Goal: Task Accomplishment & Management: Manage account settings

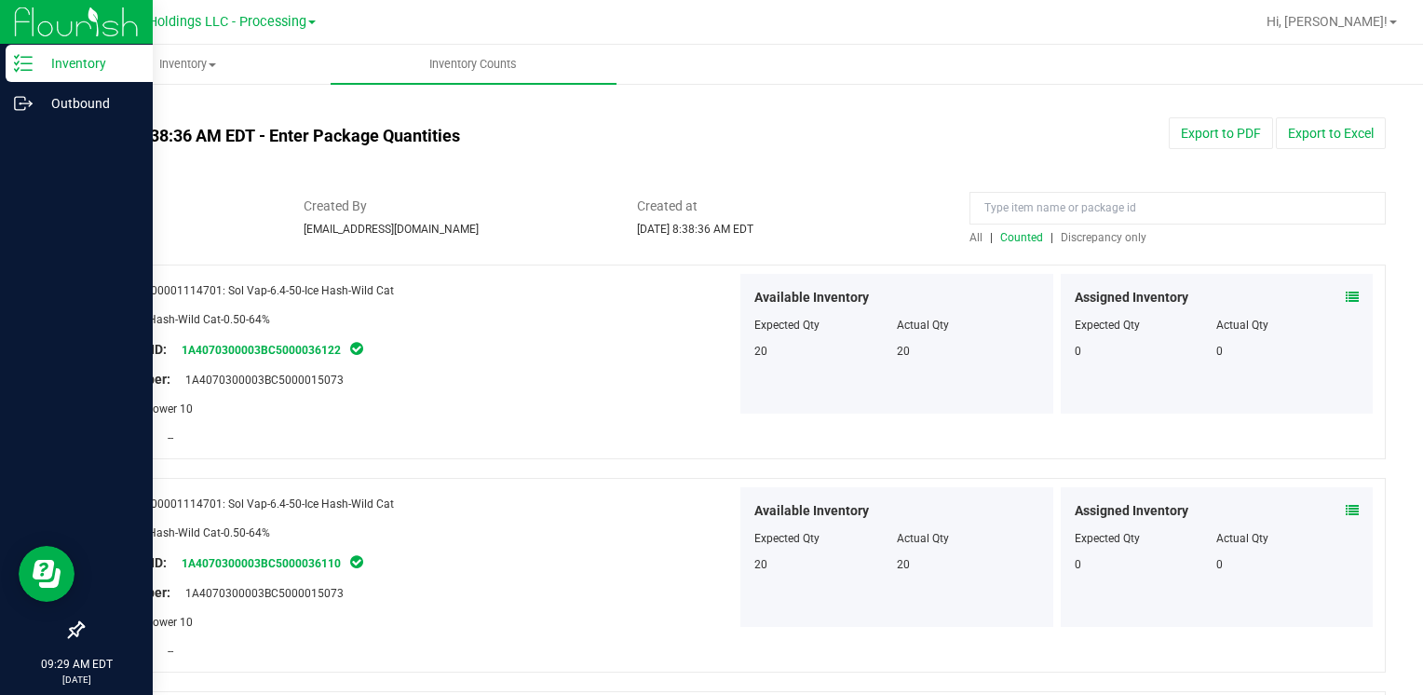
click at [65, 63] on p "Inventory" at bounding box center [89, 63] width 112 height 22
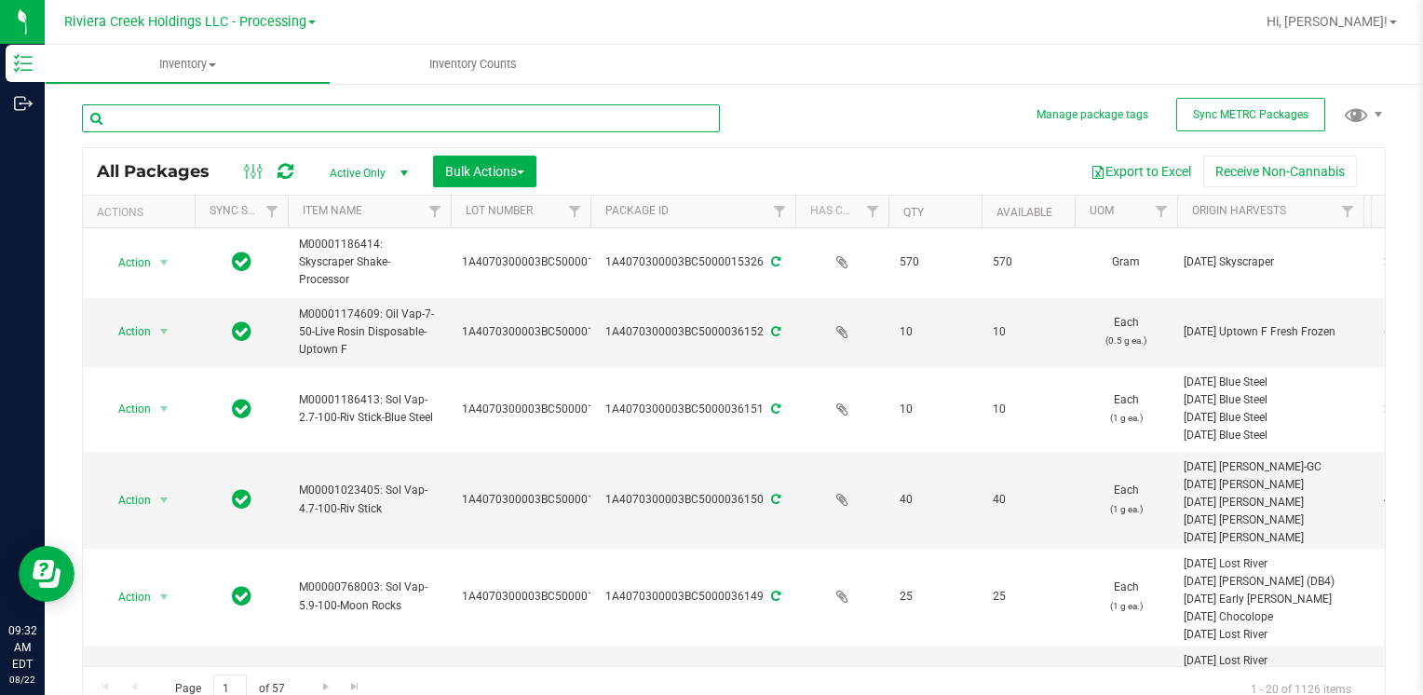
click at [199, 108] on input "text" at bounding box center [401, 118] width 638 height 28
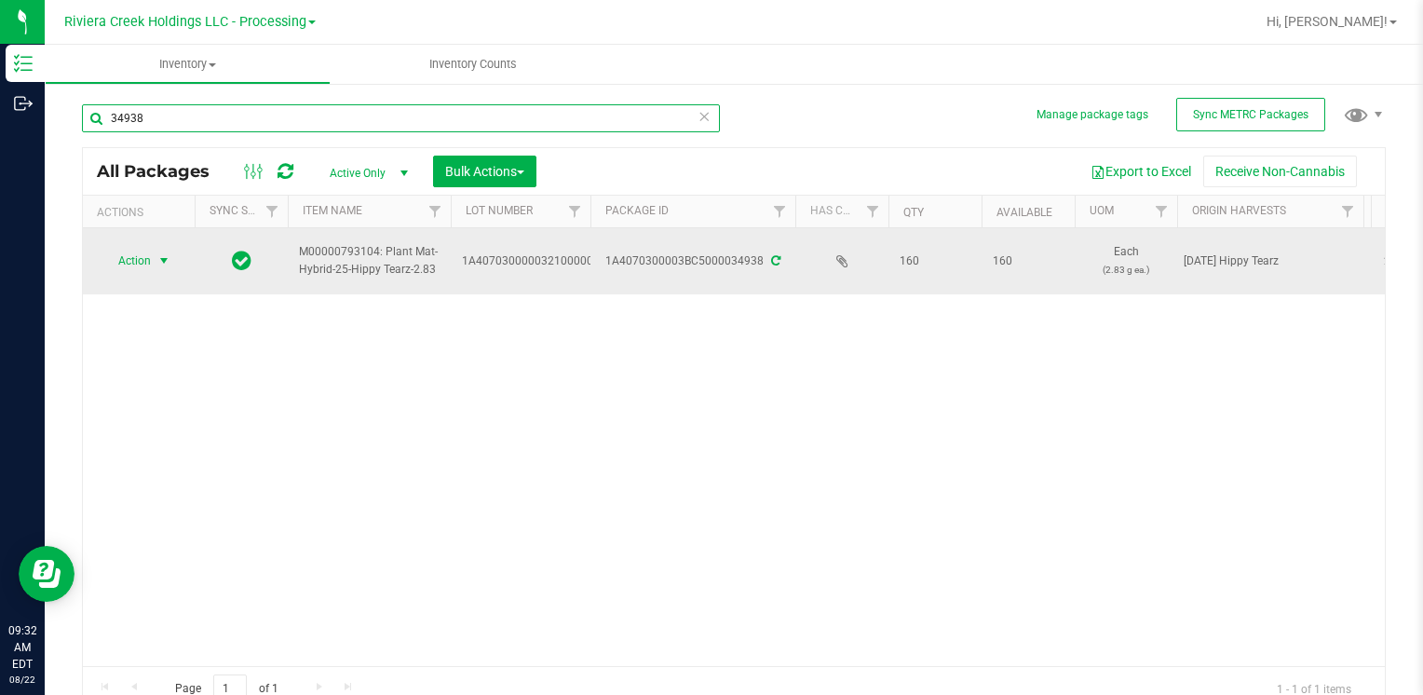
type input "34938"
click at [160, 263] on span "select" at bounding box center [163, 260] width 15 height 15
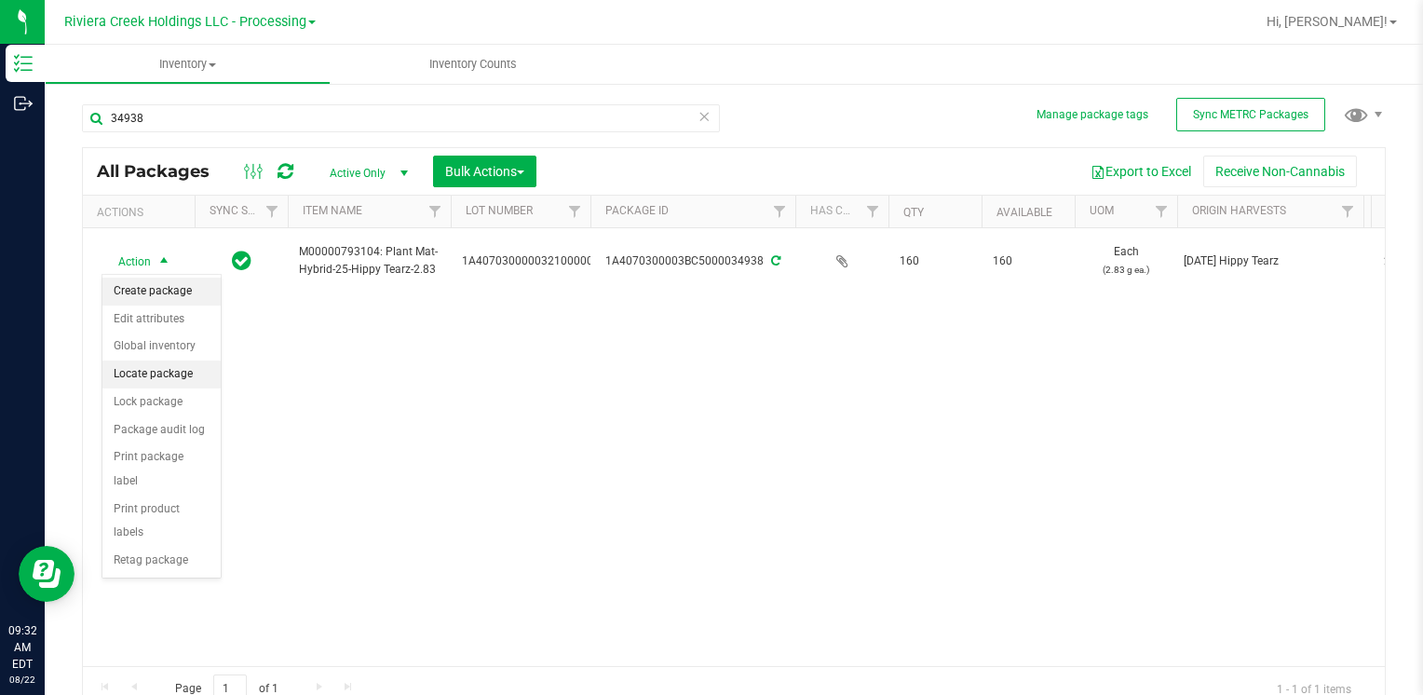
click at [169, 293] on li "Create package" at bounding box center [161, 292] width 118 height 28
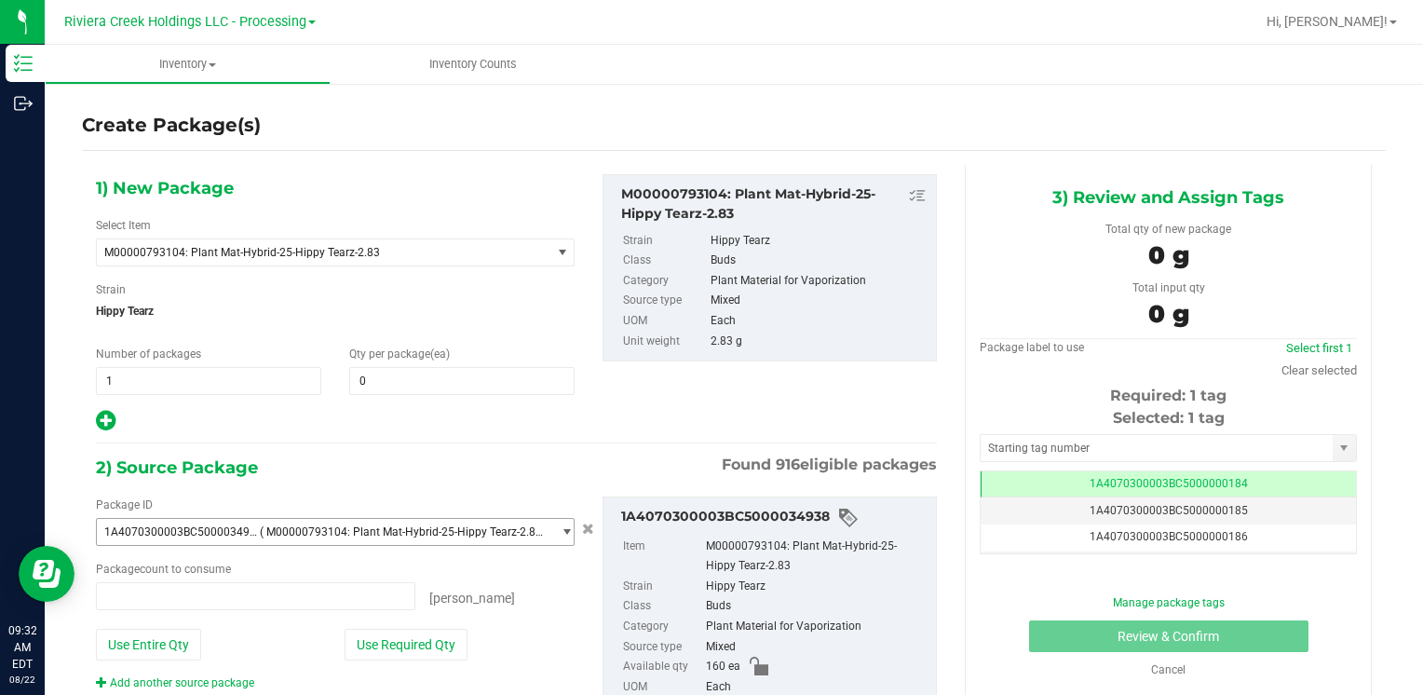
type input "0 ea"
click at [436, 397] on div "1) New Package Select Item M00000793104: Plant Mat-Hybrid-25-Hippy Tearz-2.83 M…" at bounding box center [335, 303] width 507 height 259
click at [436, 384] on span at bounding box center [461, 381] width 225 height 28
type input "40"
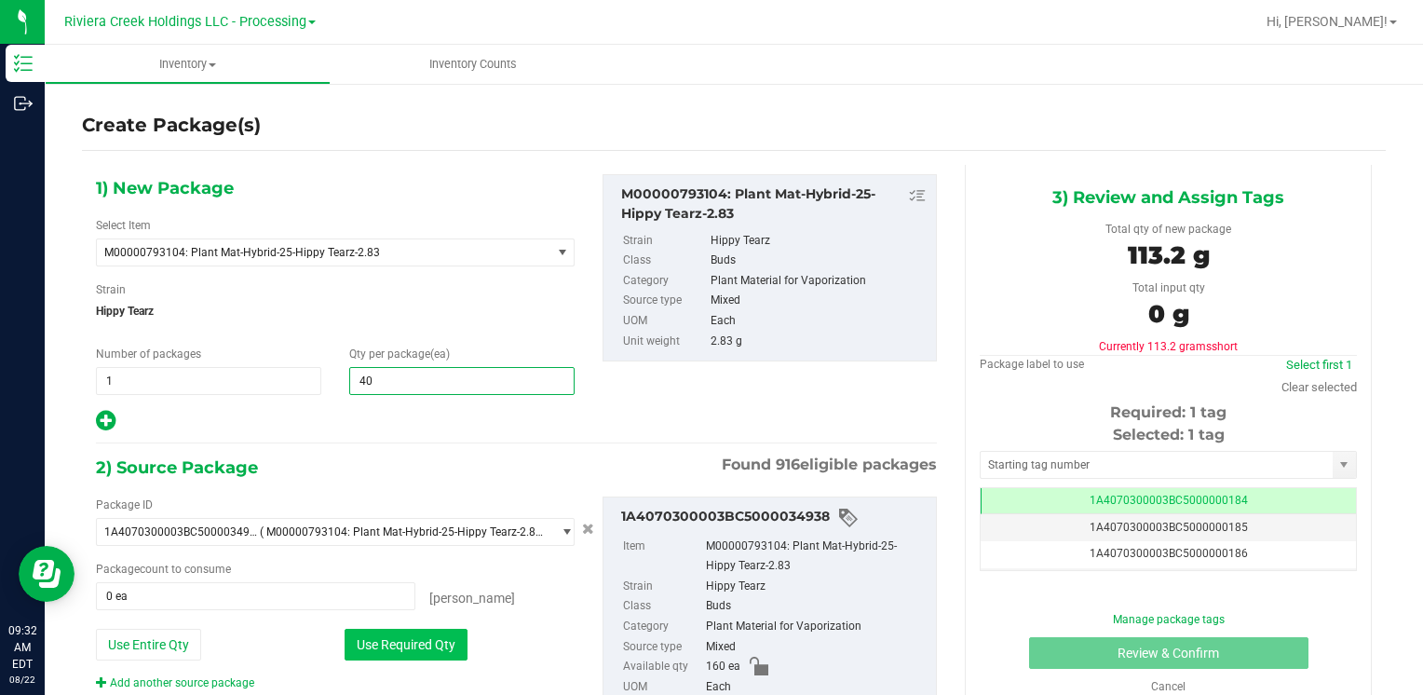
type input "40"
click at [410, 645] on button "Use Required Qty" at bounding box center [406, 645] width 123 height 32
type input "40 ea"
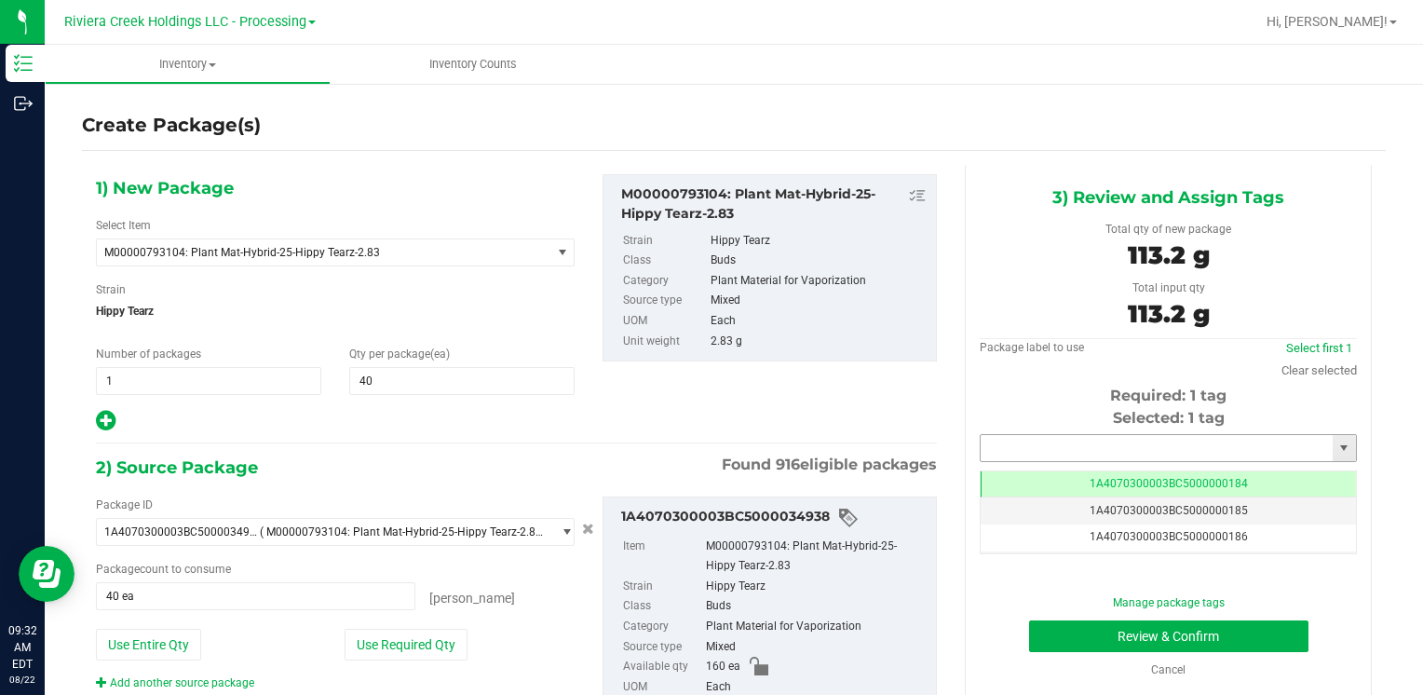
click at [1000, 445] on input "text" at bounding box center [1157, 448] width 352 height 26
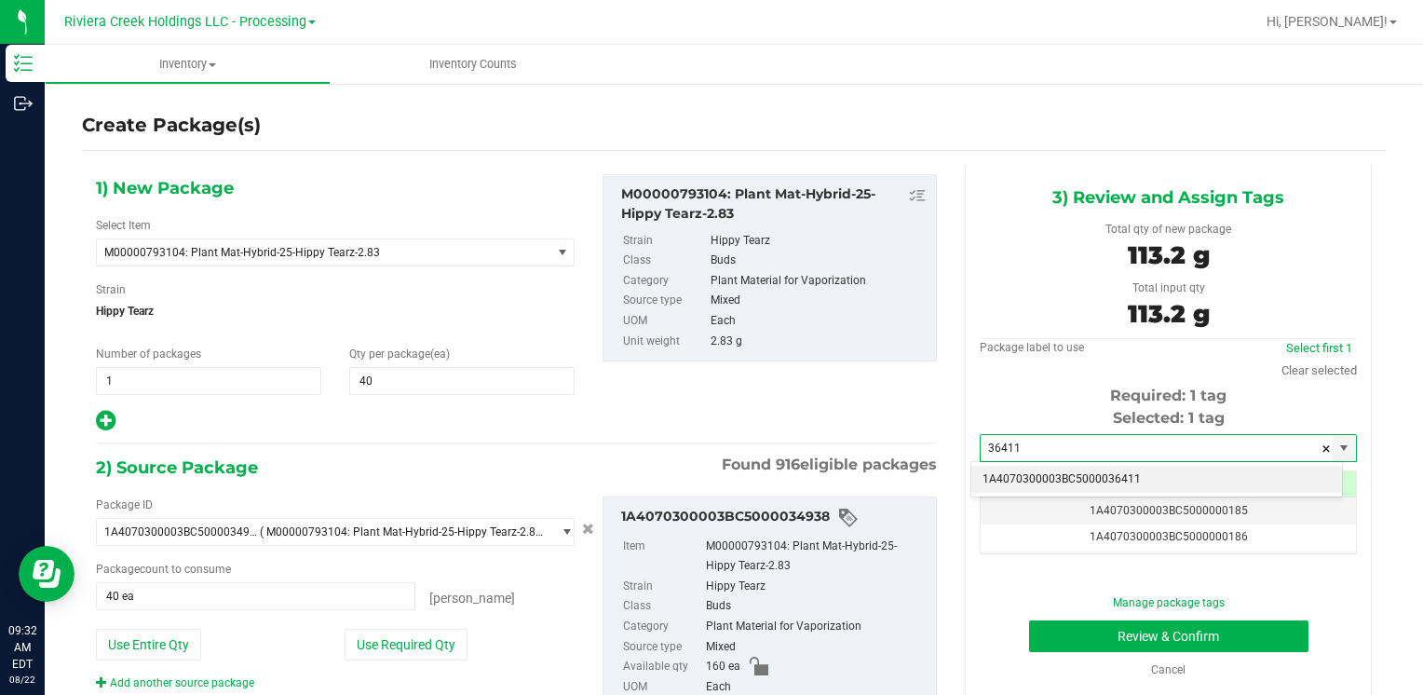
click at [1012, 470] on li "1A4070300003BC5000036411" at bounding box center [1156, 480] width 371 height 28
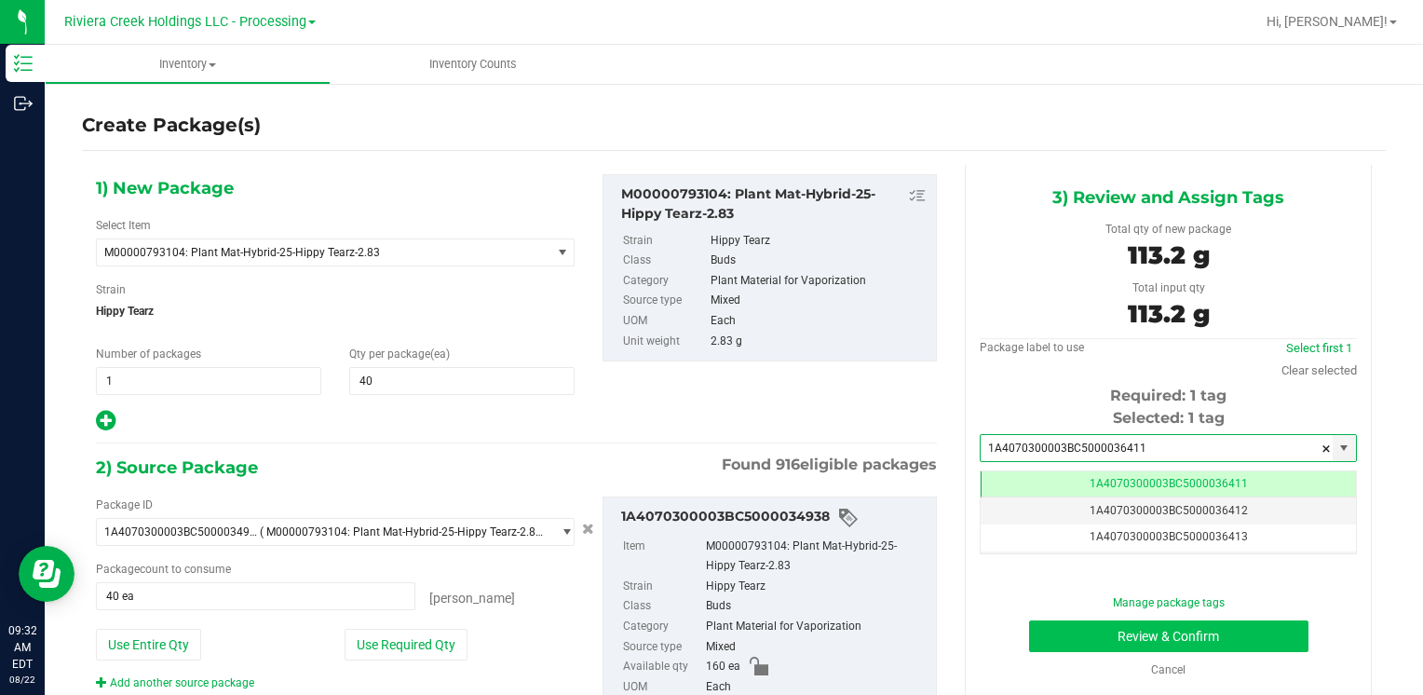
type input "1A4070300003BC5000036411"
click at [1085, 629] on button "Review & Confirm" at bounding box center [1168, 636] width 279 height 32
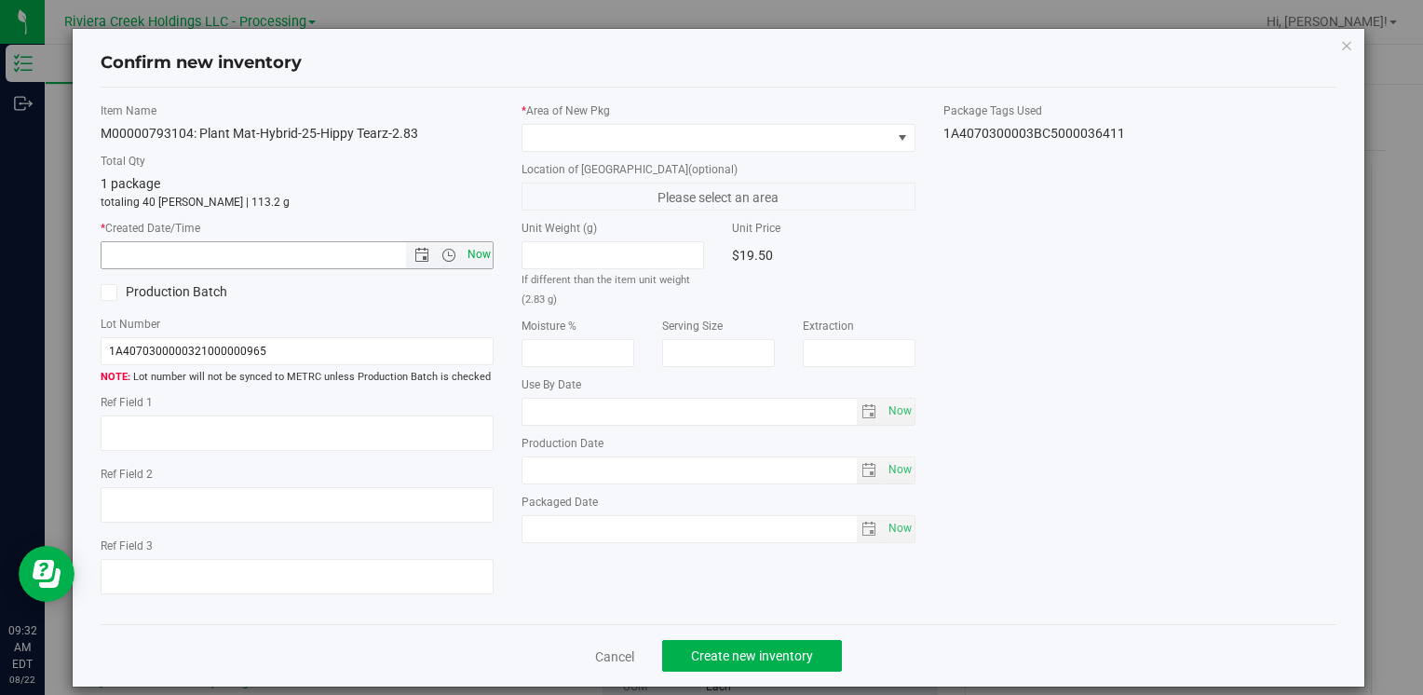
click at [476, 255] on span "Now" at bounding box center [479, 254] width 32 height 27
type input "[DATE] 9:32 AM"
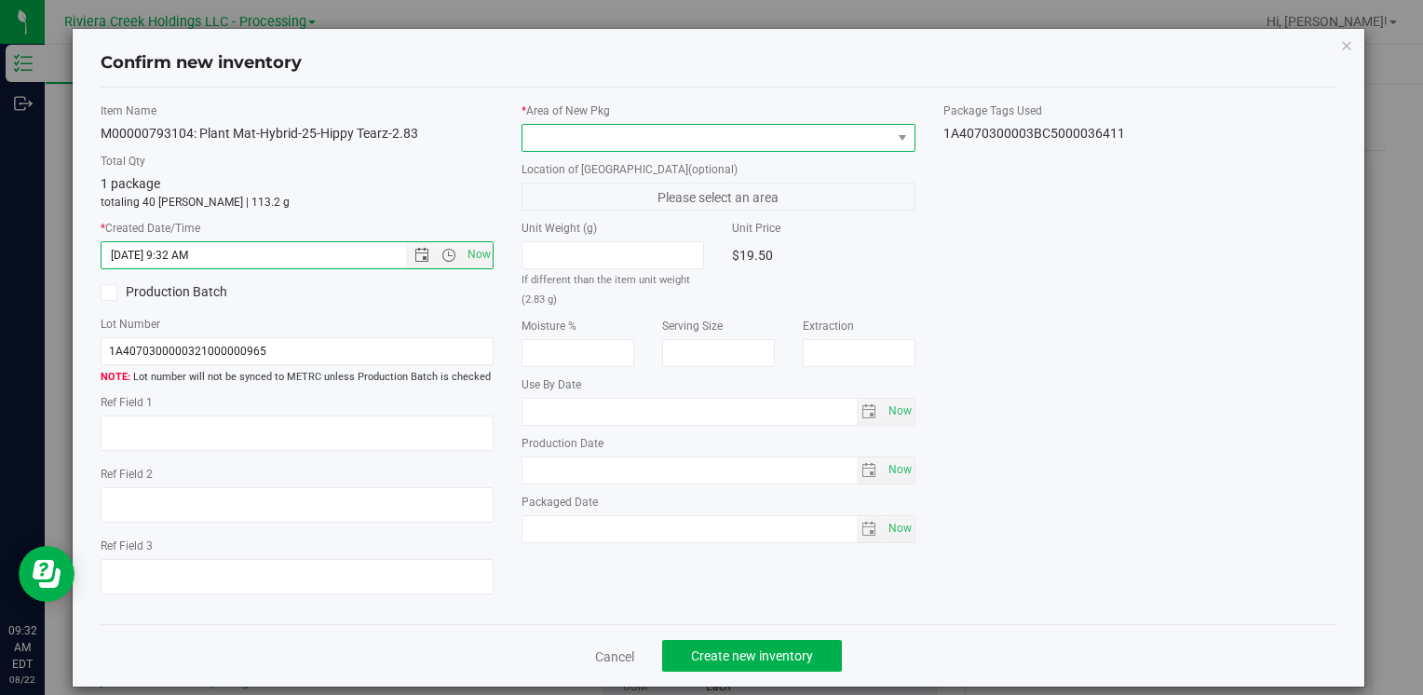
click at [530, 142] on span at bounding box center [706, 138] width 368 height 26
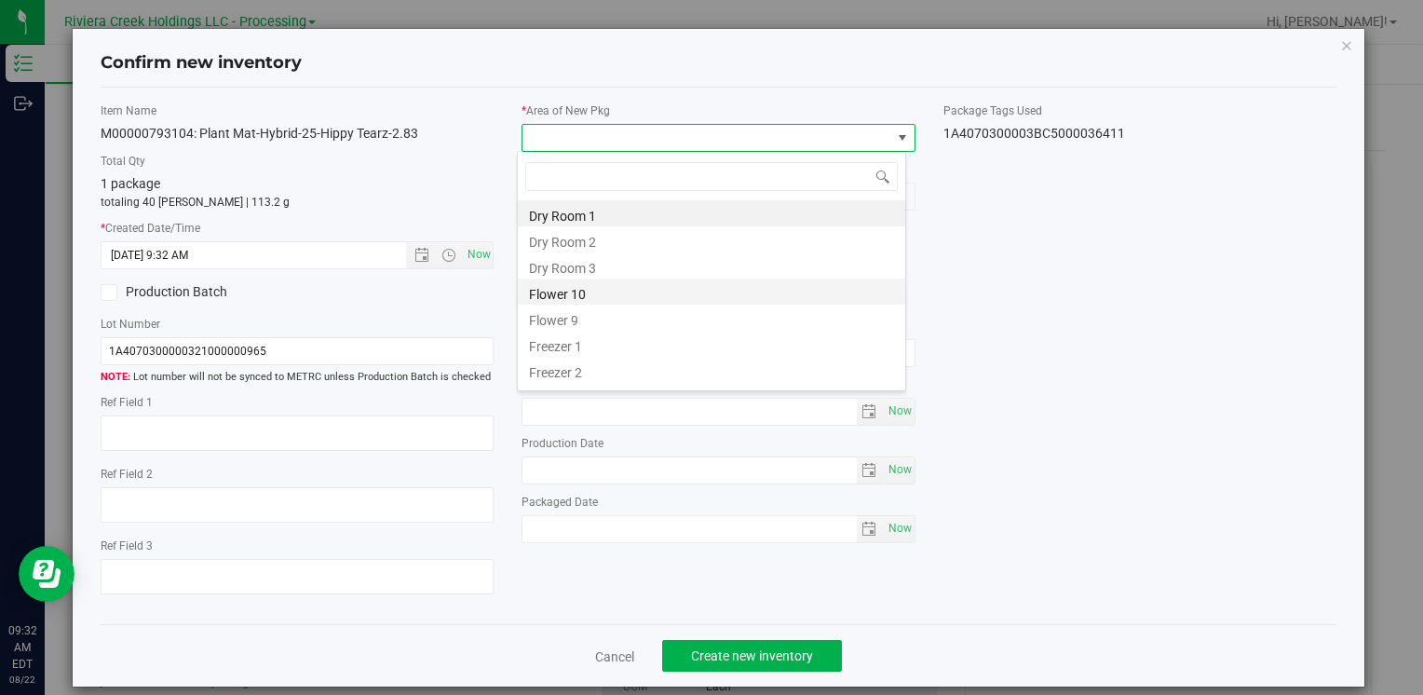
click at [622, 296] on li "Flower 10" at bounding box center [711, 291] width 387 height 26
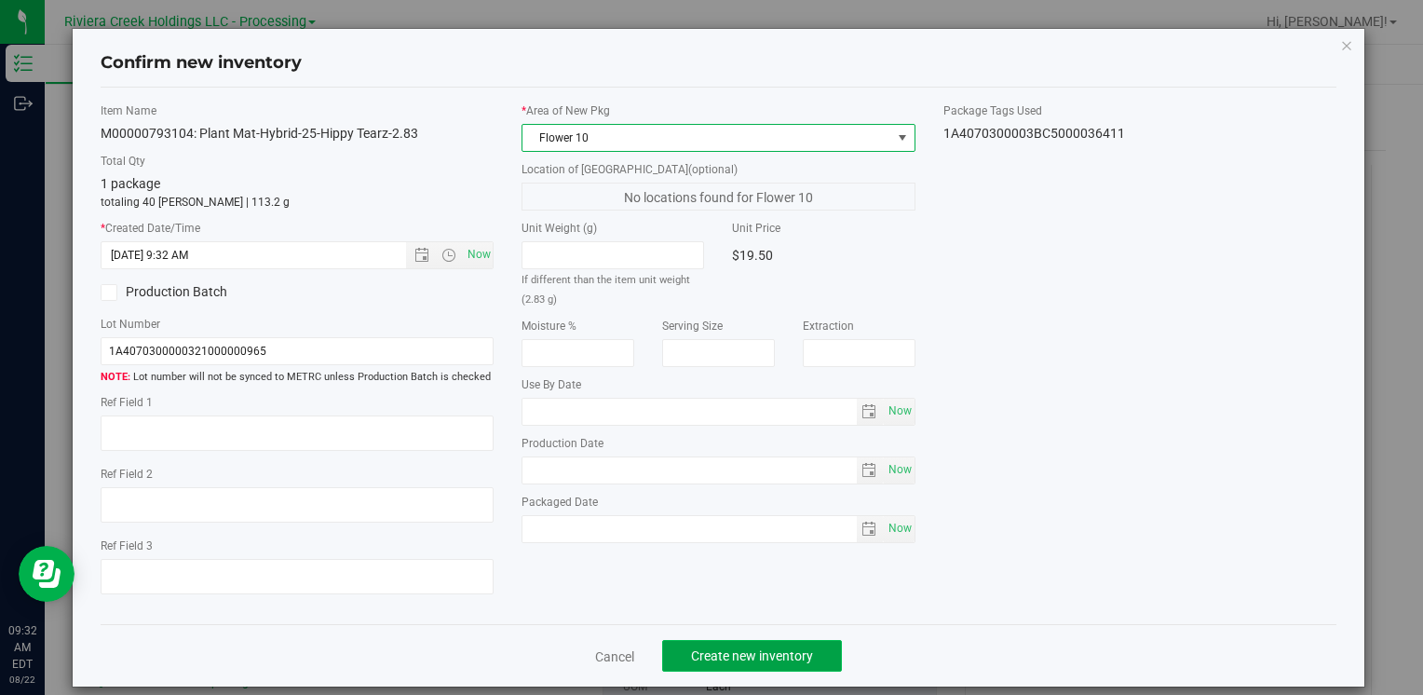
click at [749, 643] on button "Create new inventory" at bounding box center [752, 656] width 180 height 32
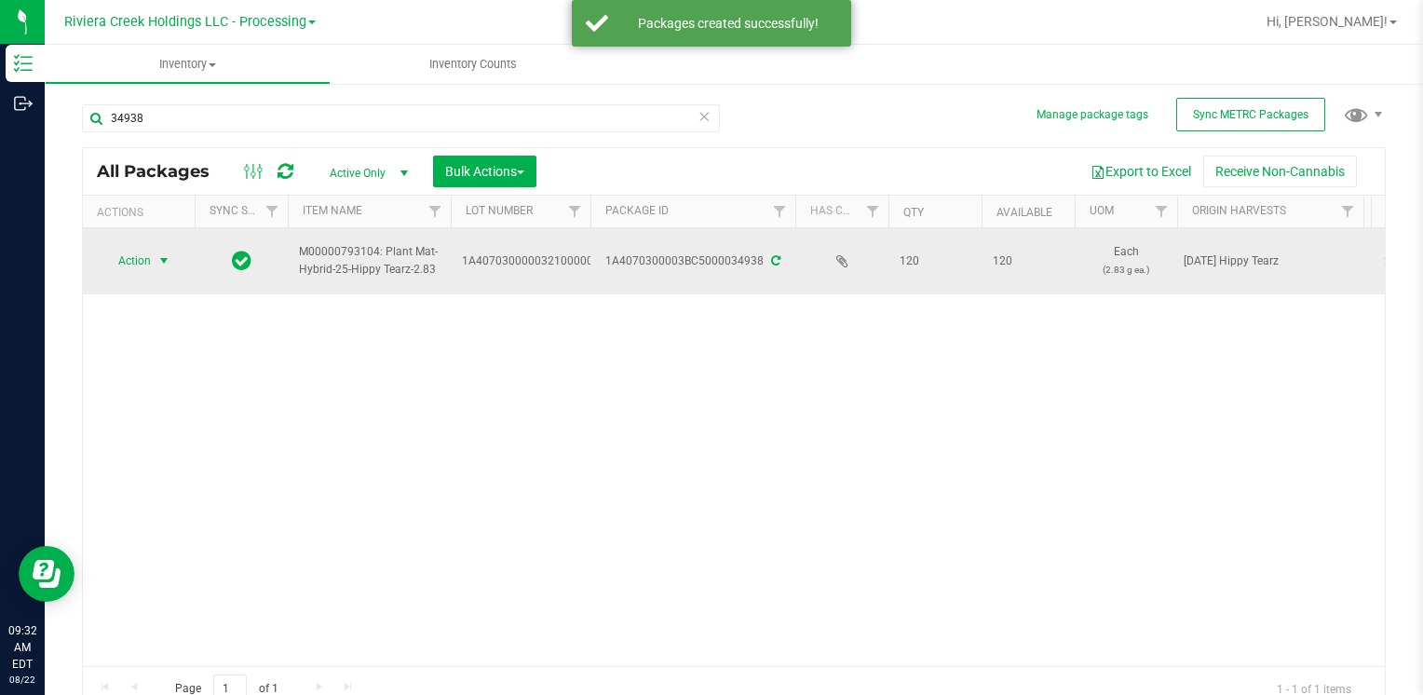
click at [134, 270] on span "Action" at bounding box center [127, 261] width 50 height 26
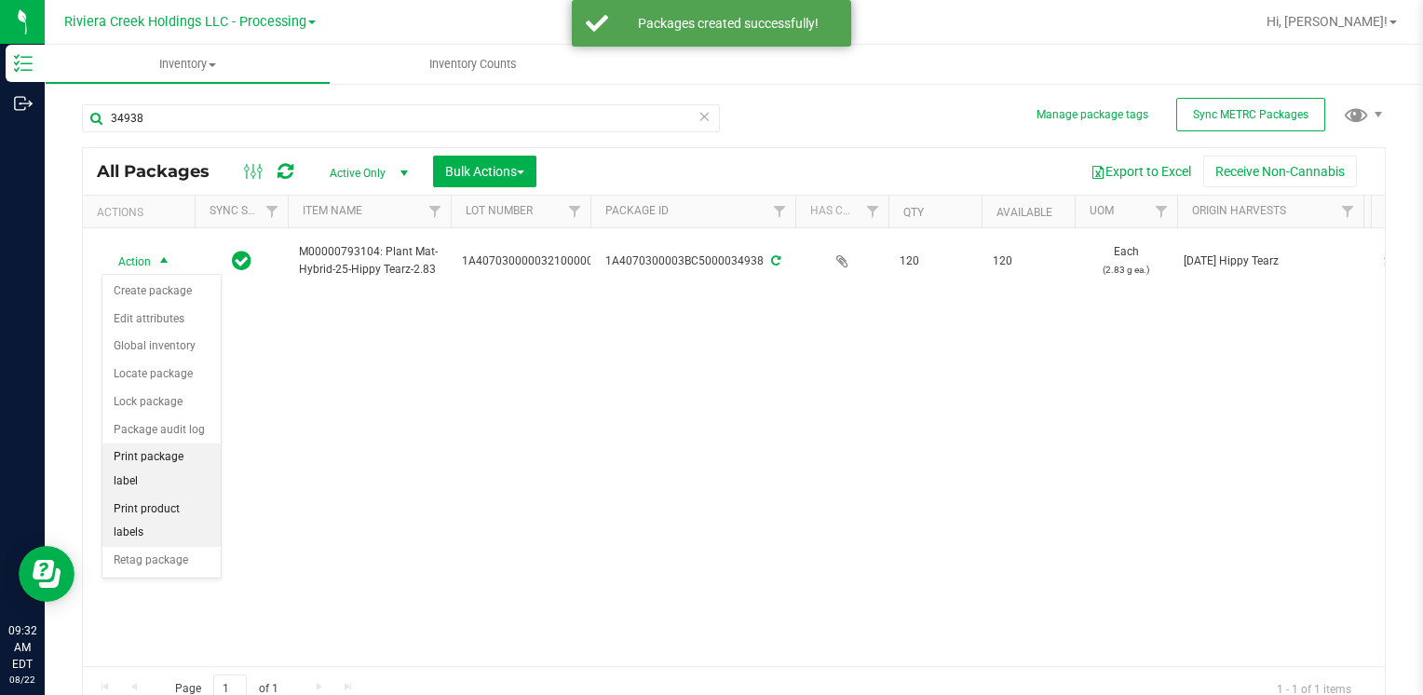
click at [185, 456] on li "Print package label" at bounding box center [161, 468] width 118 height 51
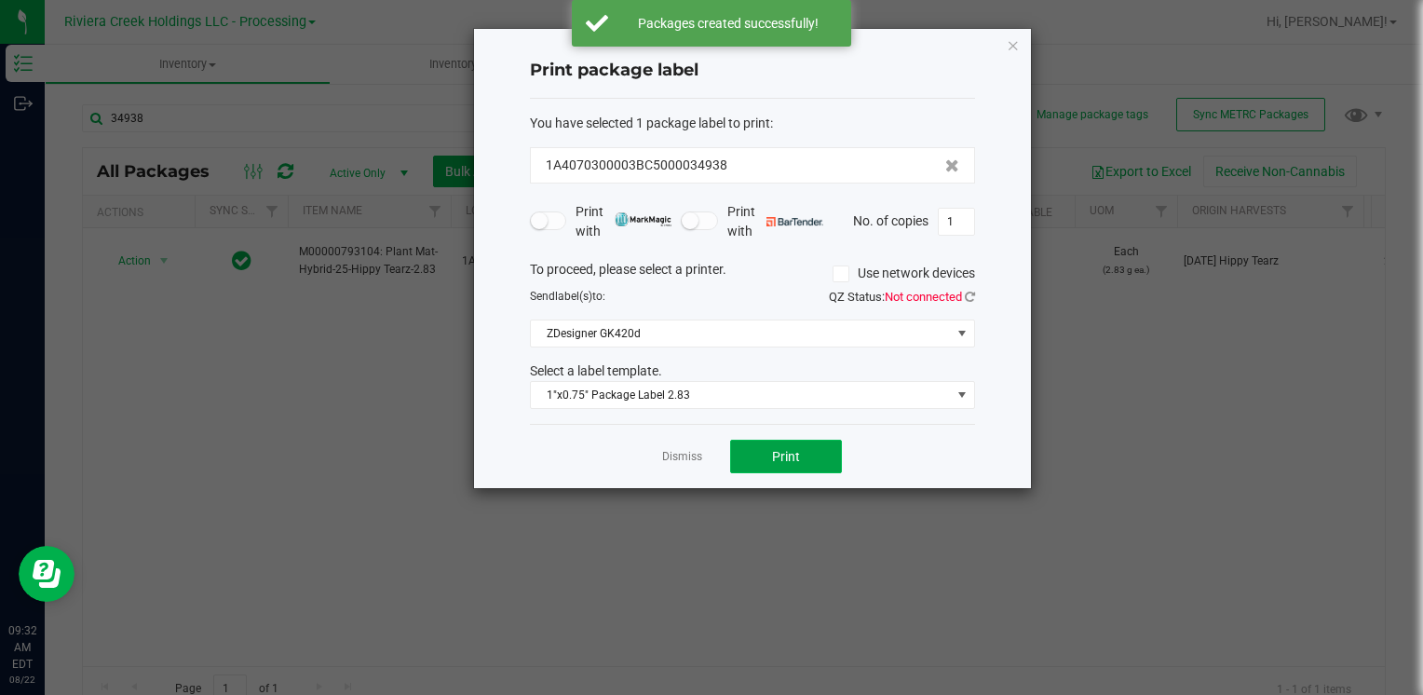
click at [741, 443] on button "Print" at bounding box center [786, 457] width 112 height 34
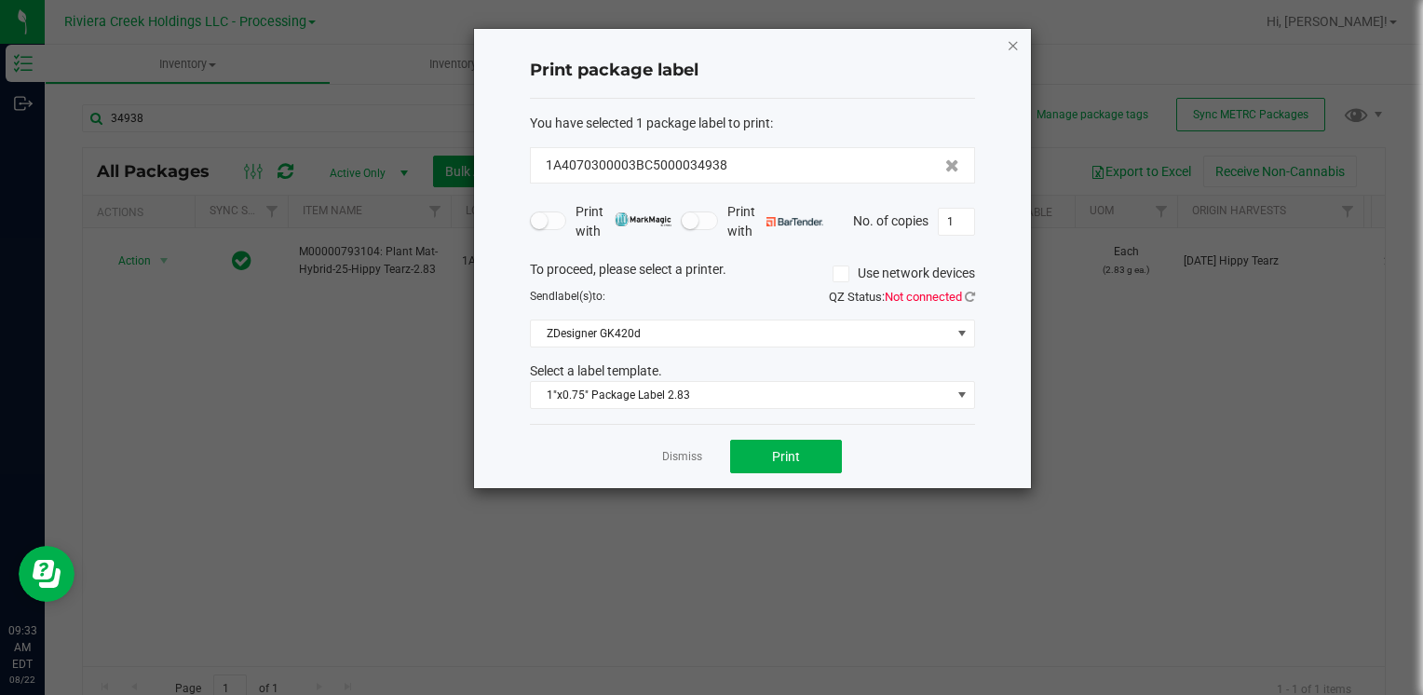
click at [1013, 40] on icon "button" at bounding box center [1013, 45] width 13 height 22
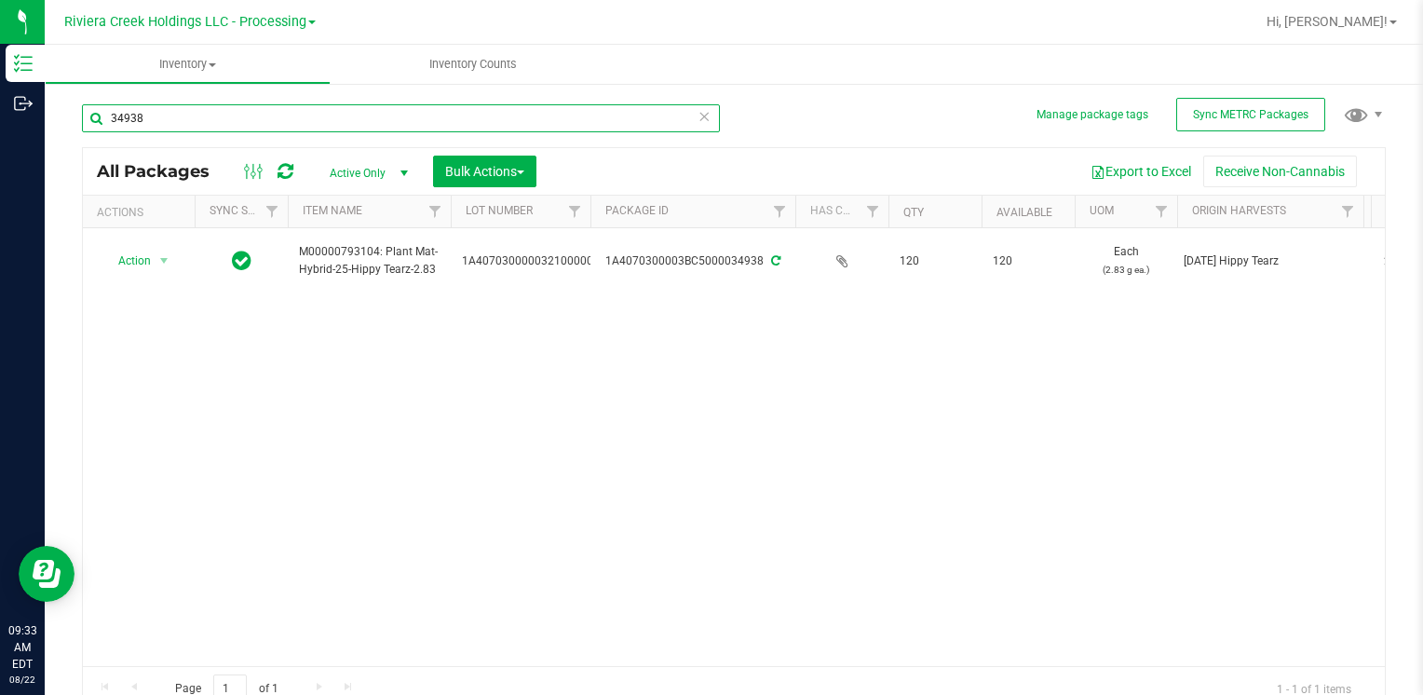
click at [368, 129] on input "34938" at bounding box center [401, 118] width 638 height 28
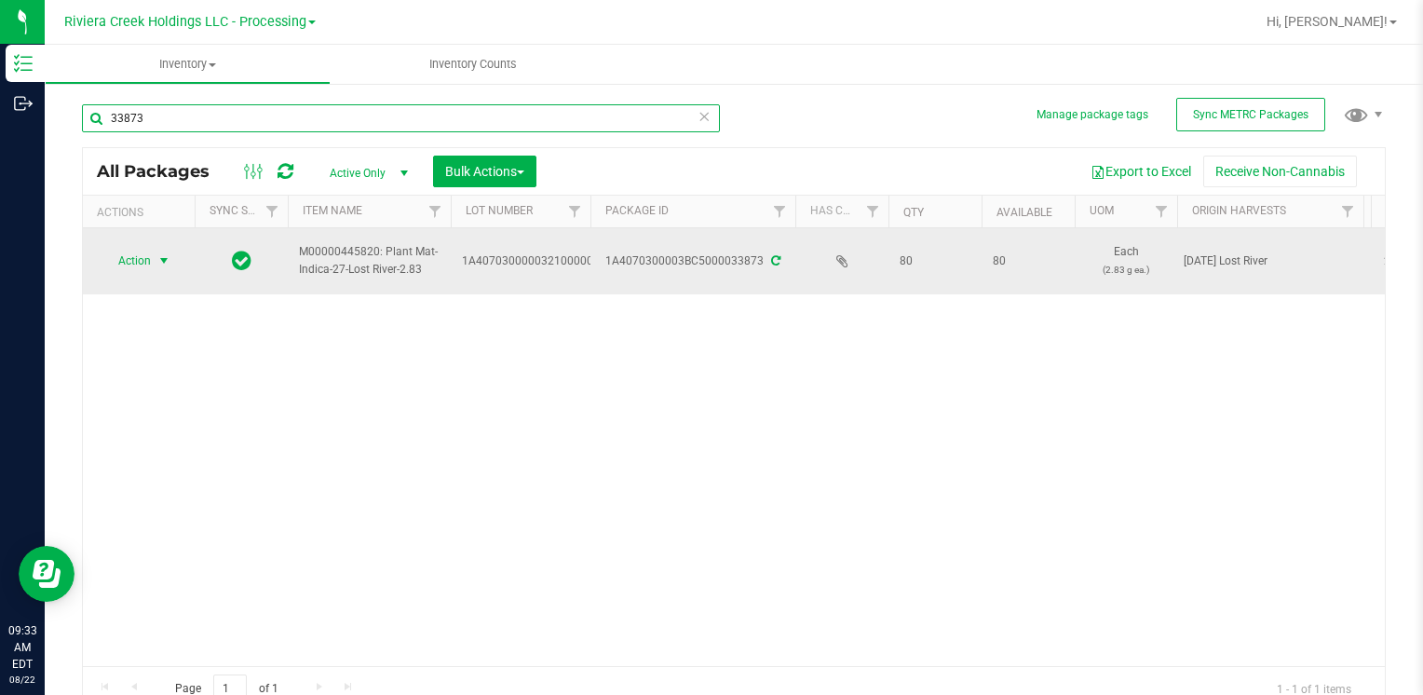
type input "33873"
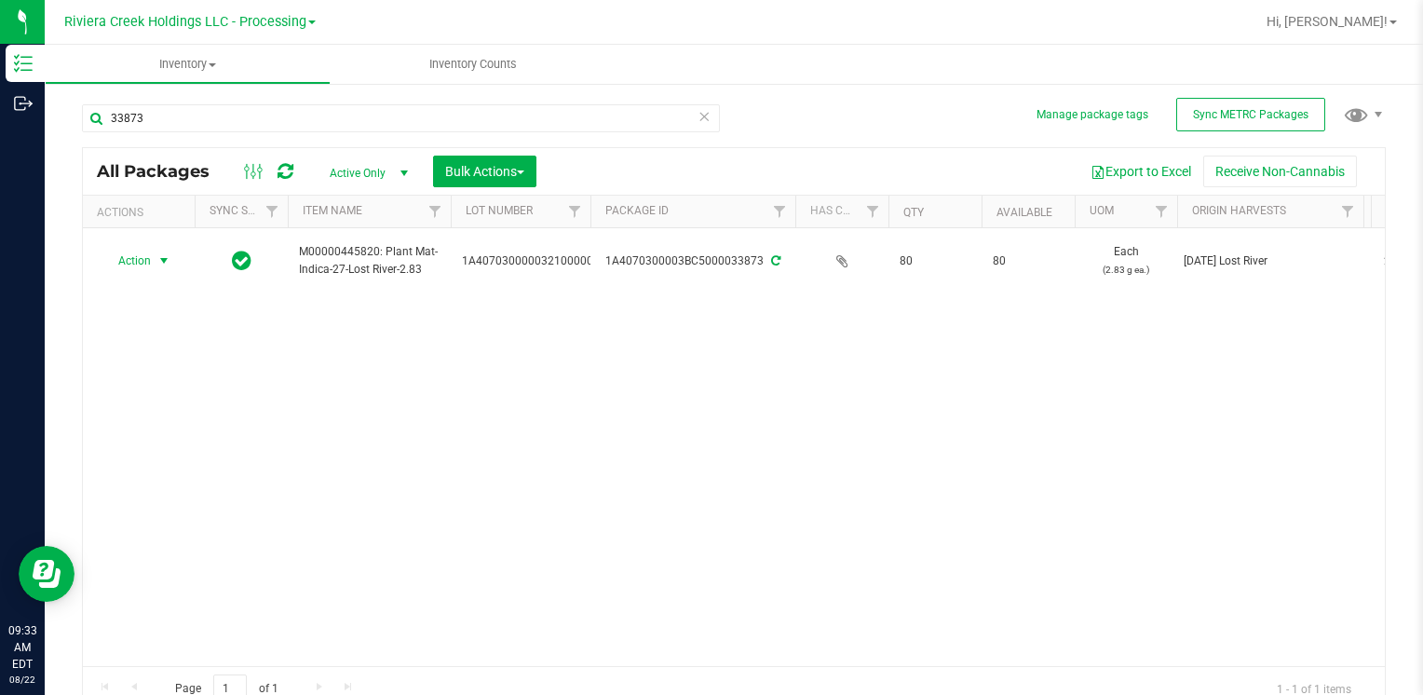
drag, startPoint x: 151, startPoint y: 259, endPoint x: 167, endPoint y: 317, distance: 59.9
click at [151, 259] on span "Action" at bounding box center [127, 261] width 50 height 26
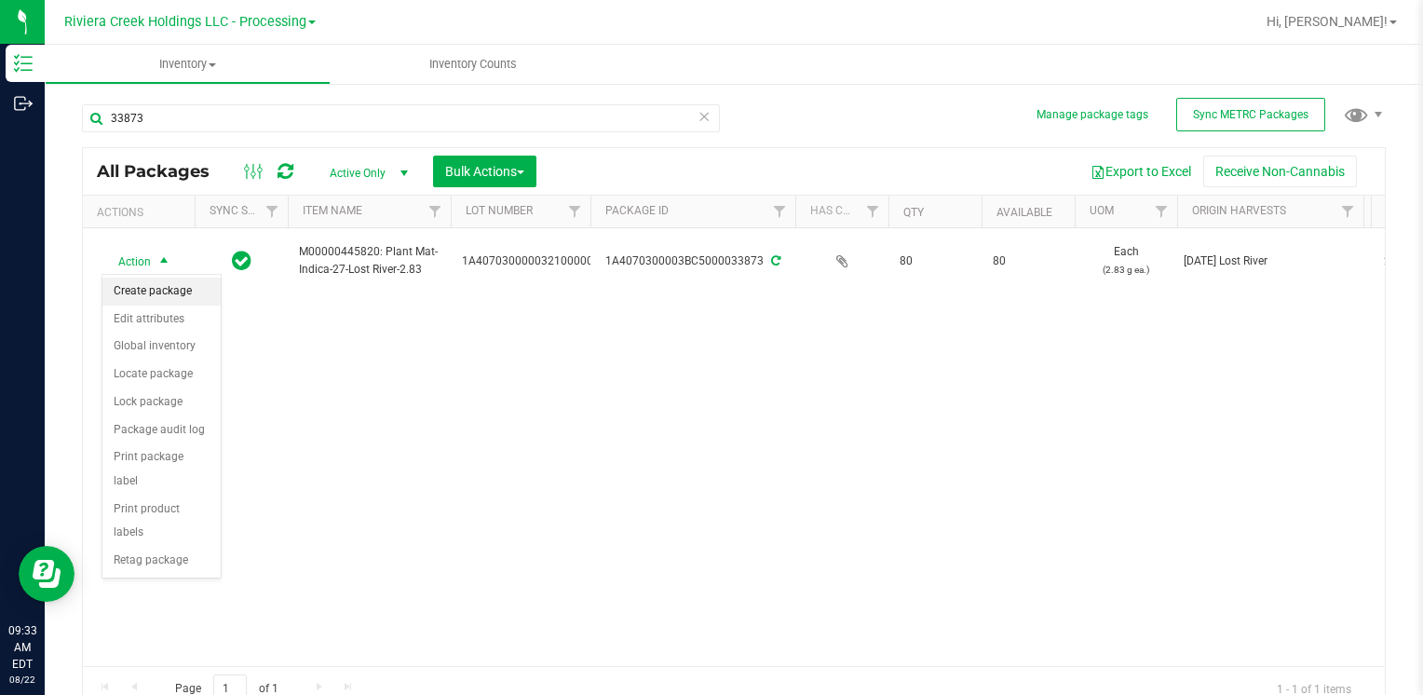
click at [178, 300] on li "Create package" at bounding box center [161, 292] width 118 height 28
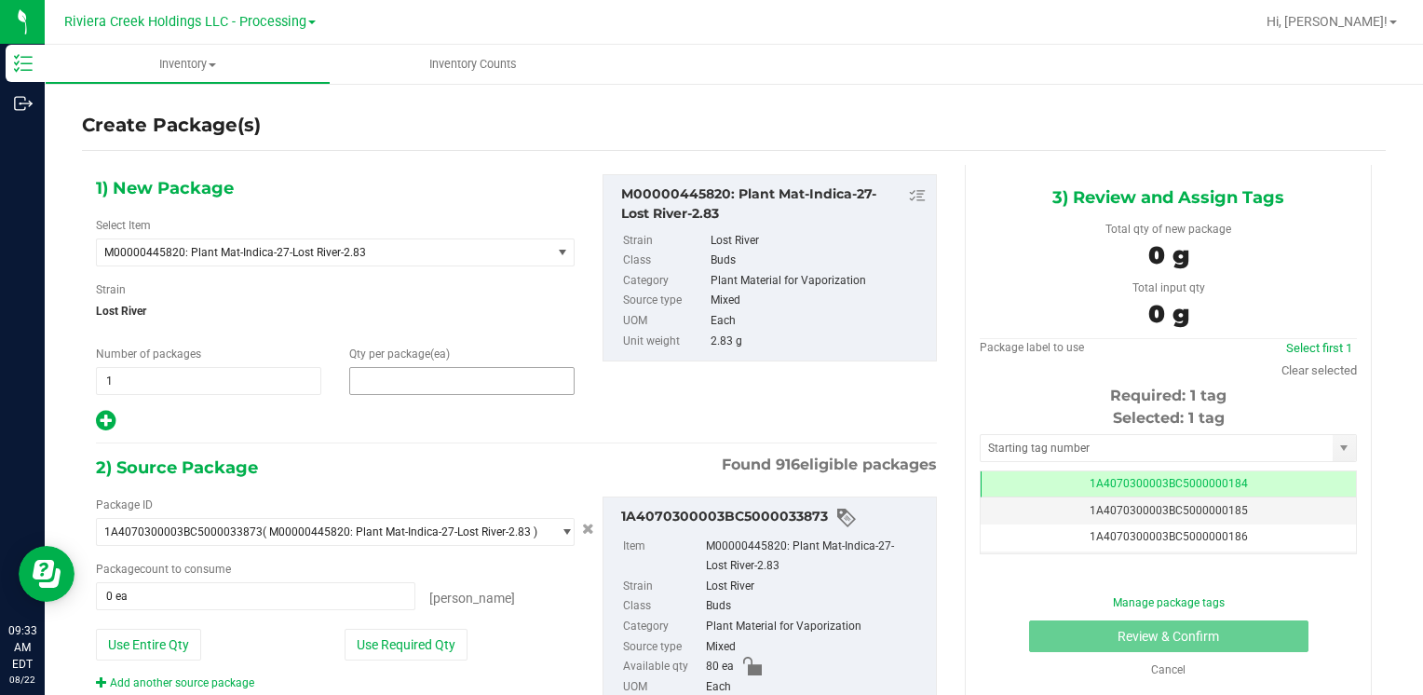
click at [413, 382] on span at bounding box center [461, 381] width 225 height 28
type input "40"
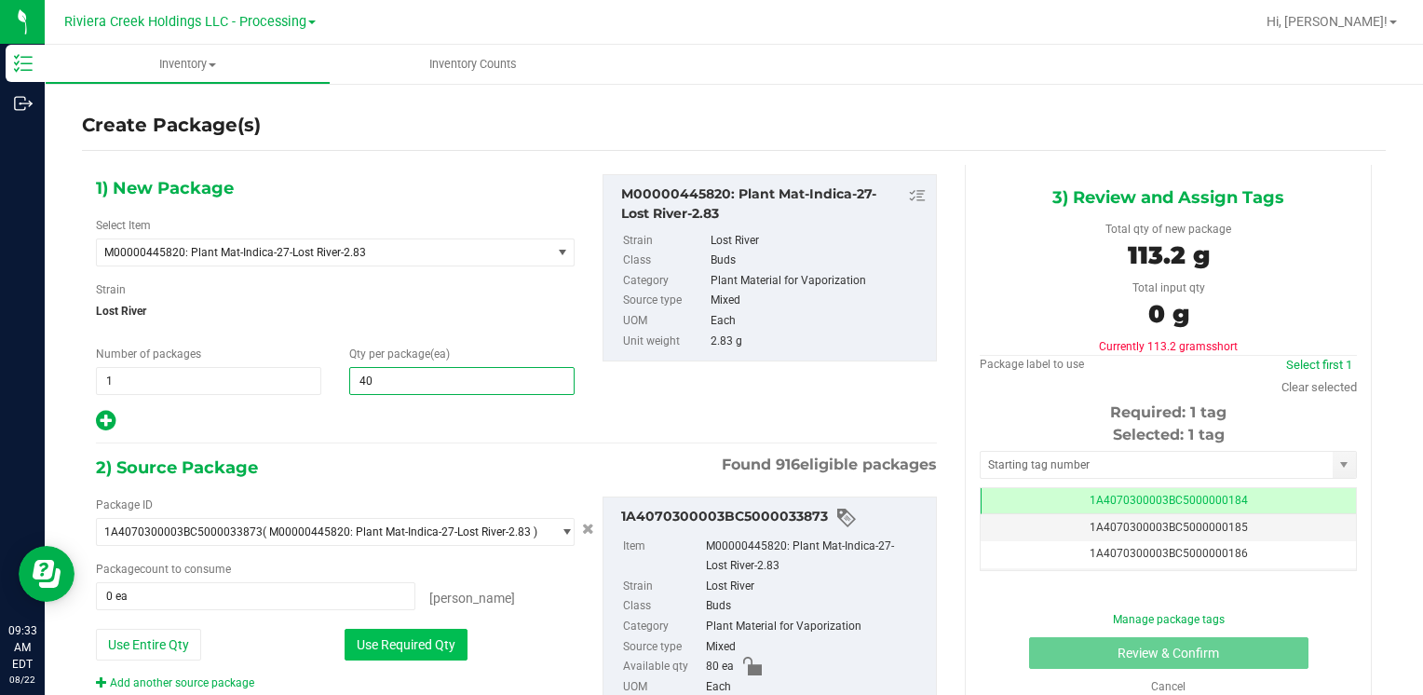
type input "40"
click at [369, 642] on button "Use Required Qty" at bounding box center [406, 645] width 123 height 32
type input "40 ea"
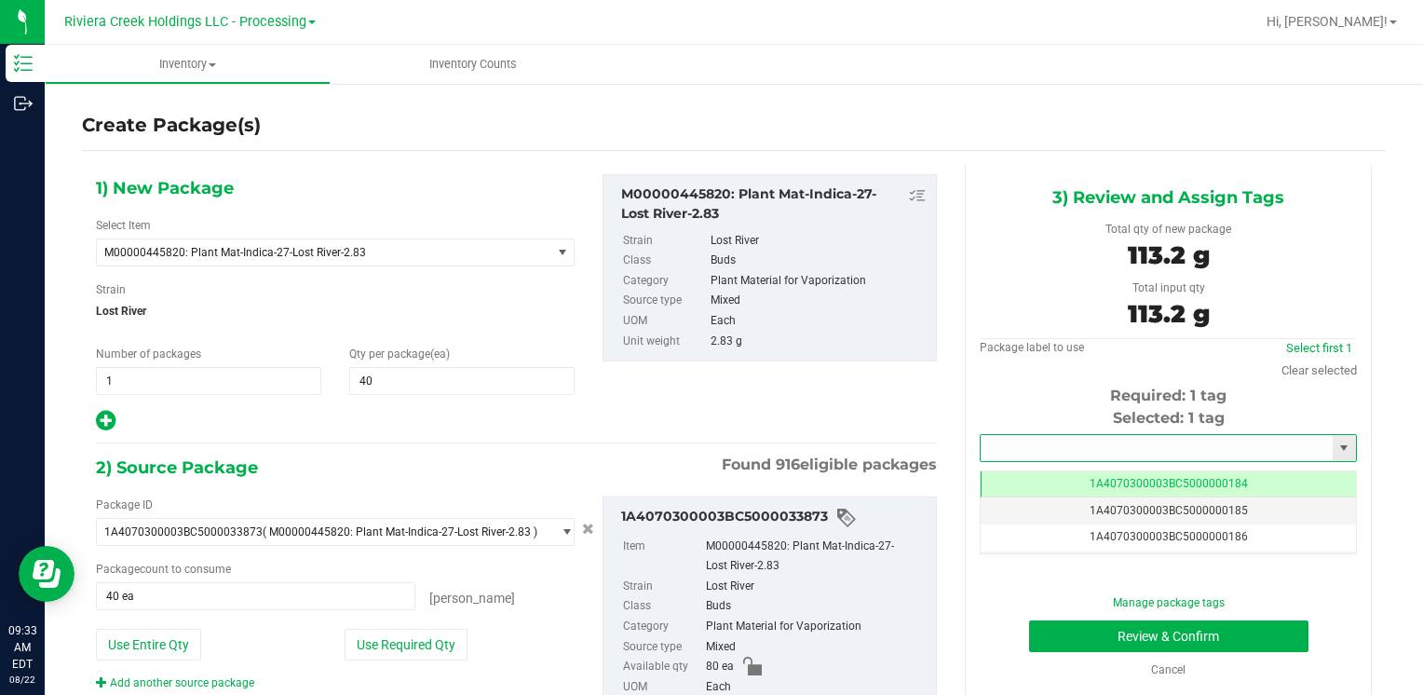
click at [991, 438] on input "text" at bounding box center [1157, 448] width 352 height 26
click at [1038, 475] on li "1A4070300003BC5000036413" at bounding box center [1156, 480] width 371 height 28
type input "1A4070300003BC5000036413"
click at [1051, 638] on button "Review & Confirm" at bounding box center [1168, 636] width 279 height 32
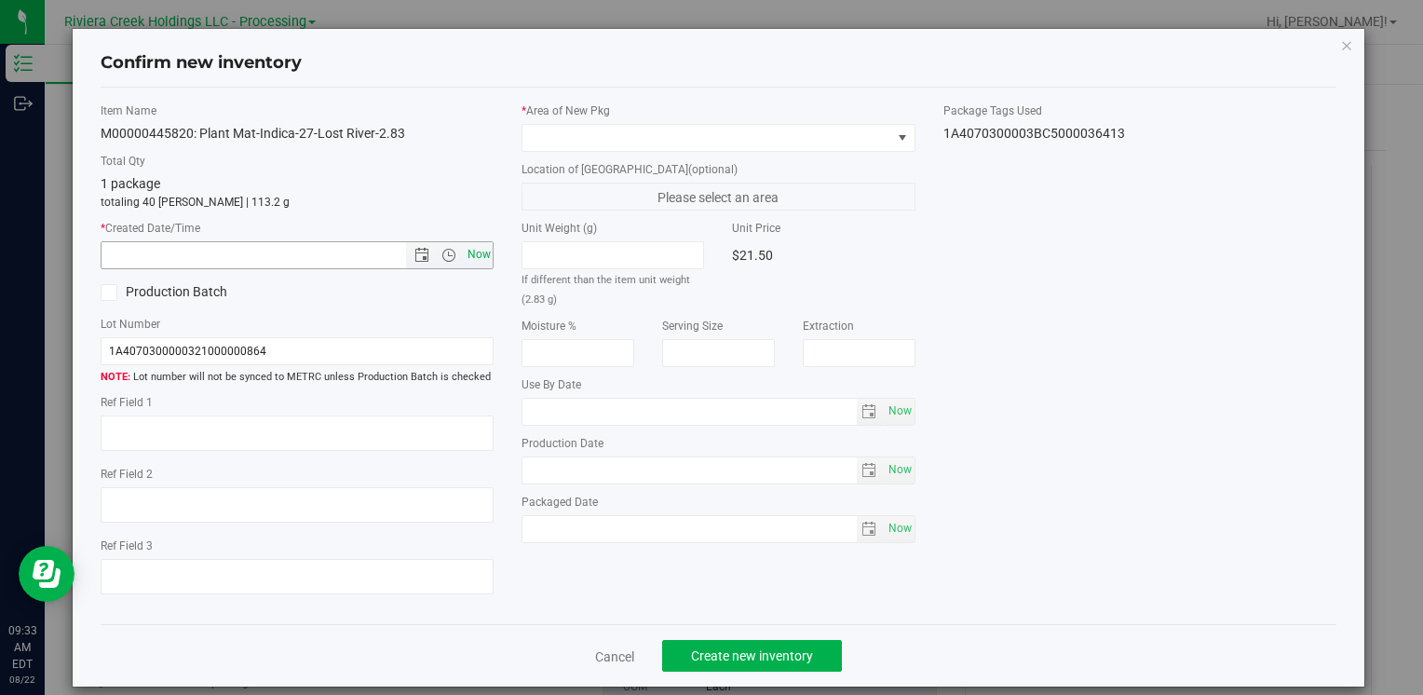
click at [477, 259] on span "Now" at bounding box center [479, 254] width 32 height 27
type input "[DATE] 9:33 AM"
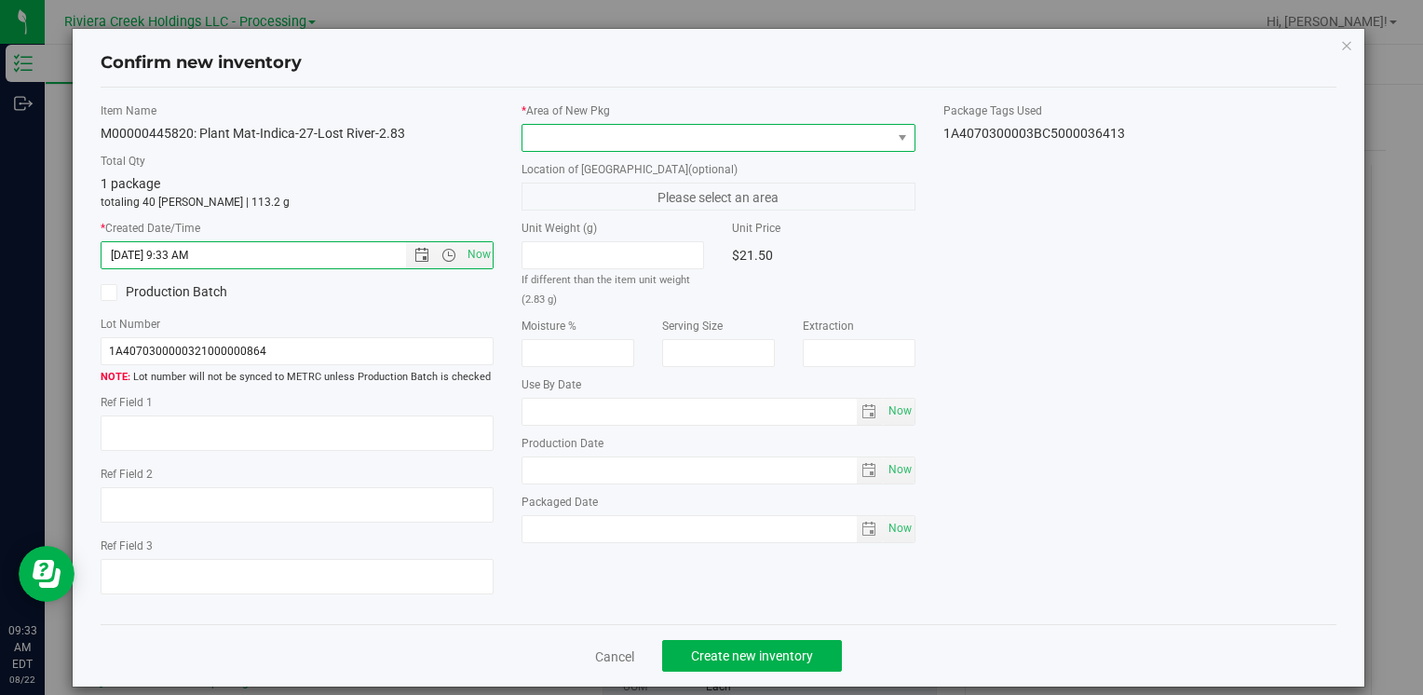
click at [559, 132] on span at bounding box center [706, 138] width 368 height 26
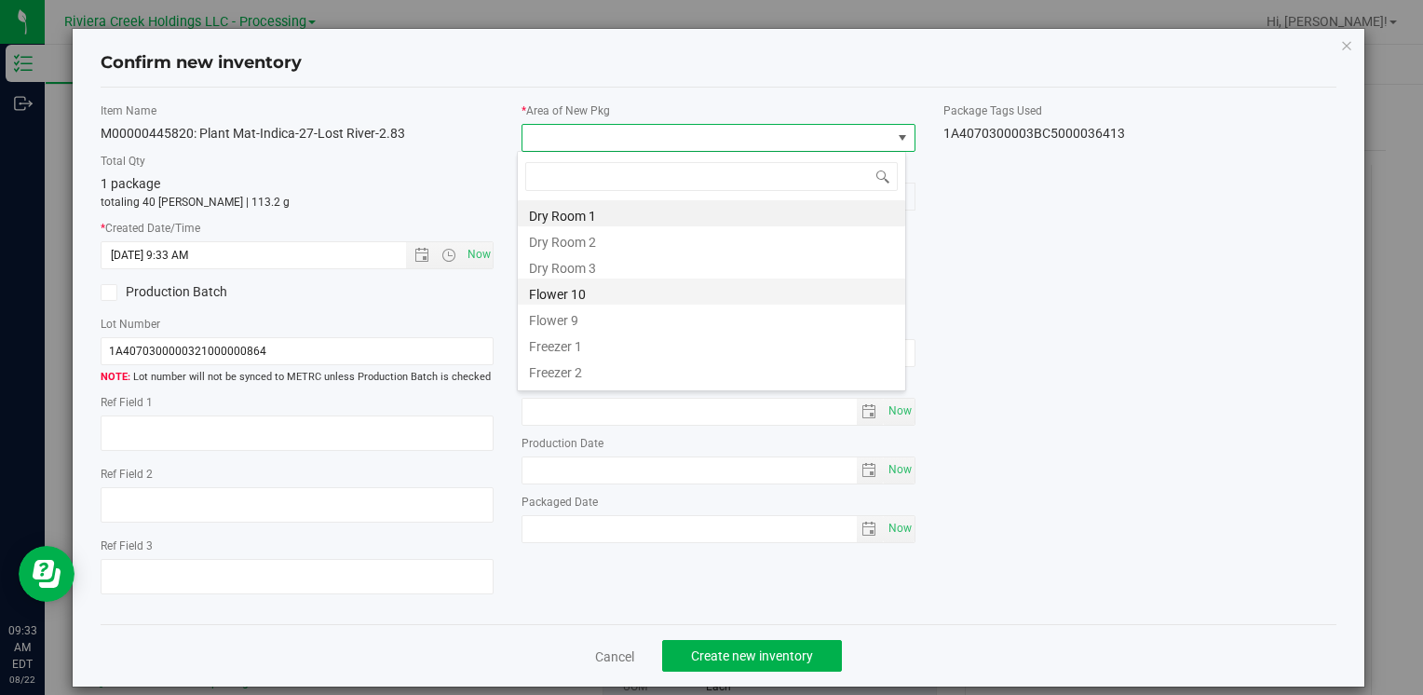
click at [611, 285] on li "Flower 10" at bounding box center [711, 291] width 387 height 26
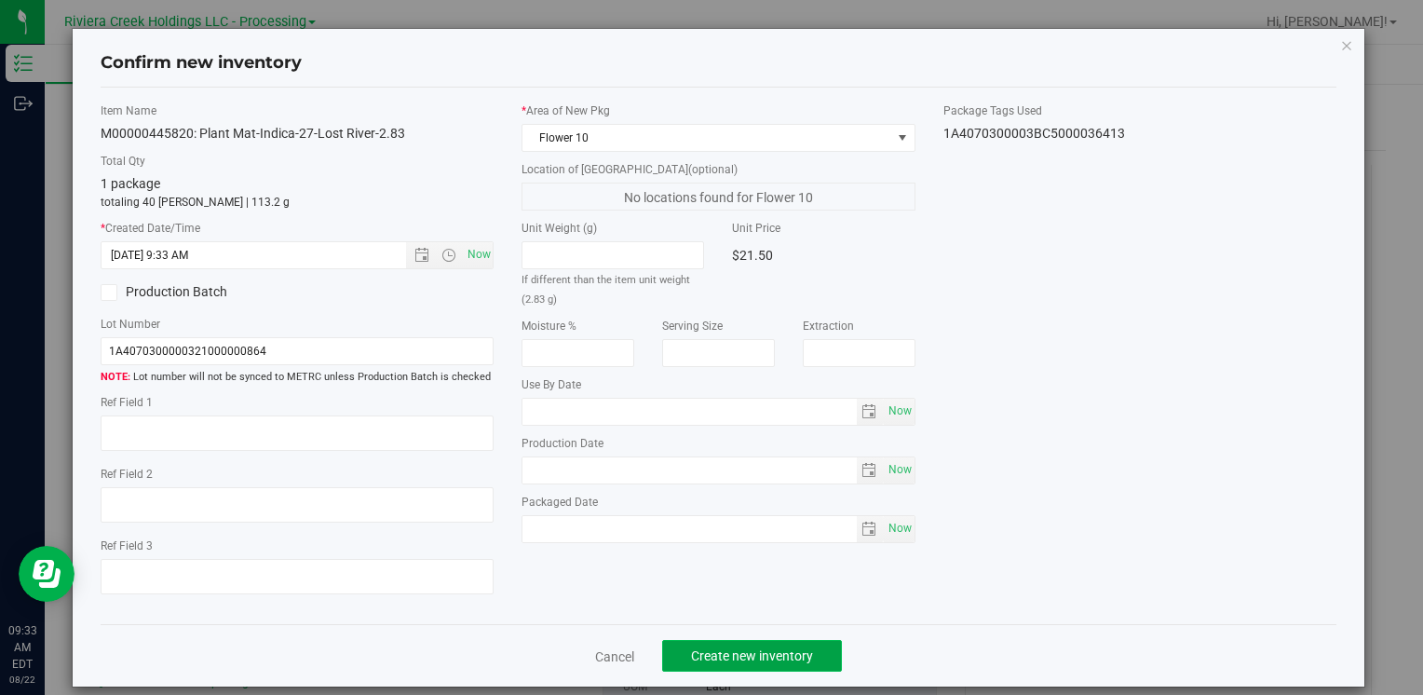
click at [759, 663] on button "Create new inventory" at bounding box center [752, 656] width 180 height 32
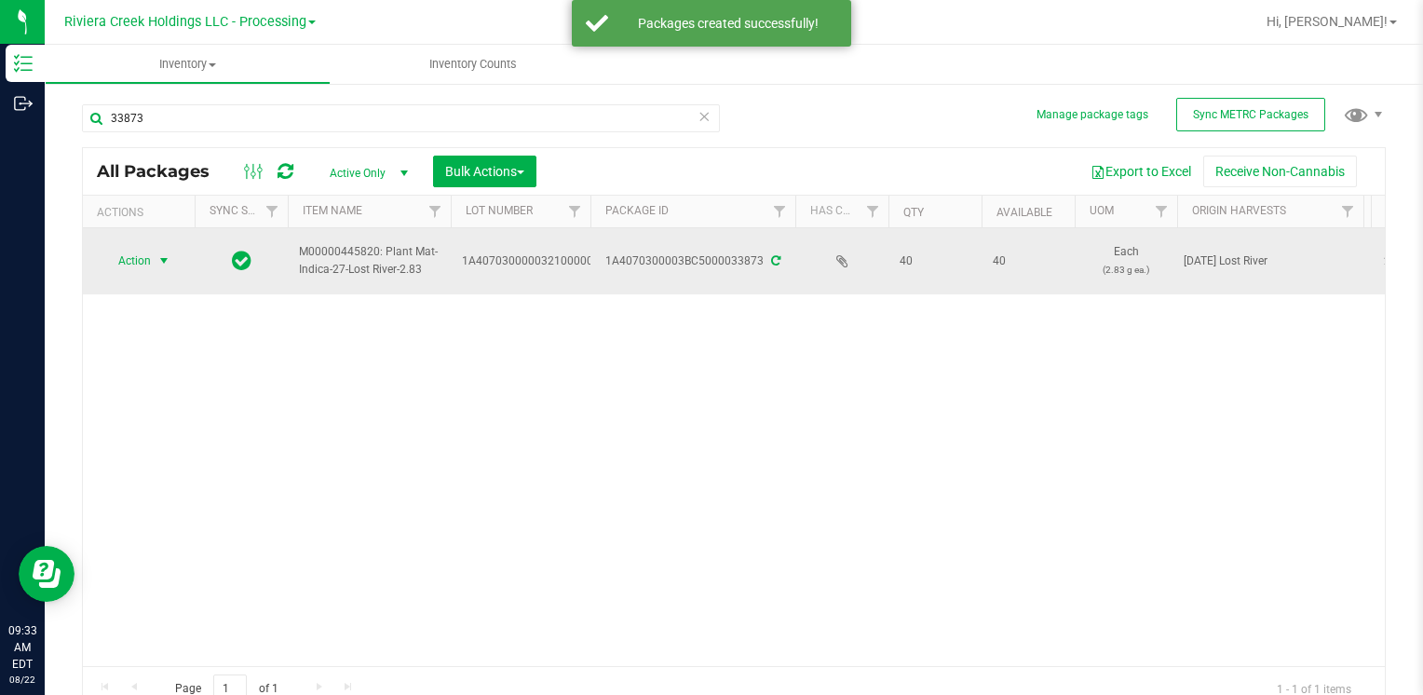
click at [160, 259] on span "select" at bounding box center [163, 260] width 15 height 15
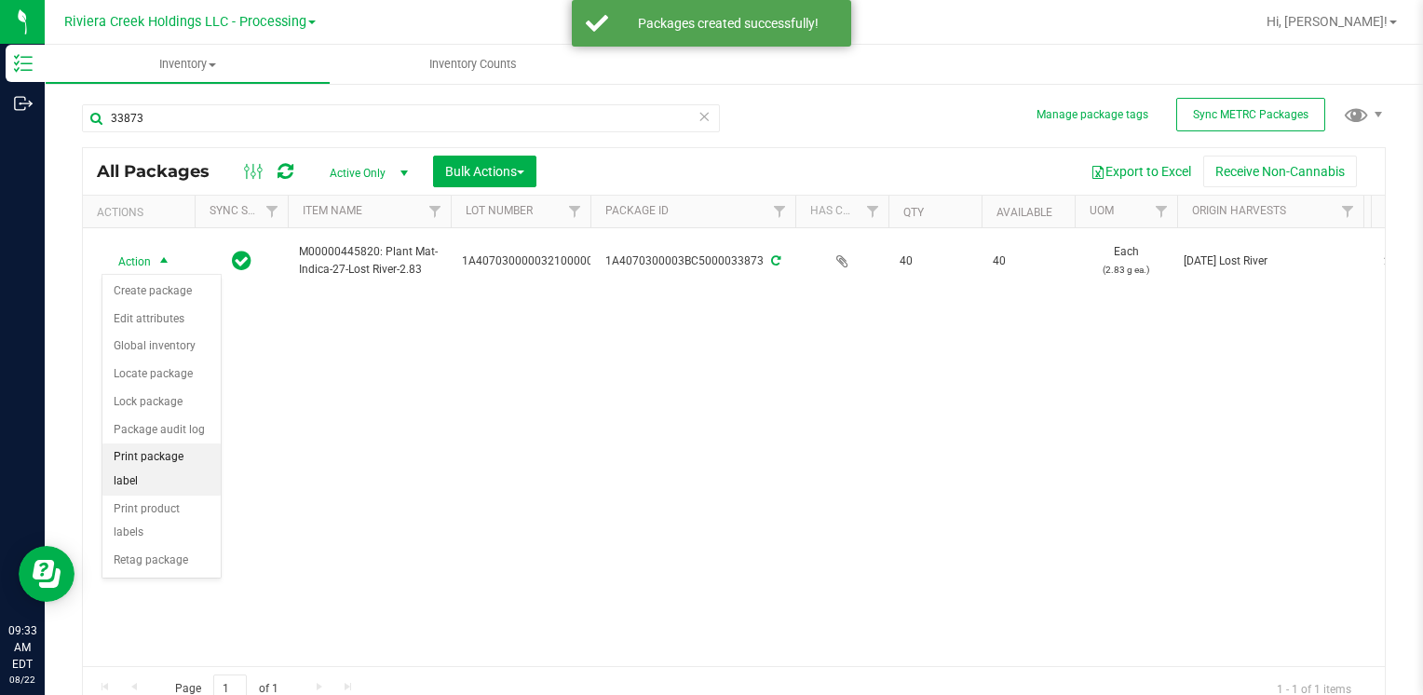
click at [186, 447] on li "Print package label" at bounding box center [161, 468] width 118 height 51
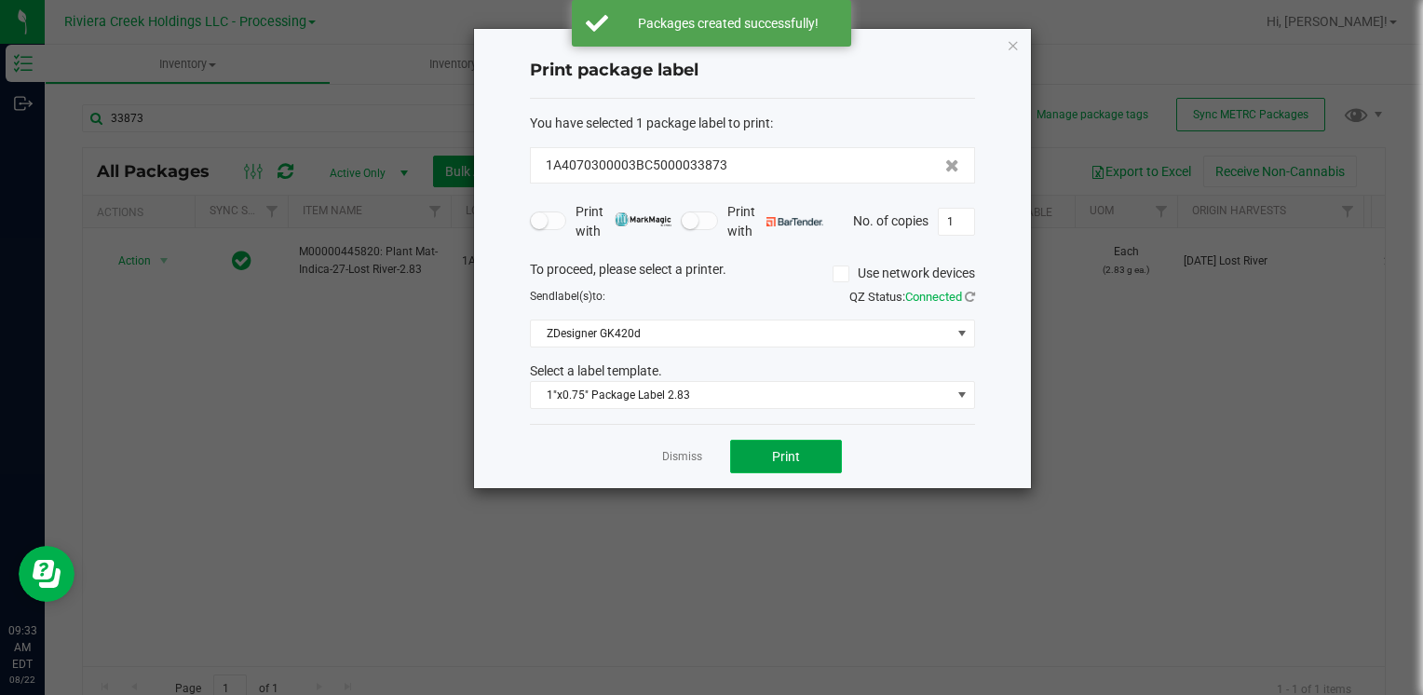
click at [763, 461] on button "Print" at bounding box center [786, 457] width 112 height 34
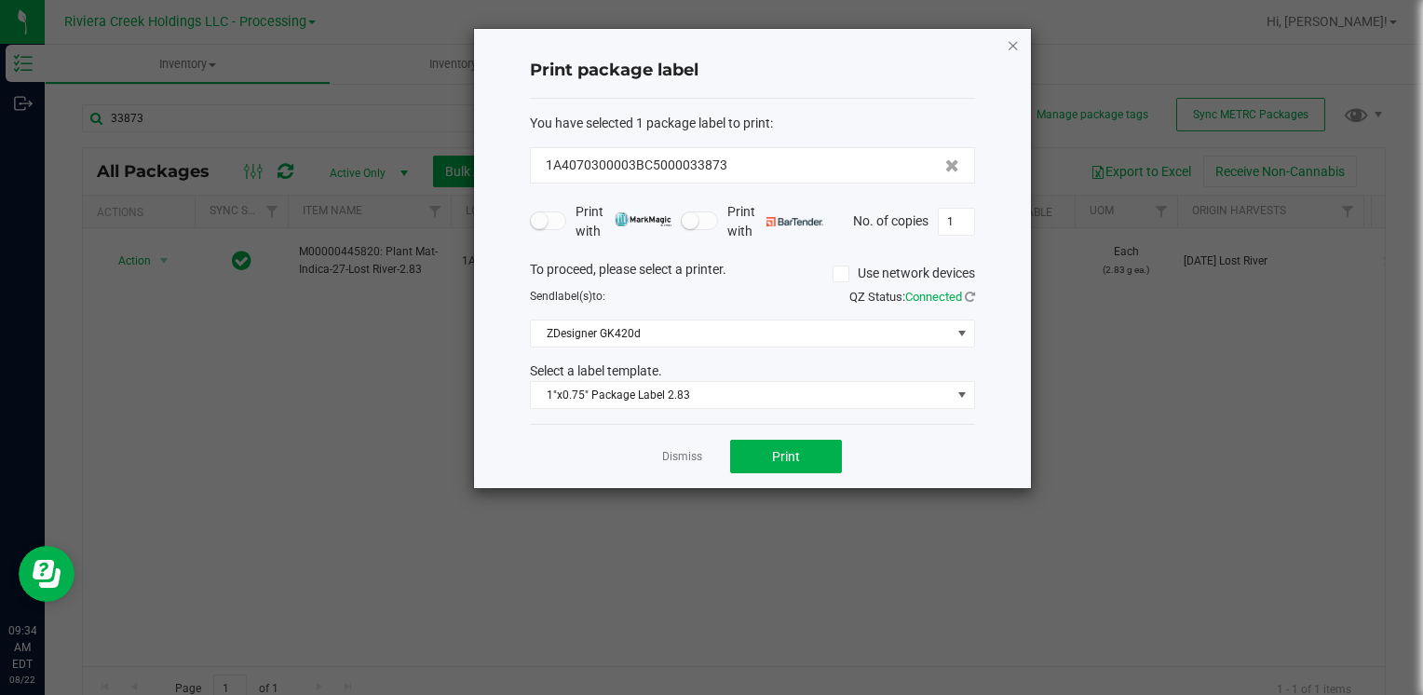
click at [1019, 47] on icon "button" at bounding box center [1013, 45] width 13 height 22
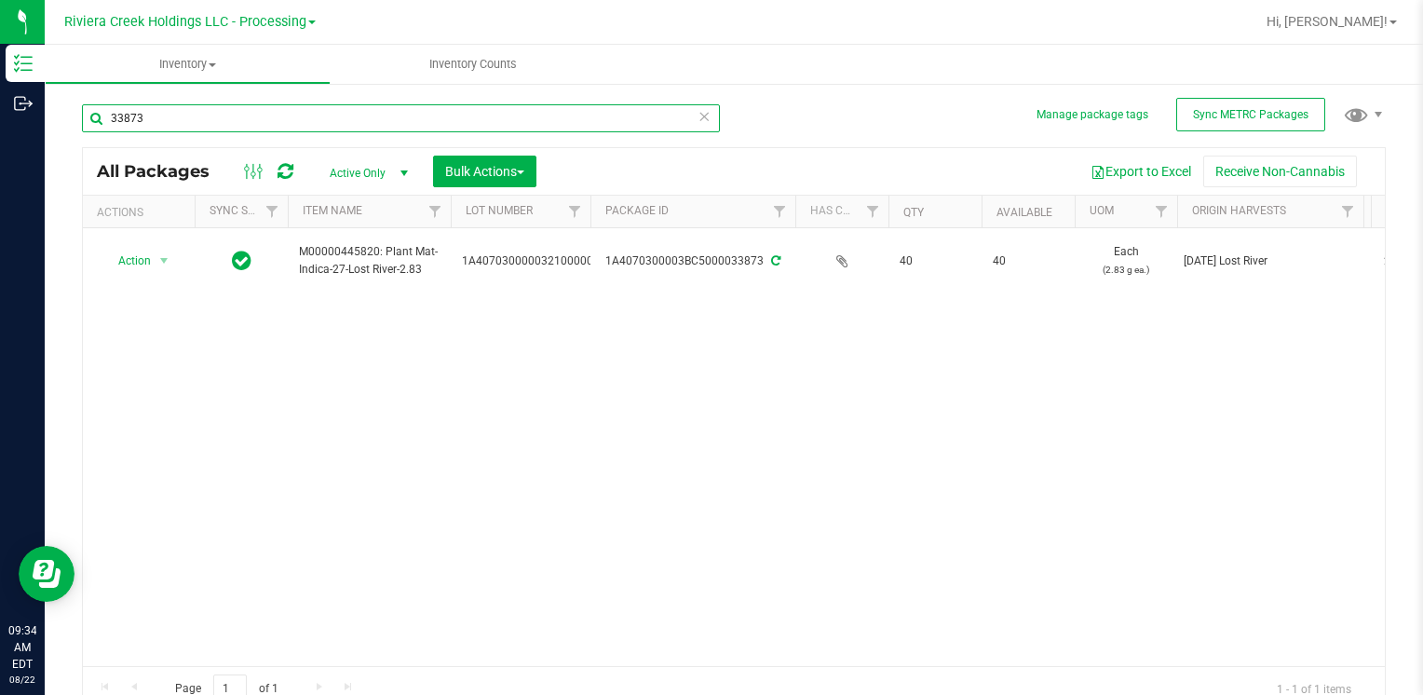
click at [175, 121] on input "33873" at bounding box center [401, 118] width 638 height 28
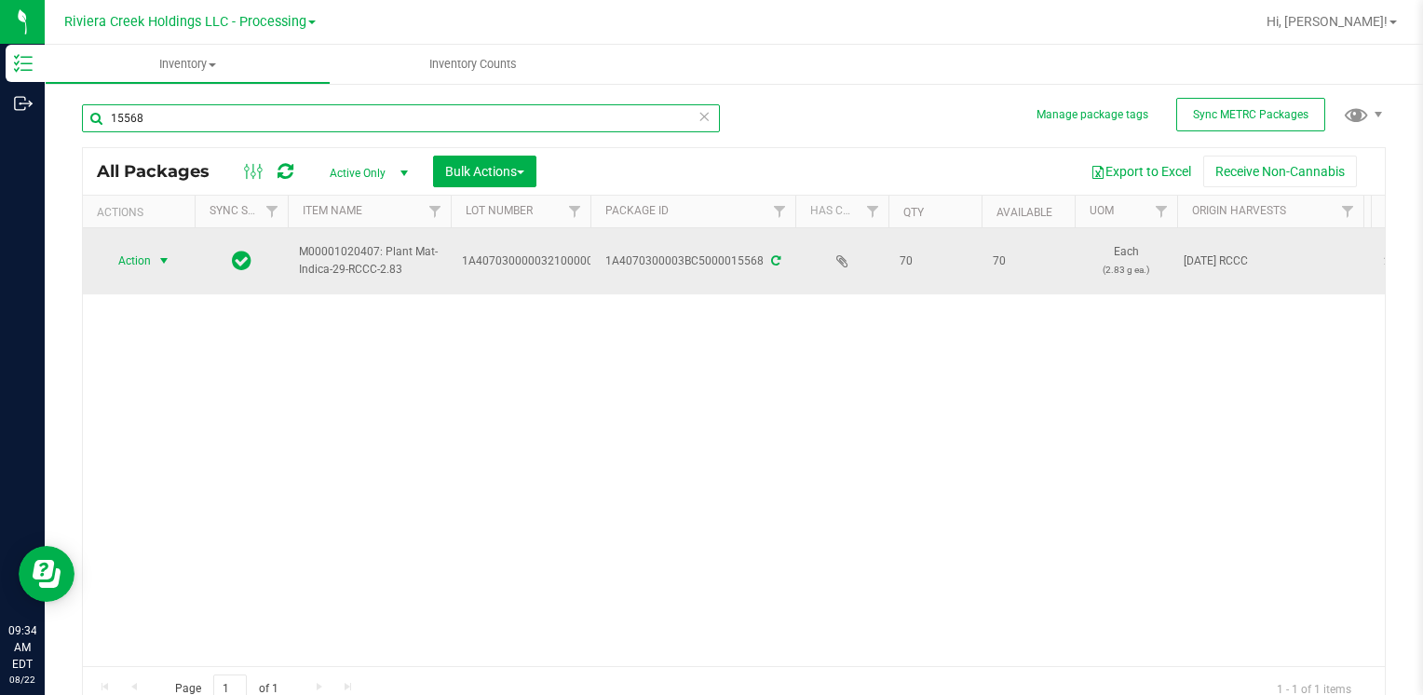
type input "15568"
click at [146, 266] on span "Action" at bounding box center [127, 261] width 50 height 26
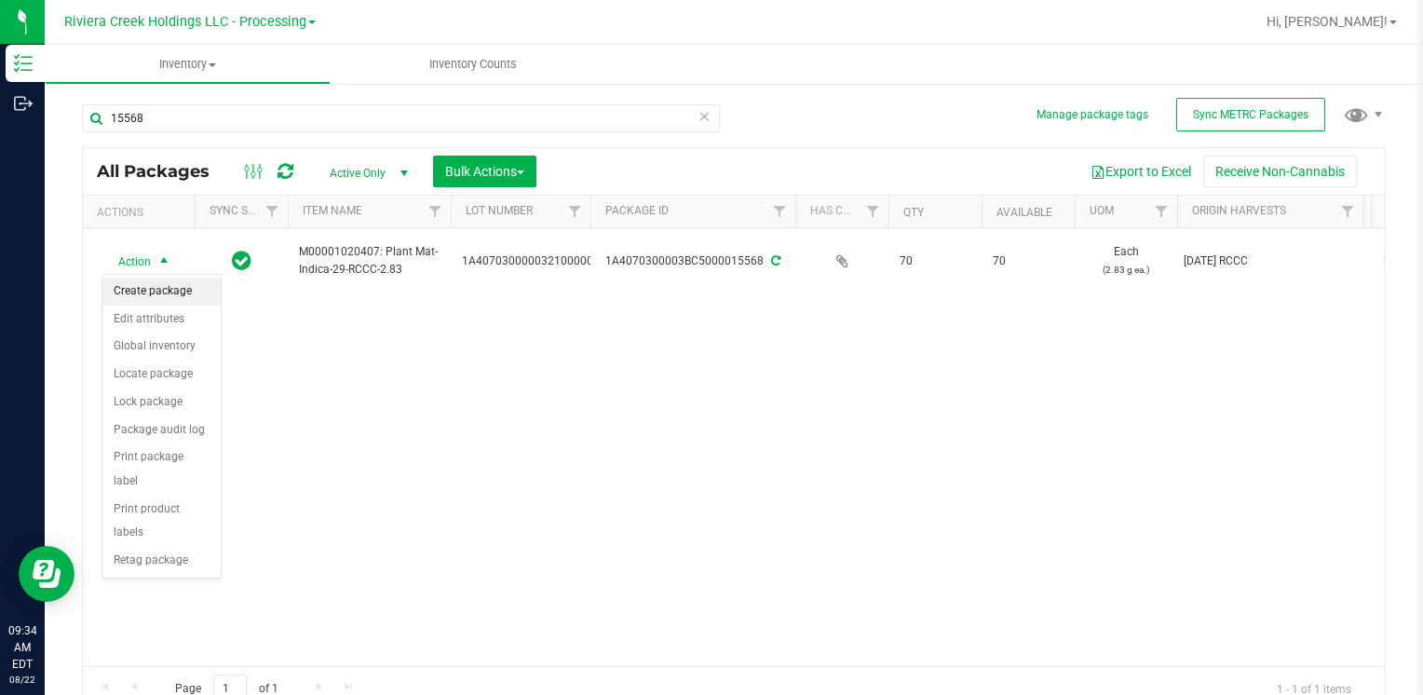
click at [168, 289] on li "Create package" at bounding box center [161, 292] width 118 height 28
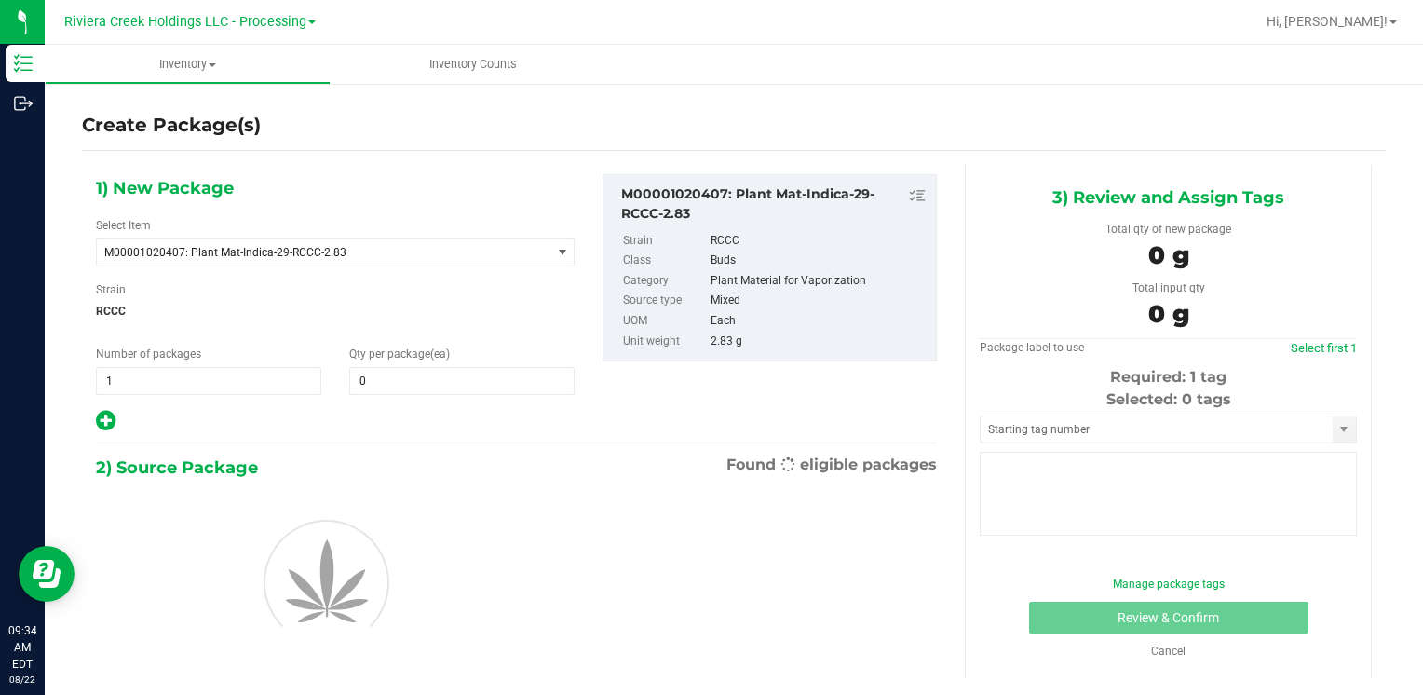
type input "0"
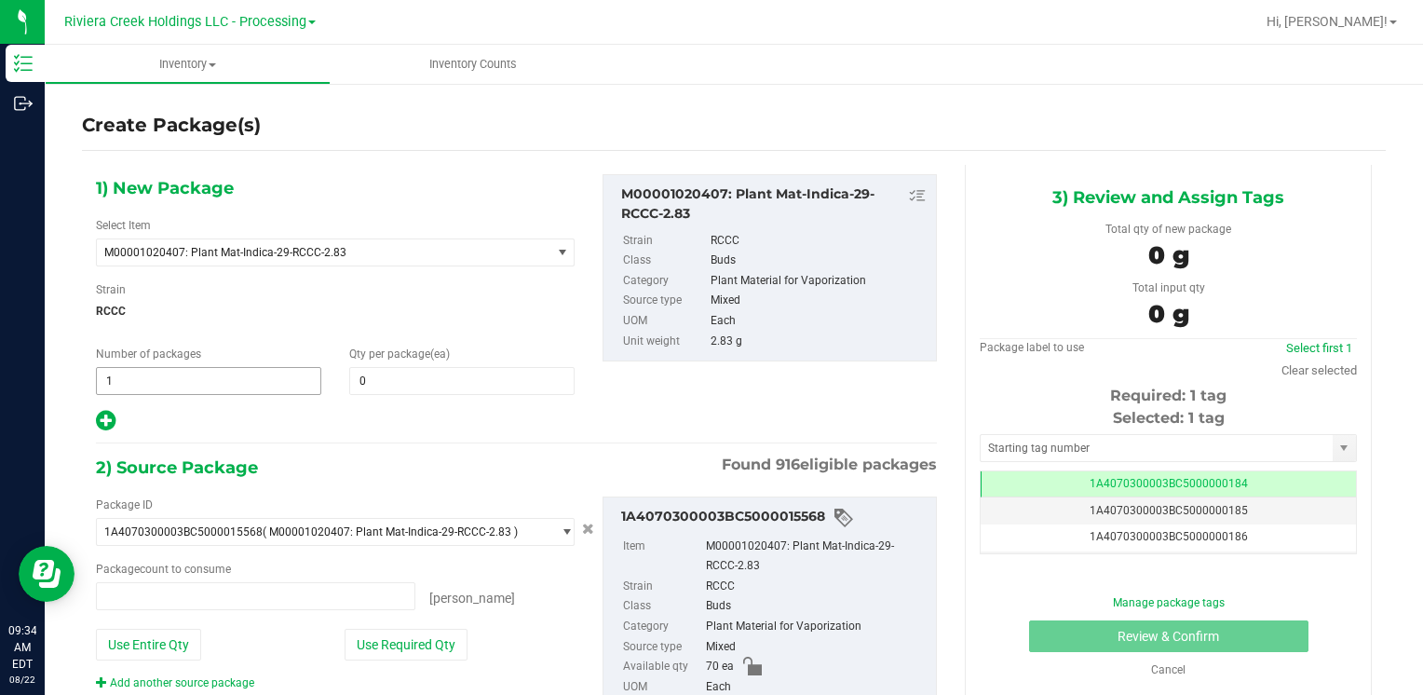
type input "0 ea"
click at [391, 371] on span at bounding box center [461, 381] width 225 height 28
type input "40"
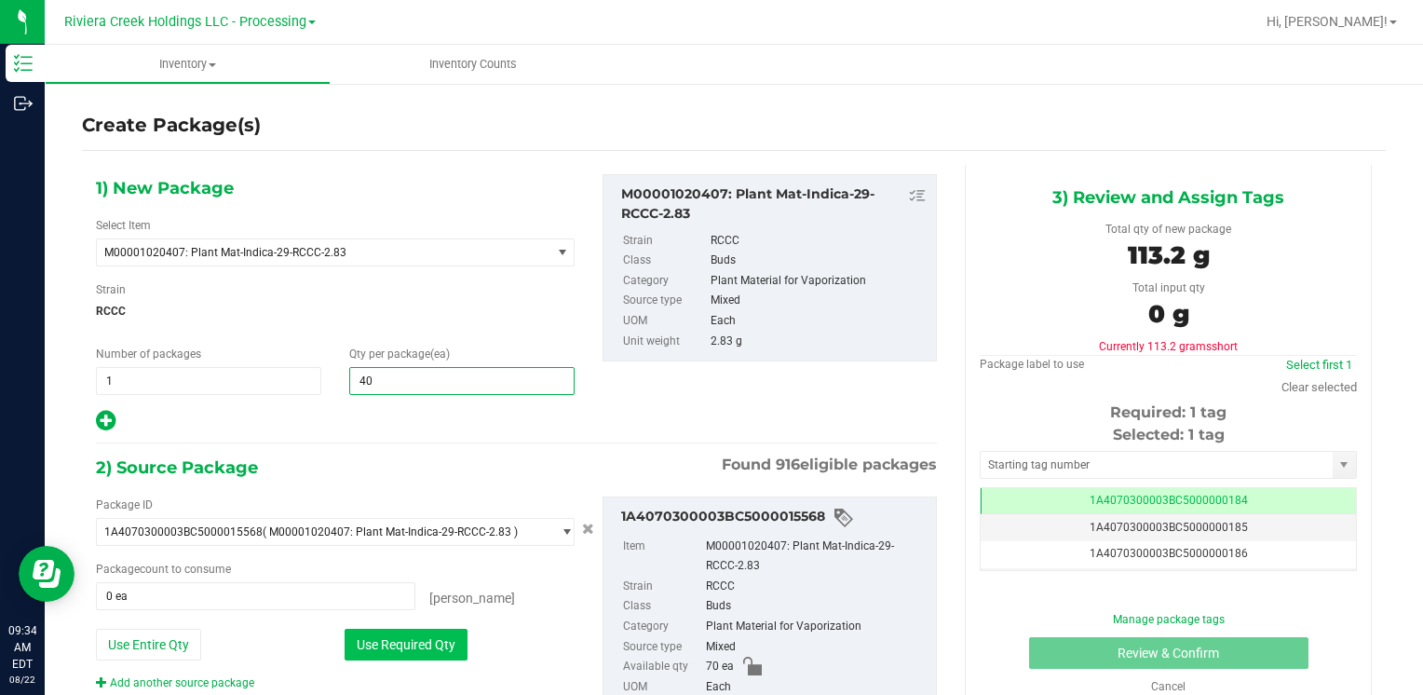
type input "40"
click at [373, 634] on button "Use Required Qty" at bounding box center [406, 645] width 123 height 32
type input "40 ea"
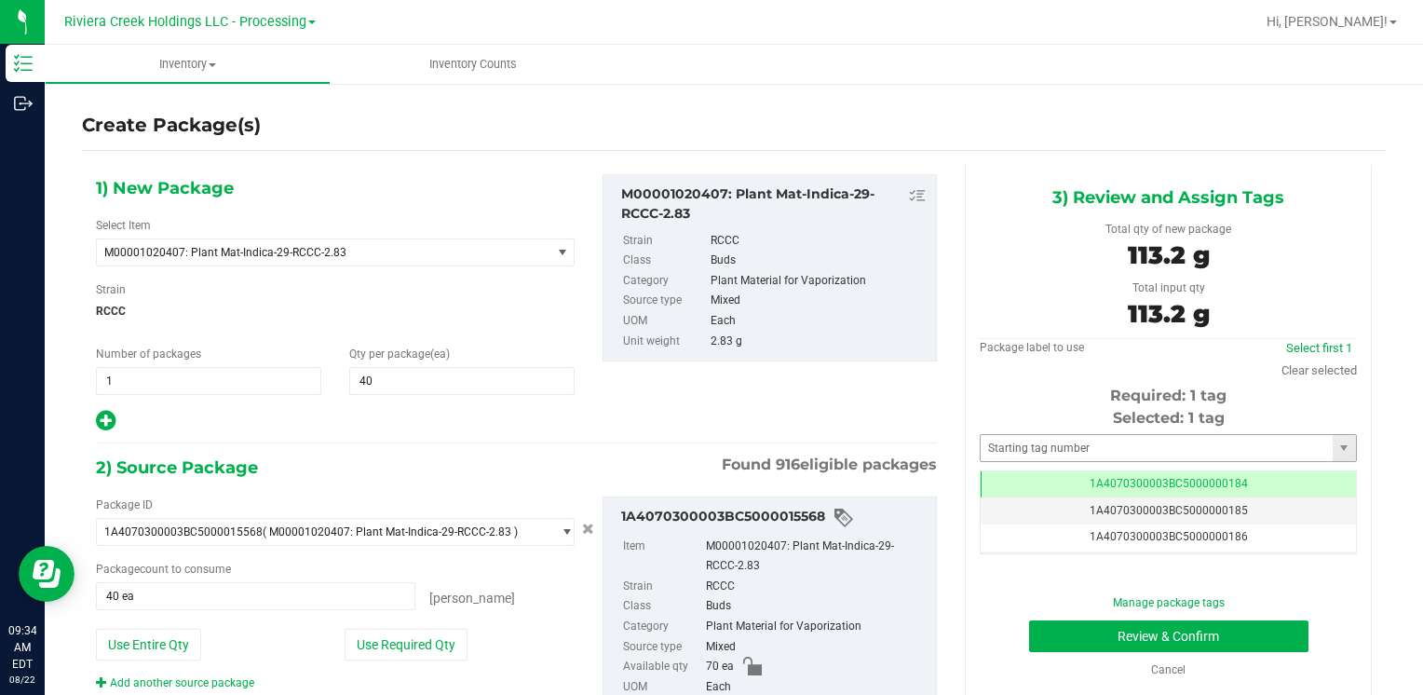
drag, startPoint x: 1032, startPoint y: 420, endPoint x: 1034, endPoint y: 436, distance: 15.9
click at [1033, 429] on div "Selected: 1 tag Tag 1A4070300003BC5000000184 1A4070300003BC5000000185 1A4070300…" at bounding box center [1168, 480] width 377 height 147
click at [1034, 441] on input "text" at bounding box center [1157, 448] width 352 height 26
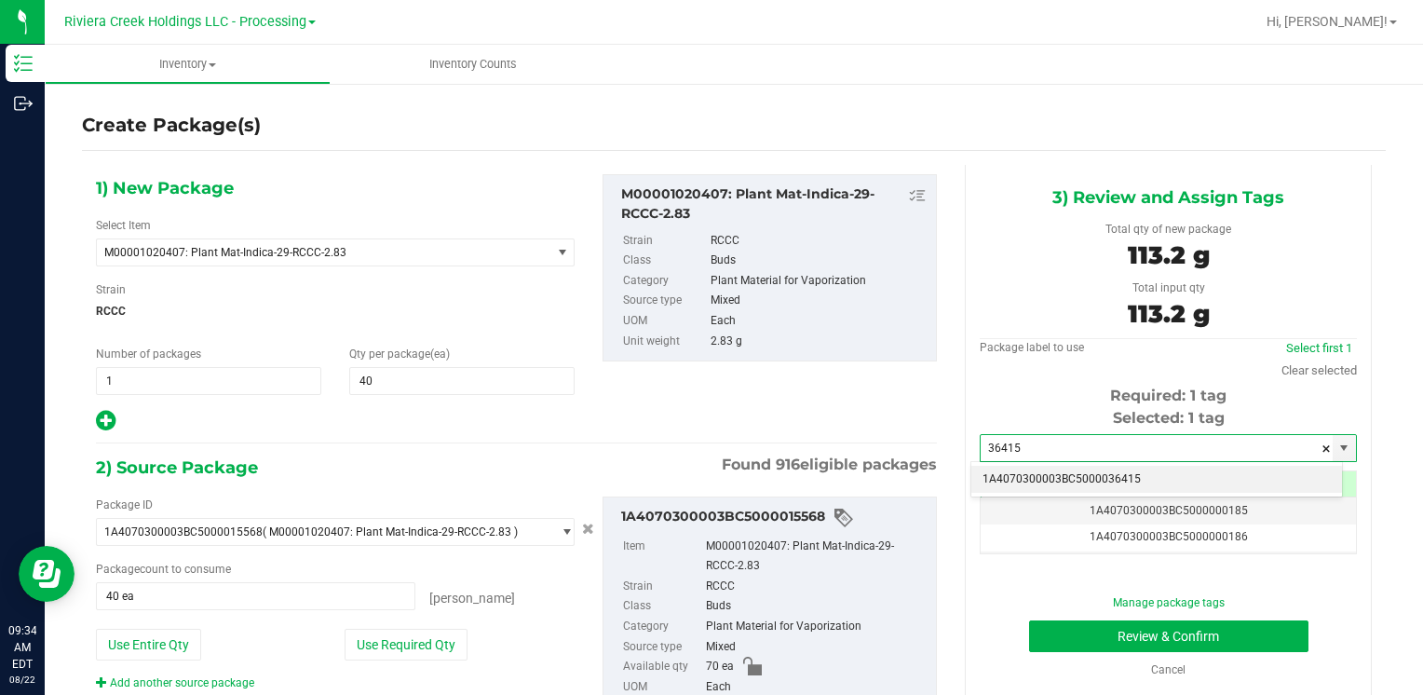
click at [1049, 475] on li "1A4070300003BC5000036415" at bounding box center [1156, 480] width 371 height 28
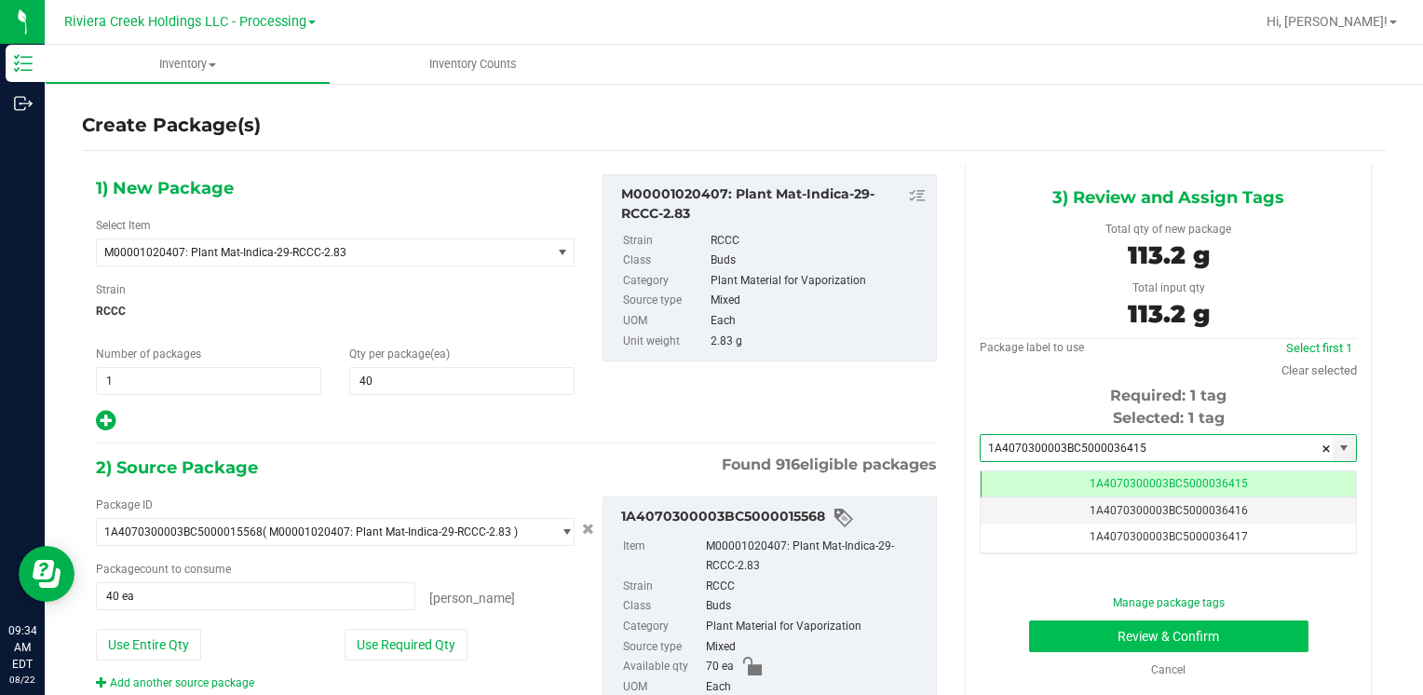
type input "1A4070300003BC5000036415"
click at [1083, 634] on button "Review & Confirm" at bounding box center [1168, 636] width 279 height 32
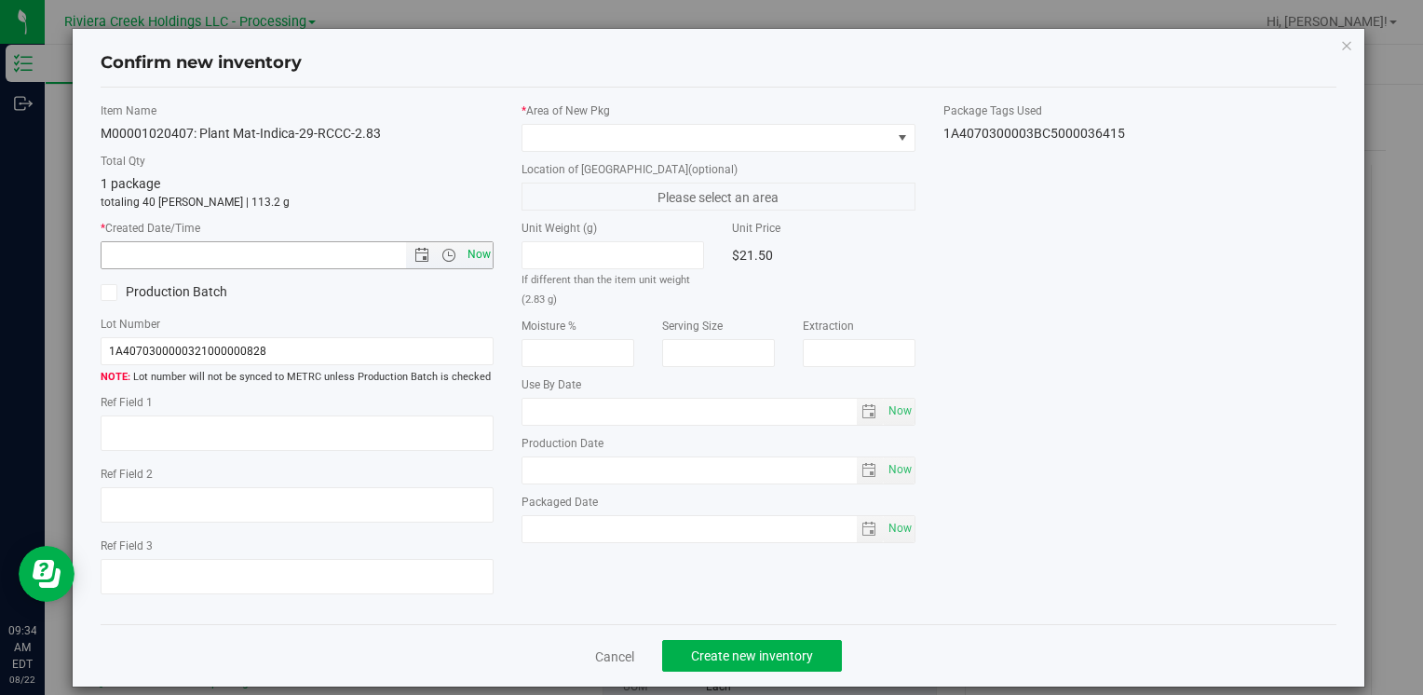
click at [487, 259] on span "Now" at bounding box center [479, 254] width 32 height 27
type input "[DATE] 9:34 AM"
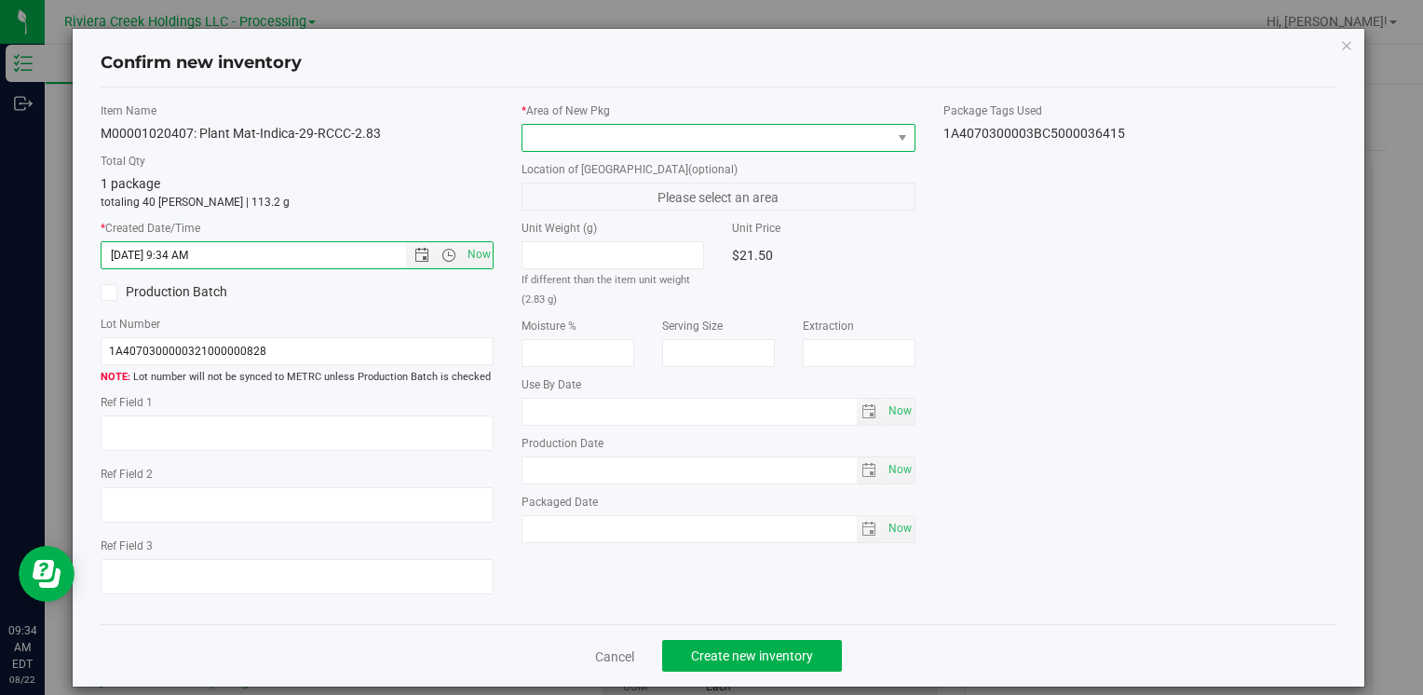
click at [541, 129] on span at bounding box center [706, 138] width 368 height 26
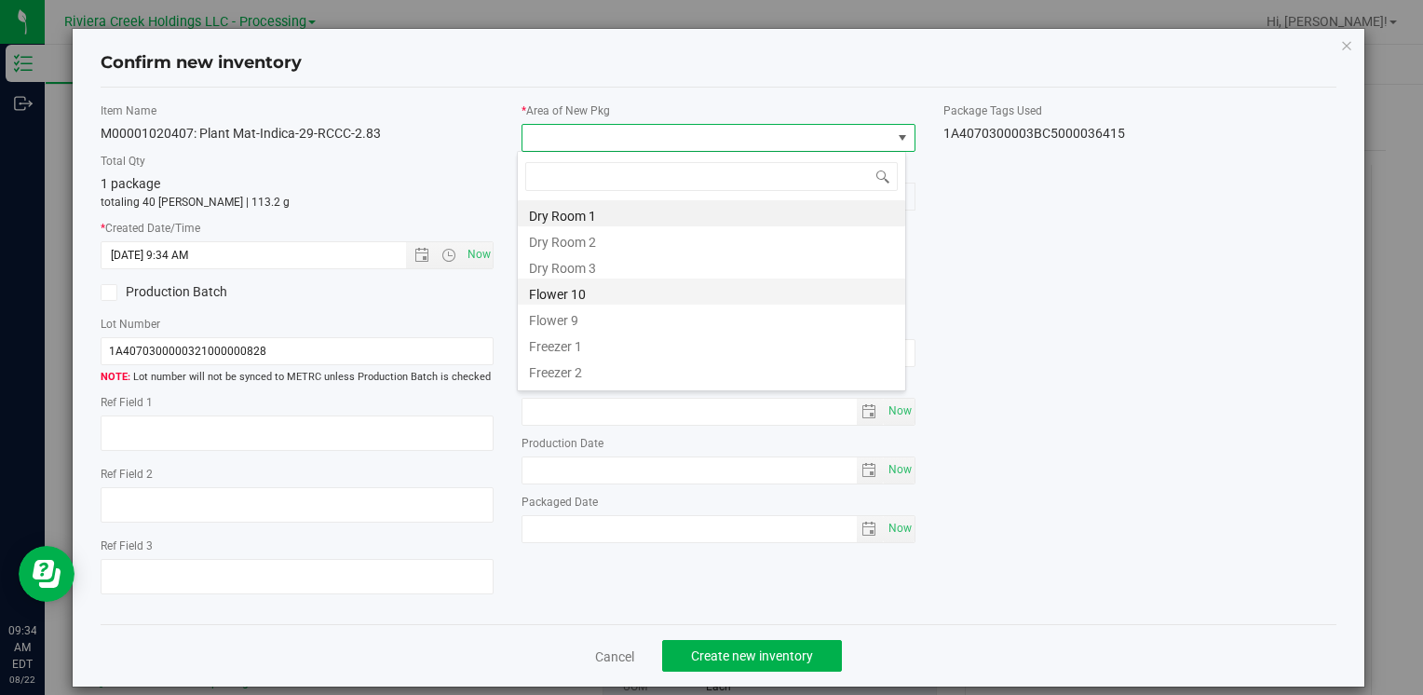
click at [608, 293] on li "Flower 10" at bounding box center [711, 291] width 387 height 26
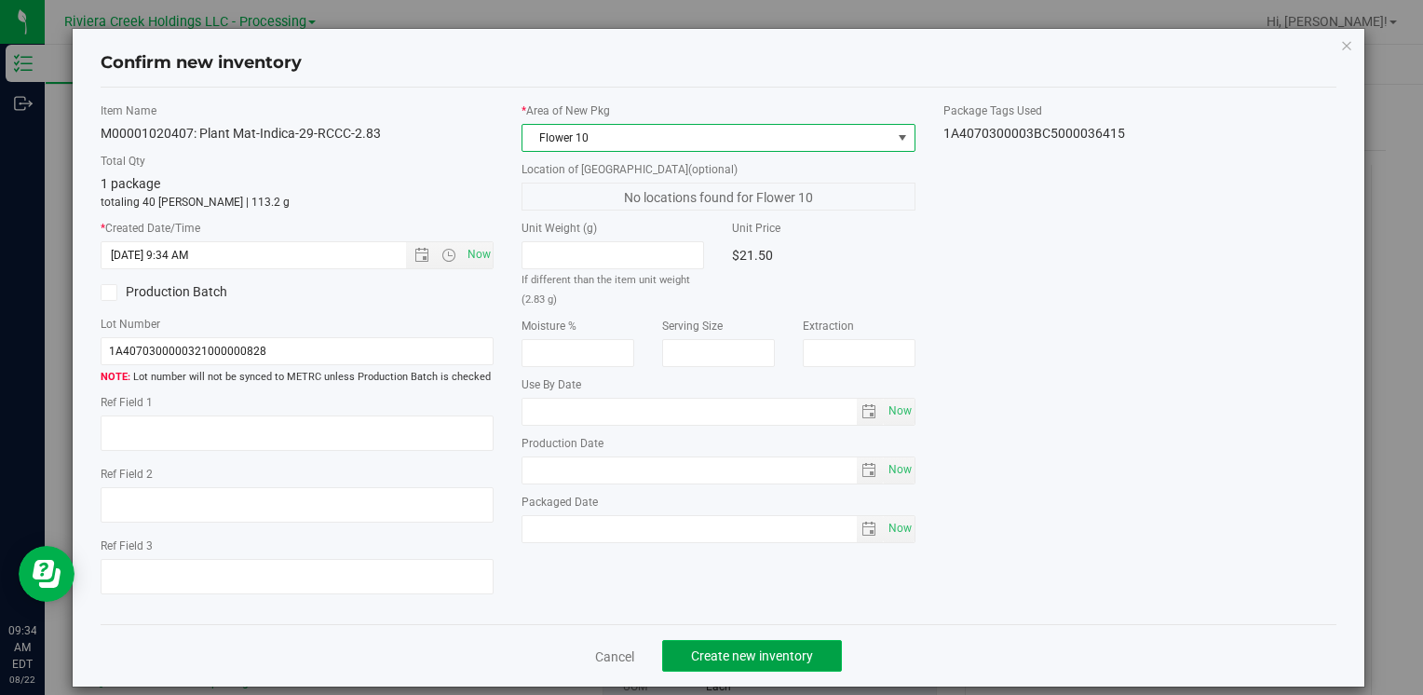
click at [736, 646] on button "Create new inventory" at bounding box center [752, 656] width 180 height 32
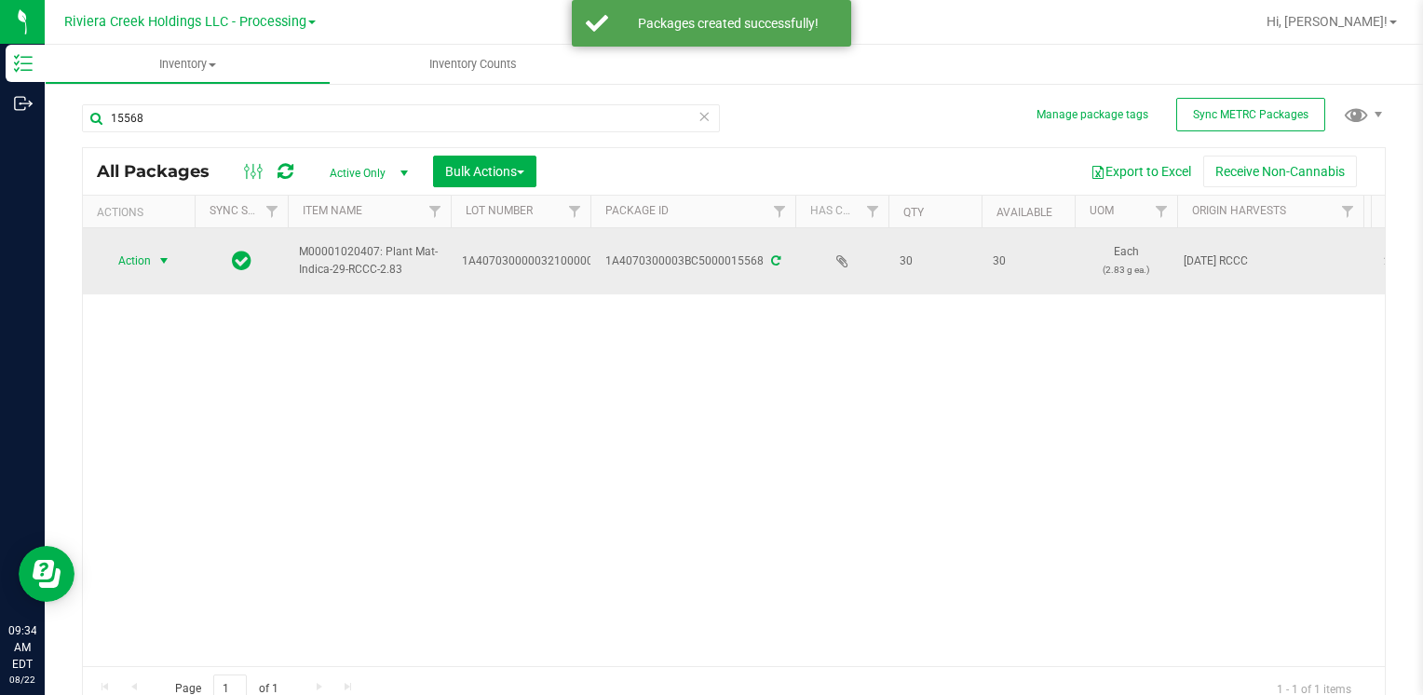
click at [134, 265] on span "Action" at bounding box center [127, 261] width 50 height 26
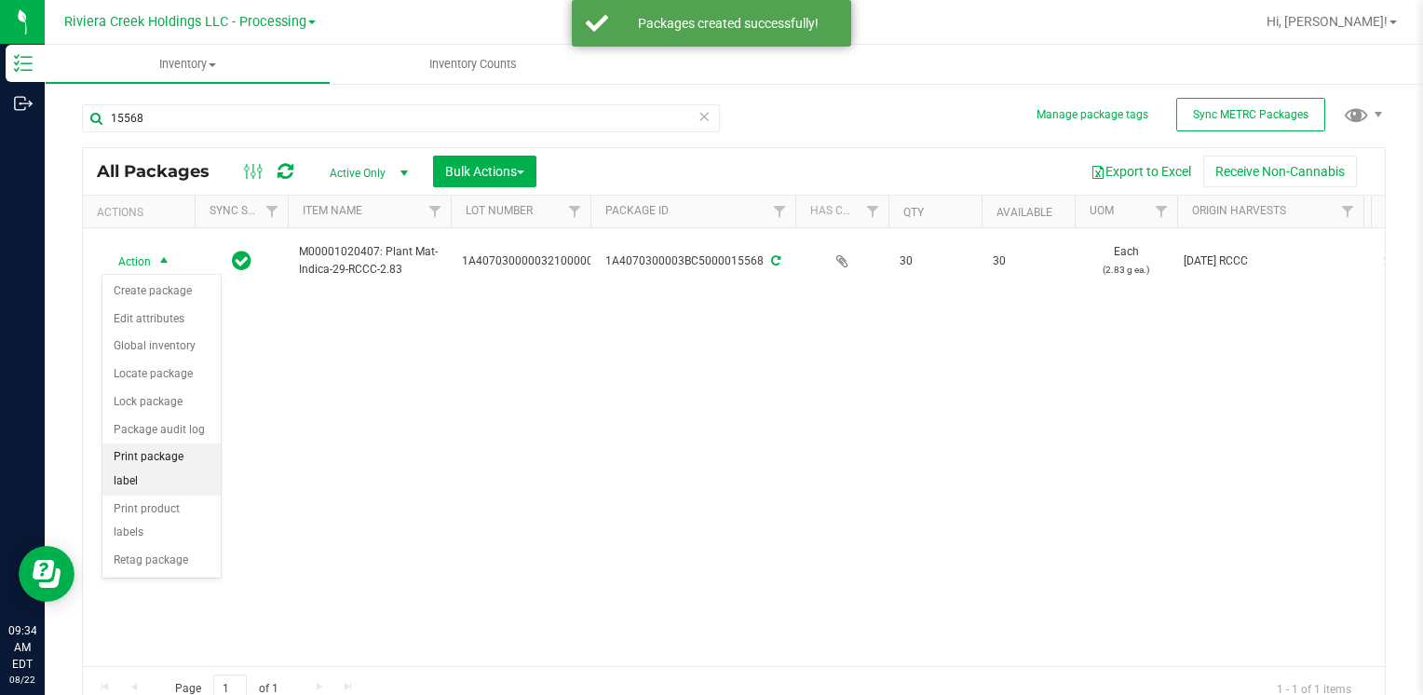
click at [201, 457] on li "Print package label" at bounding box center [161, 468] width 118 height 51
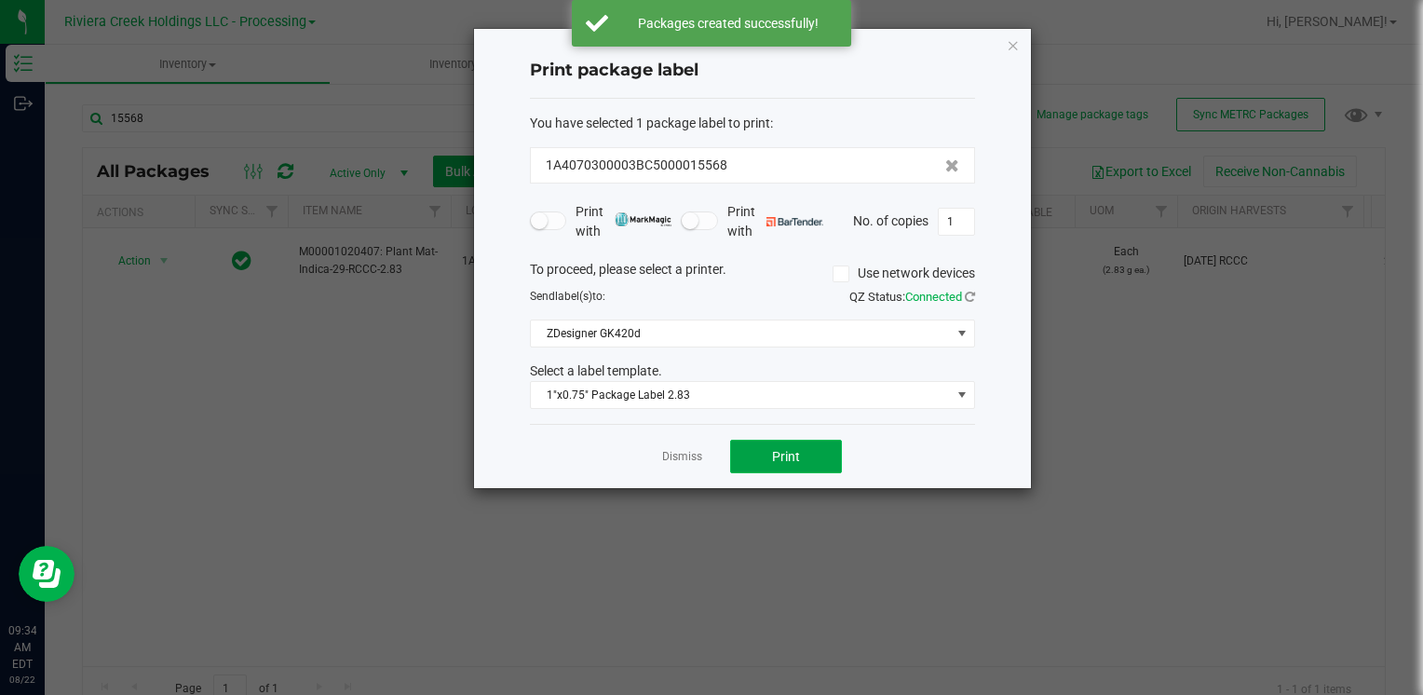
click at [776, 450] on span "Print" at bounding box center [786, 456] width 28 height 15
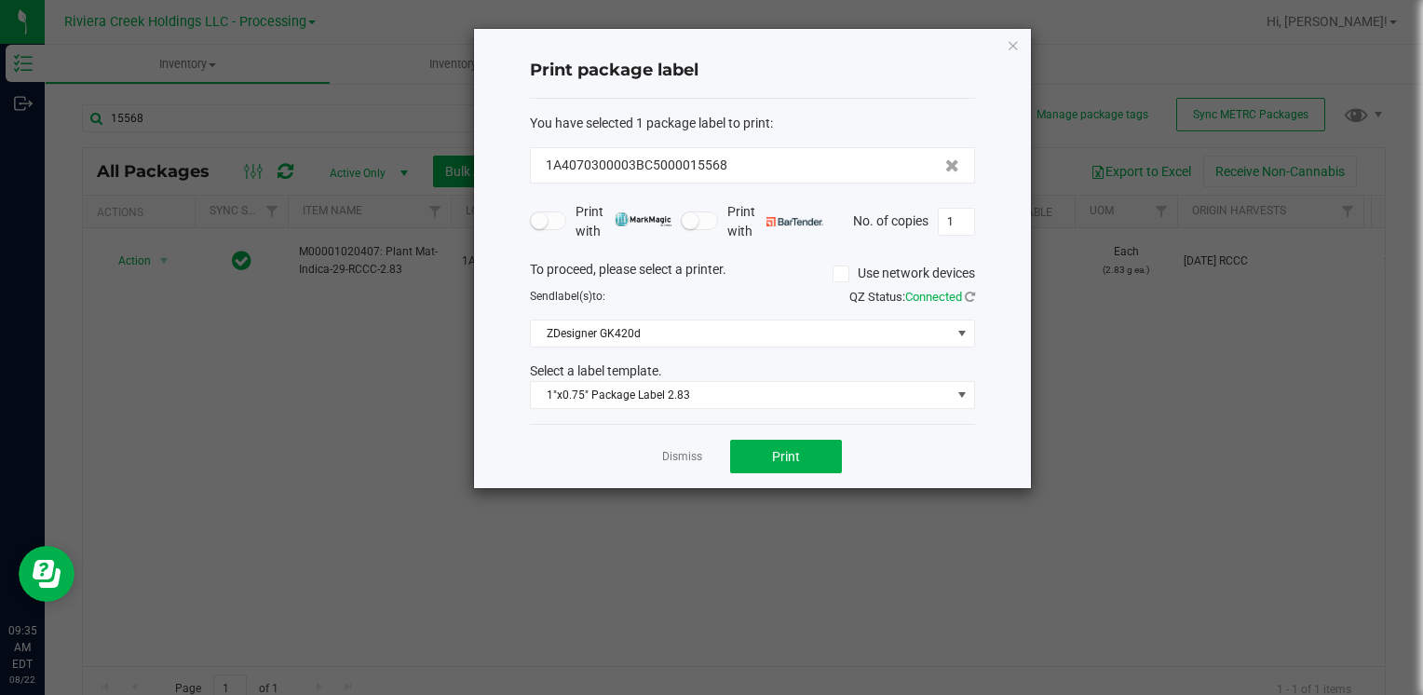
click at [1017, 41] on icon "button" at bounding box center [1013, 45] width 13 height 22
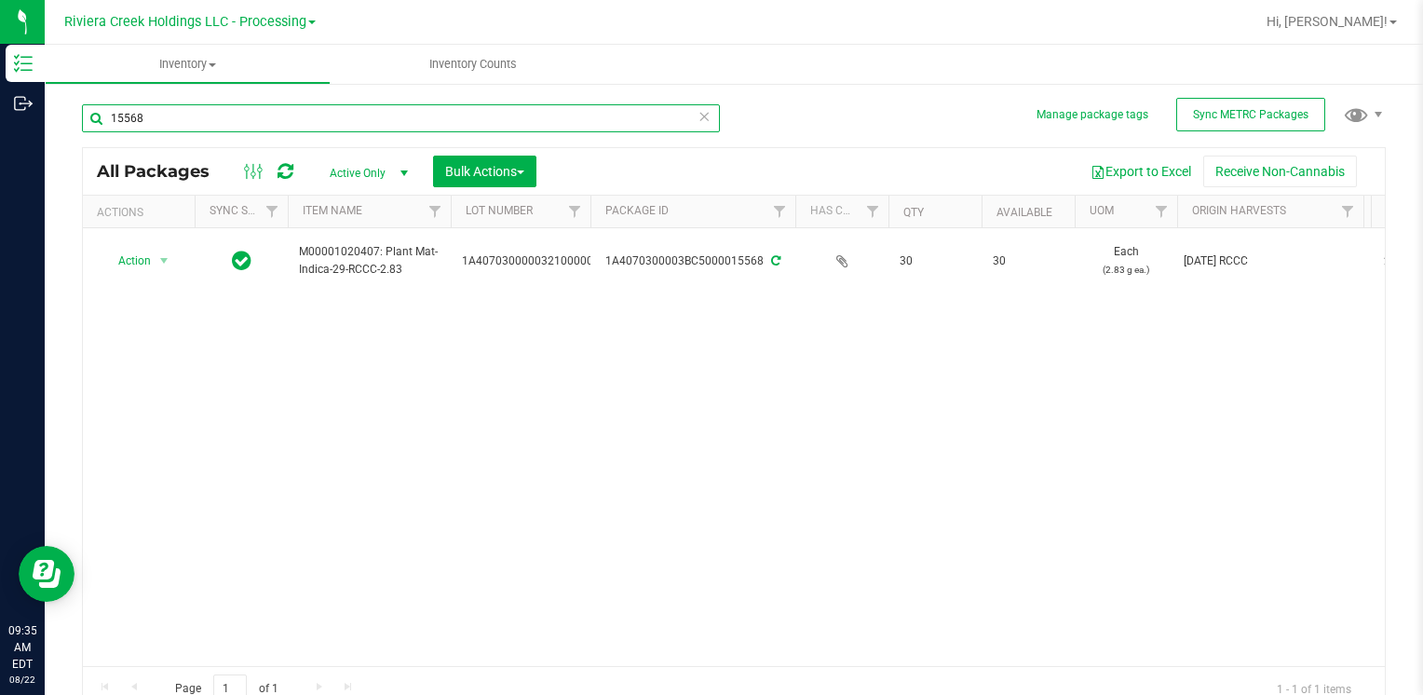
click at [204, 119] on input "15568" at bounding box center [401, 118] width 638 height 28
click at [201, 118] on input "15568" at bounding box center [401, 118] width 638 height 28
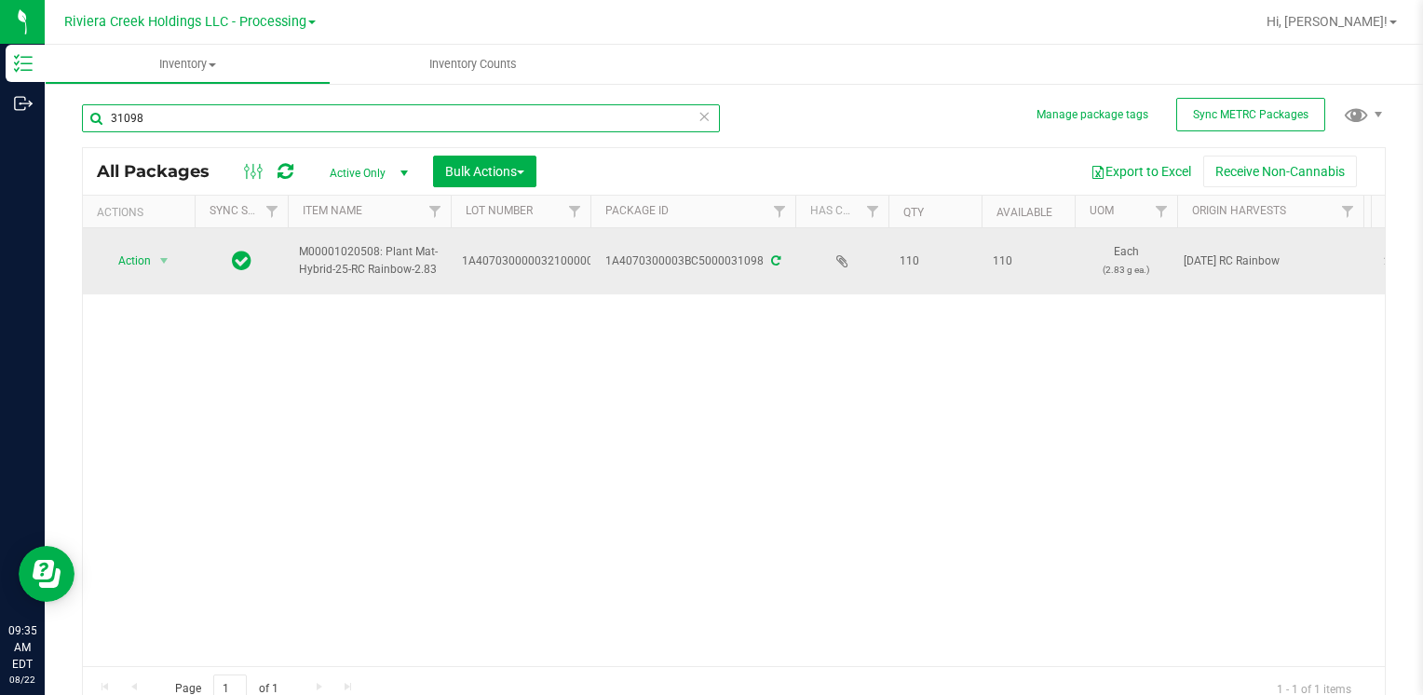
type input "31098"
click at [149, 256] on span "Action" at bounding box center [127, 261] width 50 height 26
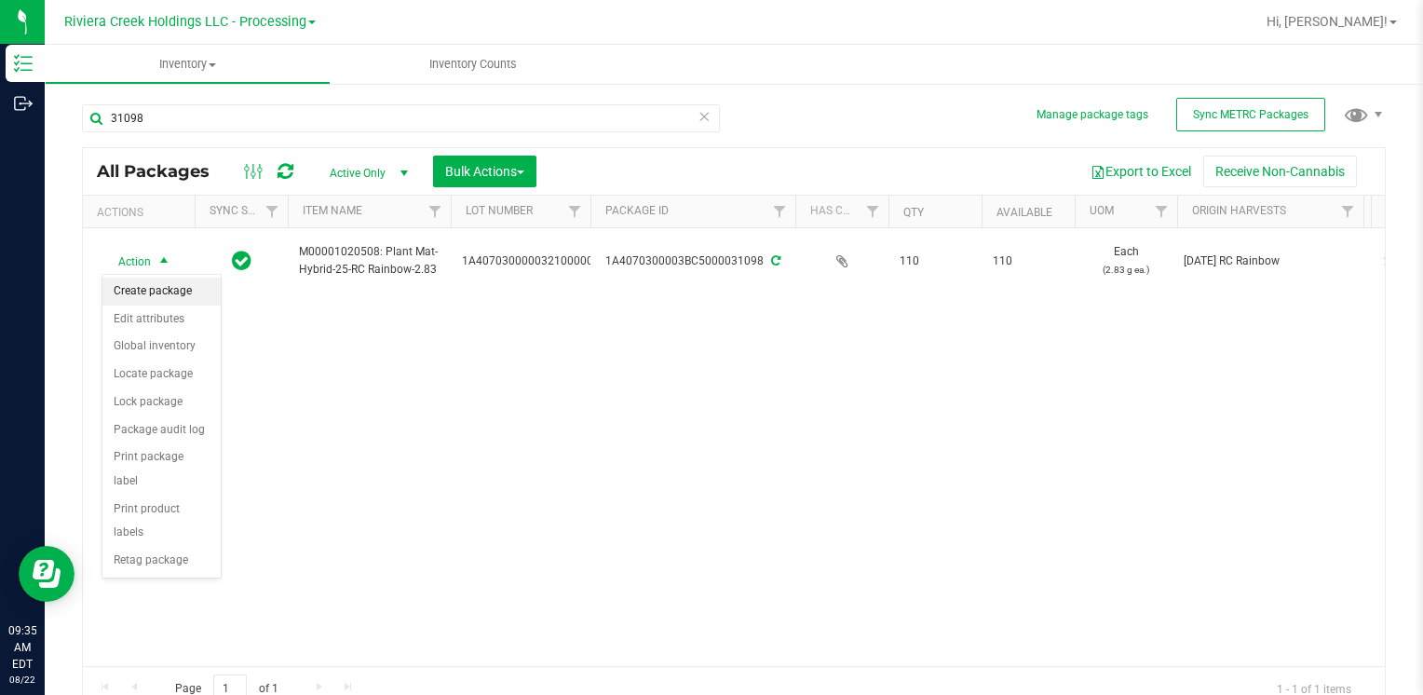
click at [163, 289] on li "Create package" at bounding box center [161, 292] width 118 height 28
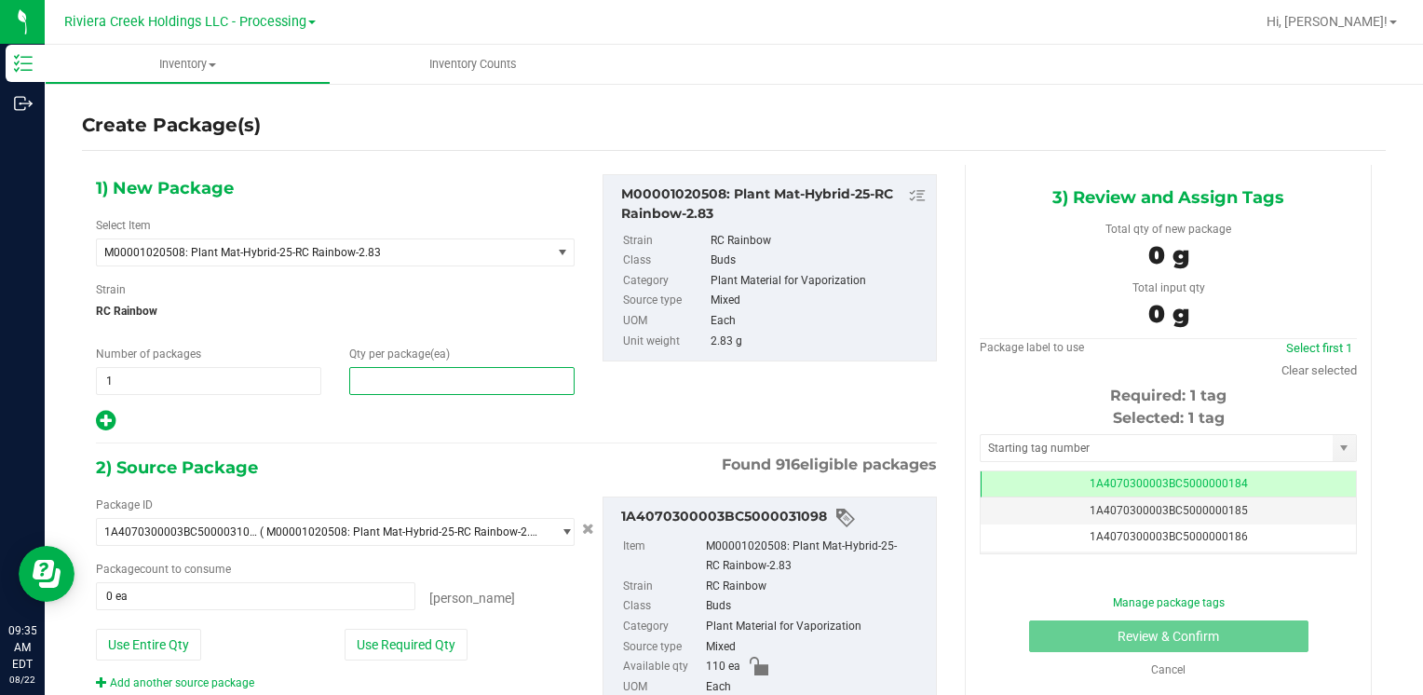
click at [407, 382] on span at bounding box center [461, 381] width 225 height 28
type input "40"
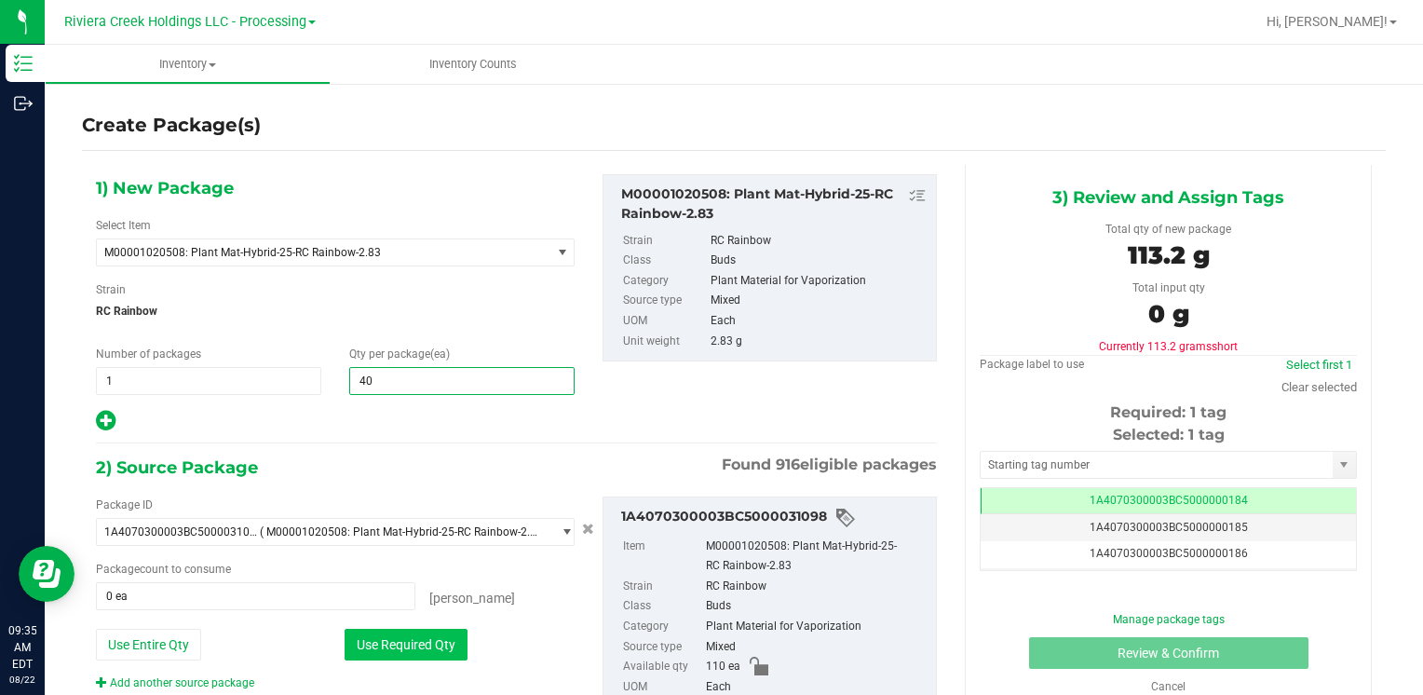
type input "40"
click at [373, 653] on button "Use Required Qty" at bounding box center [406, 645] width 123 height 32
type input "40 ea"
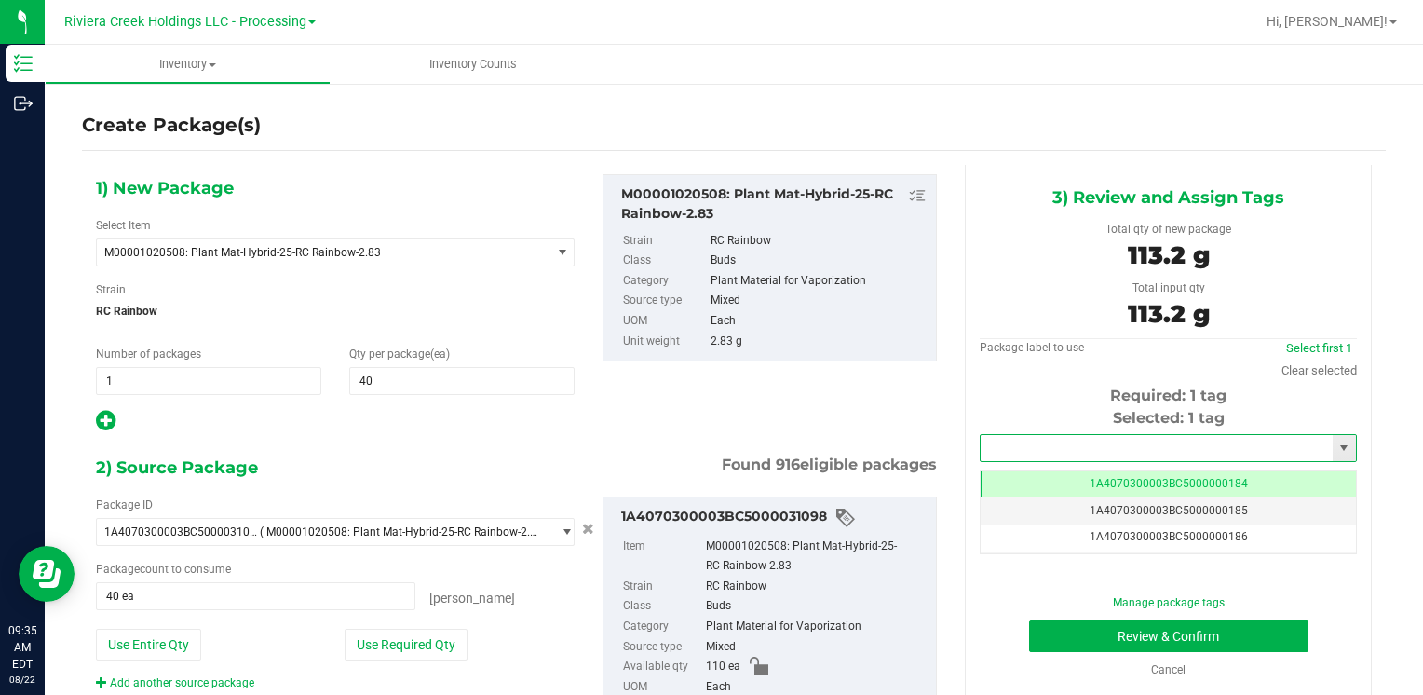
click at [984, 438] on input "text" at bounding box center [1157, 448] width 352 height 26
click at [999, 474] on li "1A4070300003BC5000036416" at bounding box center [1156, 480] width 371 height 28
type input "1A4070300003BC5000036416"
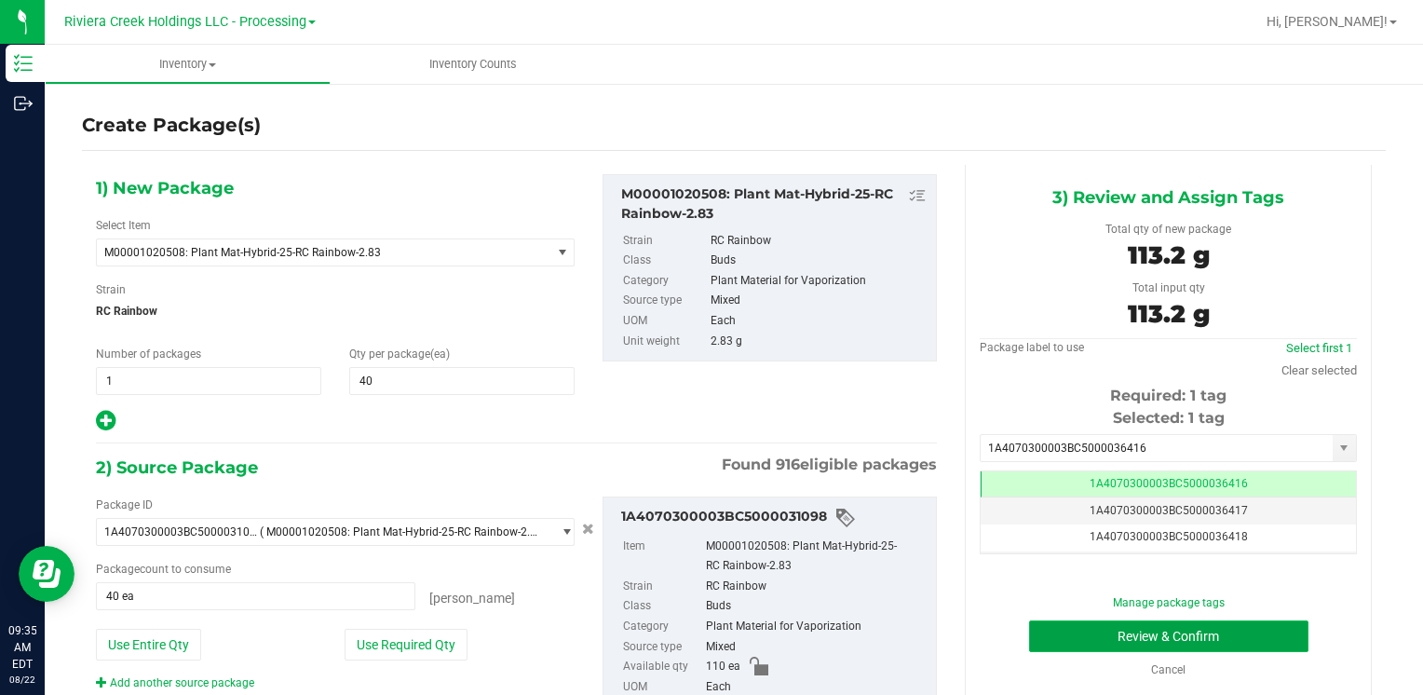
click at [1052, 624] on button "Review & Confirm" at bounding box center [1168, 636] width 279 height 32
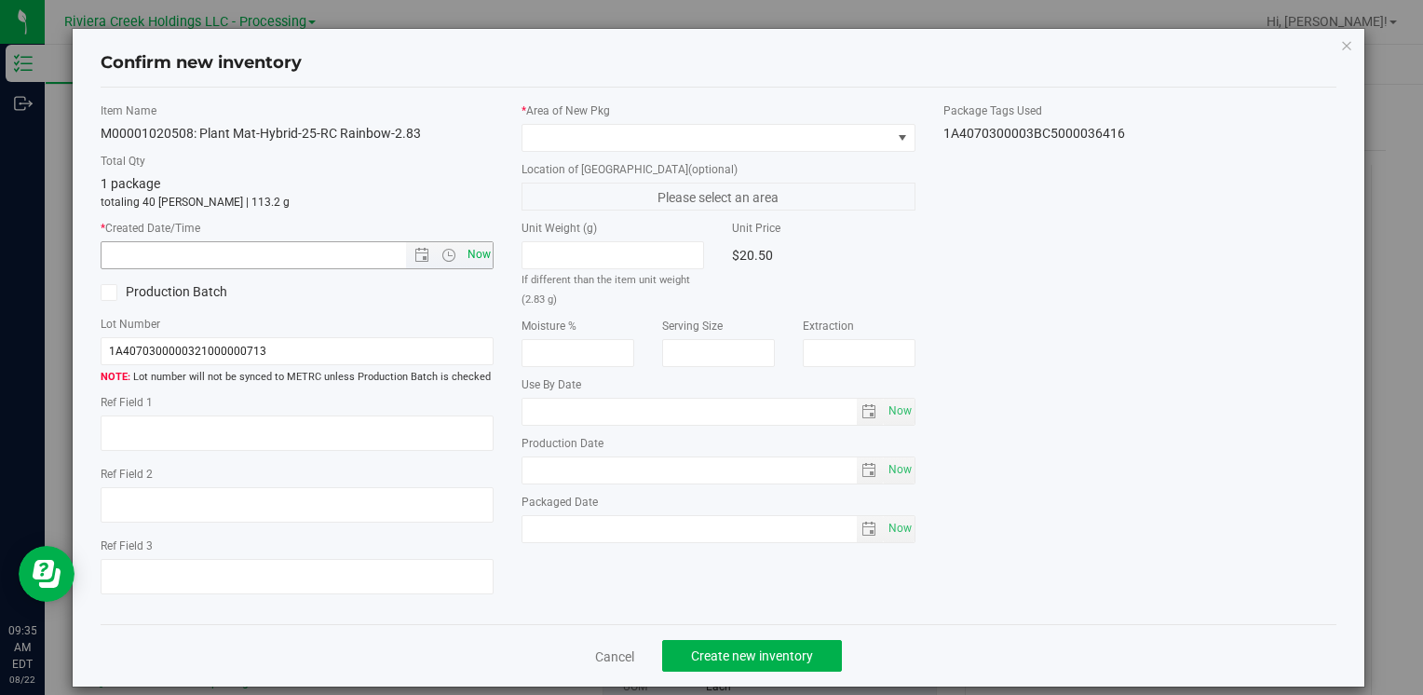
click at [480, 251] on span "Now" at bounding box center [479, 254] width 32 height 27
type input "[DATE] 9:35 AM"
click at [551, 138] on span at bounding box center [706, 138] width 368 height 26
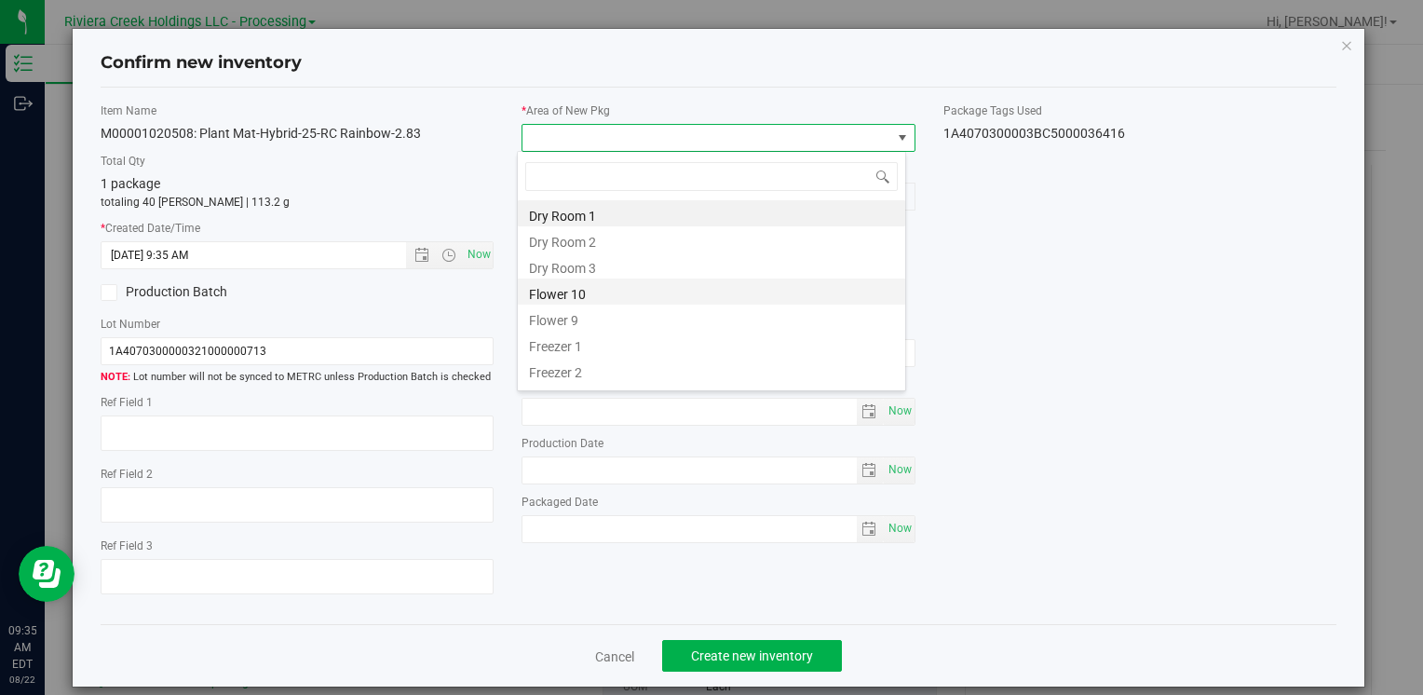
click at [617, 292] on li "Flower 10" at bounding box center [711, 291] width 387 height 26
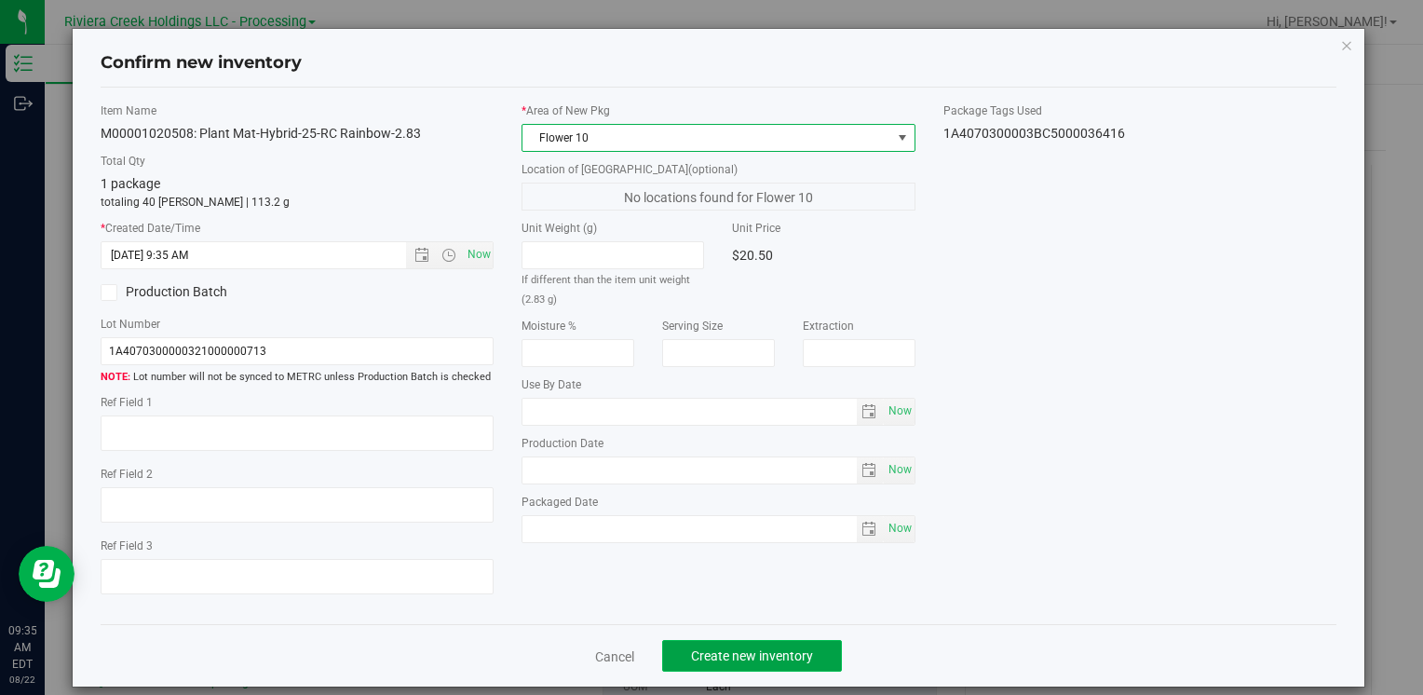
click at [720, 654] on span "Create new inventory" at bounding box center [752, 655] width 122 height 15
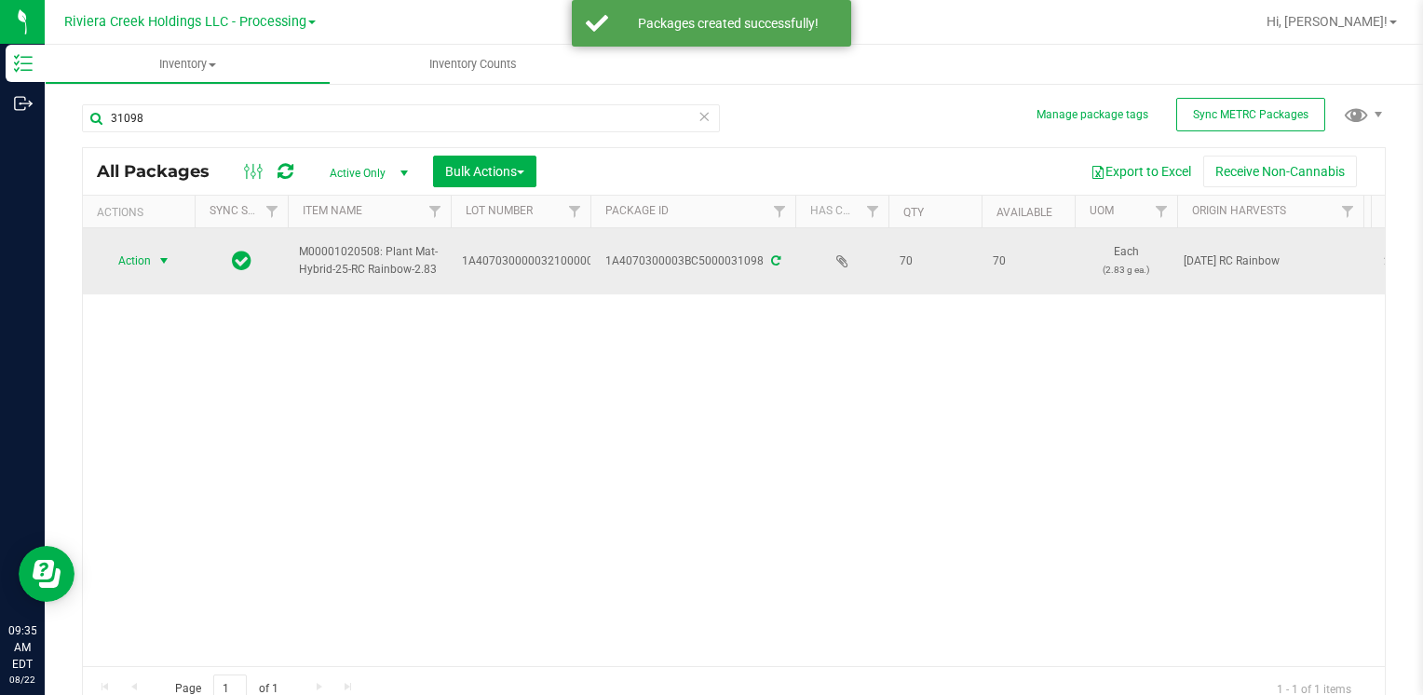
click at [148, 263] on span "Action" at bounding box center [127, 261] width 50 height 26
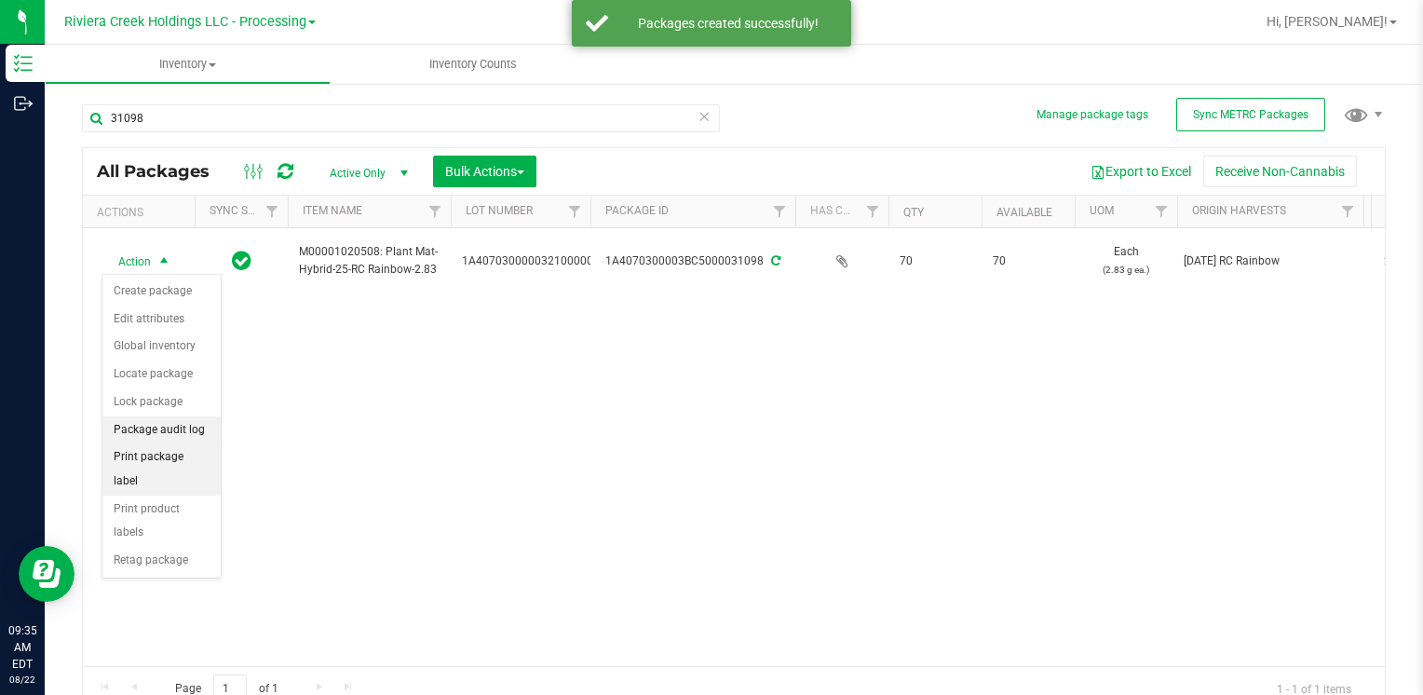
click at [198, 440] on li "Package audit log" at bounding box center [161, 430] width 118 height 28
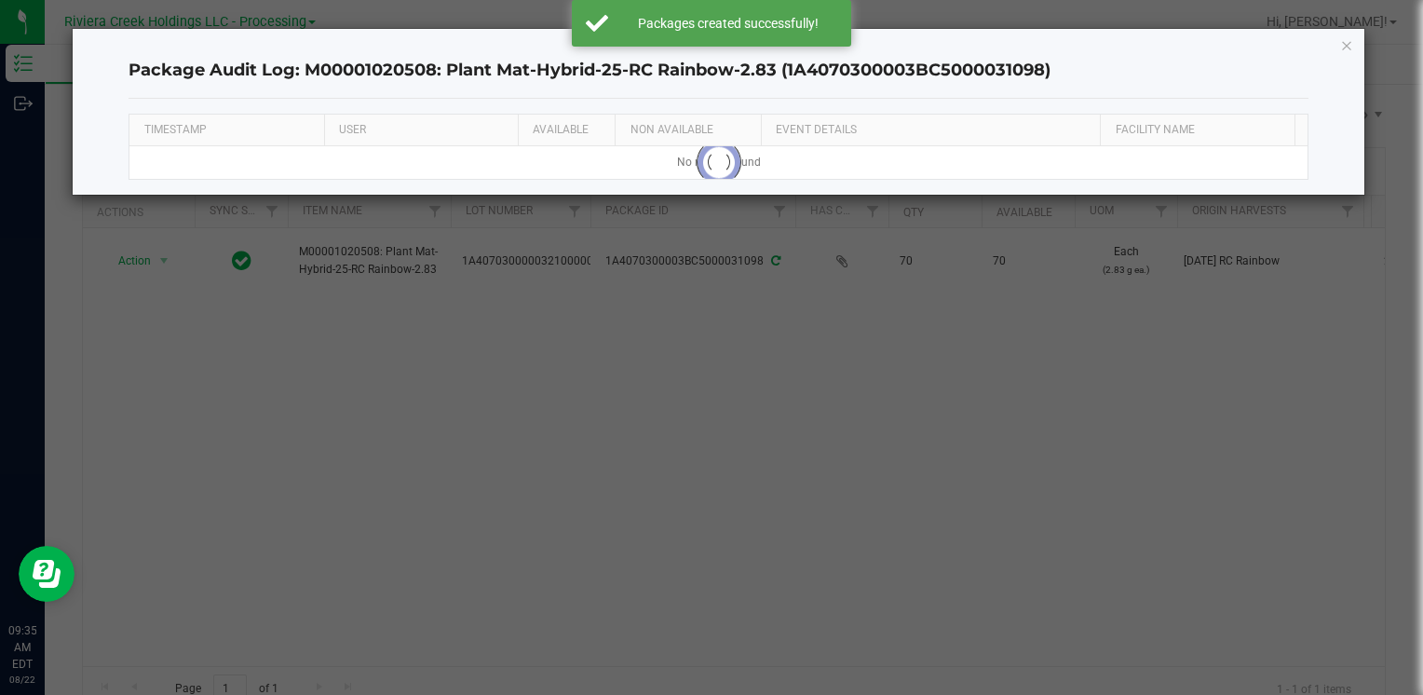
click at [1356, 43] on div "Package Audit Log: M00001020508: Plant Mat-Hybrid-25-RC Rainbow-2.83 (1A4070300…" at bounding box center [719, 112] width 1292 height 166
click at [1356, 45] on div "Package Audit Log: M00001020508: Plant Mat-Hybrid-25-RC Rainbow-2.83 (1A4070300…" at bounding box center [719, 112] width 1292 height 166
click at [1346, 44] on icon "button" at bounding box center [1346, 45] width 13 height 22
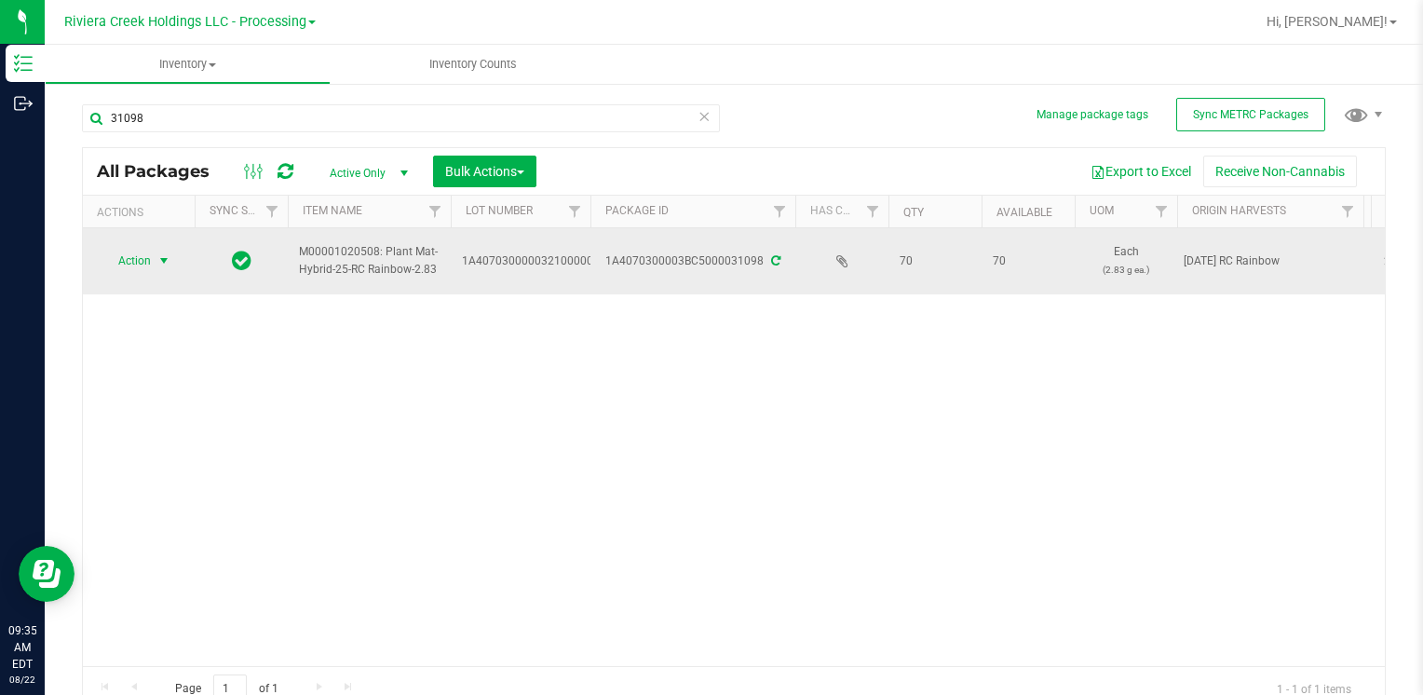
click at [139, 257] on span "Action" at bounding box center [127, 261] width 50 height 26
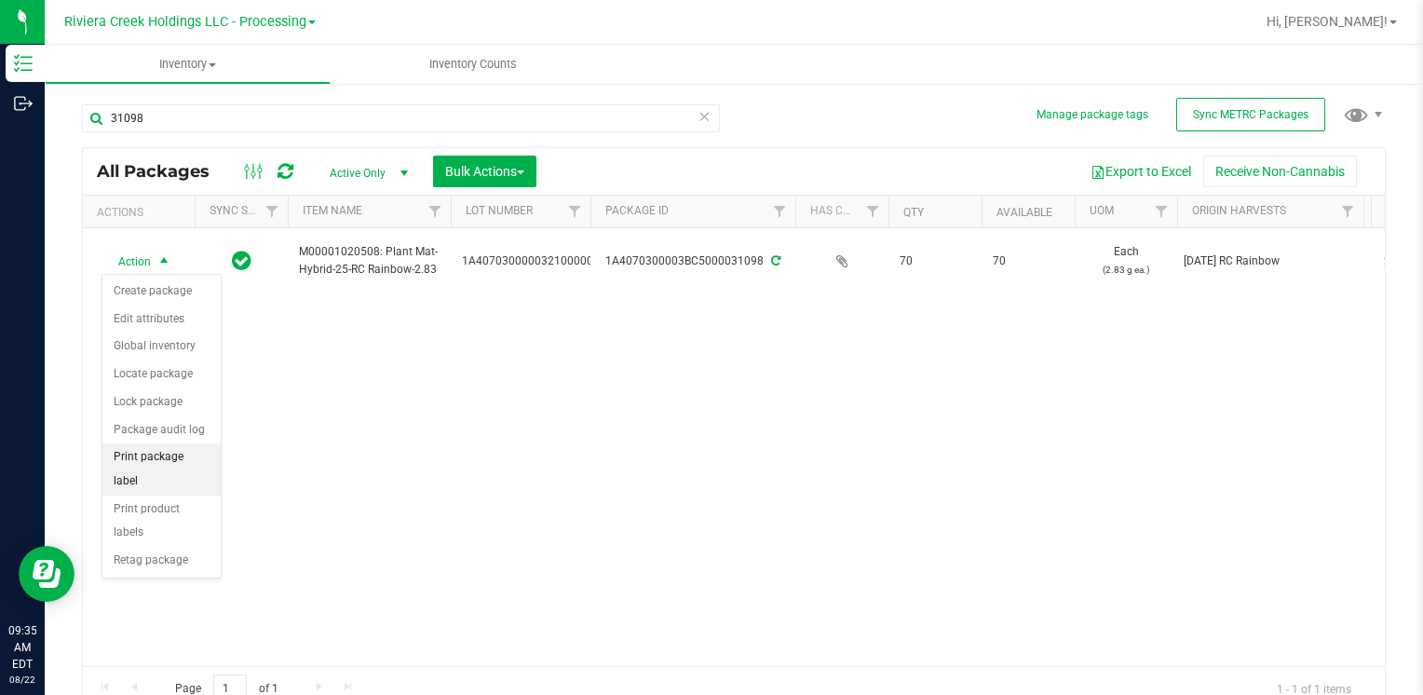
click at [209, 456] on li "Print package label" at bounding box center [161, 468] width 118 height 51
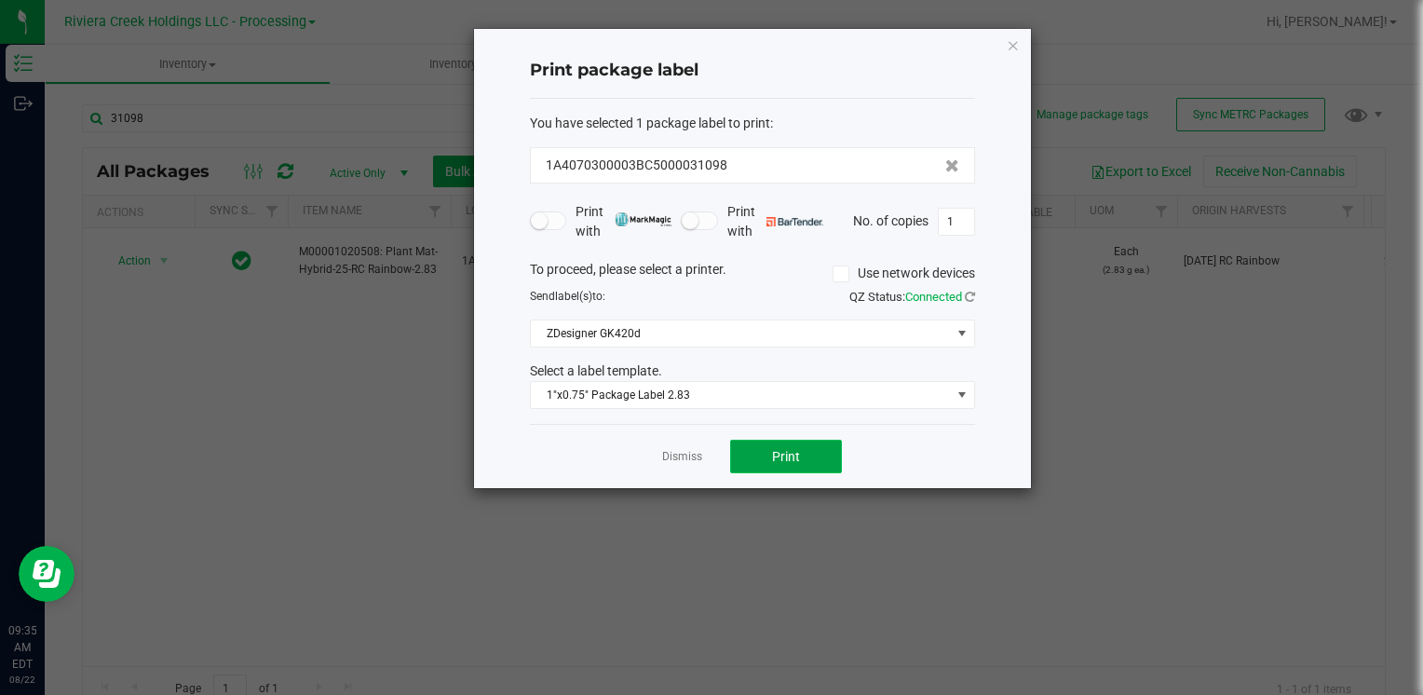
click at [796, 453] on span "Print" at bounding box center [786, 456] width 28 height 15
click at [1017, 50] on icon "button" at bounding box center [1013, 45] width 13 height 22
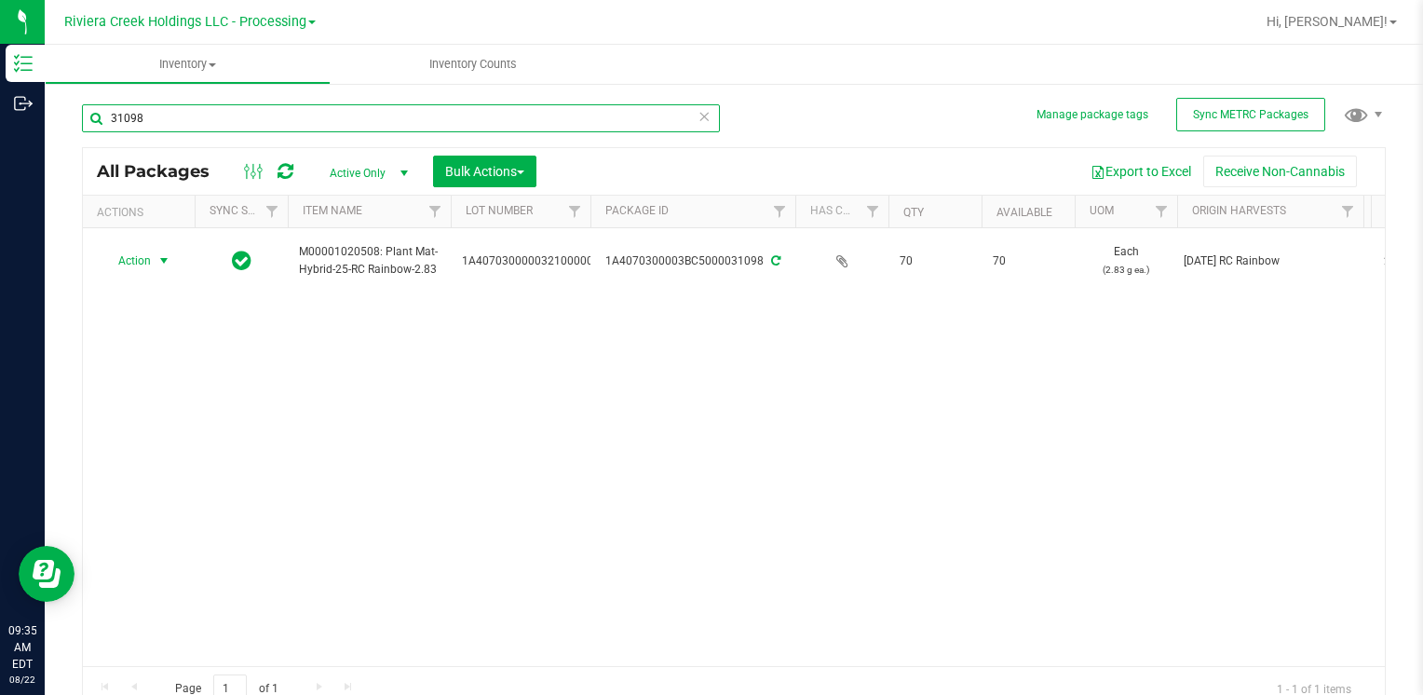
click at [242, 122] on input "31098" at bounding box center [401, 118] width 638 height 28
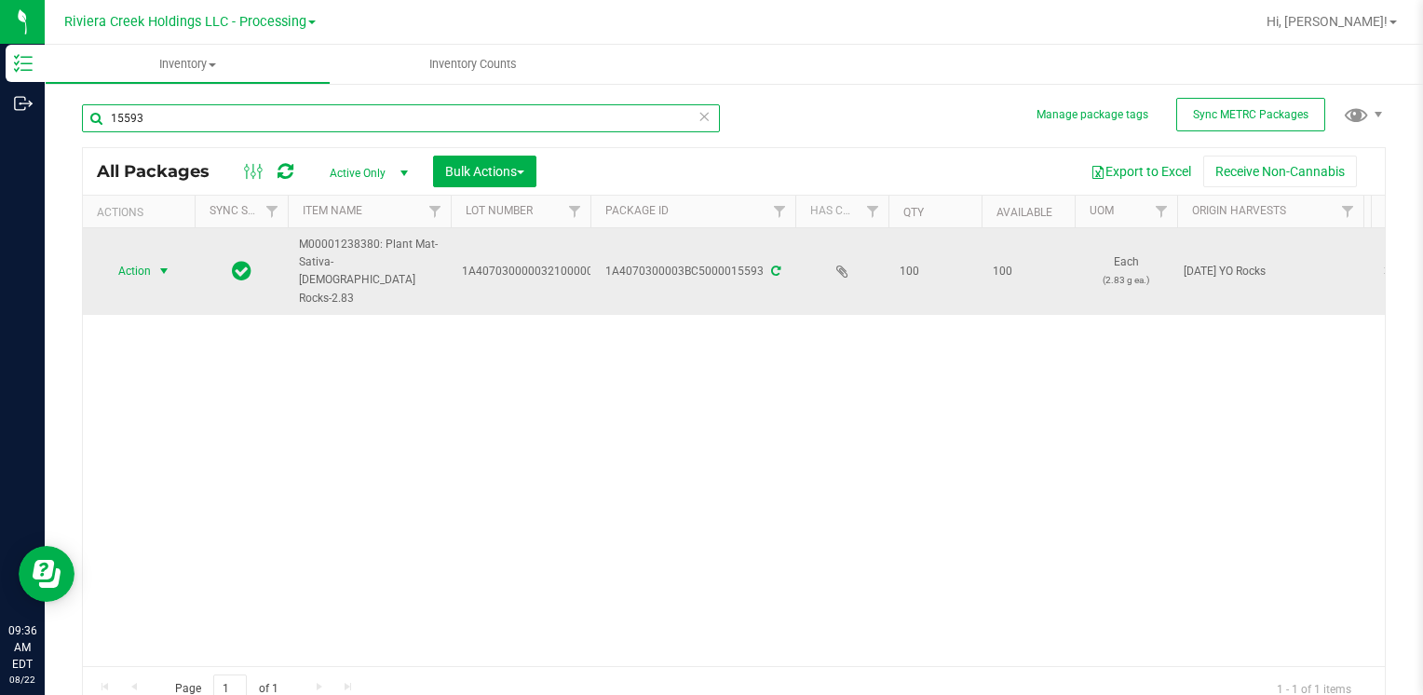
type input "15593"
click at [129, 259] on span "Action" at bounding box center [127, 271] width 50 height 26
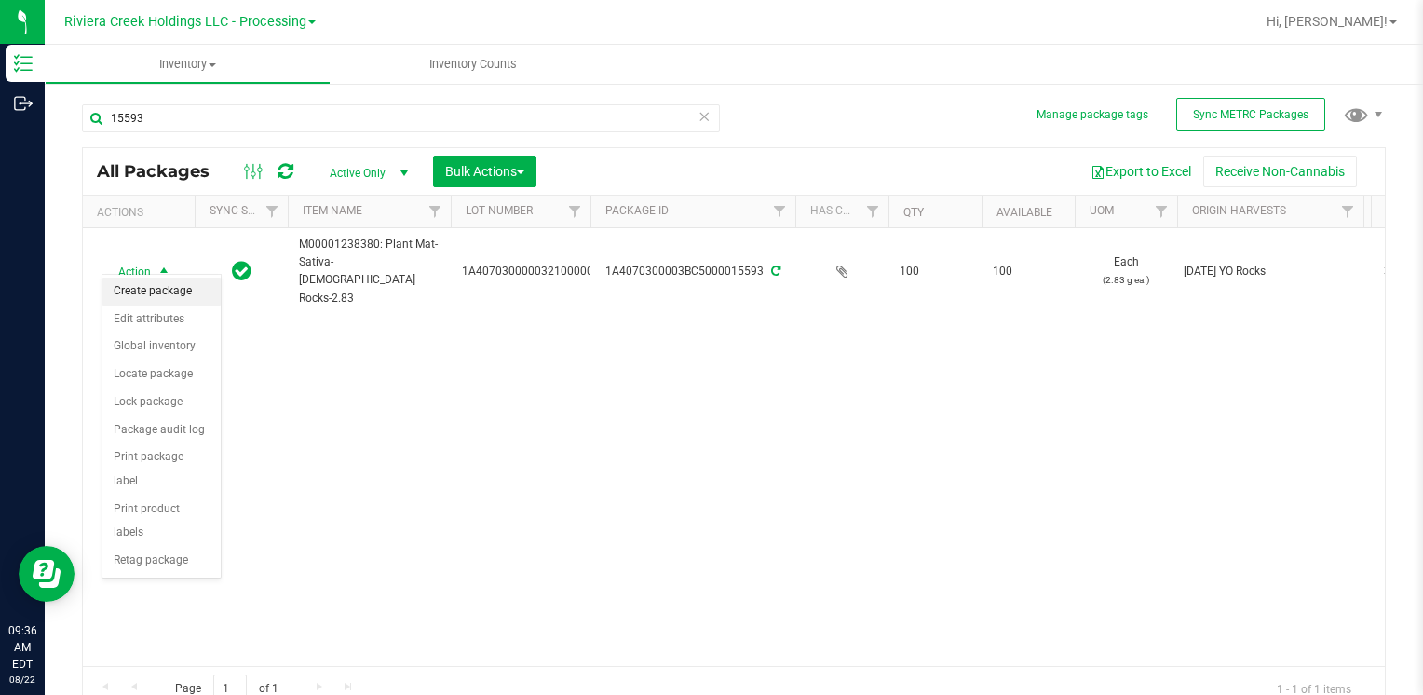
click at [165, 292] on li "Create package" at bounding box center [161, 292] width 118 height 28
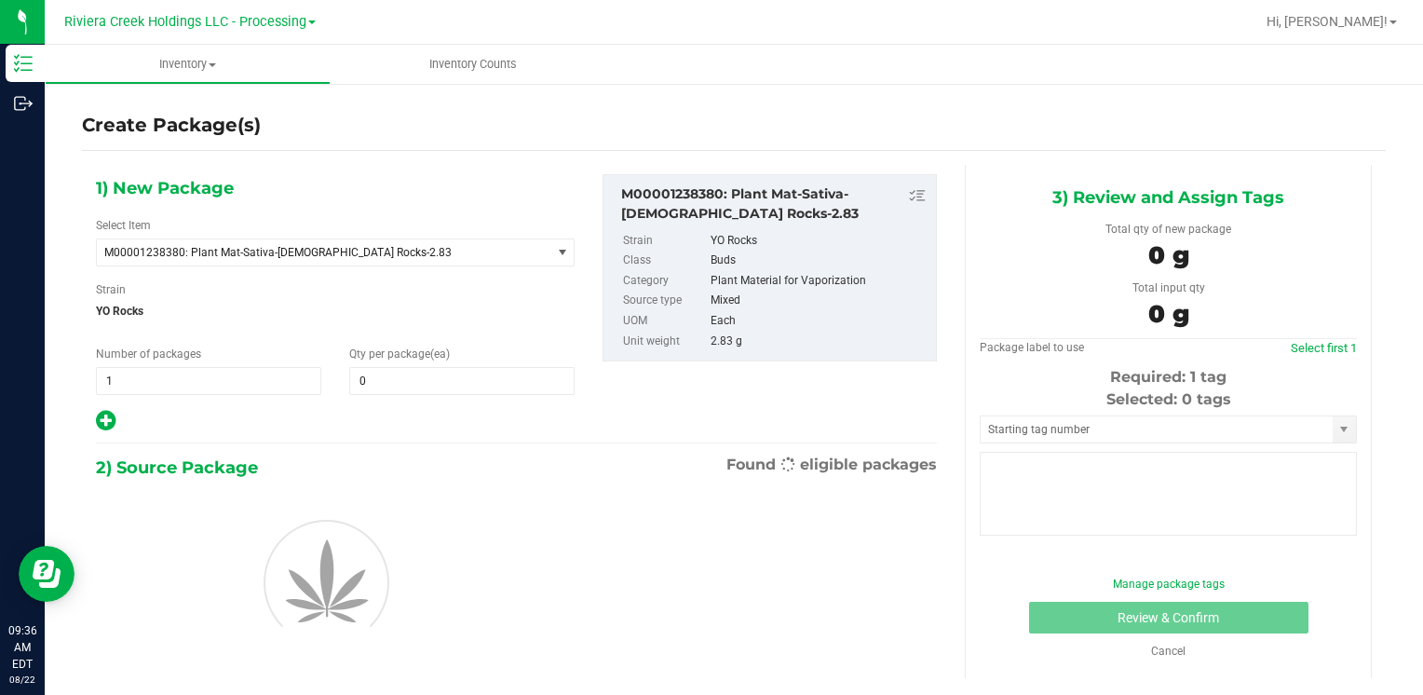
type input "0"
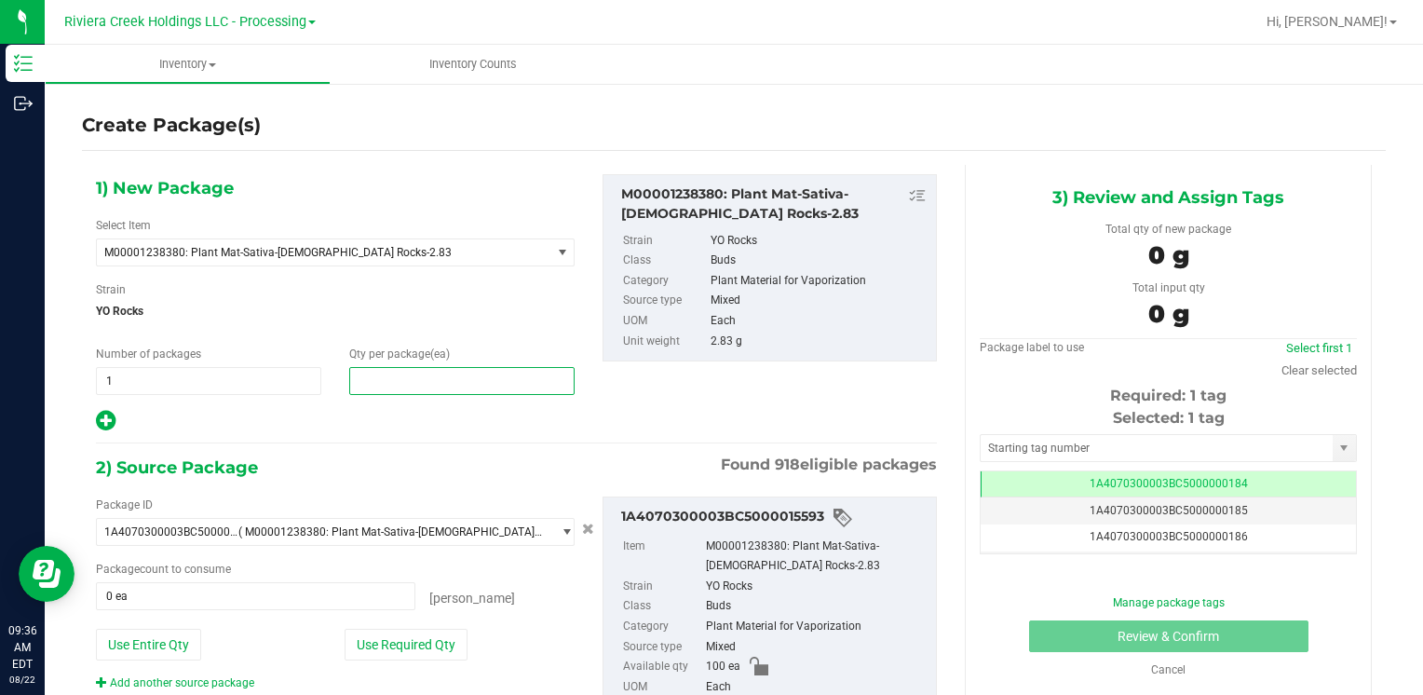
click at [477, 382] on span at bounding box center [461, 381] width 225 height 28
type input "40"
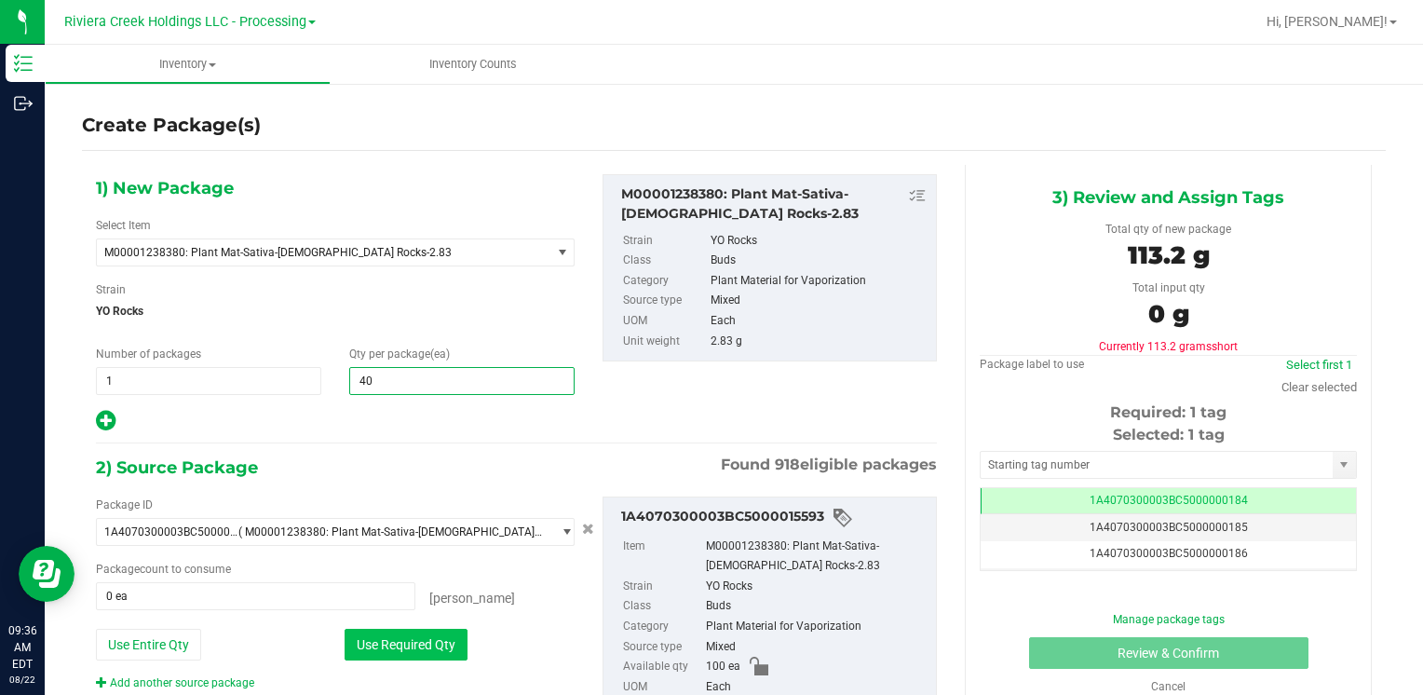
type input "40"
click at [373, 647] on button "Use Required Qty" at bounding box center [406, 645] width 123 height 32
type input "40 ea"
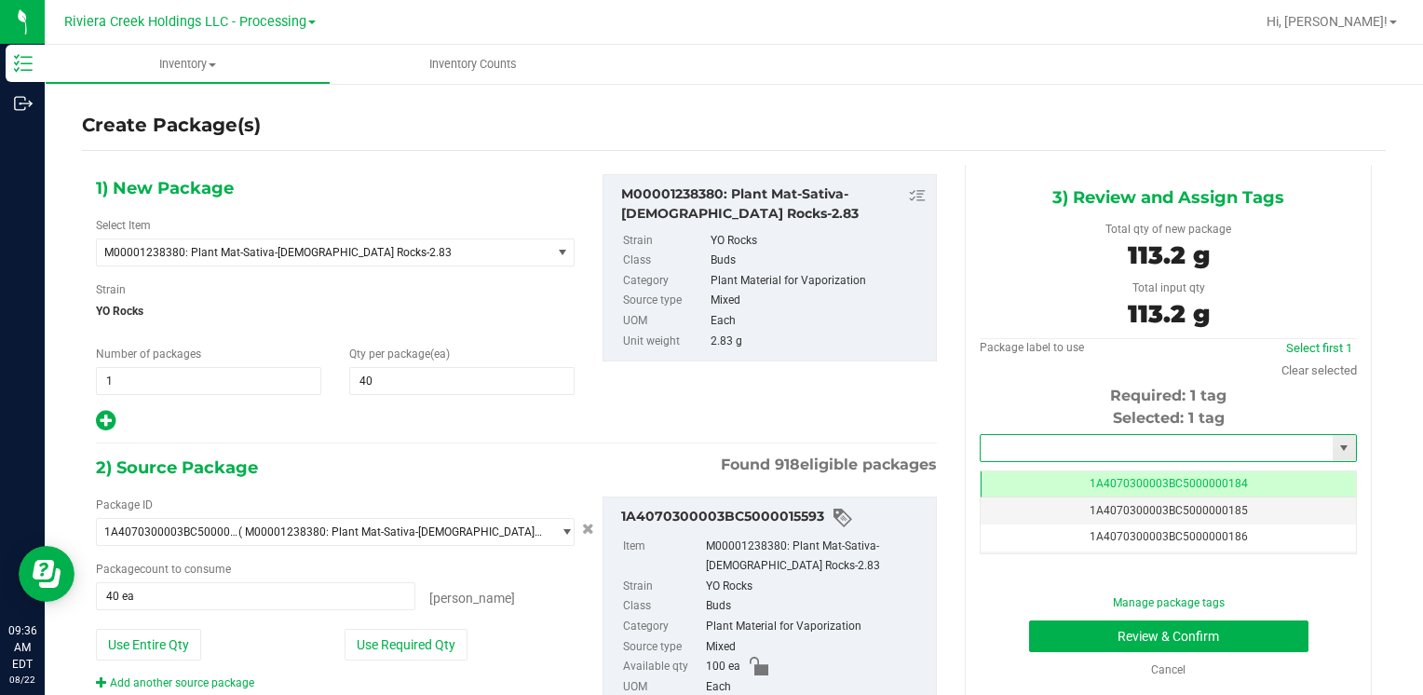
click at [1033, 455] on input "text" at bounding box center [1157, 448] width 352 height 26
click at [1029, 471] on li "1A4070300003BC5000036419" at bounding box center [1156, 480] width 371 height 28
type input "1A4070300003BC5000036419"
click at [1073, 631] on button "Review & Confirm" at bounding box center [1168, 636] width 279 height 32
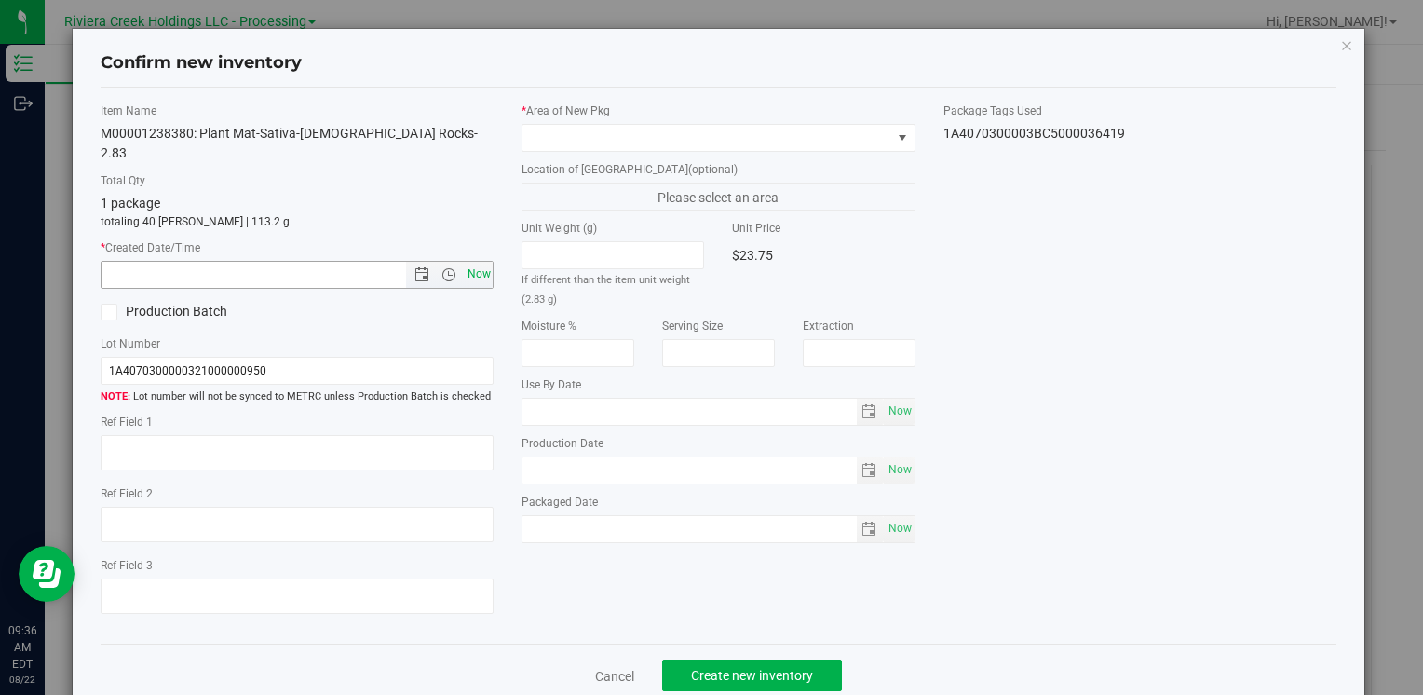
click at [481, 261] on span "Now" at bounding box center [479, 274] width 32 height 27
type input "[DATE] 9:36 AM"
click at [577, 125] on span at bounding box center [706, 138] width 368 height 26
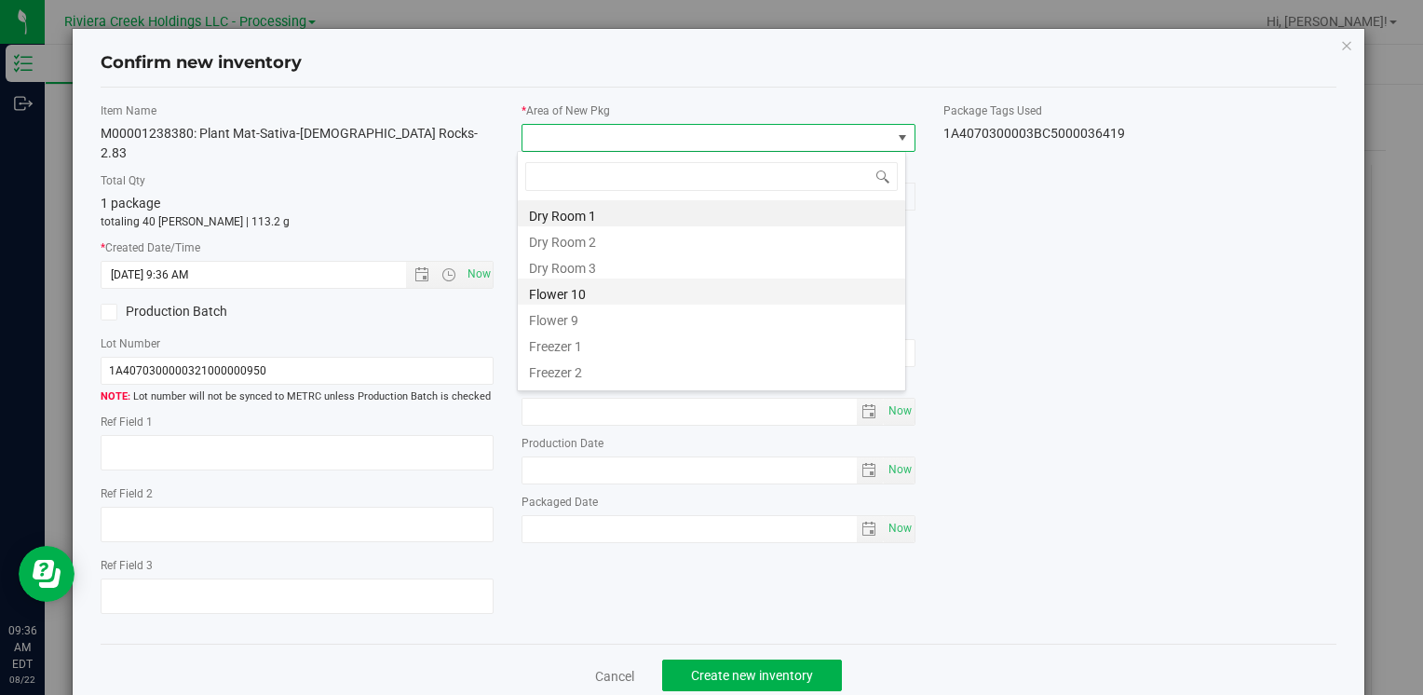
click at [619, 303] on li "Flower 10" at bounding box center [711, 291] width 387 height 26
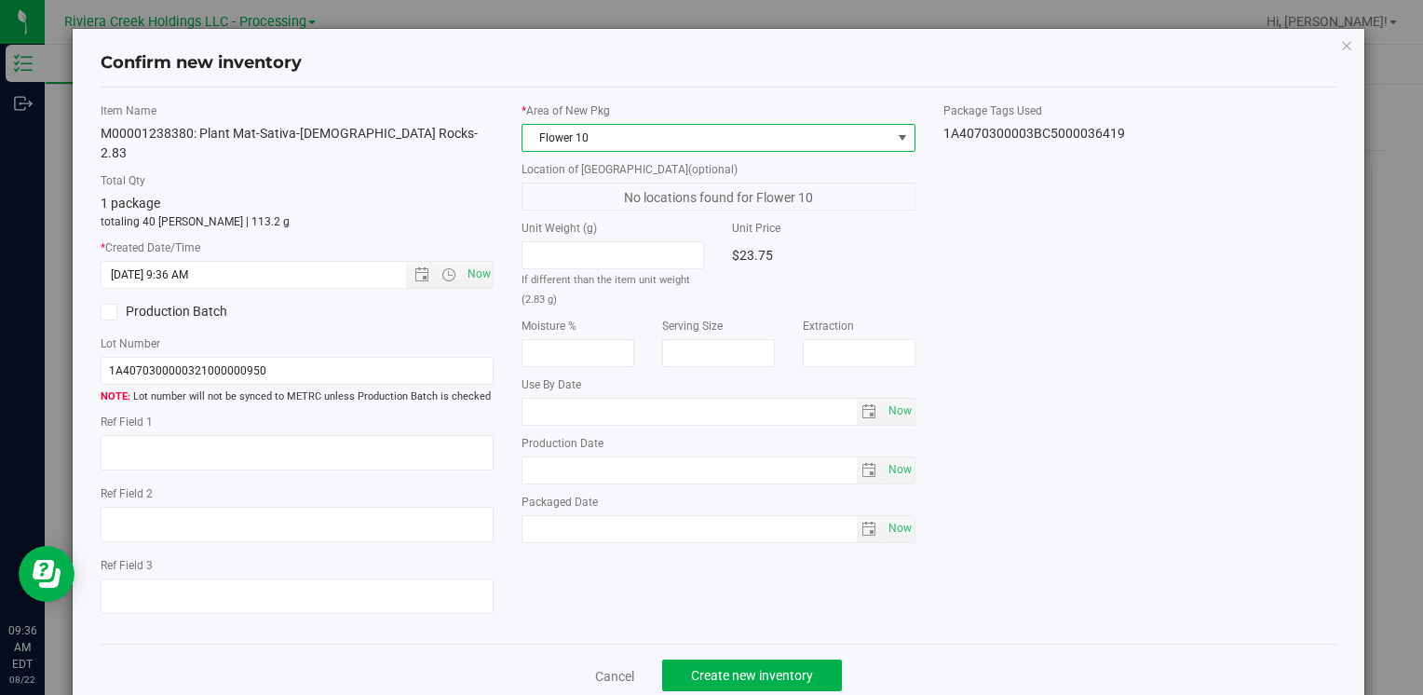
click at [754, 673] on div "Cancel Create new inventory" at bounding box center [719, 675] width 1236 height 62
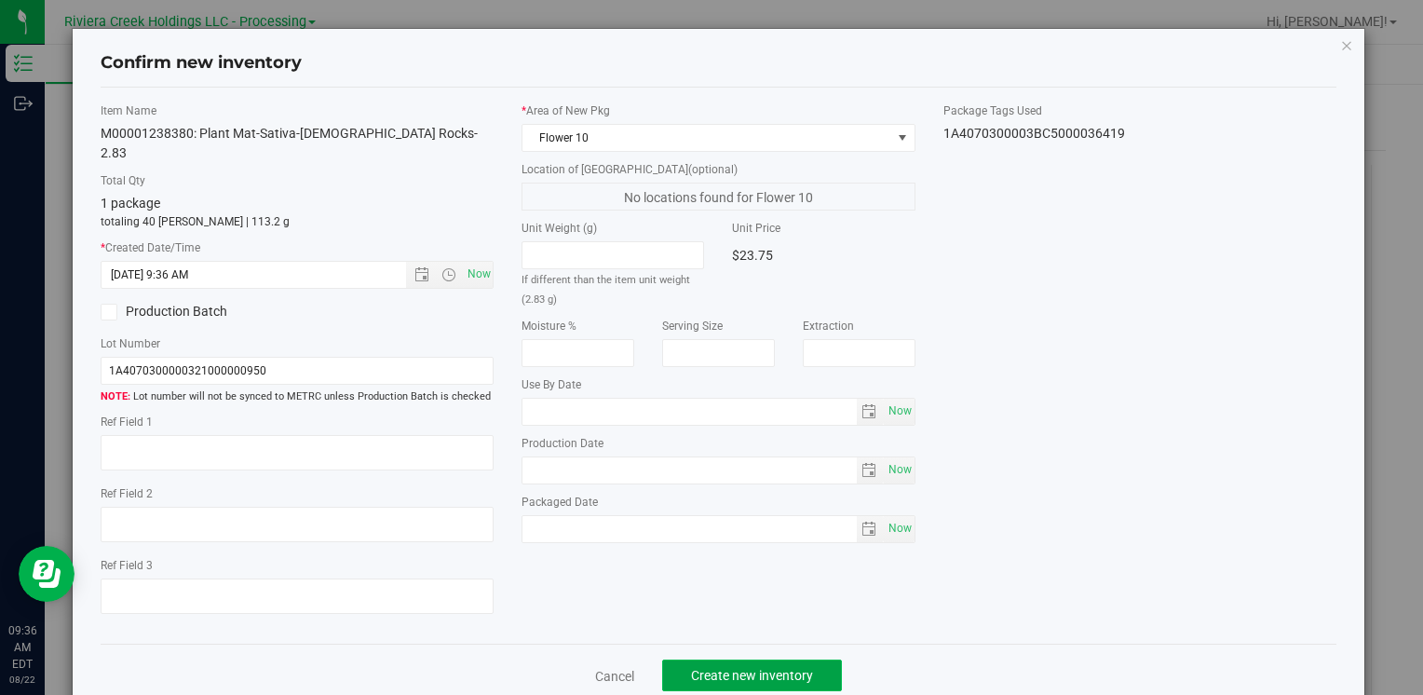
click at [758, 668] on span "Create new inventory" at bounding box center [752, 675] width 122 height 15
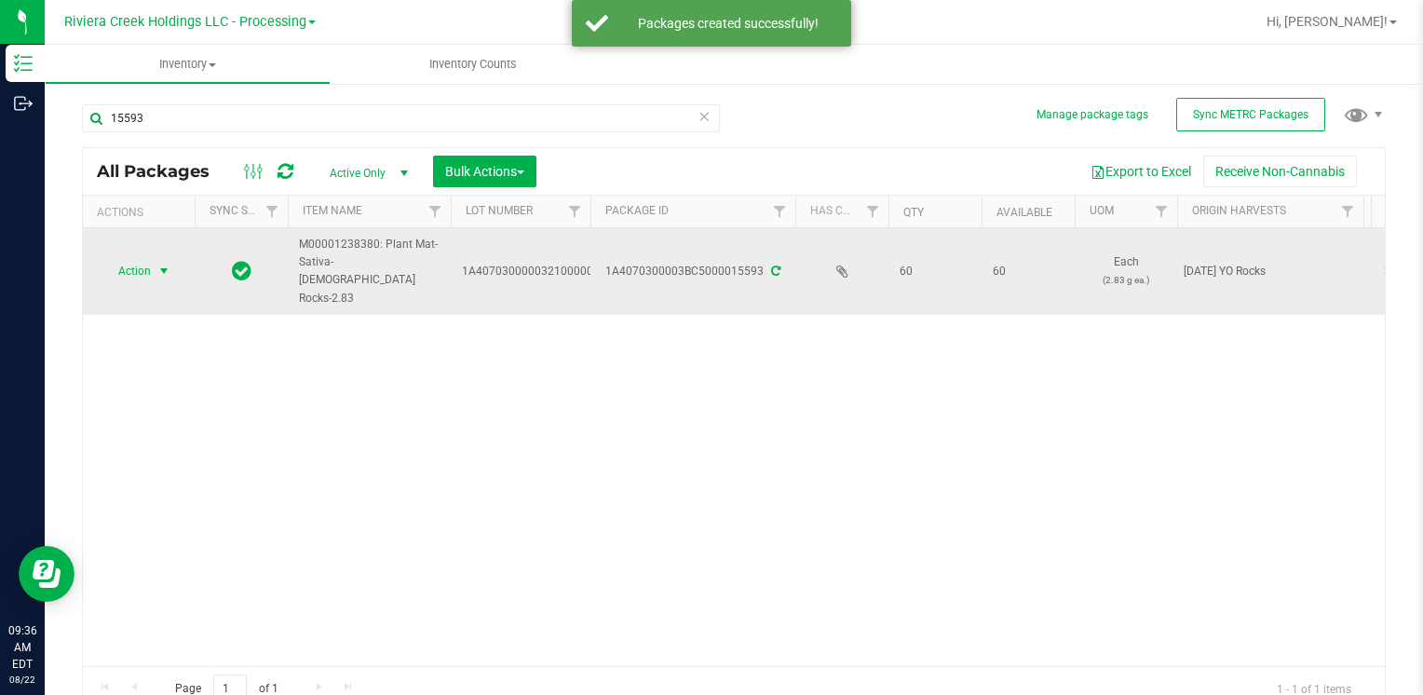
click at [133, 264] on span "Action" at bounding box center [127, 271] width 50 height 26
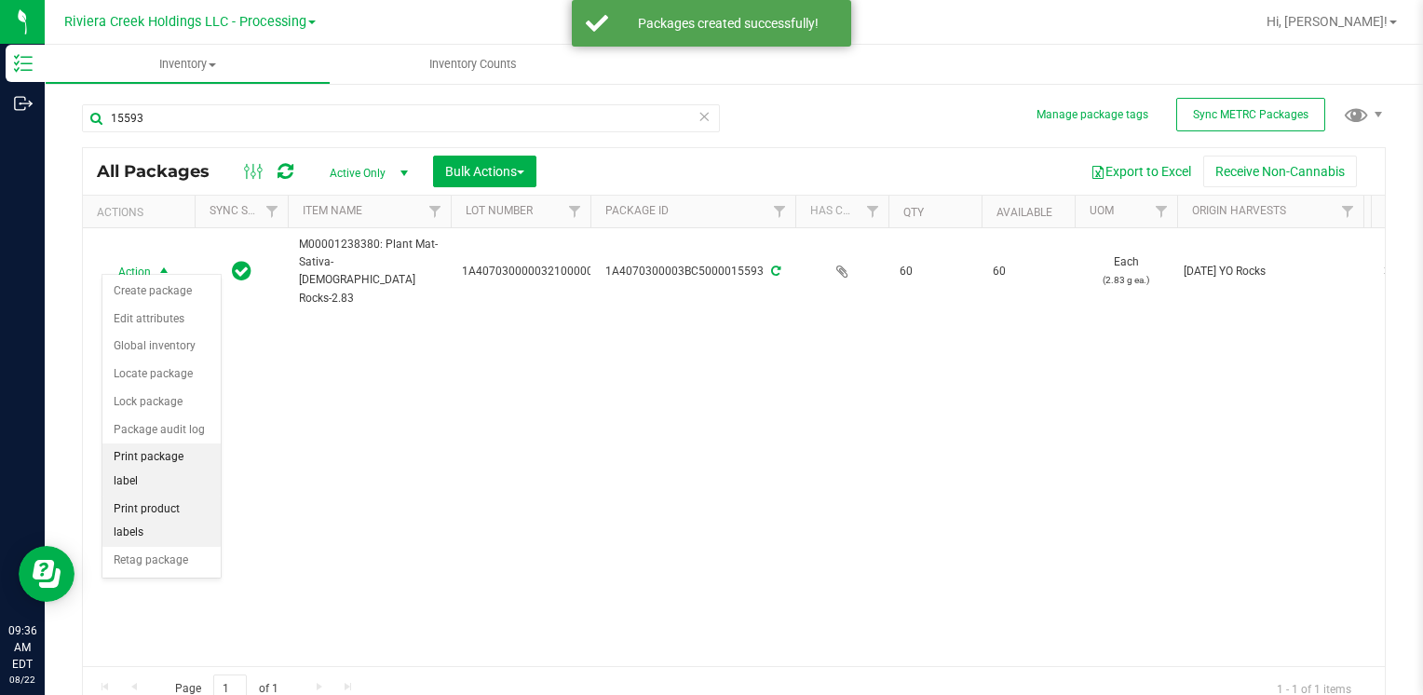
click at [187, 455] on li "Print package label" at bounding box center [161, 468] width 118 height 51
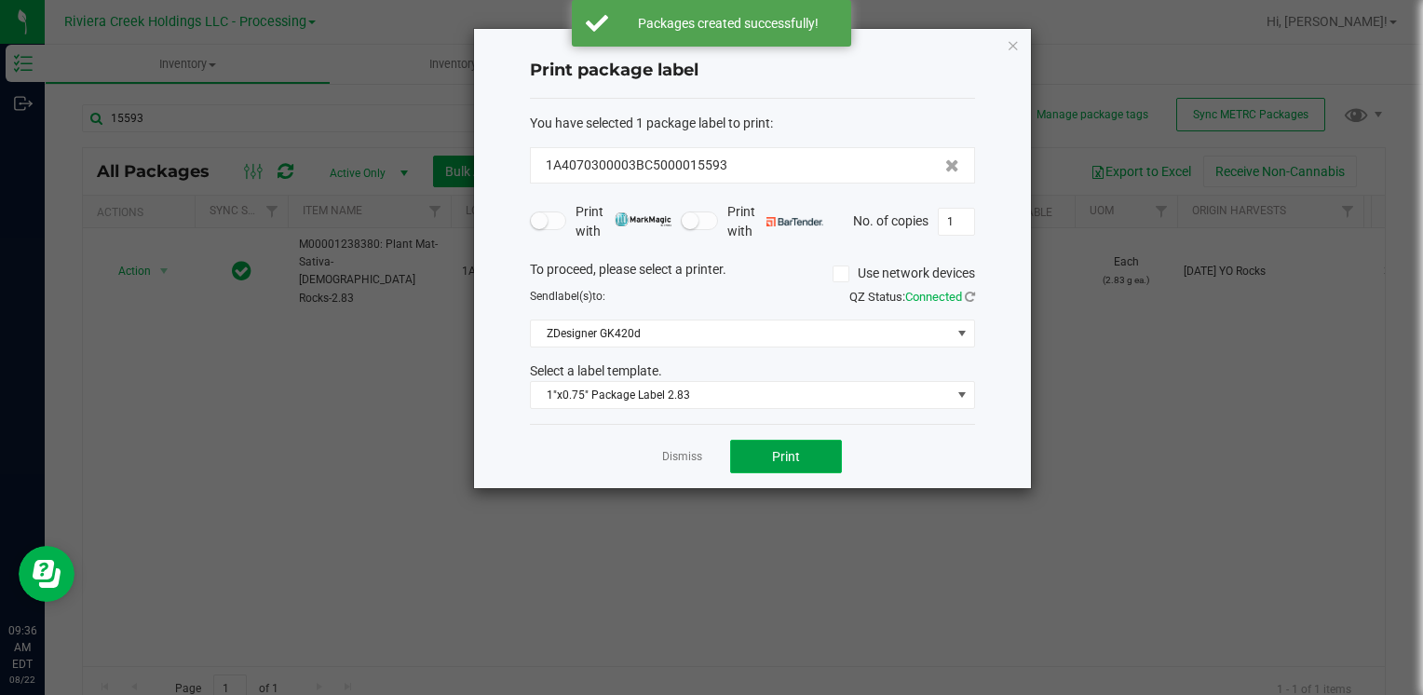
click at [782, 453] on span "Print" at bounding box center [786, 456] width 28 height 15
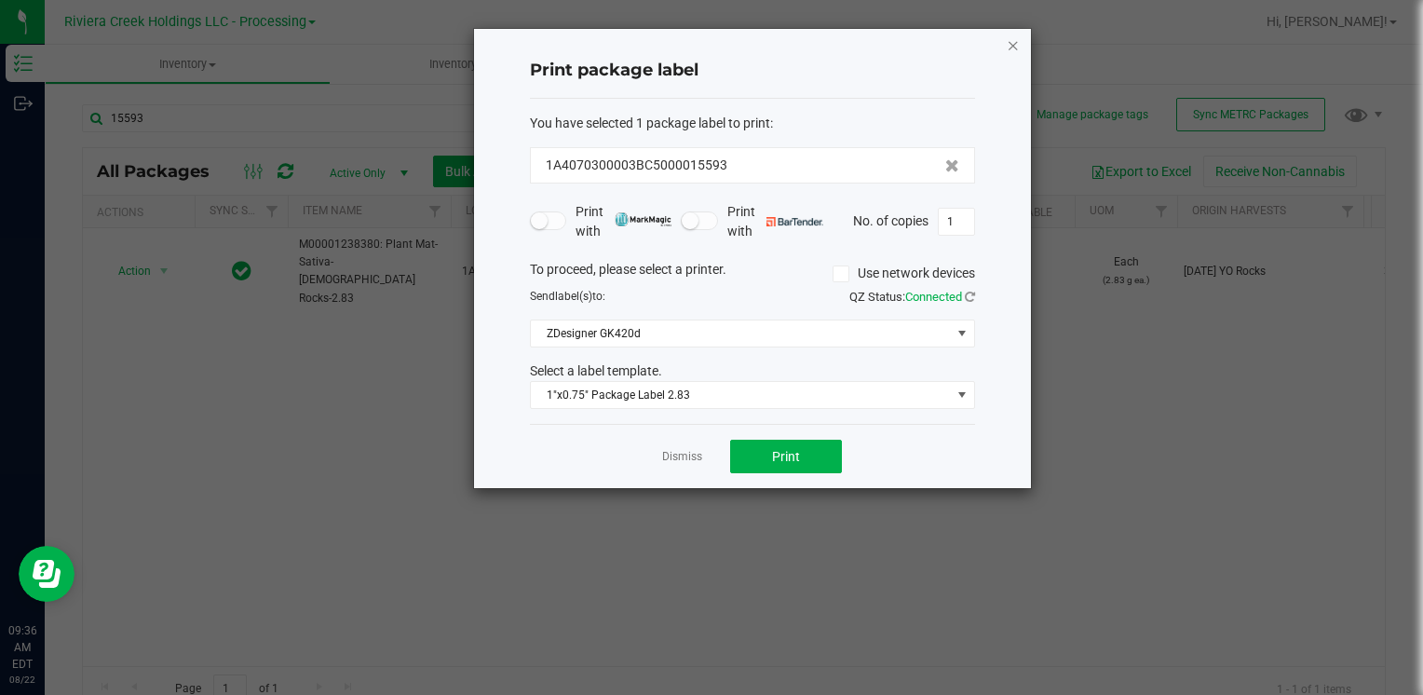
click at [1008, 54] on icon "button" at bounding box center [1013, 45] width 13 height 22
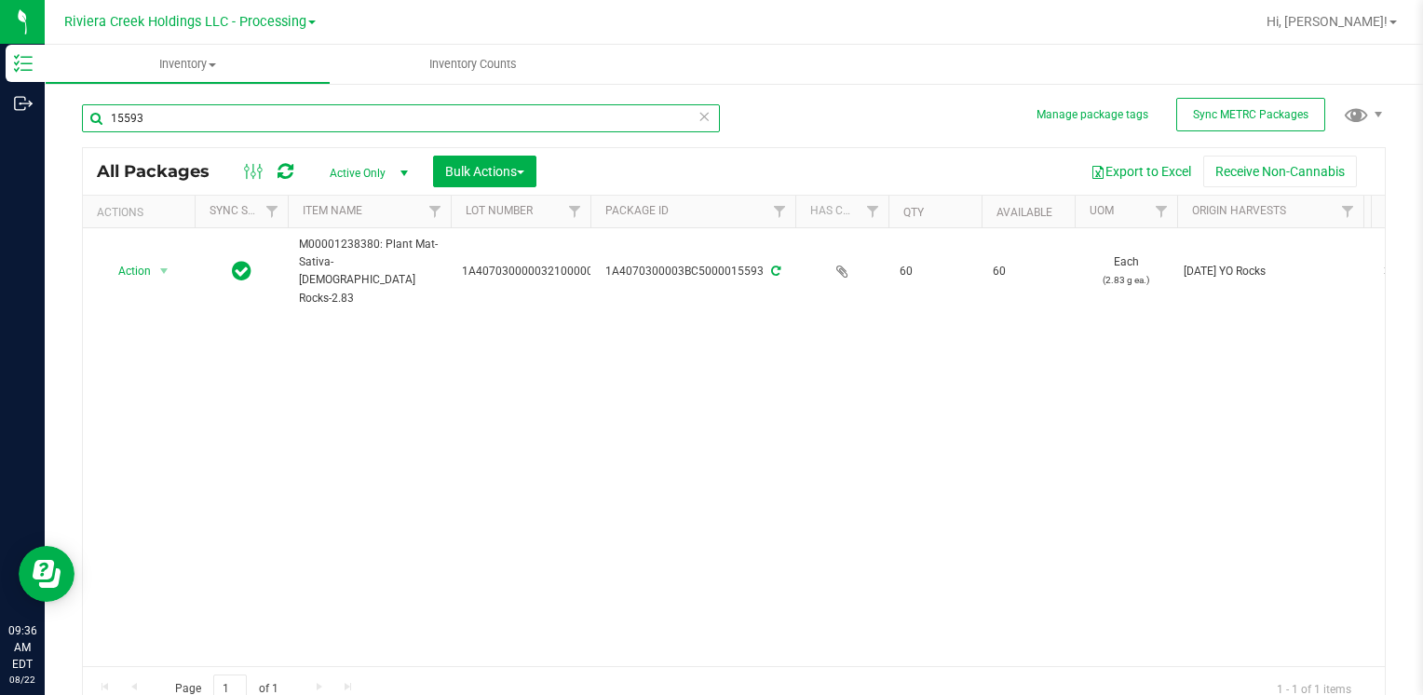
click at [262, 115] on input "15593" at bounding box center [401, 118] width 638 height 28
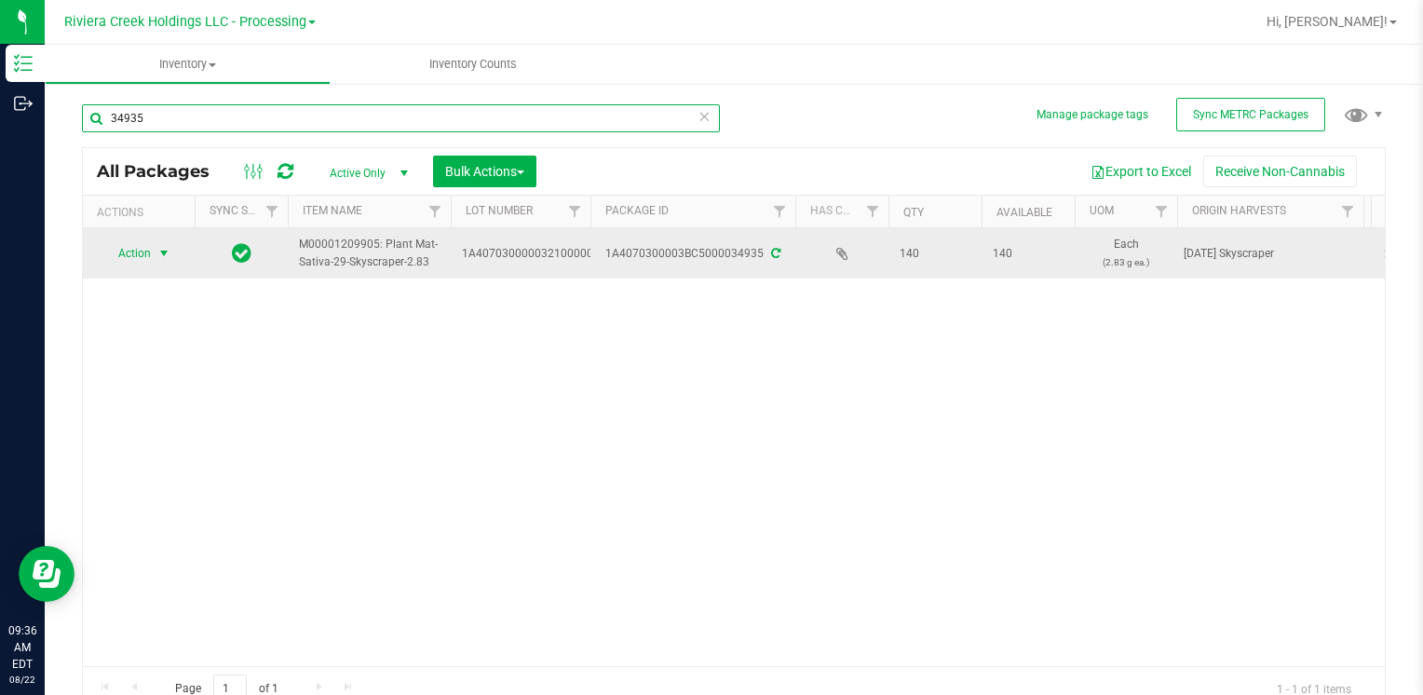
type input "34935"
click at [164, 256] on span "select" at bounding box center [163, 253] width 15 height 15
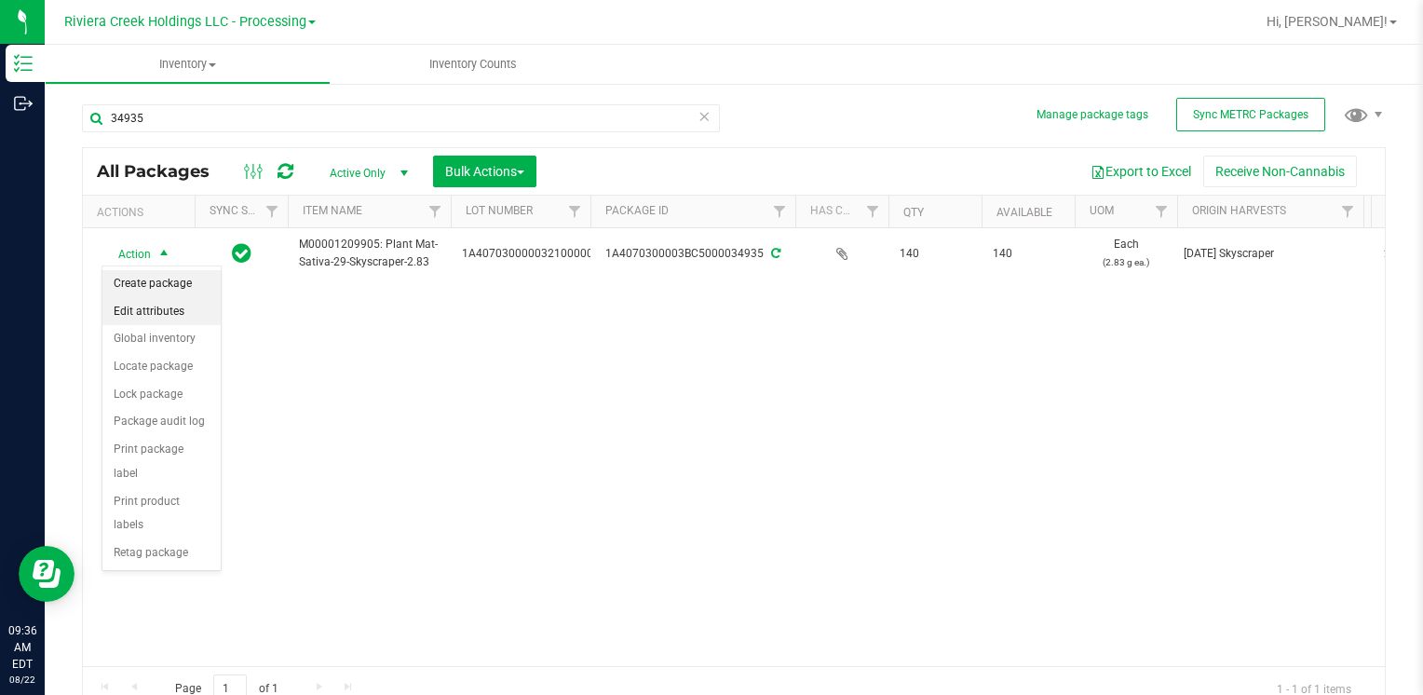
click at [171, 281] on li "Create package" at bounding box center [161, 284] width 118 height 28
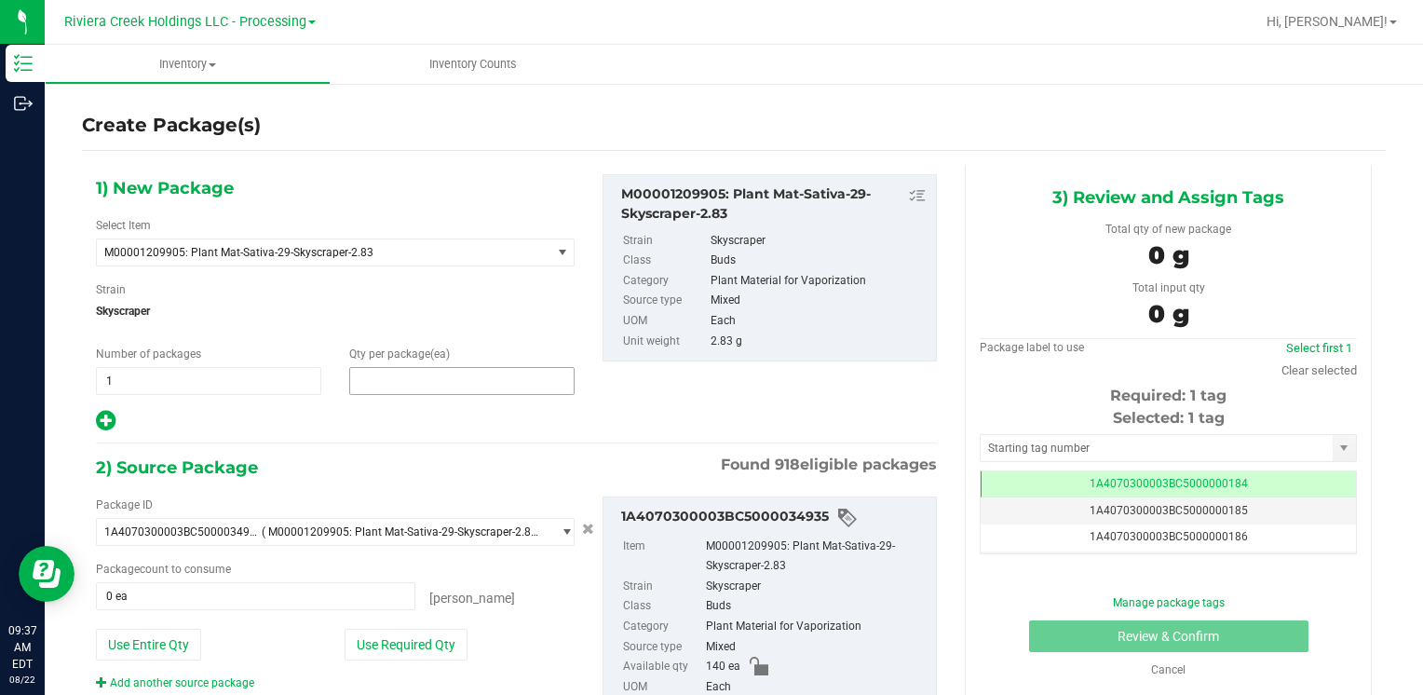
click at [413, 381] on span at bounding box center [461, 381] width 225 height 28
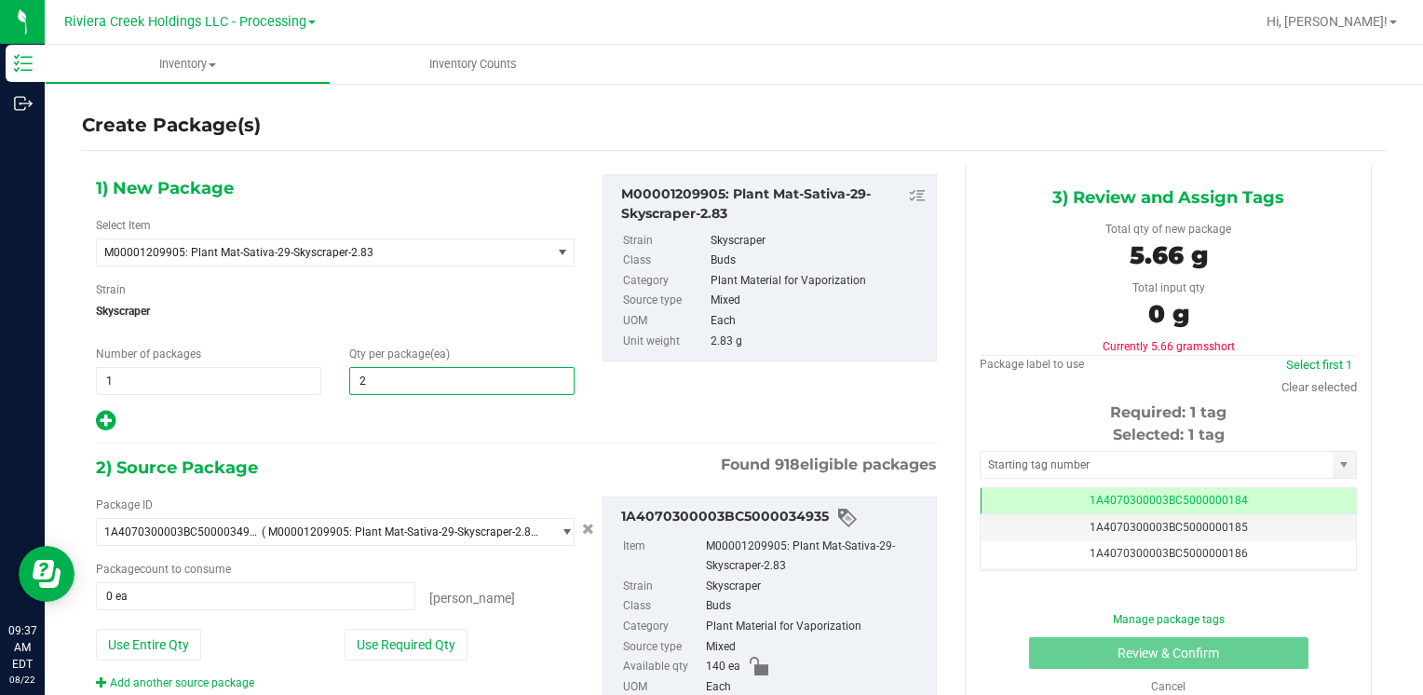
type input "20"
click at [391, 635] on button "Use Required Qty" at bounding box center [406, 645] width 123 height 32
type input "20 ea"
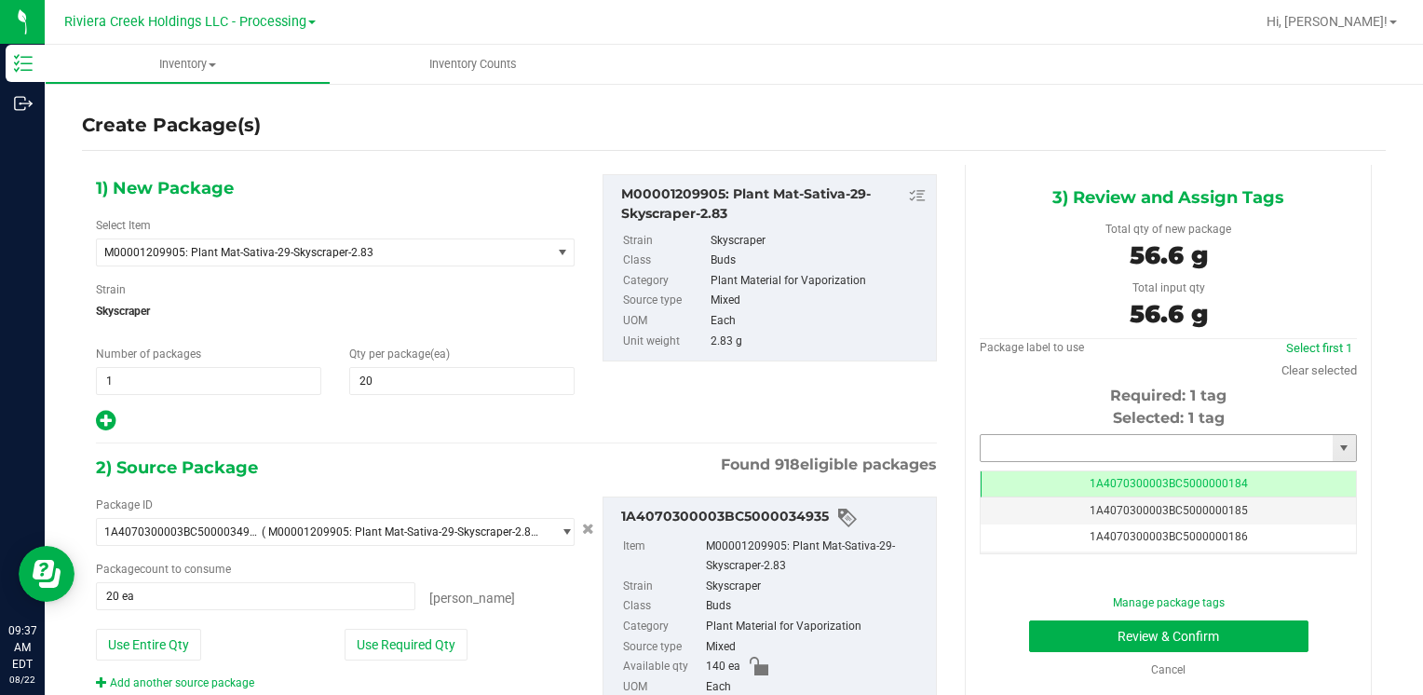
click at [1058, 443] on input "text" at bounding box center [1157, 448] width 352 height 26
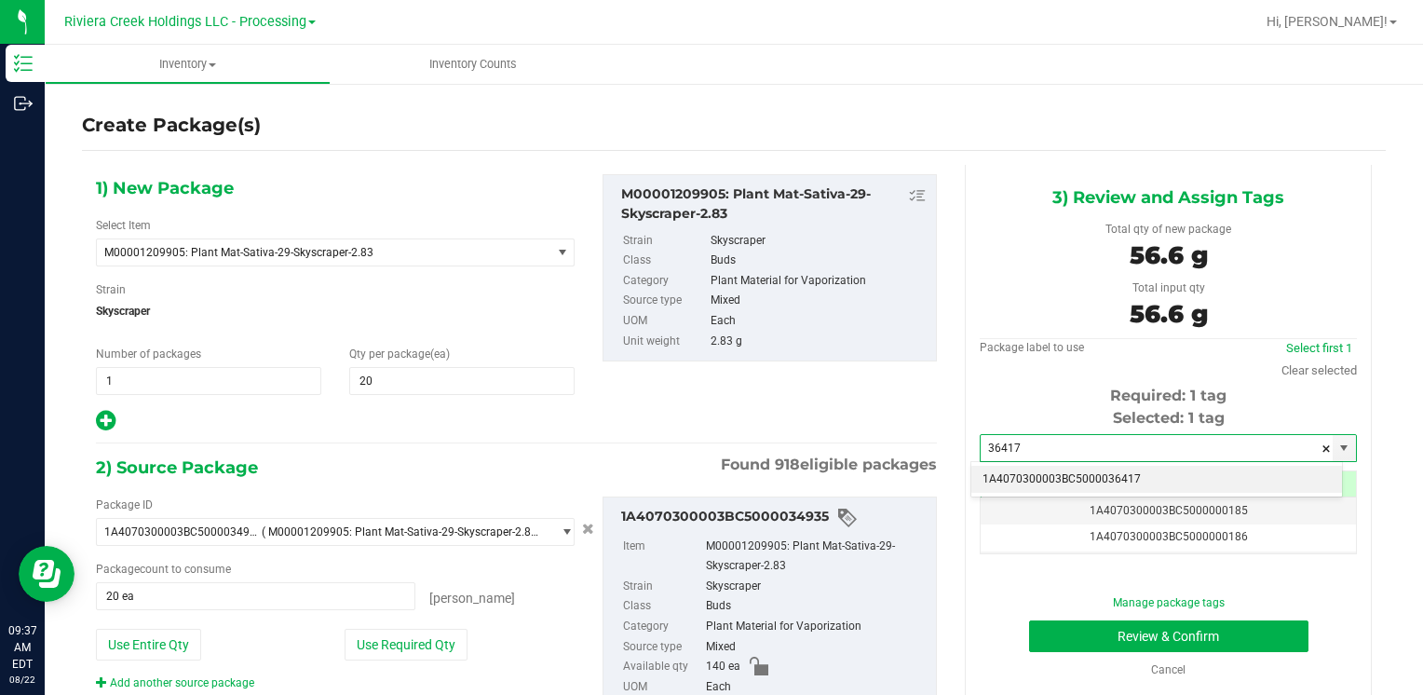
click at [1057, 466] on li "1A4070300003BC5000036417" at bounding box center [1156, 480] width 371 height 28
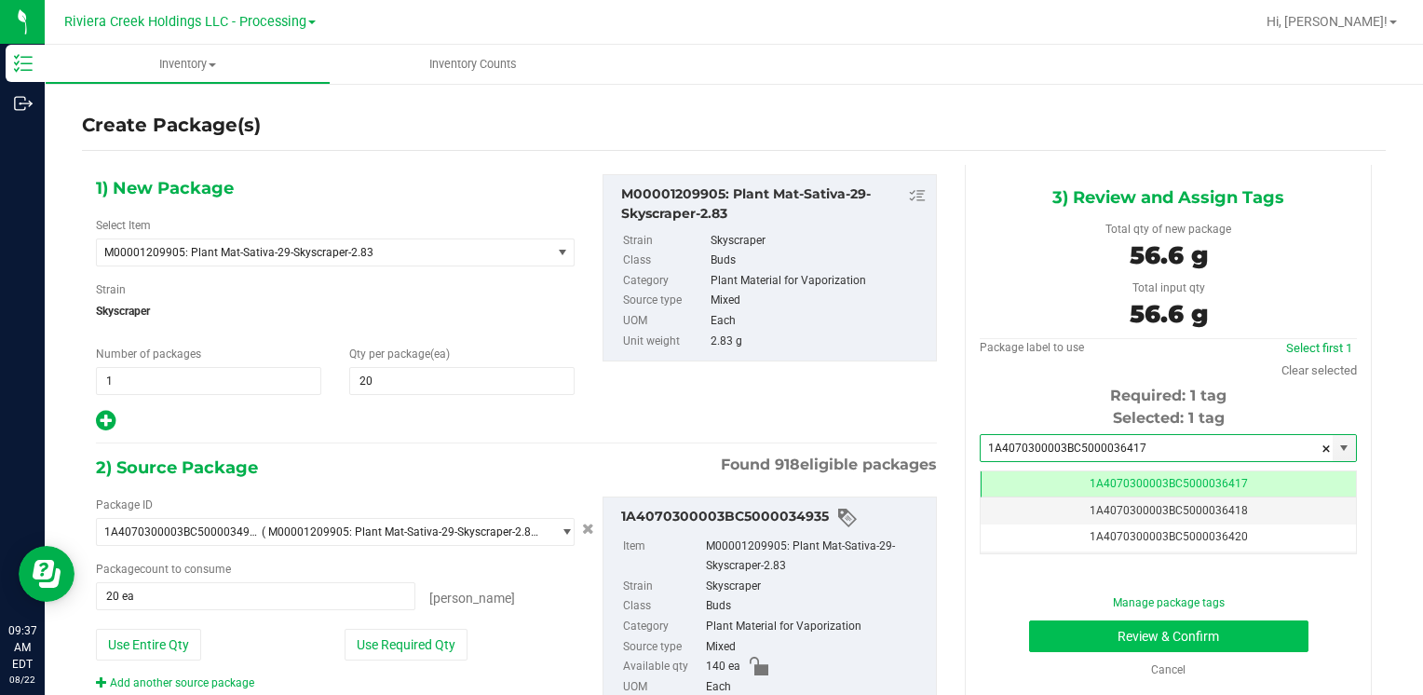
type input "1A4070300003BC5000036417"
click at [1080, 630] on button "Review & Confirm" at bounding box center [1168, 636] width 279 height 32
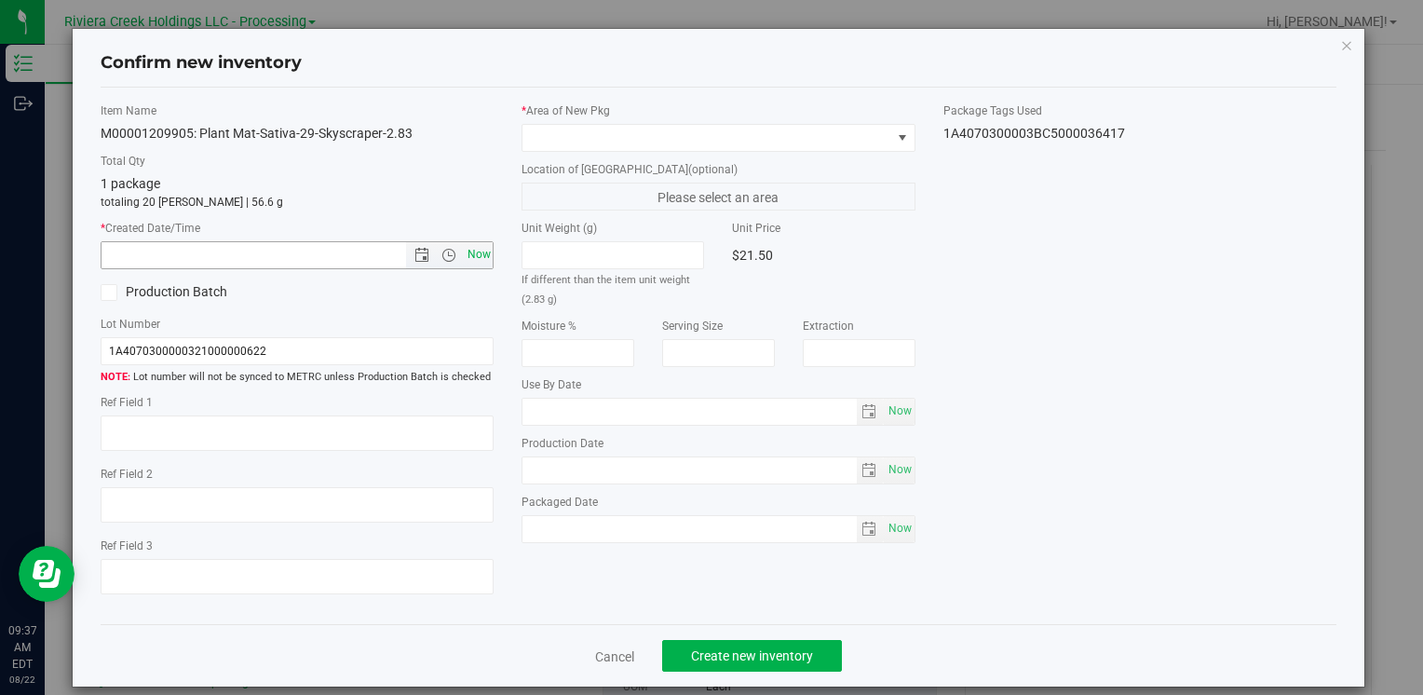
click at [473, 263] on span "Now" at bounding box center [479, 254] width 32 height 27
type input "[DATE] 9:37 AM"
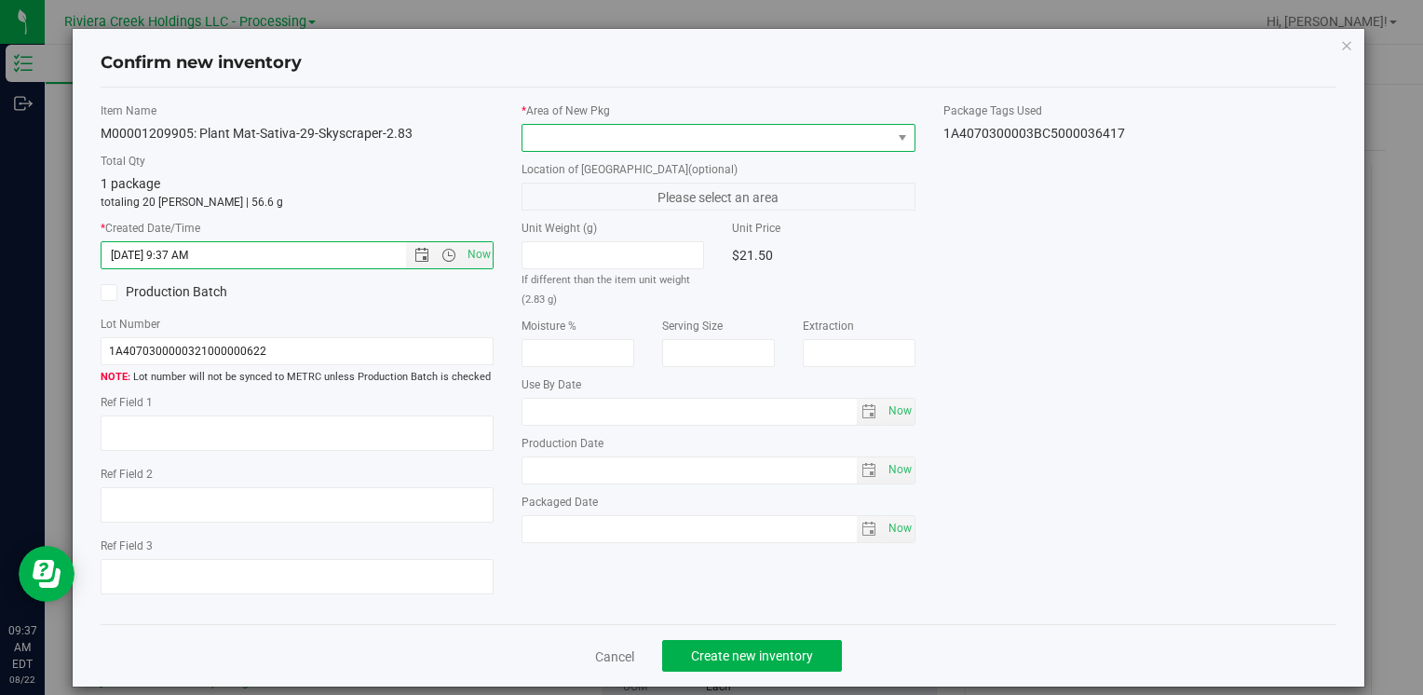
click at [529, 143] on span at bounding box center [706, 138] width 368 height 26
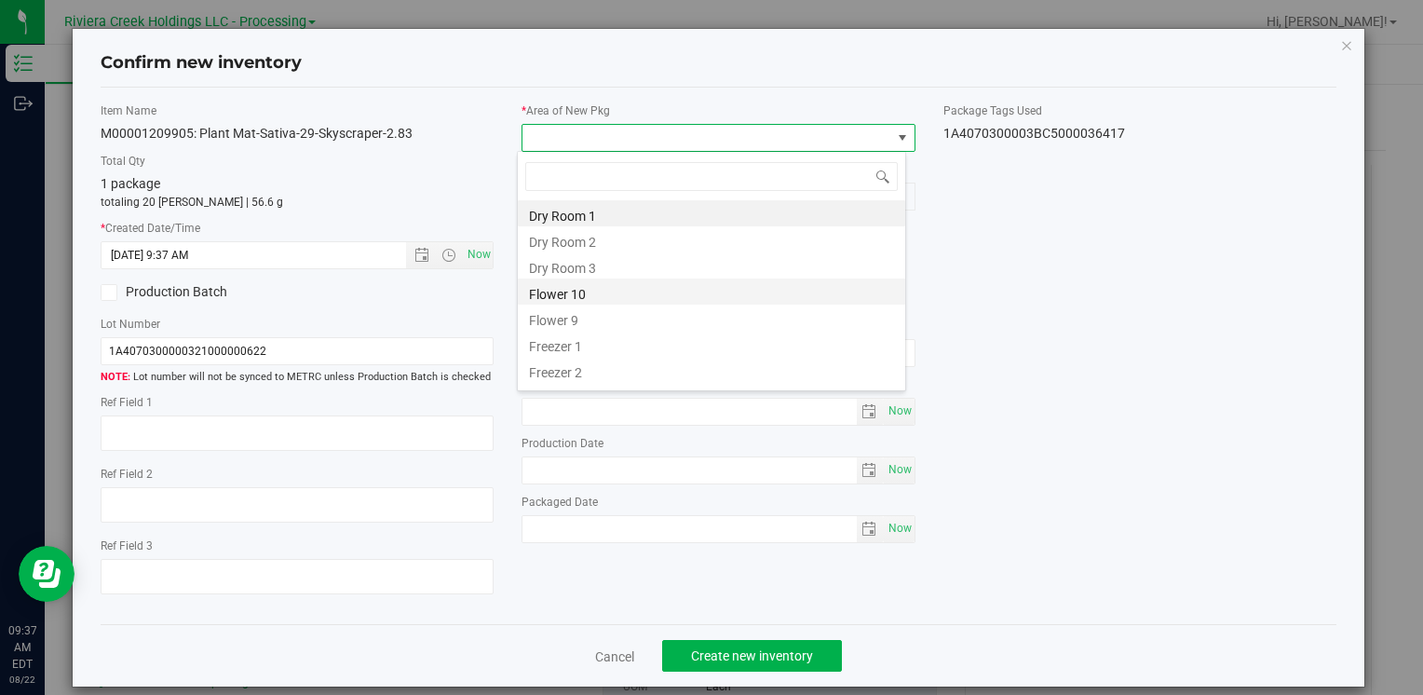
click at [581, 289] on li "Flower 10" at bounding box center [711, 291] width 387 height 26
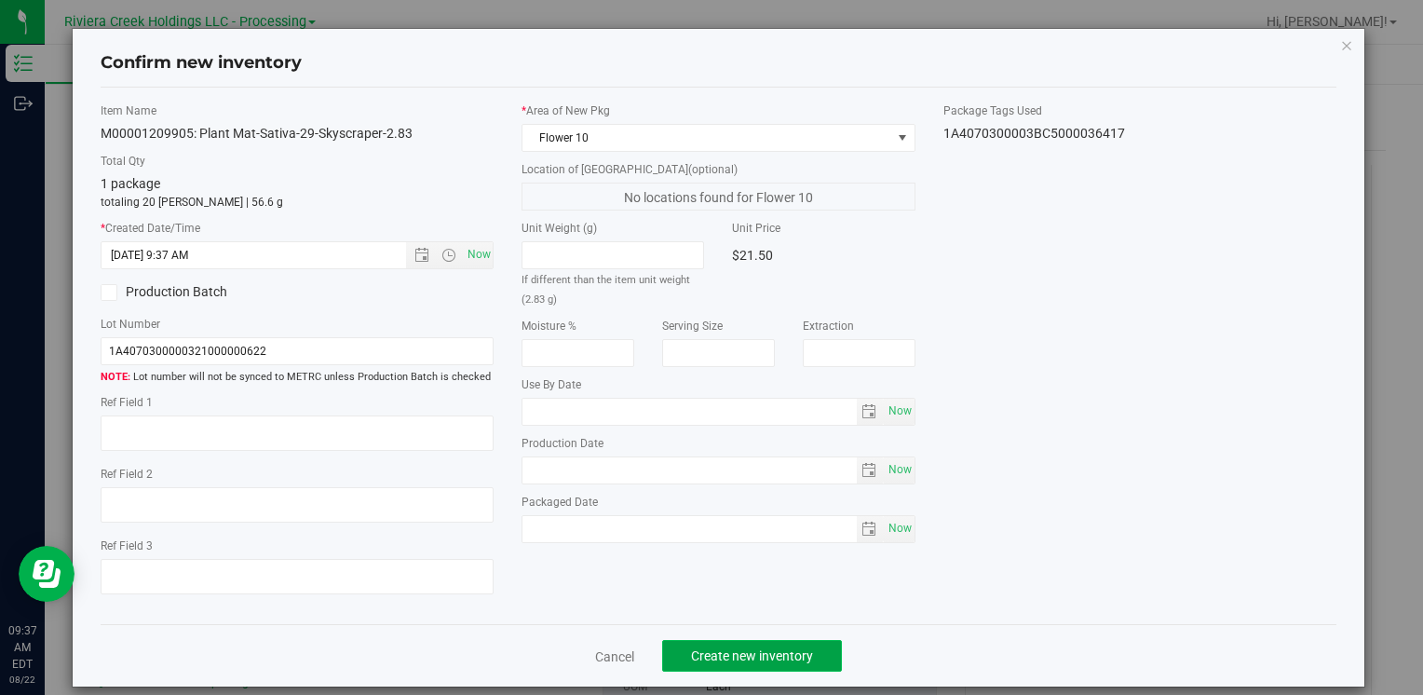
click at [725, 646] on button "Create new inventory" at bounding box center [752, 656] width 180 height 32
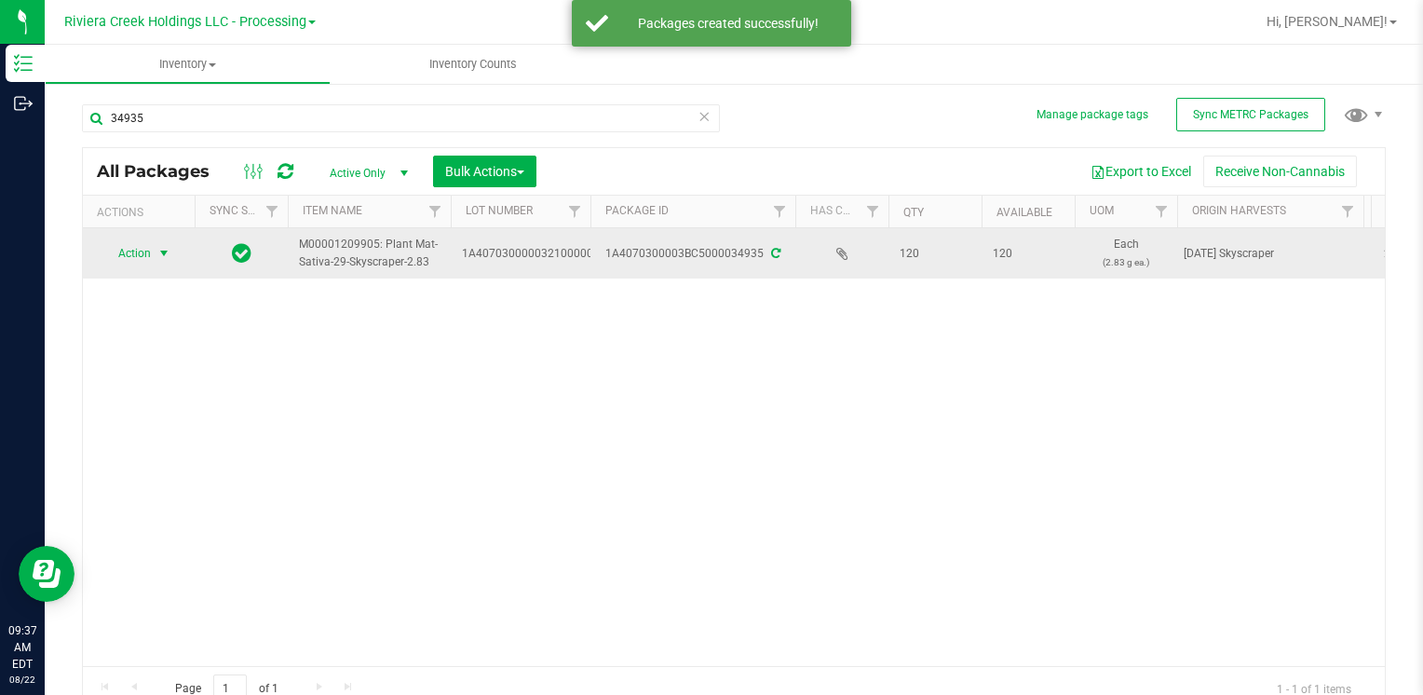
click at [146, 245] on span "Action" at bounding box center [127, 253] width 50 height 26
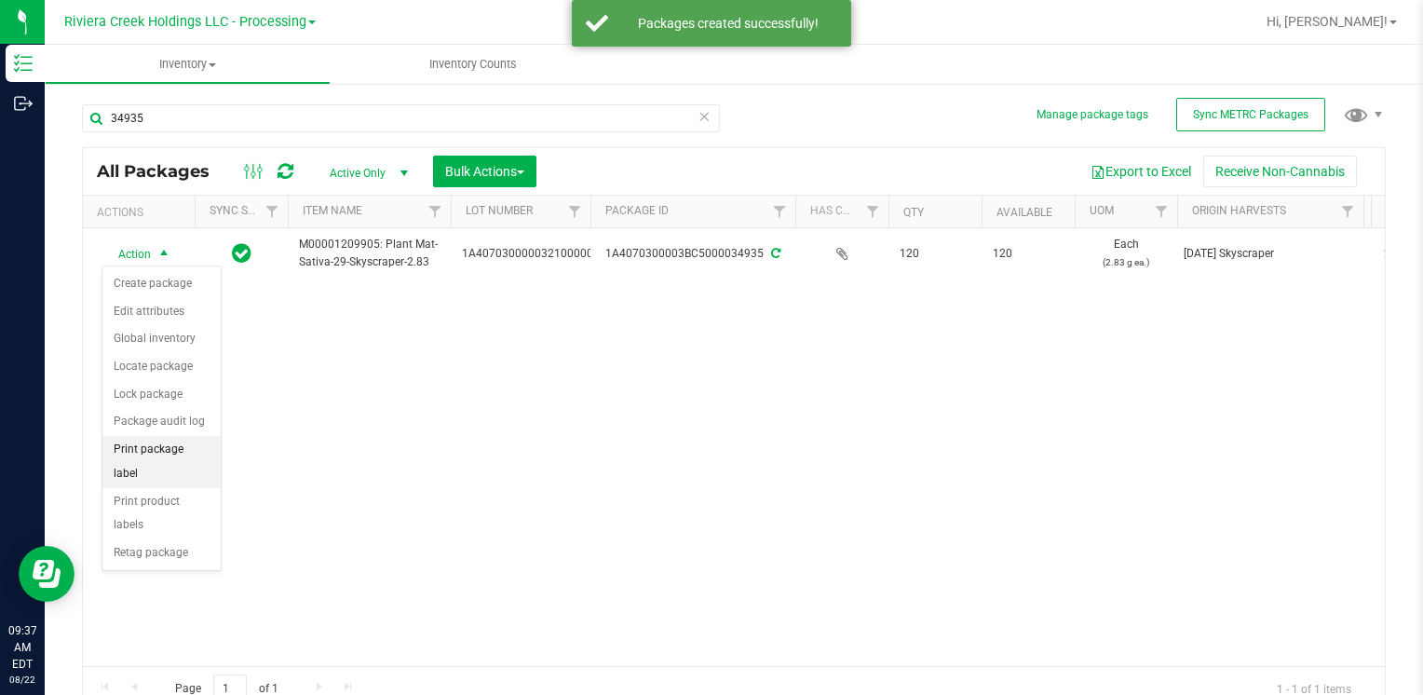
click at [203, 453] on li "Print package label" at bounding box center [161, 461] width 118 height 51
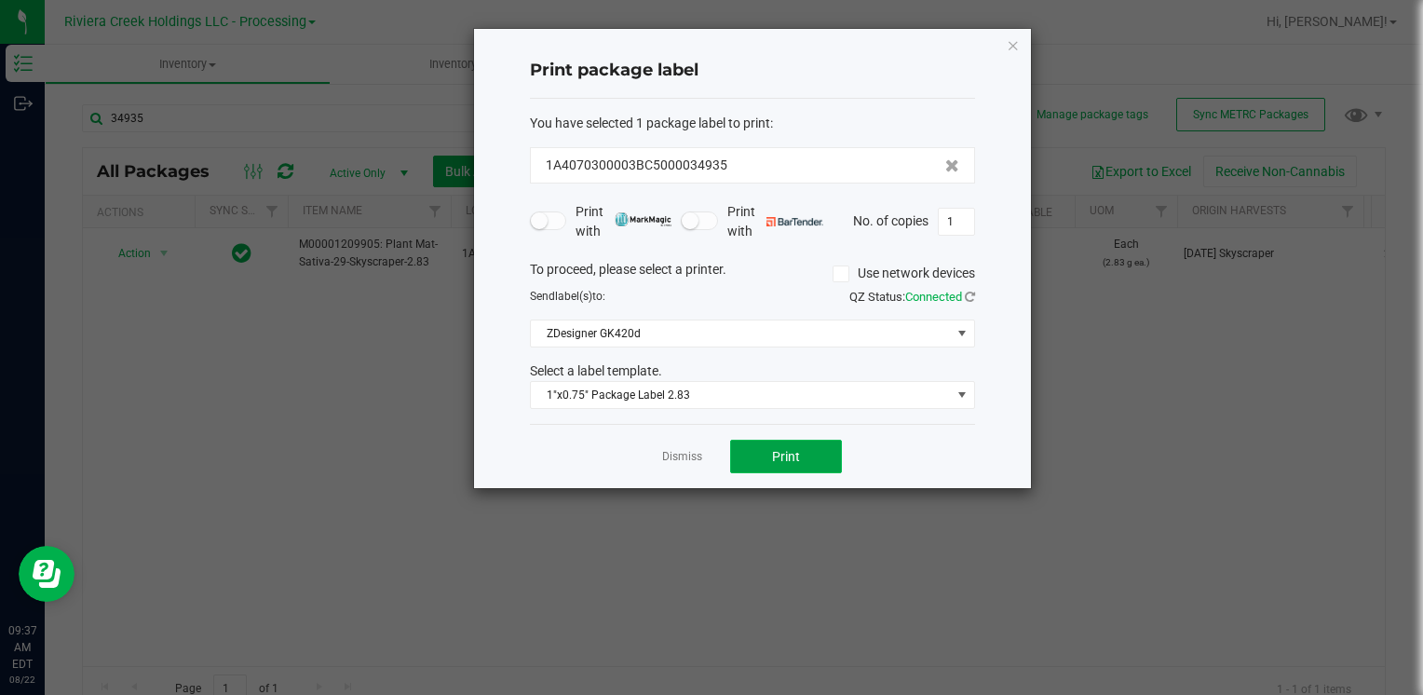
click at [793, 453] on span "Print" at bounding box center [786, 456] width 28 height 15
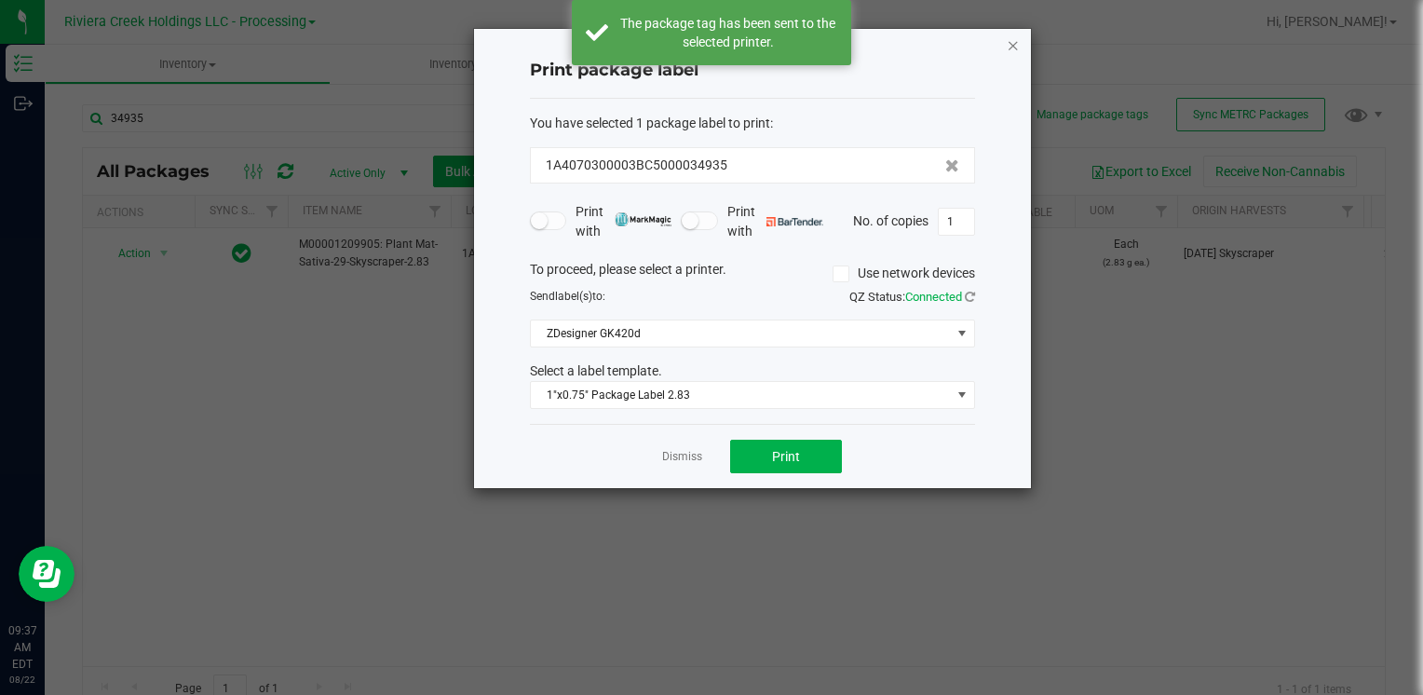
click at [1011, 51] on icon "button" at bounding box center [1013, 45] width 13 height 22
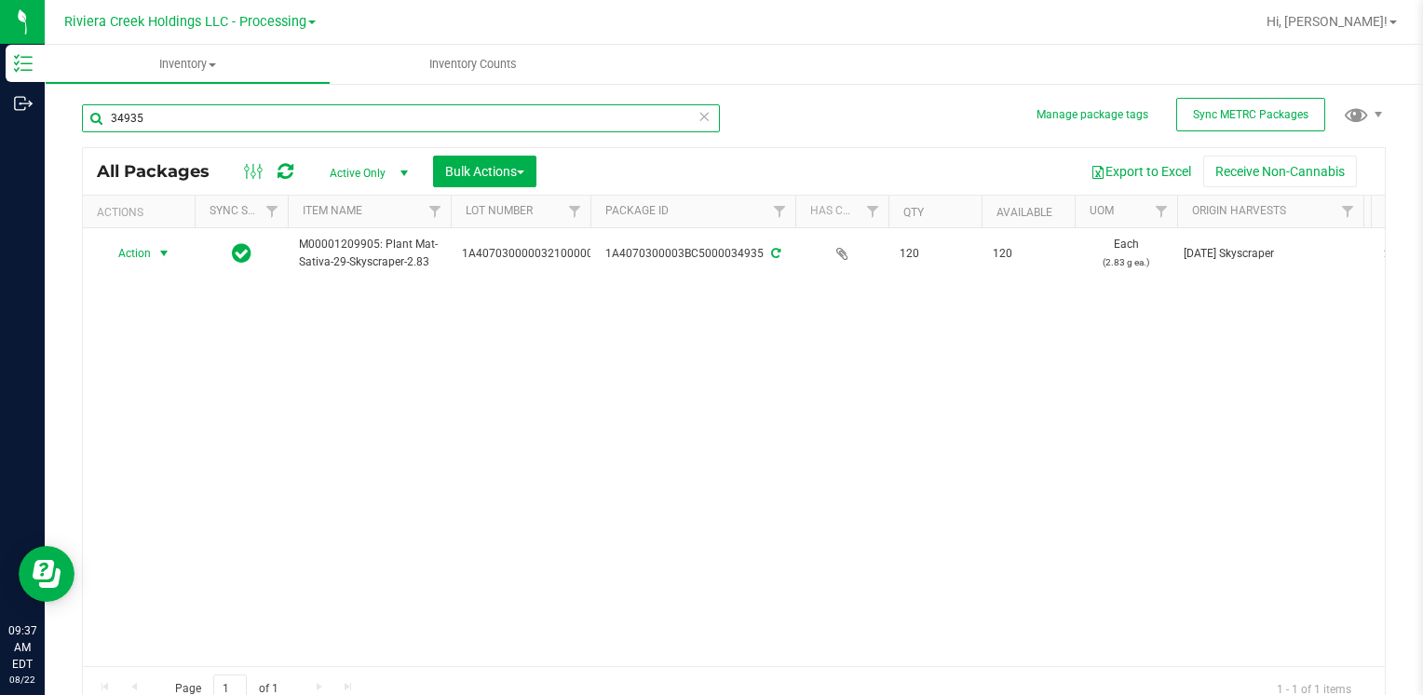
click at [282, 119] on input "34935" at bounding box center [401, 118] width 638 height 28
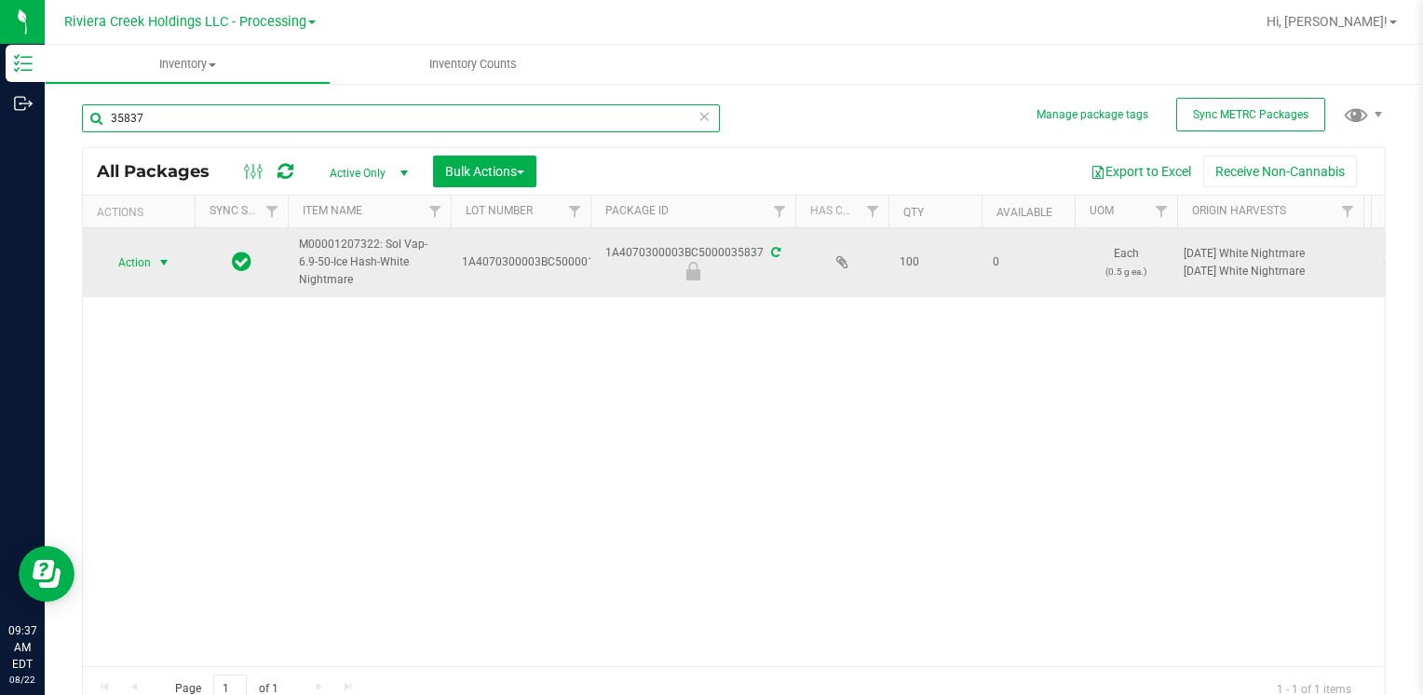
type input "35837"
click at [139, 268] on span "Action" at bounding box center [127, 263] width 50 height 26
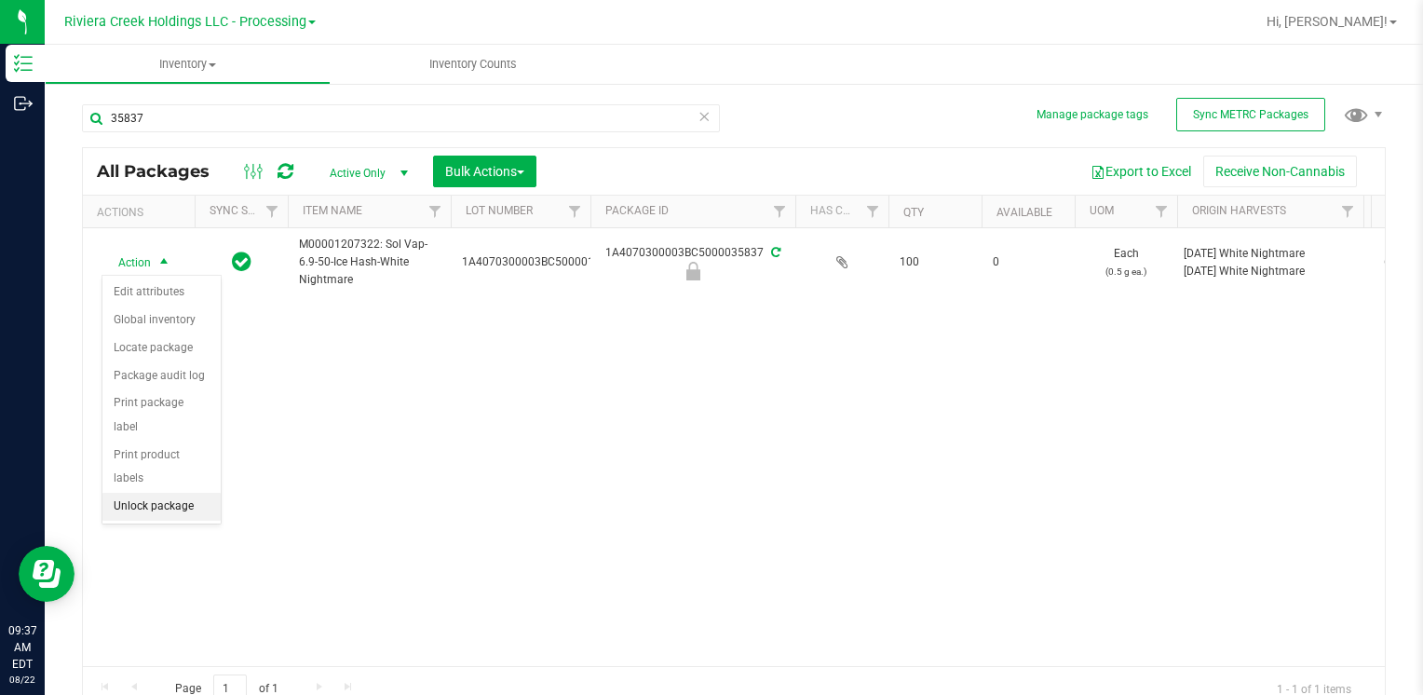
click at [181, 493] on li "Unlock package" at bounding box center [161, 507] width 118 height 28
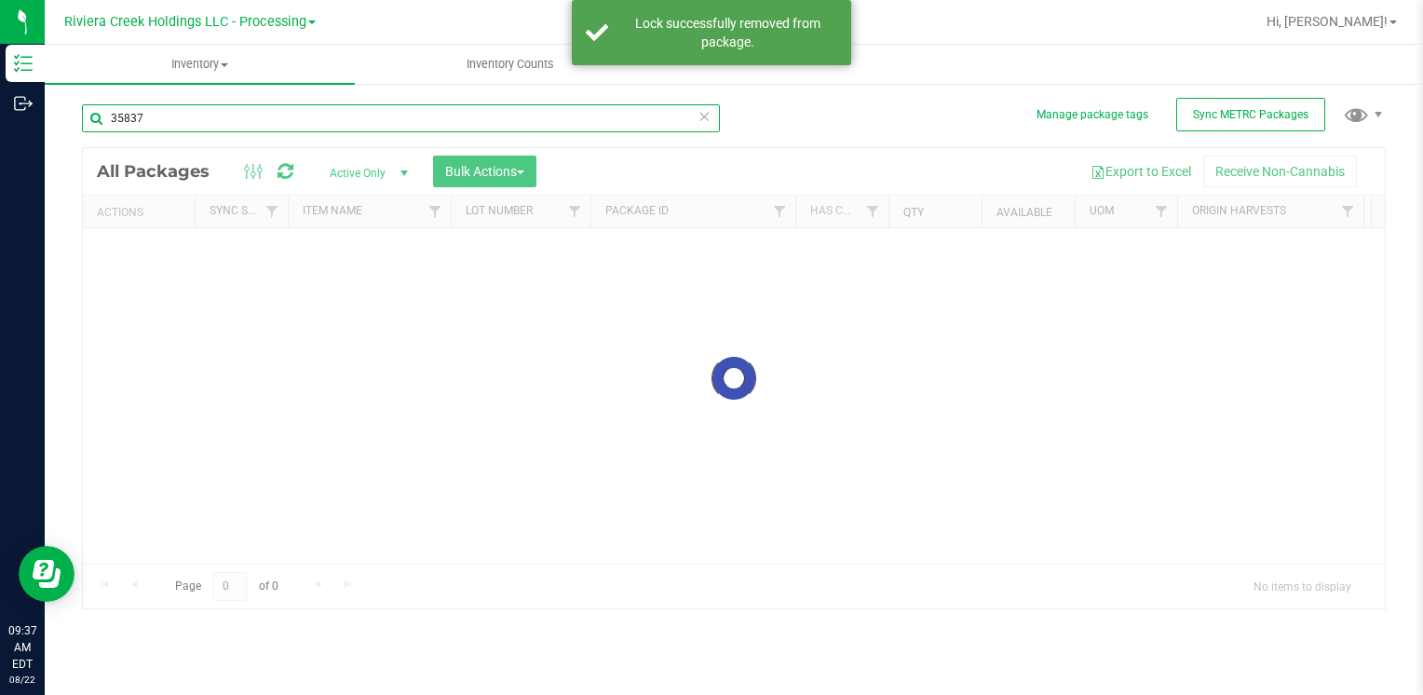
click at [182, 116] on input "35837" at bounding box center [401, 118] width 638 height 28
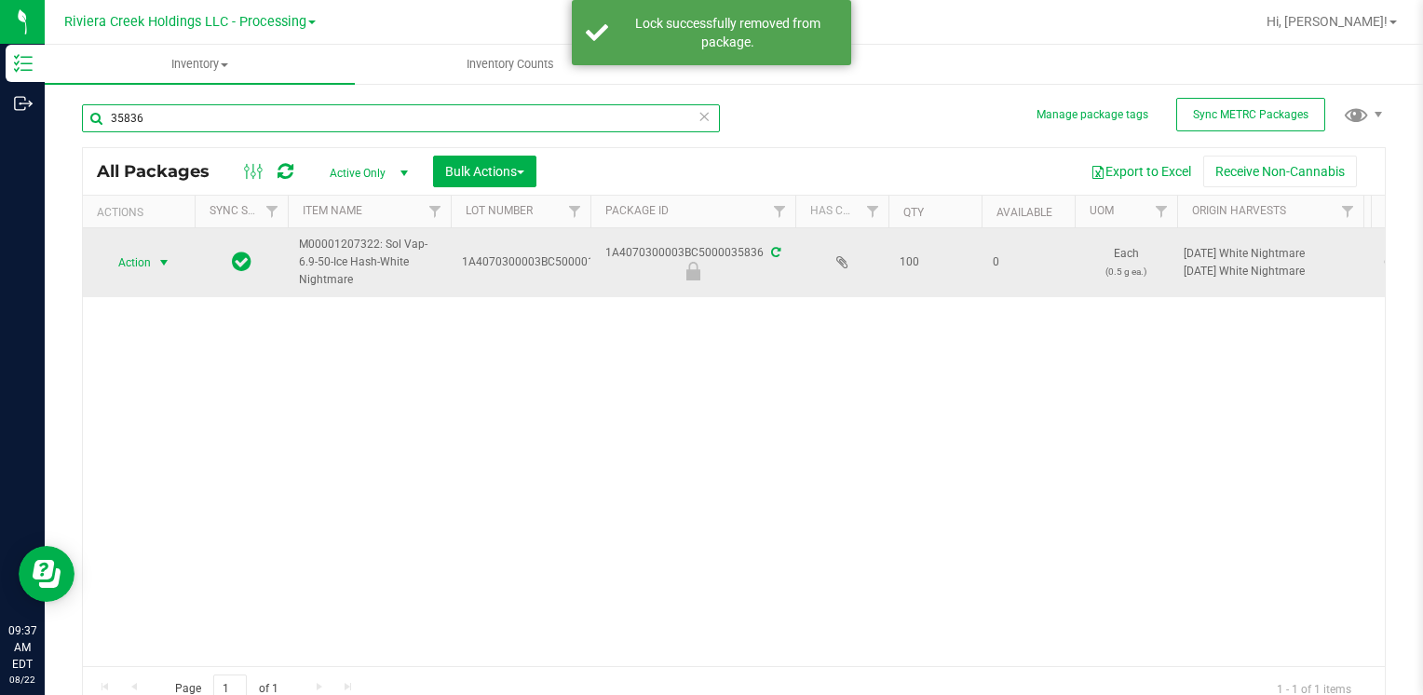
type input "35836"
click at [153, 262] on span "select" at bounding box center [164, 263] width 23 height 26
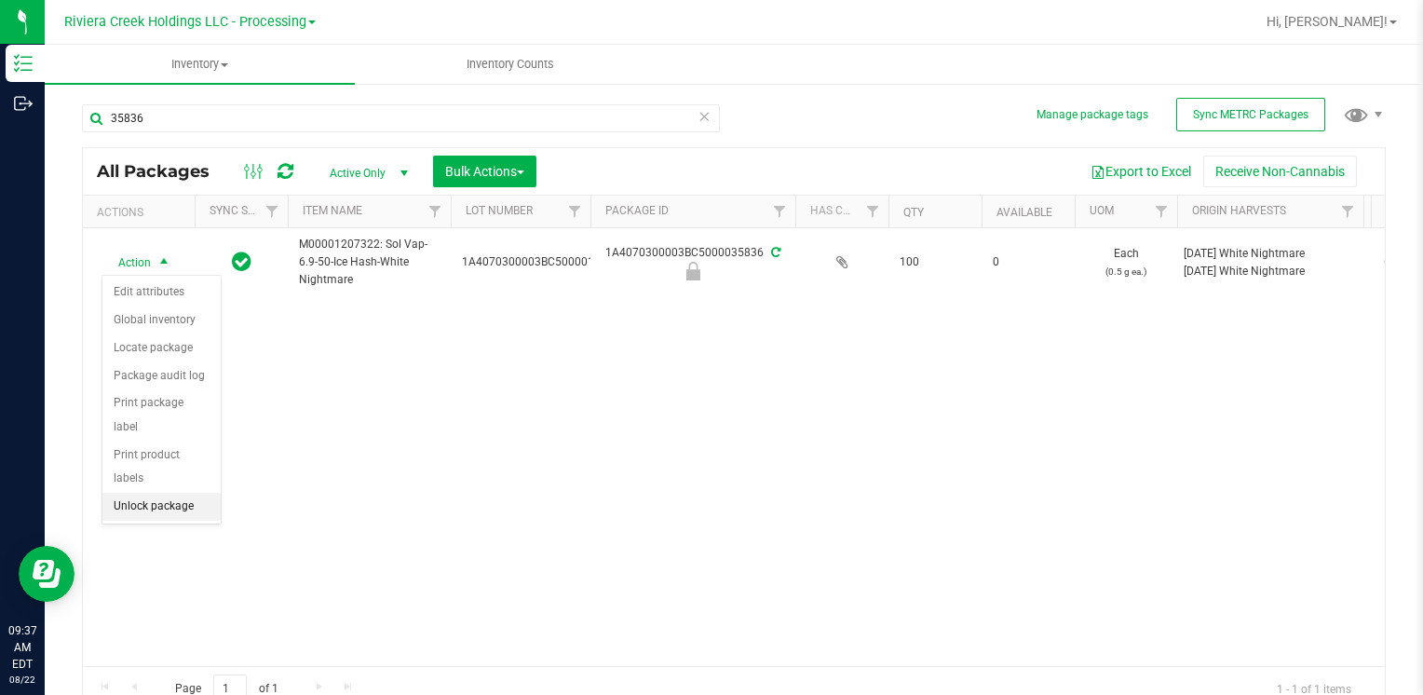
click at [181, 493] on li "Unlock package" at bounding box center [161, 507] width 118 height 28
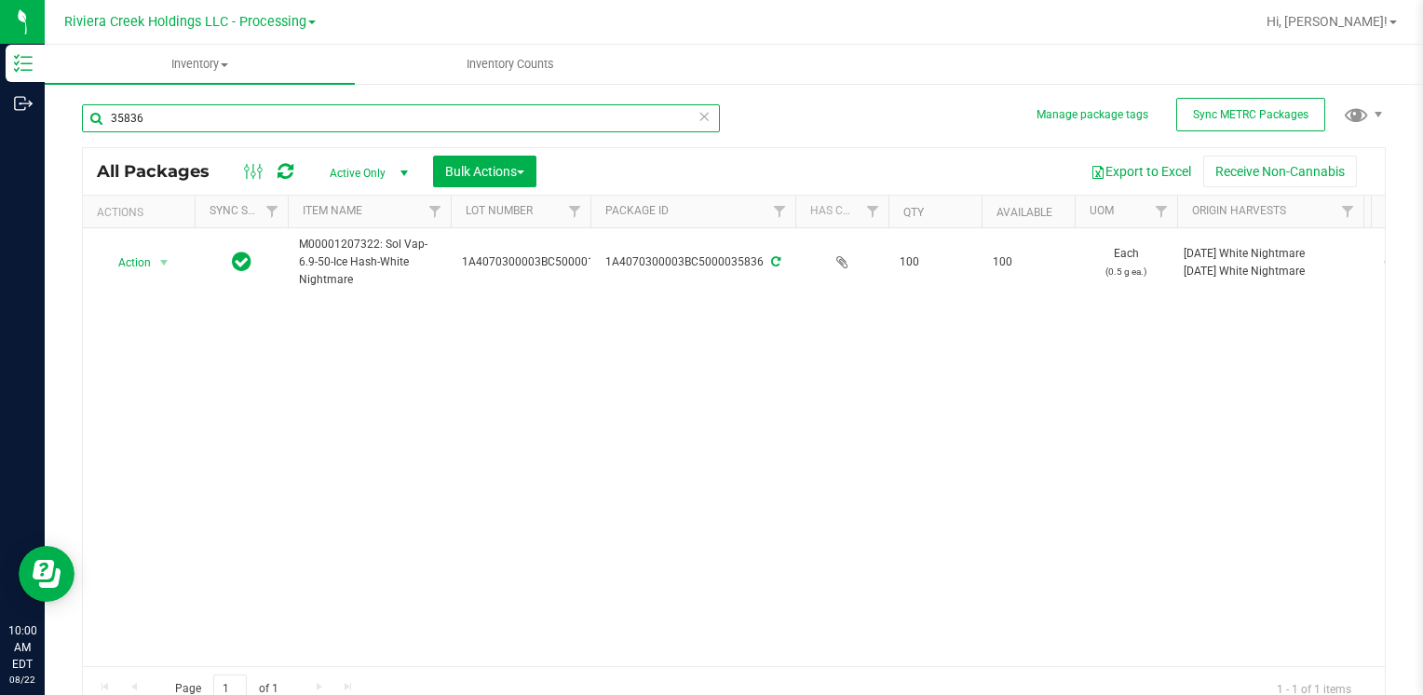
click at [180, 119] on input "35836" at bounding box center [401, 118] width 638 height 28
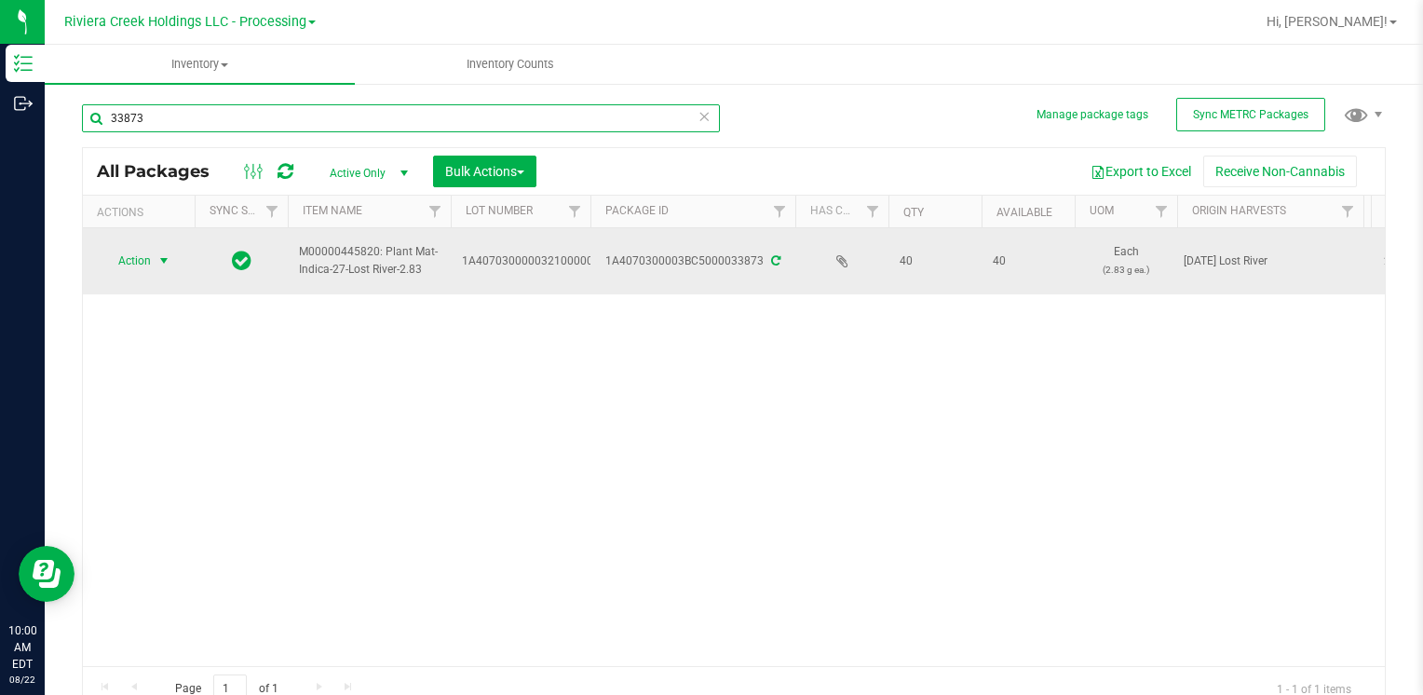
type input "33873"
click at [165, 257] on span "select" at bounding box center [163, 260] width 15 height 15
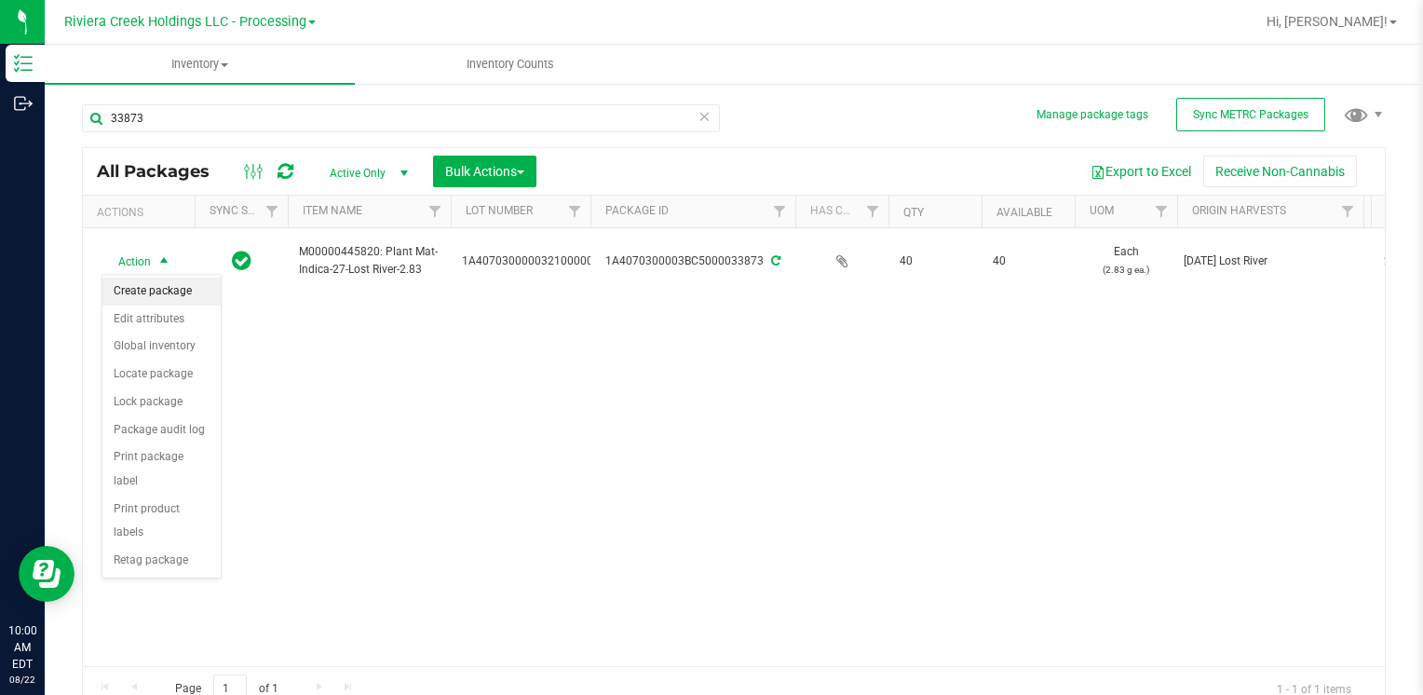
click at [168, 285] on li "Create package" at bounding box center [161, 292] width 118 height 28
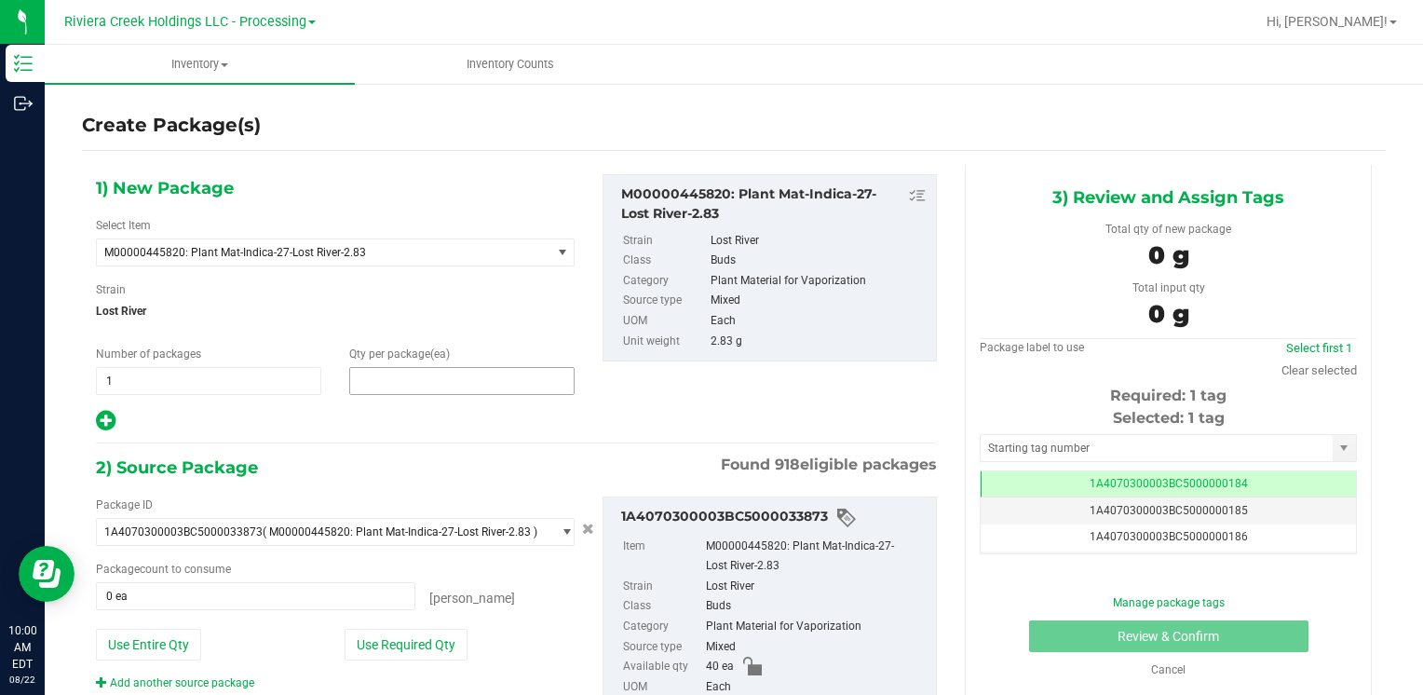
click at [386, 374] on span at bounding box center [461, 381] width 225 height 28
type input "10"
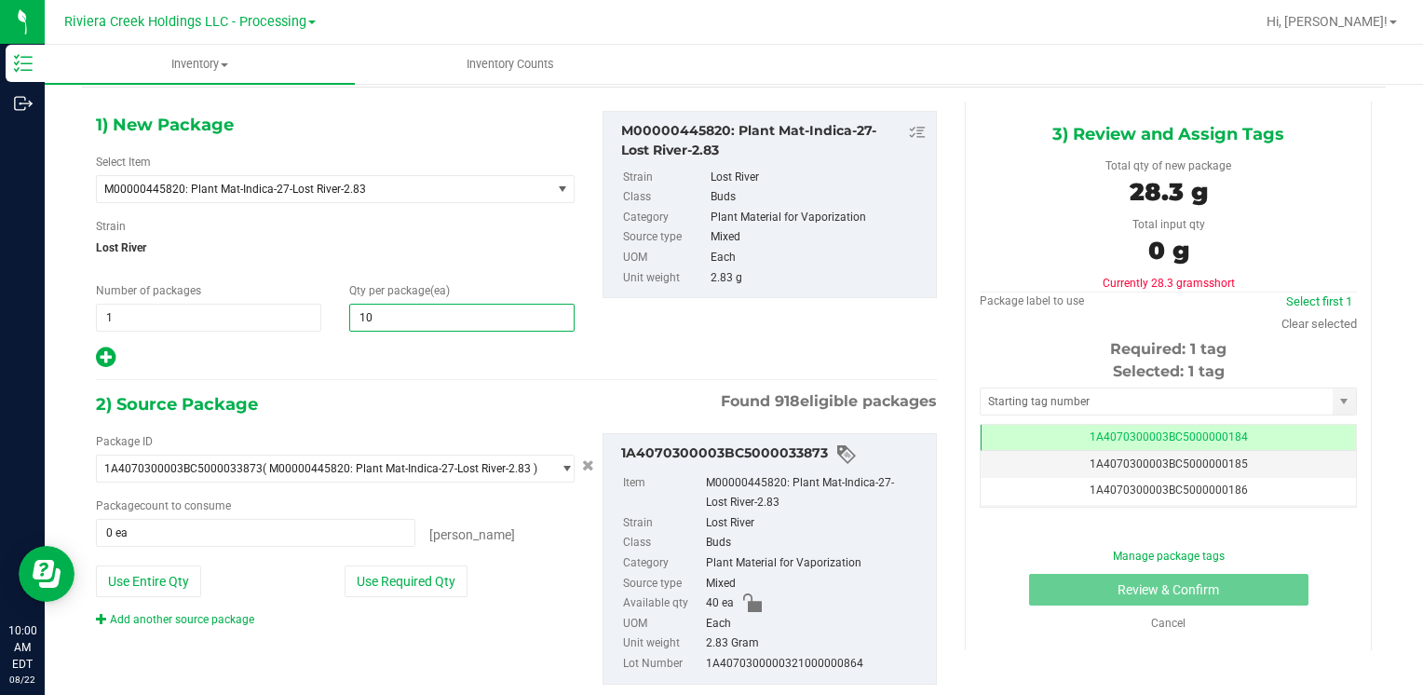
scroll to position [104, 0]
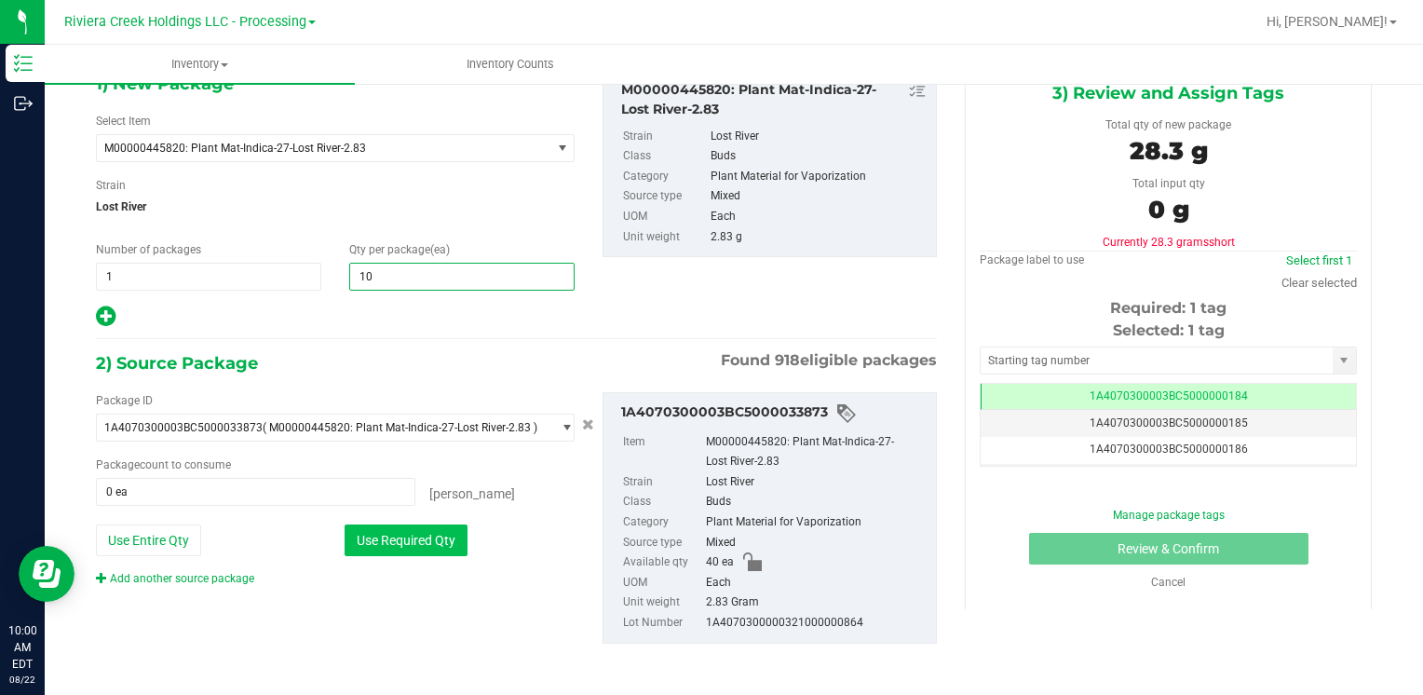
type input "10"
click at [360, 536] on button "Use Required Qty" at bounding box center [406, 540] width 123 height 32
type input "10 ea"
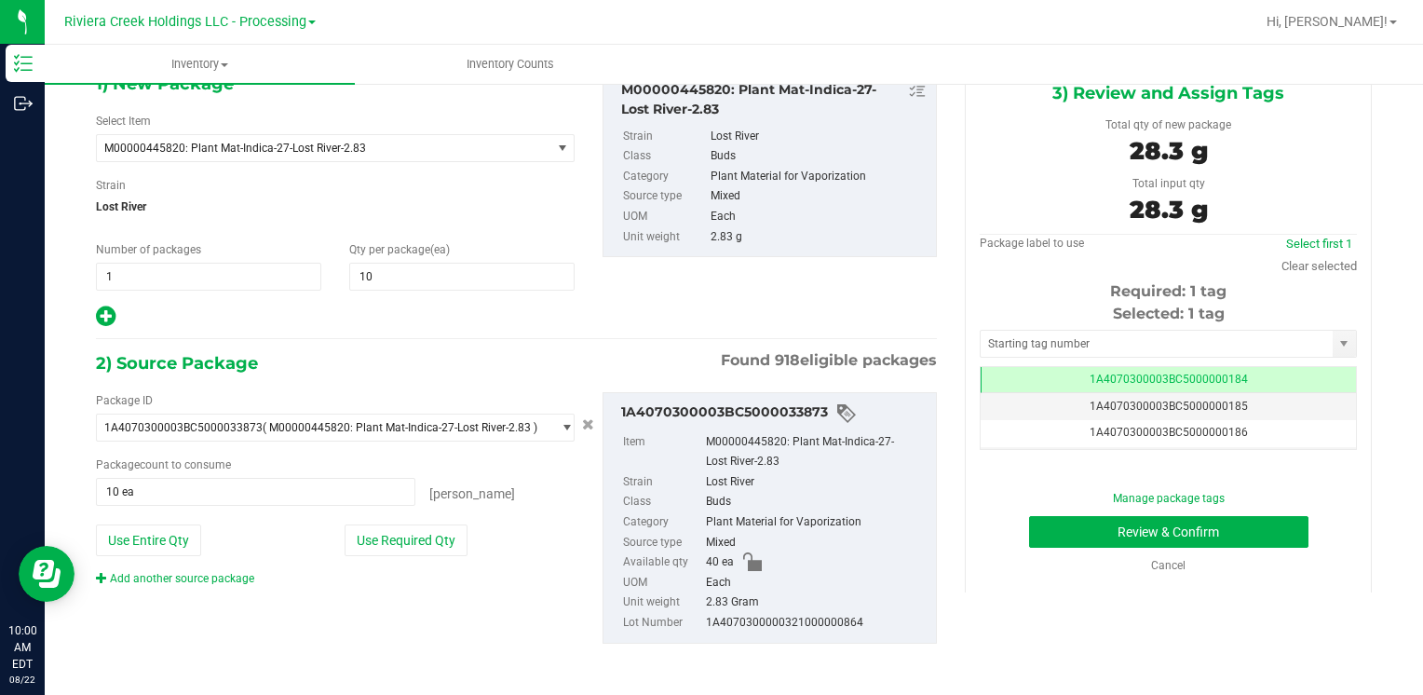
click at [1029, 323] on div "Selected: 1 tag" at bounding box center [1168, 314] width 377 height 22
click at [1029, 335] on input "text" at bounding box center [1157, 344] width 352 height 26
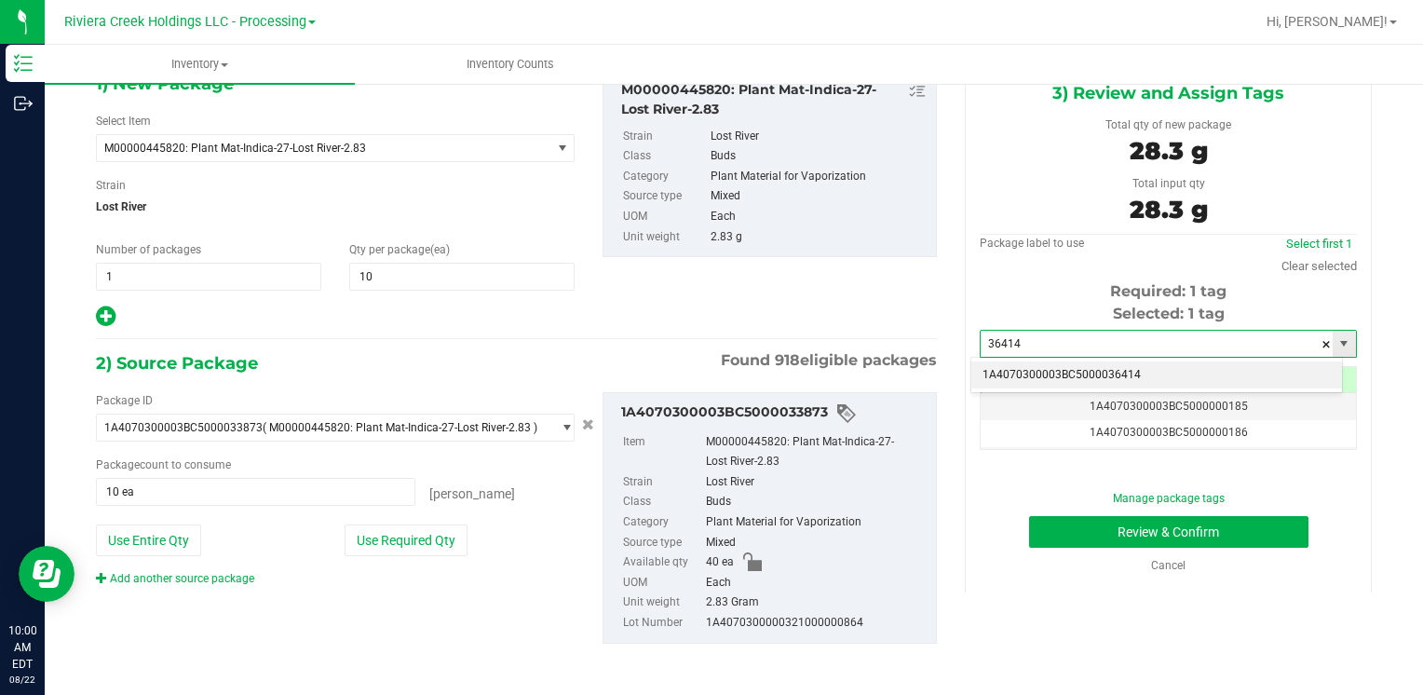
click at [1036, 371] on li "1A4070300003BC5000036414" at bounding box center [1156, 375] width 371 height 28
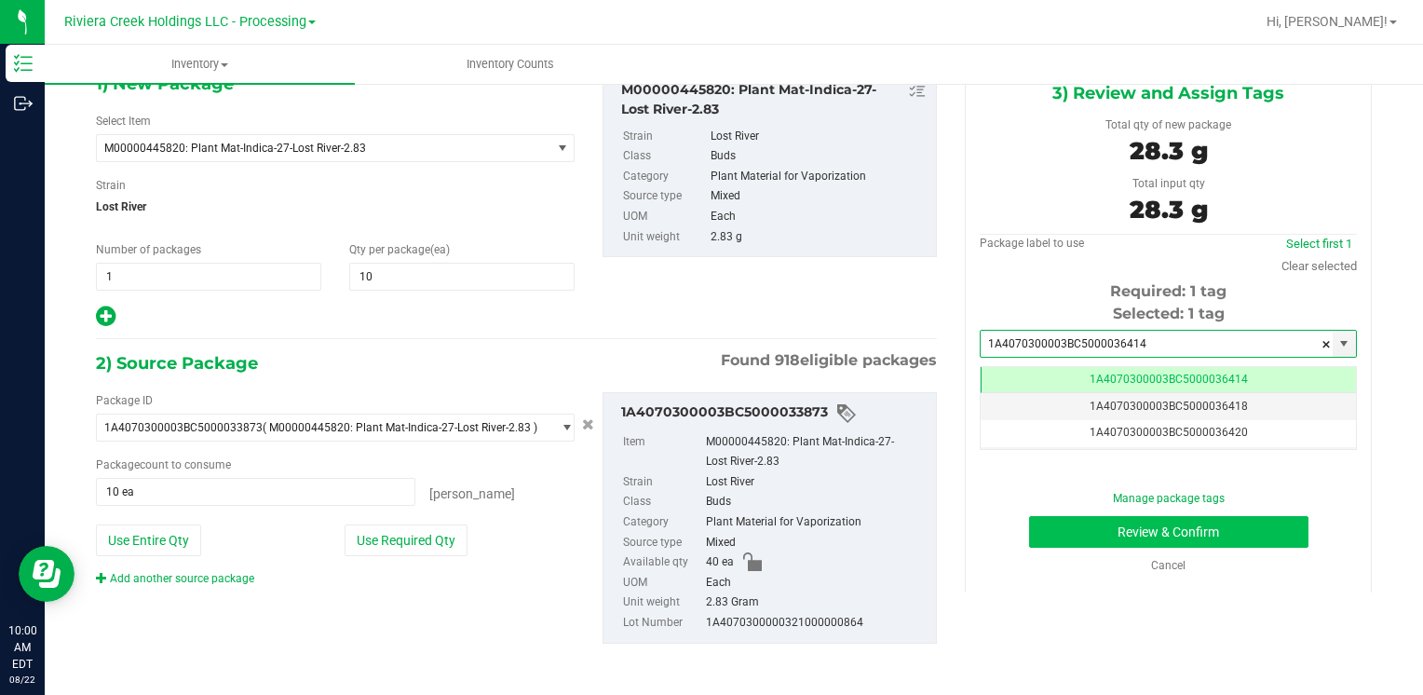
scroll to position [0, 0]
type input "1A4070300003BC5000036414"
click at [1064, 528] on button "Review & Confirm" at bounding box center [1168, 532] width 279 height 32
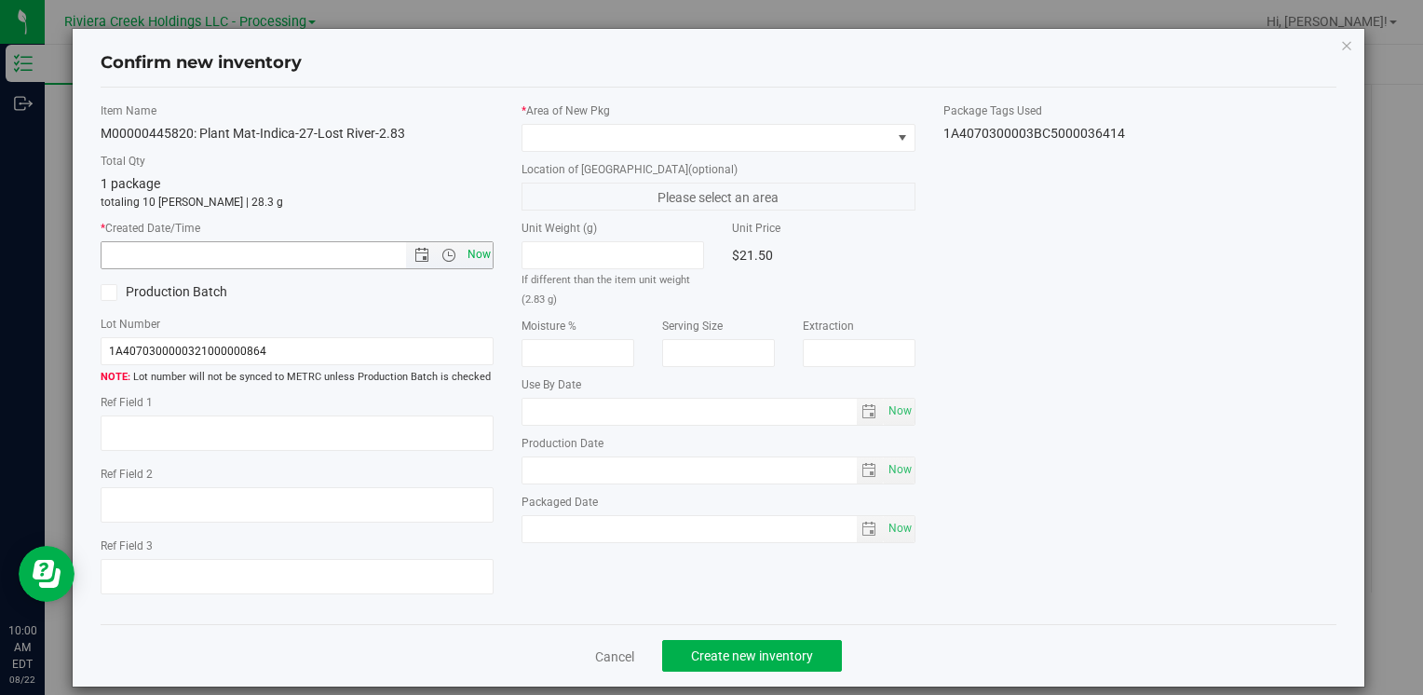
click at [481, 255] on span "Now" at bounding box center [479, 254] width 32 height 27
type input "[DATE] 10:00 AM"
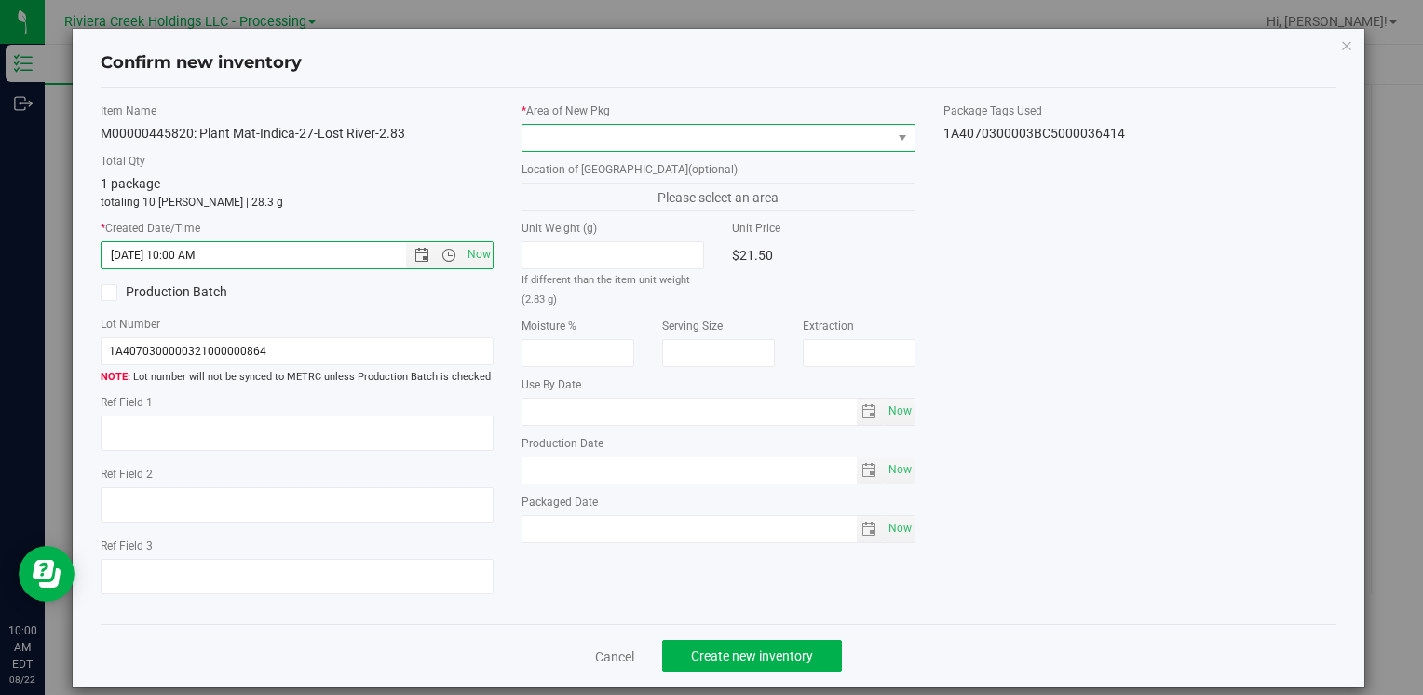
click at [548, 129] on span at bounding box center [706, 138] width 368 height 26
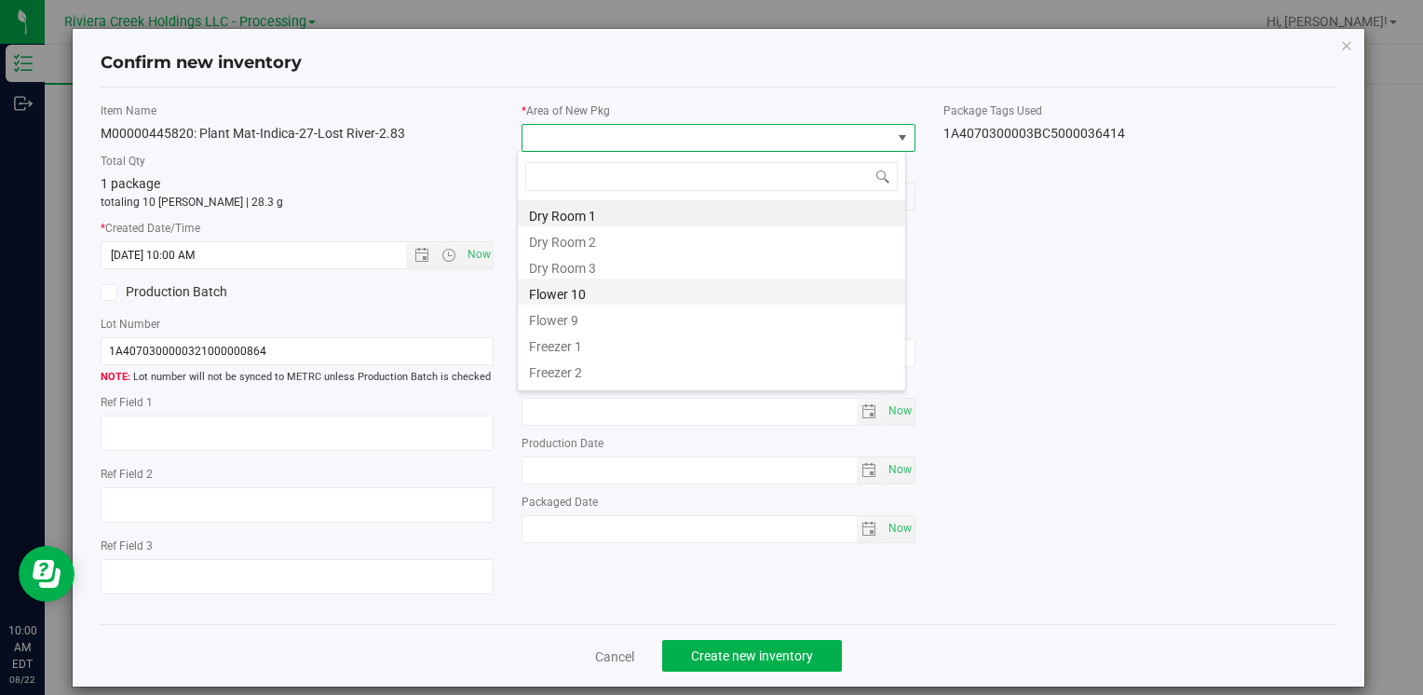
click at [613, 300] on li "Flower 10" at bounding box center [711, 291] width 387 height 26
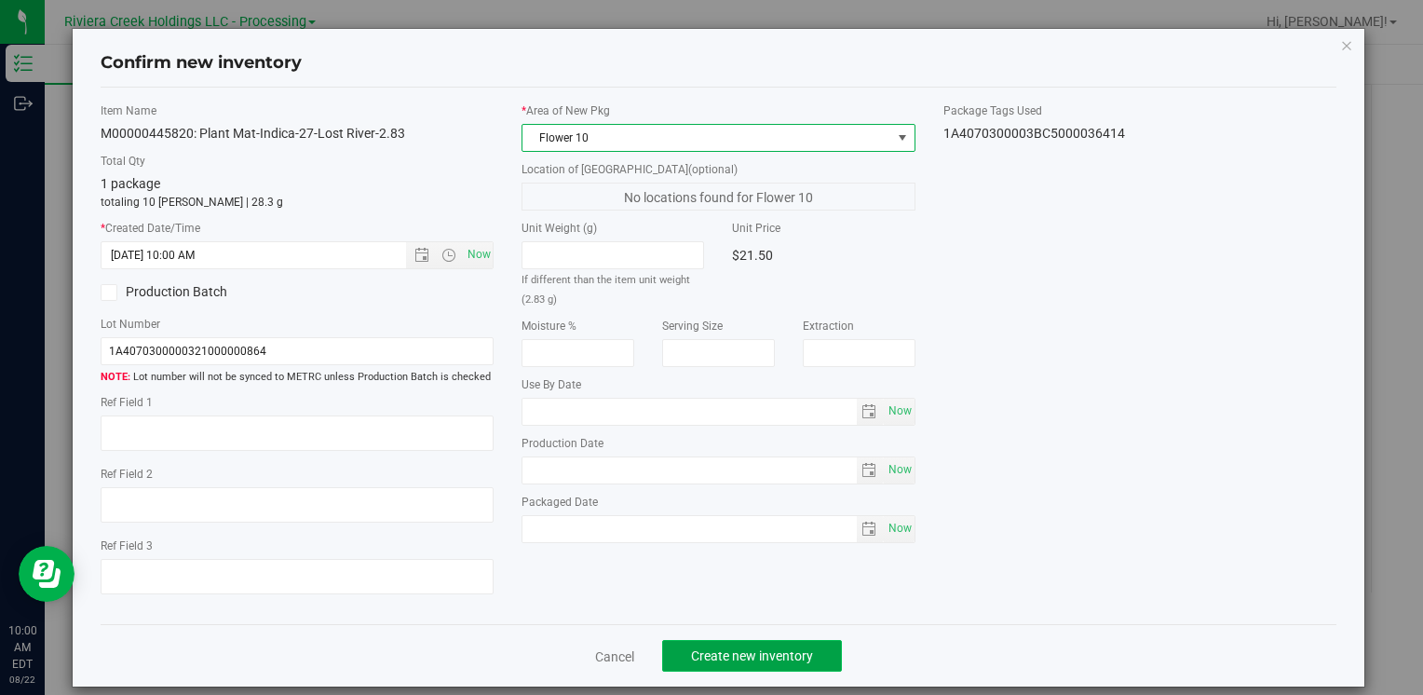
click at [732, 650] on span "Create new inventory" at bounding box center [752, 655] width 122 height 15
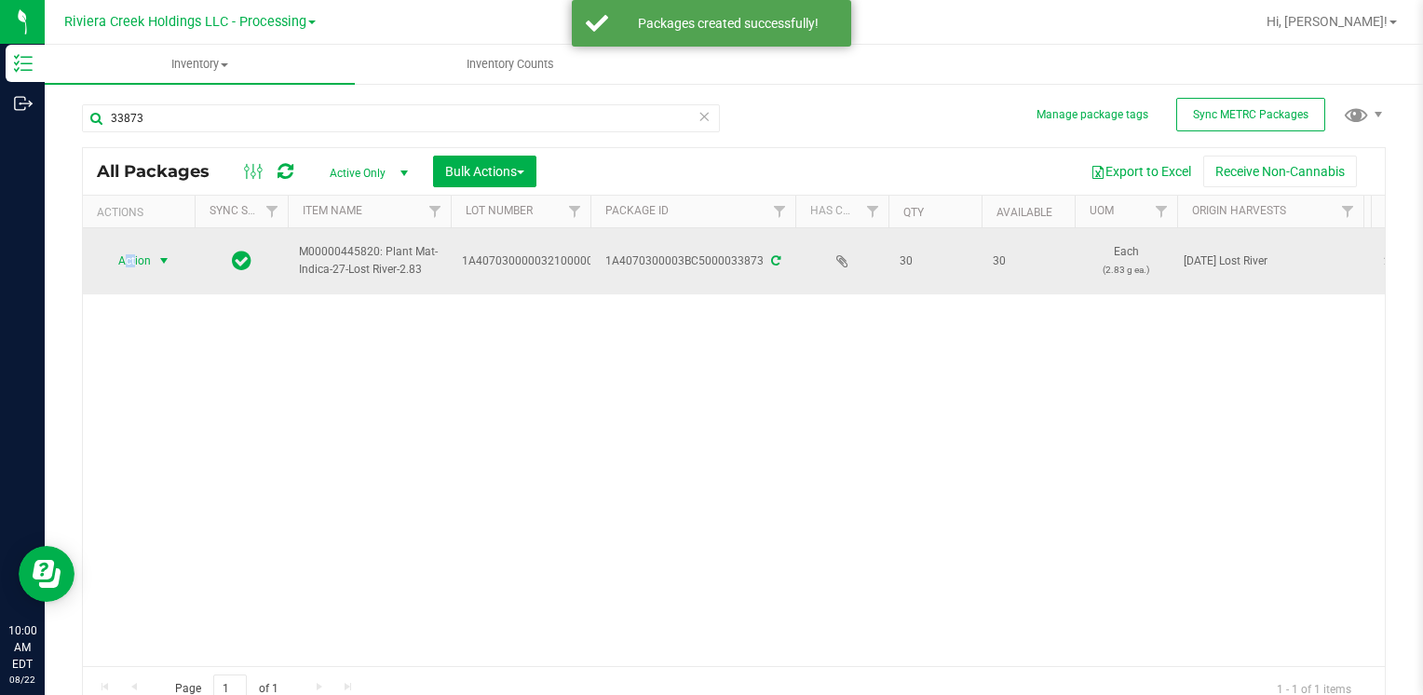
click at [136, 255] on span "Action" at bounding box center [127, 261] width 50 height 26
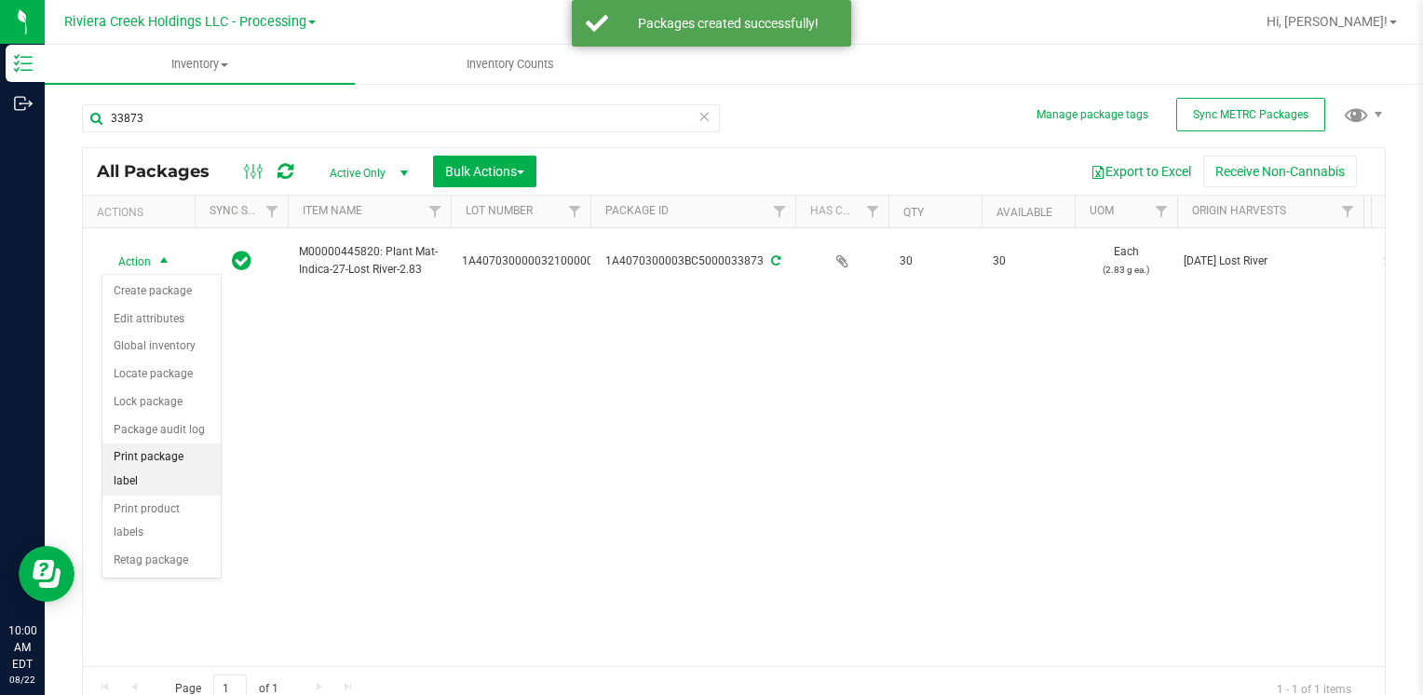
click at [190, 453] on li "Print package label" at bounding box center [161, 468] width 118 height 51
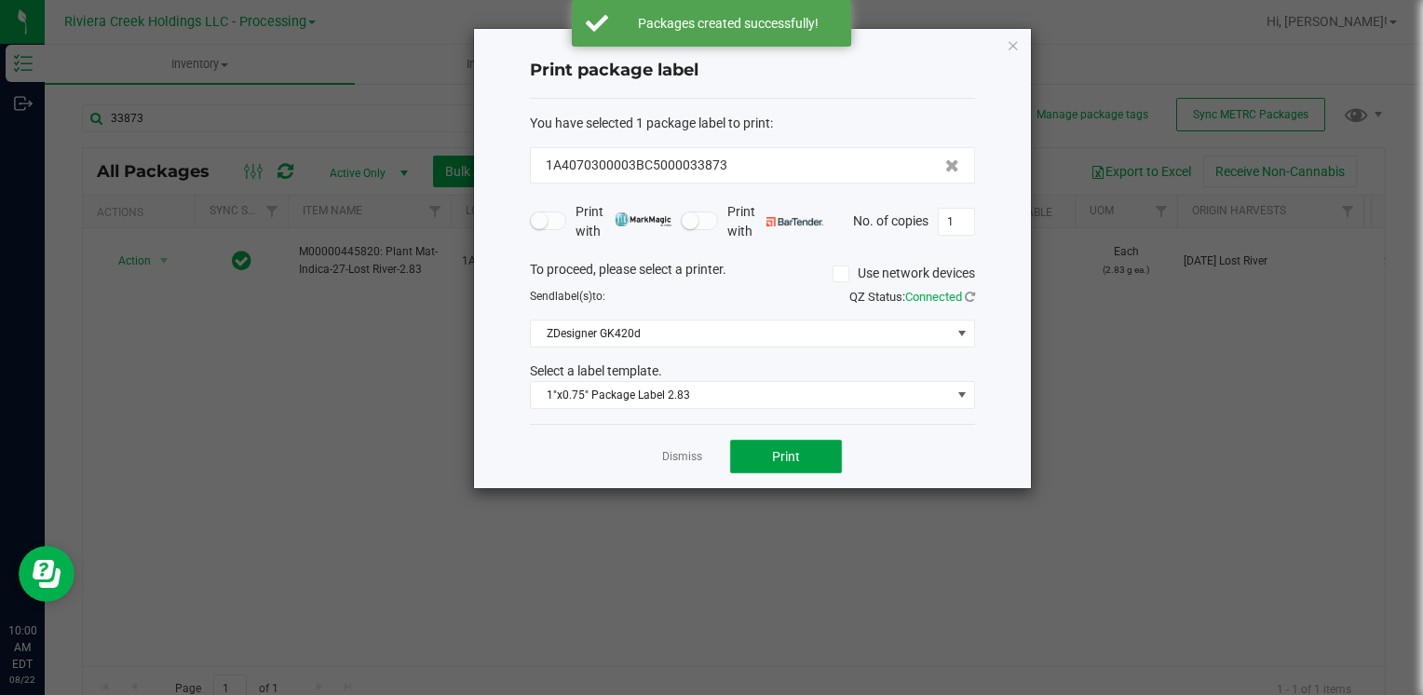
click at [788, 449] on span "Print" at bounding box center [786, 456] width 28 height 15
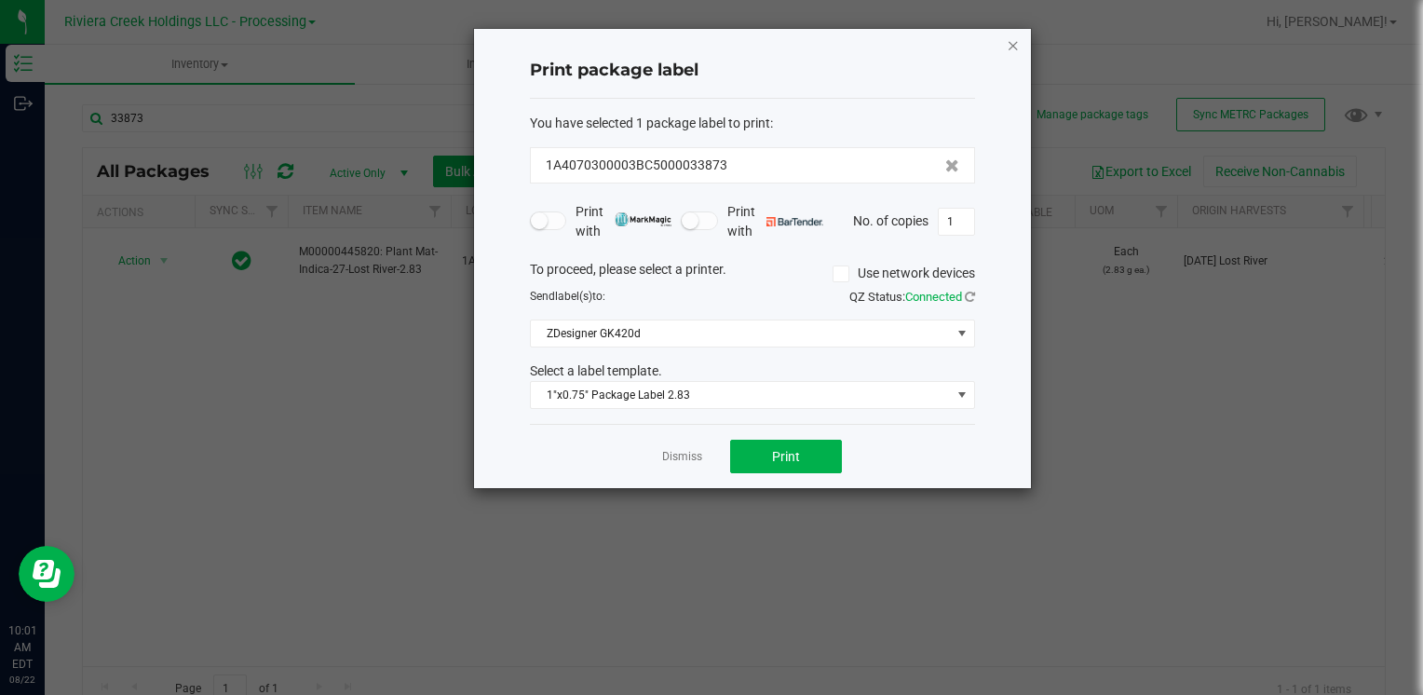
click at [1013, 49] on icon "button" at bounding box center [1013, 45] width 13 height 22
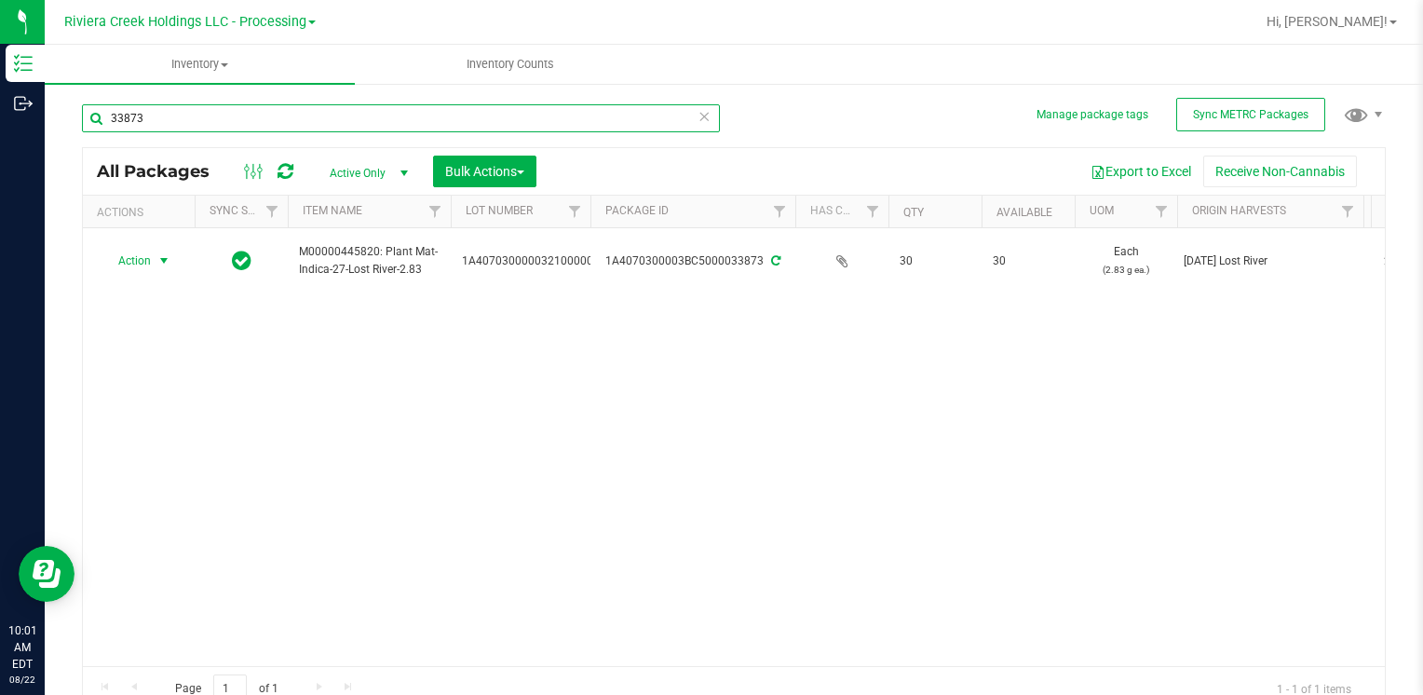
click at [165, 113] on input "33873" at bounding box center [401, 118] width 638 height 28
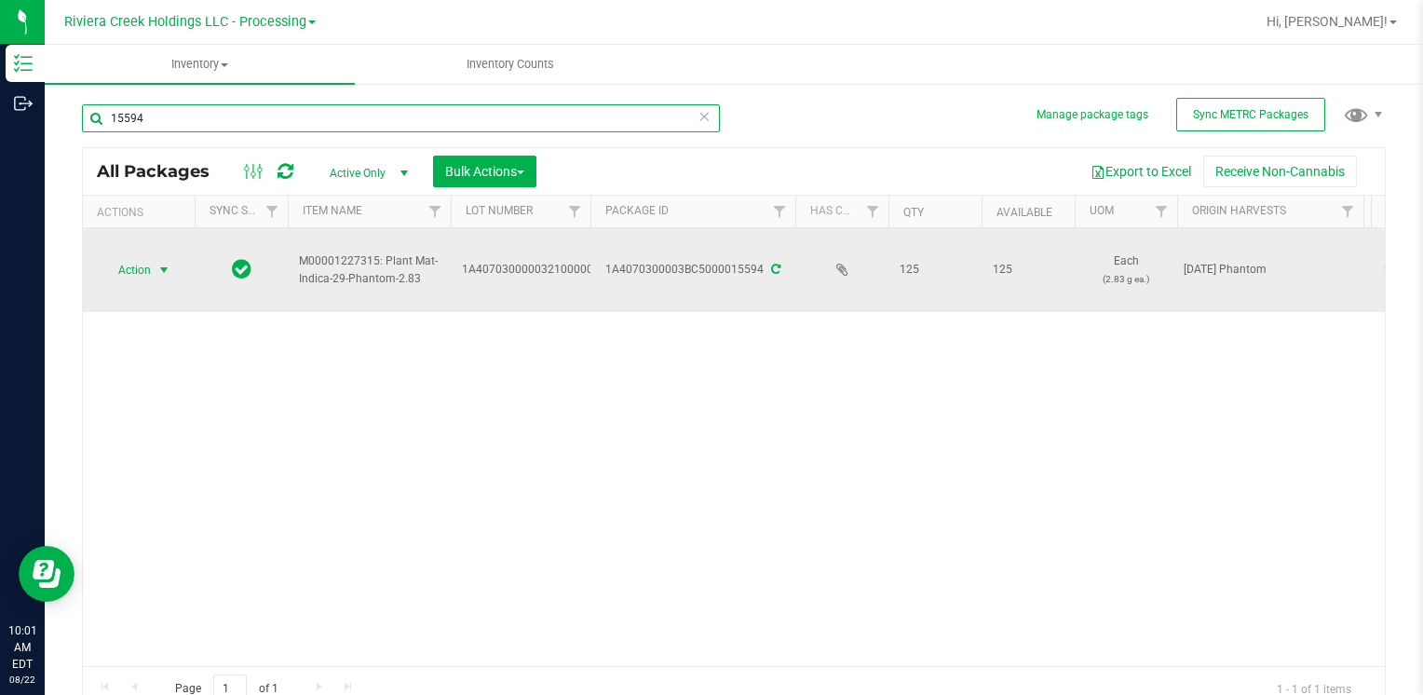
type input "15594"
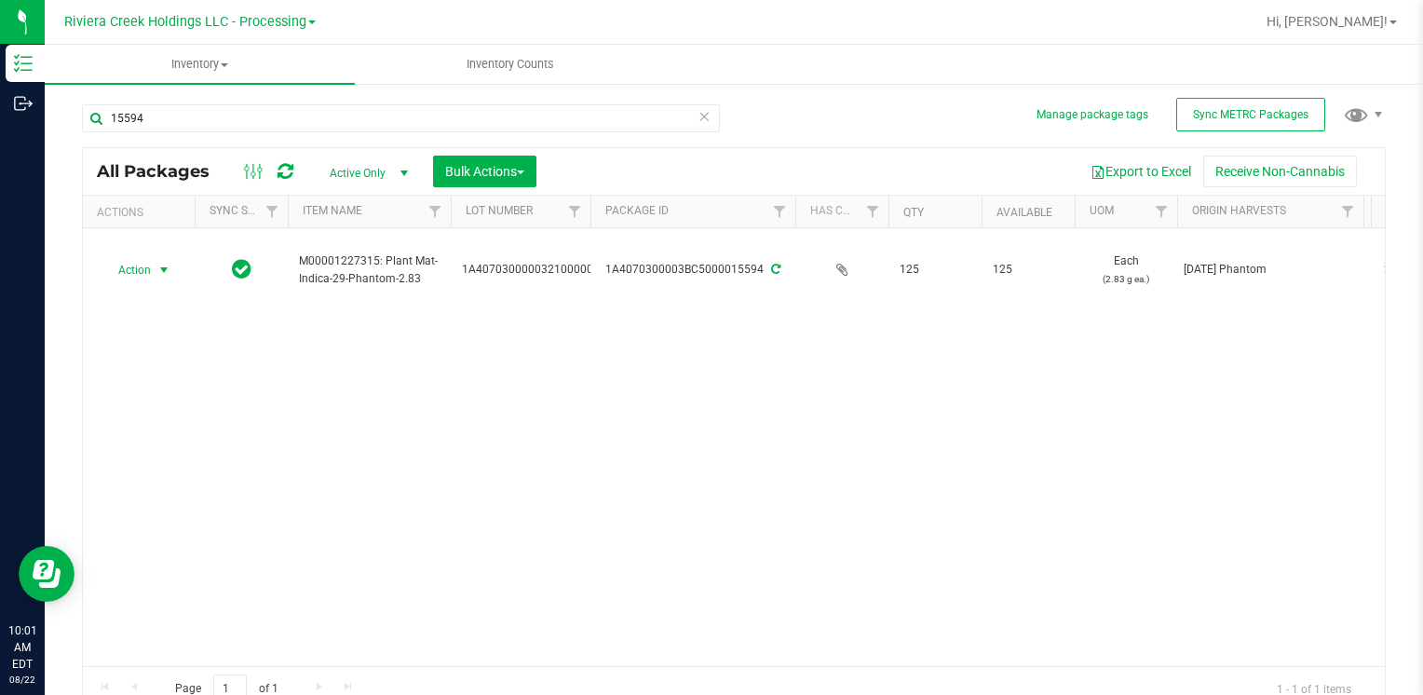
drag, startPoint x: 136, startPoint y: 266, endPoint x: 190, endPoint y: 352, distance: 101.3
click at [138, 270] on span "Action" at bounding box center [127, 270] width 50 height 26
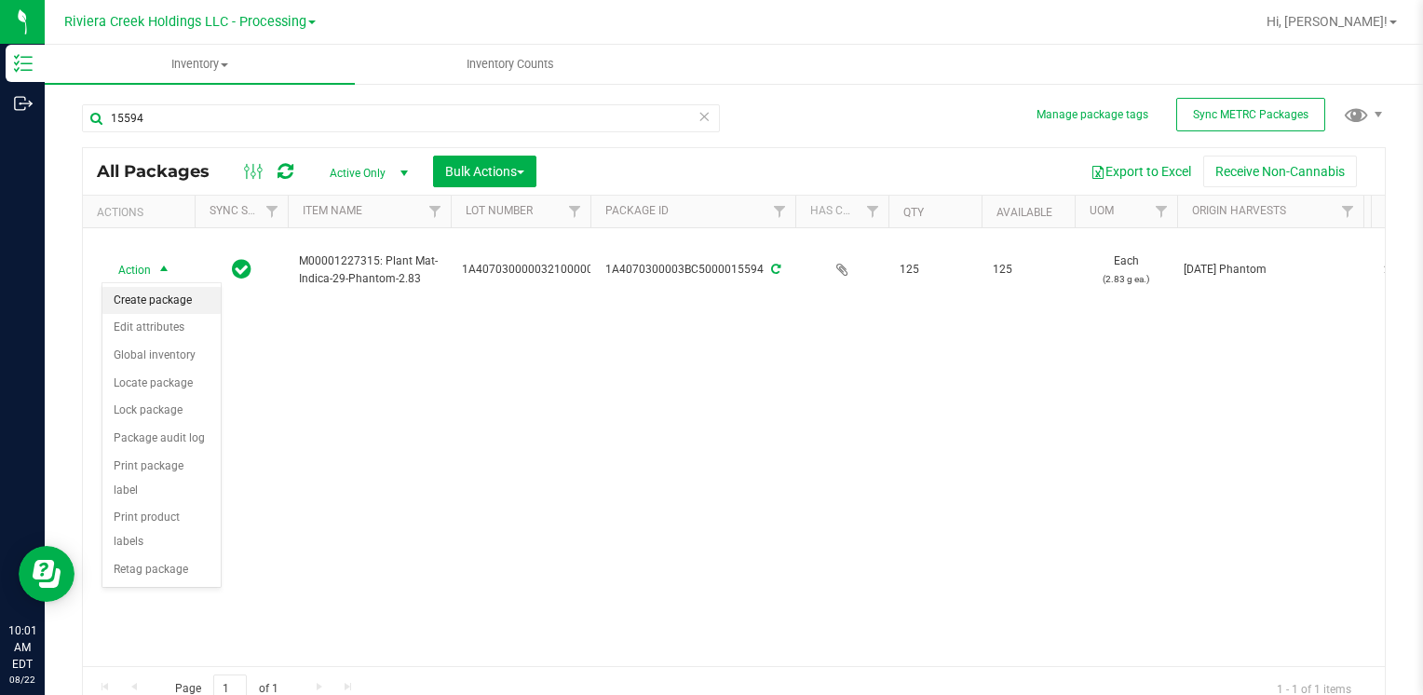
click at [181, 299] on li "Create package" at bounding box center [161, 301] width 118 height 28
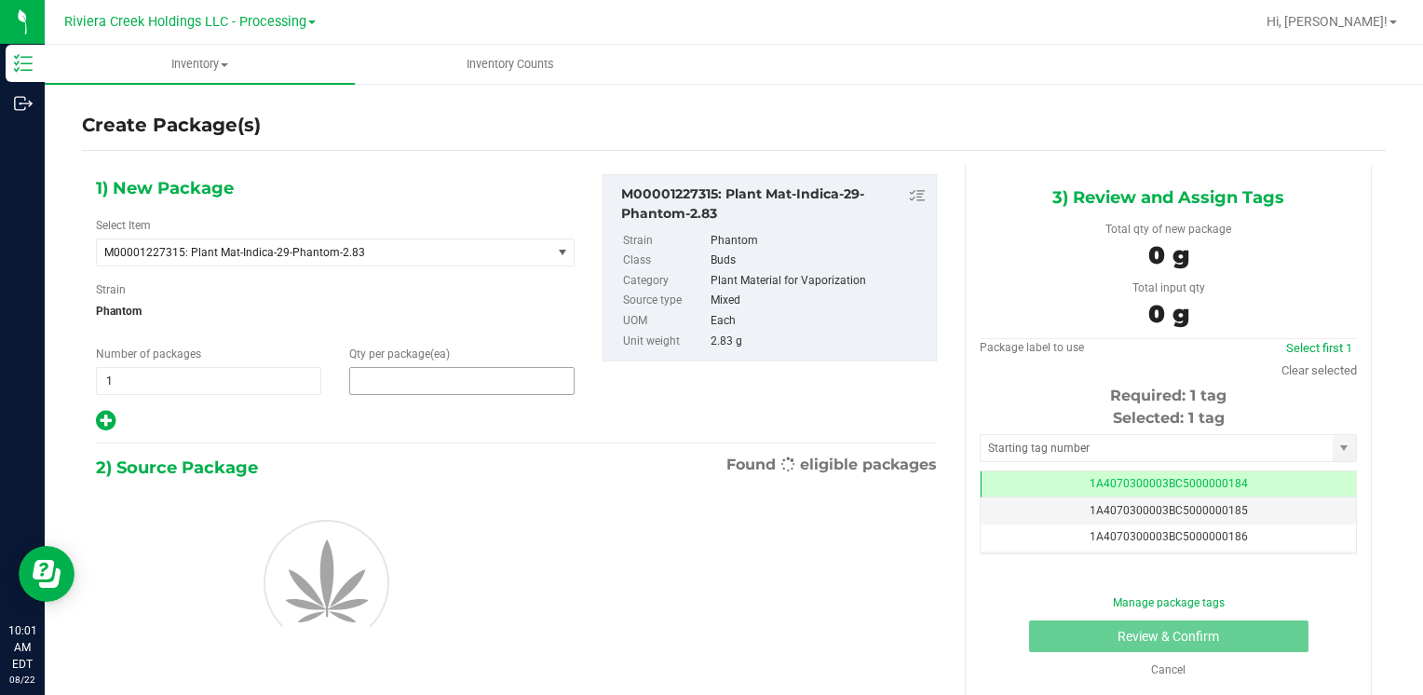
click at [432, 386] on span at bounding box center [461, 381] width 225 height 28
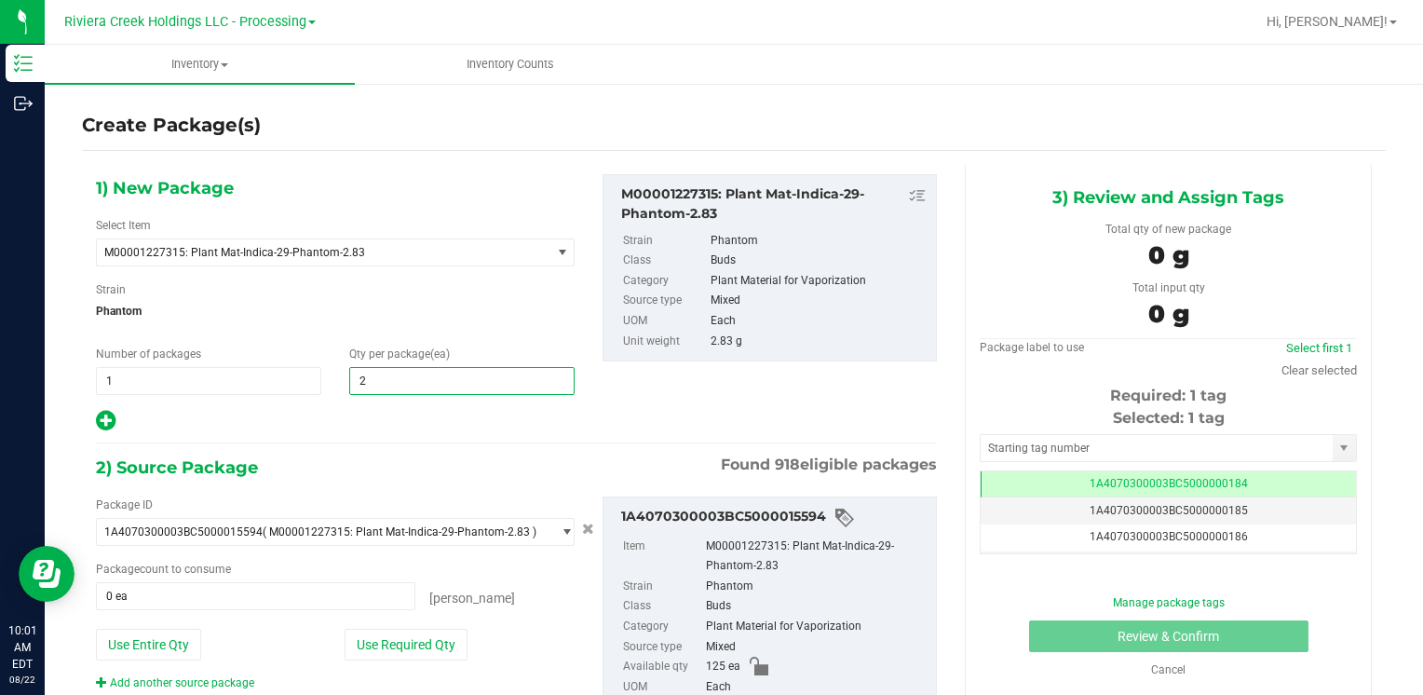
type input "20"
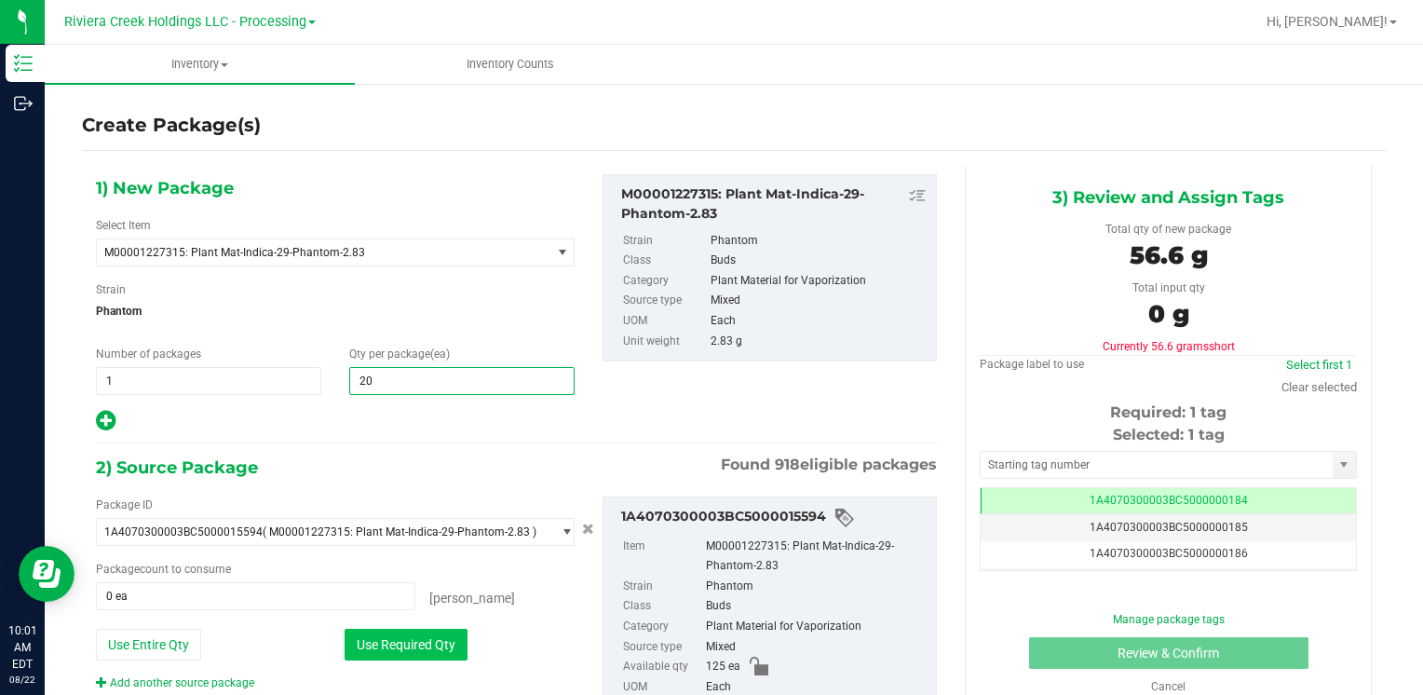
type input "20"
click at [381, 657] on button "Use Required Qty" at bounding box center [406, 645] width 123 height 32
type input "20 ea"
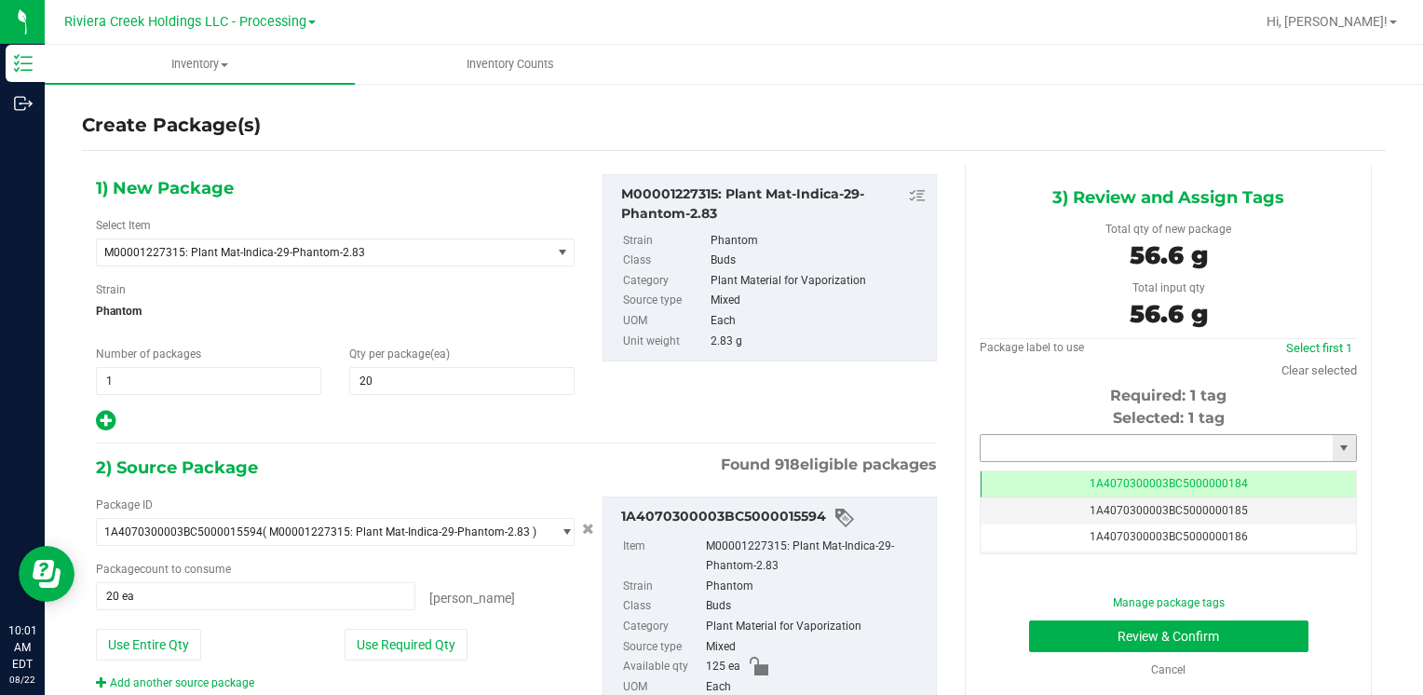
click at [1109, 452] on input "text" at bounding box center [1157, 448] width 352 height 26
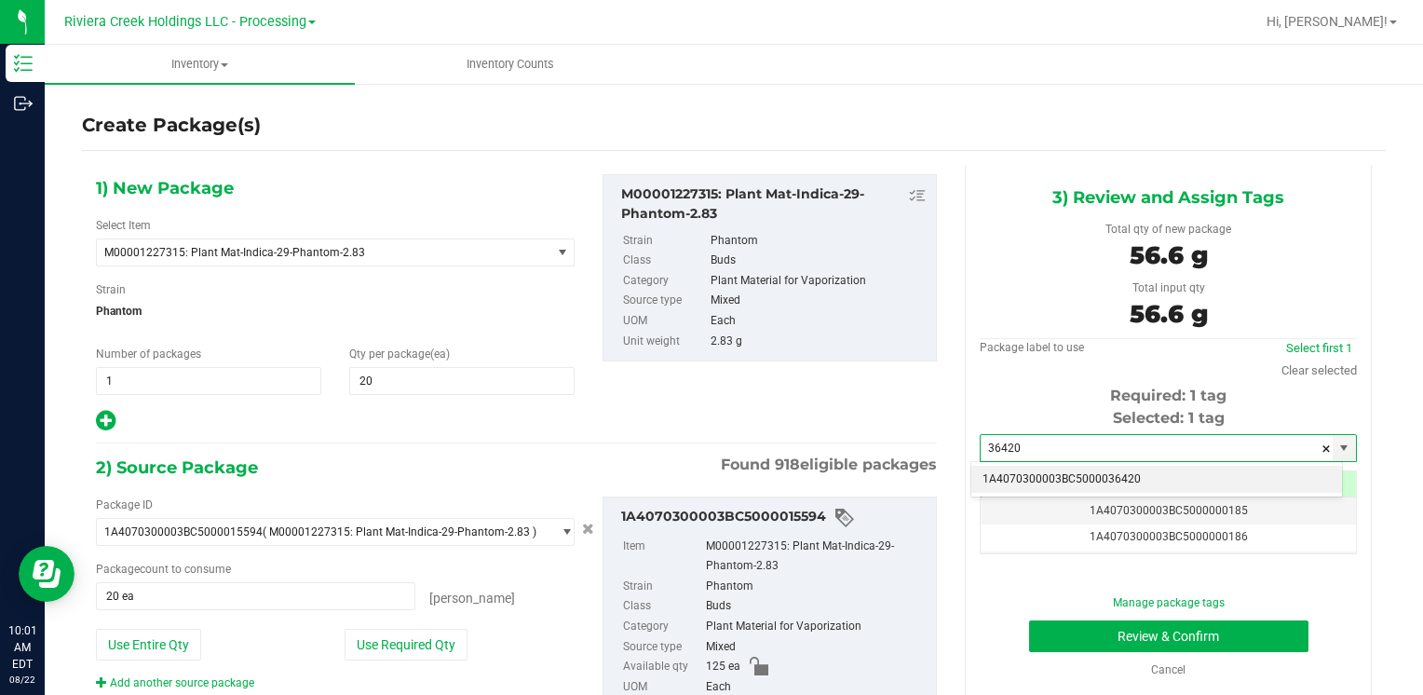
click at [1091, 471] on li "1A4070300003BC5000036420" at bounding box center [1156, 480] width 371 height 28
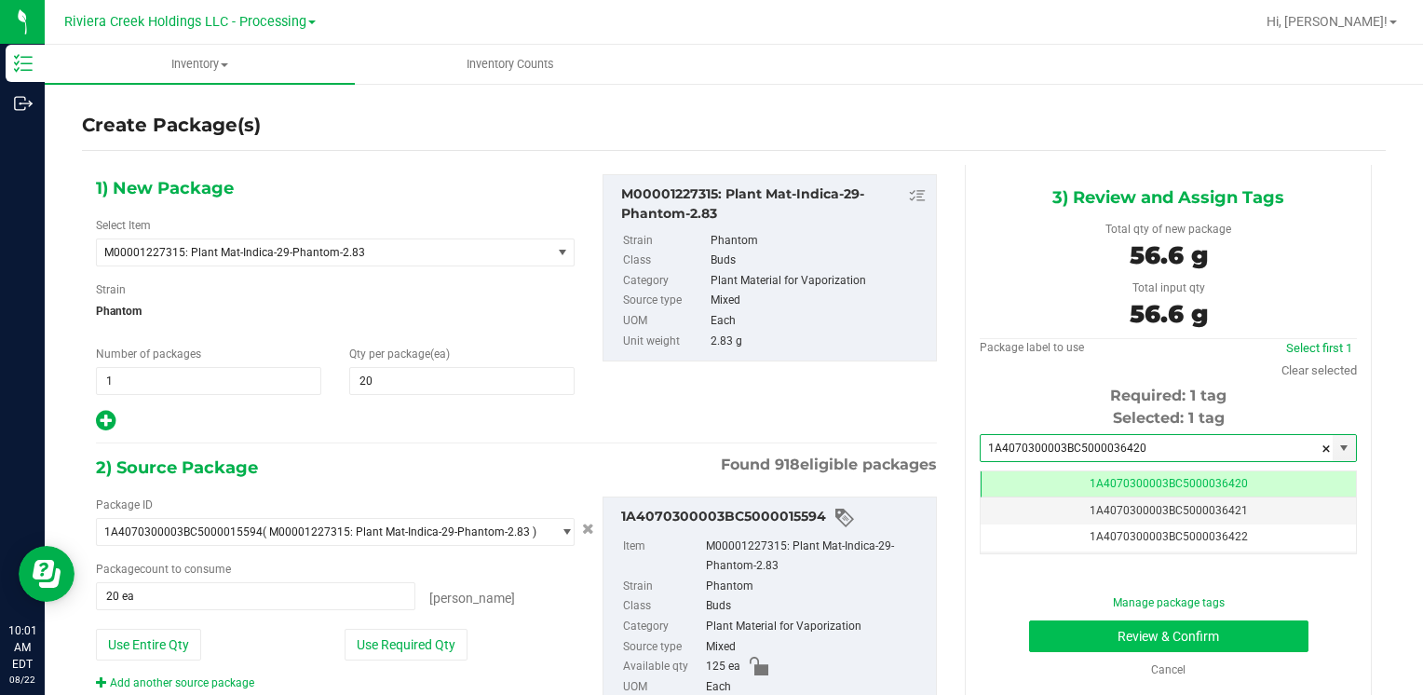
type input "1A4070300003BC5000036420"
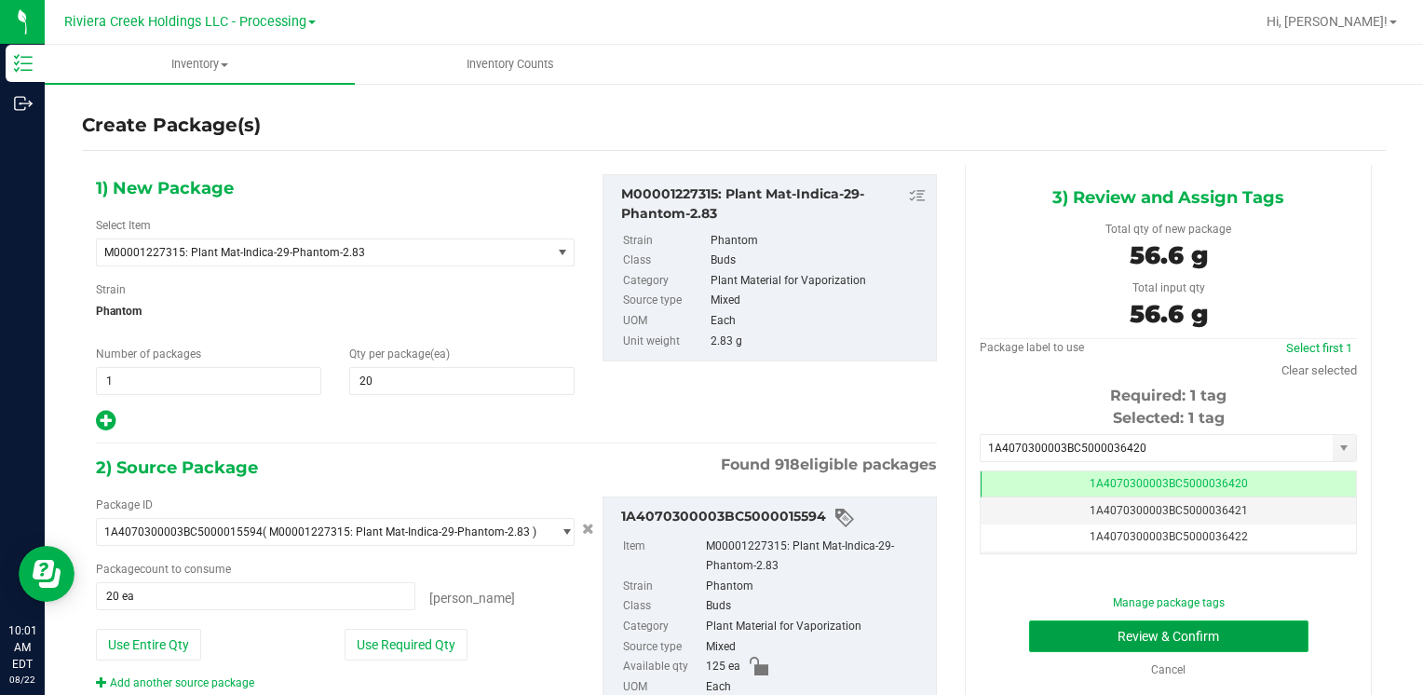
click at [1077, 640] on button "Review & Confirm" at bounding box center [1168, 636] width 279 height 32
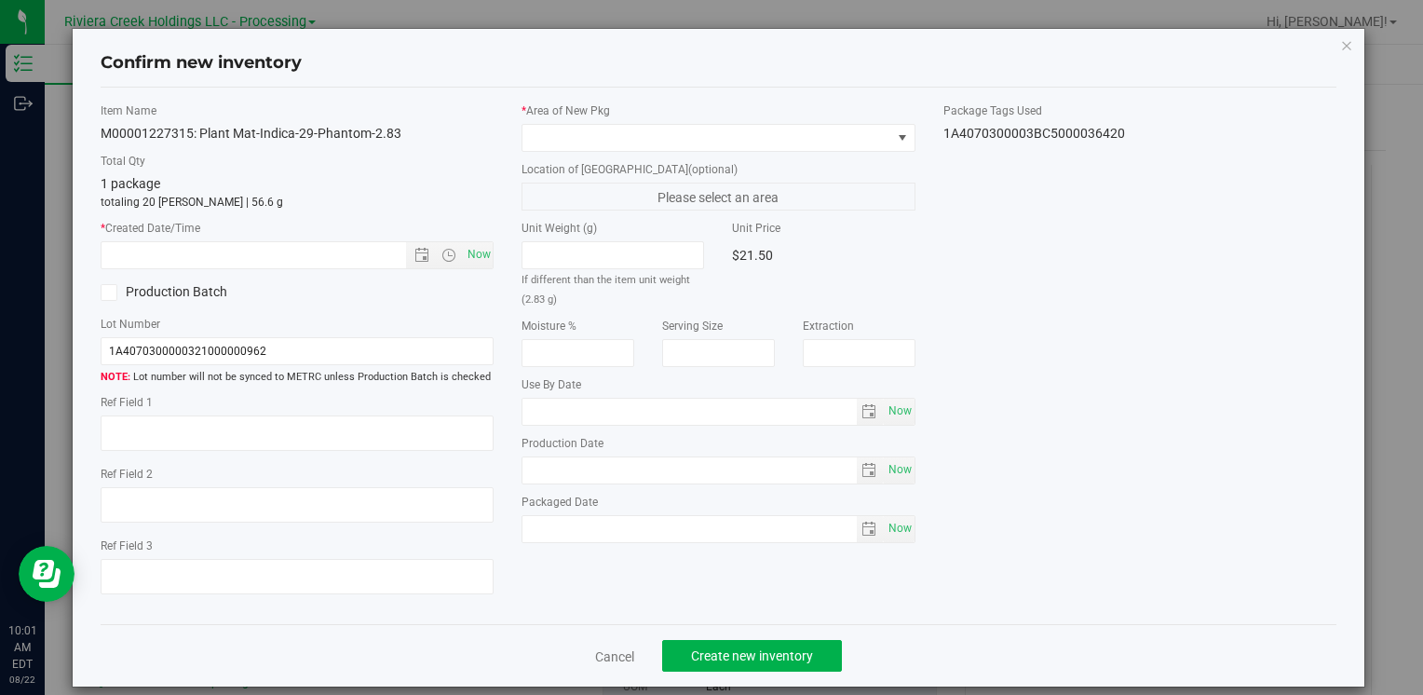
click at [489, 241] on div "Item Name M00001227315: Plant Mat-Indica-29-Phantom-2.83 Total Qty 1 package to…" at bounding box center [297, 356] width 421 height 508
click at [487, 250] on span "Now" at bounding box center [479, 254] width 32 height 27
type input "[DATE] 10:01 AM"
click at [572, 129] on span at bounding box center [706, 138] width 368 height 26
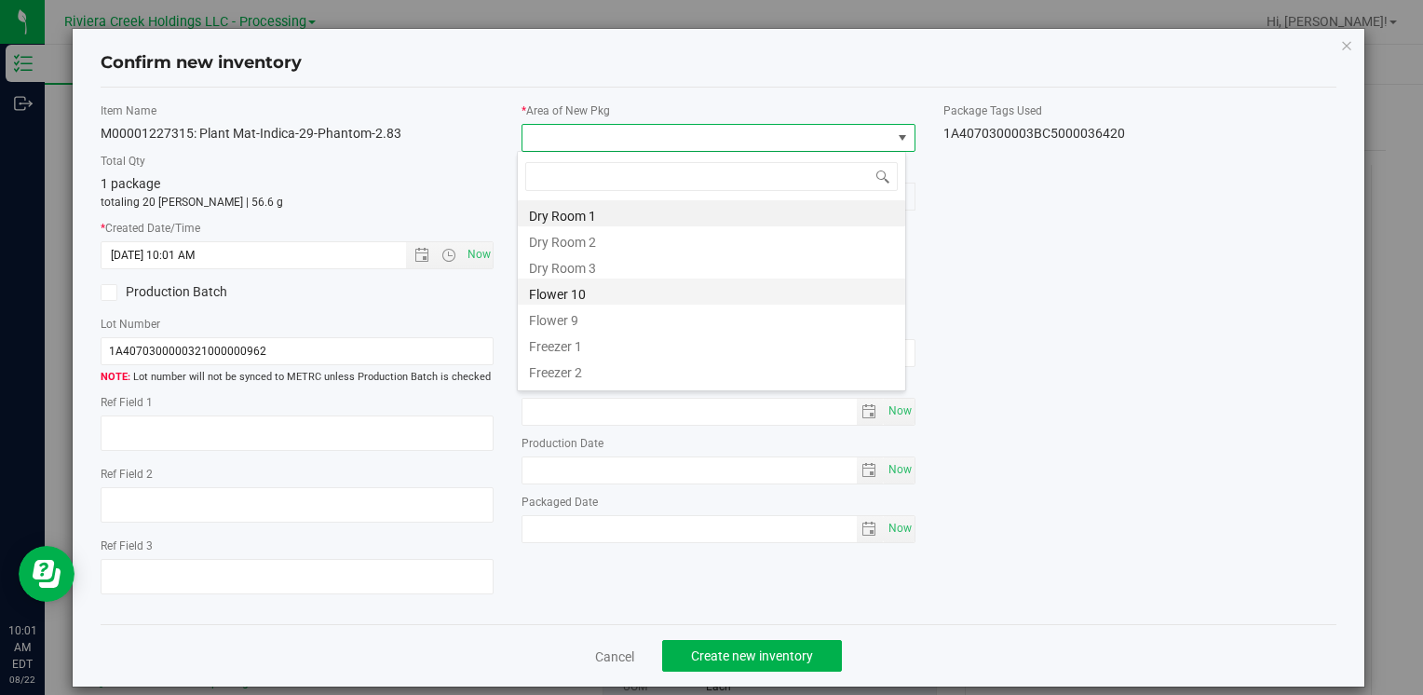
click at [590, 296] on li "Flower 10" at bounding box center [711, 291] width 387 height 26
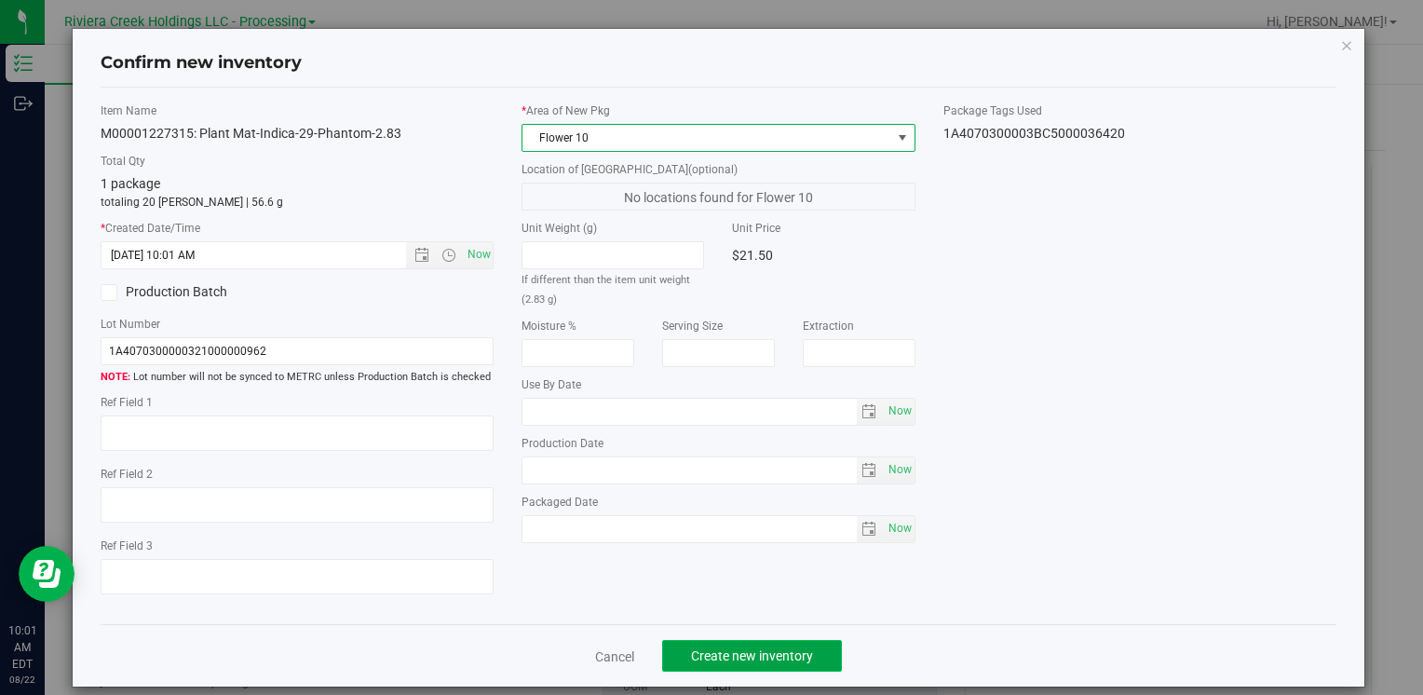
click at [734, 652] on span "Create new inventory" at bounding box center [752, 655] width 122 height 15
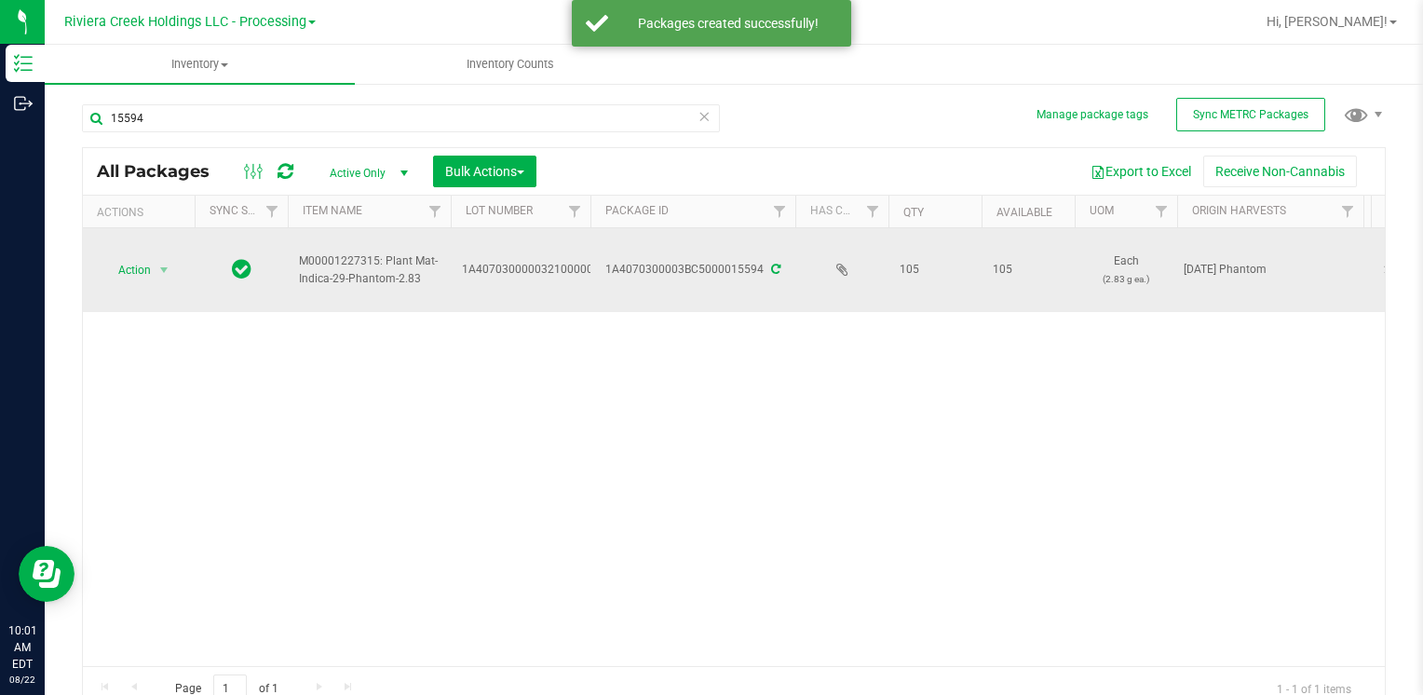
click at [143, 271] on span "Action" at bounding box center [127, 270] width 50 height 26
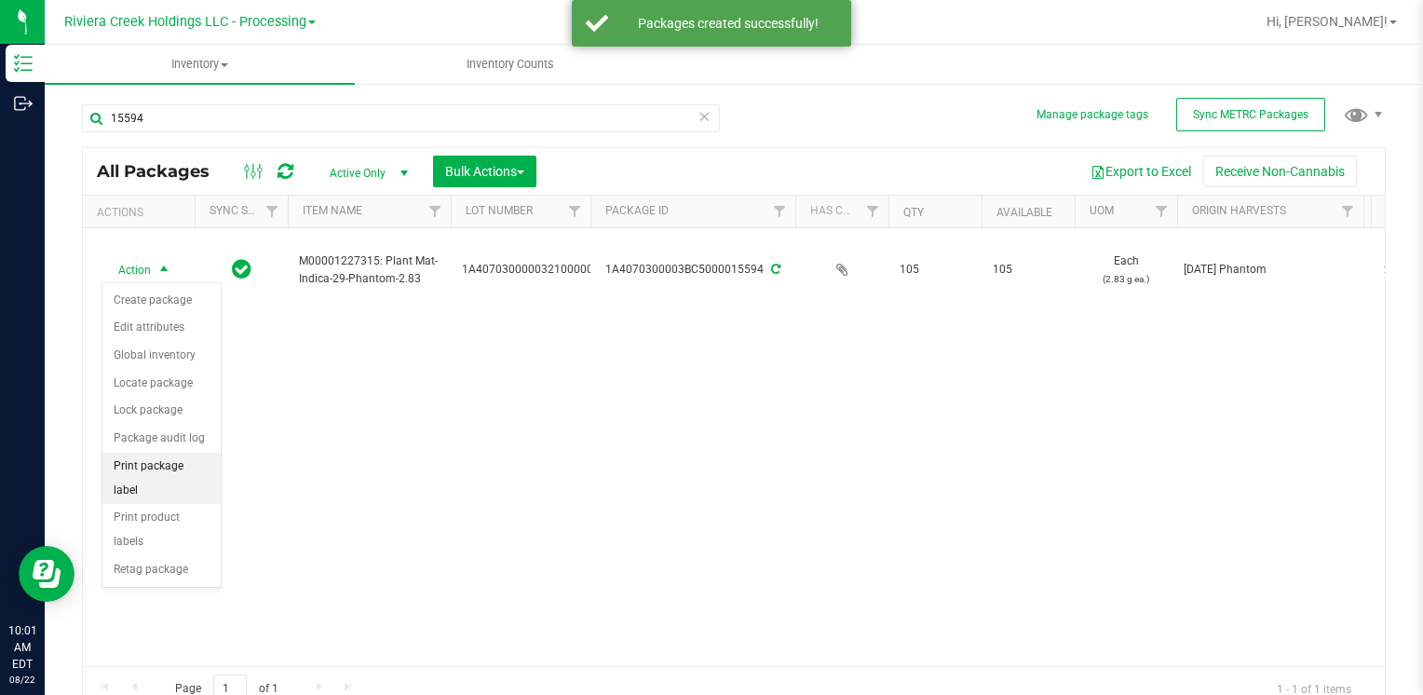
click at [204, 469] on li "Print package label" at bounding box center [161, 478] width 118 height 51
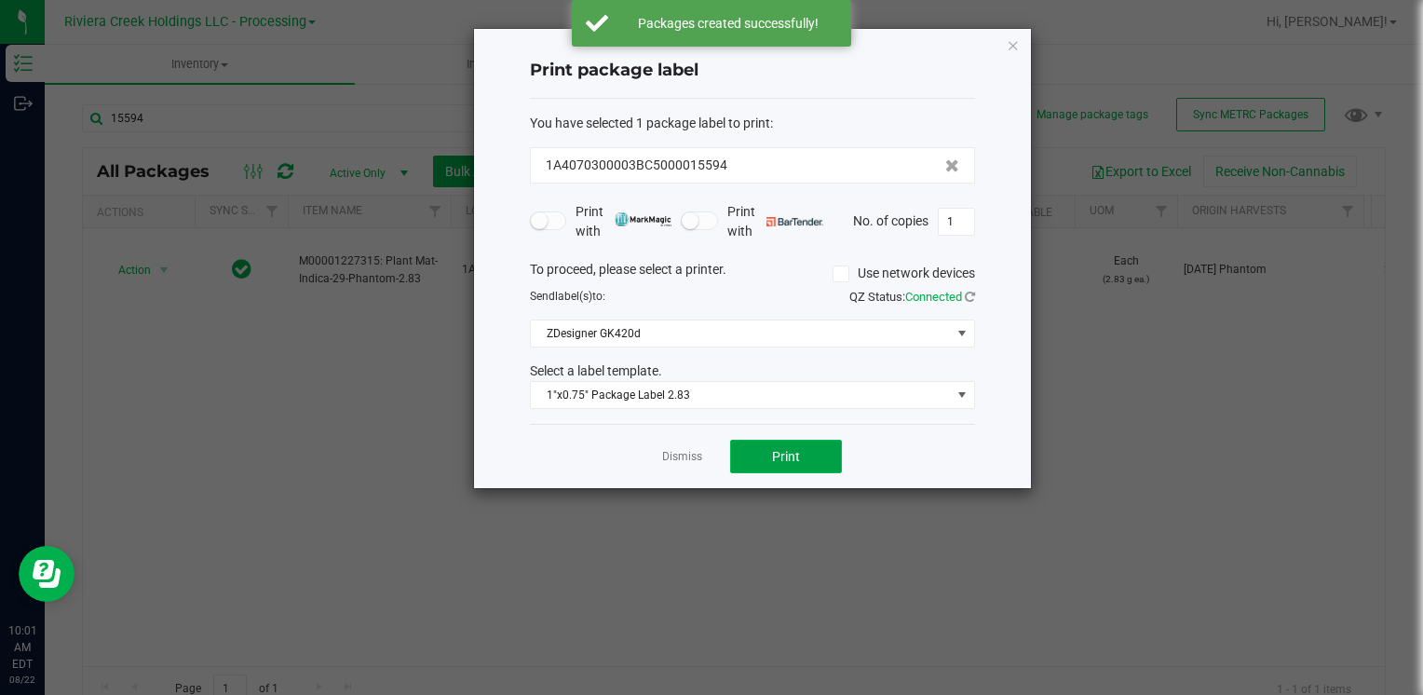
click at [791, 453] on span "Print" at bounding box center [786, 456] width 28 height 15
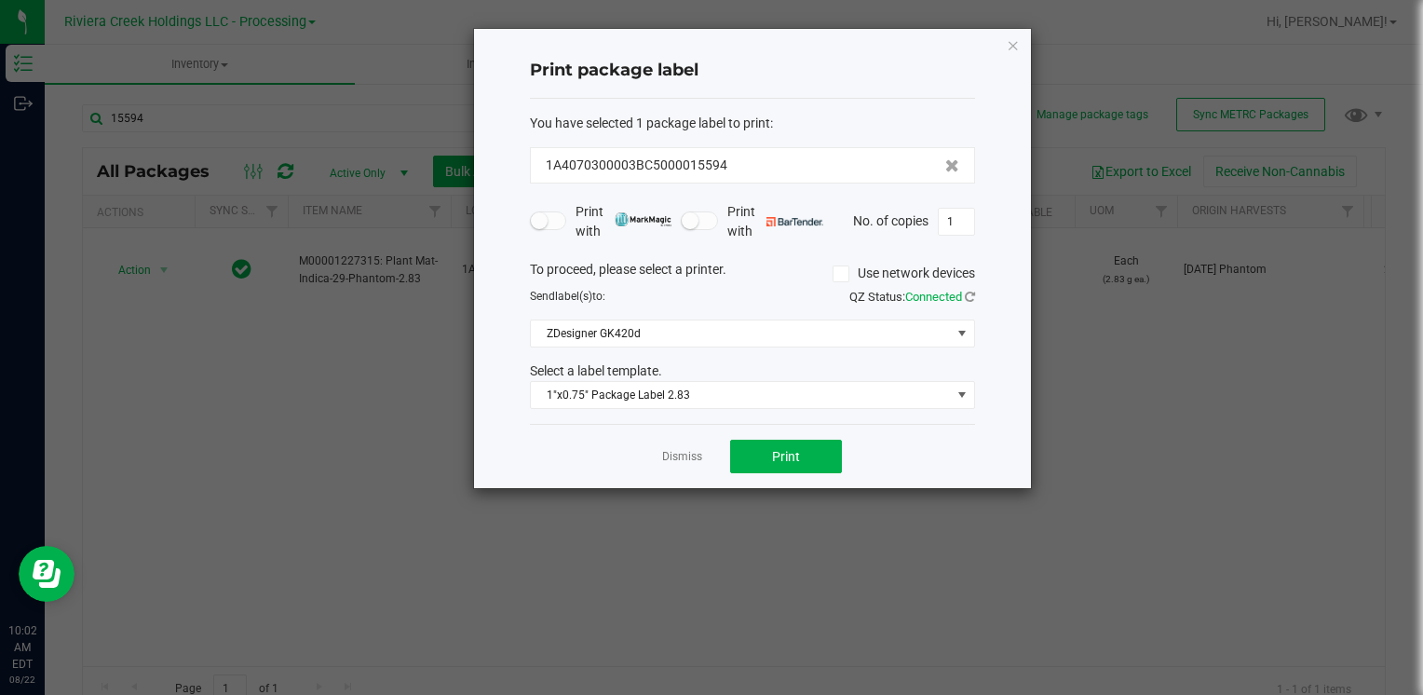
click at [1025, 34] on div "Print package label You have selected 1 package label to print : 1A4070300003BC…" at bounding box center [752, 258] width 557 height 459
click at [1015, 42] on icon "button" at bounding box center [1013, 45] width 13 height 22
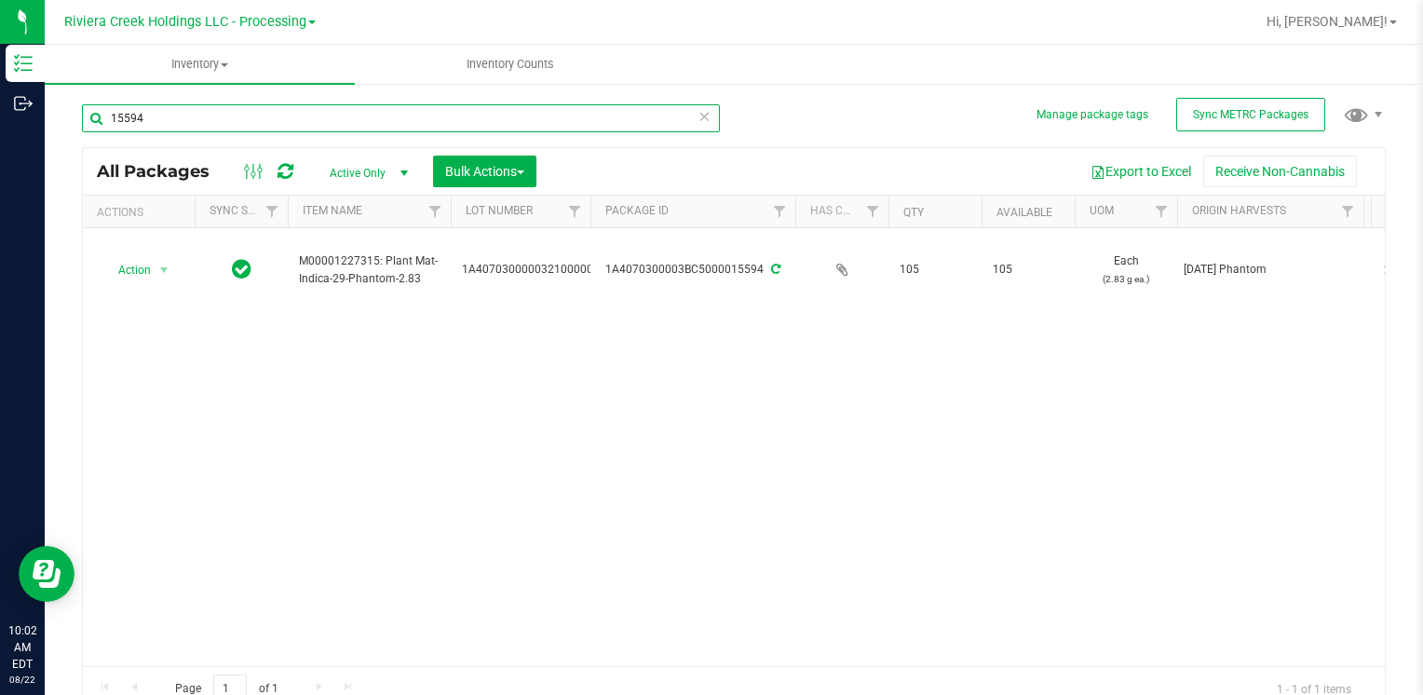
click at [157, 105] on input "15594" at bounding box center [401, 118] width 638 height 28
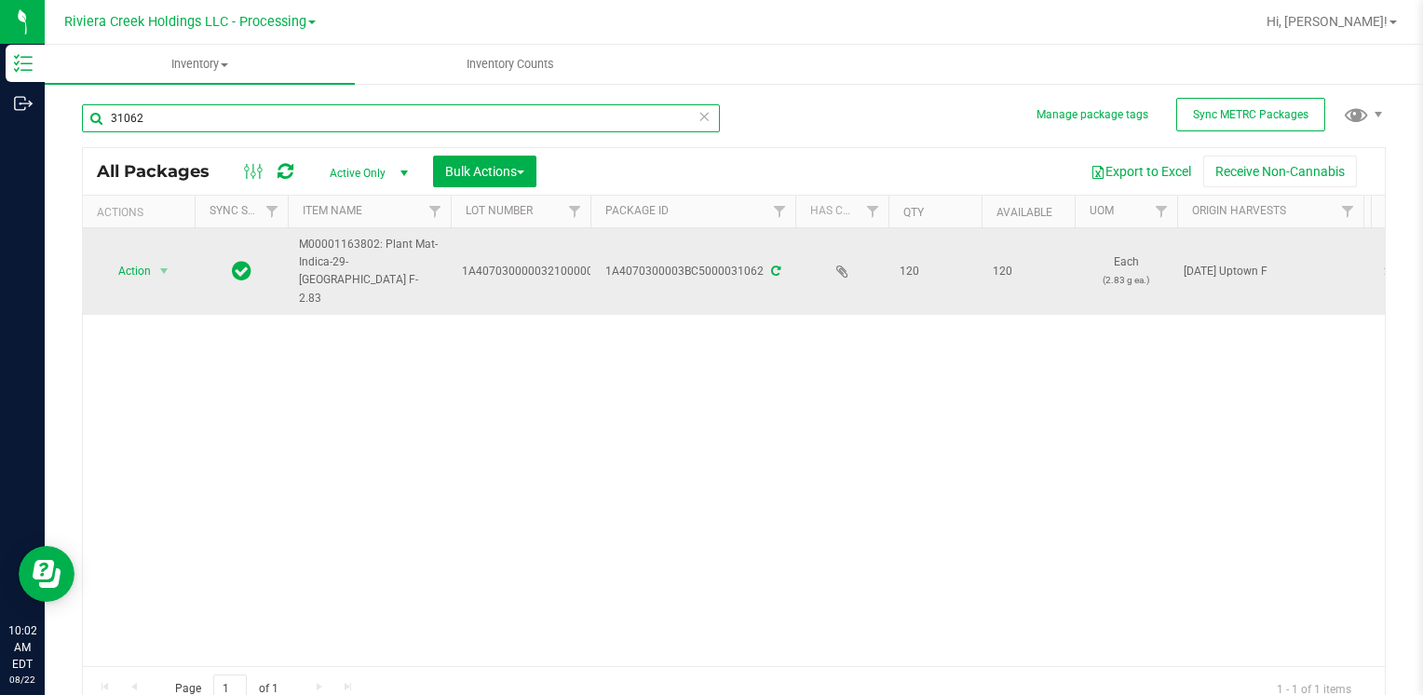
type input "31062"
click at [154, 266] on span "select" at bounding box center [164, 271] width 23 height 26
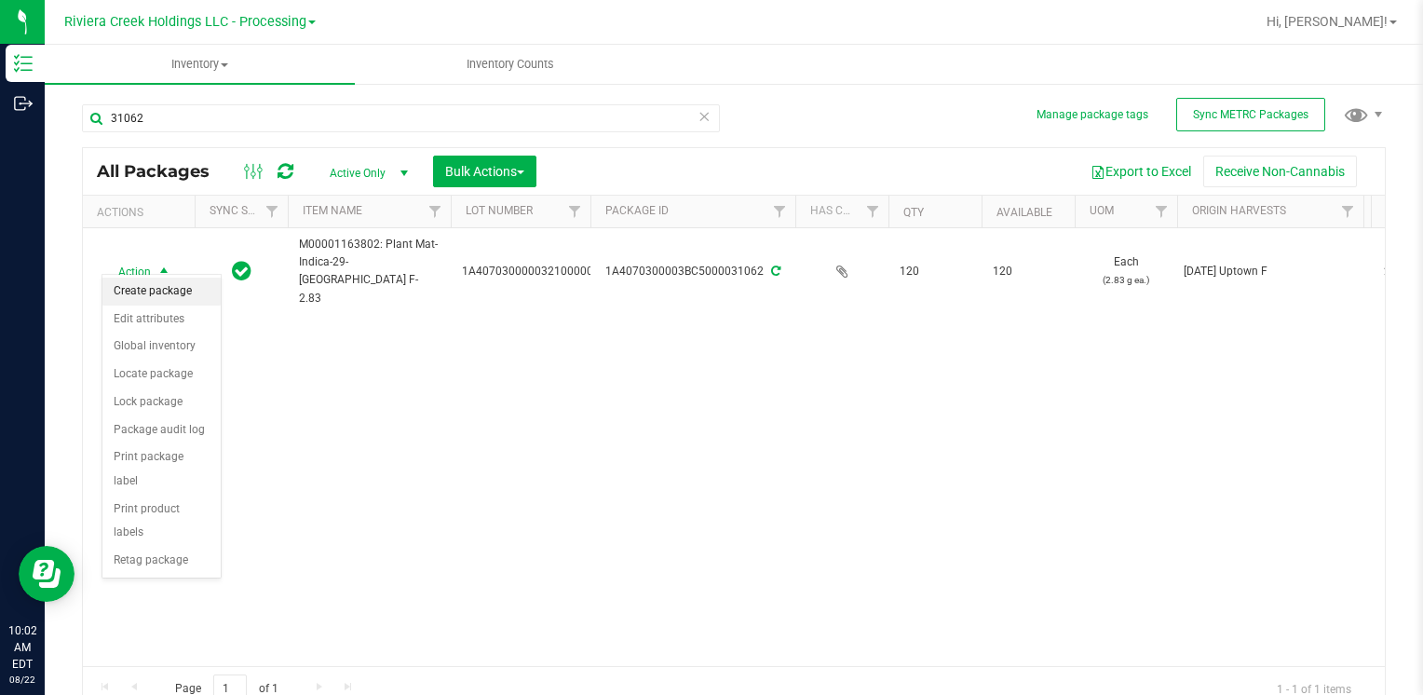
click at [176, 292] on li "Create package" at bounding box center [161, 292] width 118 height 28
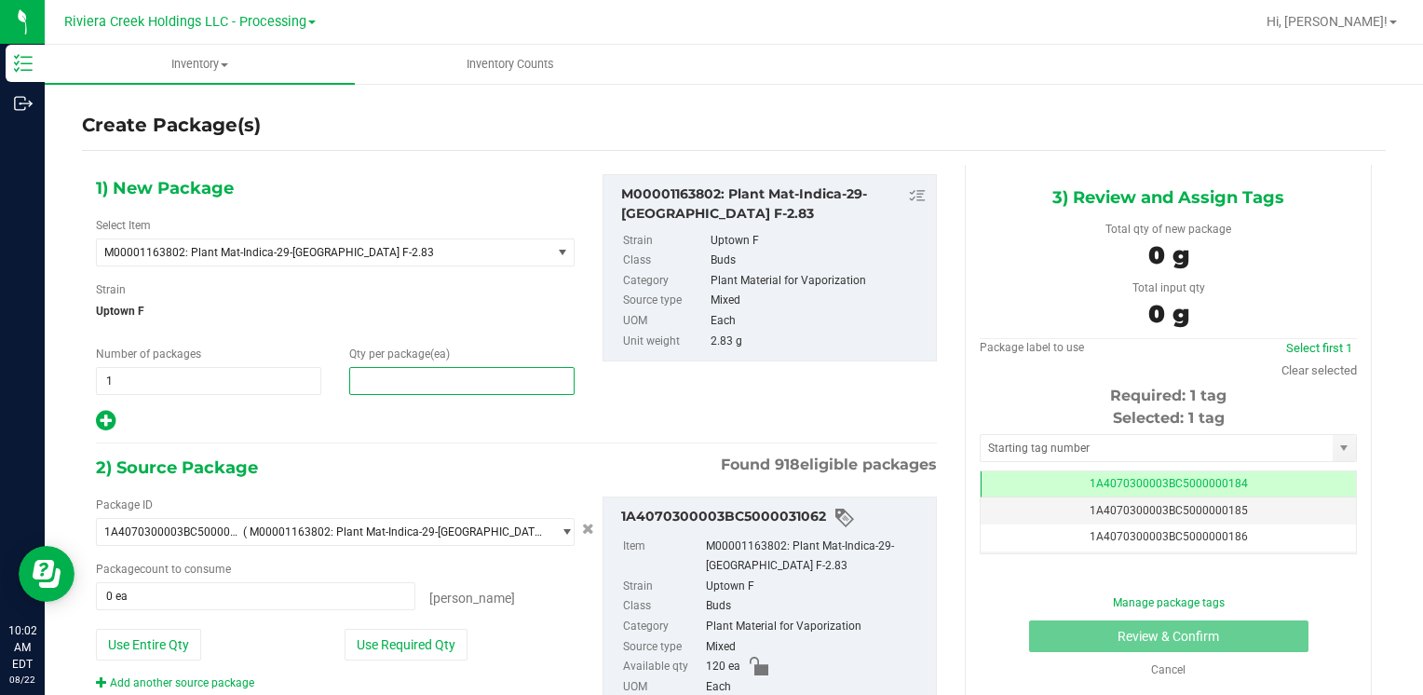
click at [392, 378] on span at bounding box center [461, 381] width 225 height 28
type input "20"
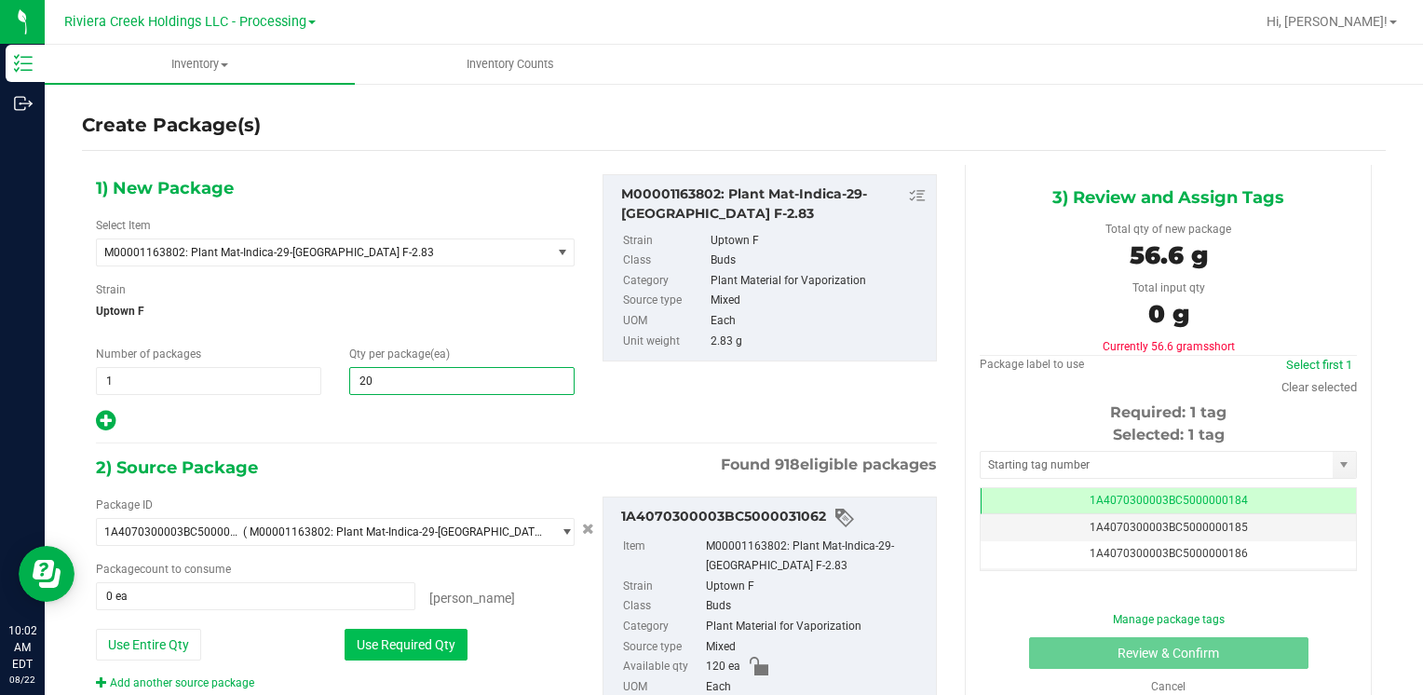
type input "20"
click at [410, 641] on button "Use Required Qty" at bounding box center [406, 645] width 123 height 32
type input "20 ea"
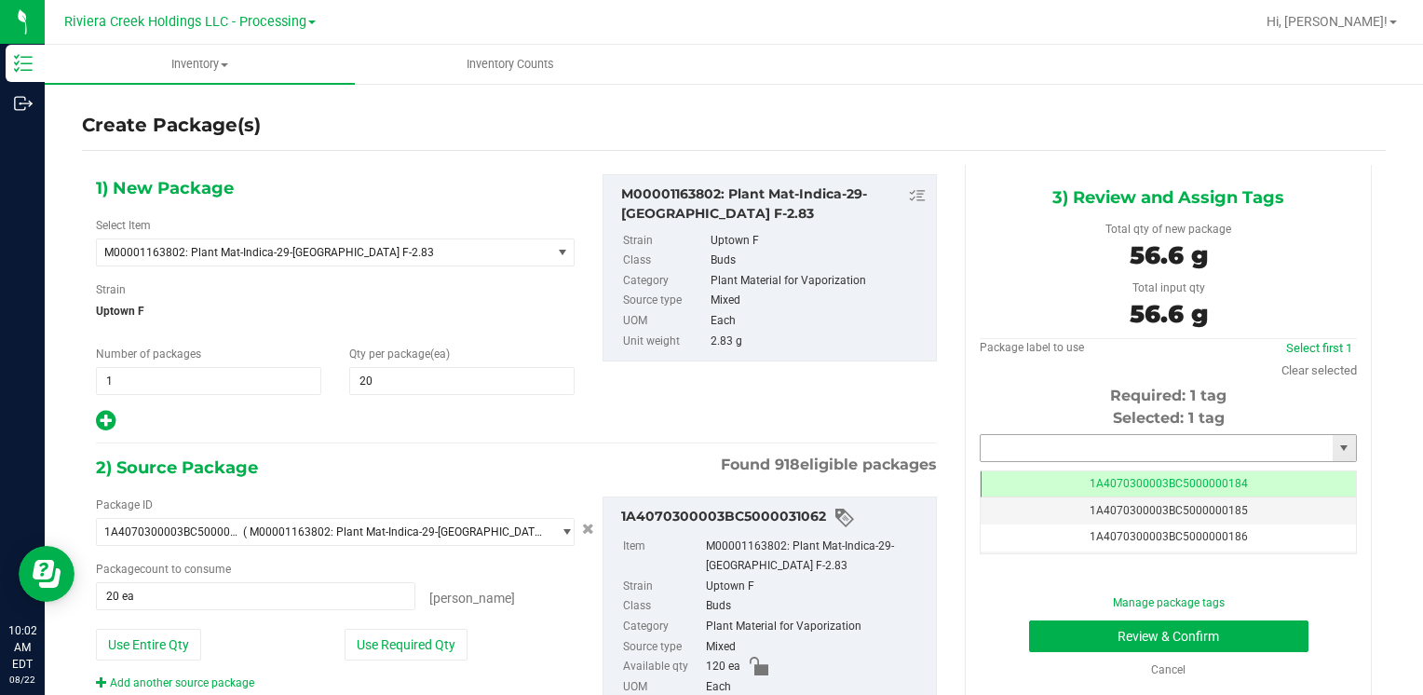
click at [1099, 445] on input "text" at bounding box center [1157, 448] width 352 height 26
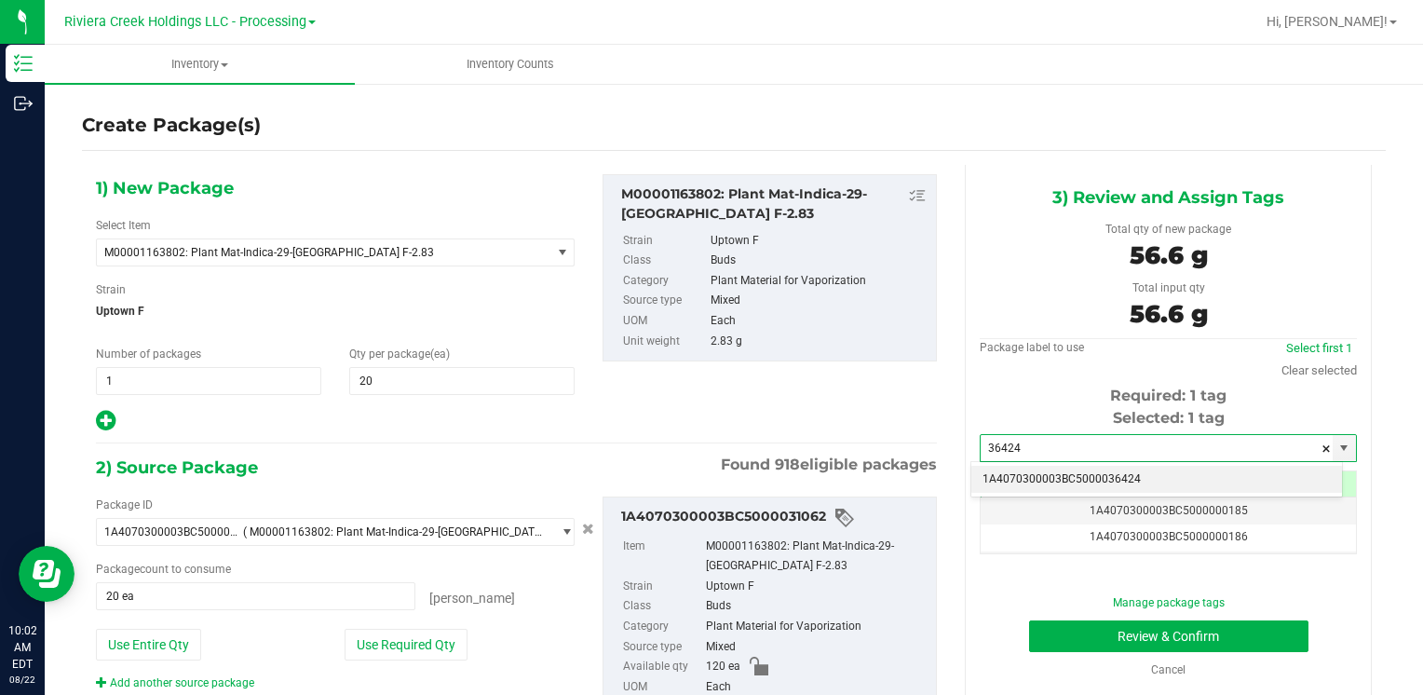
click at [1082, 482] on li "1A4070300003BC5000036424" at bounding box center [1156, 480] width 371 height 28
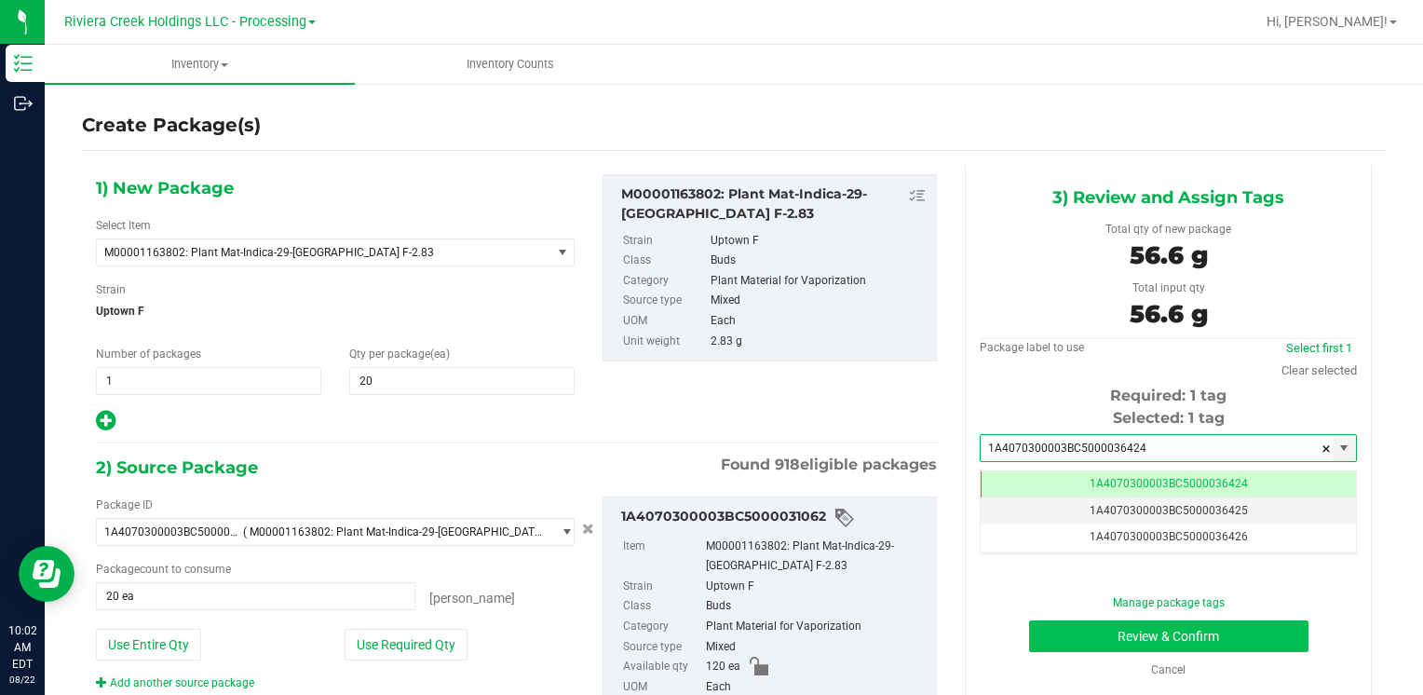
type input "1A4070300003BC5000036424"
click at [1101, 626] on button "Review & Confirm" at bounding box center [1168, 636] width 279 height 32
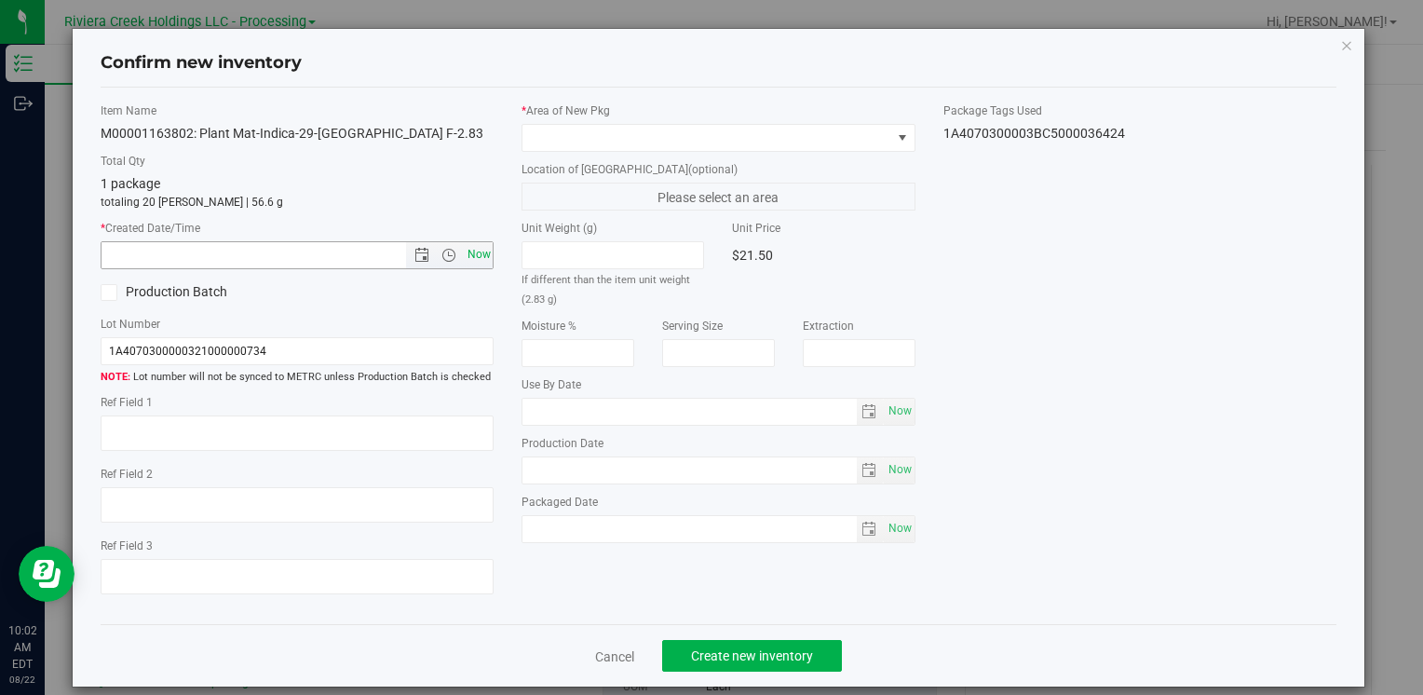
click at [476, 264] on span "Now" at bounding box center [479, 254] width 32 height 27
type input "[DATE] 10:02 AM"
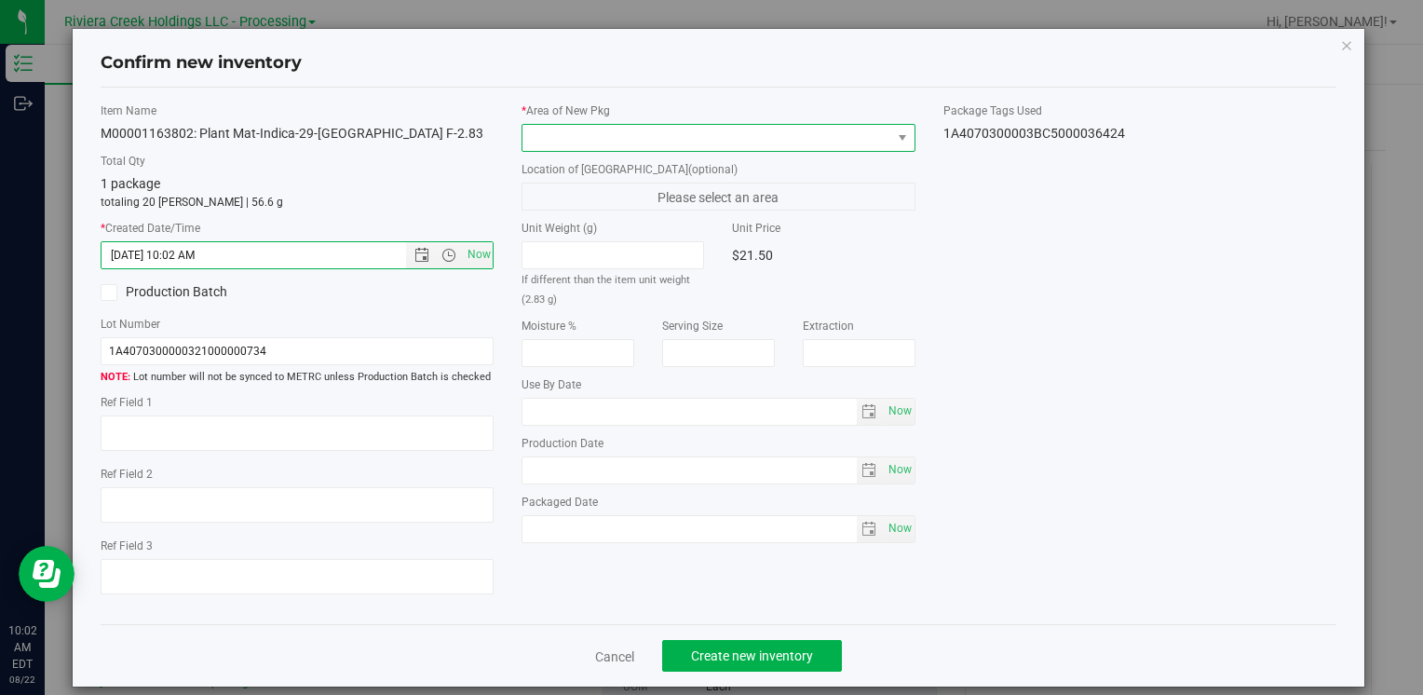
click at [568, 130] on span at bounding box center [706, 138] width 368 height 26
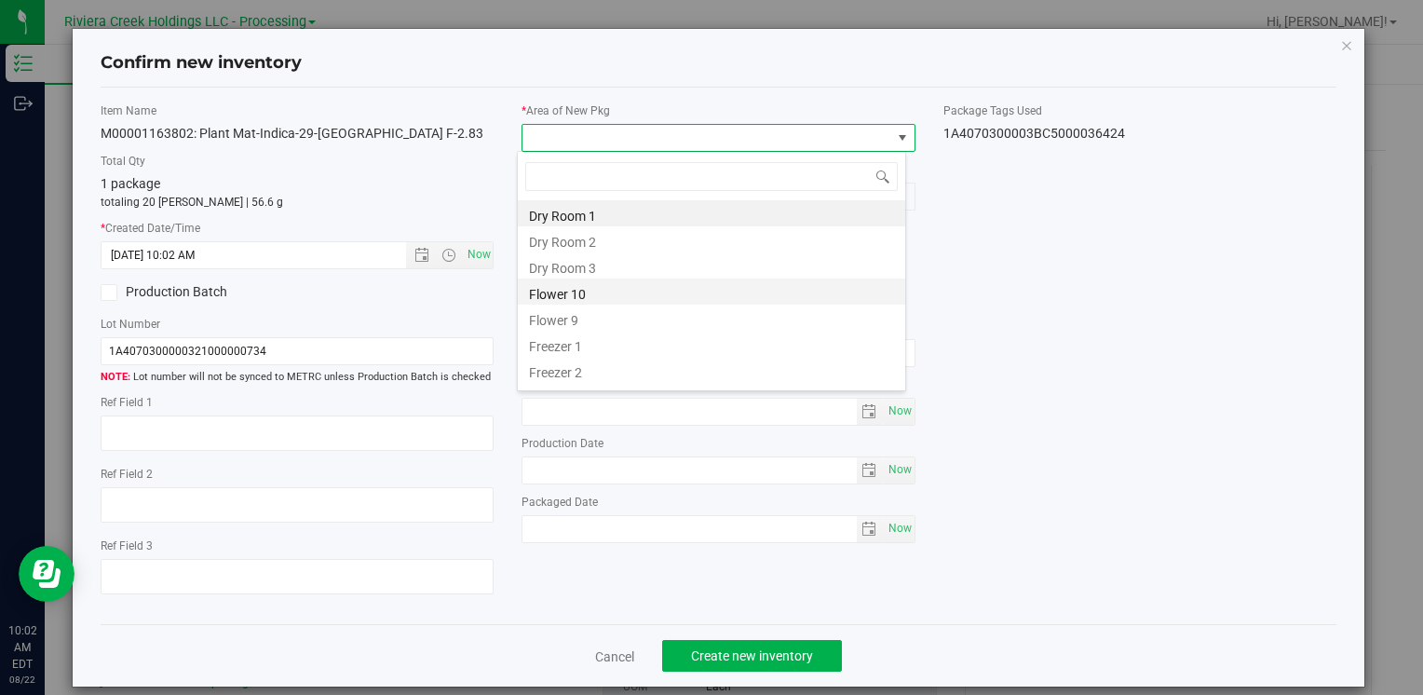
click at [633, 296] on li "Flower 10" at bounding box center [711, 291] width 387 height 26
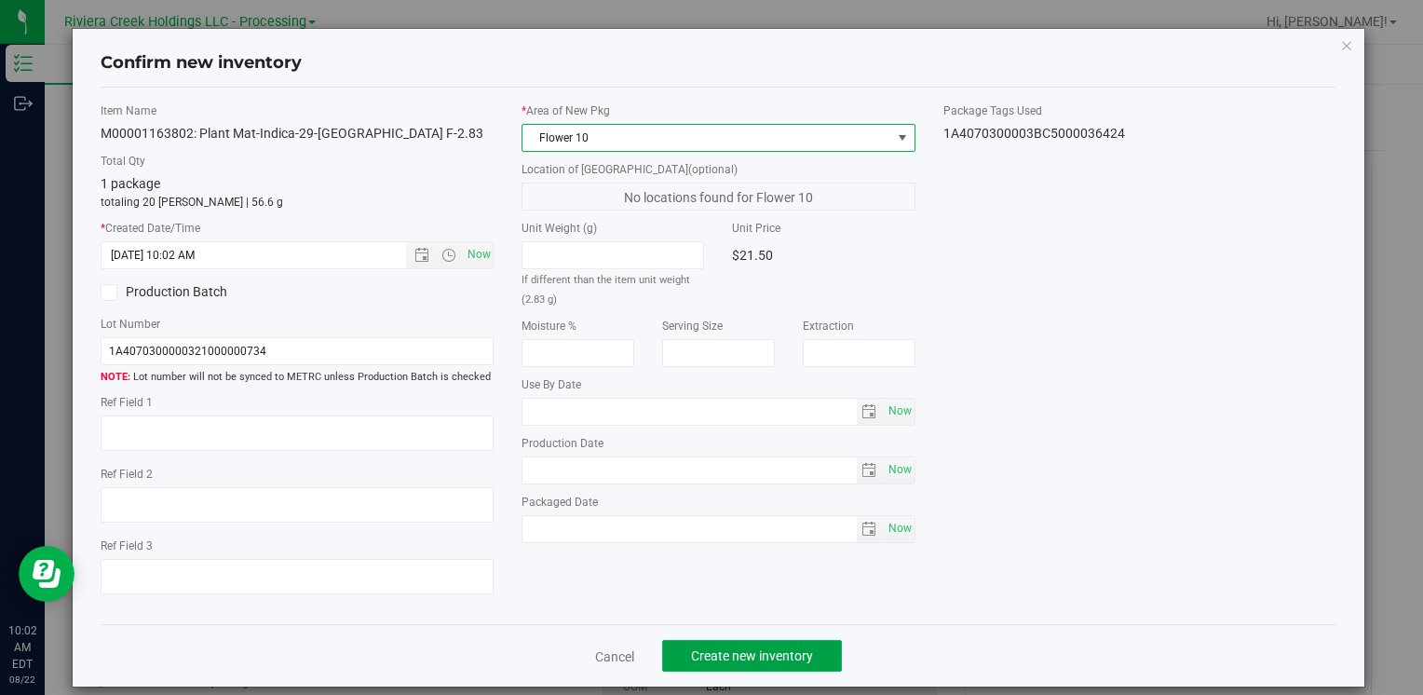
click at [745, 645] on button "Create new inventory" at bounding box center [752, 656] width 180 height 32
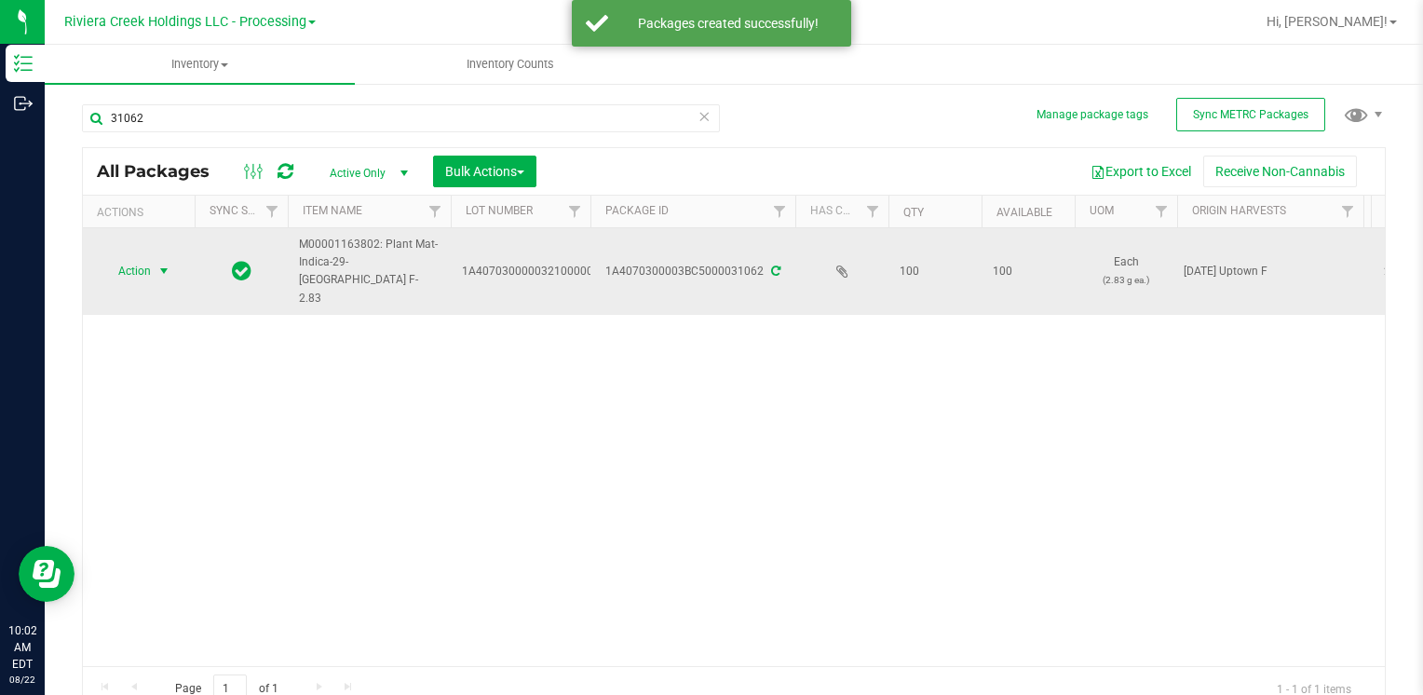
click at [118, 264] on span "Action" at bounding box center [127, 271] width 50 height 26
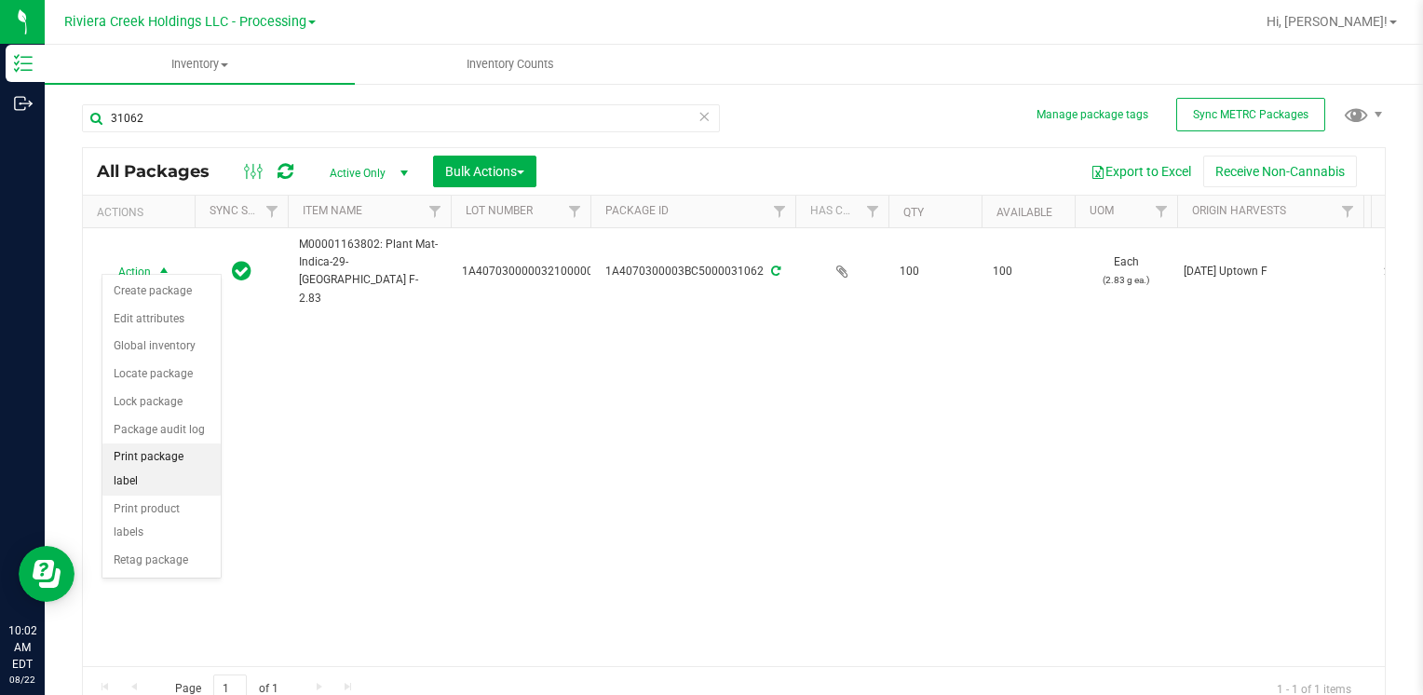
click at [192, 456] on li "Print package label" at bounding box center [161, 468] width 118 height 51
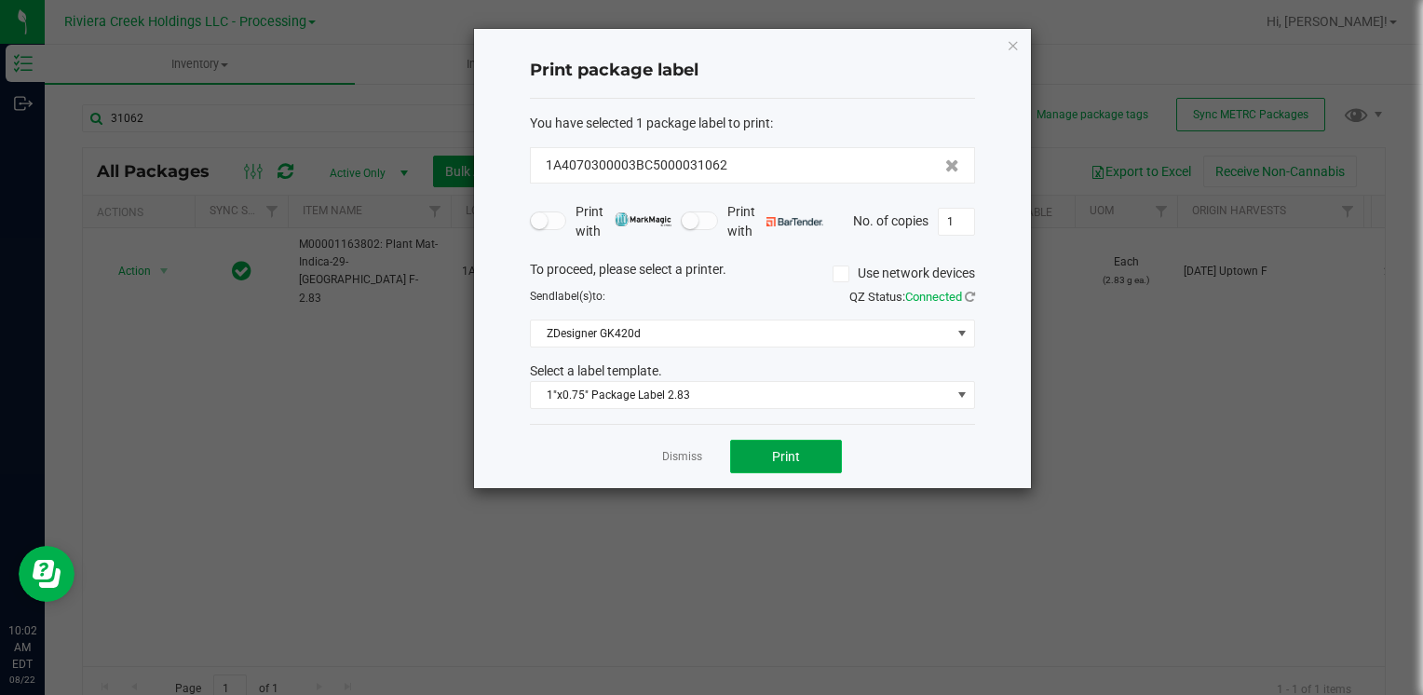
click at [791, 461] on span "Print" at bounding box center [786, 456] width 28 height 15
click at [1012, 41] on icon "button" at bounding box center [1013, 45] width 13 height 22
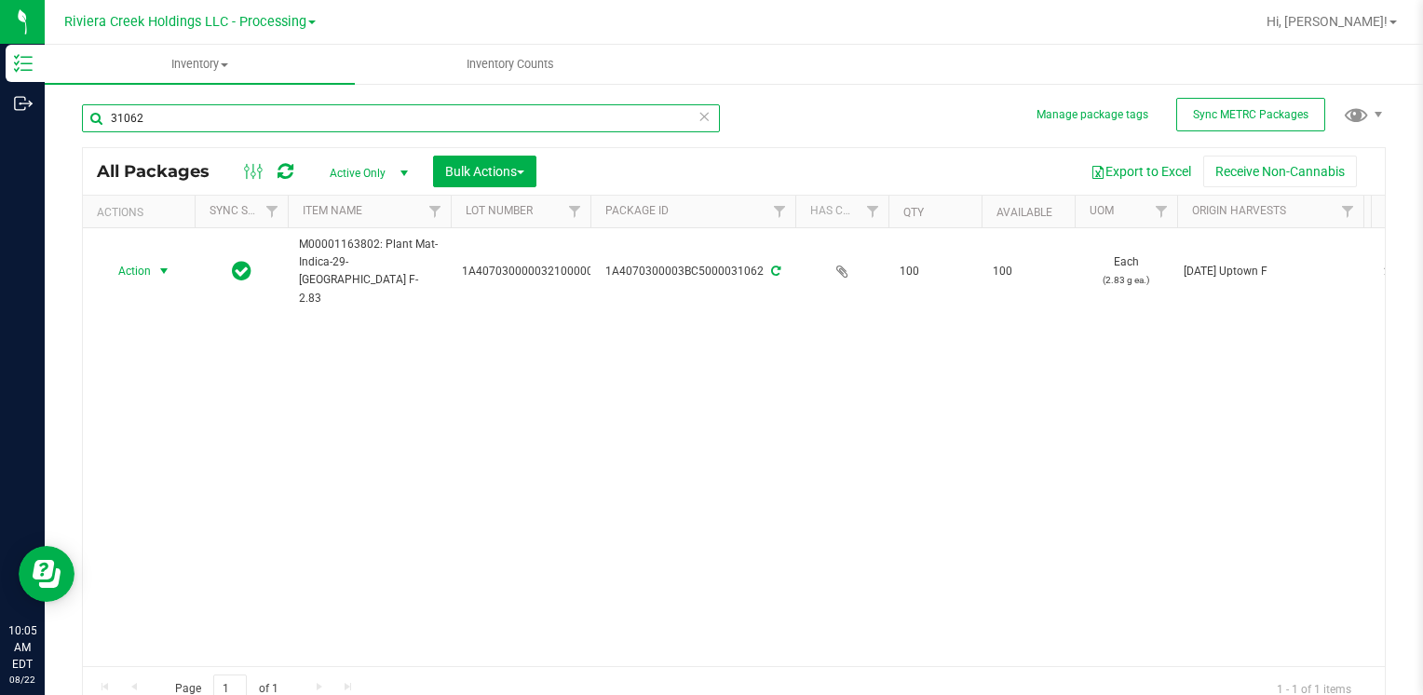
click at [164, 125] on input "31062" at bounding box center [401, 118] width 638 height 28
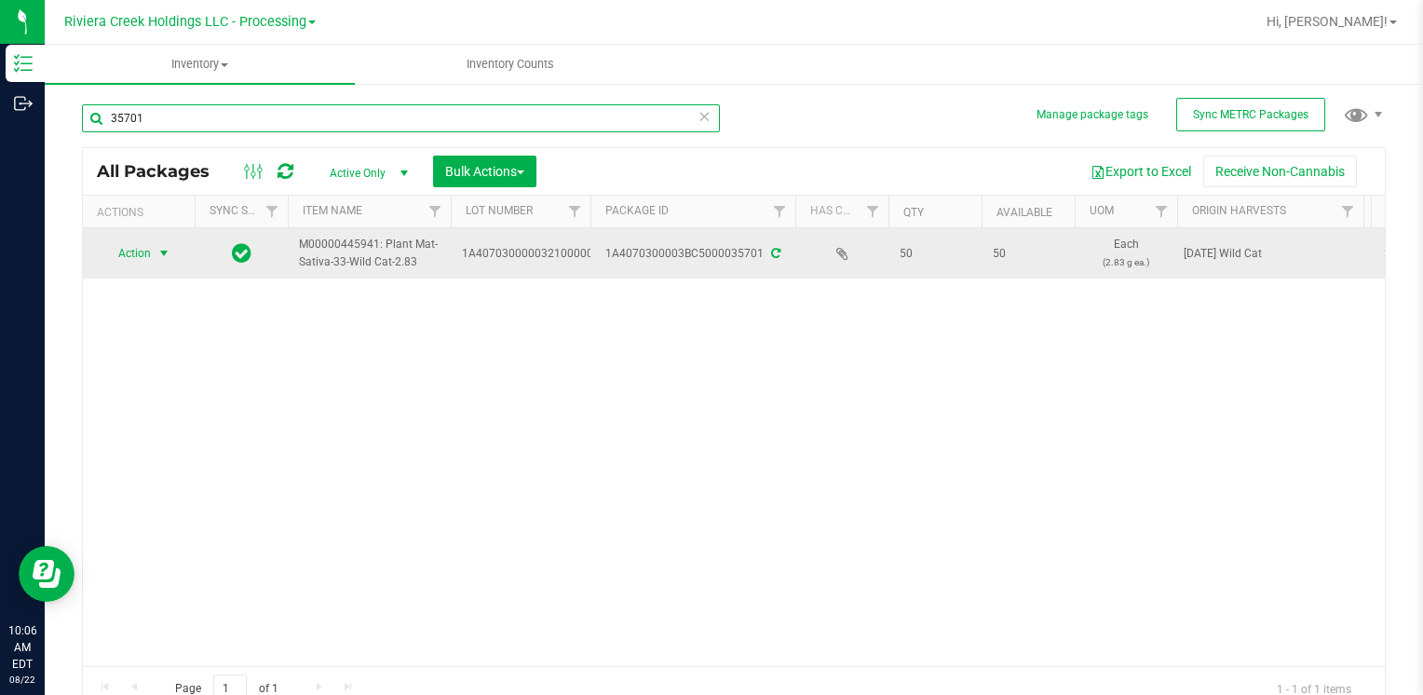
type input "35701"
click at [123, 247] on span "Action" at bounding box center [127, 253] width 50 height 26
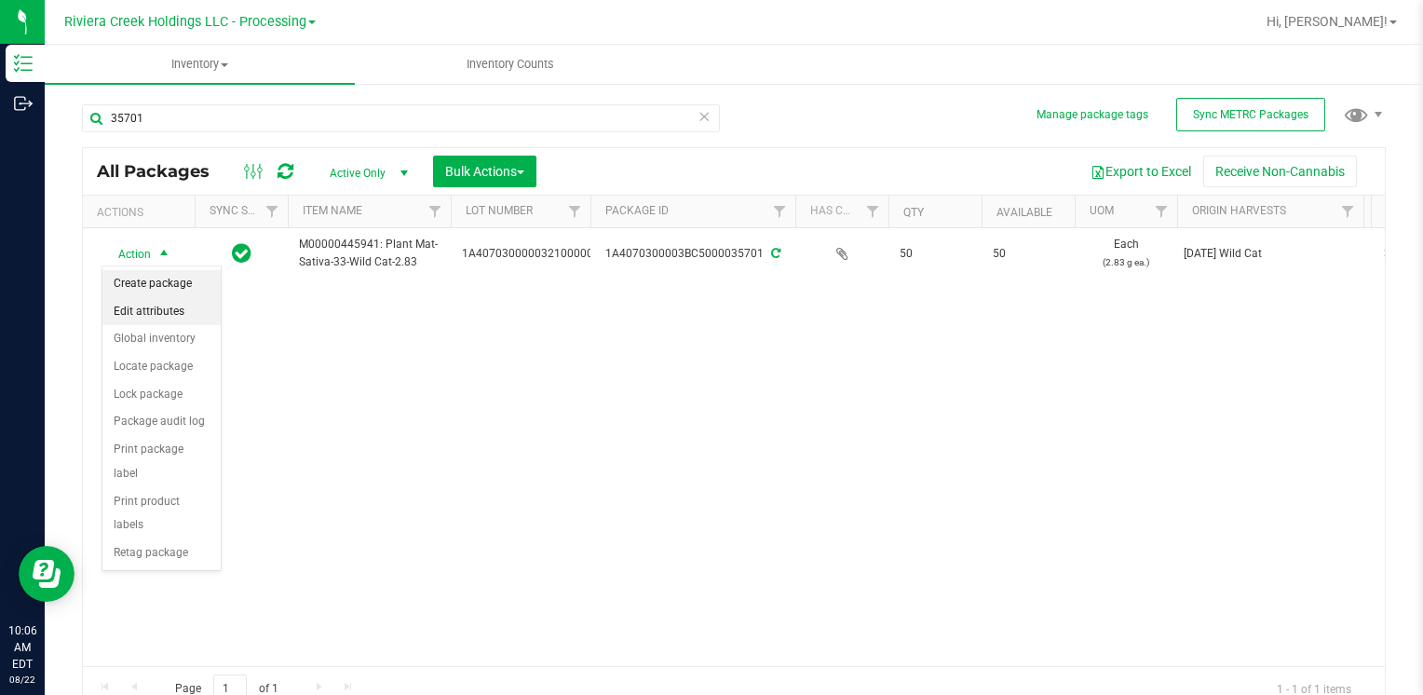
click at [169, 281] on li "Create package" at bounding box center [161, 284] width 118 height 28
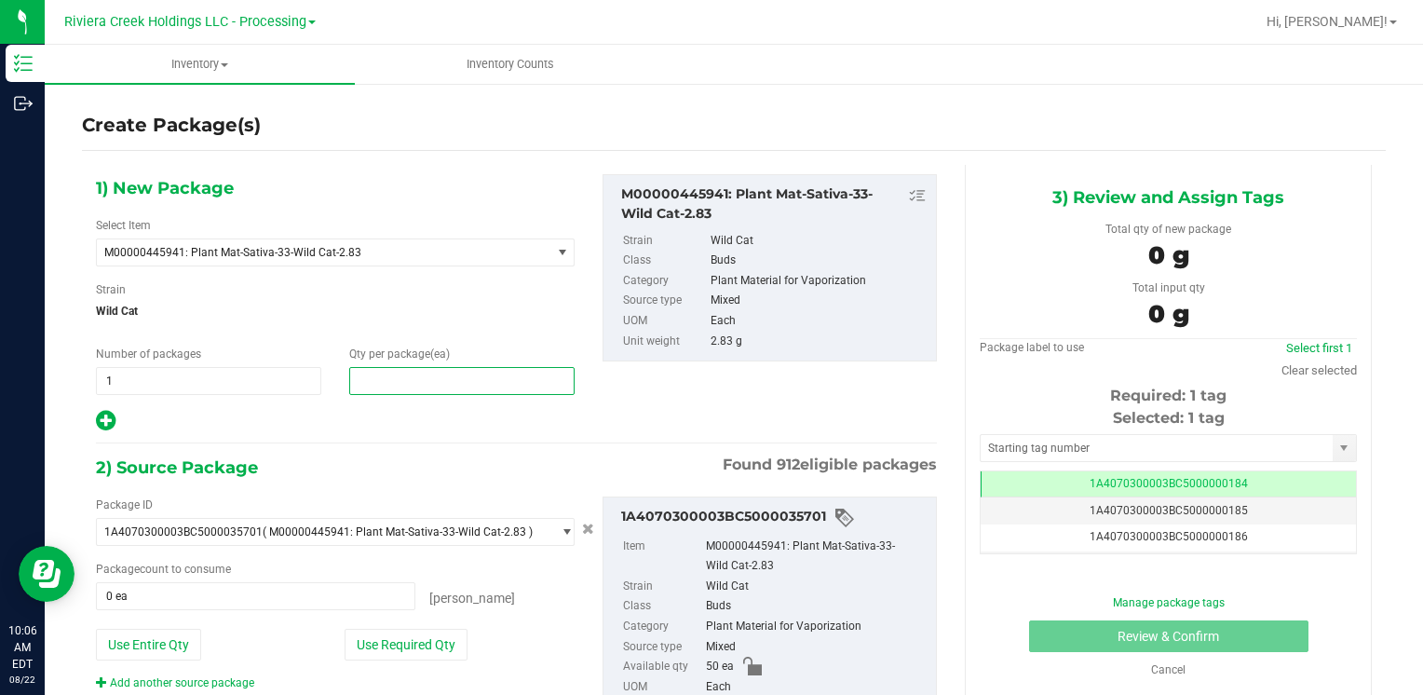
click at [437, 382] on span at bounding box center [461, 381] width 225 height 28
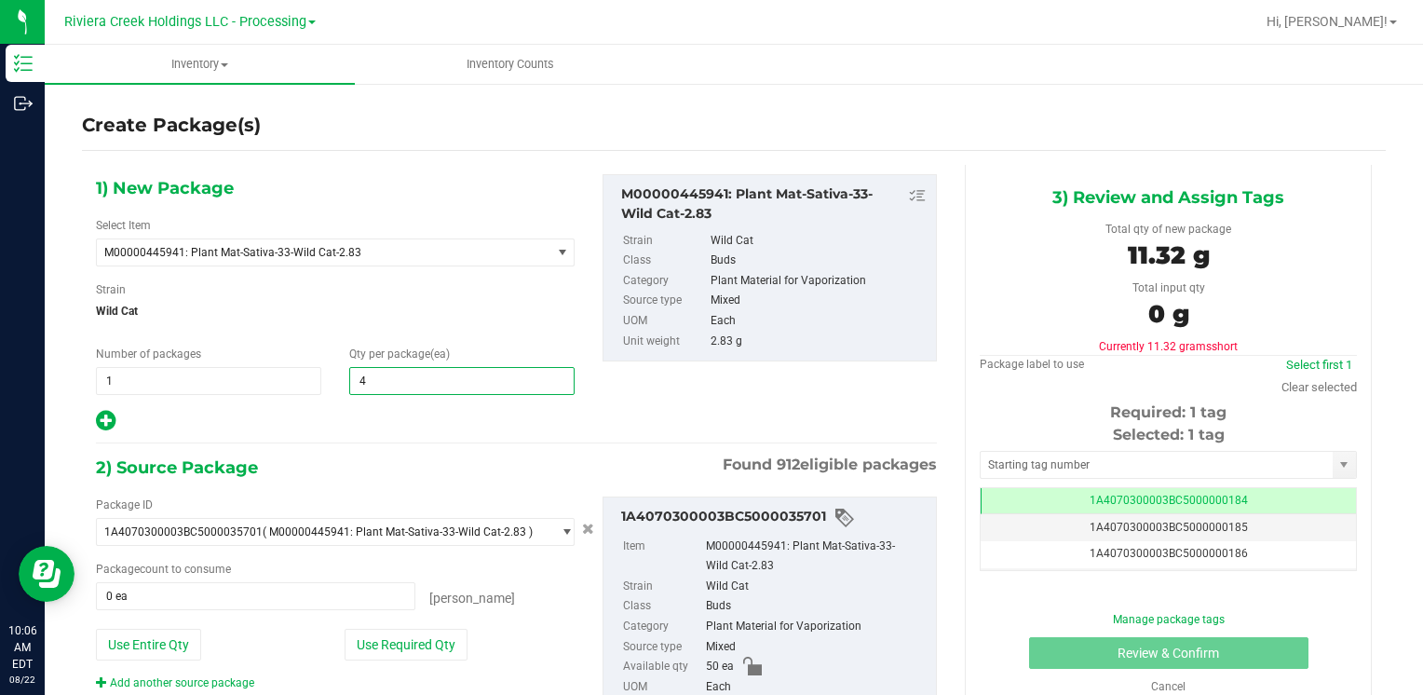
type input "40"
click at [422, 661] on div "Package ID 1A4070300003BC5000035701 ( M00000445941: Plant Mat-Sativa-33-Wild Ca…" at bounding box center [335, 593] width 507 height 195
click at [422, 646] on button "Use Required Qty" at bounding box center [406, 645] width 123 height 32
type input "40 ea"
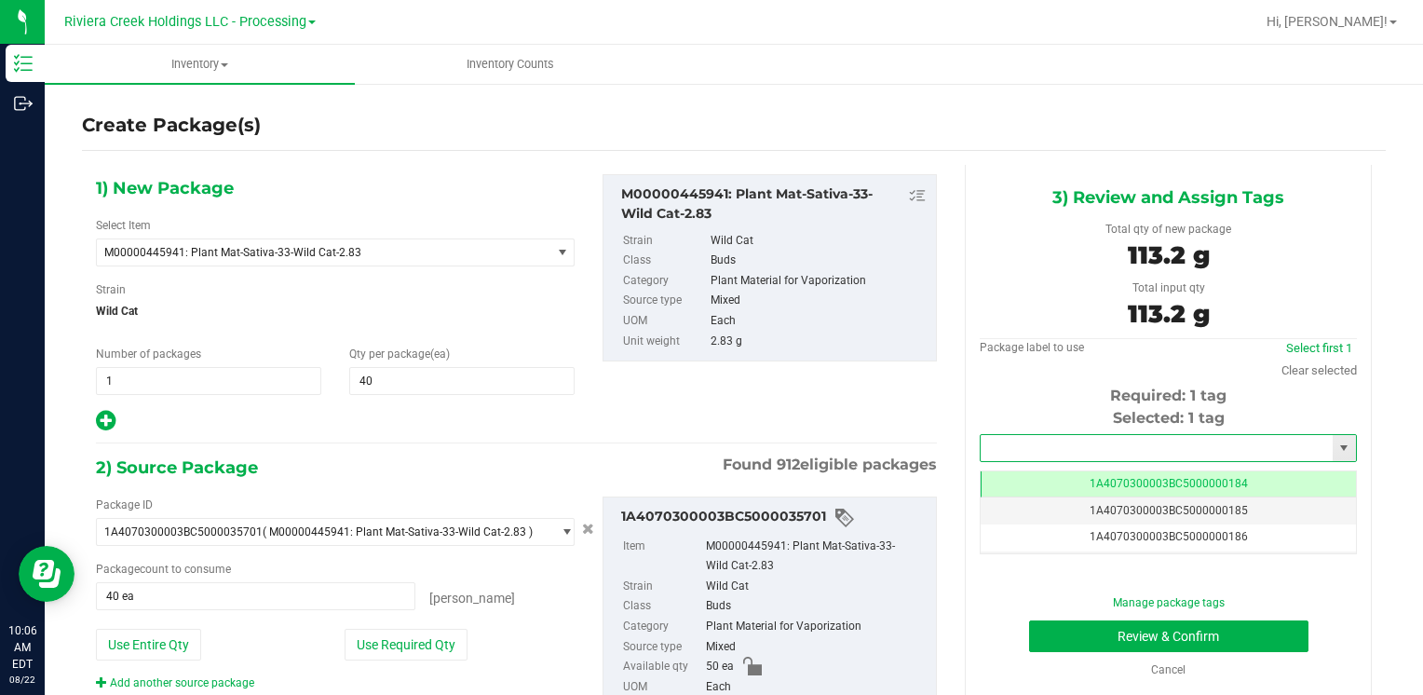
click at [1024, 451] on input "text" at bounding box center [1157, 448] width 352 height 26
click at [1022, 476] on li "1A4070300003BC5000036427" at bounding box center [1156, 480] width 371 height 28
type input "1A4070300003BC5000036427"
click at [1073, 645] on button "Review & Confirm" at bounding box center [1168, 636] width 279 height 32
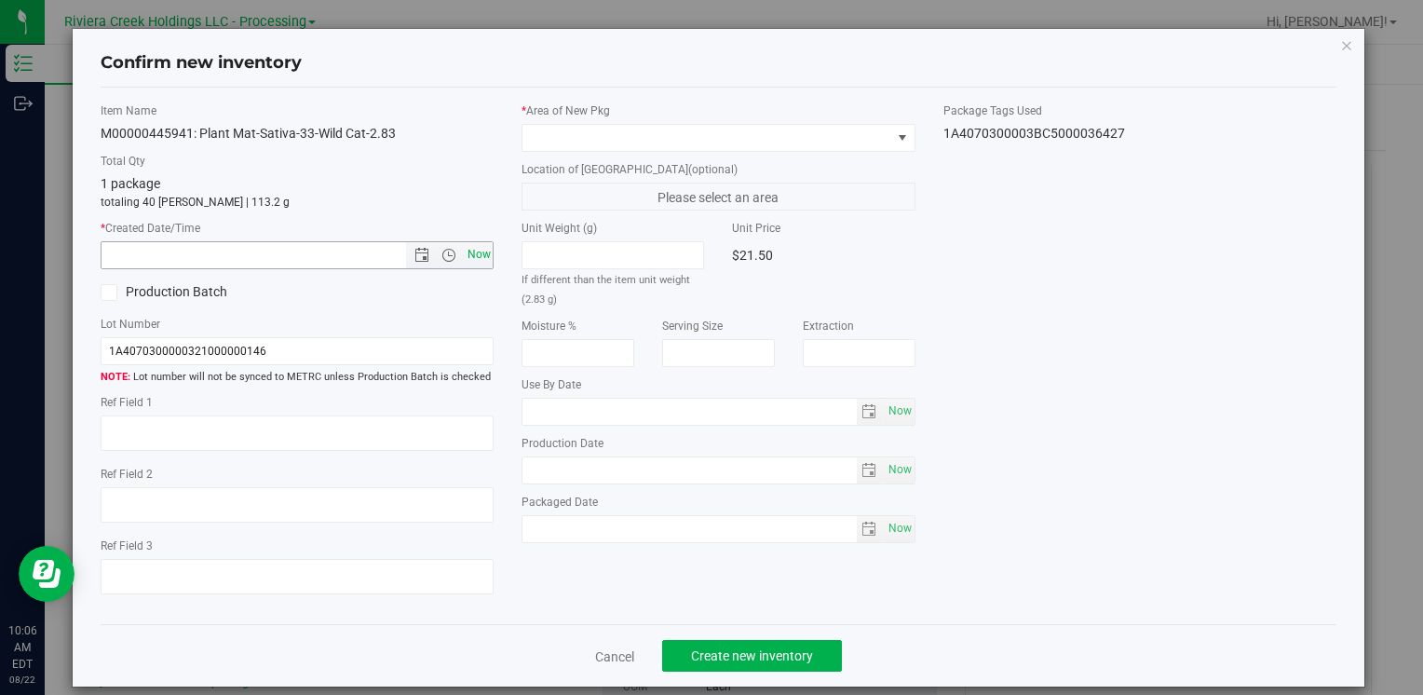
click at [463, 260] on span "Now" at bounding box center [479, 254] width 32 height 27
type input "[DATE] 10:06 AM"
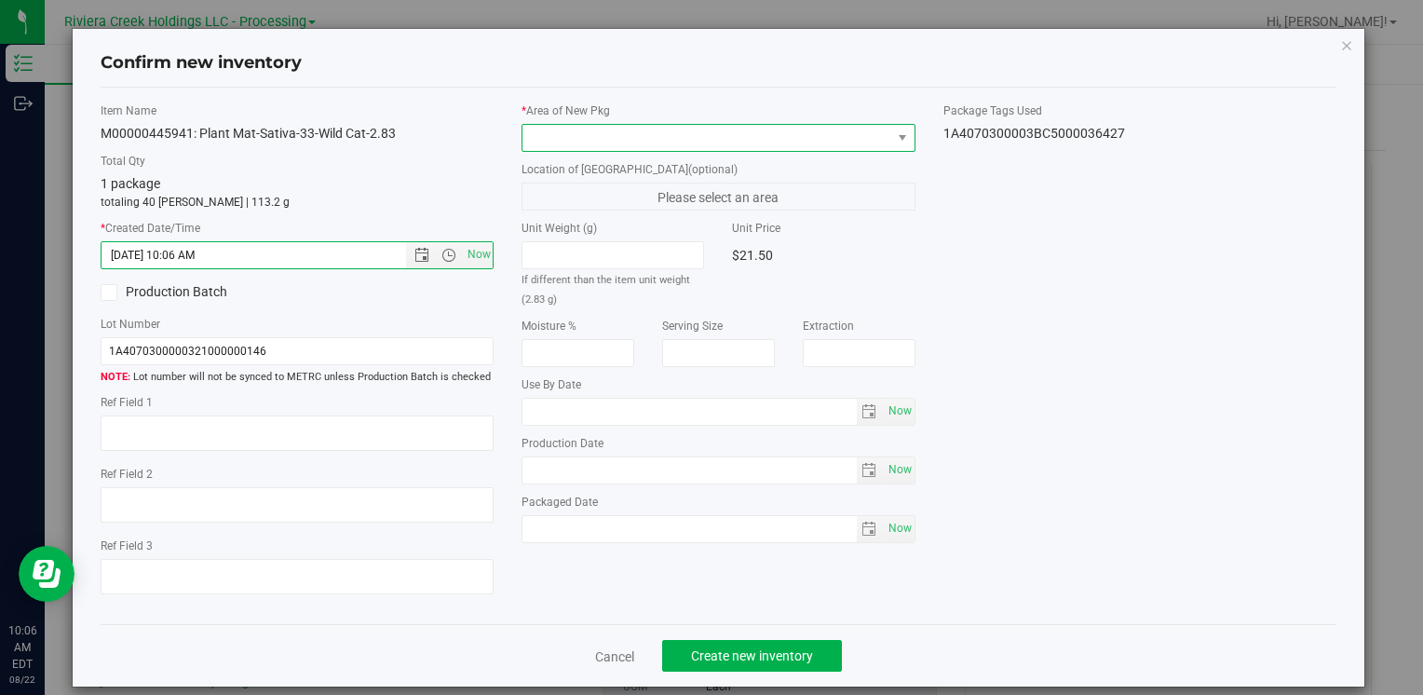
click at [533, 146] on span at bounding box center [706, 138] width 368 height 26
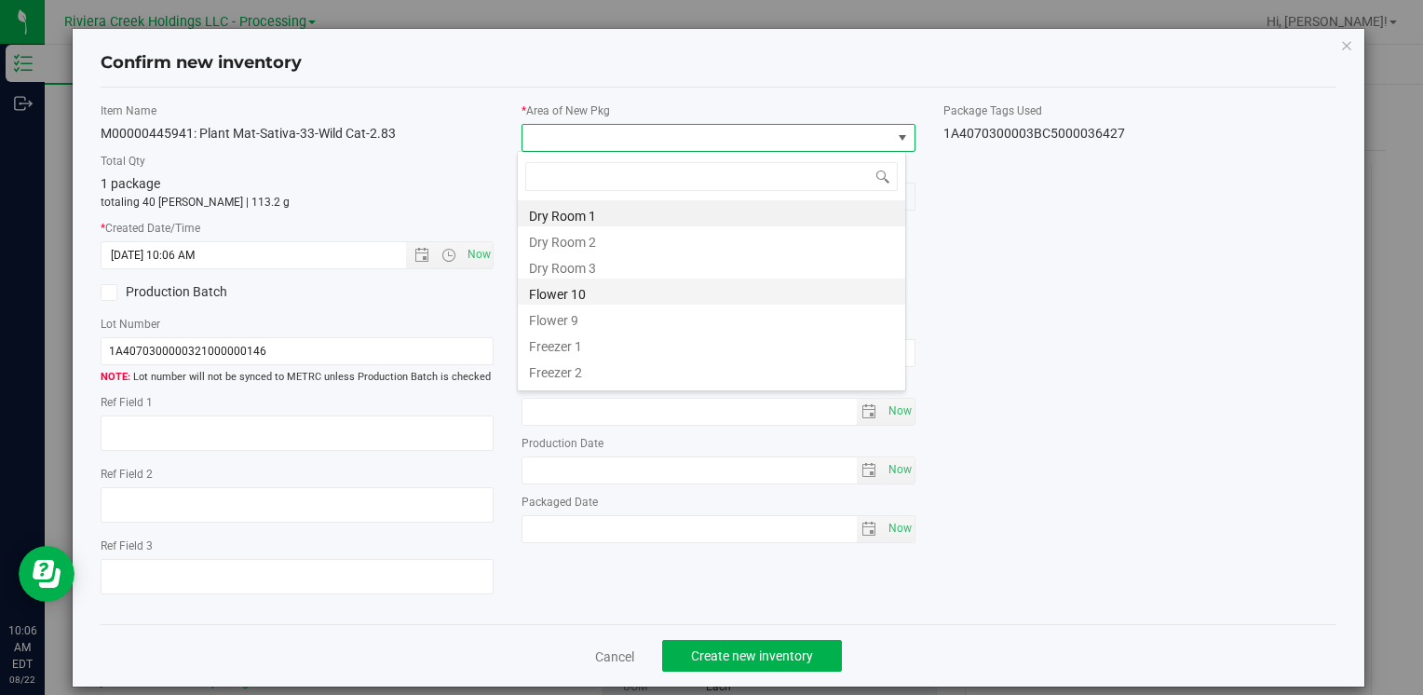
click at [613, 283] on li "Flower 10" at bounding box center [711, 291] width 387 height 26
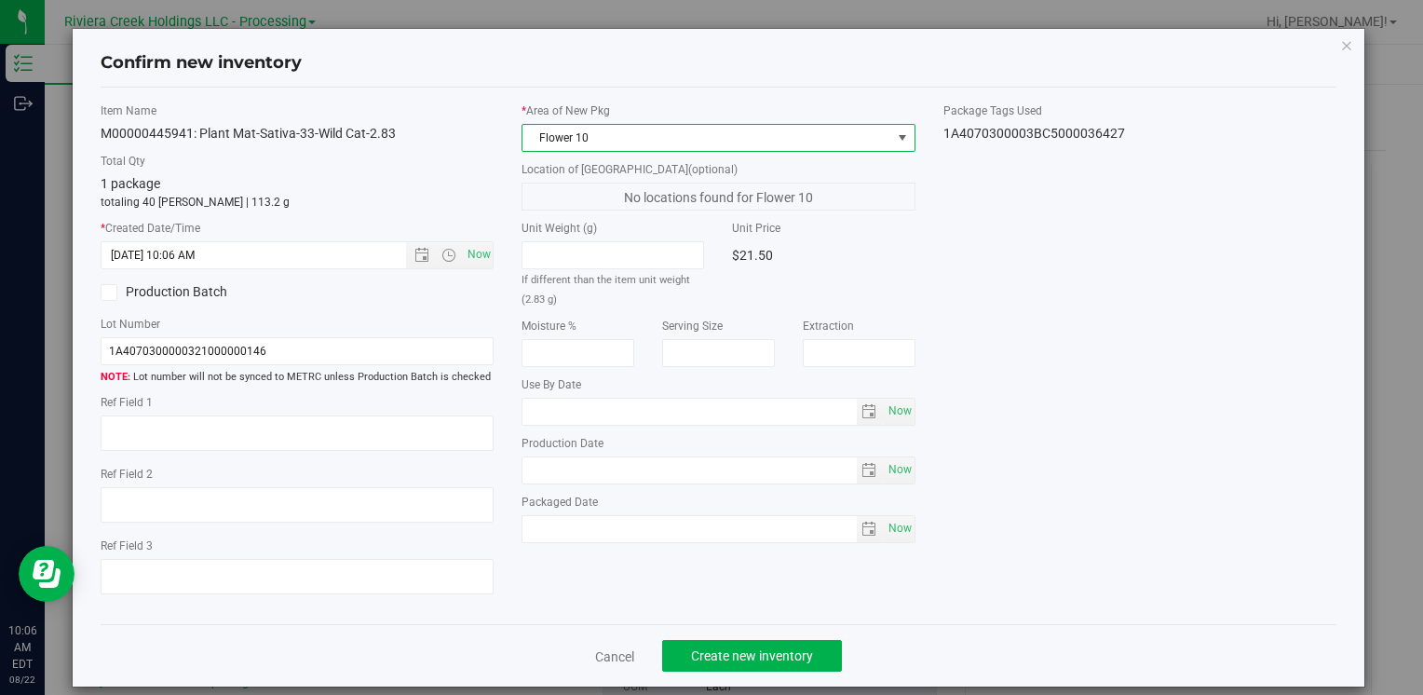
click at [760, 672] on div "Cancel Create new inventory" at bounding box center [719, 655] width 1236 height 62
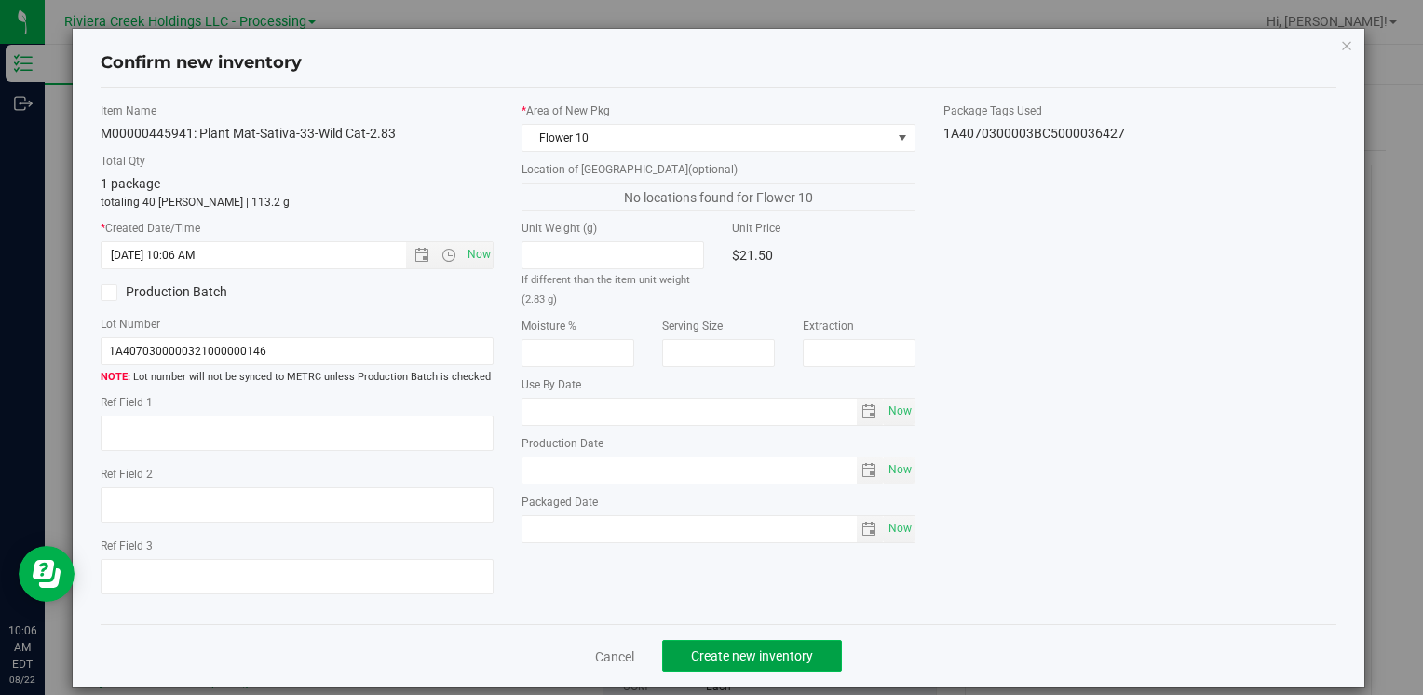
click at [748, 657] on span "Create new inventory" at bounding box center [752, 655] width 122 height 15
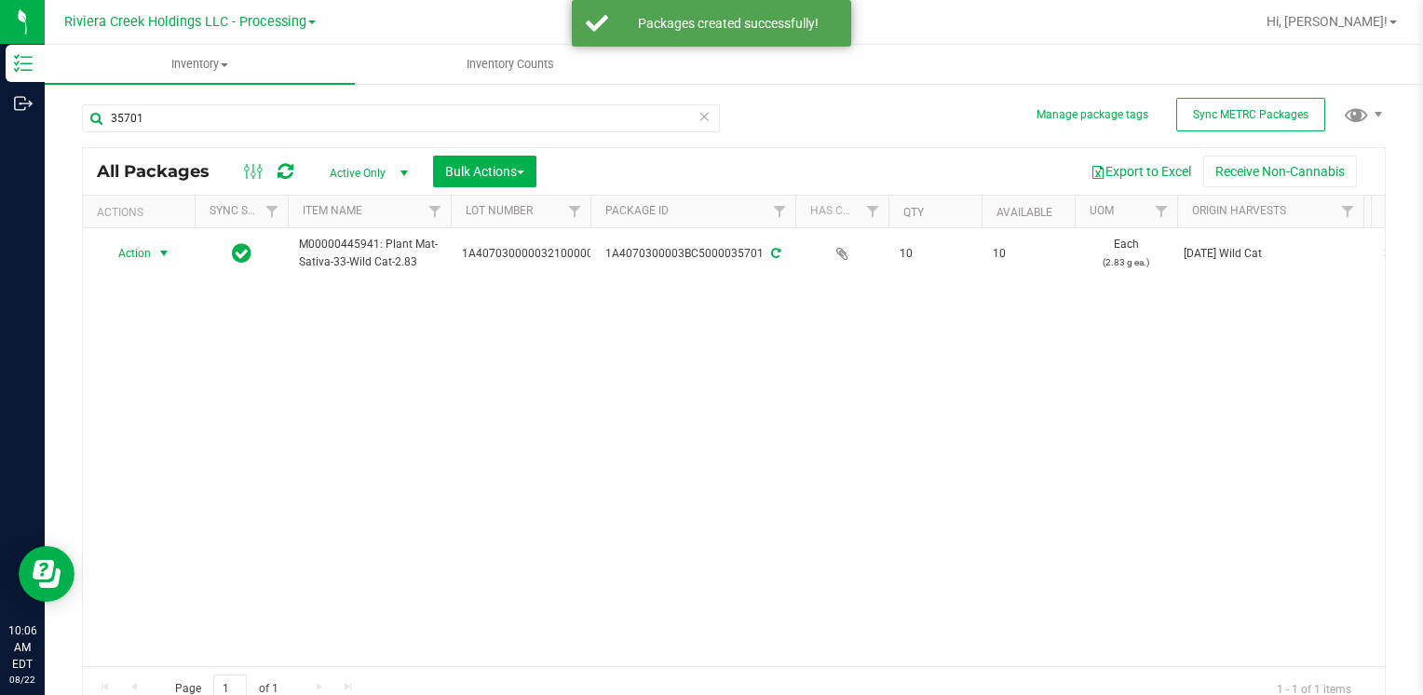
drag, startPoint x: 142, startPoint y: 251, endPoint x: 222, endPoint y: 313, distance: 100.2
click at [153, 263] on span "Action" at bounding box center [139, 253] width 75 height 26
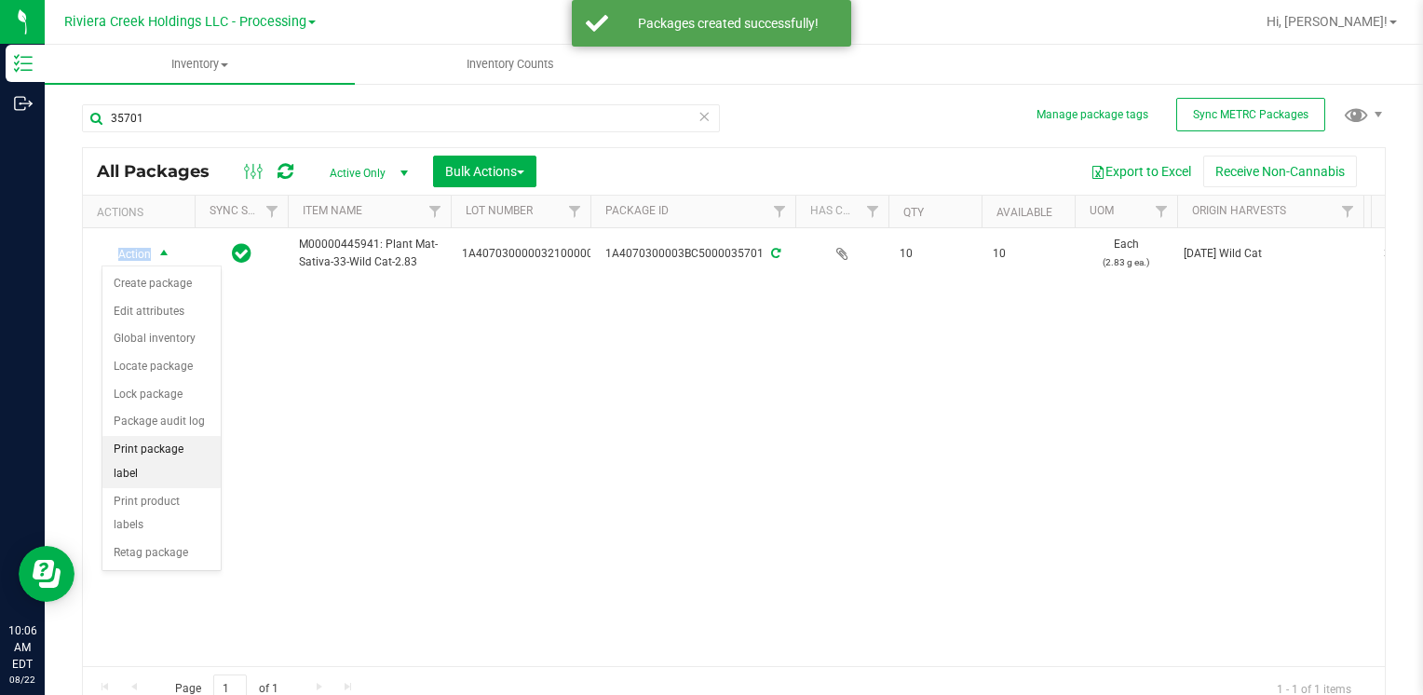
click at [191, 439] on li "Print package label" at bounding box center [161, 461] width 118 height 51
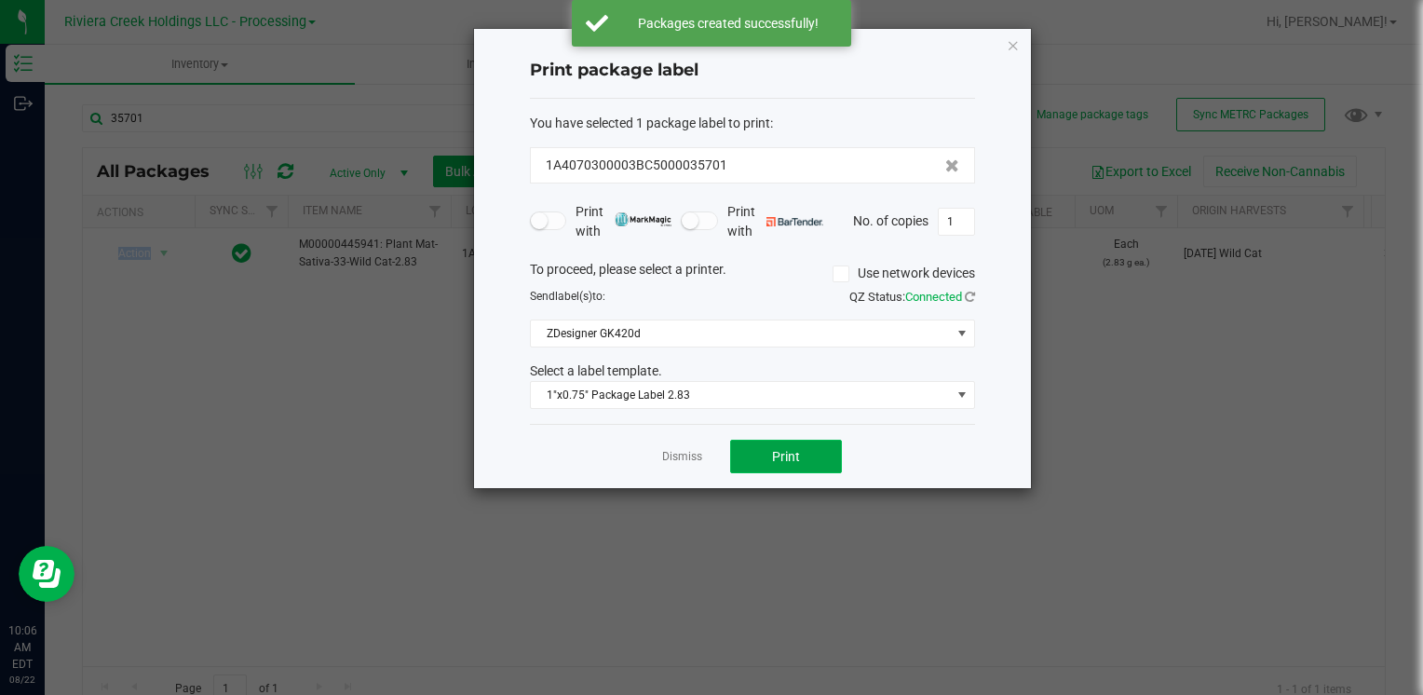
click at [775, 458] on span "Print" at bounding box center [786, 456] width 28 height 15
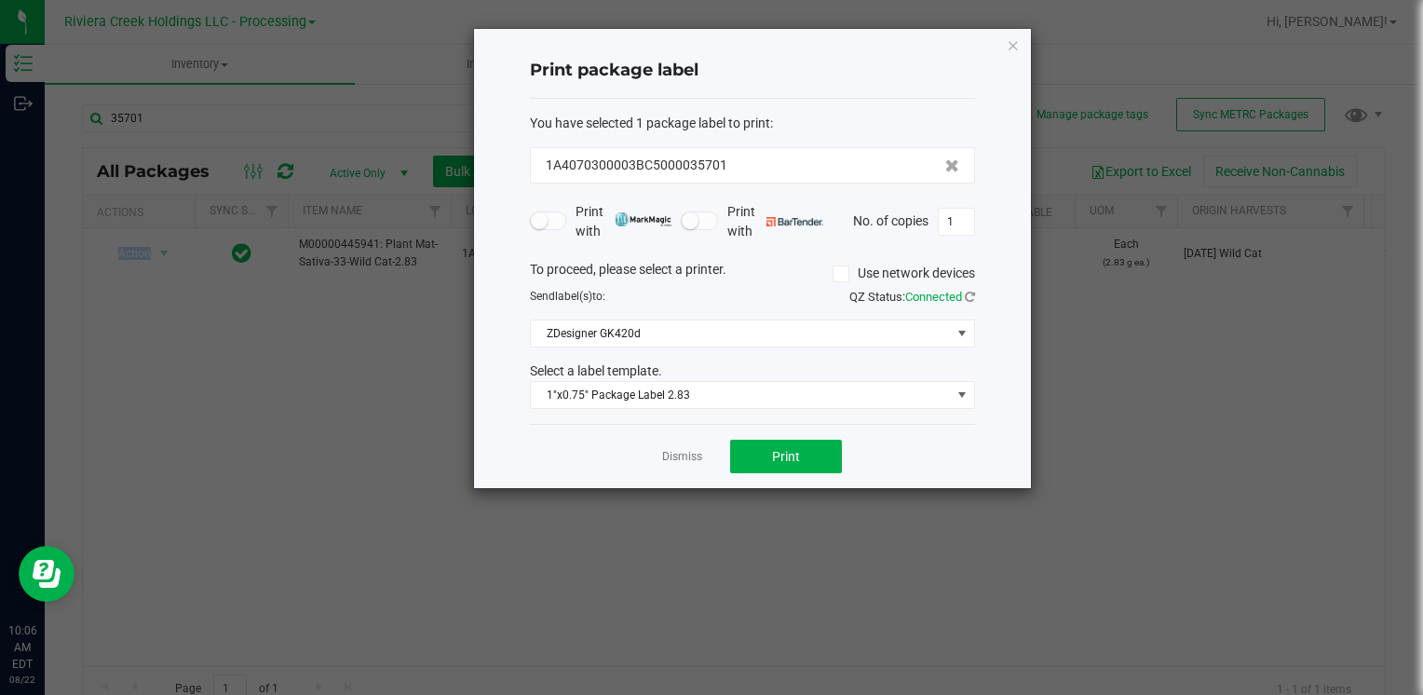
click at [1014, 52] on icon "button" at bounding box center [1013, 45] width 13 height 22
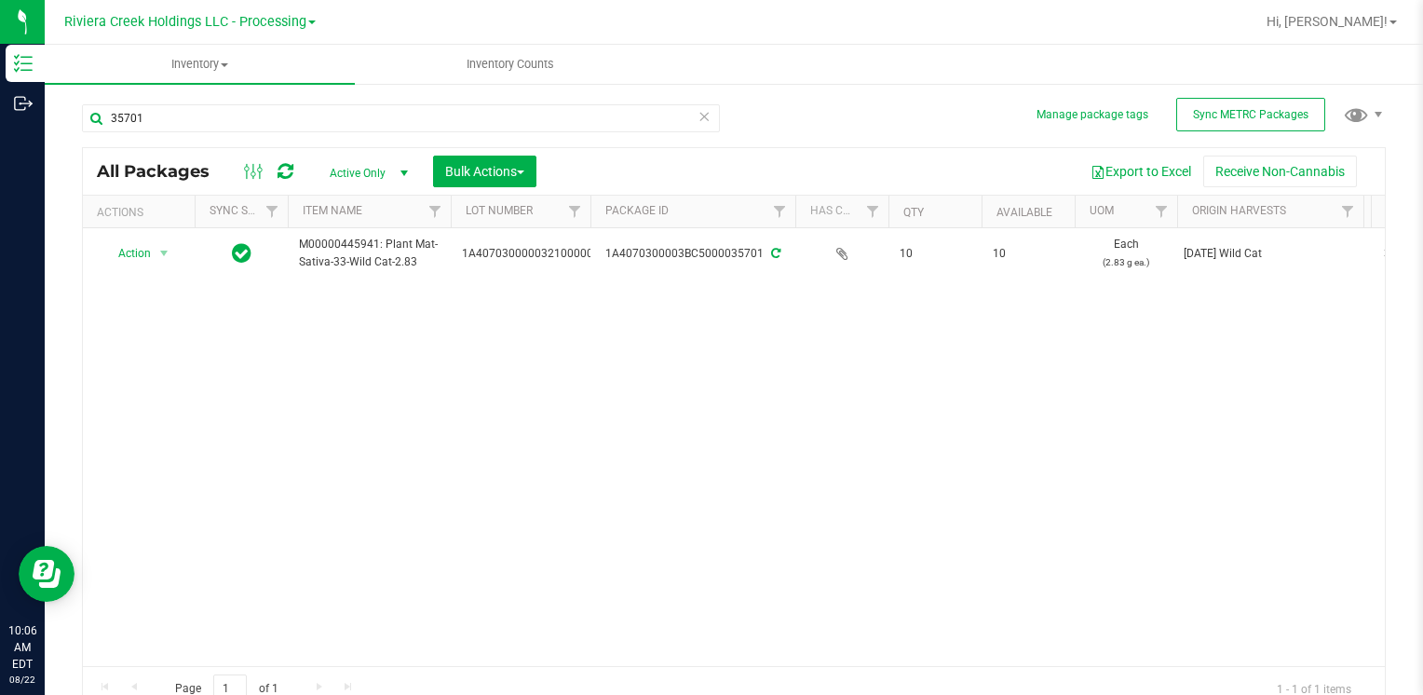
click at [210, 144] on div "35701" at bounding box center [401, 125] width 638 height 43
click at [208, 121] on input "35701" at bounding box center [401, 118] width 638 height 28
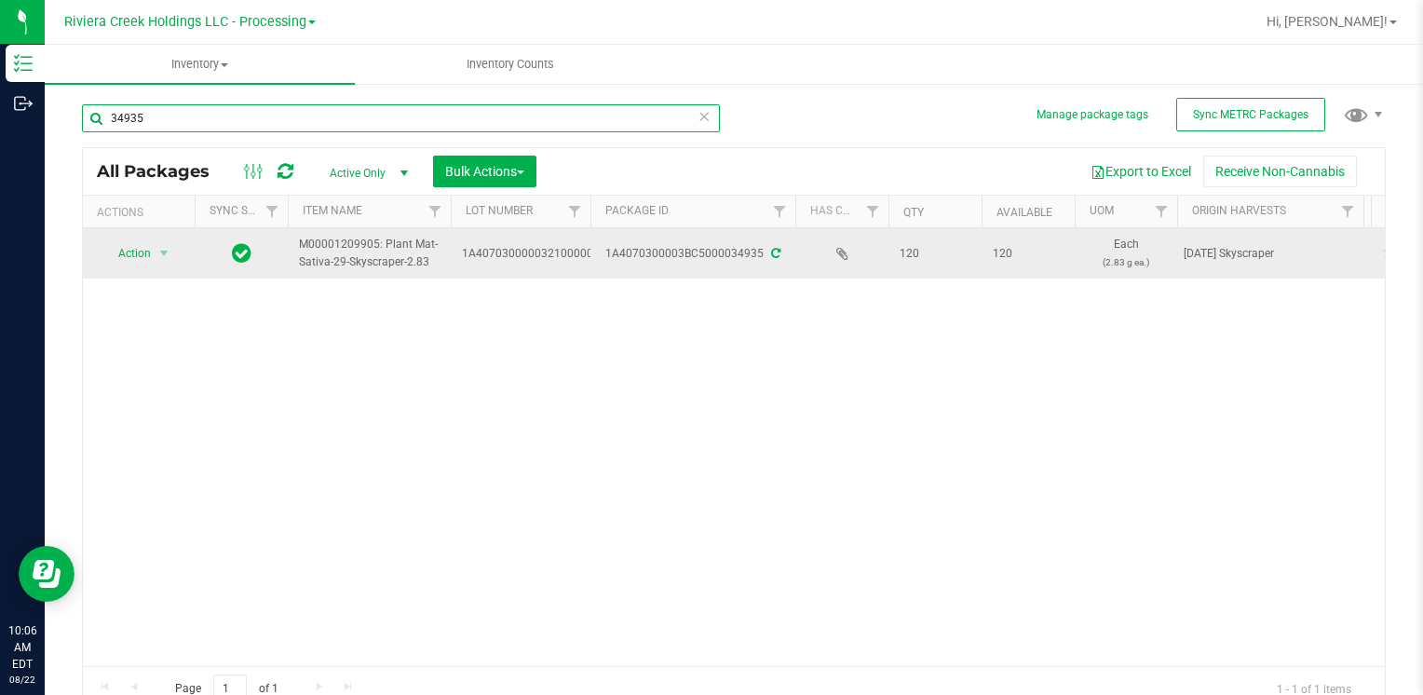
type input "34935"
click at [139, 258] on span "Action" at bounding box center [127, 253] width 50 height 26
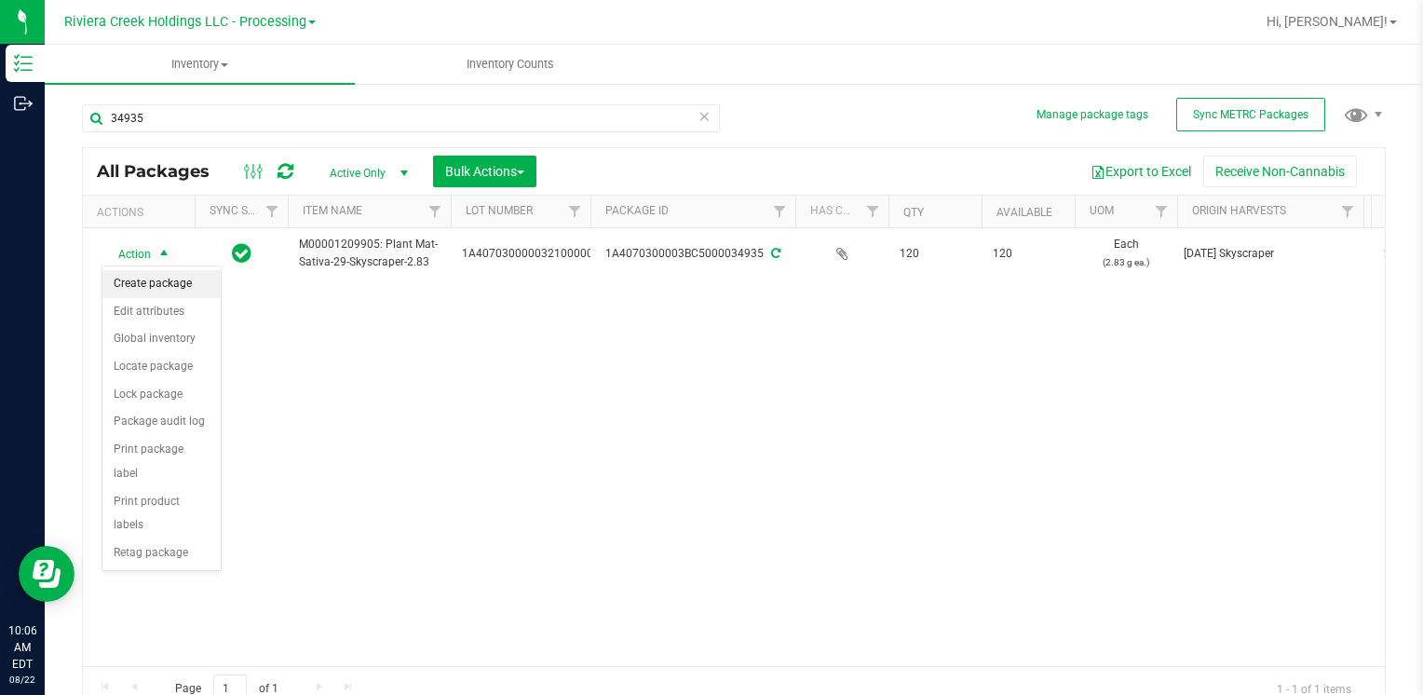
click at [176, 286] on li "Create package" at bounding box center [161, 284] width 118 height 28
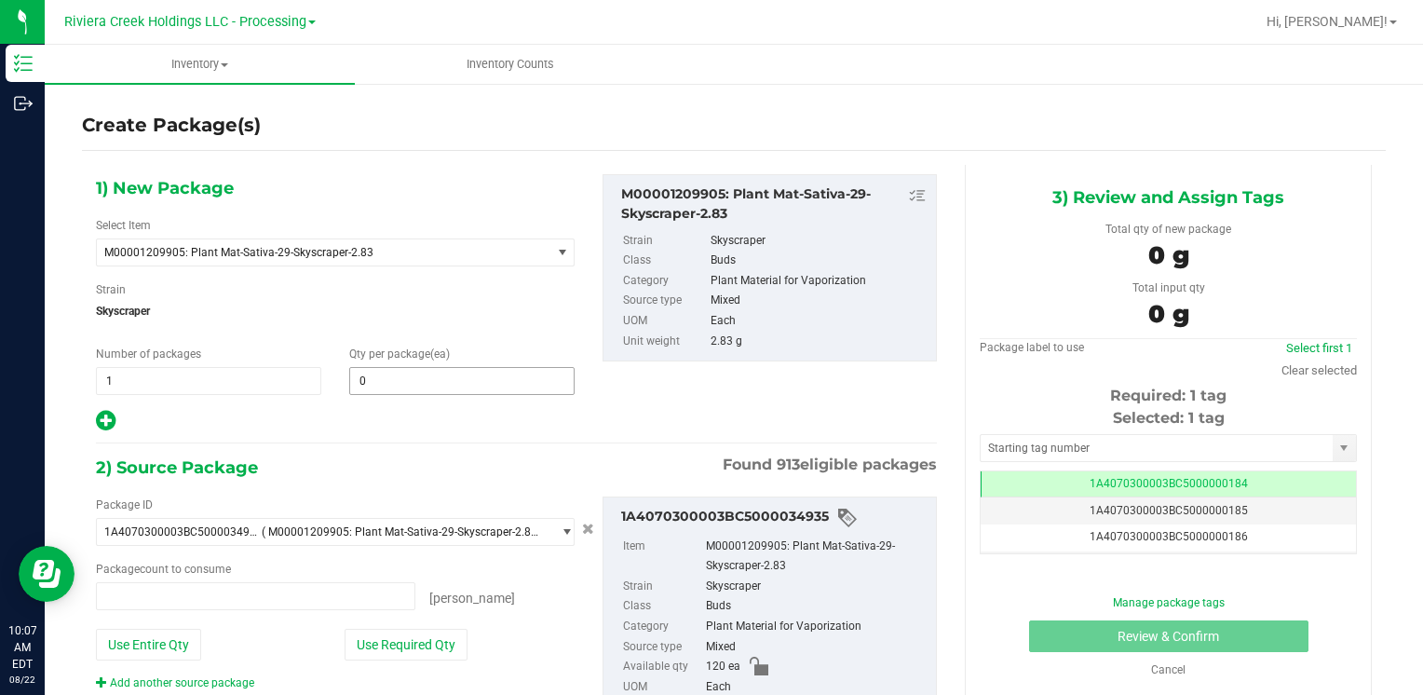
type input "0 ea"
click at [413, 372] on span at bounding box center [461, 381] width 225 height 28
type input "60"
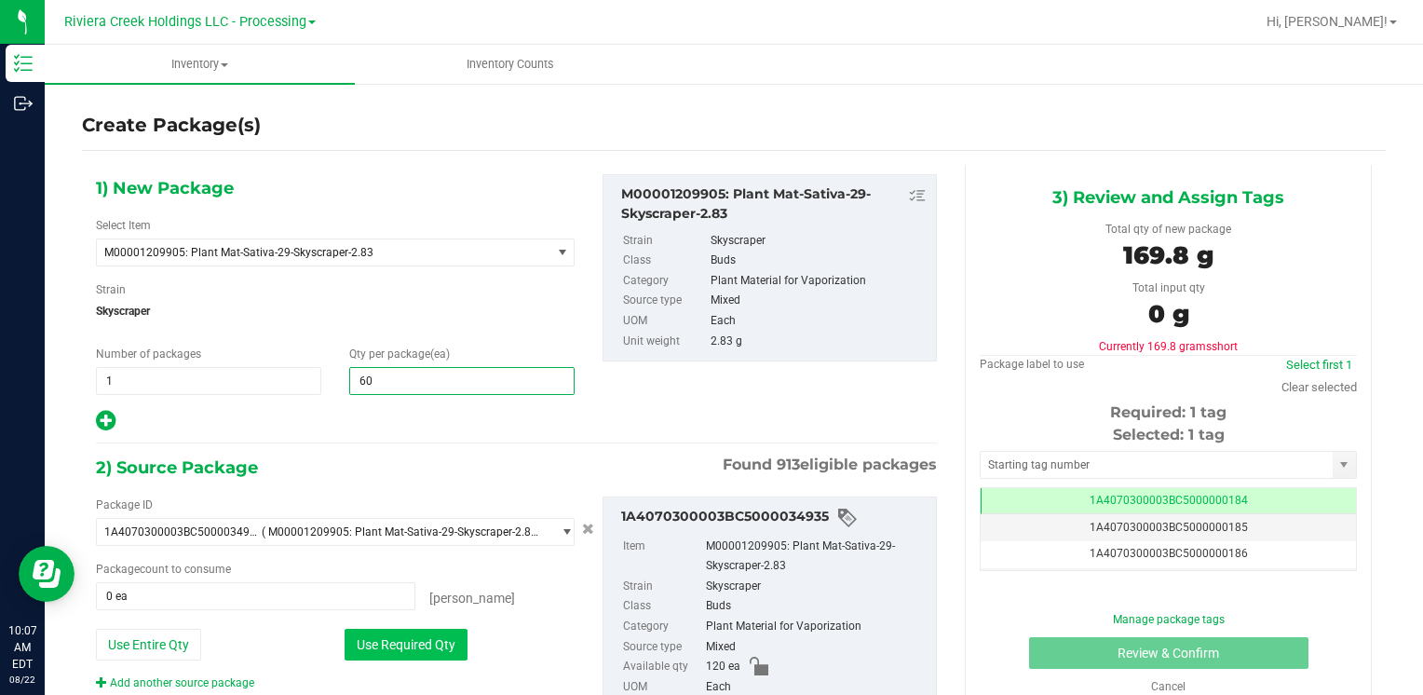
type input "60"
click at [413, 657] on button "Use Required Qty" at bounding box center [406, 645] width 123 height 32
type input "60 ea"
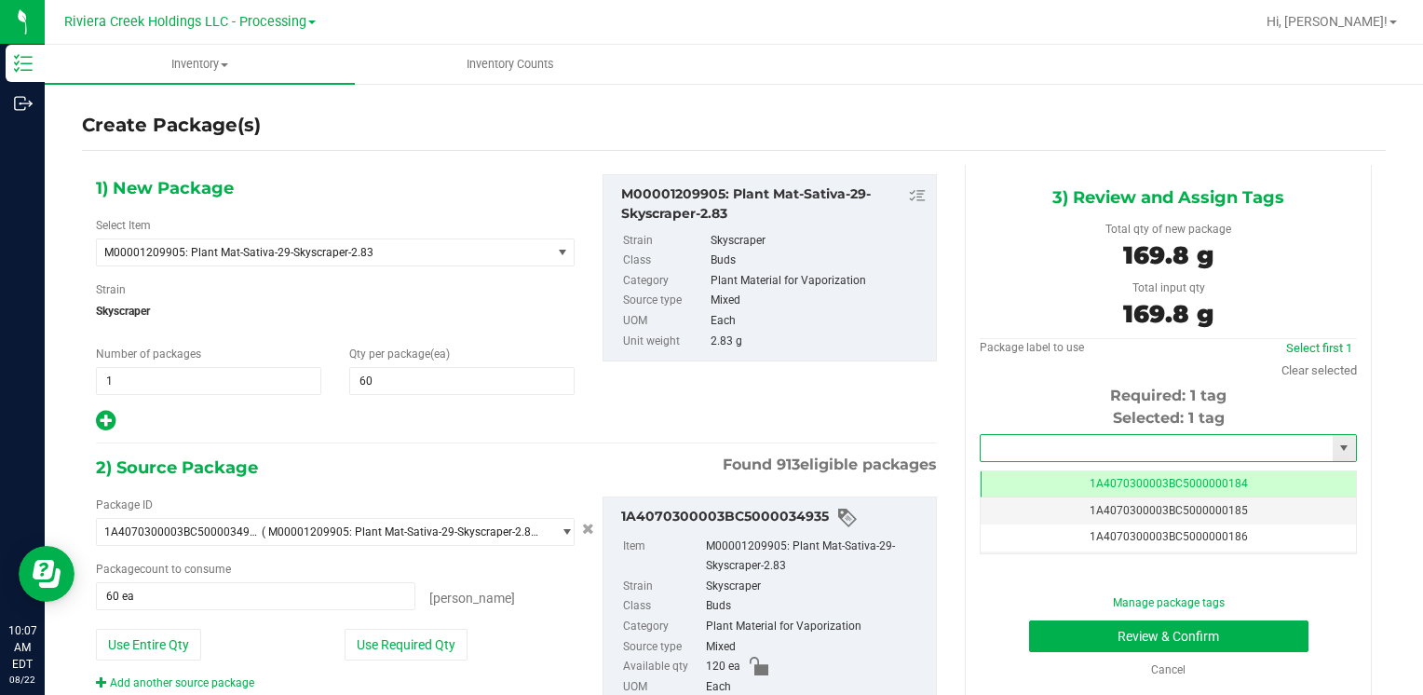
click at [1012, 438] on input "text" at bounding box center [1157, 448] width 352 height 26
click at [1021, 471] on li "1A4070300003BC5000036418" at bounding box center [1156, 480] width 371 height 28
type input "1A4070300003BC5000036418"
click at [1078, 623] on button "Review & Confirm" at bounding box center [1168, 636] width 279 height 32
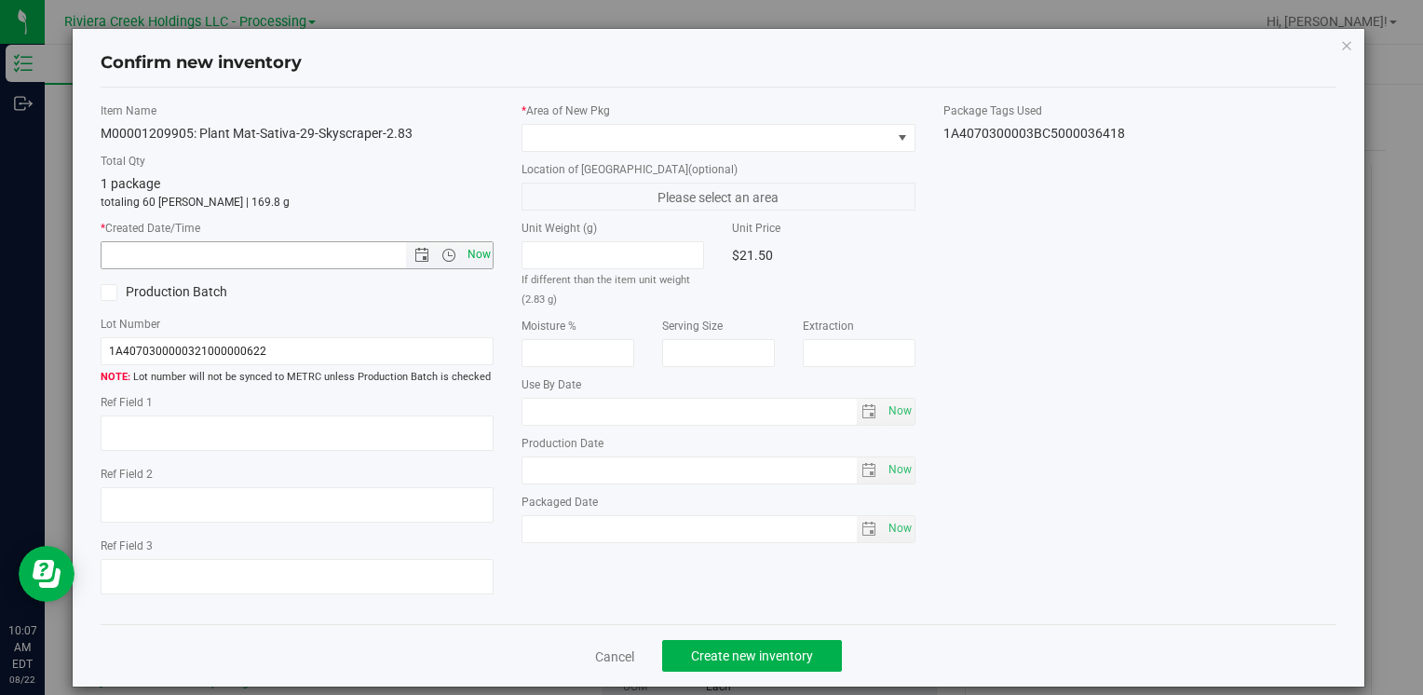
click at [474, 256] on span "Now" at bounding box center [479, 254] width 32 height 27
type input "[DATE] 10:07 AM"
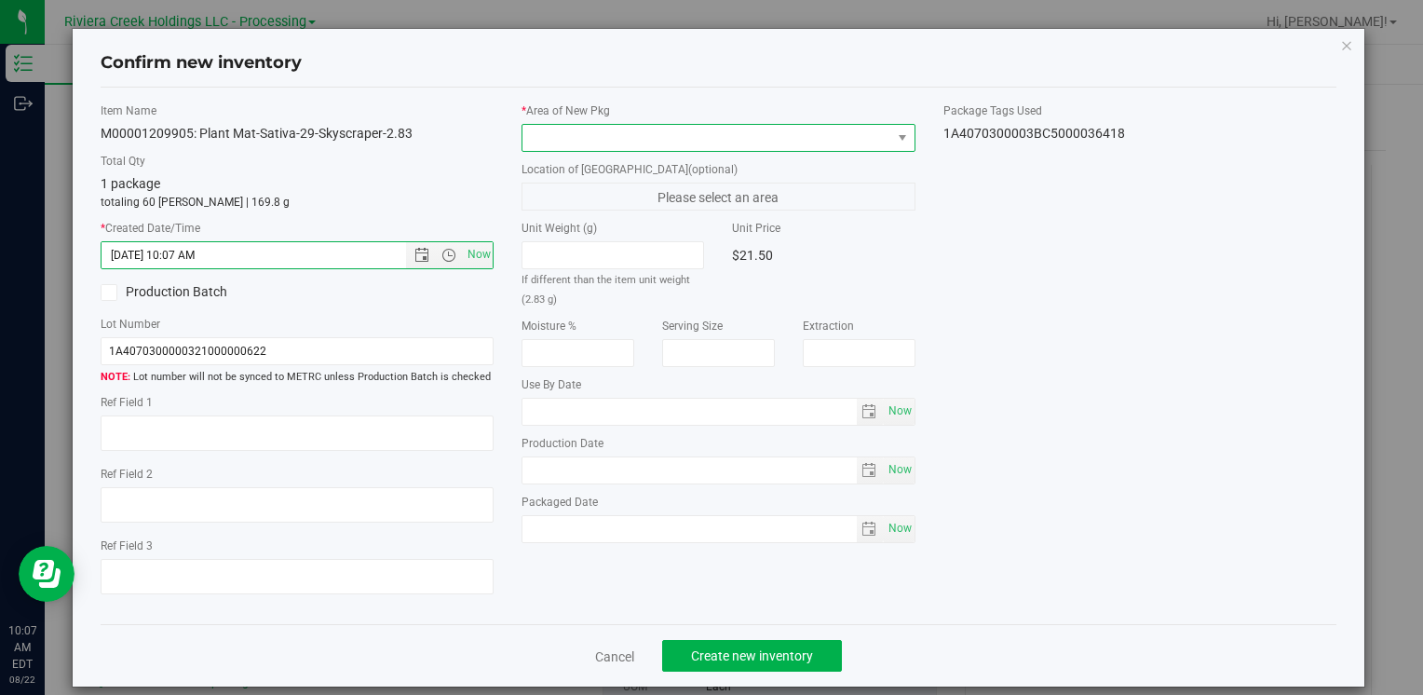
click at [522, 135] on span at bounding box center [706, 138] width 368 height 26
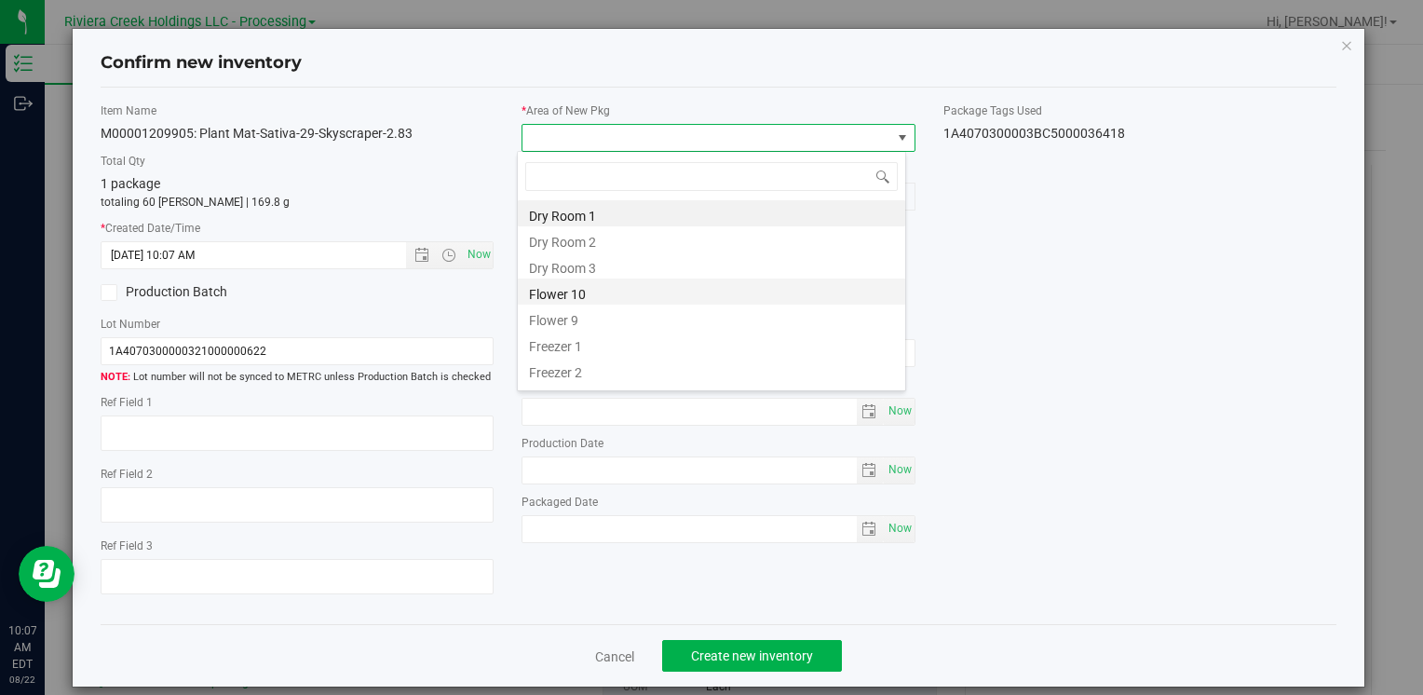
click at [589, 286] on li "Flower 10" at bounding box center [711, 291] width 387 height 26
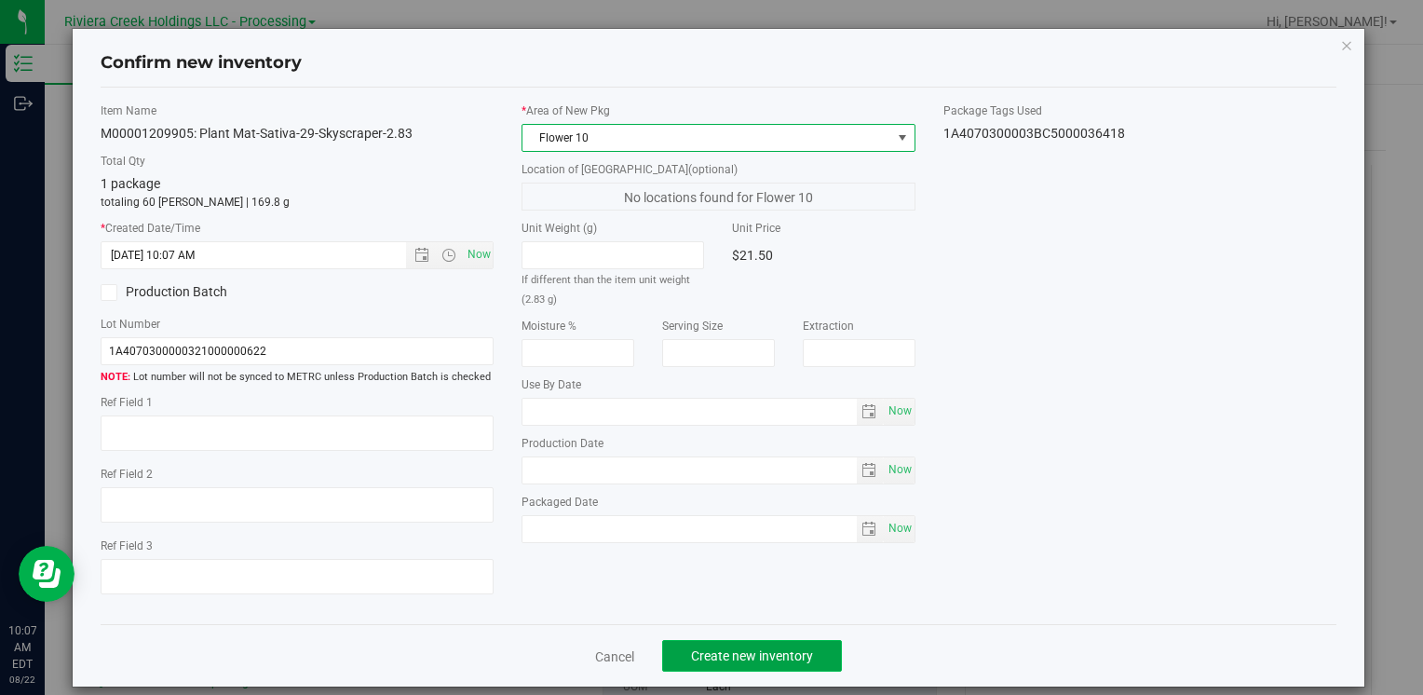
click at [718, 645] on button "Create new inventory" at bounding box center [752, 656] width 180 height 32
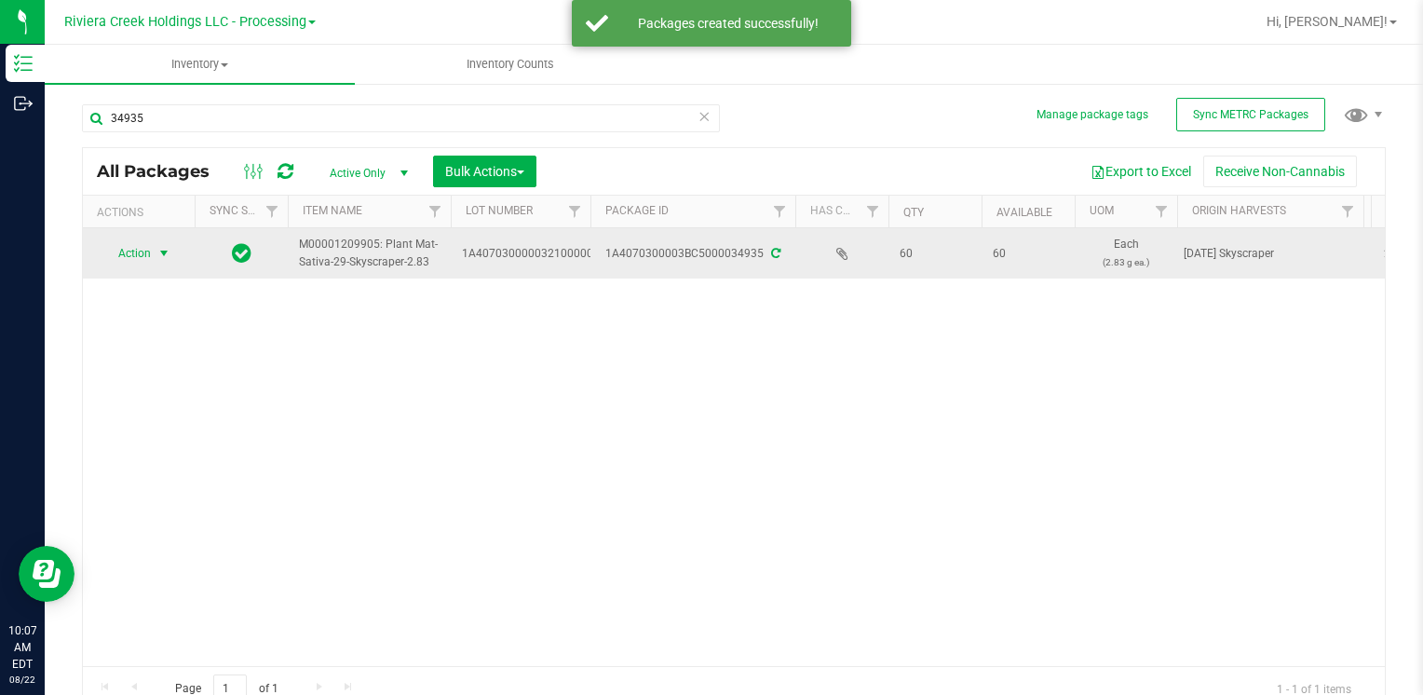
click at [149, 252] on span "Action" at bounding box center [127, 253] width 50 height 26
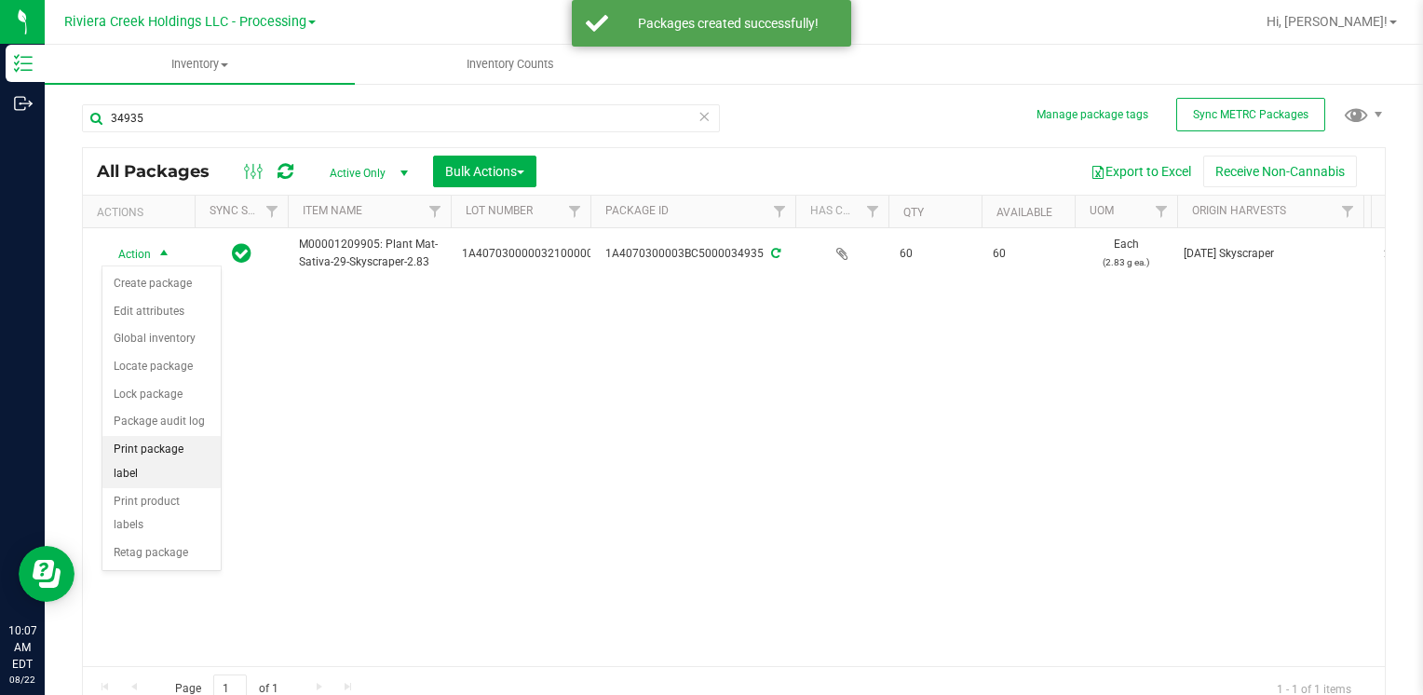
click at [193, 443] on li "Print package label" at bounding box center [161, 461] width 118 height 51
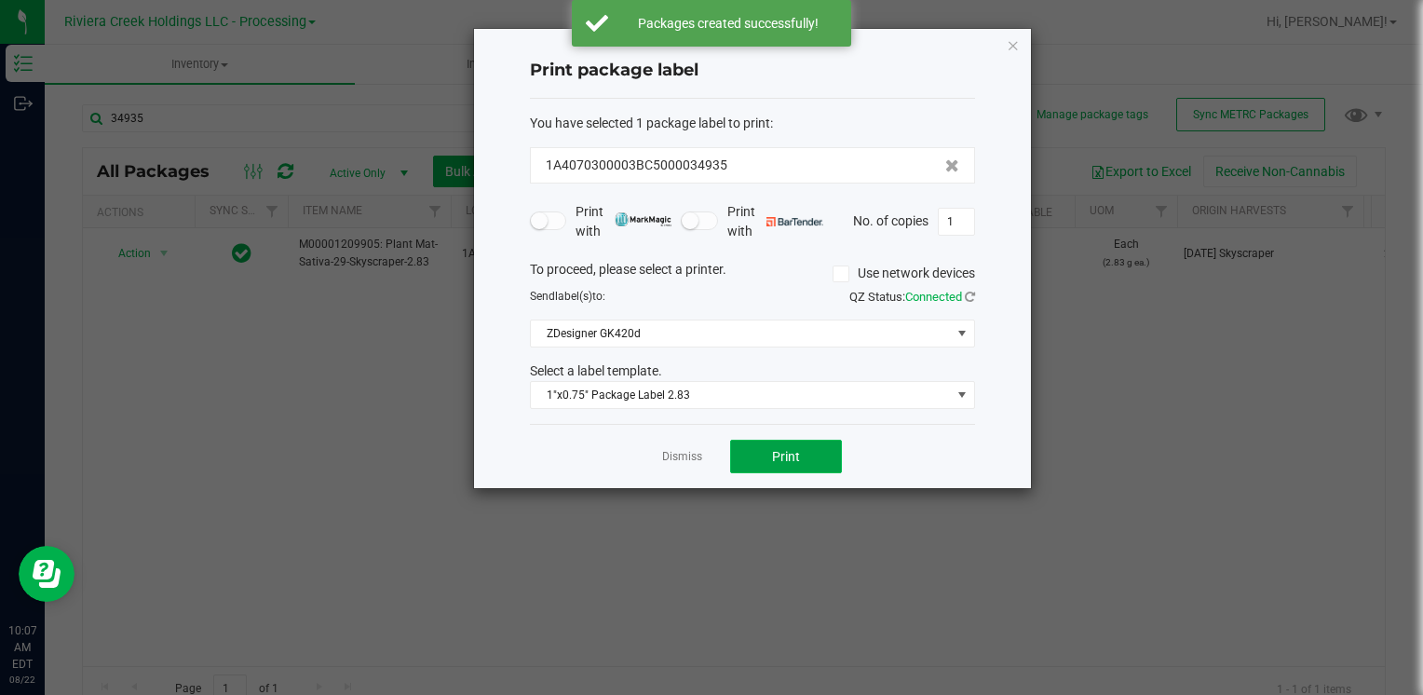
click at [798, 464] on button "Print" at bounding box center [786, 457] width 112 height 34
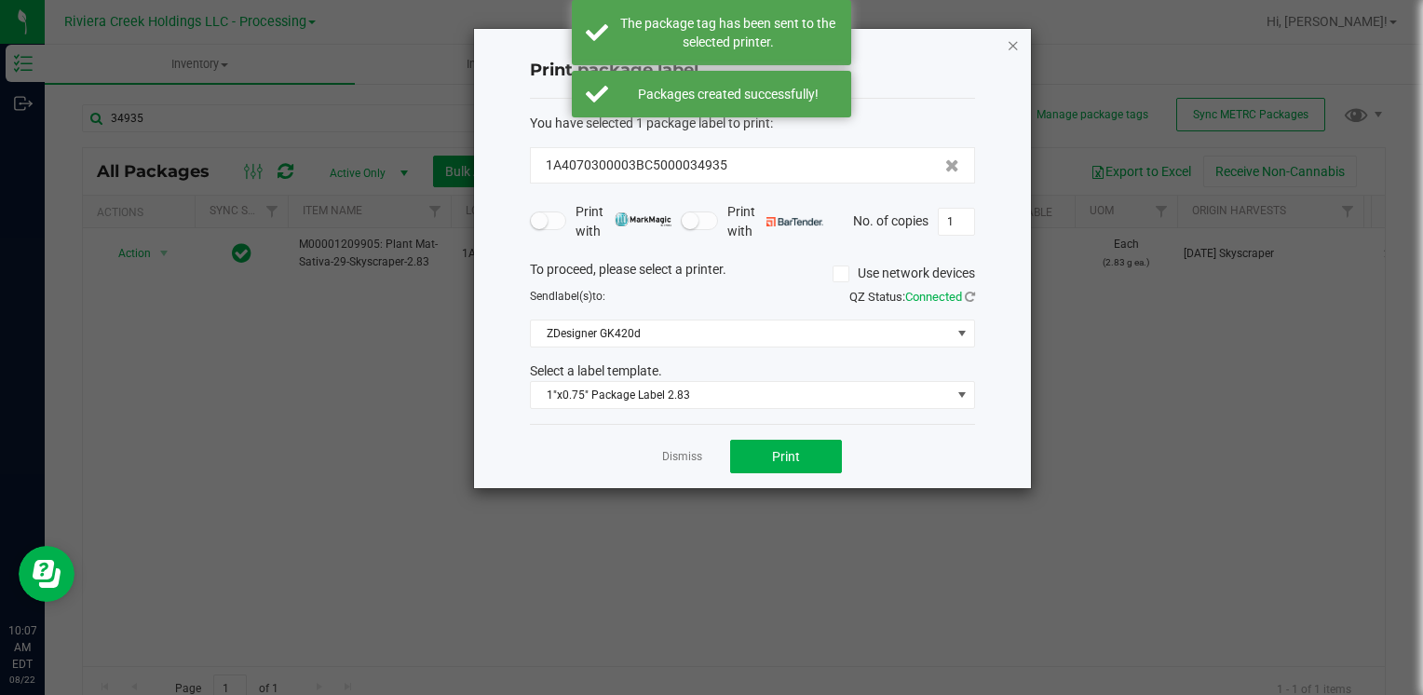
click at [1016, 49] on icon "button" at bounding box center [1013, 45] width 13 height 22
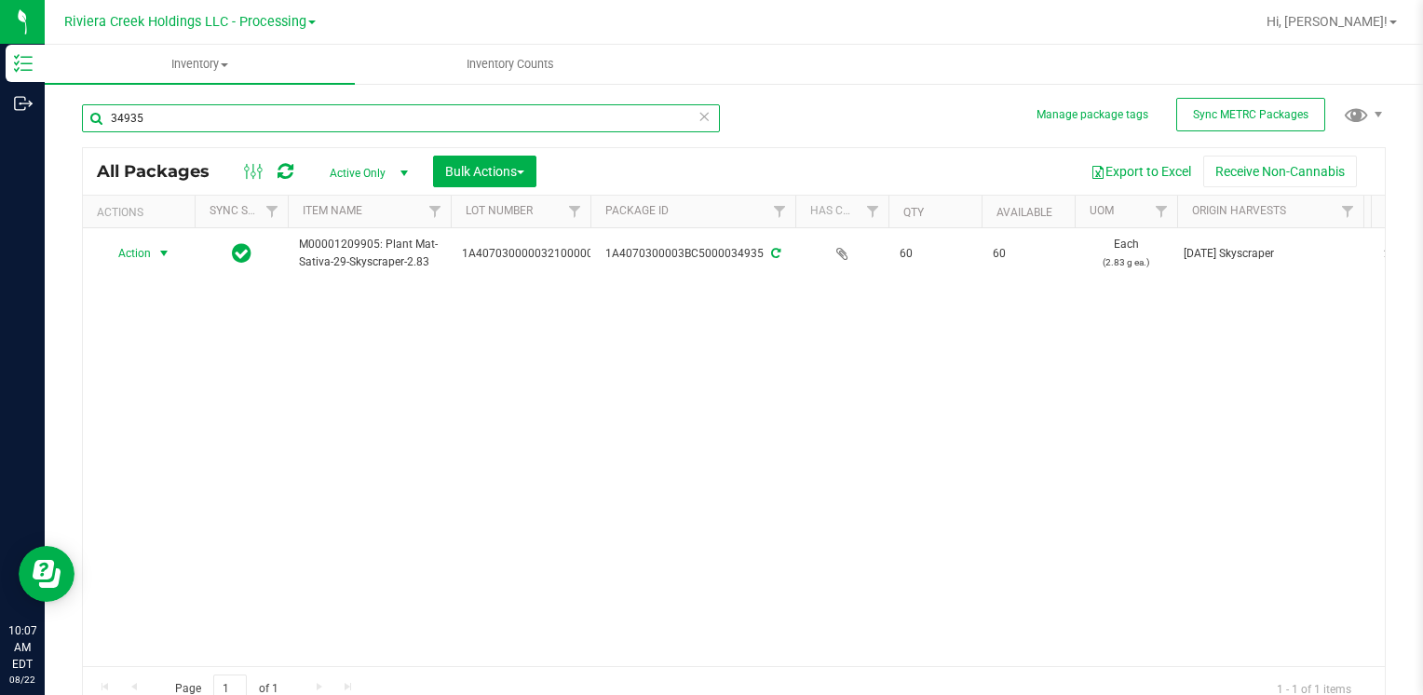
click at [323, 120] on input "34935" at bounding box center [401, 118] width 638 height 28
click at [322, 120] on input "34935" at bounding box center [401, 118] width 638 height 28
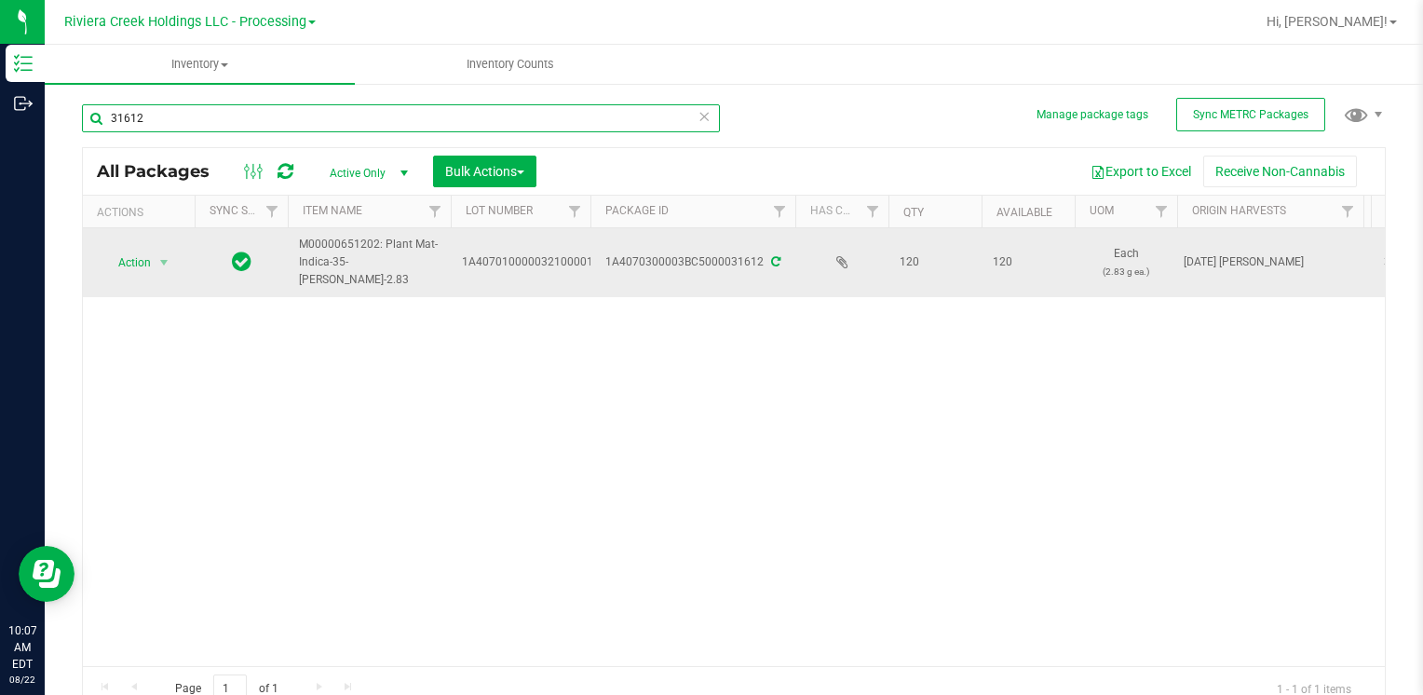
type input "31612"
click at [149, 264] on span "Action" at bounding box center [127, 263] width 50 height 26
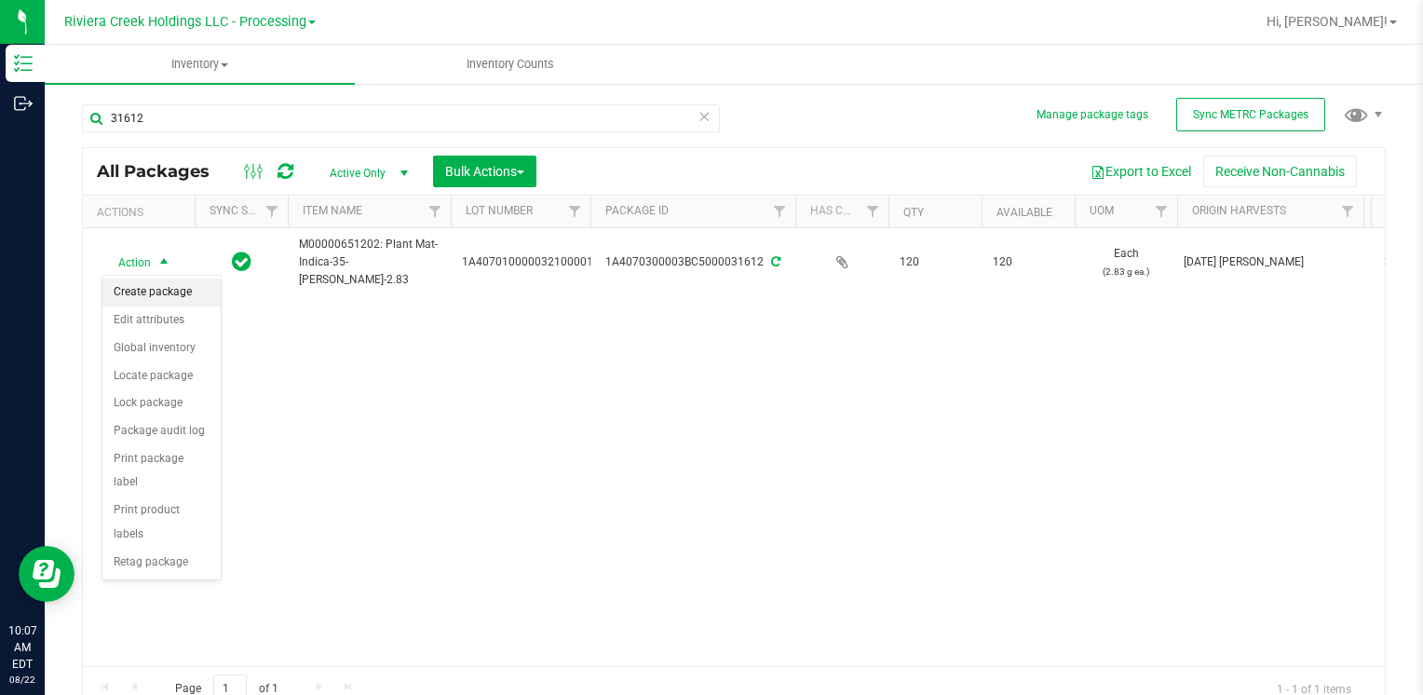
click at [175, 290] on li "Create package" at bounding box center [161, 292] width 118 height 28
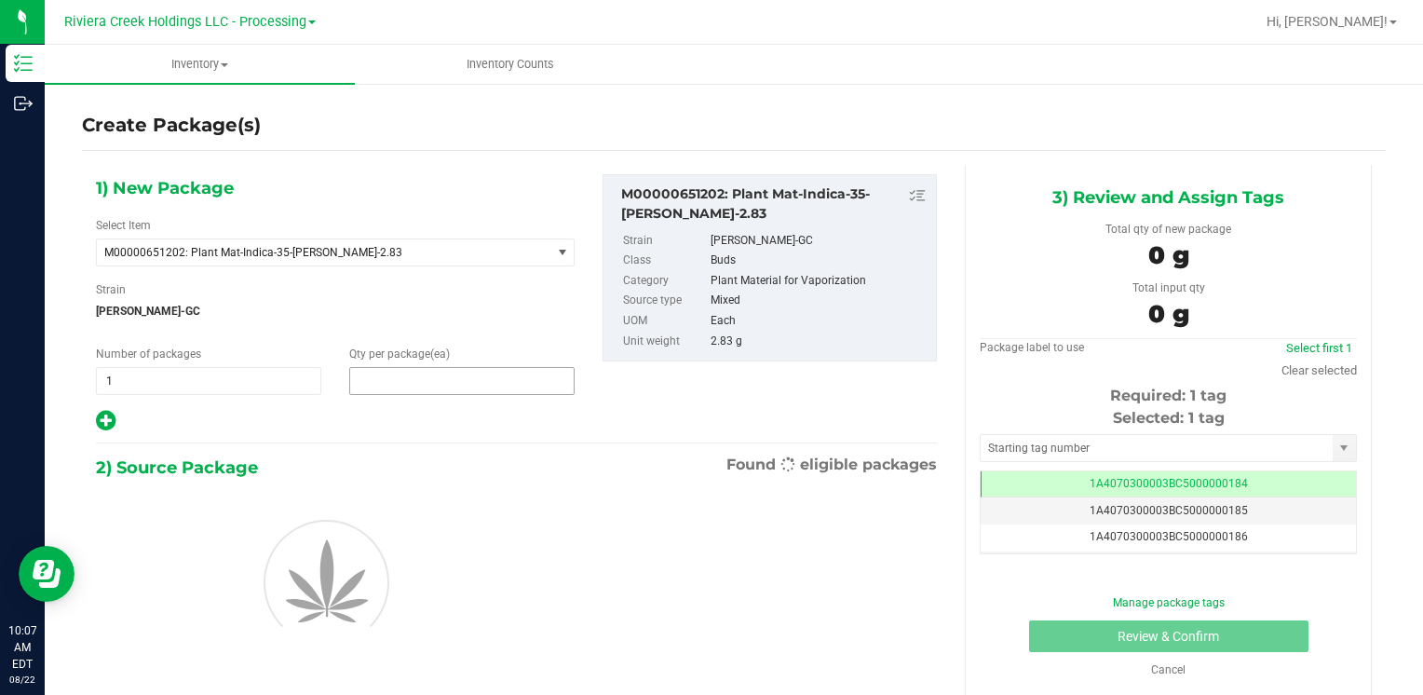
click at [381, 374] on span at bounding box center [461, 381] width 225 height 28
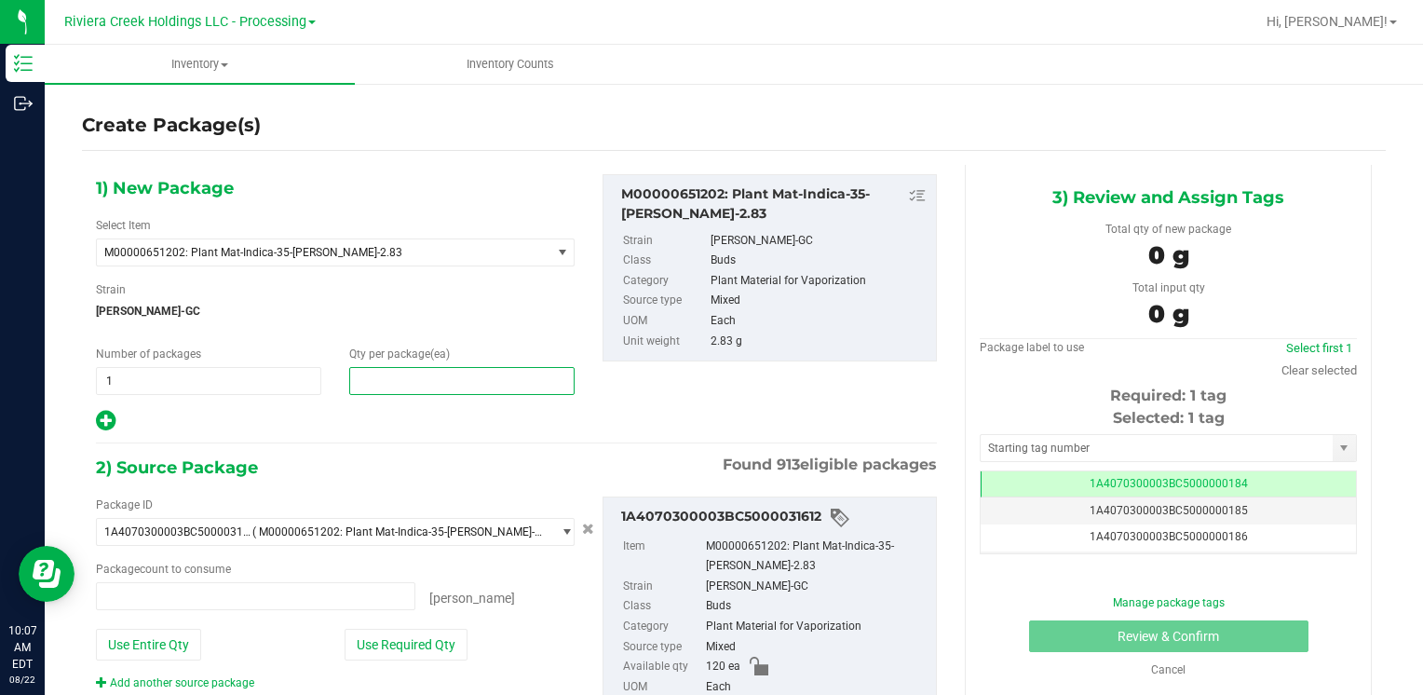
type input "0 ea"
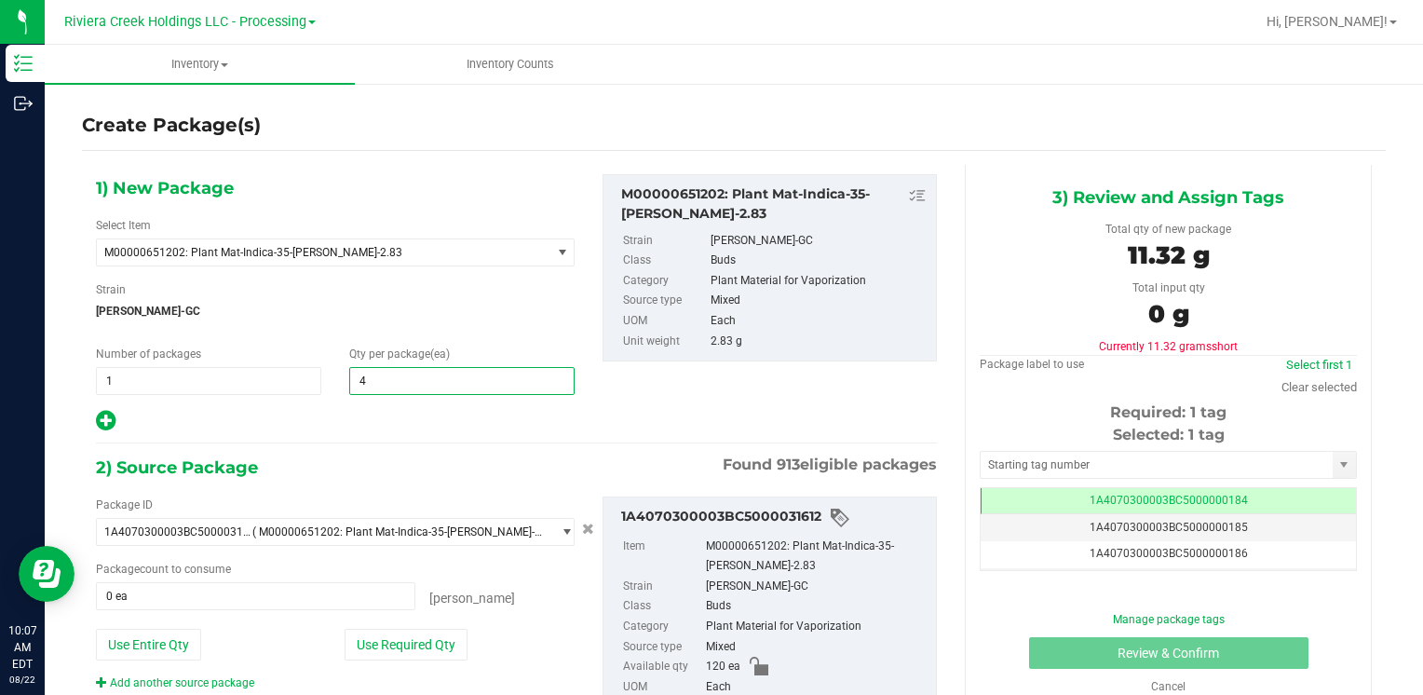
type input "40"
click at [405, 644] on button "Use Required Qty" at bounding box center [406, 645] width 123 height 32
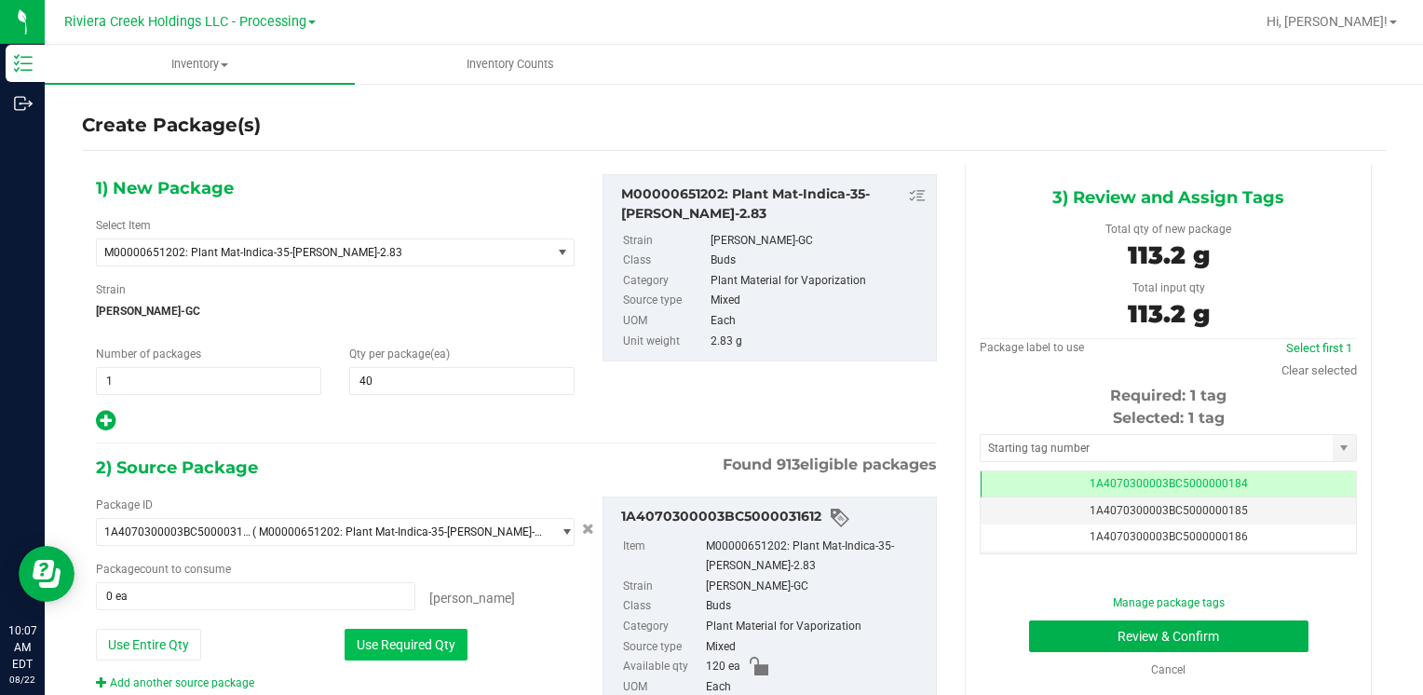
type input "40 ea"
click at [1058, 430] on div "Selected: 1 tag Tag 1A4070300003BC5000000184 1A4070300003BC5000000185 1A4070300…" at bounding box center [1168, 480] width 377 height 147
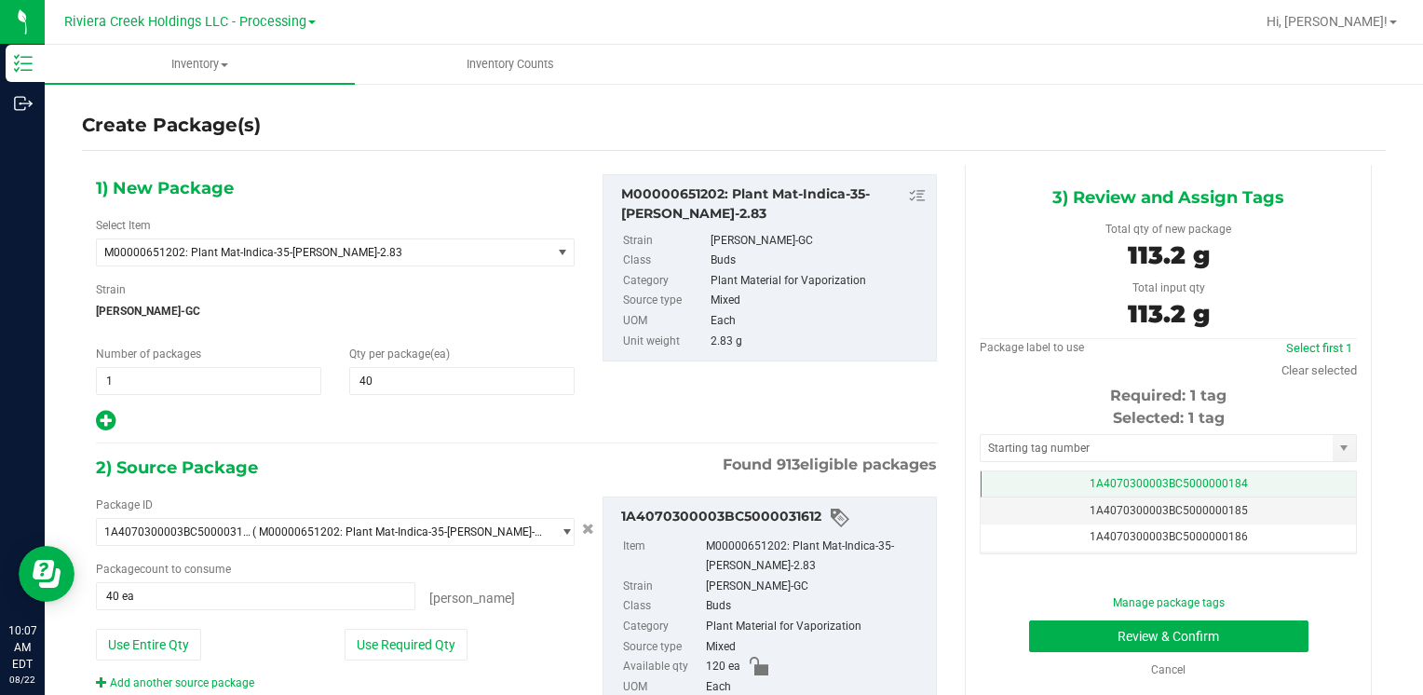
click at [1090, 477] on span "1A4070300003BC5000000184" at bounding box center [1169, 483] width 158 height 13
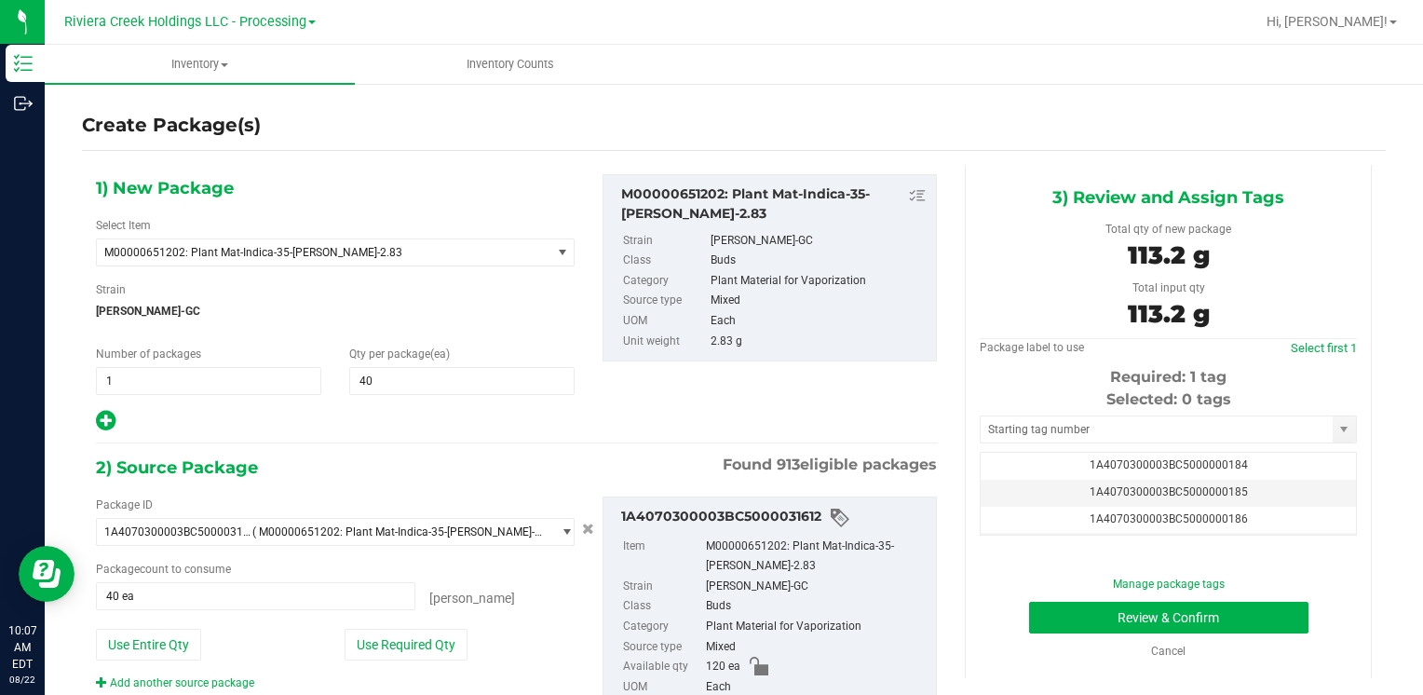
click at [1065, 449] on div "Selected: 0 tags Tag 1A4070300003BC5000000184 1A4070300003BC5000000185 1A407030…" at bounding box center [1168, 461] width 377 height 147
click at [1054, 427] on input "text" at bounding box center [1157, 429] width 352 height 26
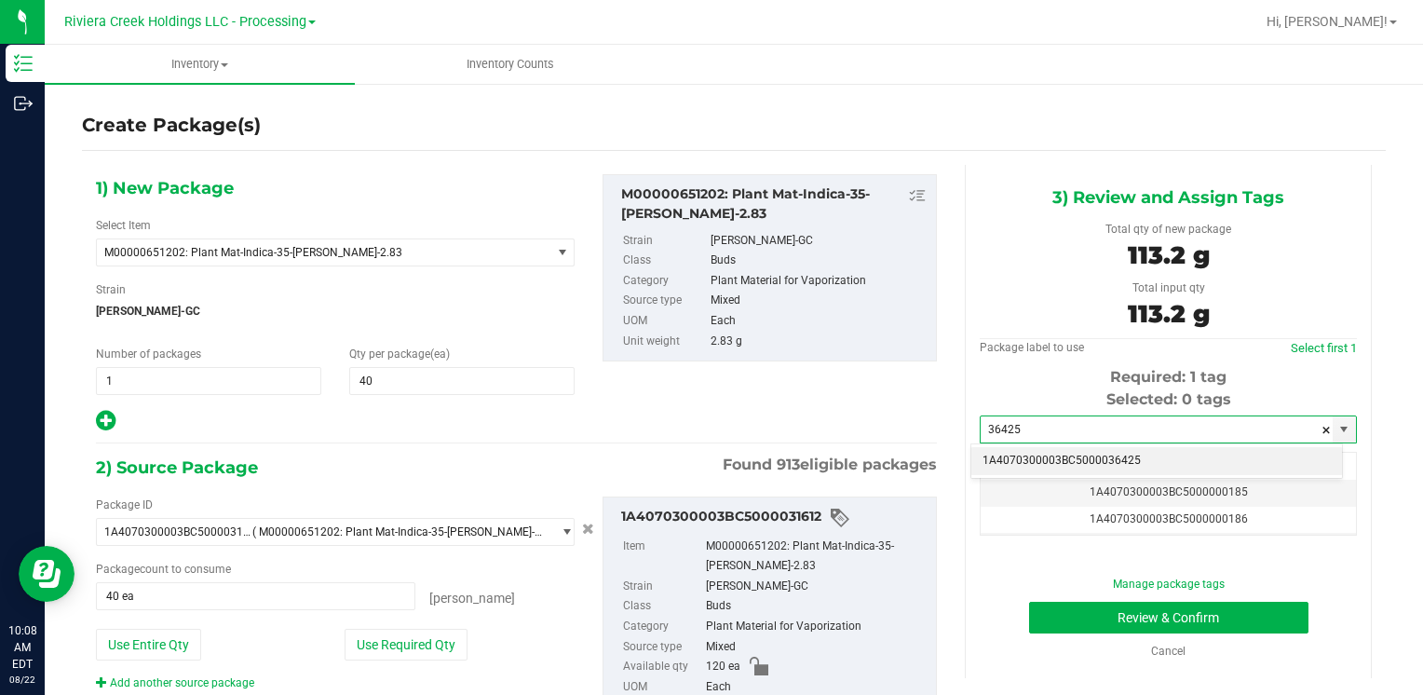
click at [1041, 463] on li "1A4070300003BC5000036425" at bounding box center [1156, 461] width 371 height 28
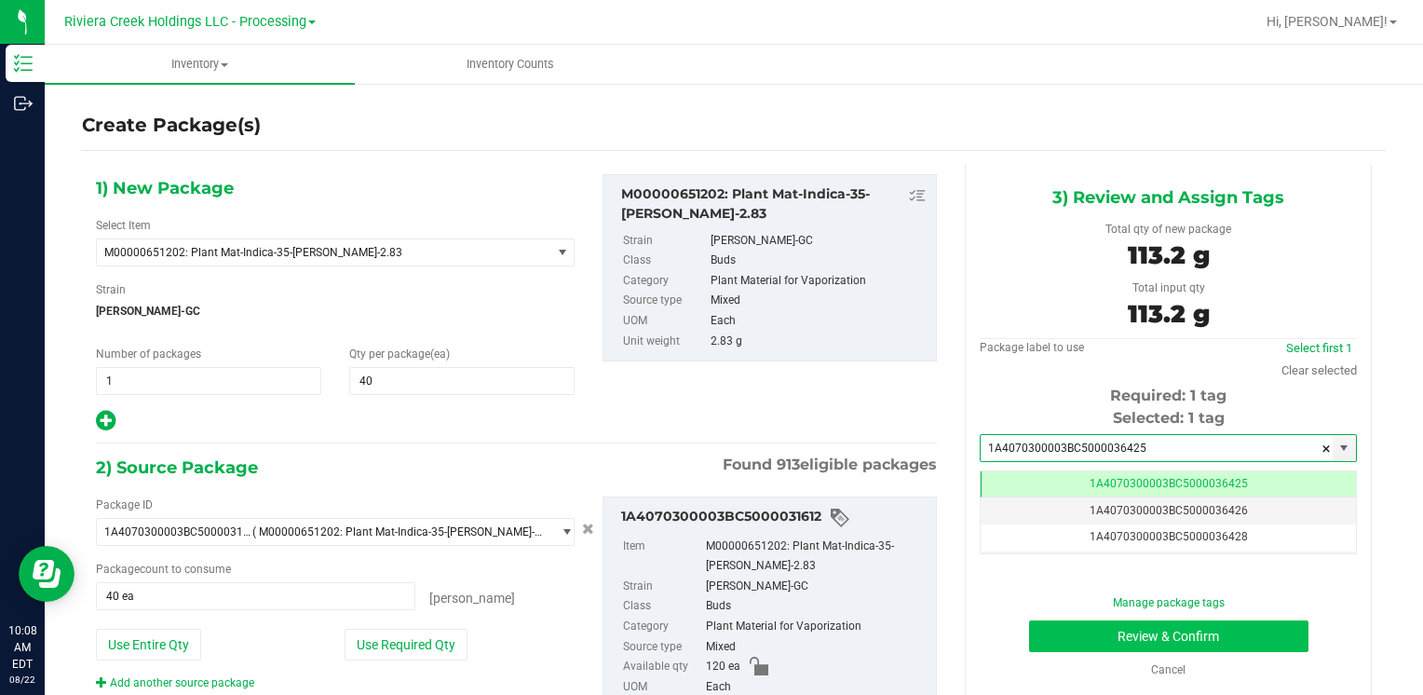
type input "1A4070300003BC5000036425"
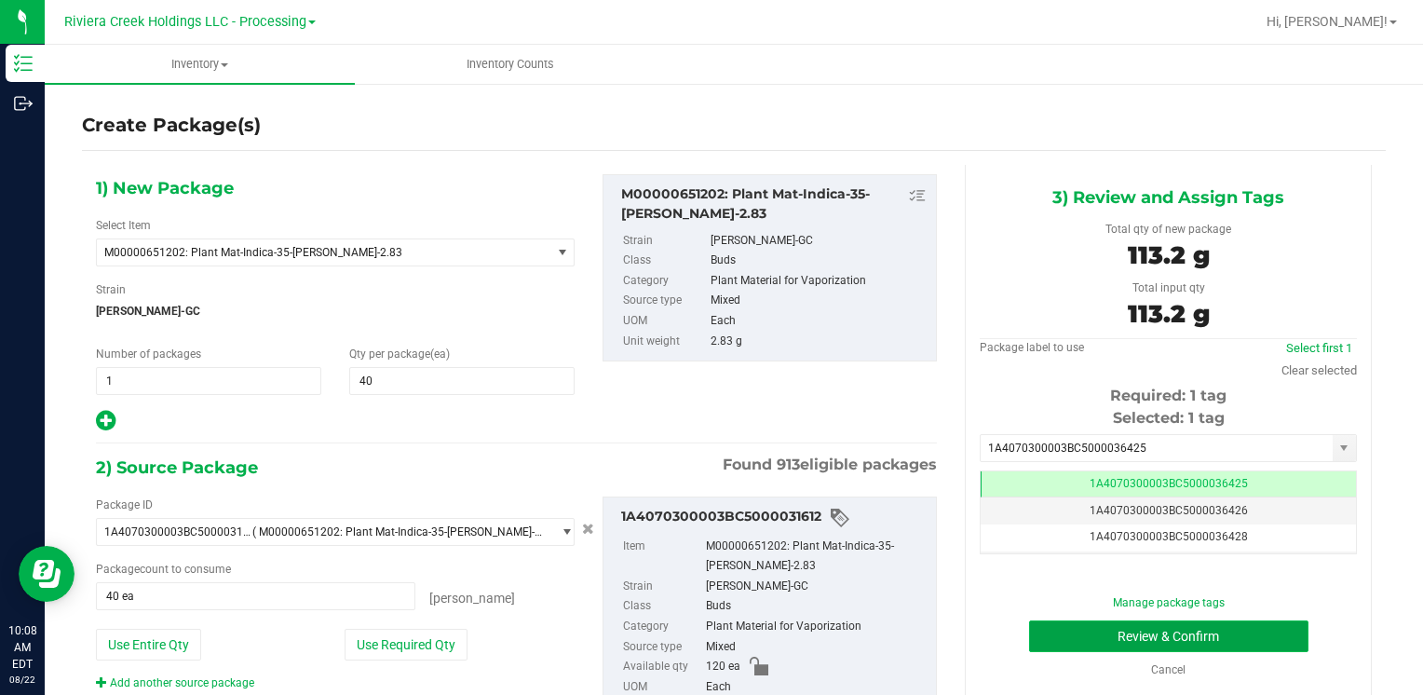
click at [1096, 633] on button "Review & Confirm" at bounding box center [1168, 636] width 279 height 32
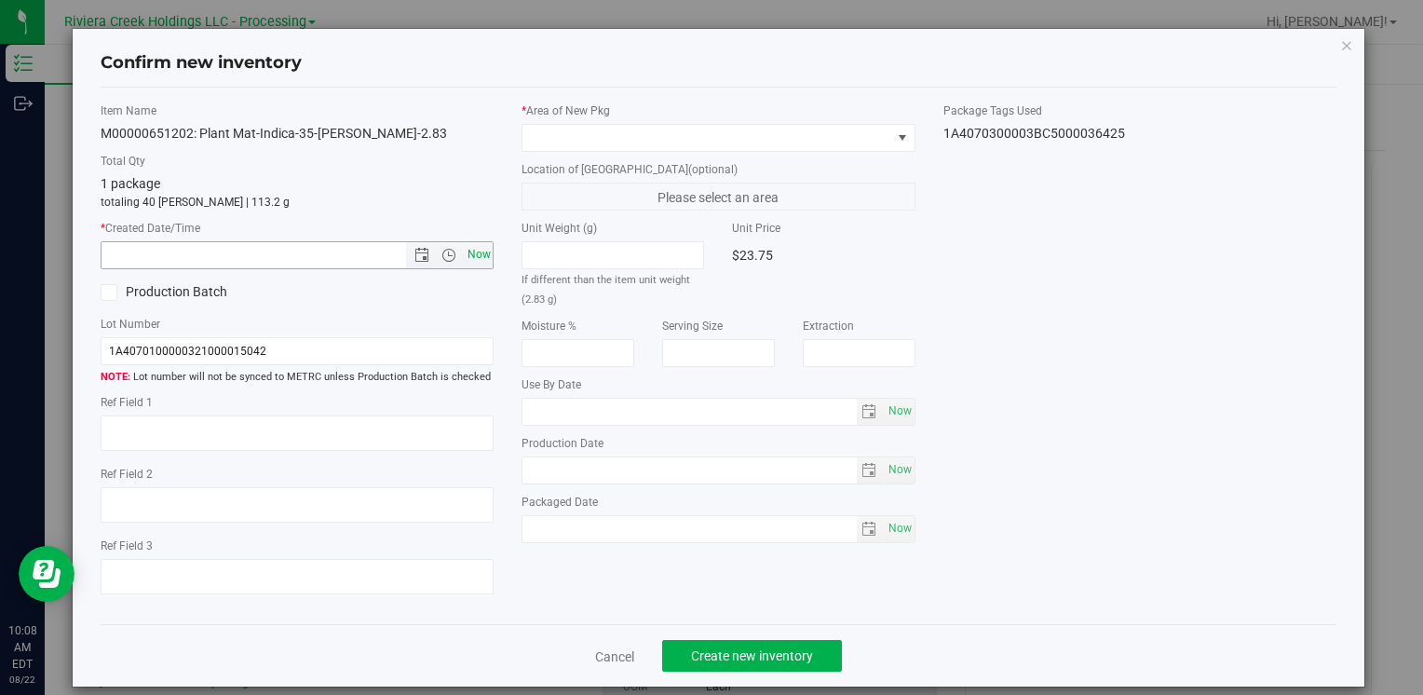
click at [463, 251] on span "Now" at bounding box center [479, 254] width 32 height 27
type input "[DATE] 10:08 AM"
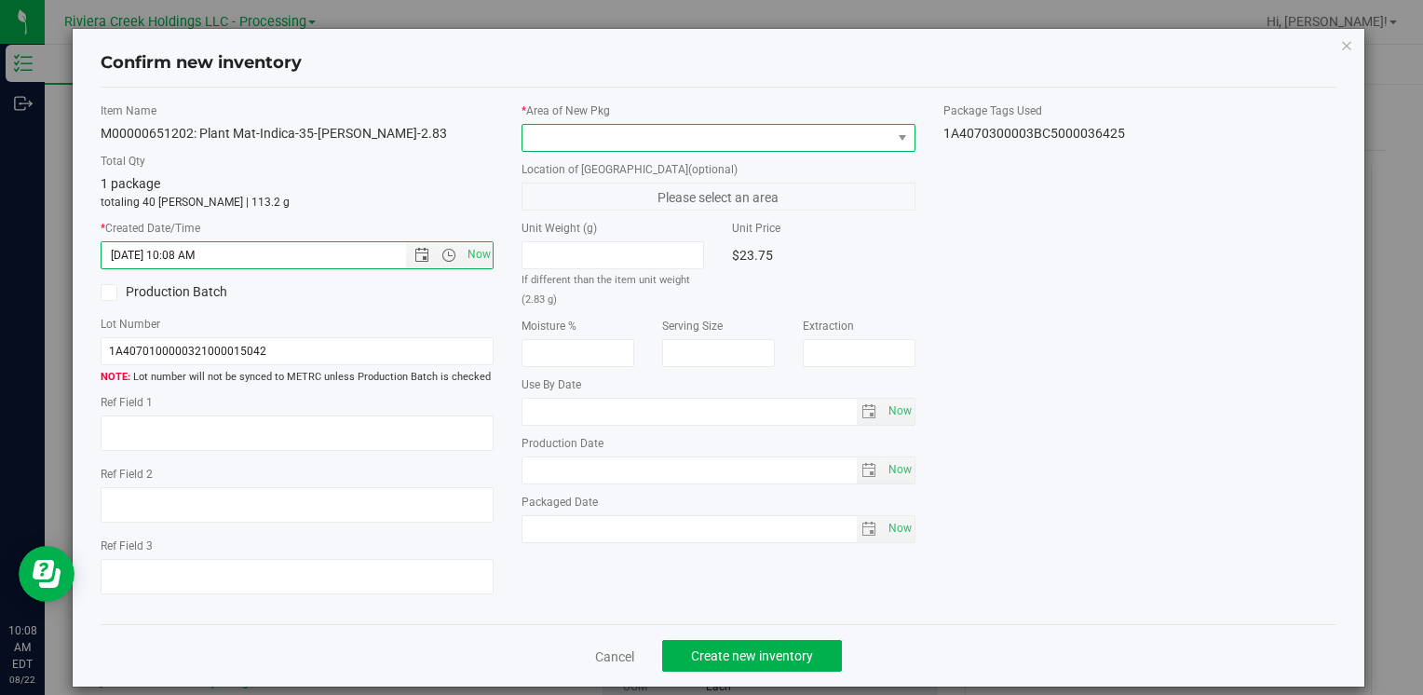
click at [536, 145] on span at bounding box center [706, 138] width 368 height 26
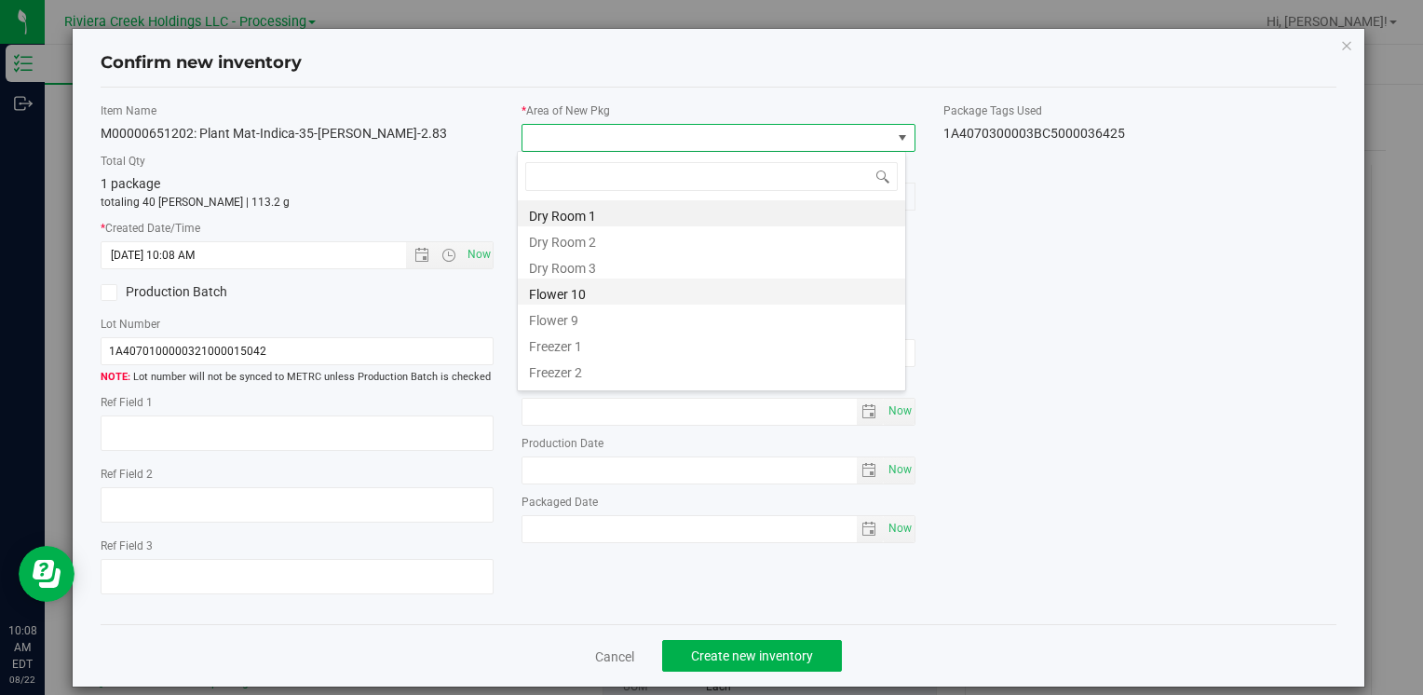
click at [629, 287] on li "Flower 10" at bounding box center [711, 291] width 387 height 26
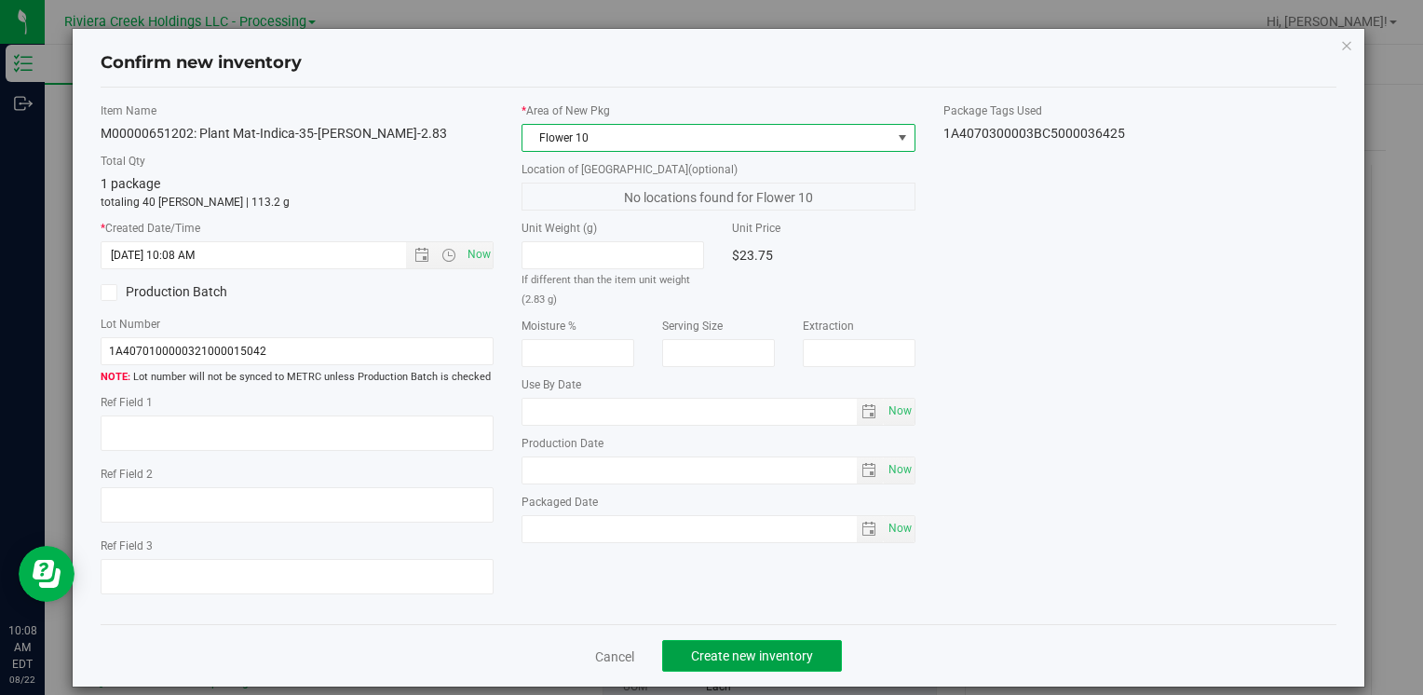
click at [764, 650] on span "Create new inventory" at bounding box center [752, 655] width 122 height 15
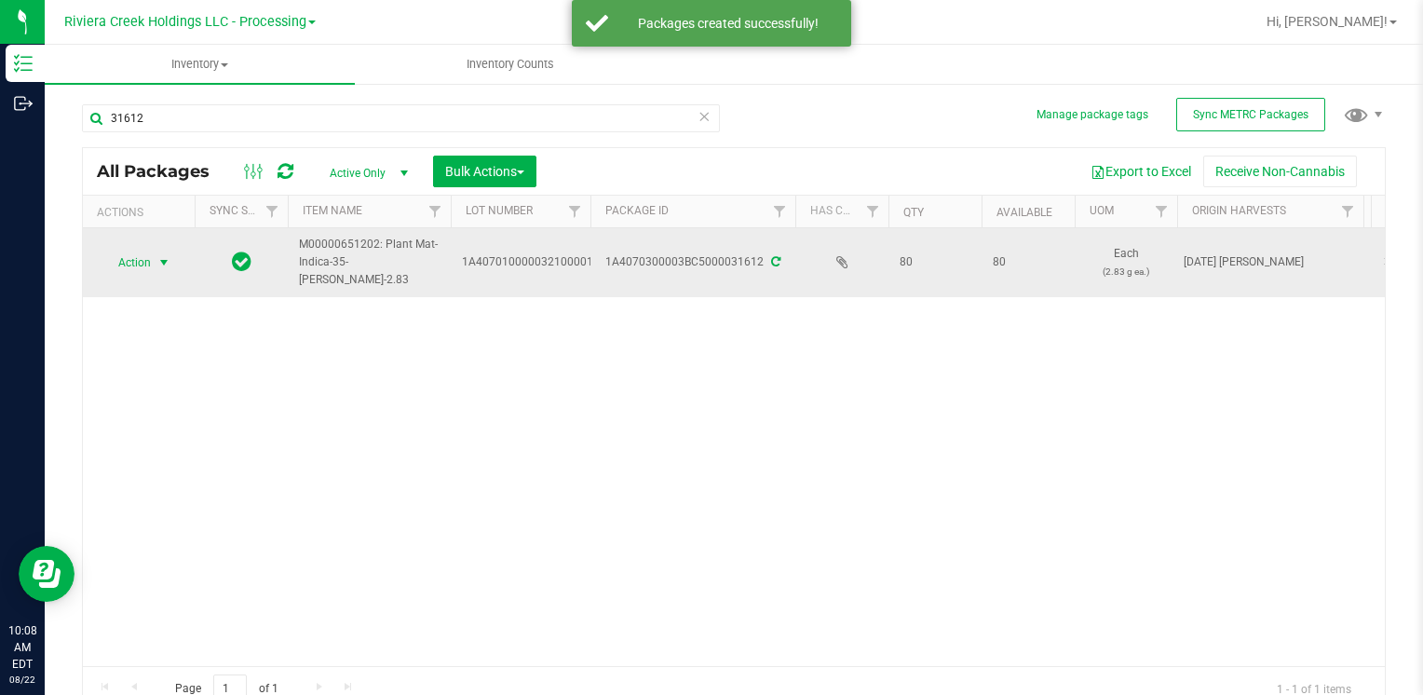
drag, startPoint x: 132, startPoint y: 262, endPoint x: 146, endPoint y: 269, distance: 15.8
click at [134, 263] on span "Action" at bounding box center [127, 263] width 50 height 26
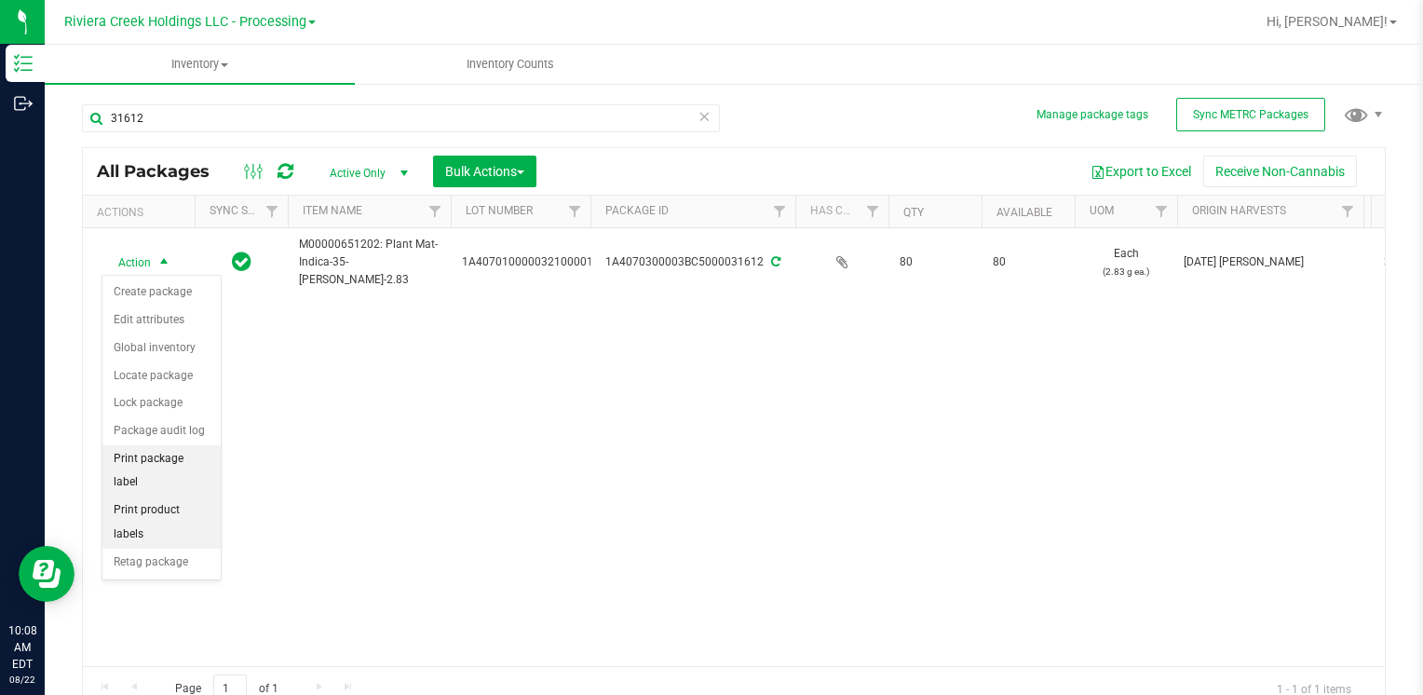
click at [192, 457] on li "Print package label" at bounding box center [161, 470] width 118 height 51
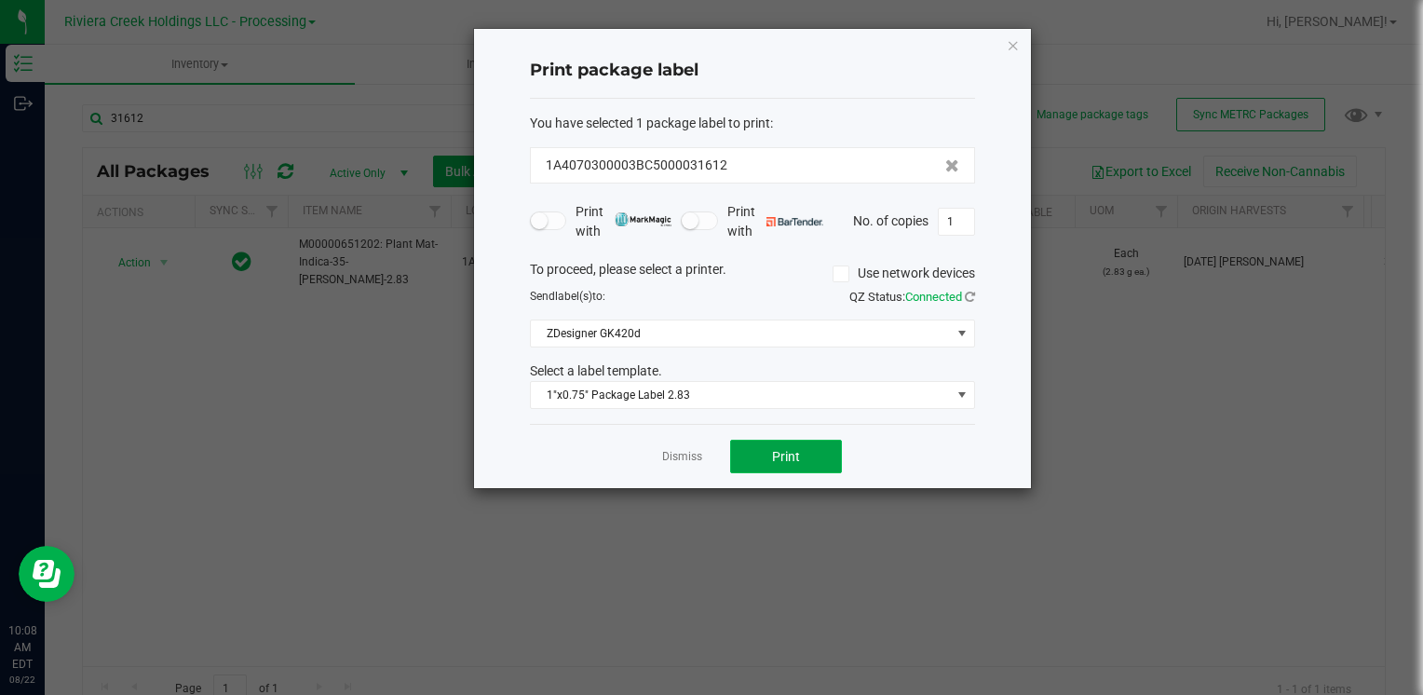
click at [808, 460] on button "Print" at bounding box center [786, 457] width 112 height 34
click at [1014, 43] on icon "button" at bounding box center [1013, 45] width 13 height 22
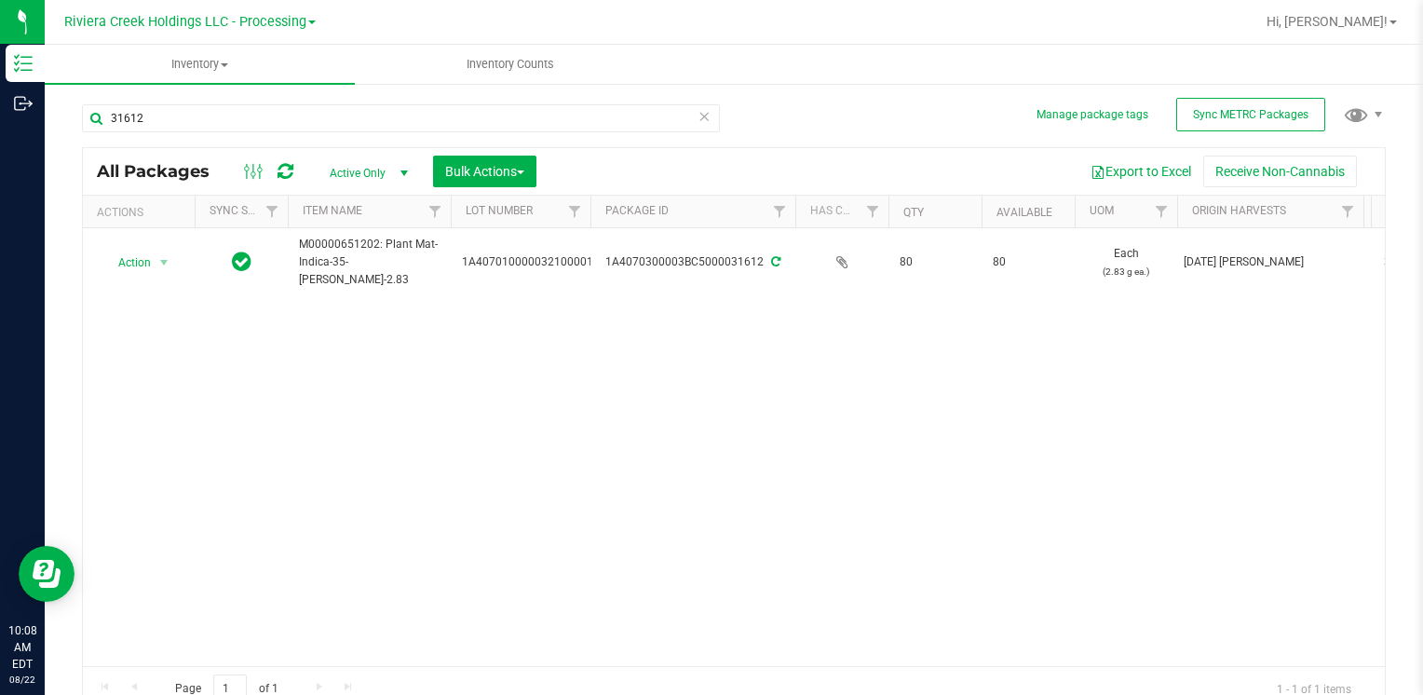
click at [279, 97] on div "31612" at bounding box center [408, 118] width 652 height 60
click at [280, 113] on input "31612" at bounding box center [401, 118] width 638 height 28
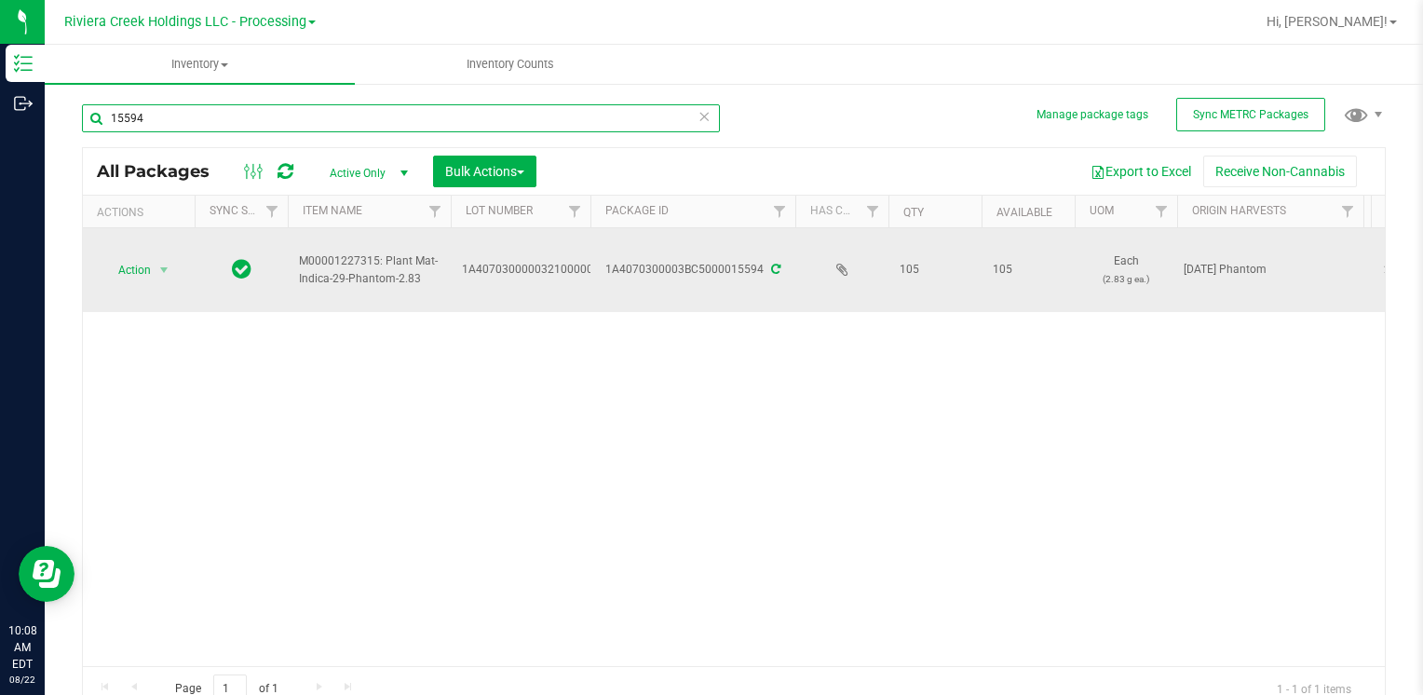
type input "15594"
click at [153, 268] on span "select" at bounding box center [164, 270] width 23 height 26
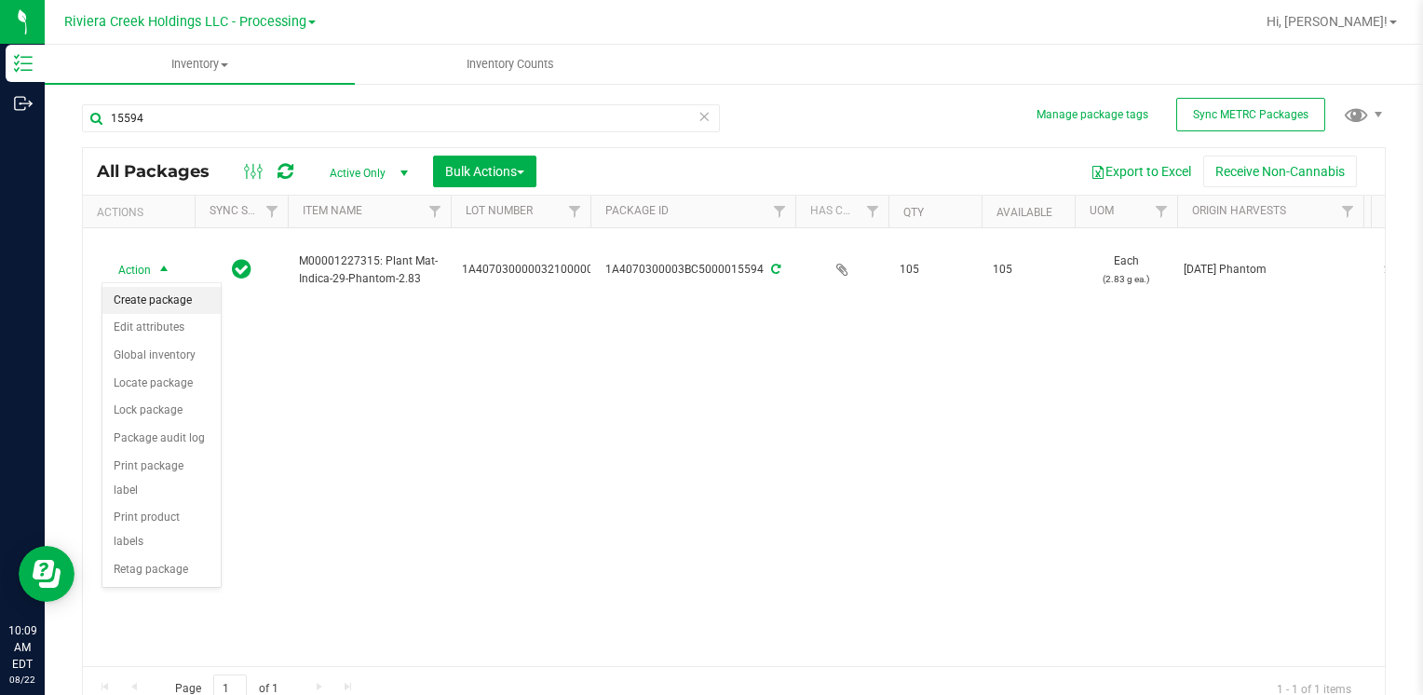
click at [174, 304] on li "Create package" at bounding box center [161, 301] width 118 height 28
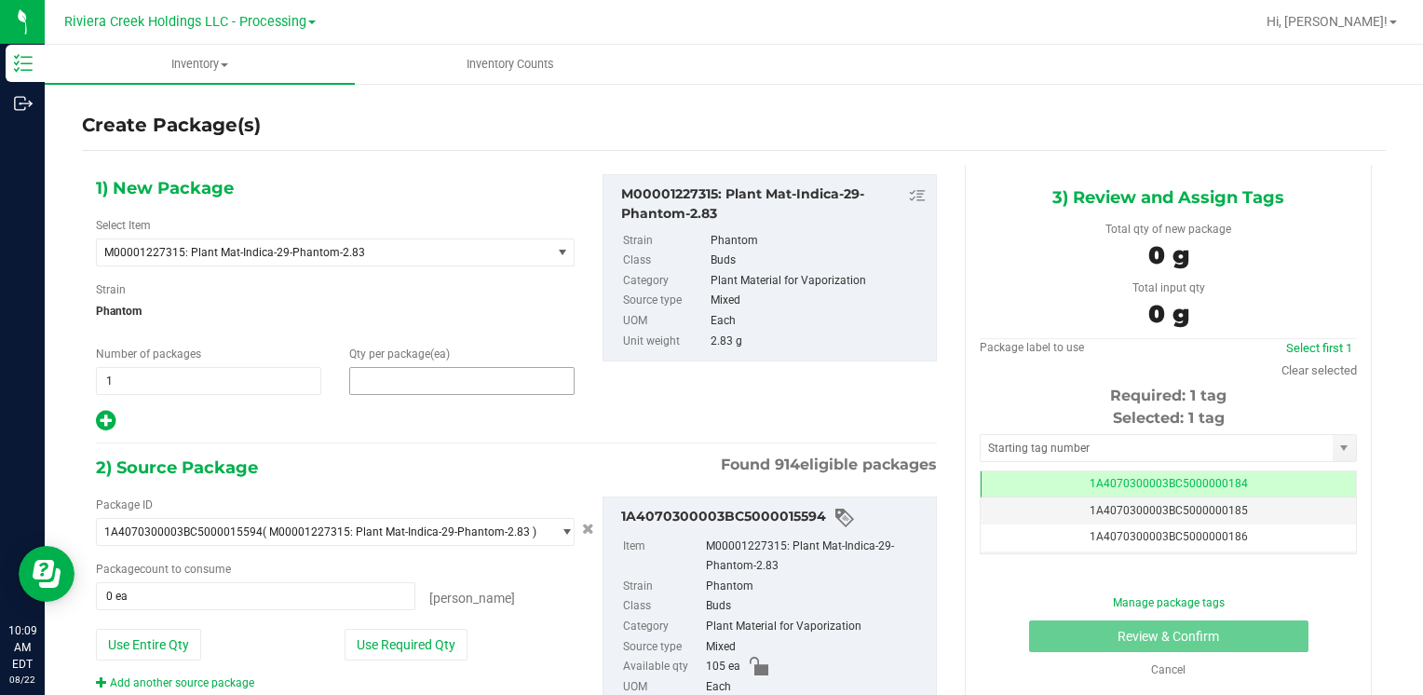
click at [399, 386] on span at bounding box center [461, 381] width 225 height 28
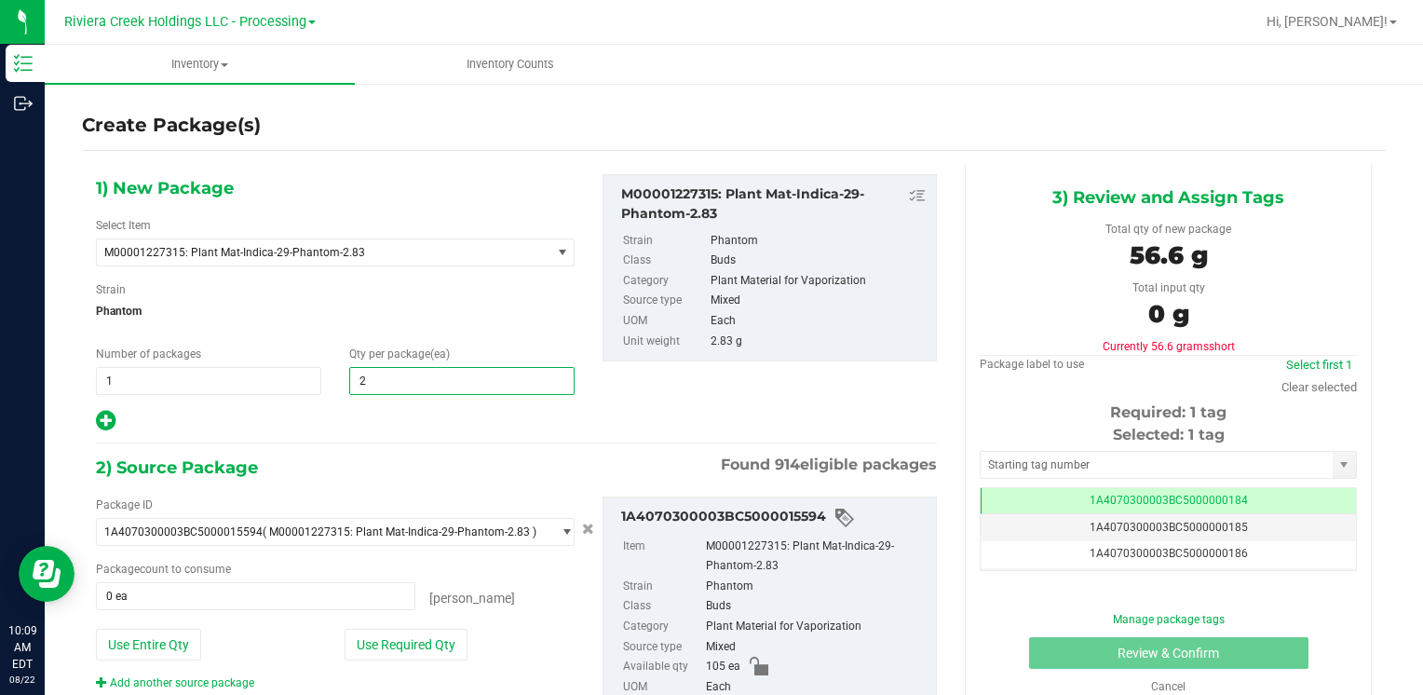
type input "20"
click at [361, 642] on button "Use Required Qty" at bounding box center [406, 645] width 123 height 32
type input "20 ea"
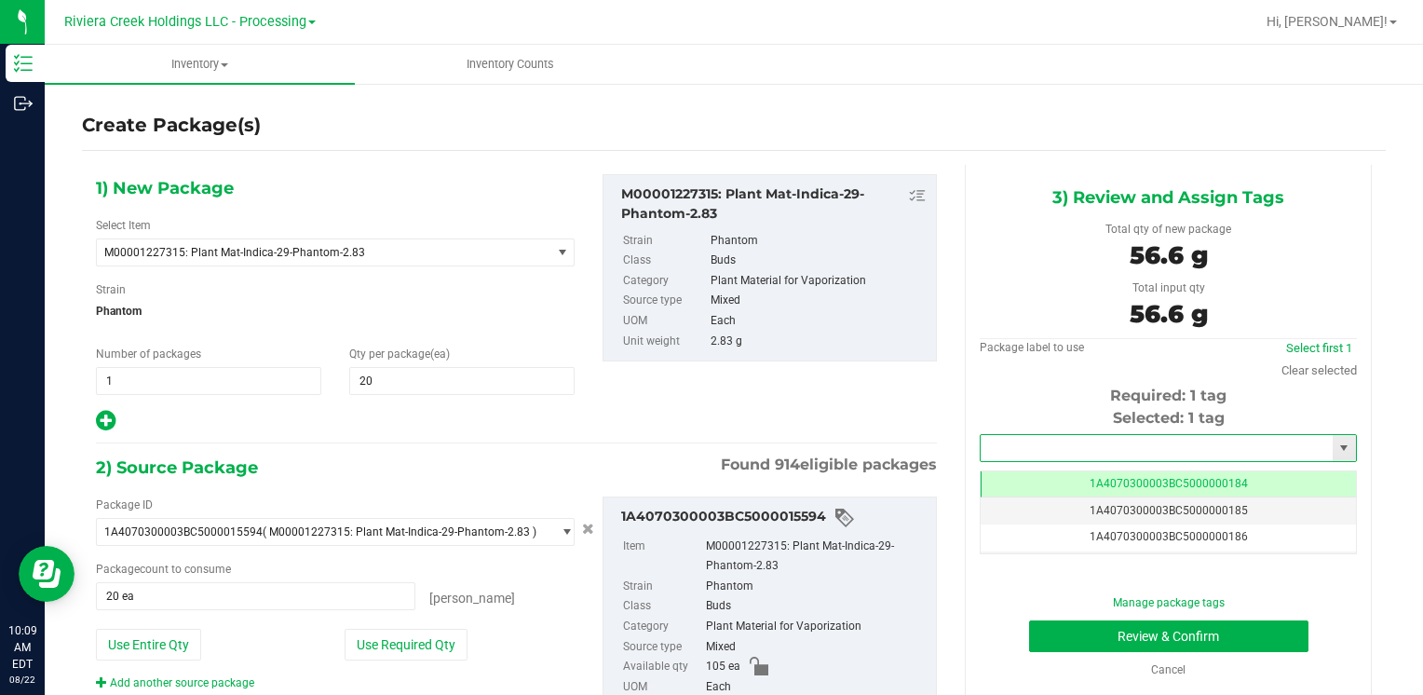
click at [1042, 450] on input "text" at bounding box center [1157, 448] width 352 height 26
click at [1036, 468] on li "1A4070300003BC5000036421" at bounding box center [1156, 480] width 371 height 28
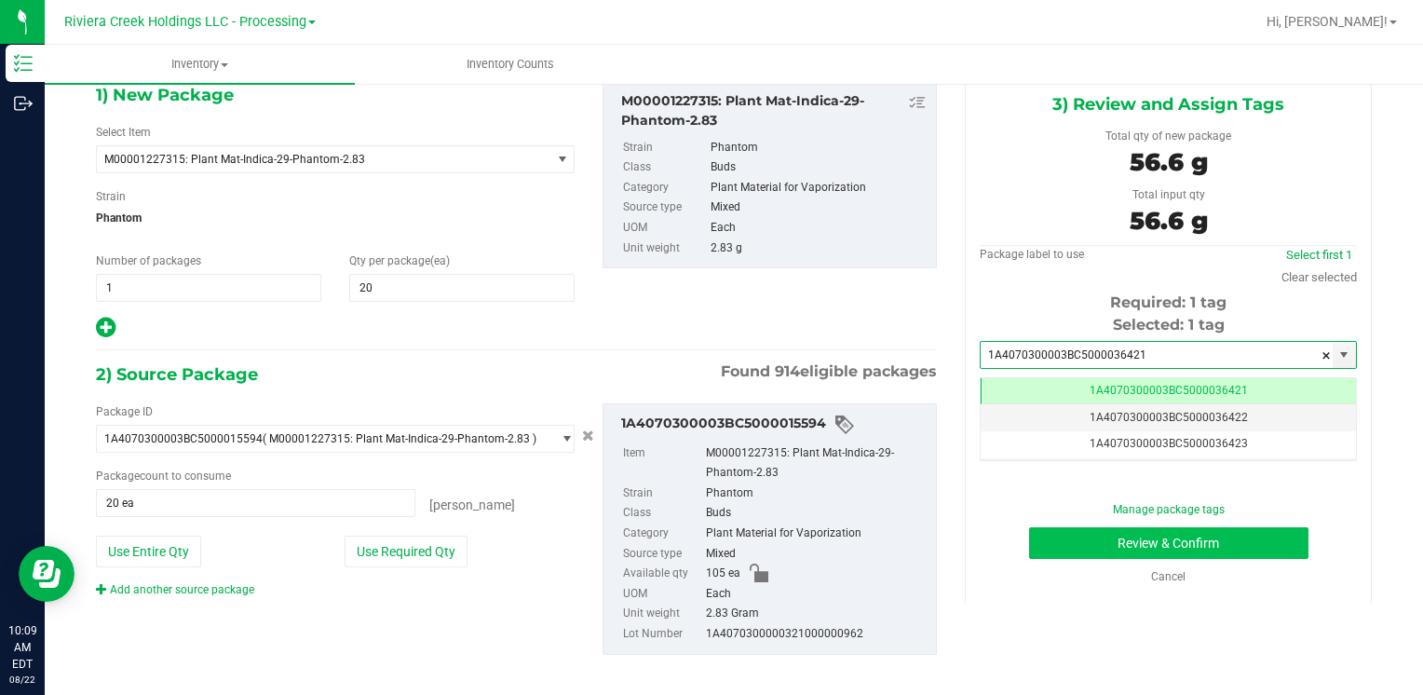
type input "1A4070300003BC5000036421"
click at [1068, 542] on button "Review & Confirm" at bounding box center [1168, 543] width 279 height 32
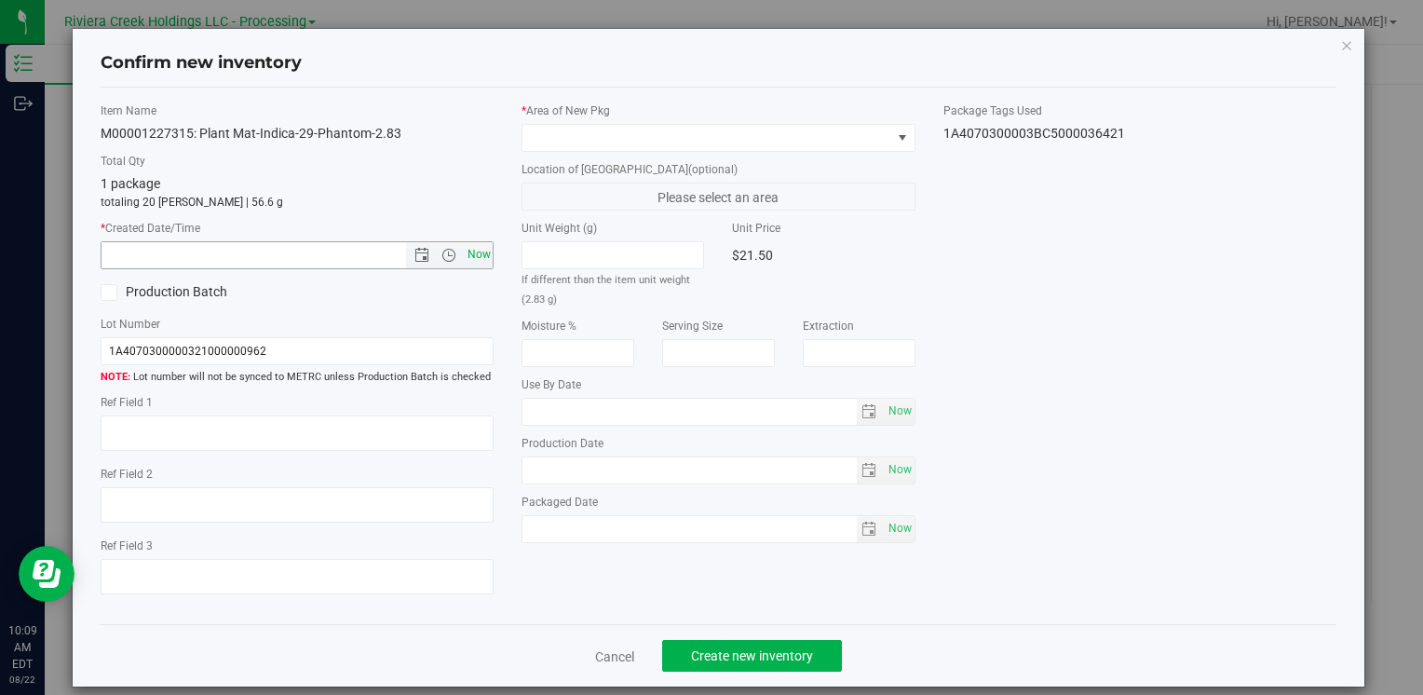
click at [466, 249] on span "Now" at bounding box center [479, 254] width 32 height 27
type input "[DATE] 10:09 AM"
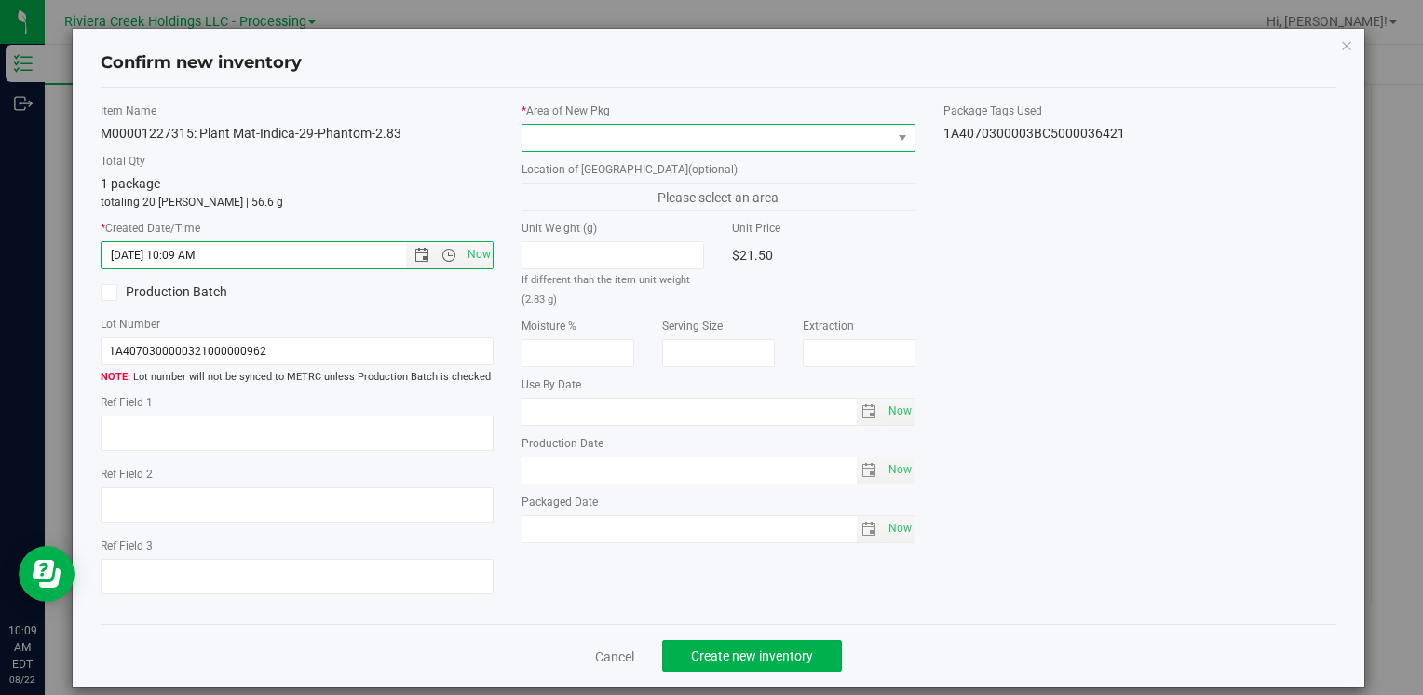
click at [530, 132] on span at bounding box center [706, 138] width 368 height 26
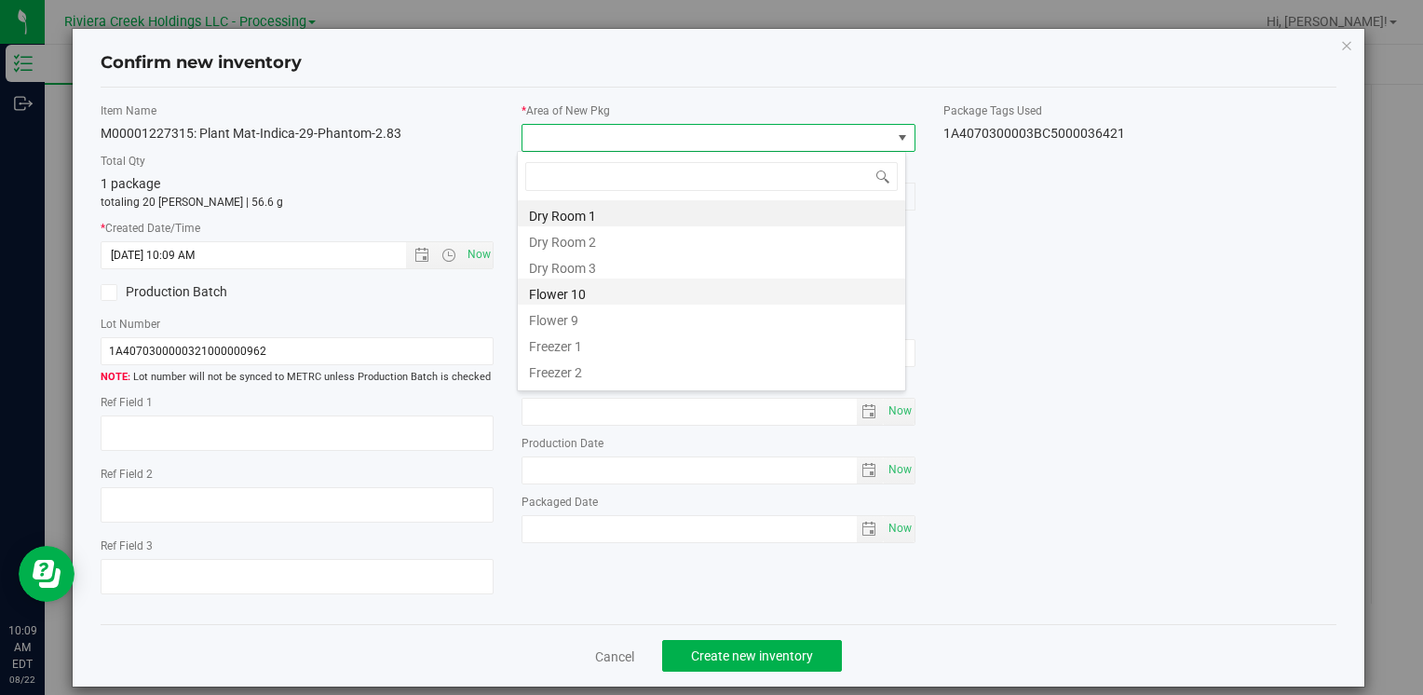
click at [604, 289] on li "Flower 10" at bounding box center [711, 291] width 387 height 26
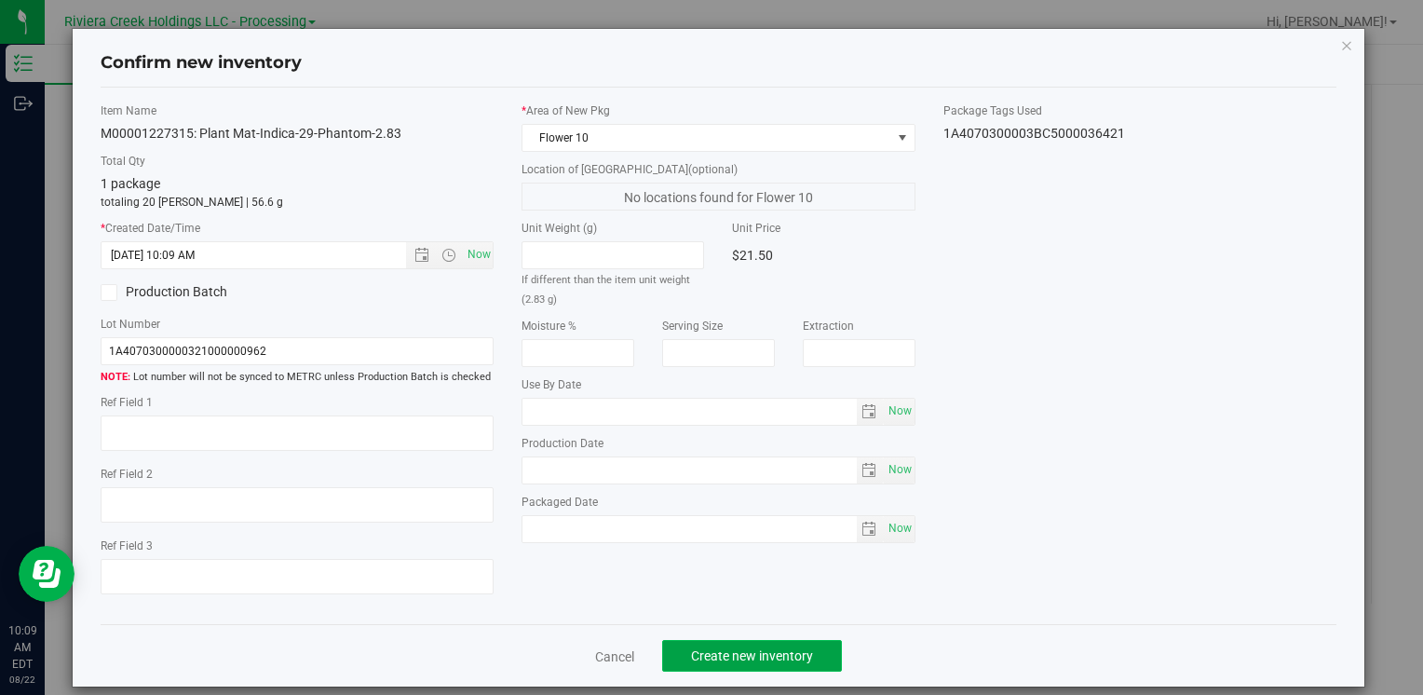
click at [722, 656] on span "Create new inventory" at bounding box center [752, 655] width 122 height 15
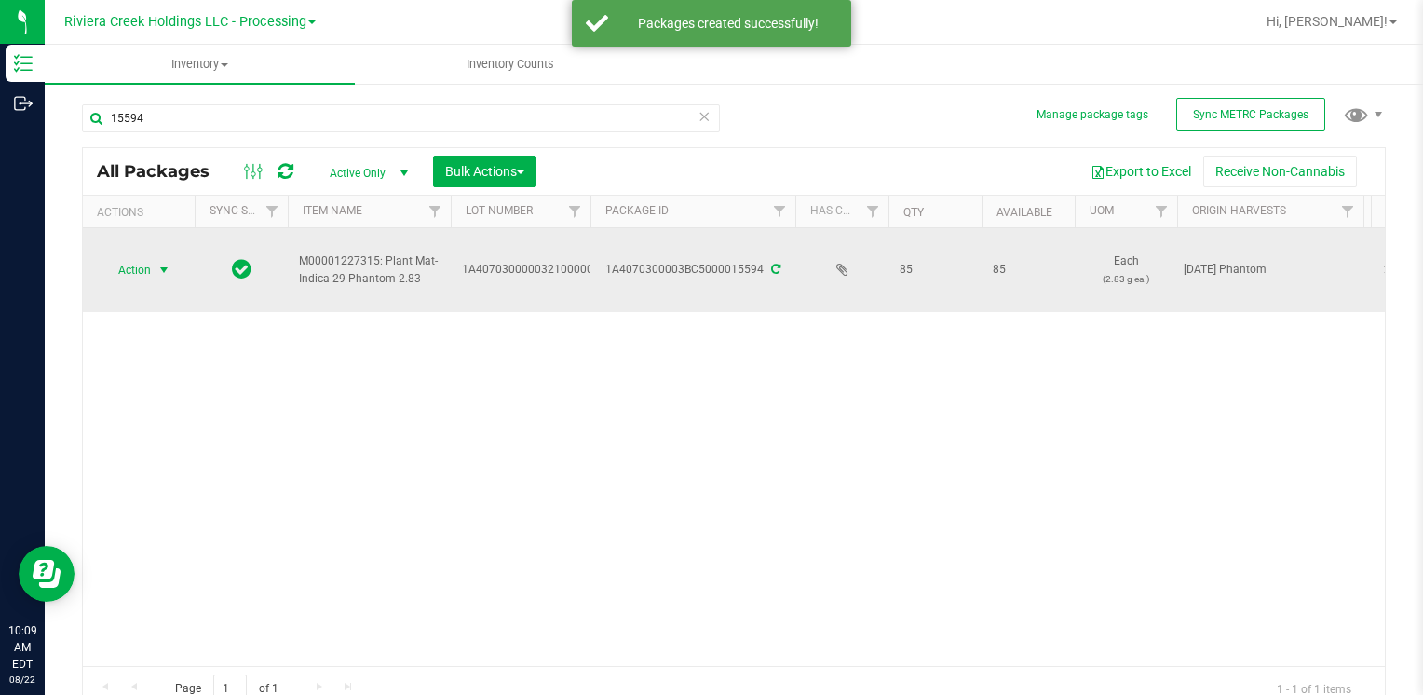
click at [153, 268] on span "select" at bounding box center [164, 270] width 23 height 26
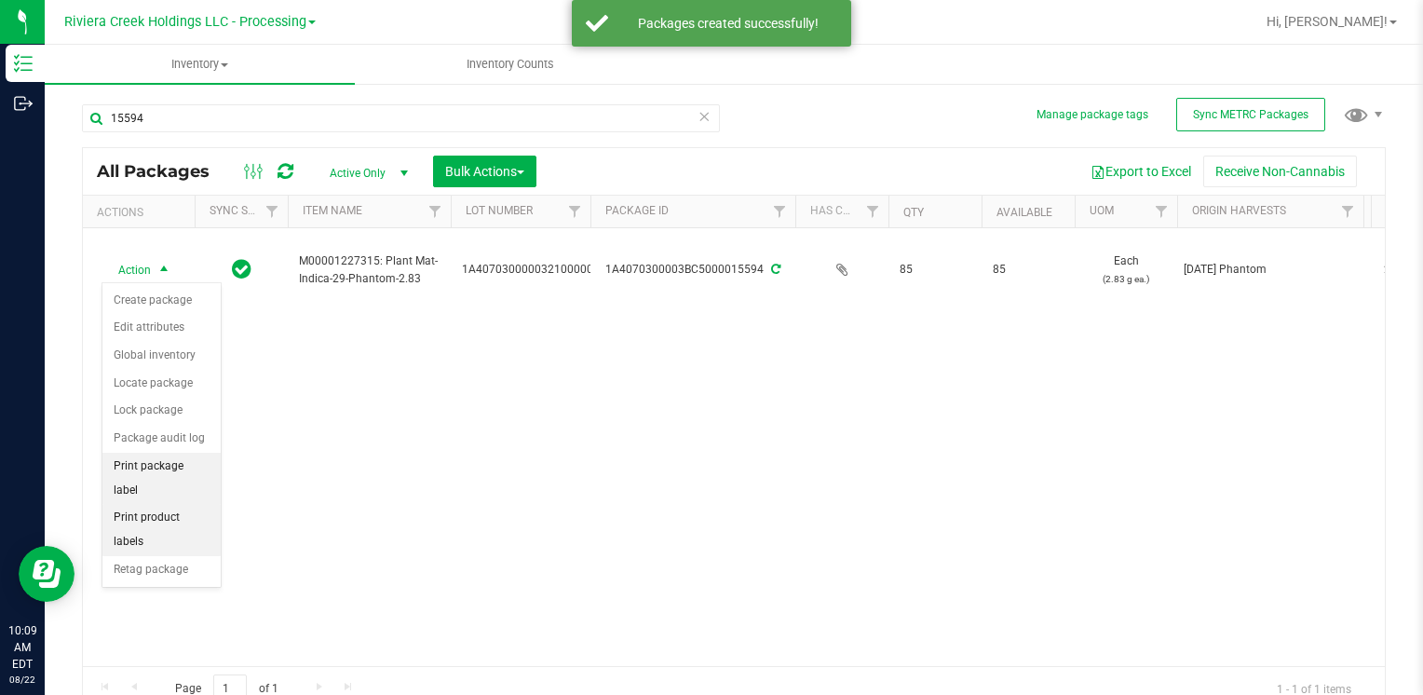
click at [201, 468] on li "Print package label" at bounding box center [161, 478] width 118 height 51
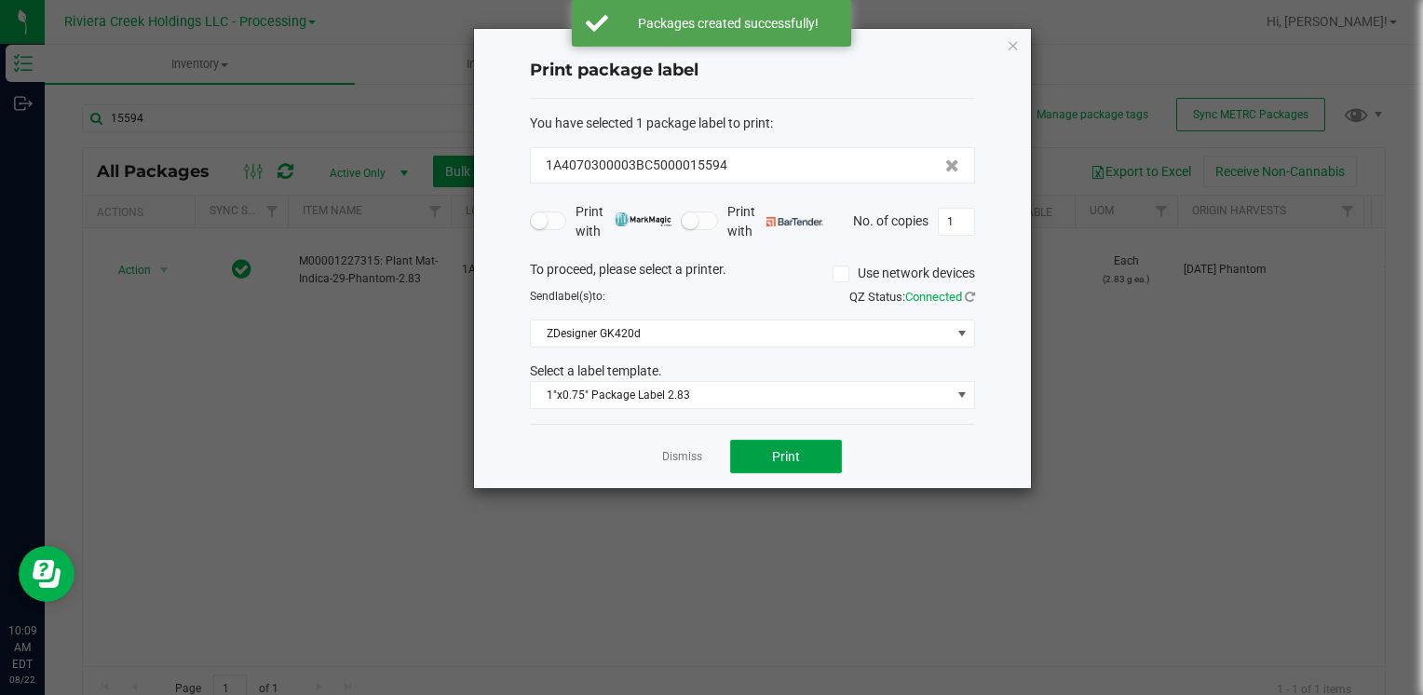
click at [773, 456] on span "Print" at bounding box center [786, 456] width 28 height 15
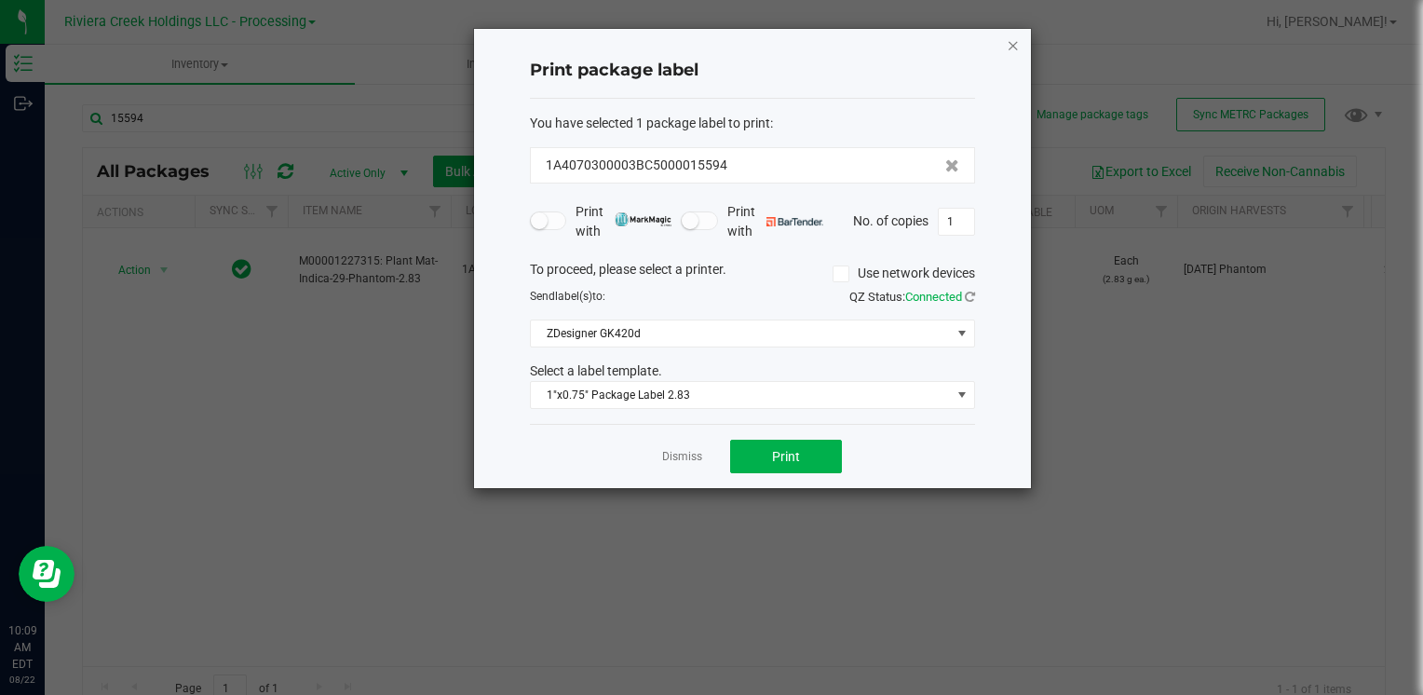
click at [1010, 45] on icon "button" at bounding box center [1013, 45] width 13 height 22
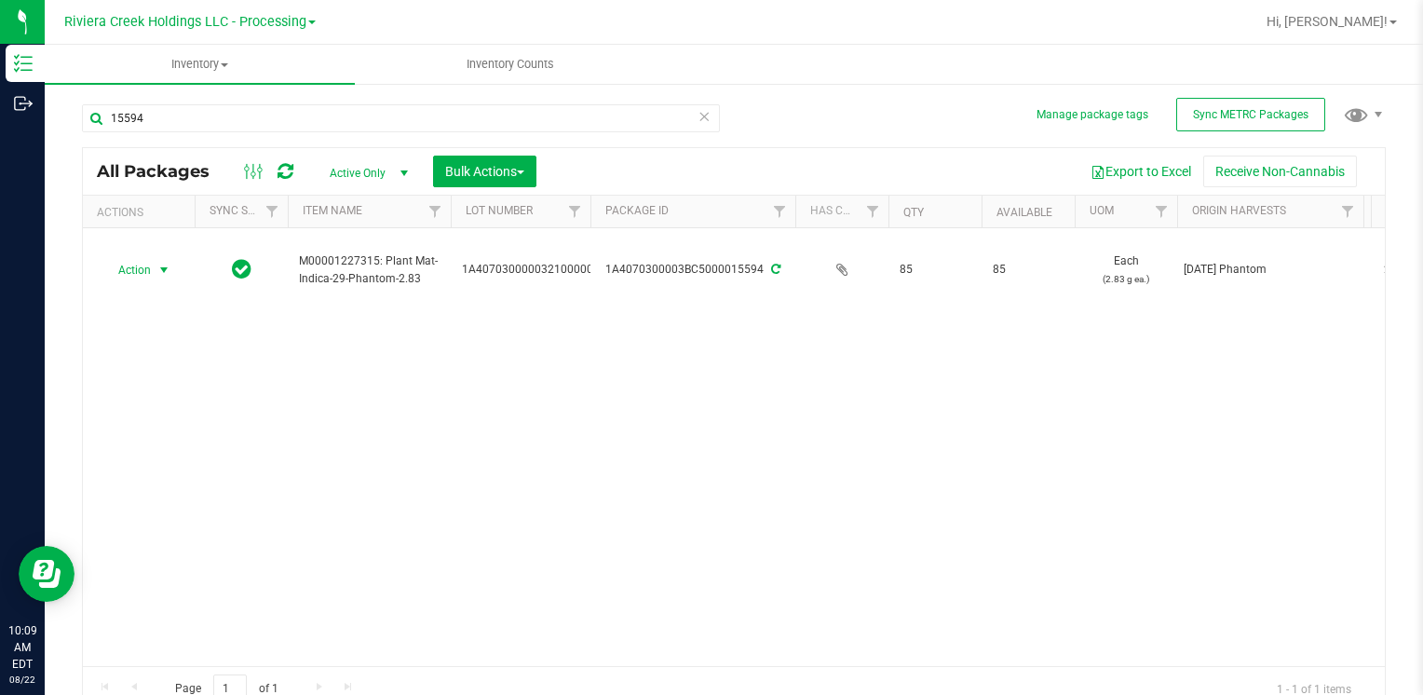
click at [220, 93] on div "15594" at bounding box center [408, 118] width 652 height 60
click at [220, 123] on input "15594" at bounding box center [401, 118] width 638 height 28
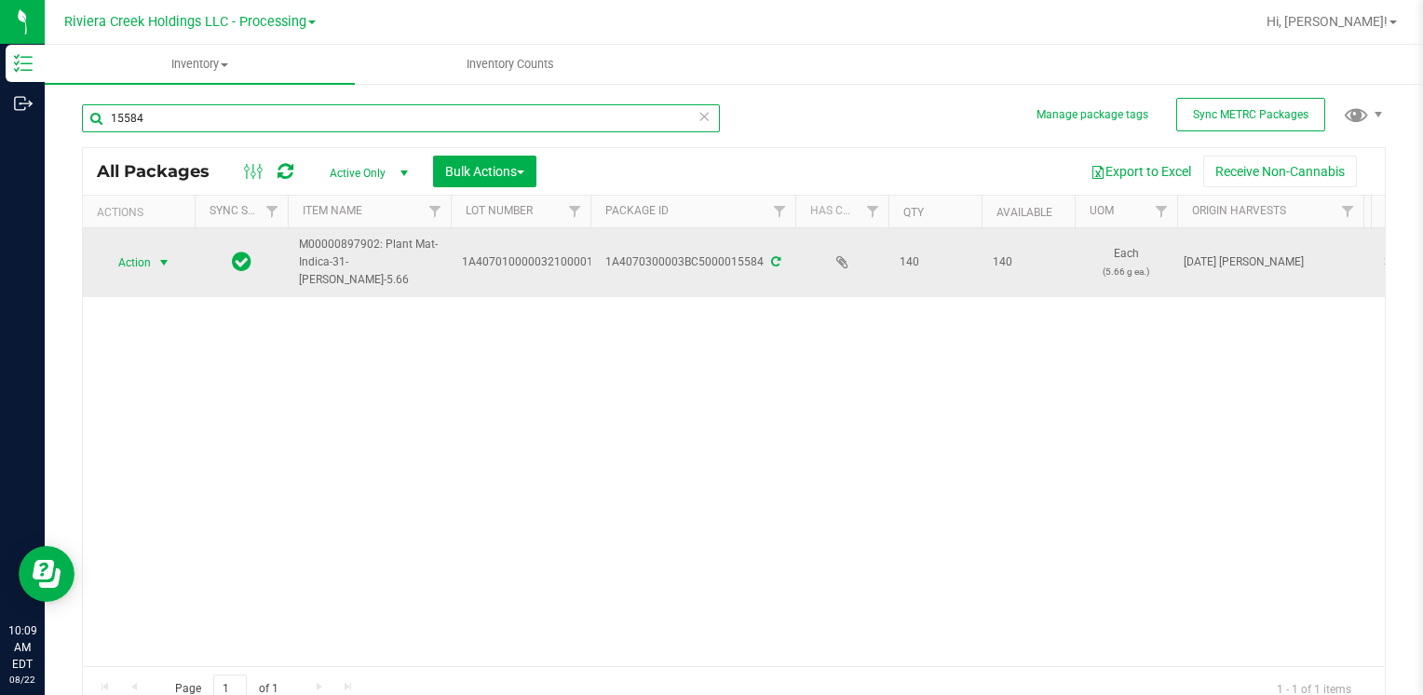
type input "15584"
click at [151, 260] on span "Action" at bounding box center [127, 263] width 50 height 26
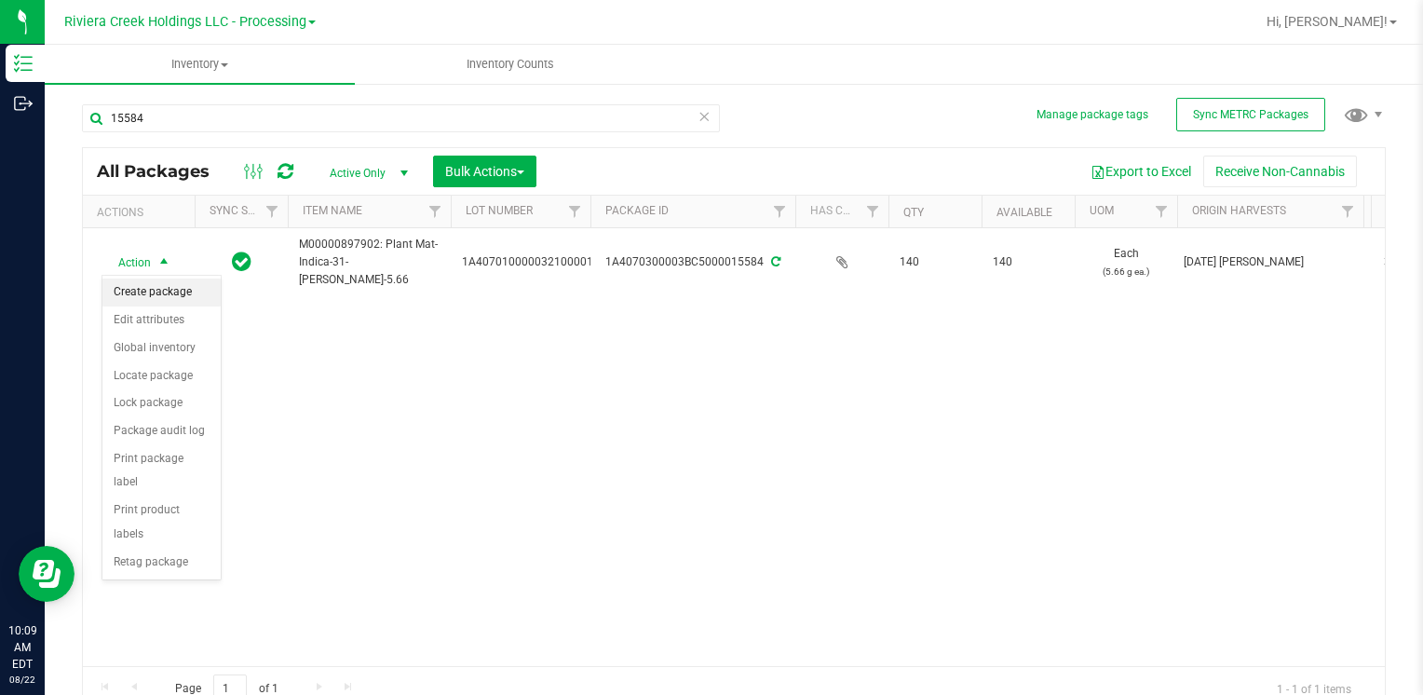
click at [168, 294] on li "Create package" at bounding box center [161, 292] width 118 height 28
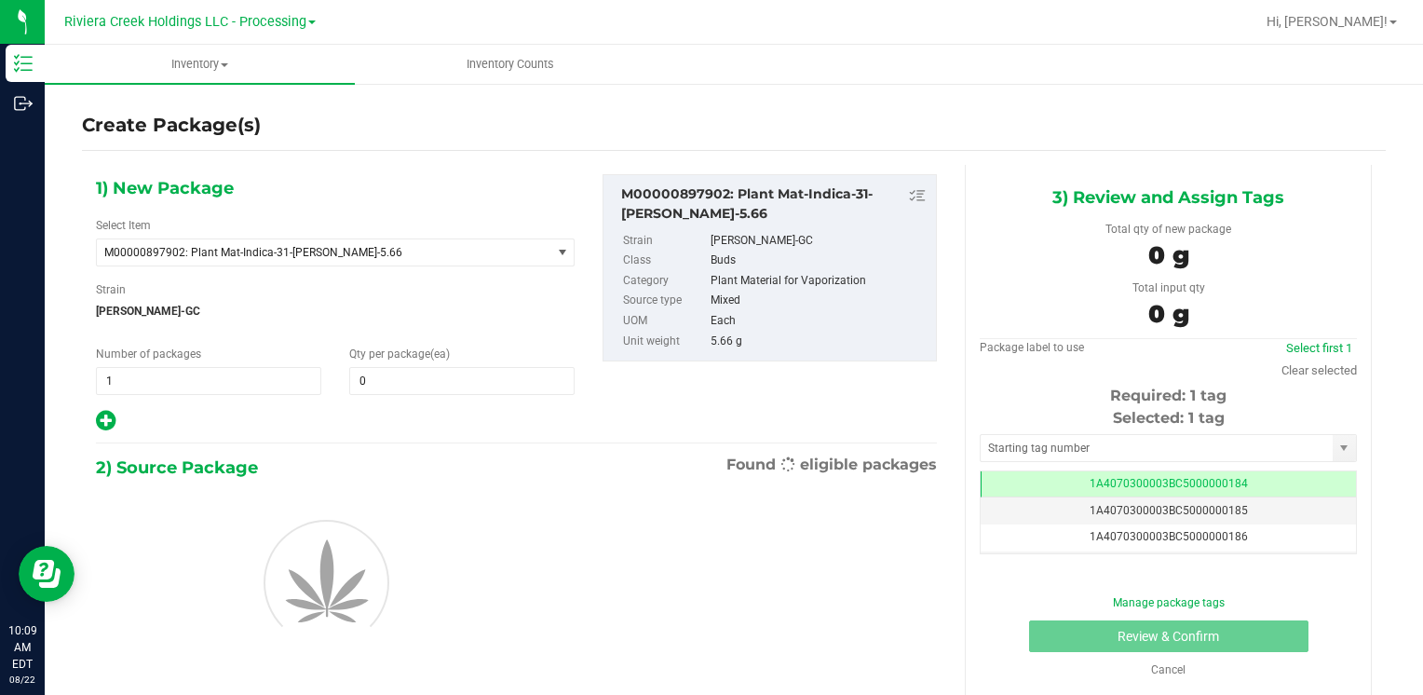
click at [407, 393] on div "1) New Package Select Item M00000897902: Plant Mat-Indica-31-[PERSON_NAME]-5.66…" at bounding box center [335, 303] width 507 height 259
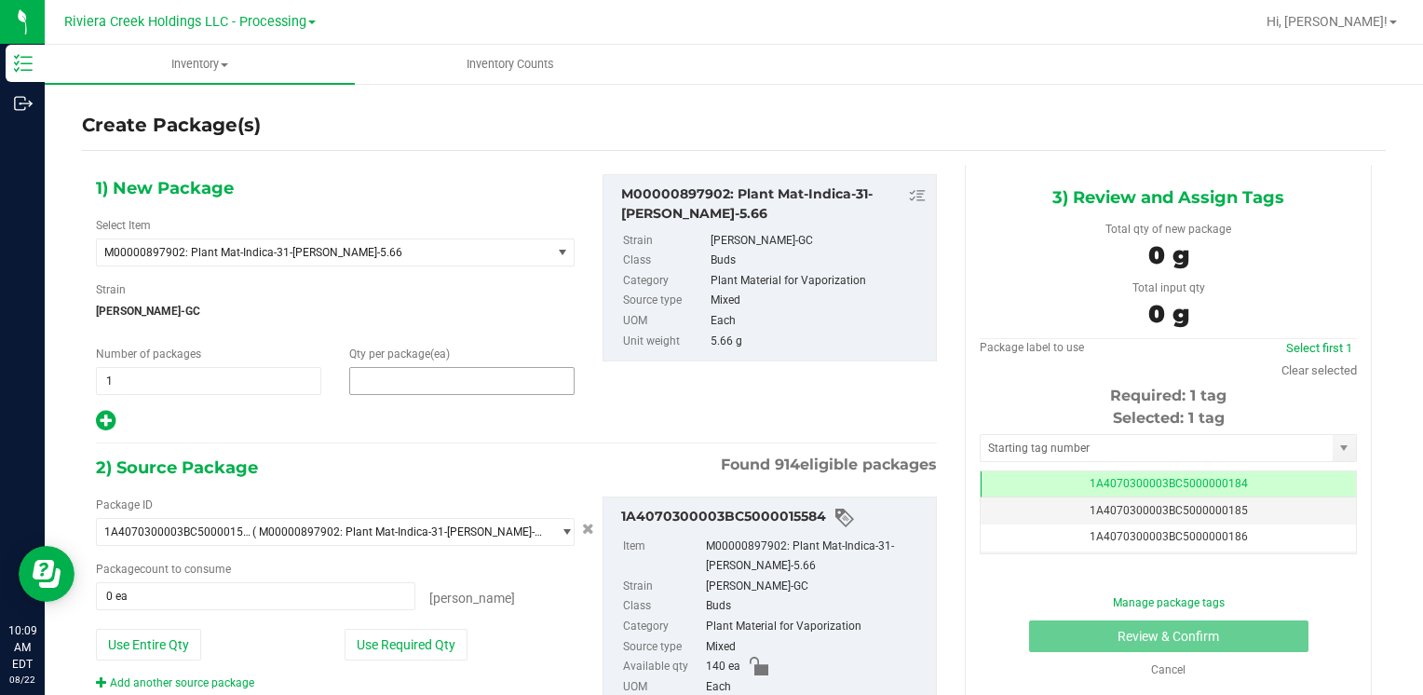
click at [413, 390] on span at bounding box center [461, 381] width 225 height 28
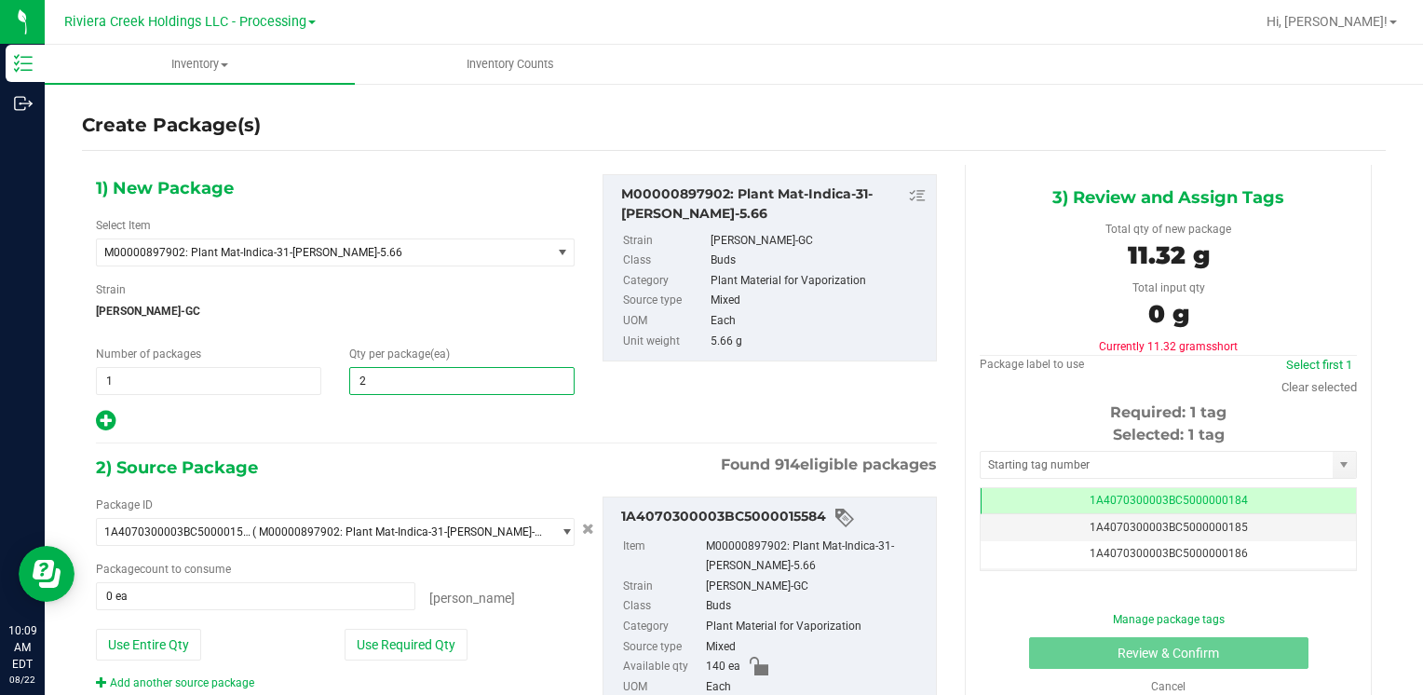
type input "20"
click at [391, 637] on button "Use Required Qty" at bounding box center [406, 645] width 123 height 32
type input "20 ea"
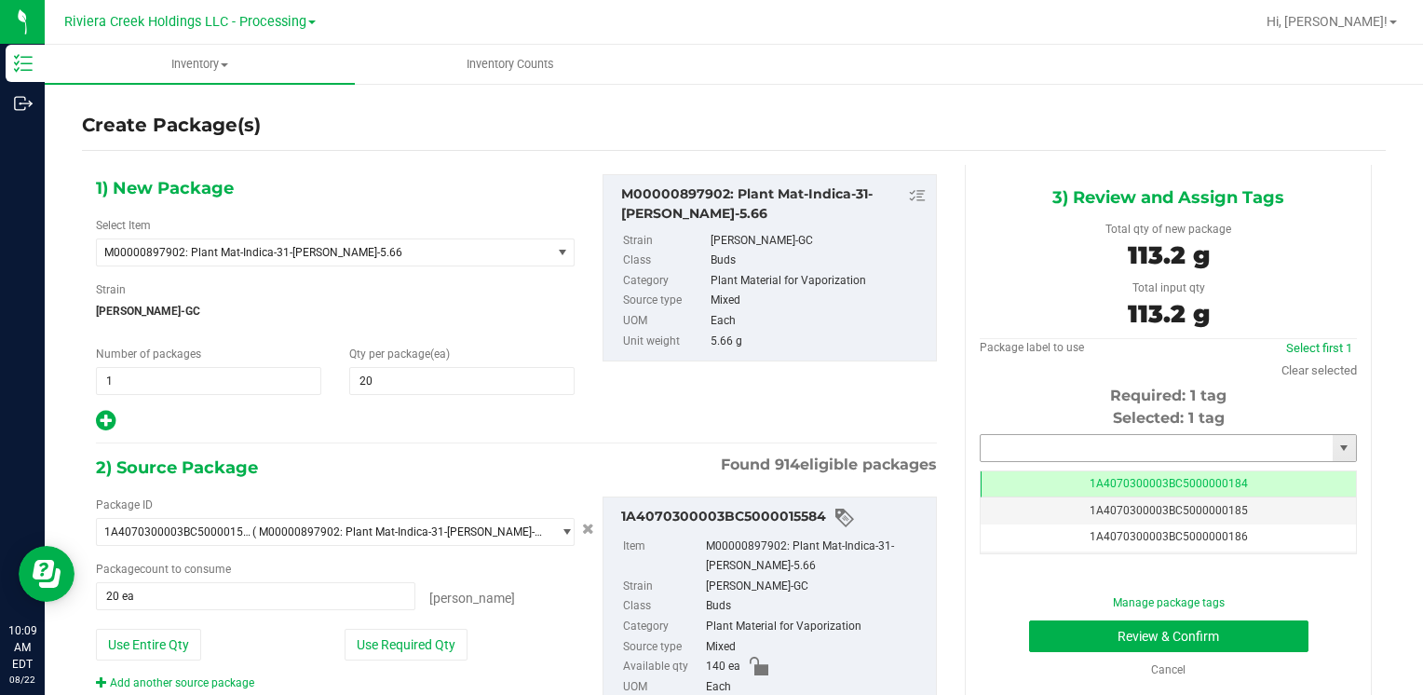
click at [1014, 444] on input "text" at bounding box center [1157, 448] width 352 height 26
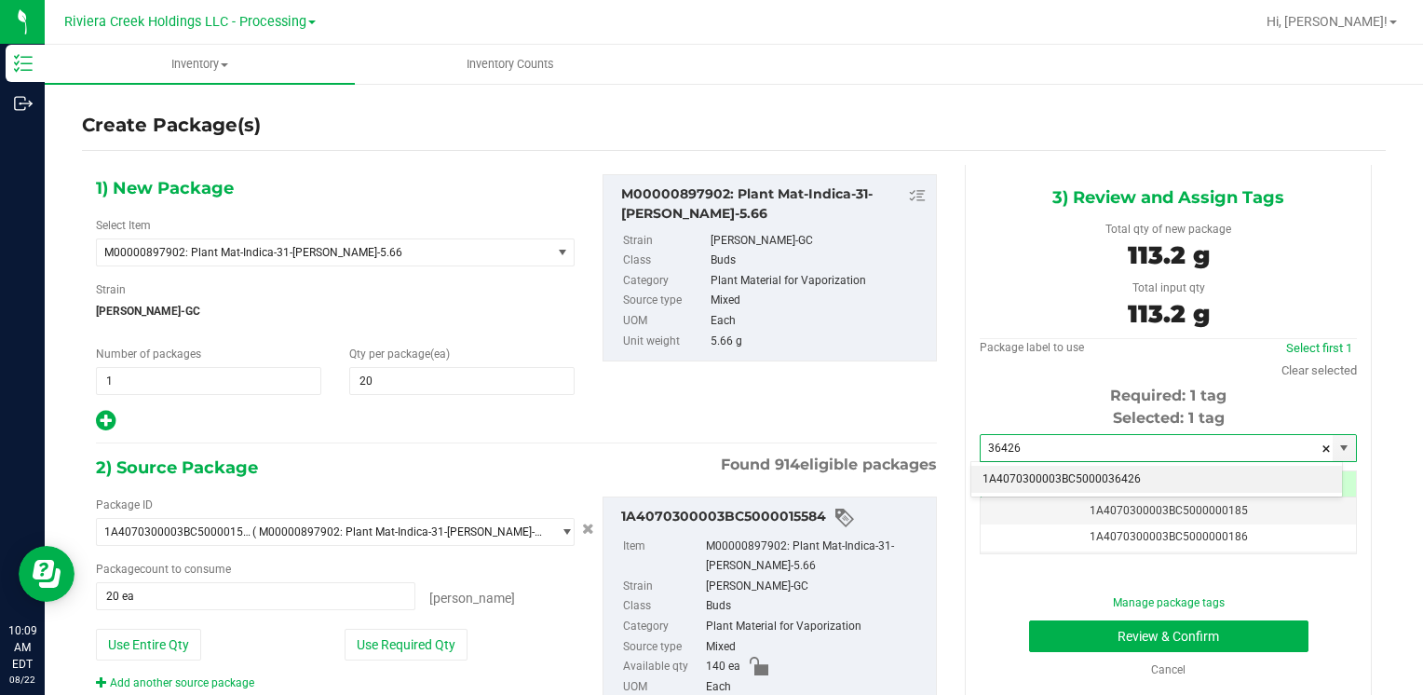
click at [1017, 468] on li "1A4070300003BC5000036426" at bounding box center [1156, 480] width 371 height 28
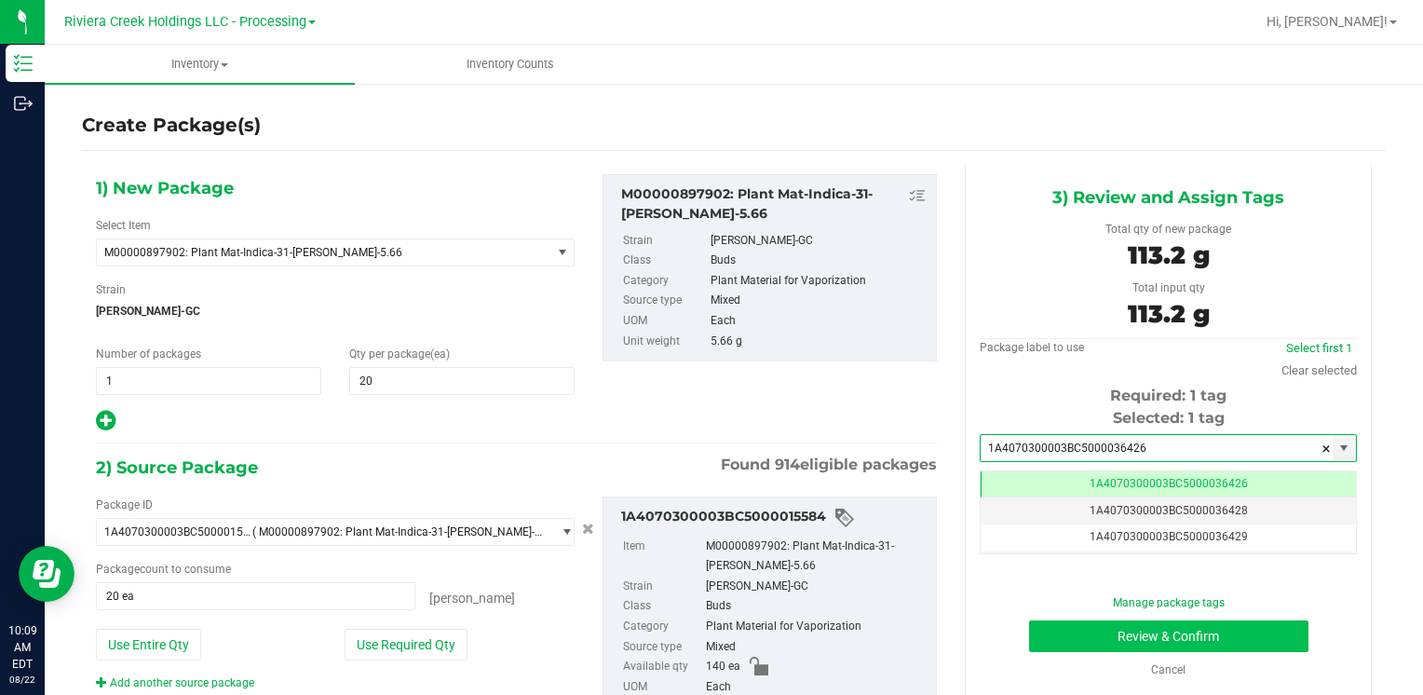
type input "1A4070300003BC5000036426"
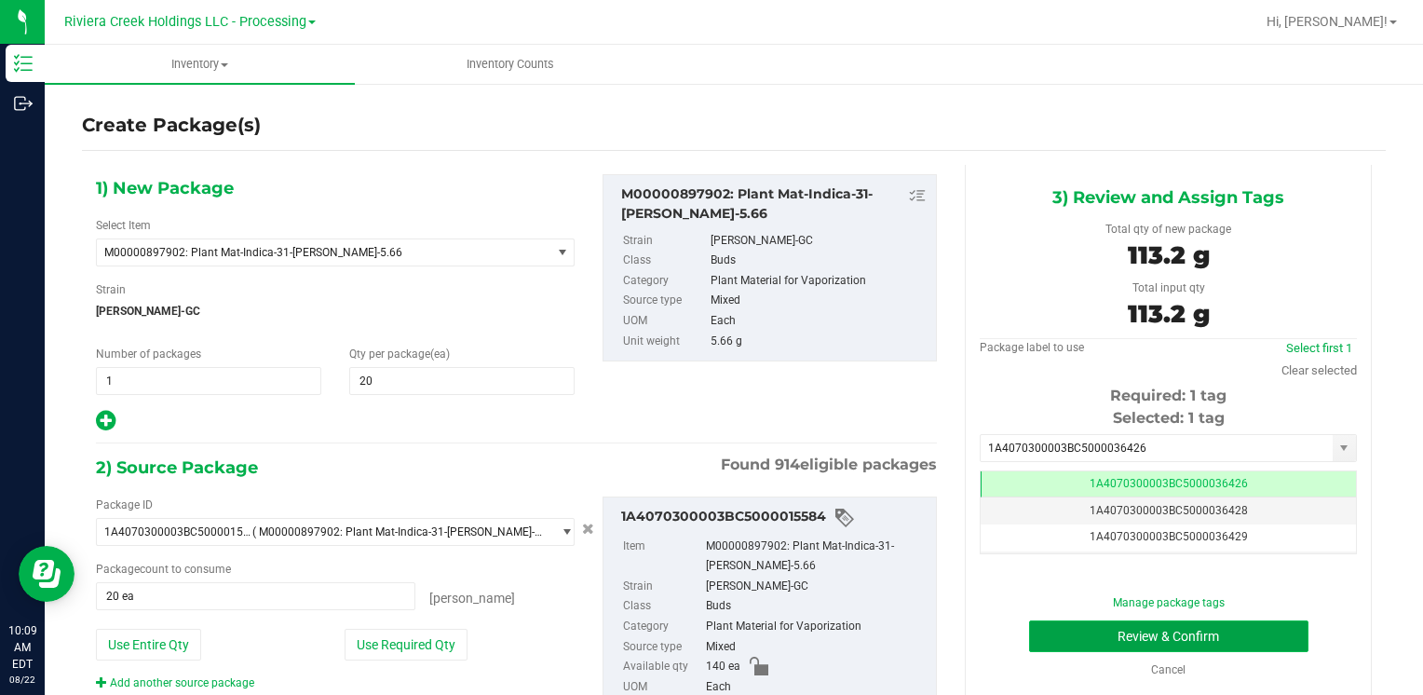
click at [1084, 623] on button "Review & Confirm" at bounding box center [1168, 636] width 279 height 32
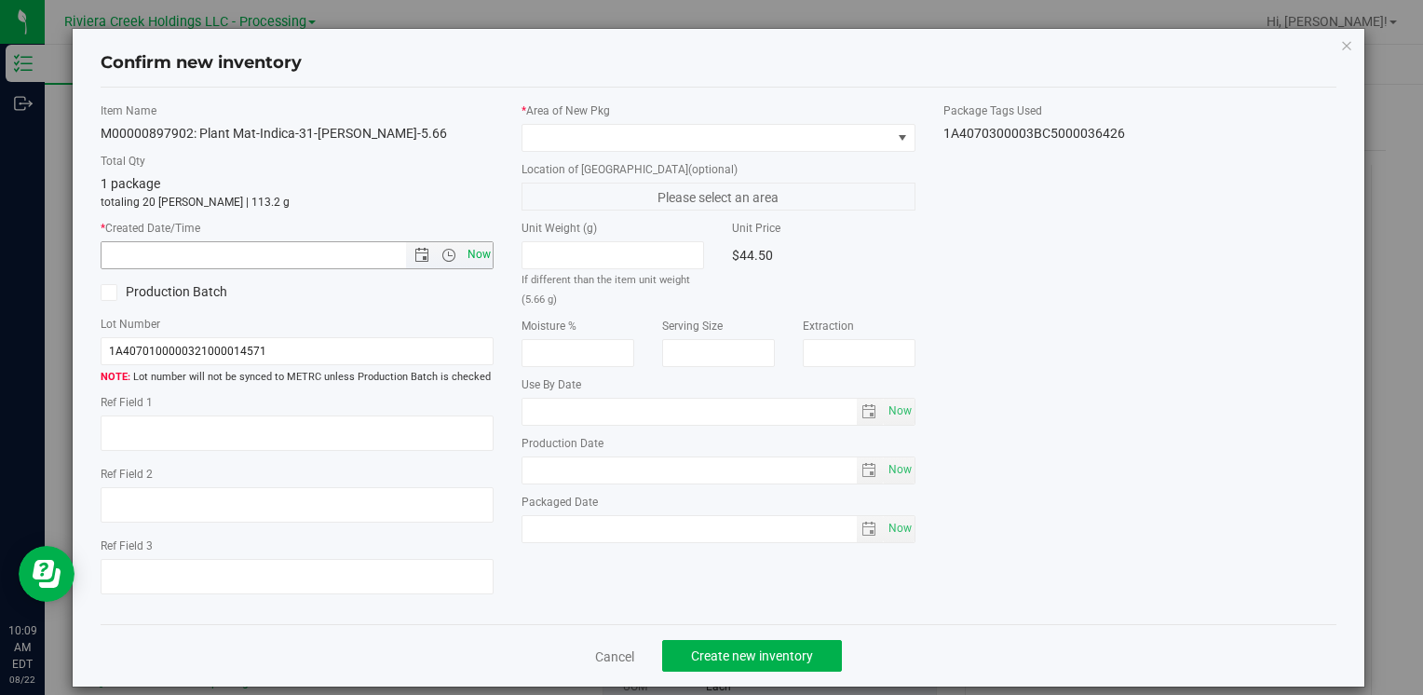
click at [468, 251] on span "Now" at bounding box center [479, 254] width 32 height 27
type input "[DATE] 10:09 AM"
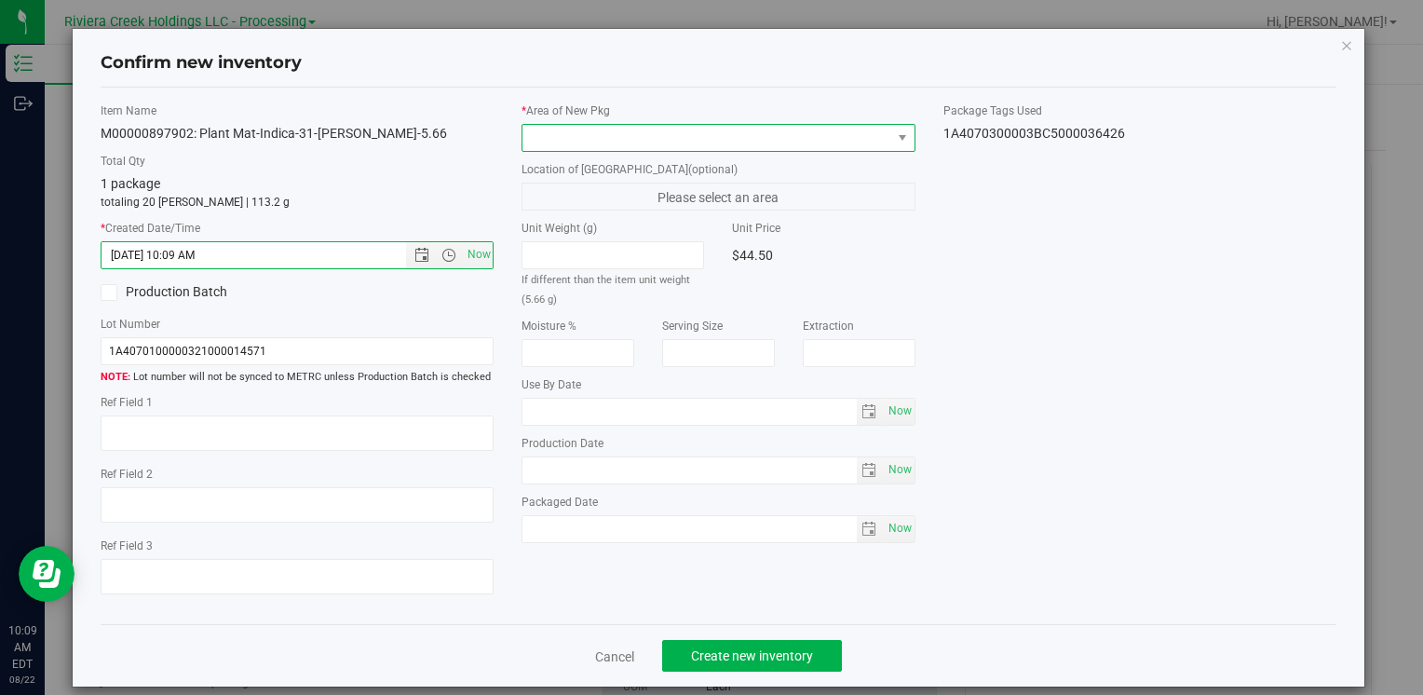
click at [563, 130] on span at bounding box center [706, 138] width 368 height 26
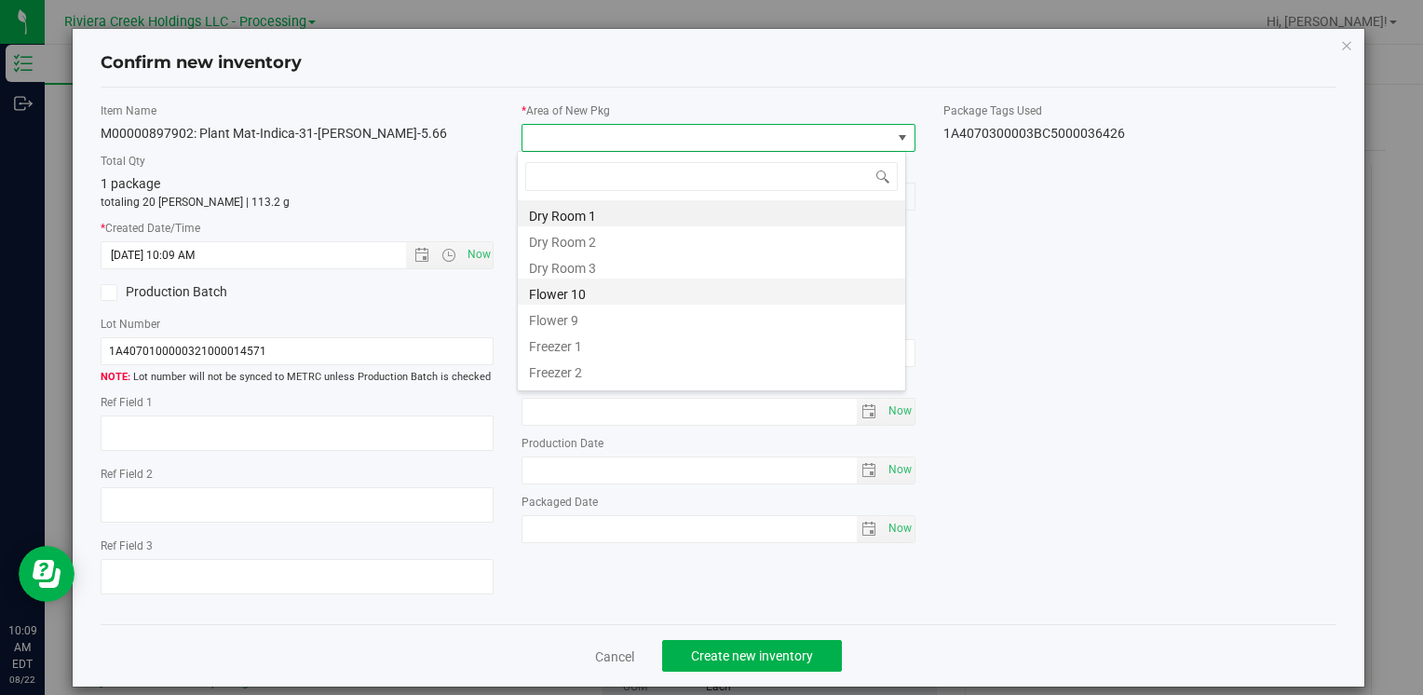
click at [606, 294] on li "Flower 10" at bounding box center [711, 291] width 387 height 26
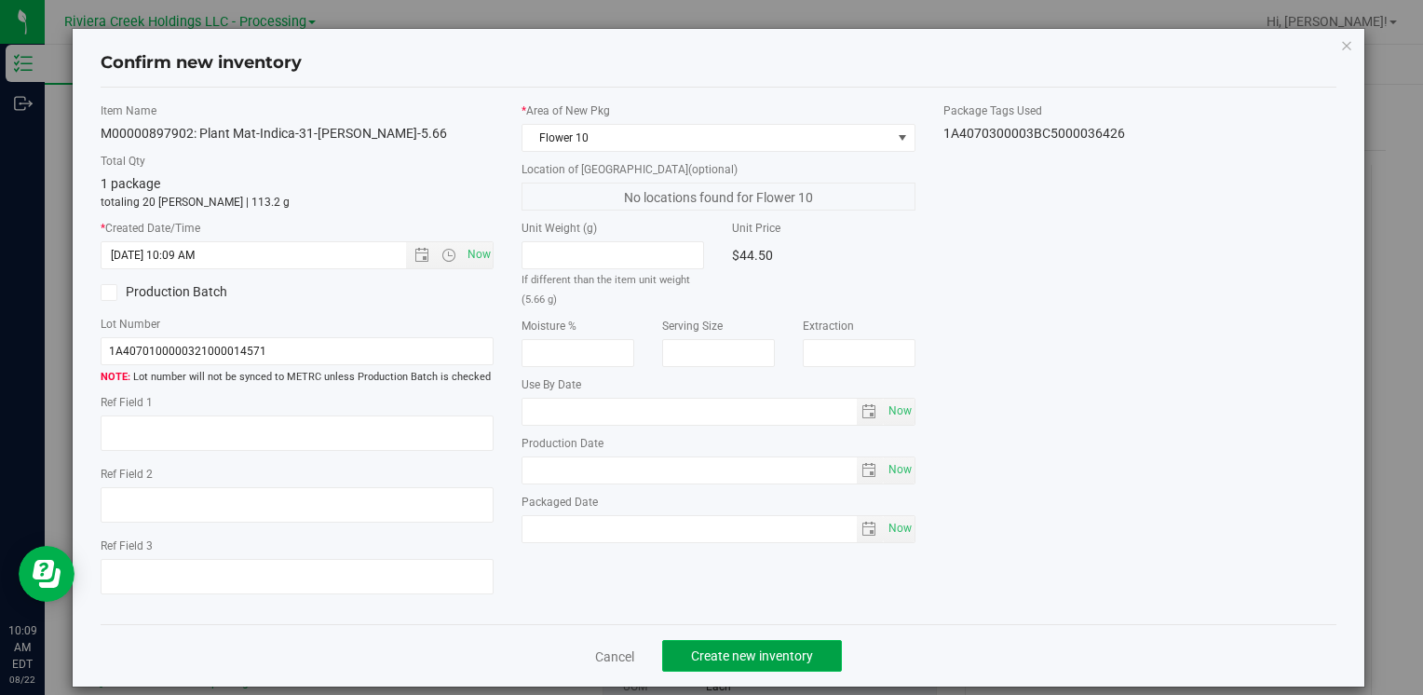
click at [726, 650] on span "Create new inventory" at bounding box center [752, 655] width 122 height 15
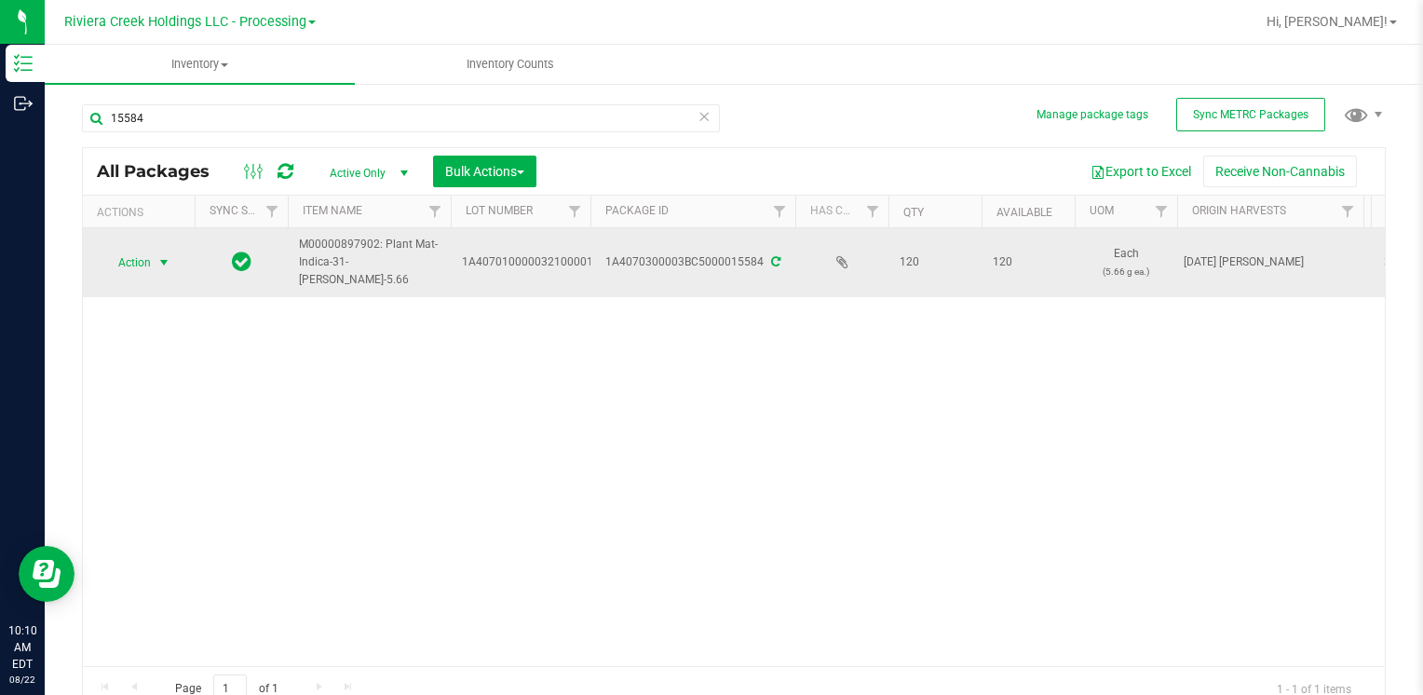
click at [168, 260] on span "select" at bounding box center [163, 262] width 15 height 15
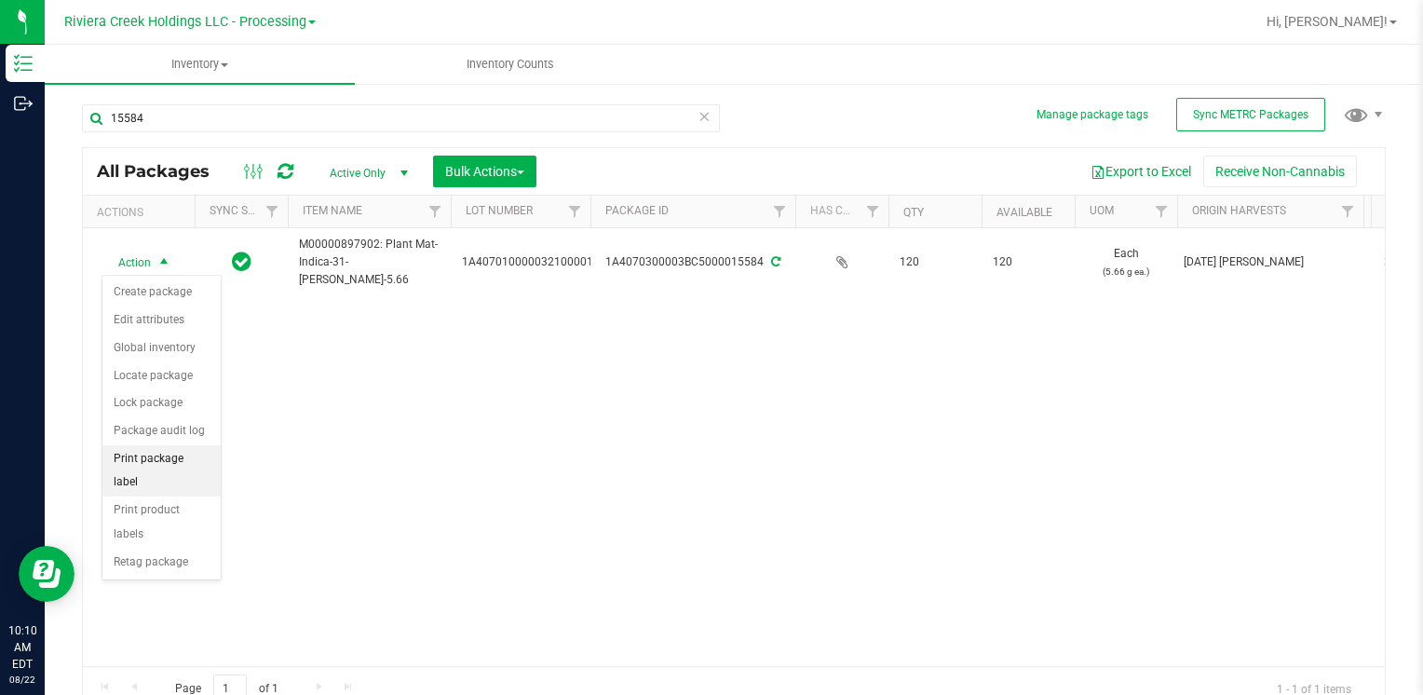
click at [175, 454] on li "Print package label" at bounding box center [161, 470] width 118 height 51
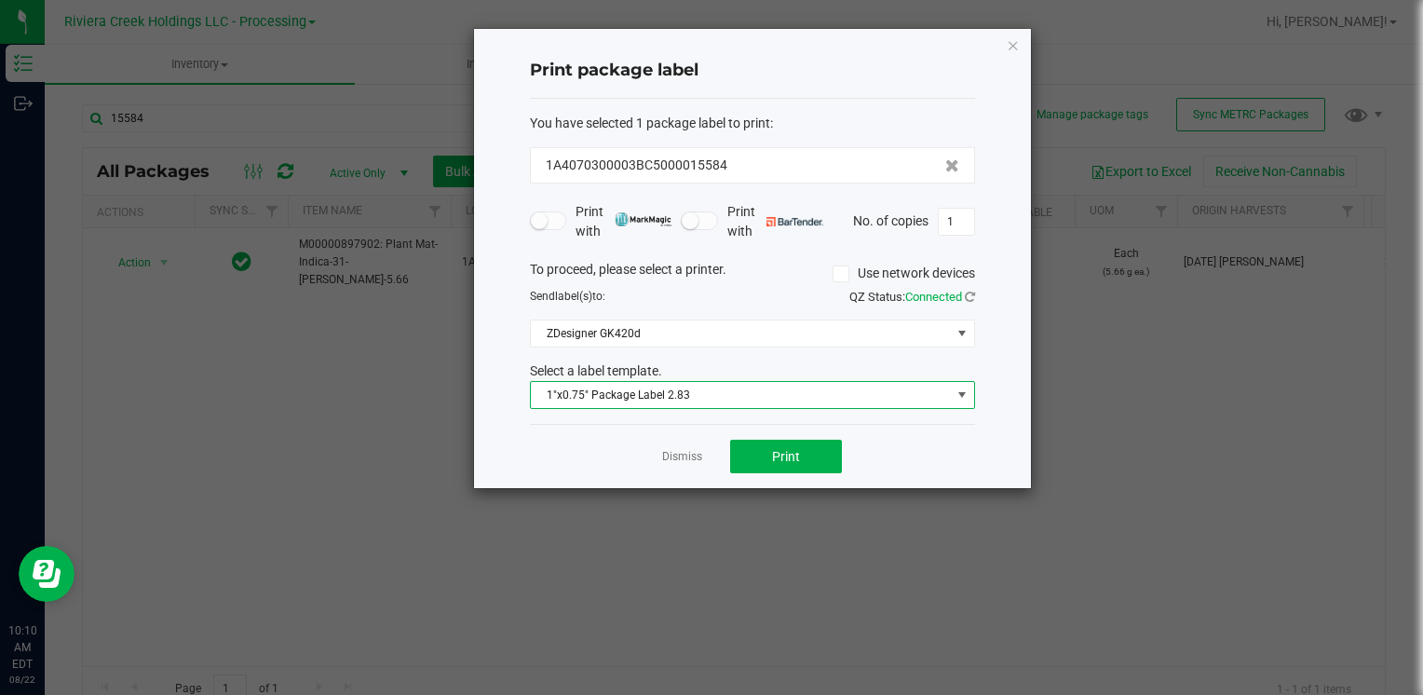
drag, startPoint x: 656, startPoint y: 388, endPoint x: 663, endPoint y: 404, distance: 17.5
click at [658, 397] on span "1"x0.75" Package Label 2.83" at bounding box center [741, 395] width 420 height 26
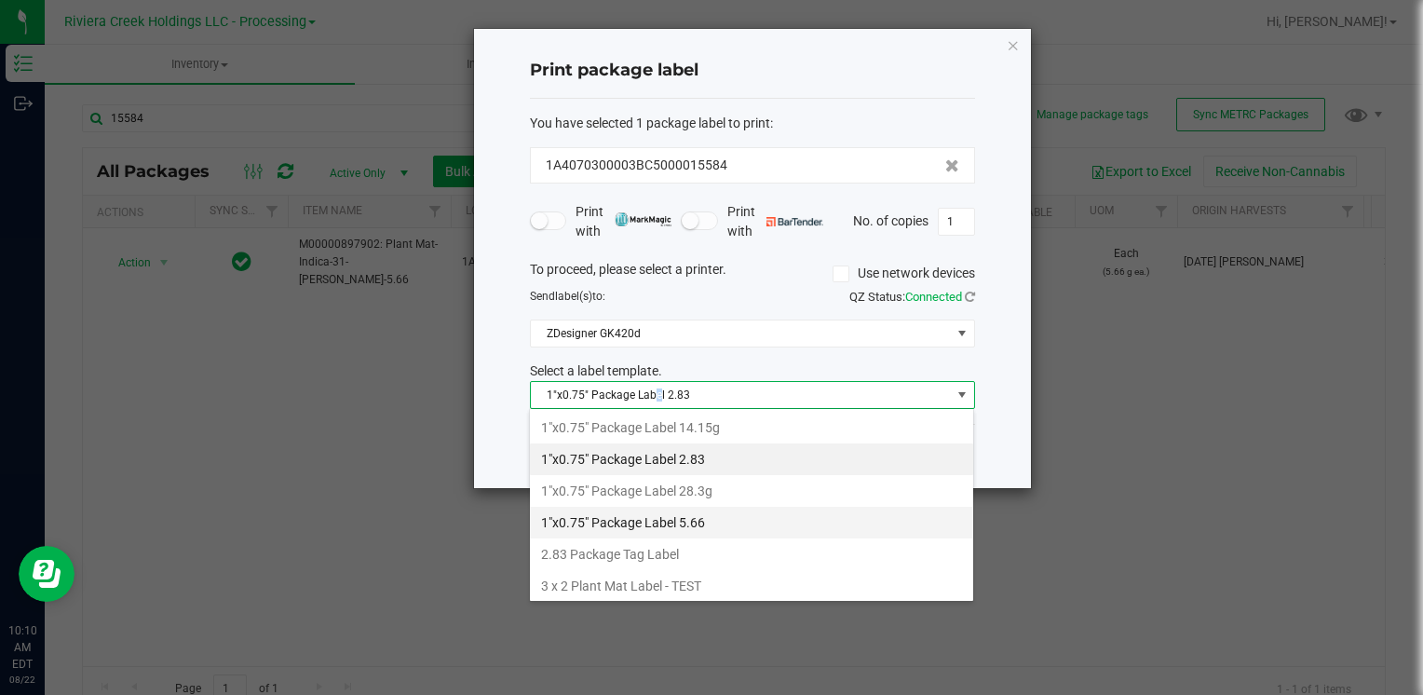
drag, startPoint x: 663, startPoint y: 404, endPoint x: 700, endPoint y: 516, distance: 117.8
click at [700, 516] on li "1"x0.75" Package Label 5.66" at bounding box center [751, 523] width 443 height 32
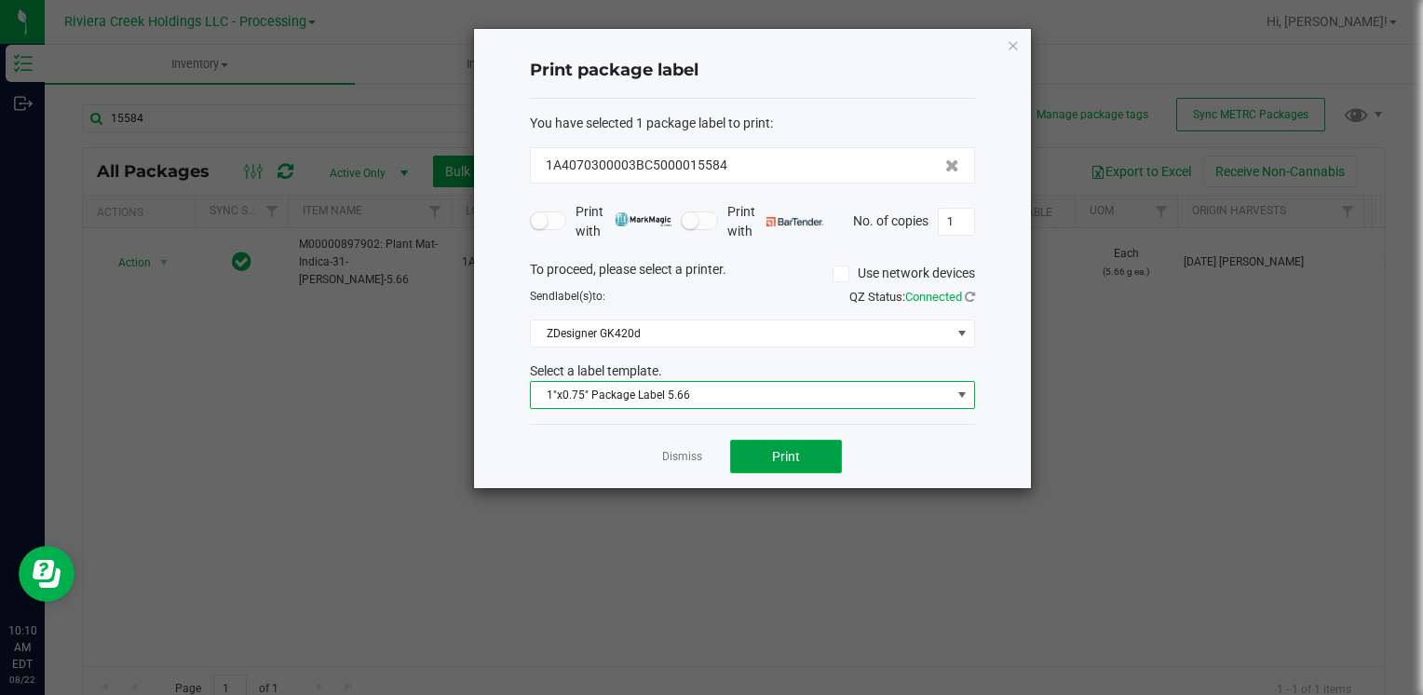
click at [775, 466] on button "Print" at bounding box center [786, 457] width 112 height 34
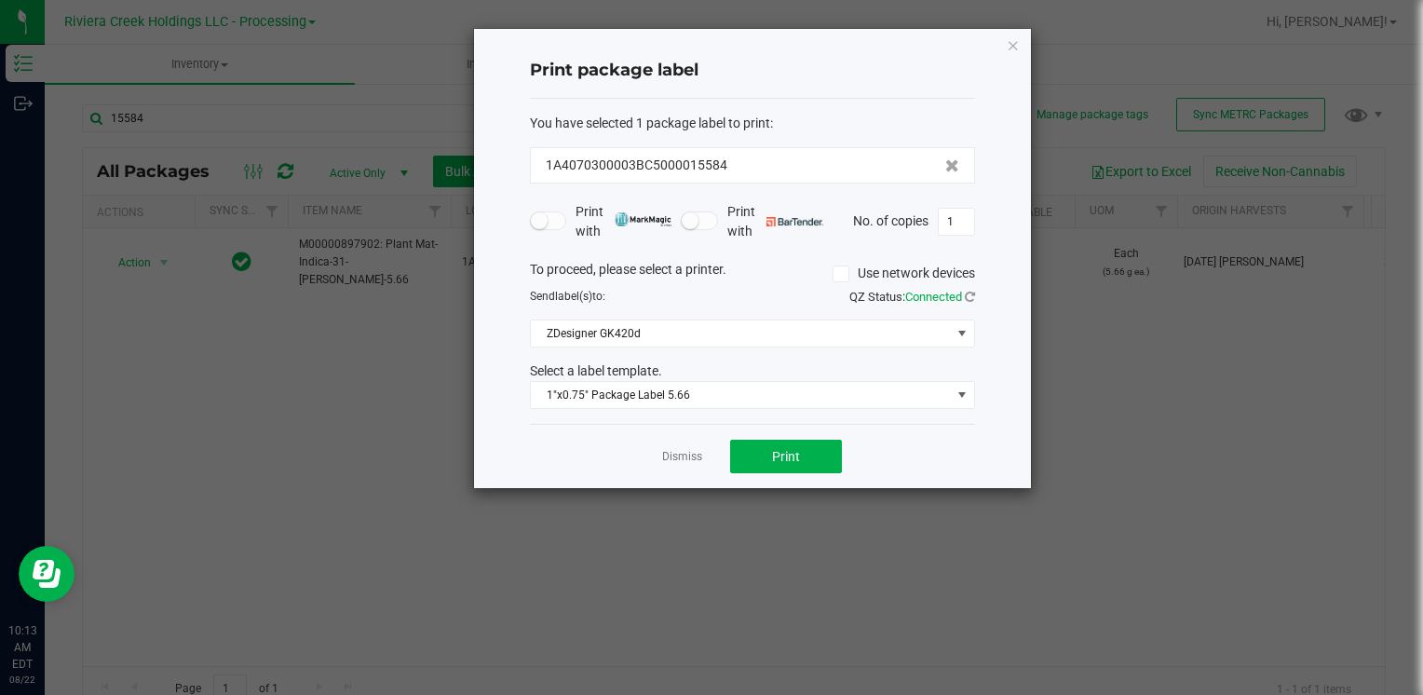
click at [1012, 37] on icon "button" at bounding box center [1013, 45] width 13 height 22
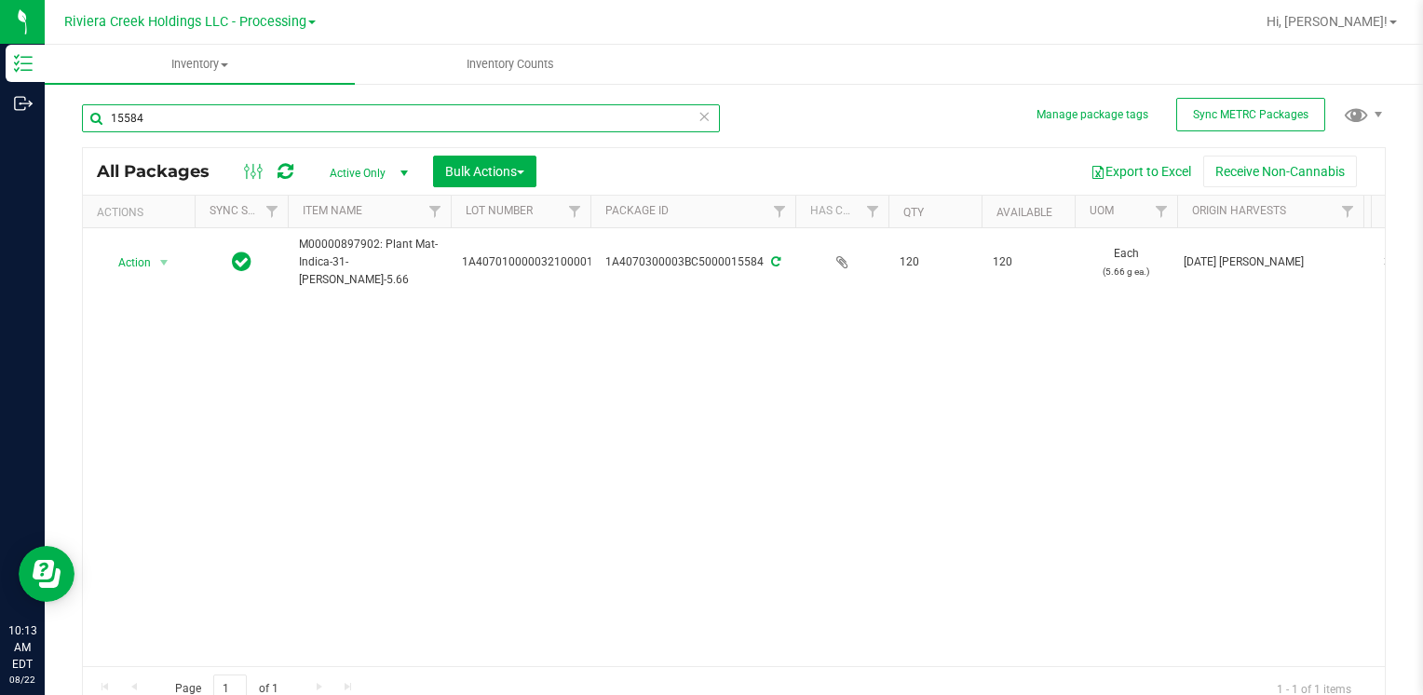
click at [348, 121] on input "15584" at bounding box center [401, 118] width 638 height 28
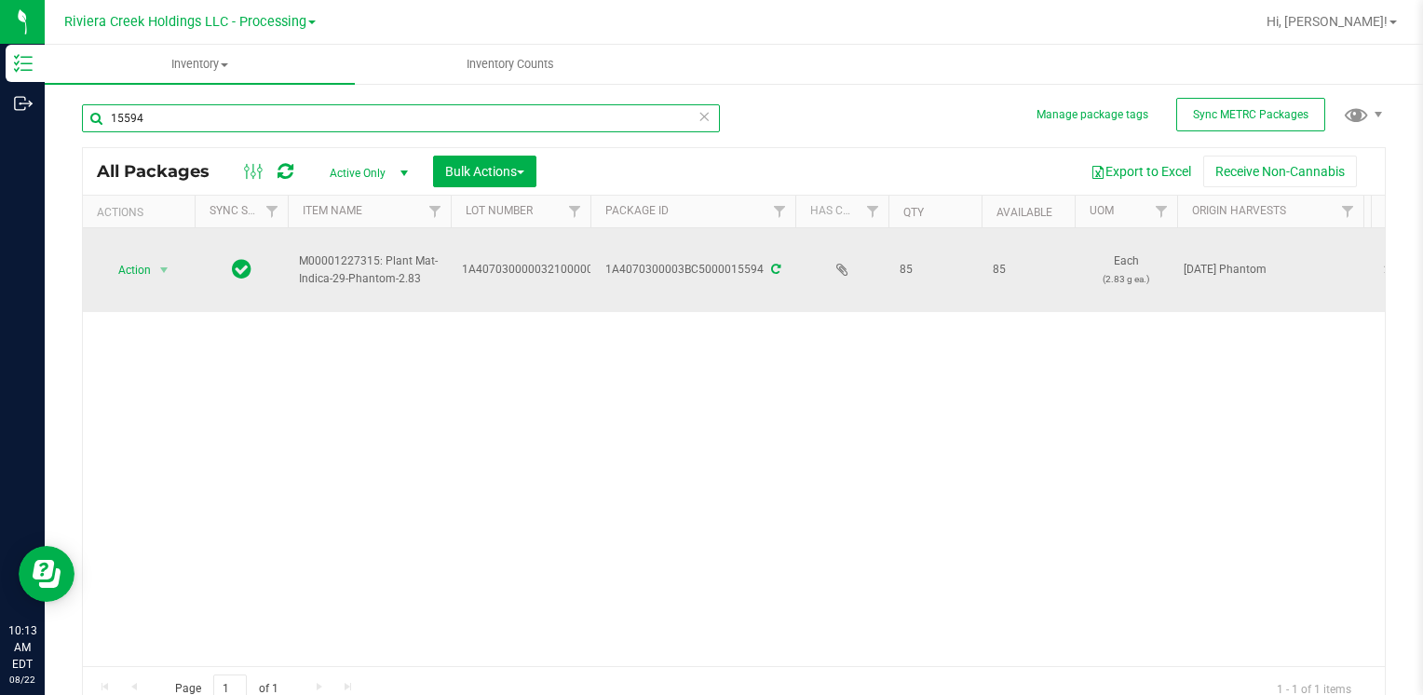
type input "15594"
click at [148, 271] on span "Action" at bounding box center [127, 270] width 50 height 26
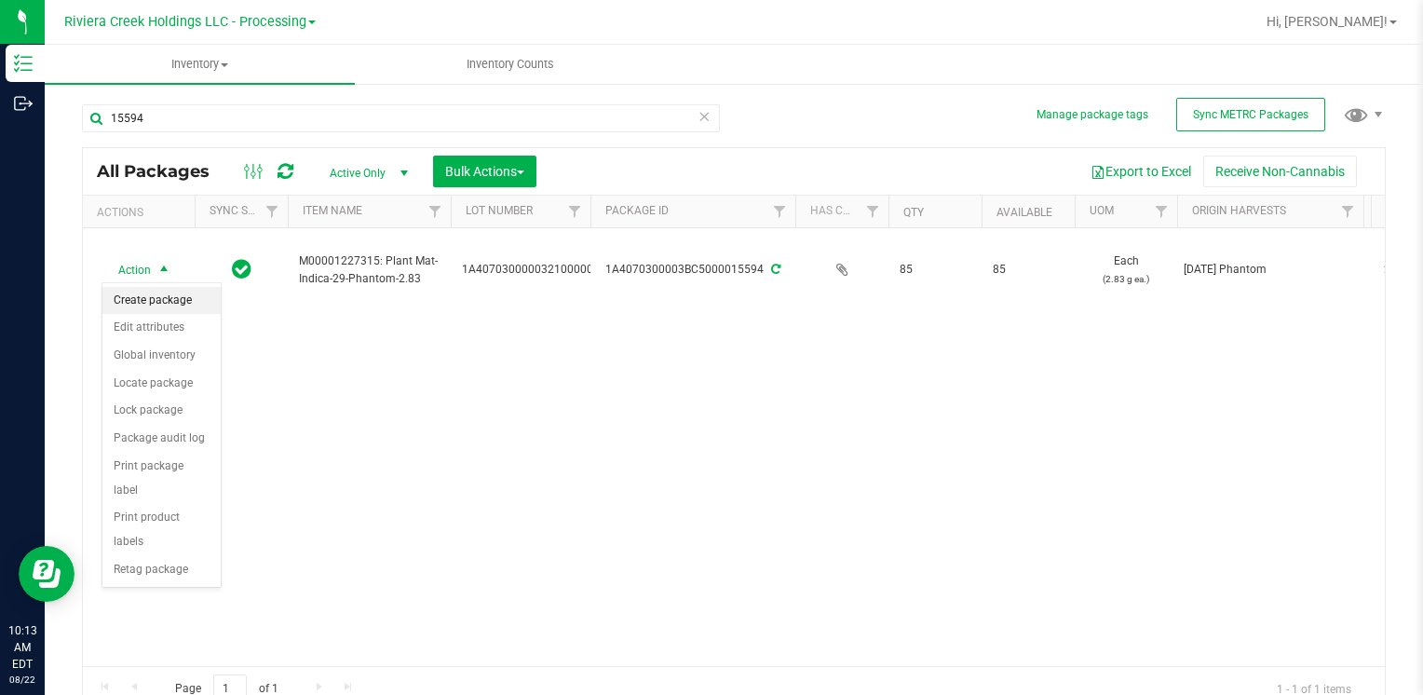
click at [174, 303] on li "Create package" at bounding box center [161, 301] width 118 height 28
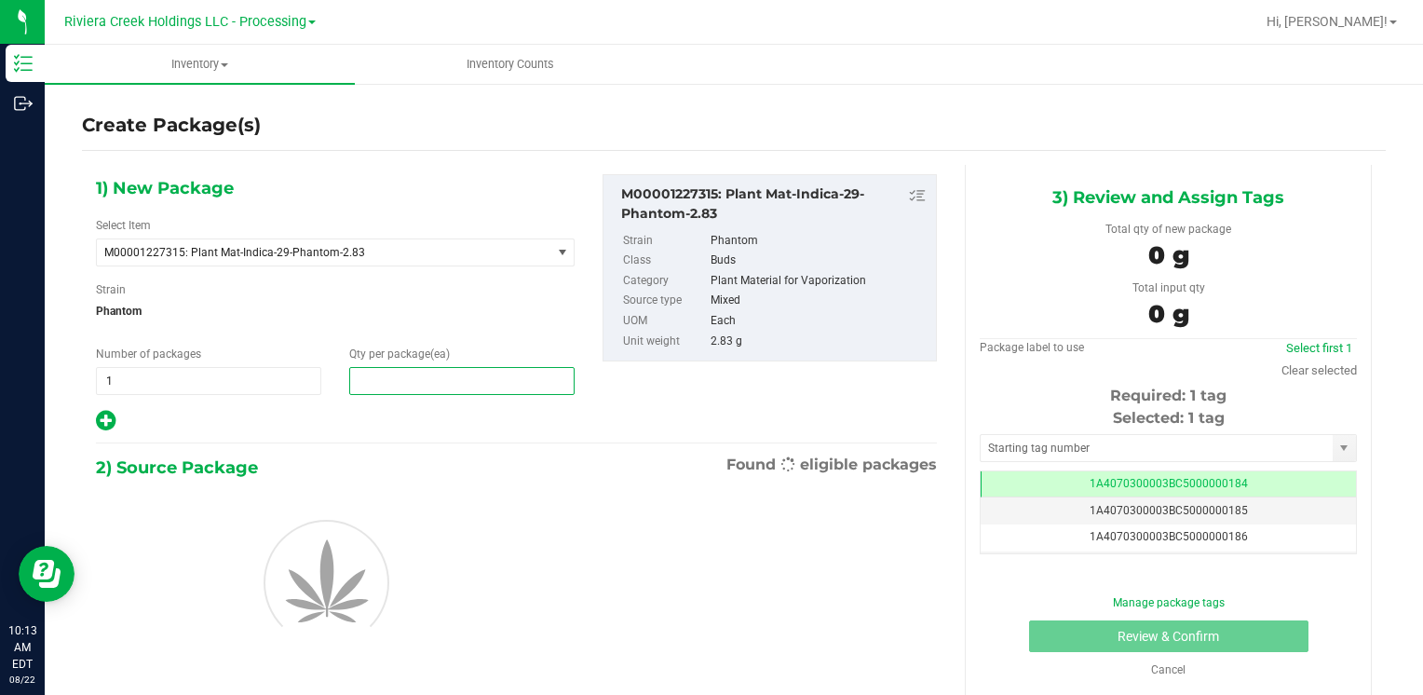
click at [395, 386] on span at bounding box center [461, 381] width 225 height 28
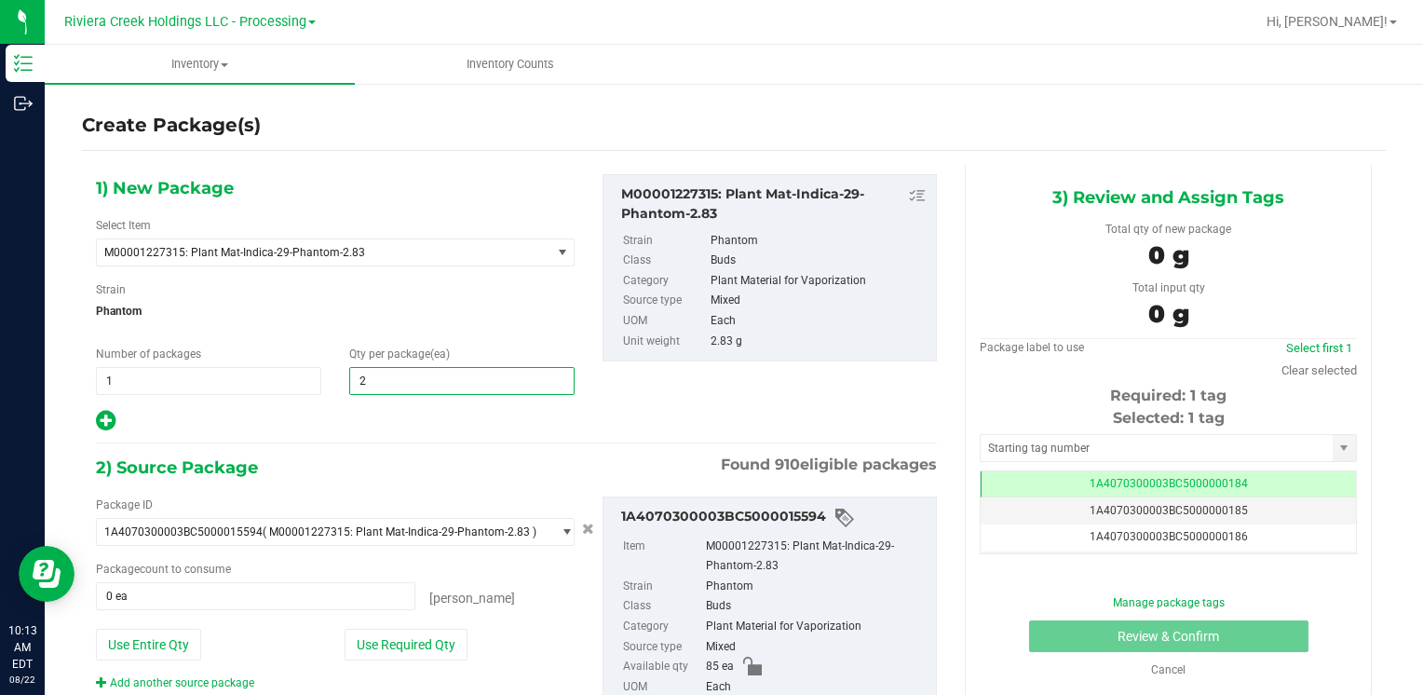
type input "20"
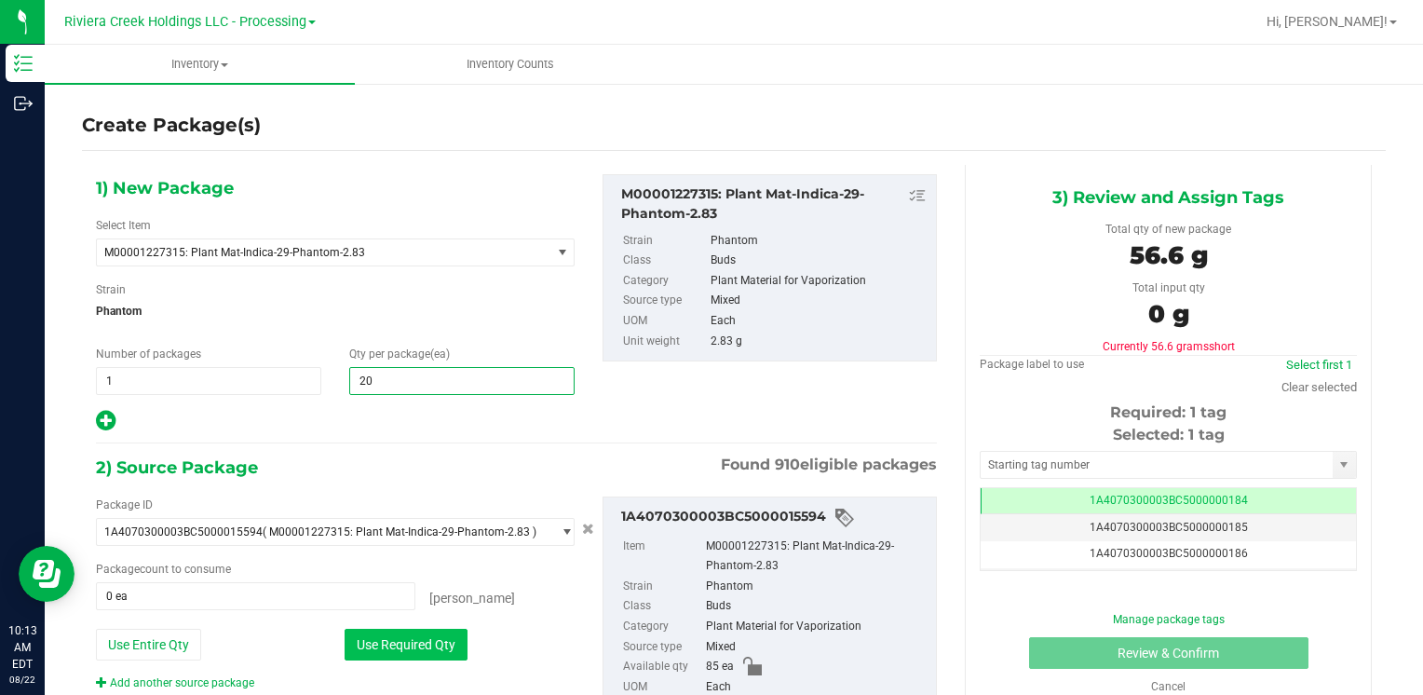
type input "20"
click at [375, 646] on button "Use Required Qty" at bounding box center [406, 645] width 123 height 32
type input "20 ea"
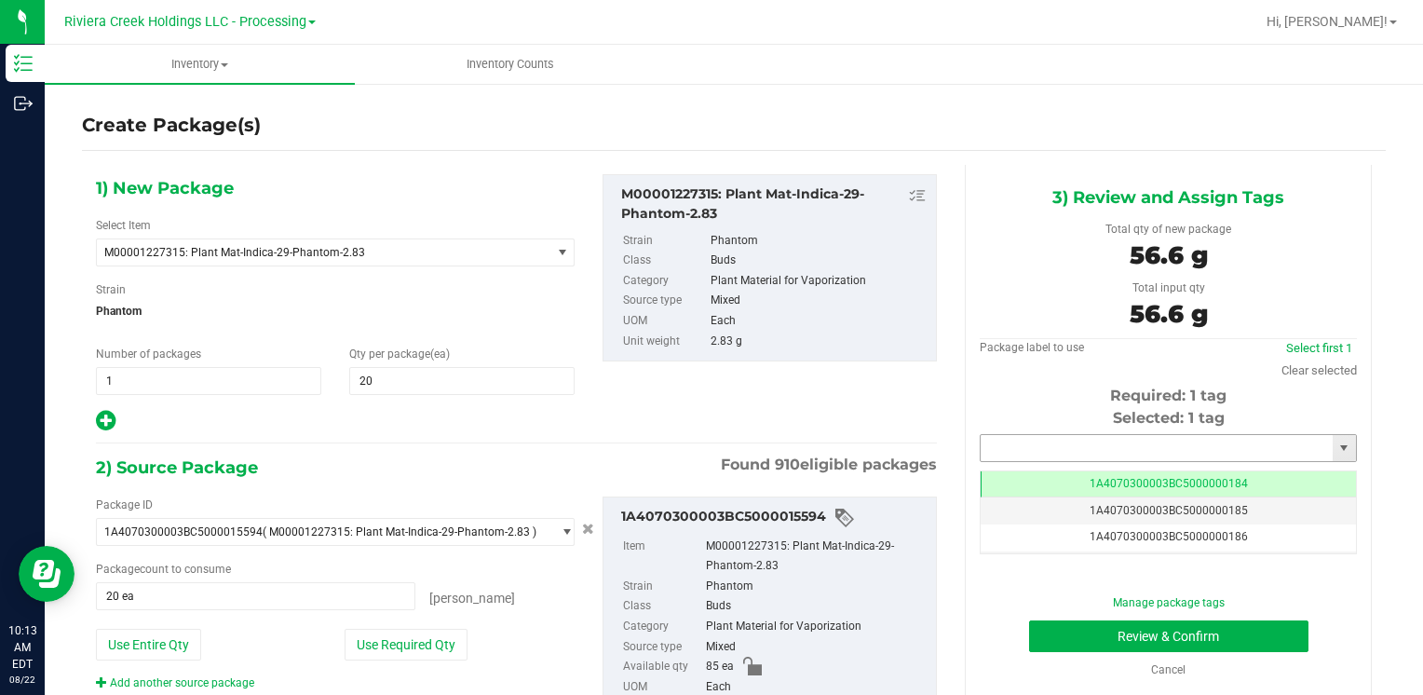
click at [1073, 441] on input "text" at bounding box center [1157, 448] width 352 height 26
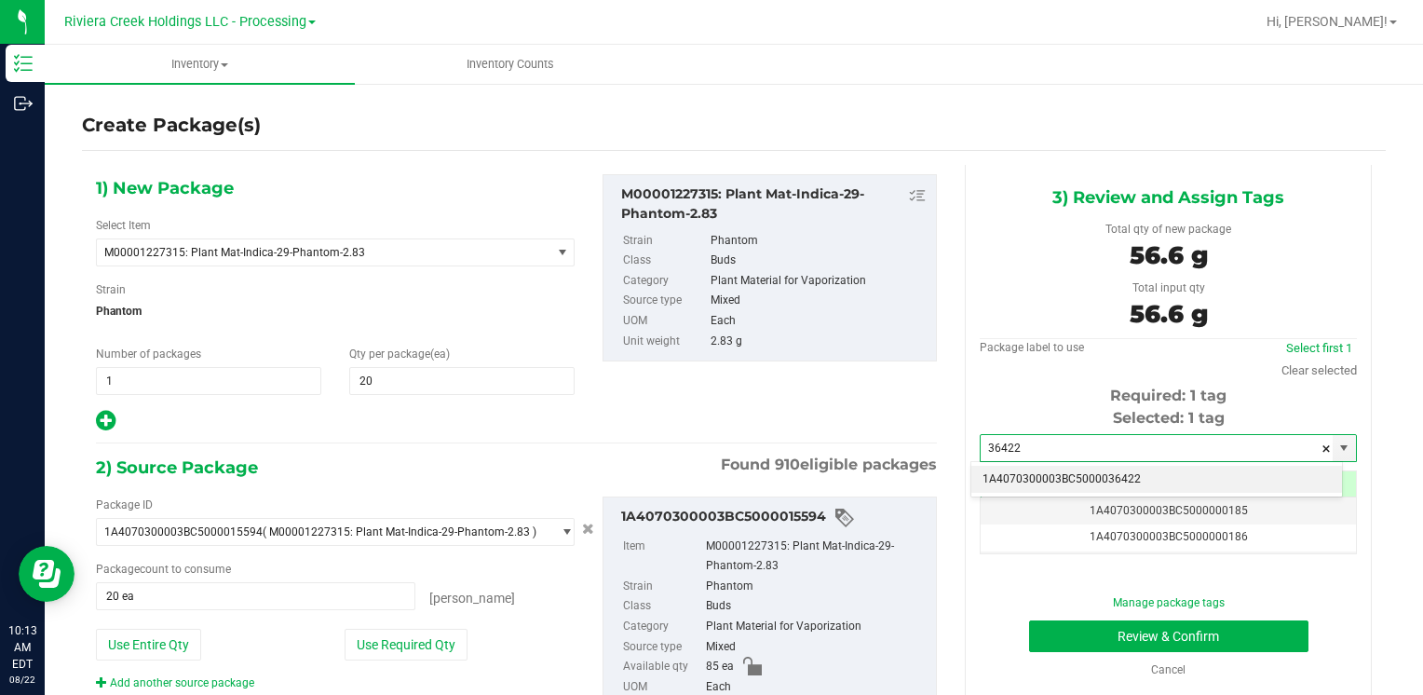
click at [1051, 471] on li "1A4070300003BC5000036422" at bounding box center [1156, 480] width 371 height 28
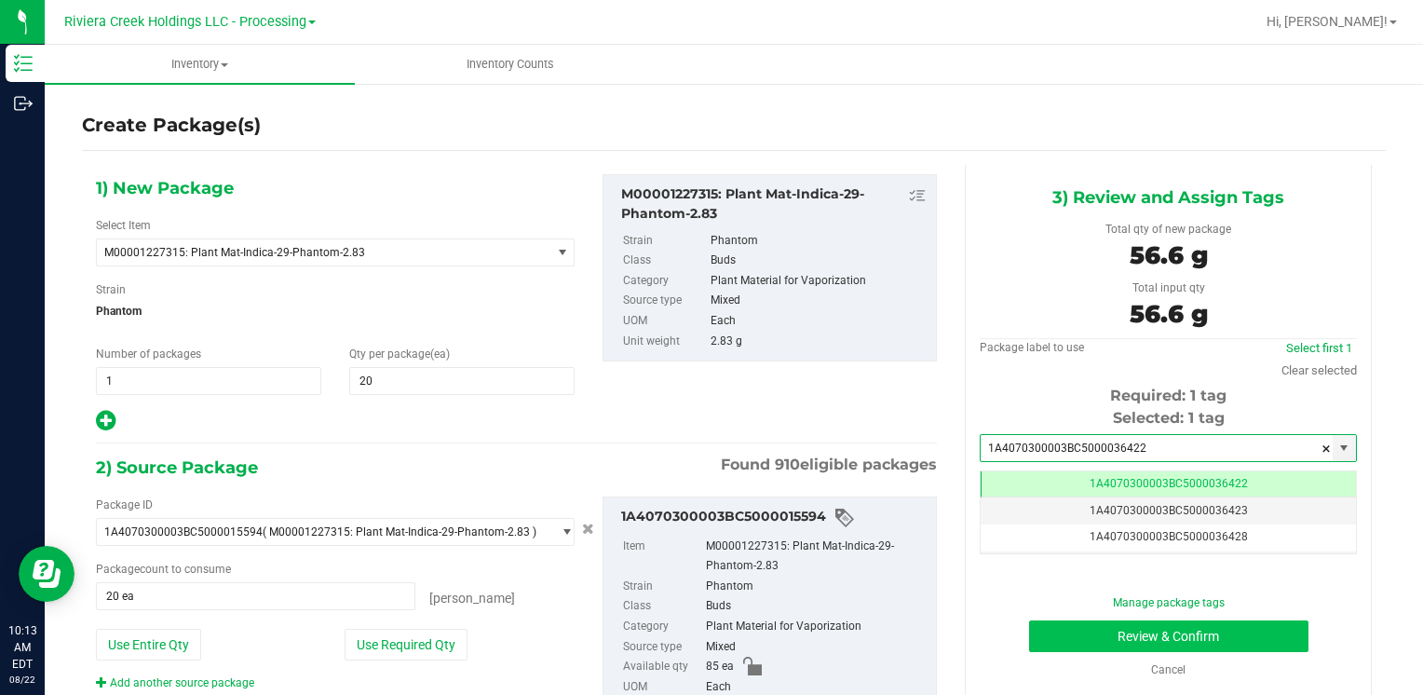
type input "1A4070300003BC5000036422"
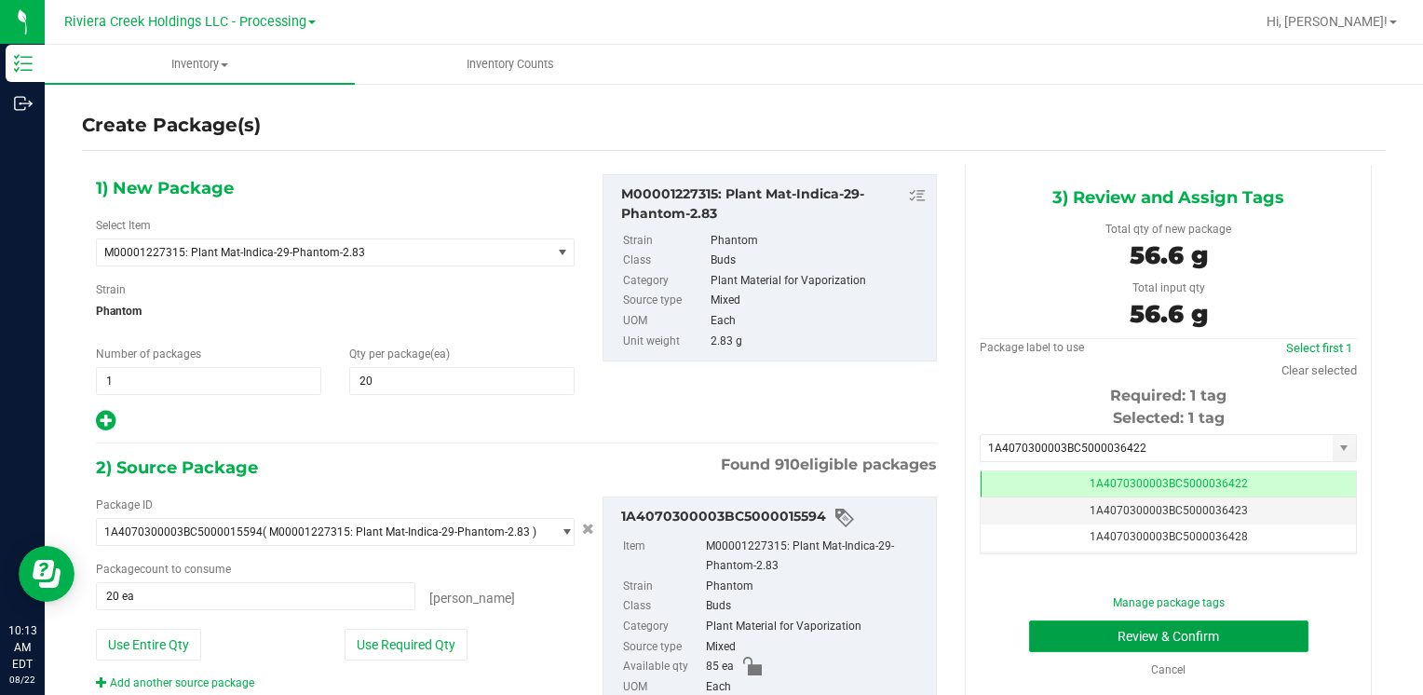
click at [1071, 630] on button "Review & Confirm" at bounding box center [1168, 636] width 279 height 32
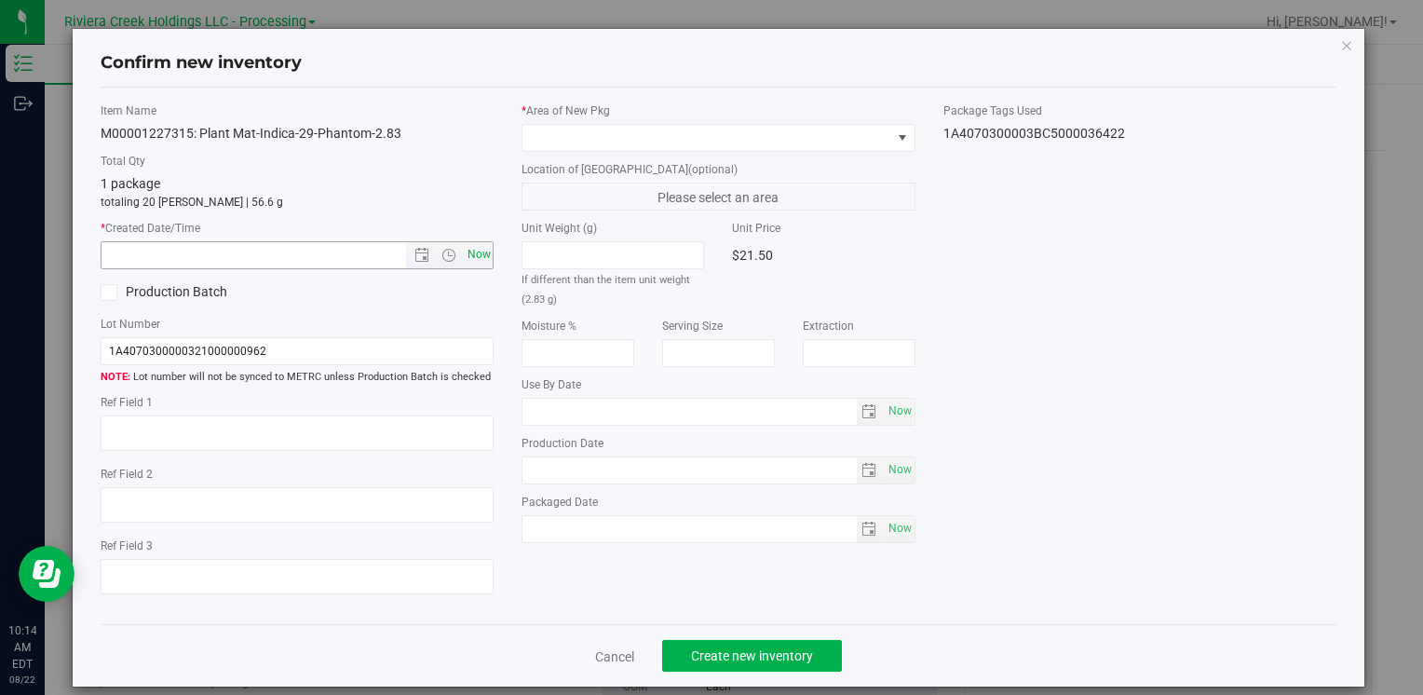
click at [482, 262] on span "Now" at bounding box center [479, 254] width 32 height 27
type input "[DATE] 10:14 AM"
drag, startPoint x: 540, startPoint y: 134, endPoint x: 565, endPoint y: 142, distance: 26.2
click at [541, 134] on span at bounding box center [706, 138] width 368 height 26
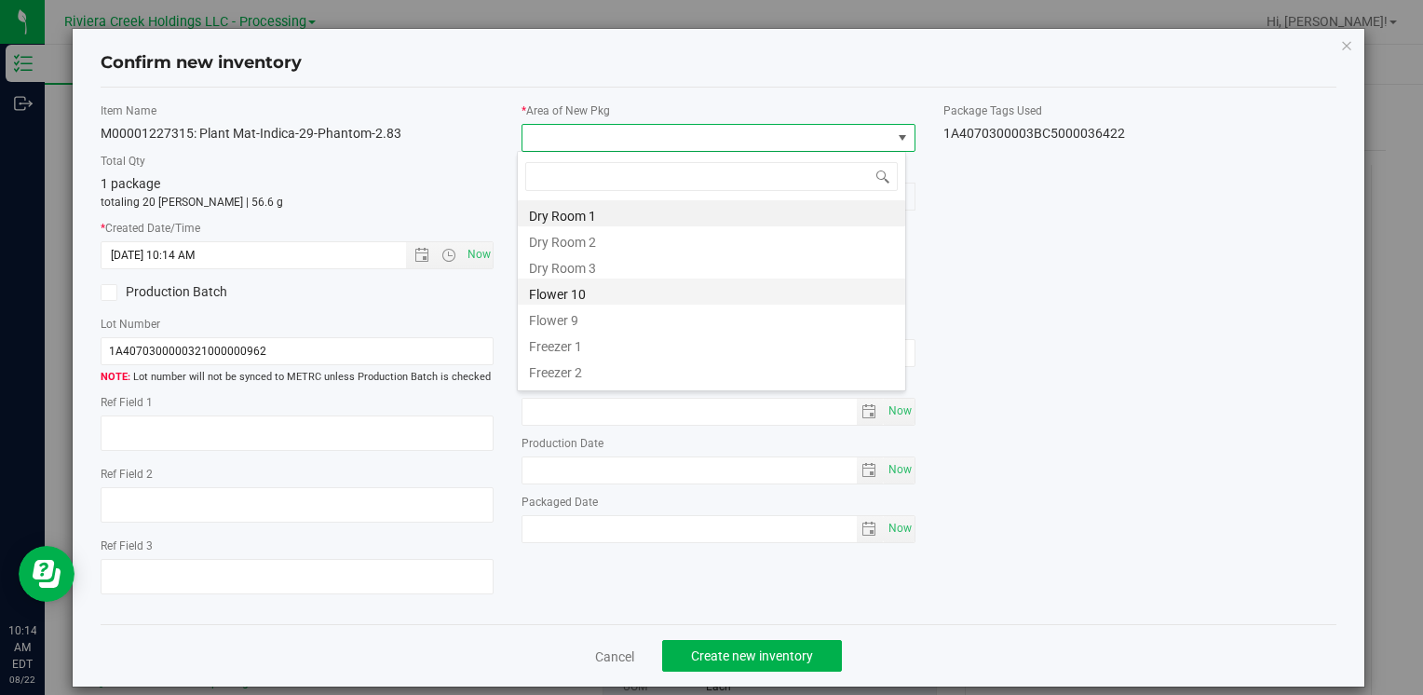
click at [623, 288] on li "Flower 10" at bounding box center [711, 291] width 387 height 26
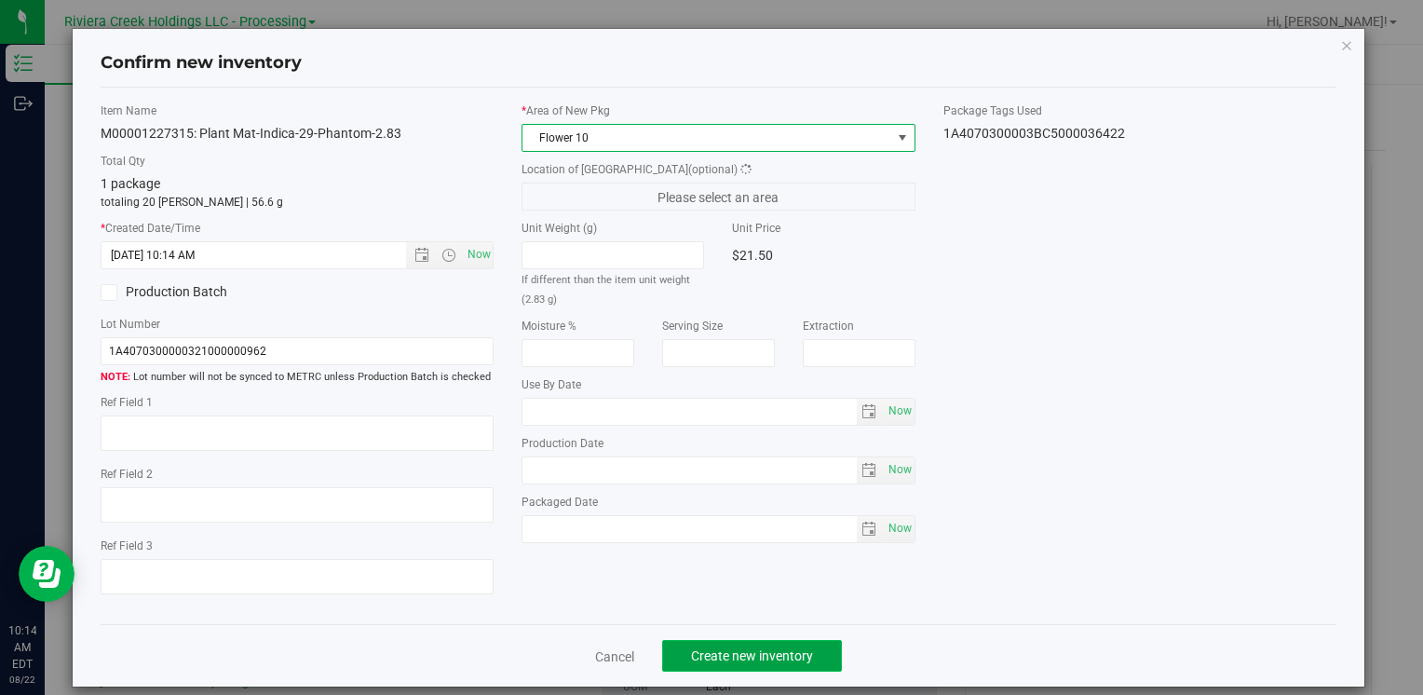
click at [763, 654] on span "Create new inventory" at bounding box center [752, 655] width 122 height 15
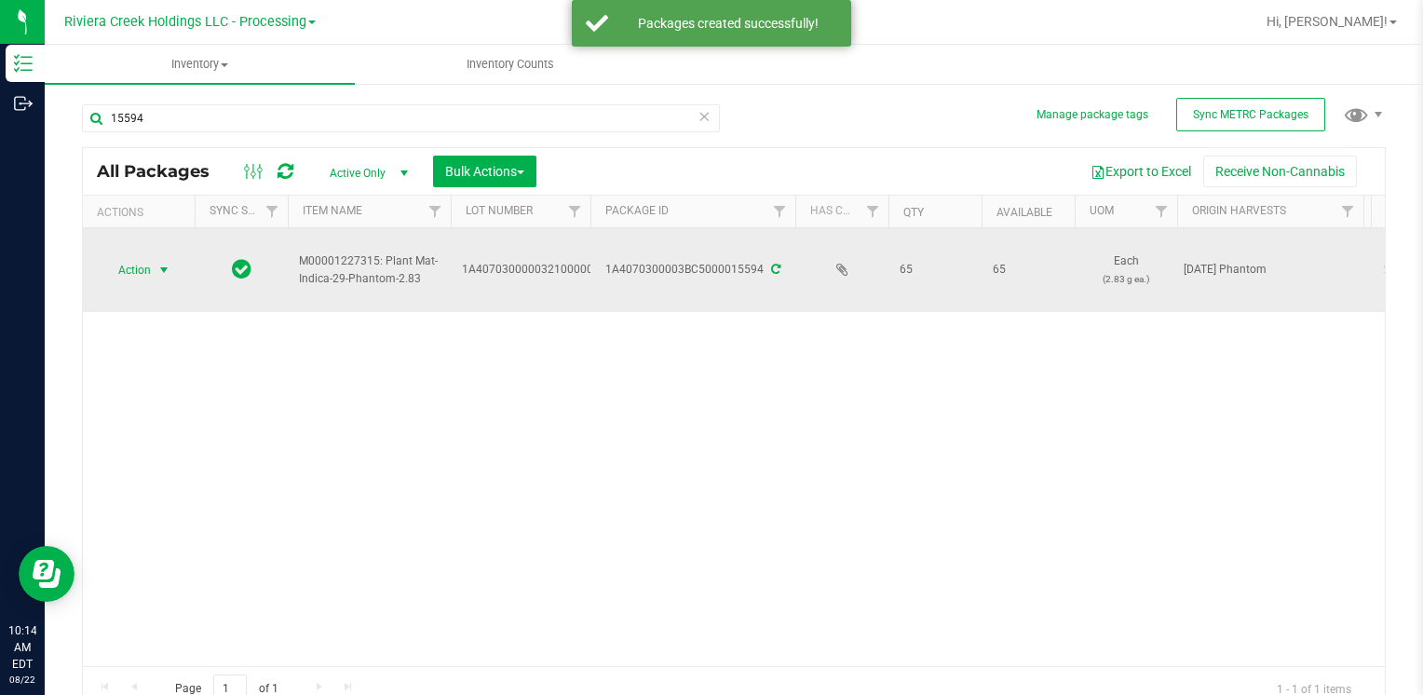
click at [170, 266] on span "select" at bounding box center [164, 270] width 23 height 26
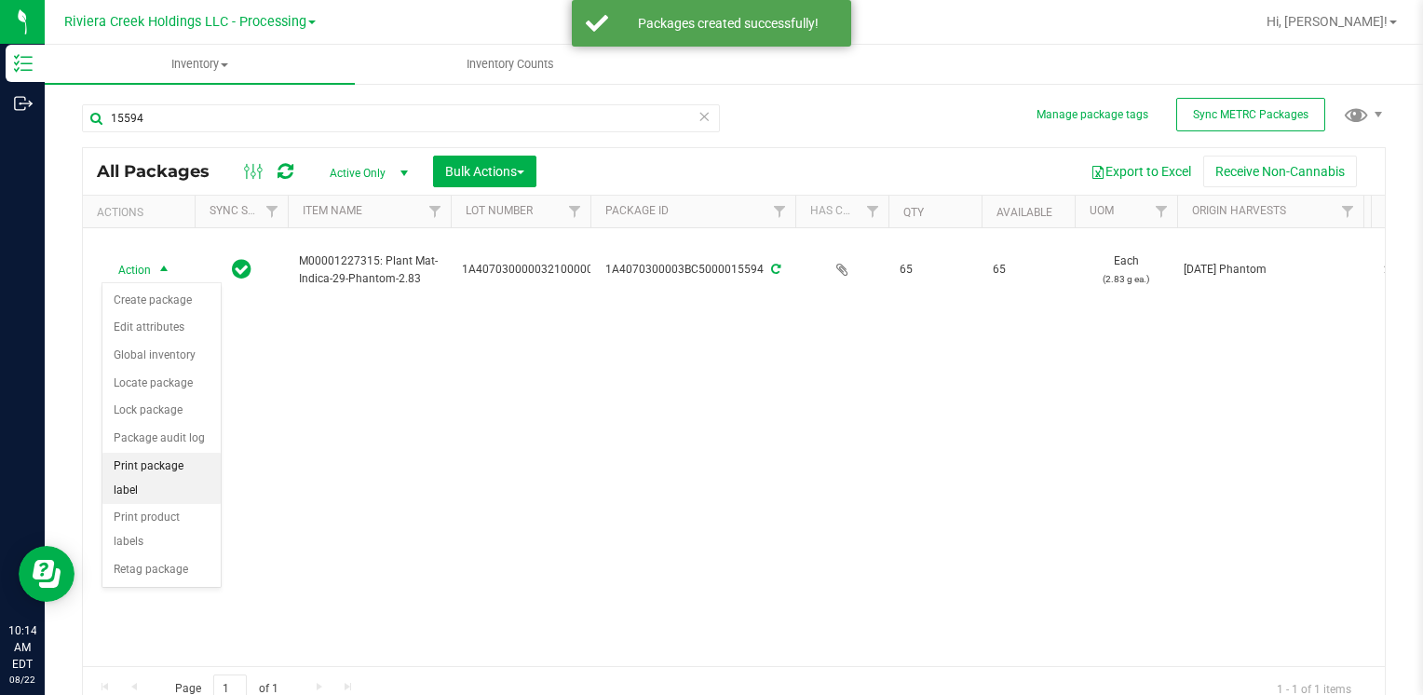
click at [200, 463] on li "Print package label" at bounding box center [161, 478] width 118 height 51
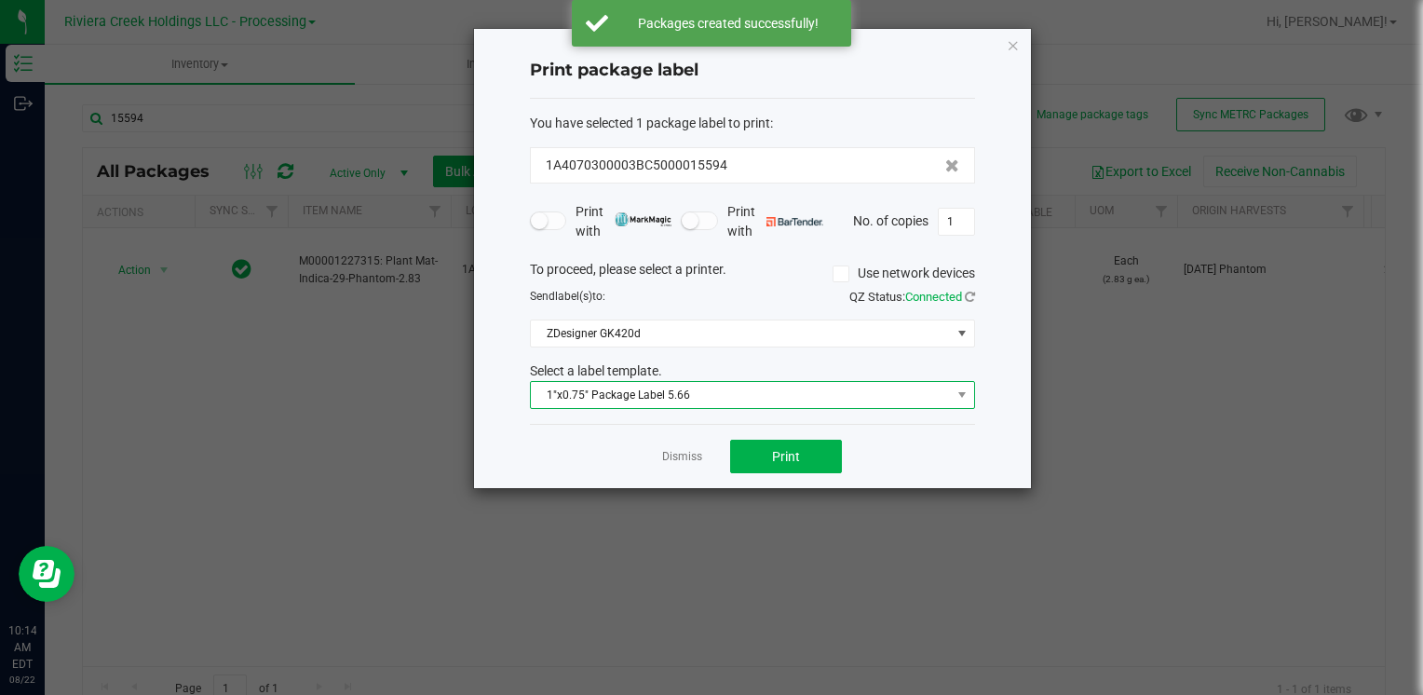
click at [690, 389] on span "1"x0.75" Package Label 5.66" at bounding box center [741, 395] width 420 height 26
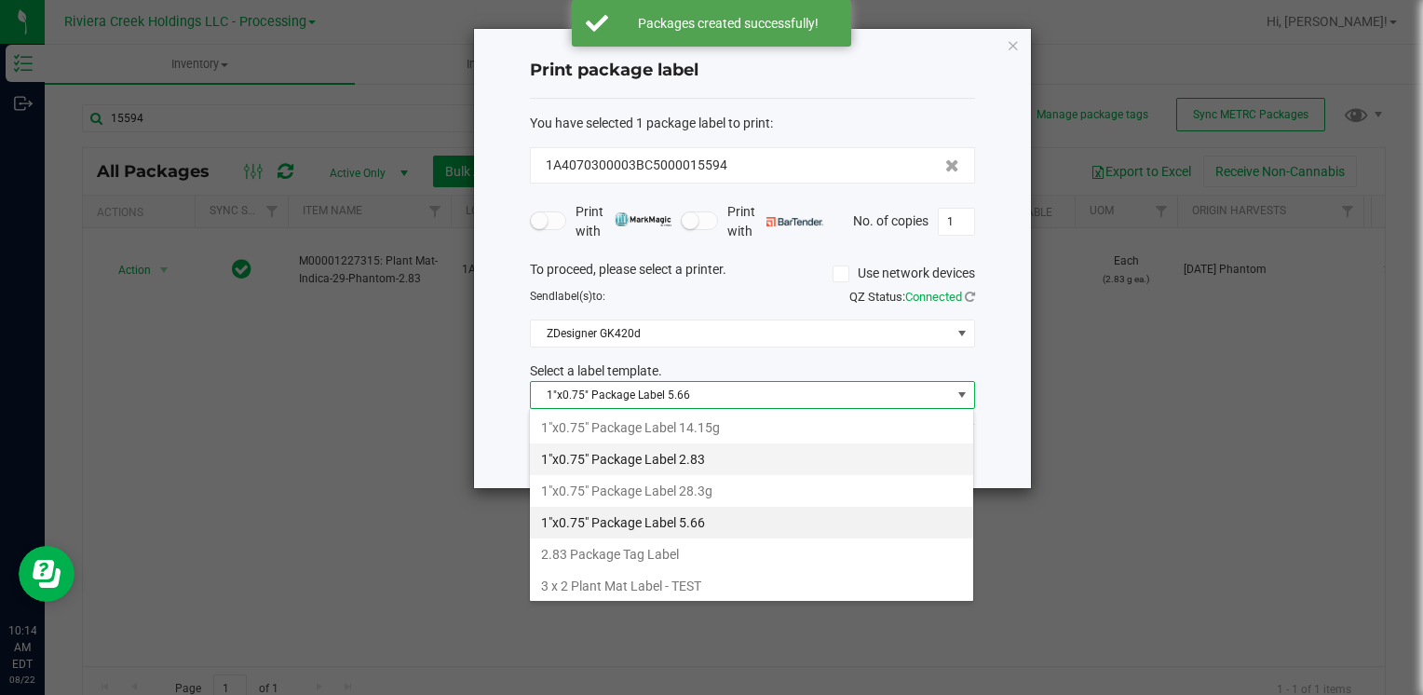
click at [717, 452] on li "1"x0.75" Package Label 2.83" at bounding box center [751, 459] width 443 height 32
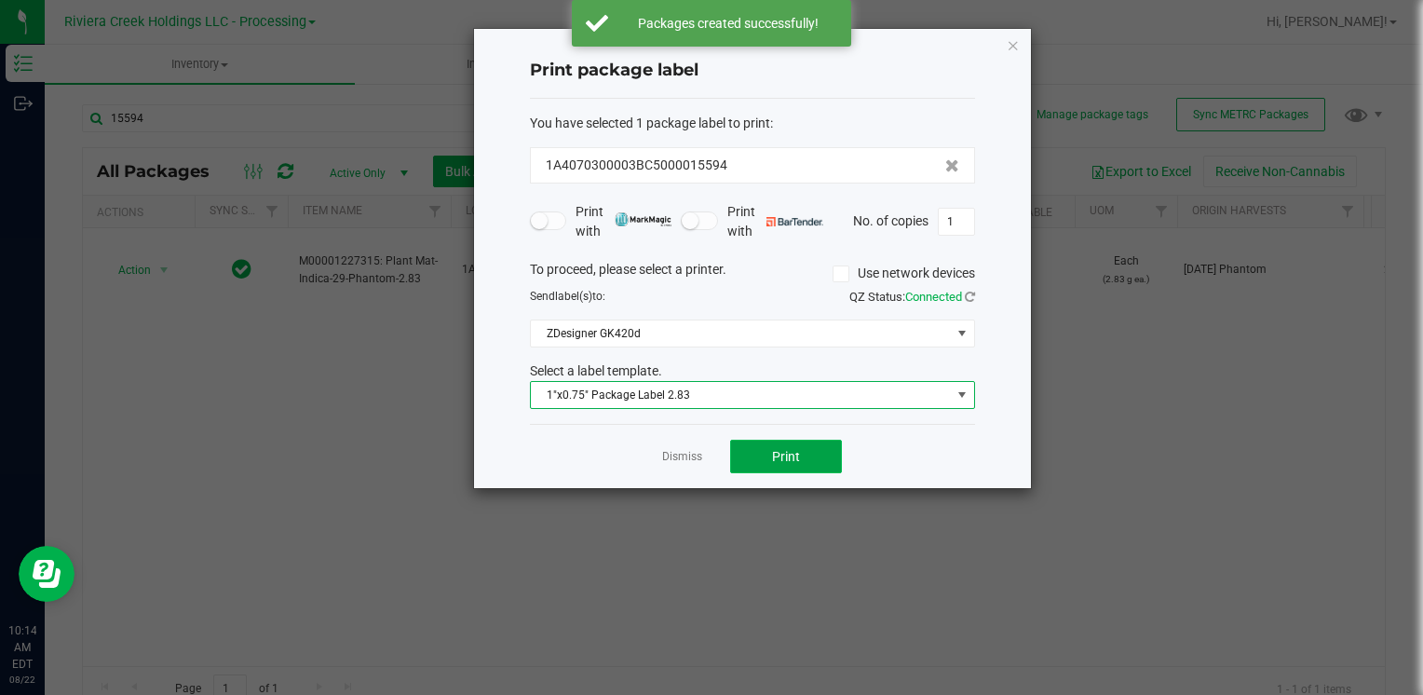
click at [753, 452] on button "Print" at bounding box center [786, 457] width 112 height 34
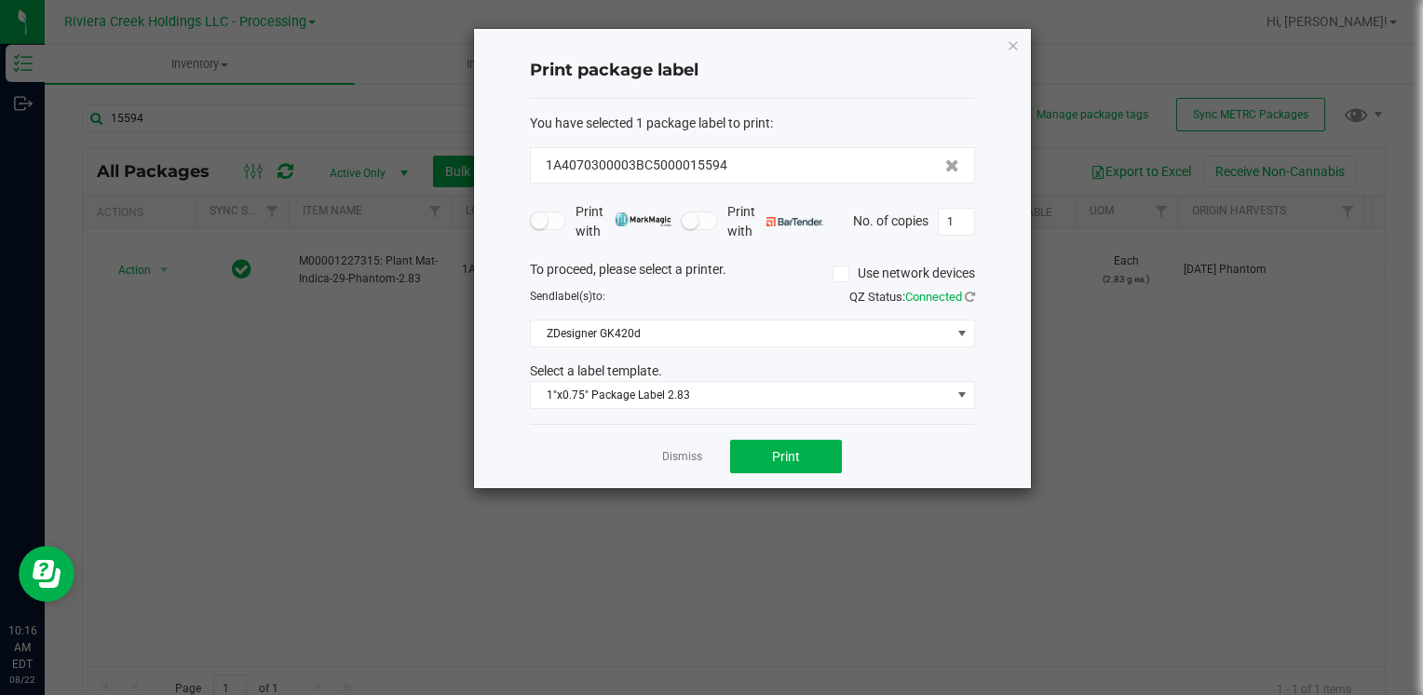
click at [1023, 43] on div "Print package label You have selected 1 package label to print : 1A4070300003BC…" at bounding box center [752, 258] width 557 height 459
drag, startPoint x: 1017, startPoint y: 40, endPoint x: 963, endPoint y: 54, distance: 55.8
click at [1015, 41] on icon "button" at bounding box center [1013, 45] width 13 height 22
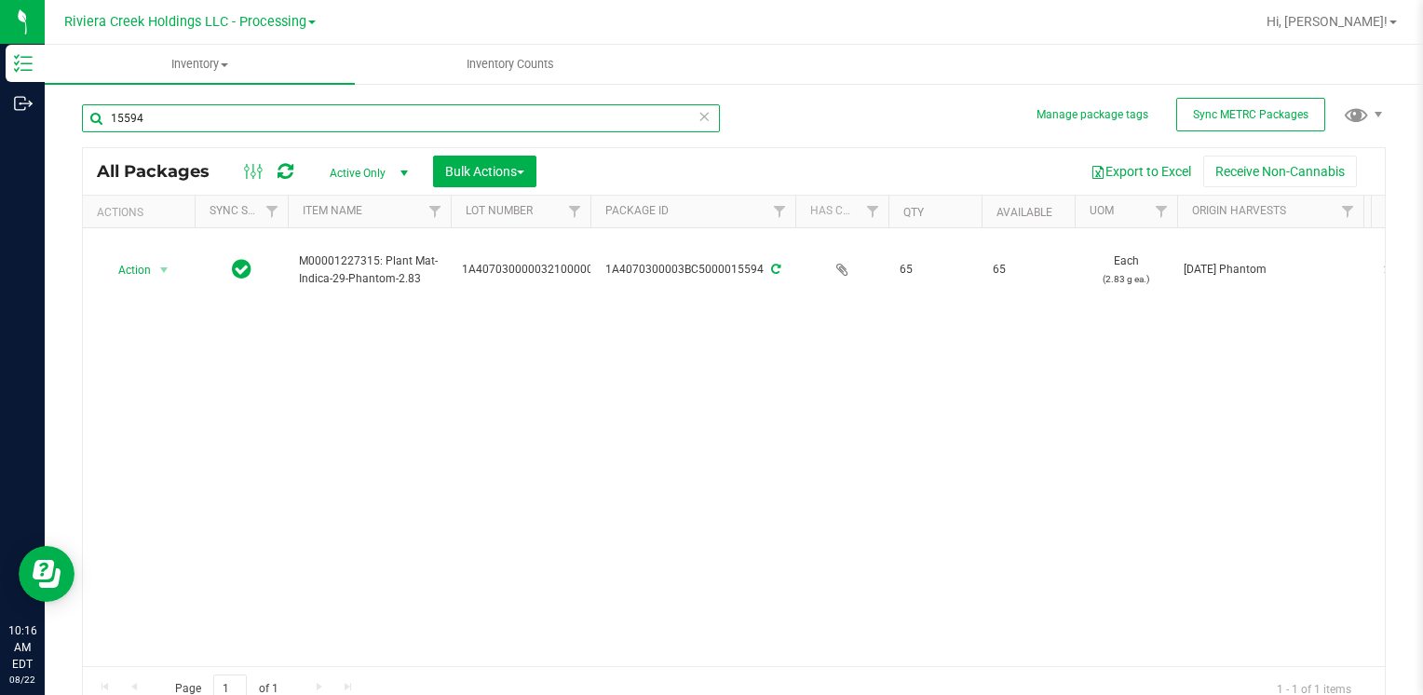
click at [216, 127] on input "15594" at bounding box center [401, 118] width 638 height 28
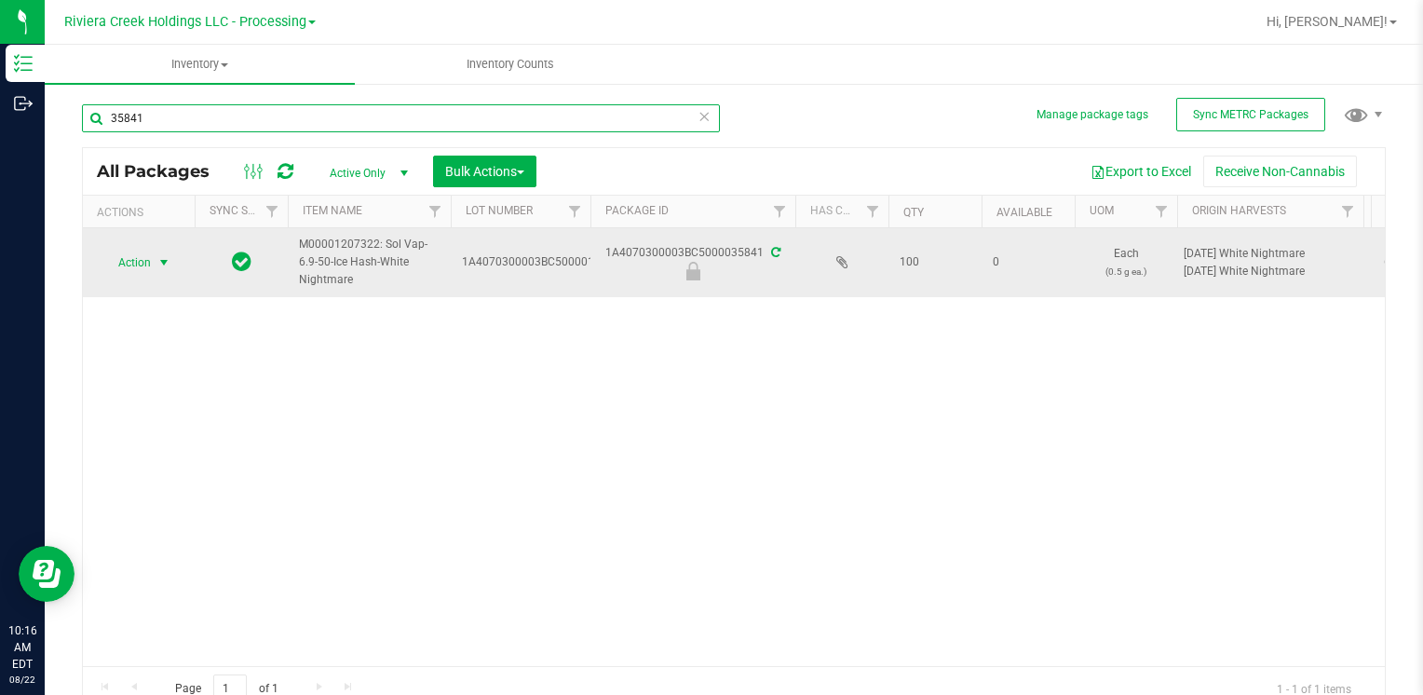
type input "35841"
click at [139, 258] on span "Action" at bounding box center [127, 263] width 50 height 26
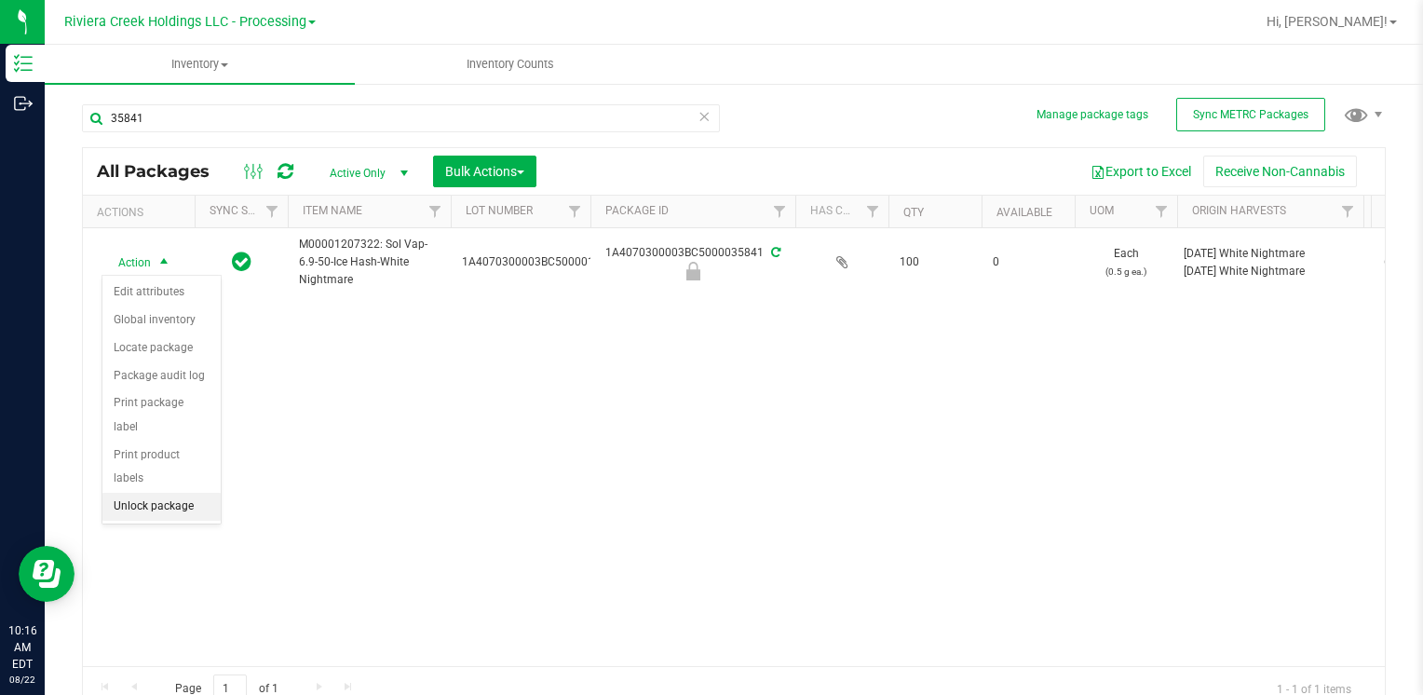
click at [176, 493] on li "Unlock package" at bounding box center [161, 507] width 118 height 28
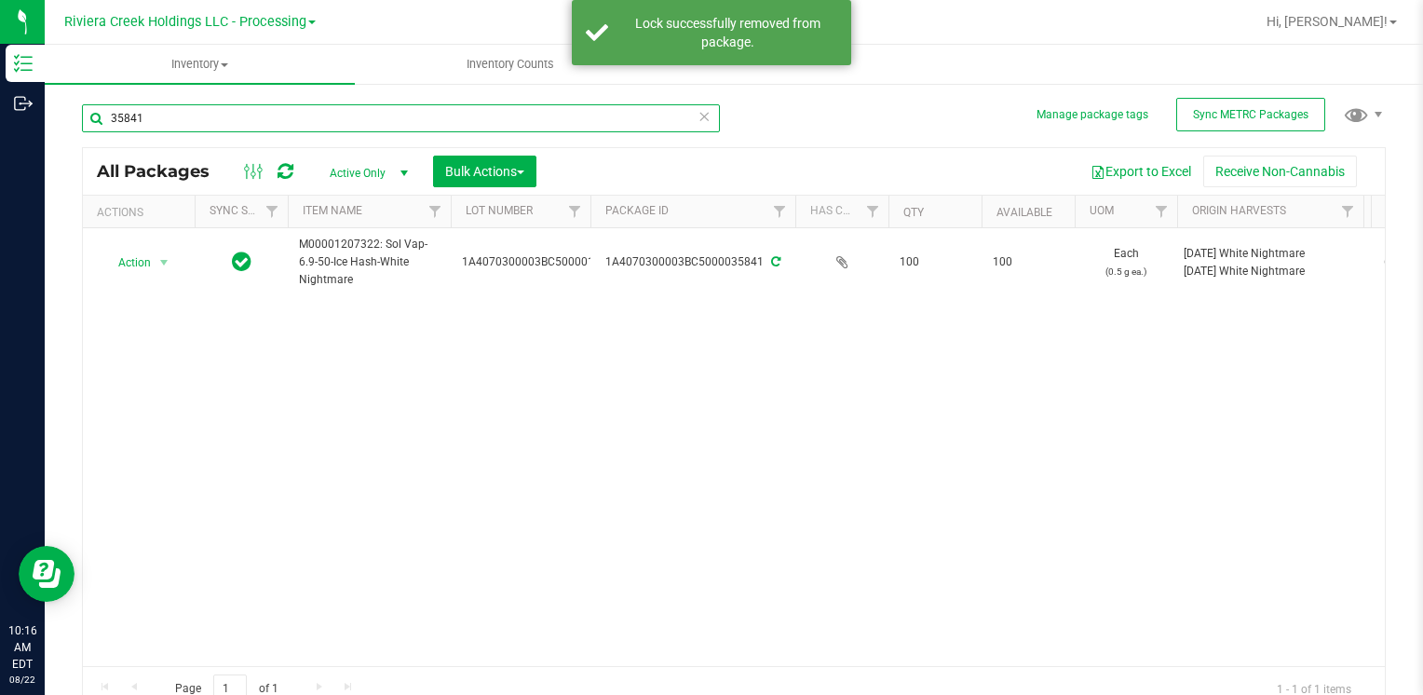
click at [197, 121] on input "35841" at bounding box center [401, 118] width 638 height 28
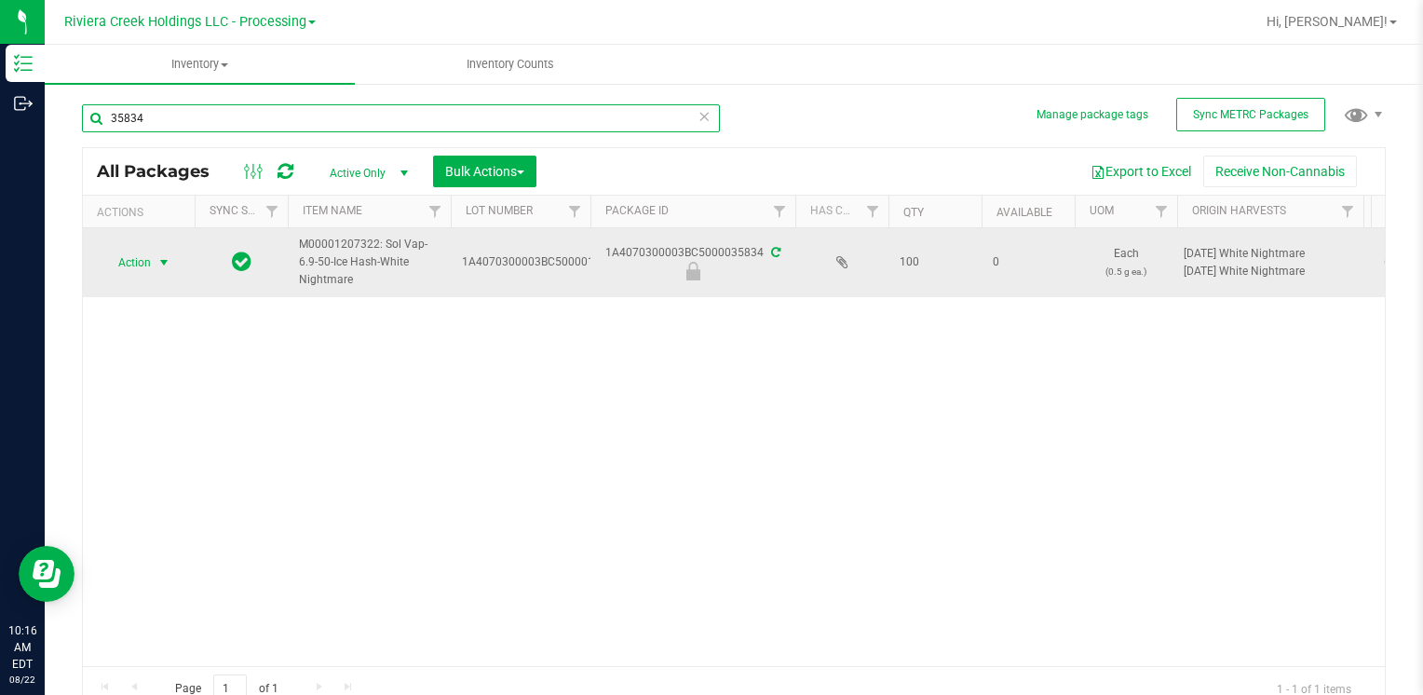
type input "35834"
click at [164, 264] on span "select" at bounding box center [163, 262] width 15 height 15
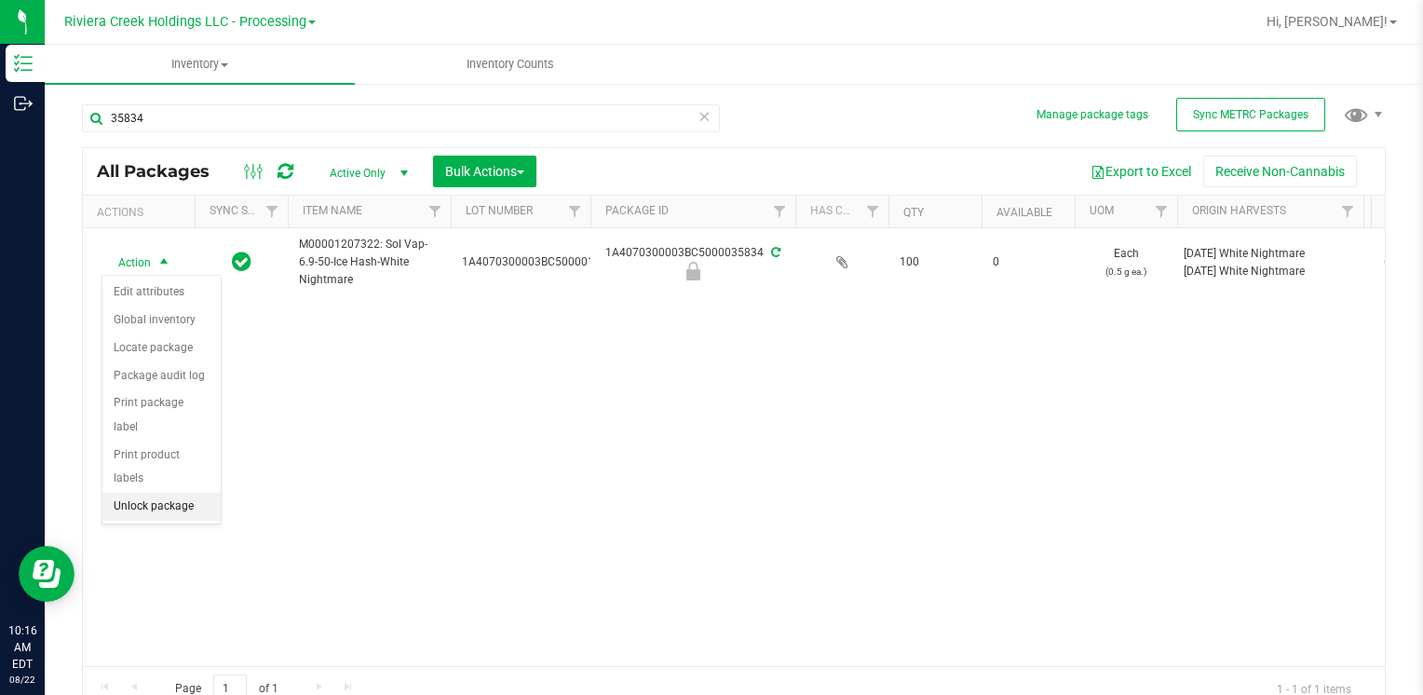
click at [196, 493] on li "Unlock package" at bounding box center [161, 507] width 118 height 28
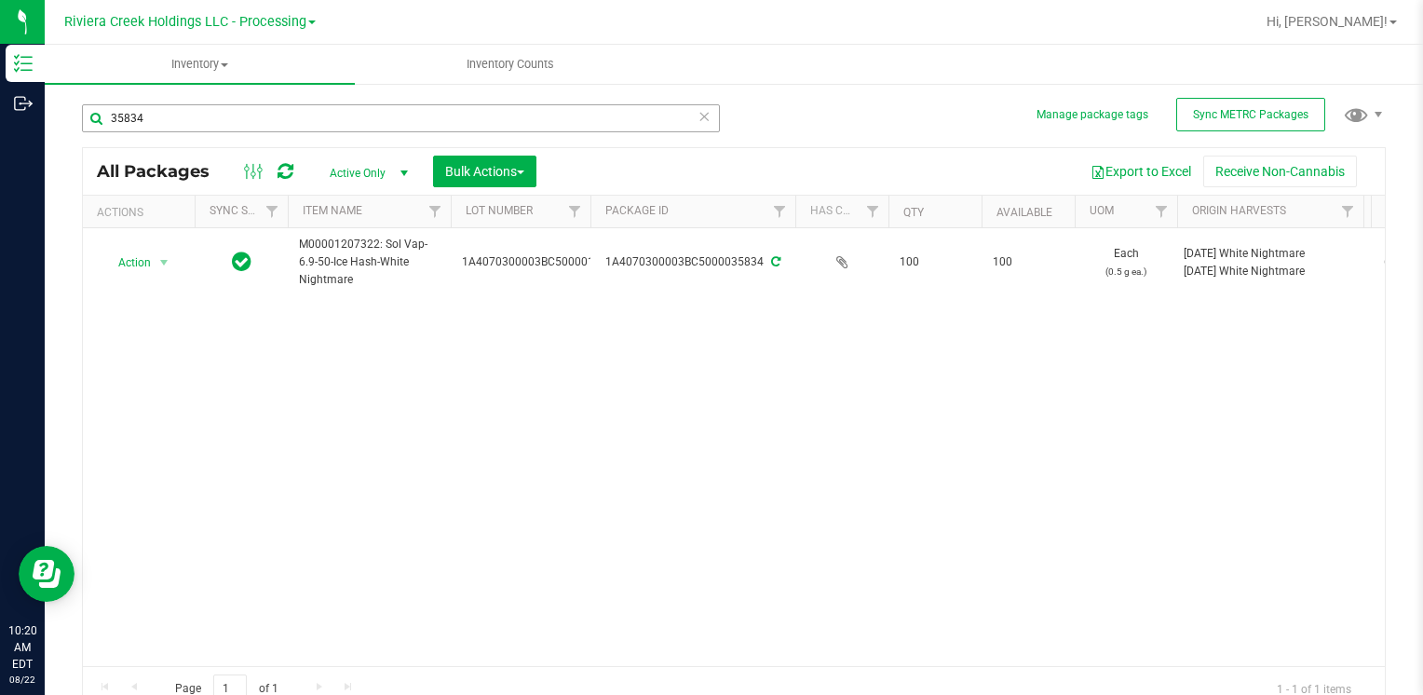
click at [154, 104] on div "35834" at bounding box center [408, 118] width 652 height 60
drag, startPoint x: 100, startPoint y: 116, endPoint x: 45, endPoint y: 126, distance: 55.7
click at [45, 126] on div "Manage package tags Sync METRC Packages 35834 All Packages Active Only Active O…" at bounding box center [734, 366] width 1378 height 568
type input "35801"
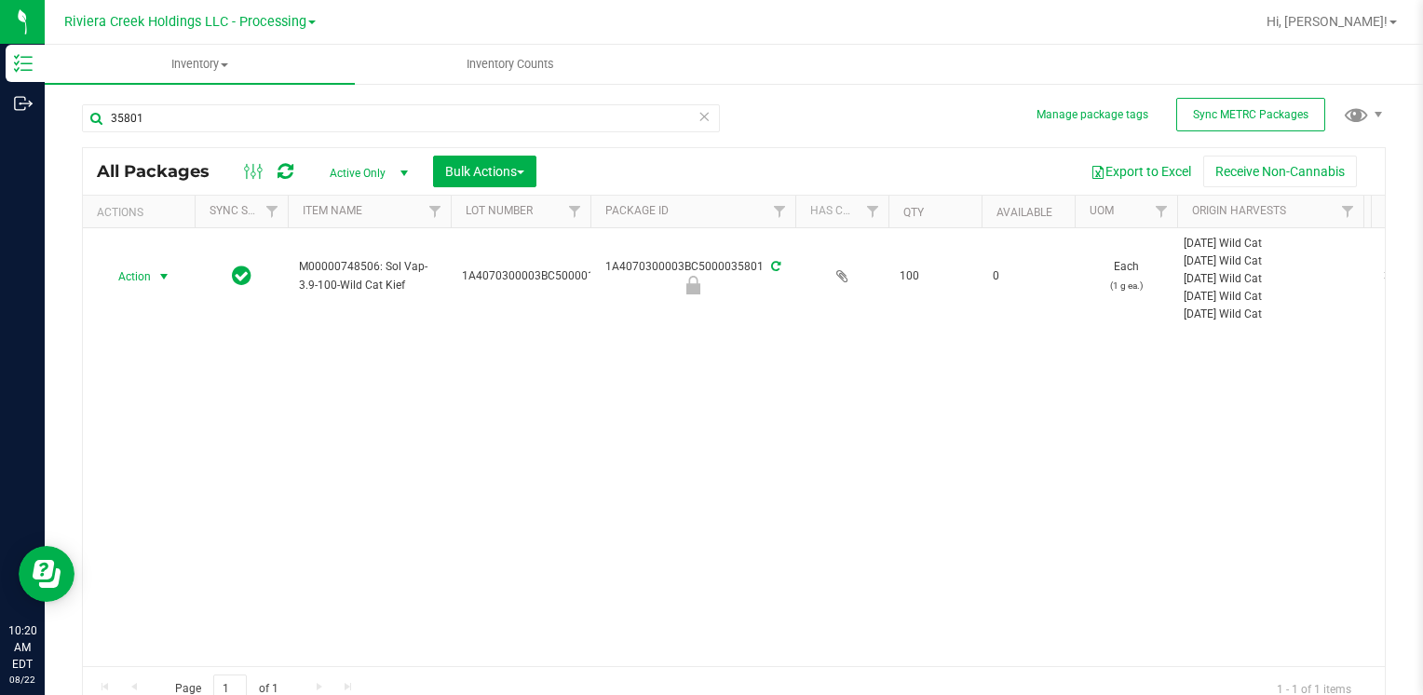
click at [161, 270] on span "select" at bounding box center [163, 276] width 15 height 15
click at [175, 507] on li "Unlock package" at bounding box center [161, 521] width 118 height 28
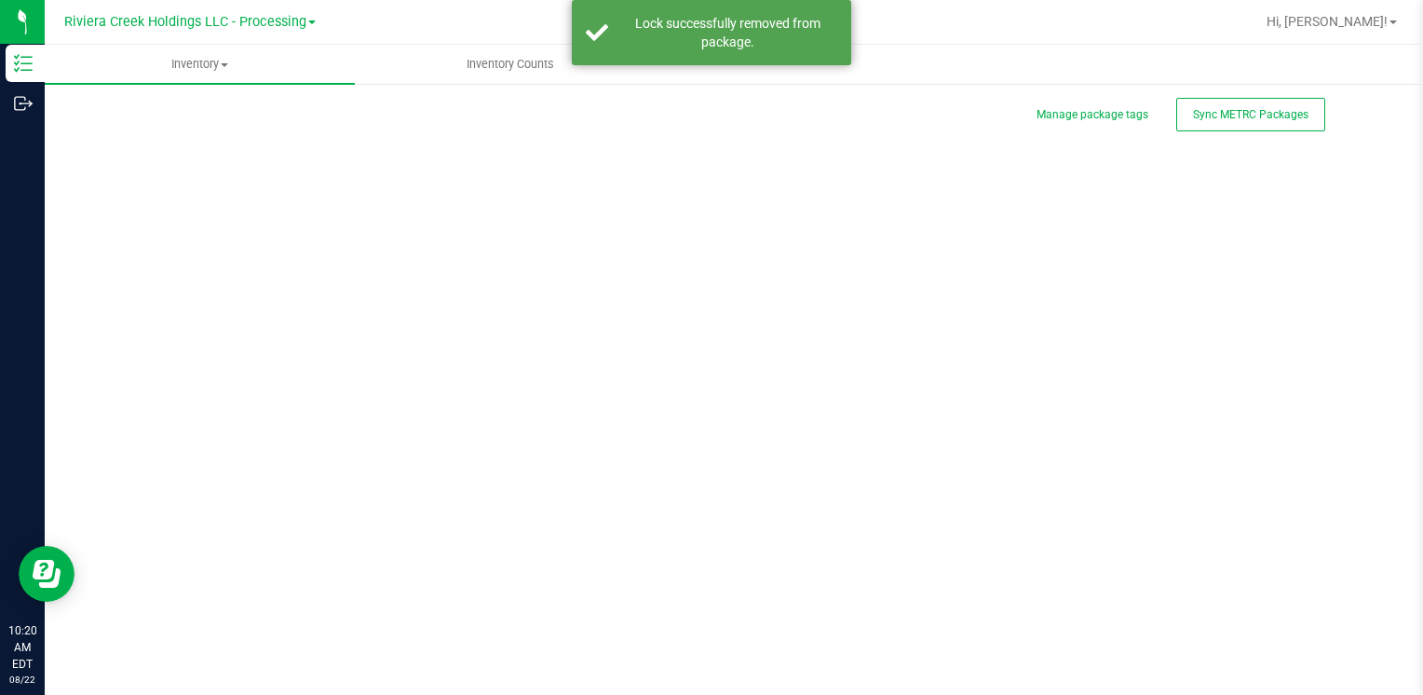
click at [171, 98] on div "Manage package tags Sync METRC Packages Scan Packages 0" at bounding box center [734, 373] width 1378 height 582
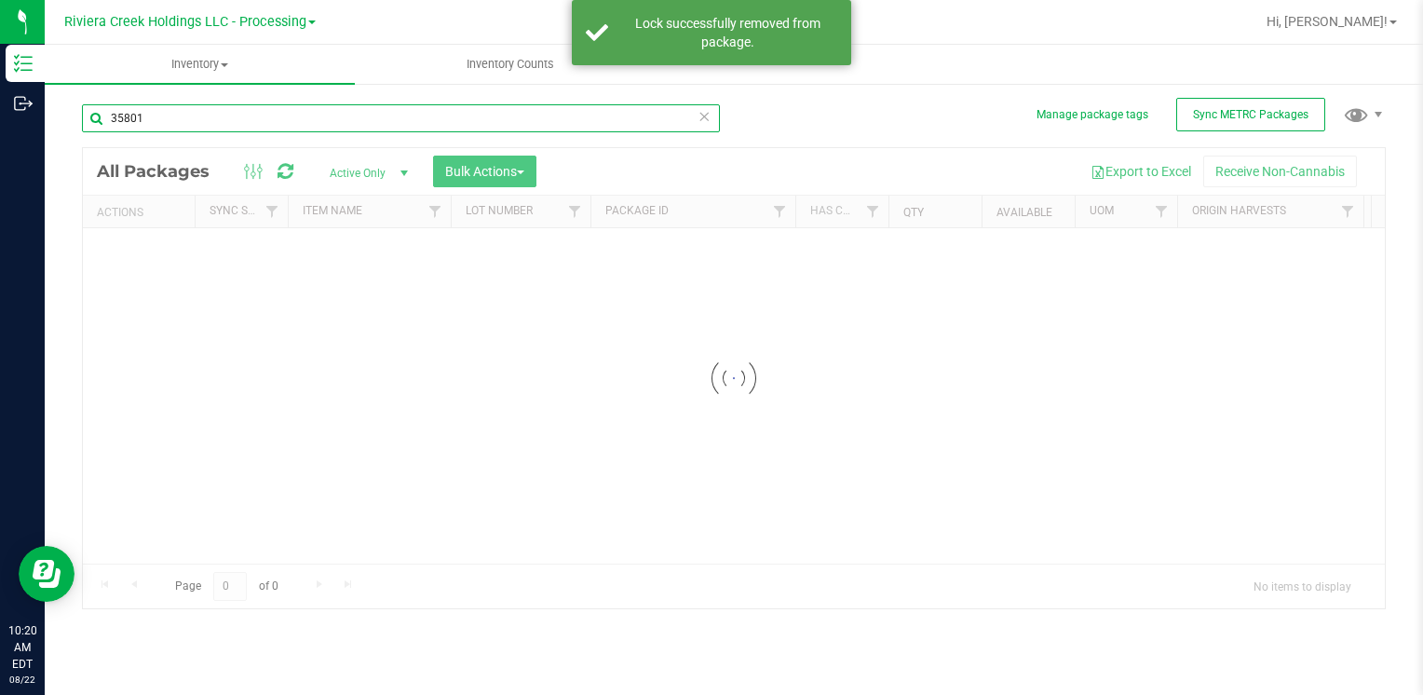
click at [171, 108] on input "35801" at bounding box center [401, 118] width 638 height 28
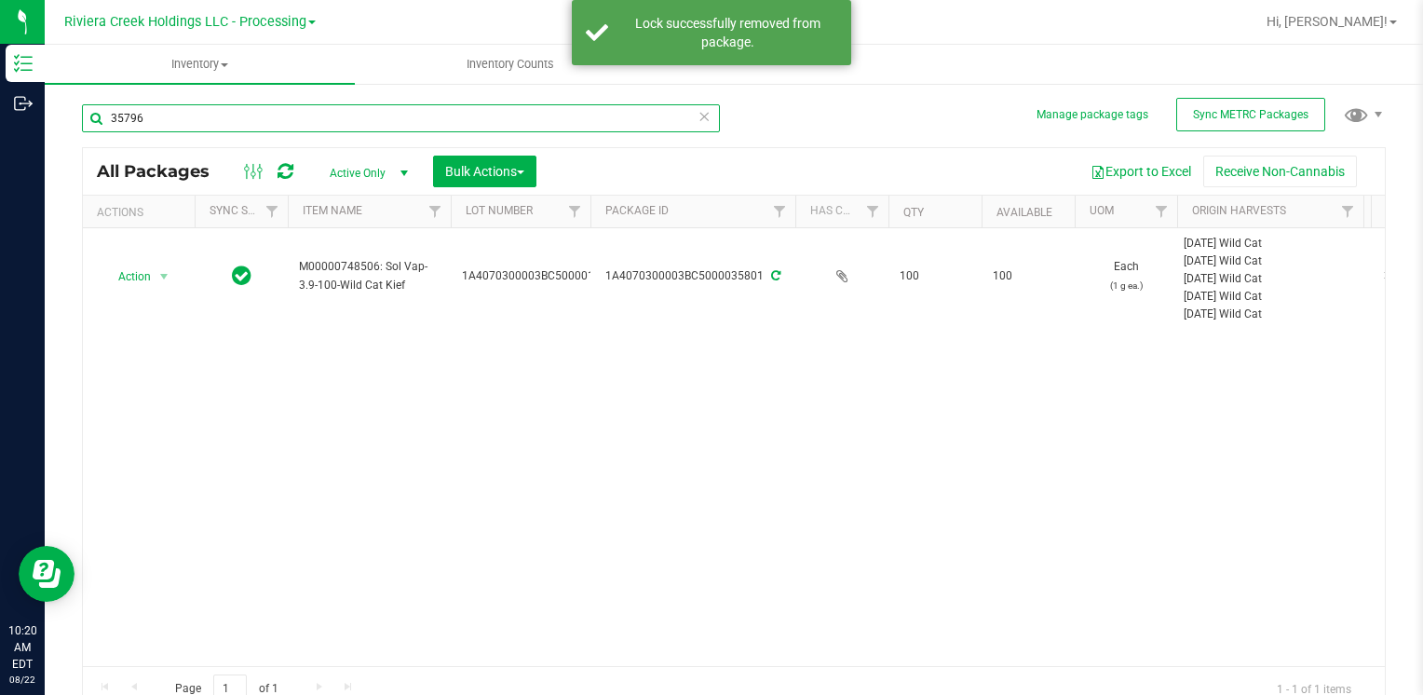
type input "35796"
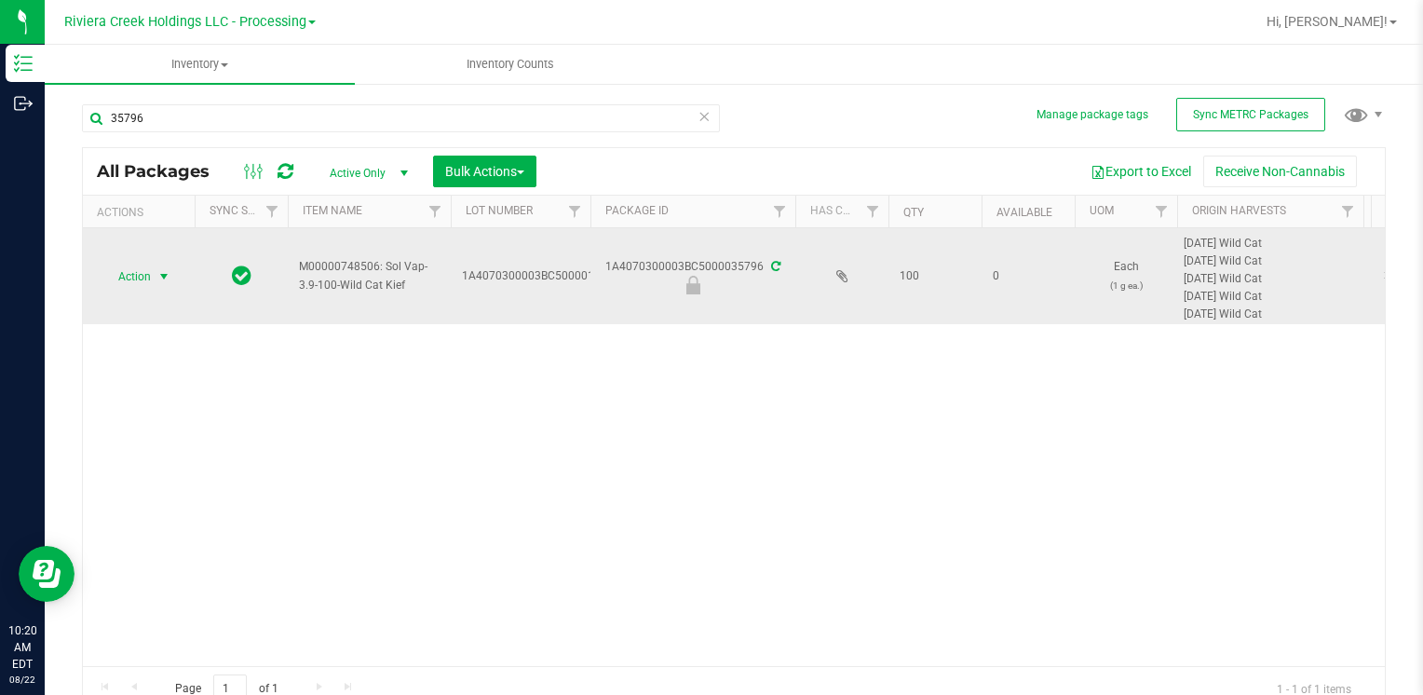
click at [158, 279] on span "select" at bounding box center [163, 276] width 15 height 15
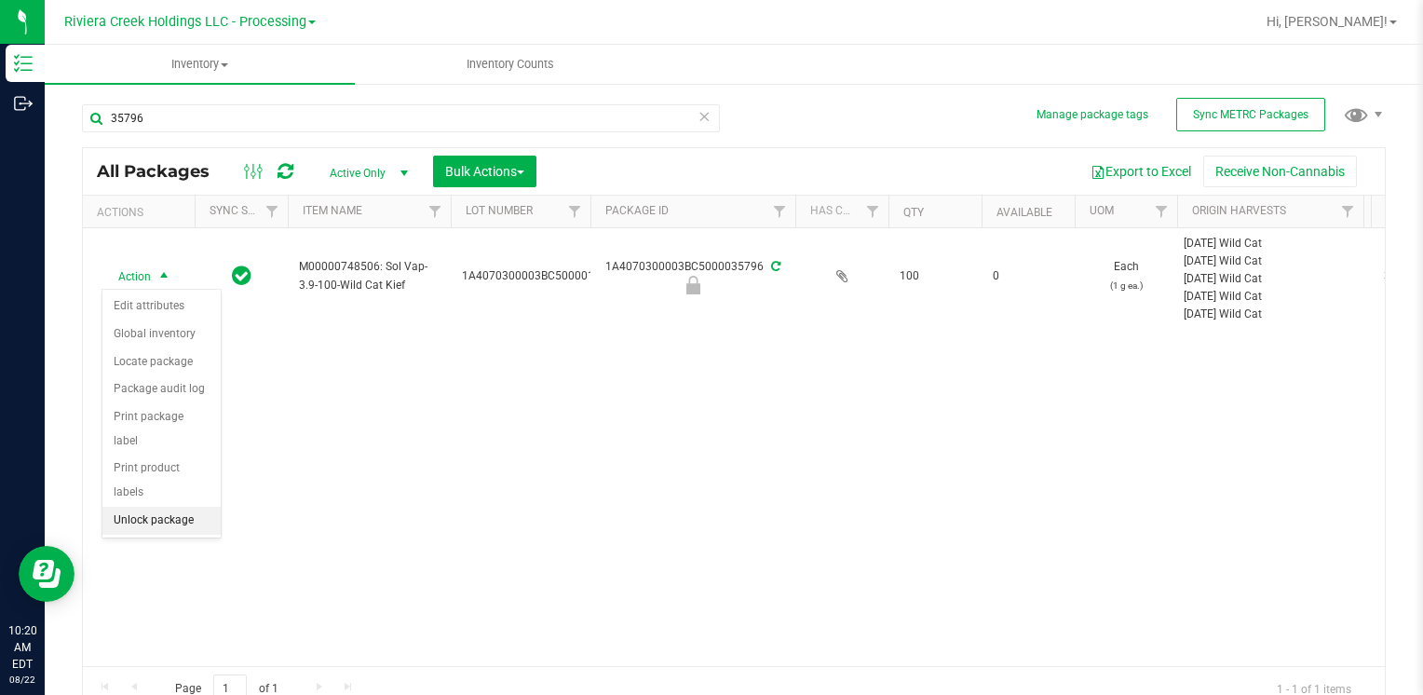
click at [164, 507] on li "Unlock package" at bounding box center [161, 521] width 118 height 28
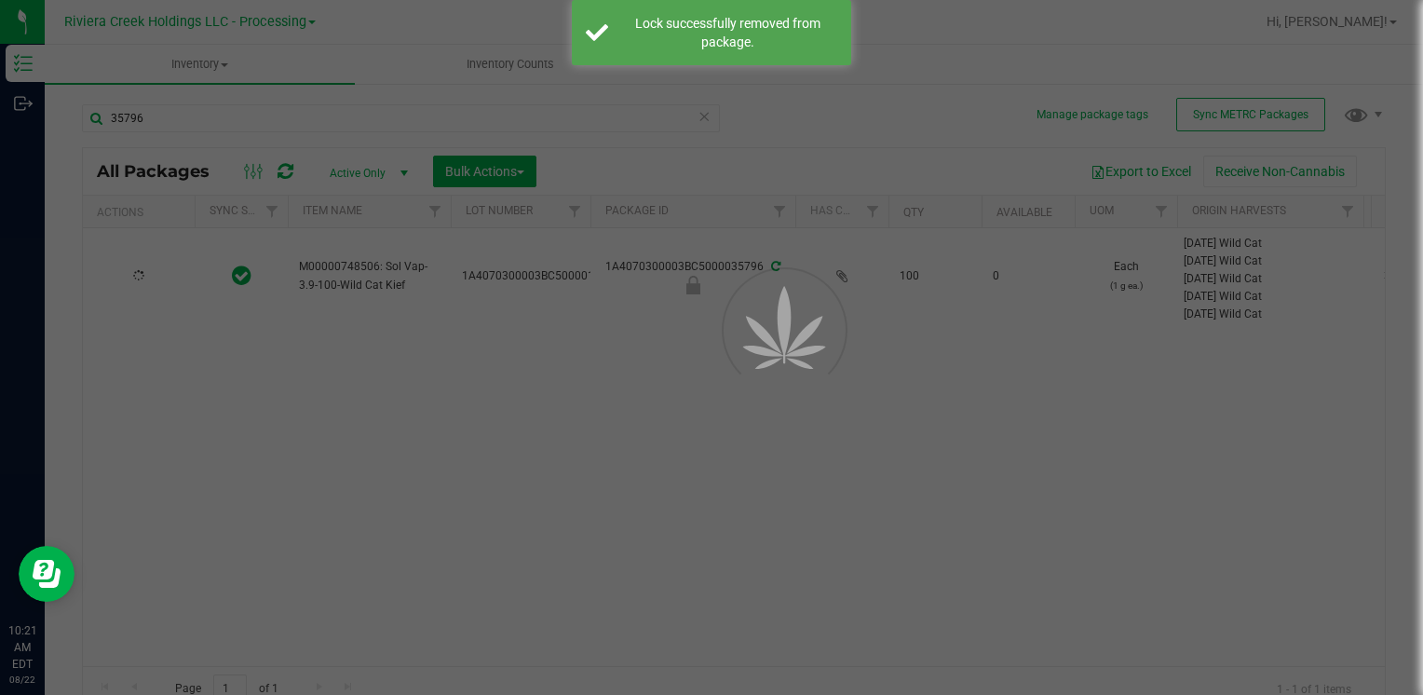
click at [198, 114] on div at bounding box center [711, 347] width 1423 height 695
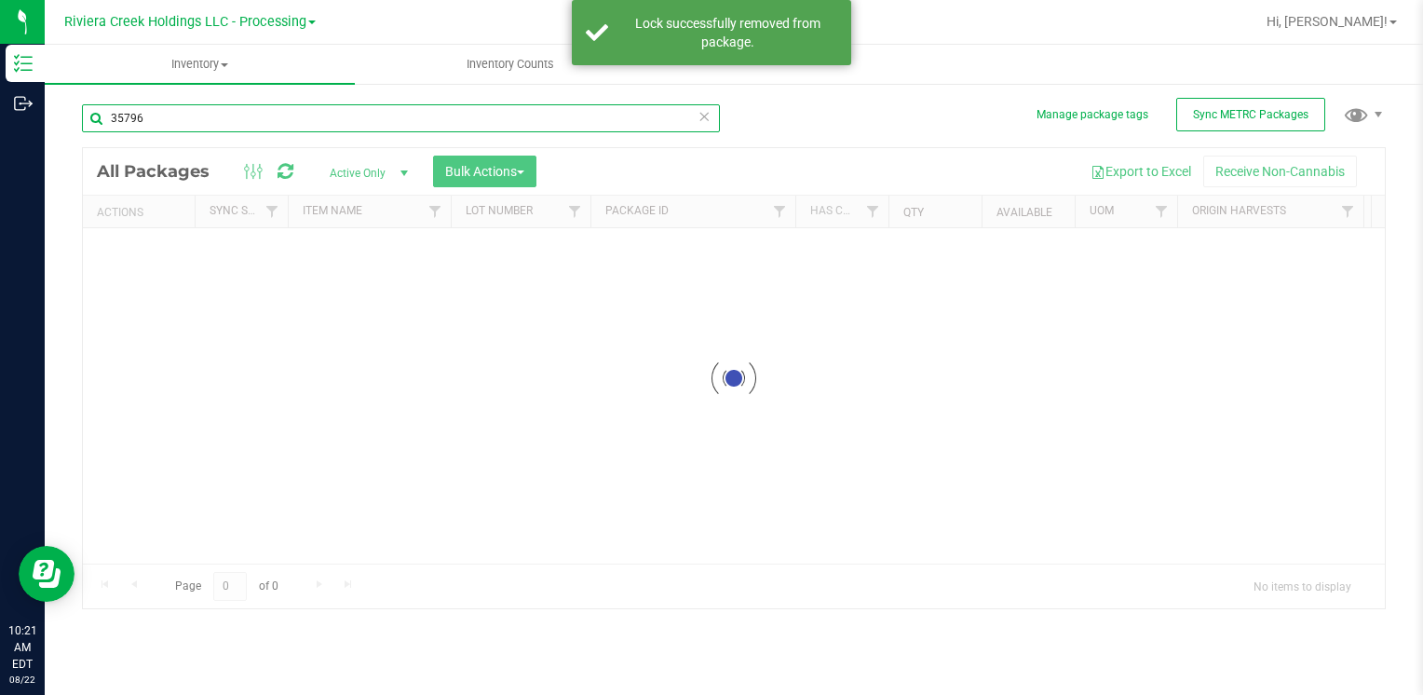
click at [198, 114] on input "35796" at bounding box center [401, 118] width 638 height 28
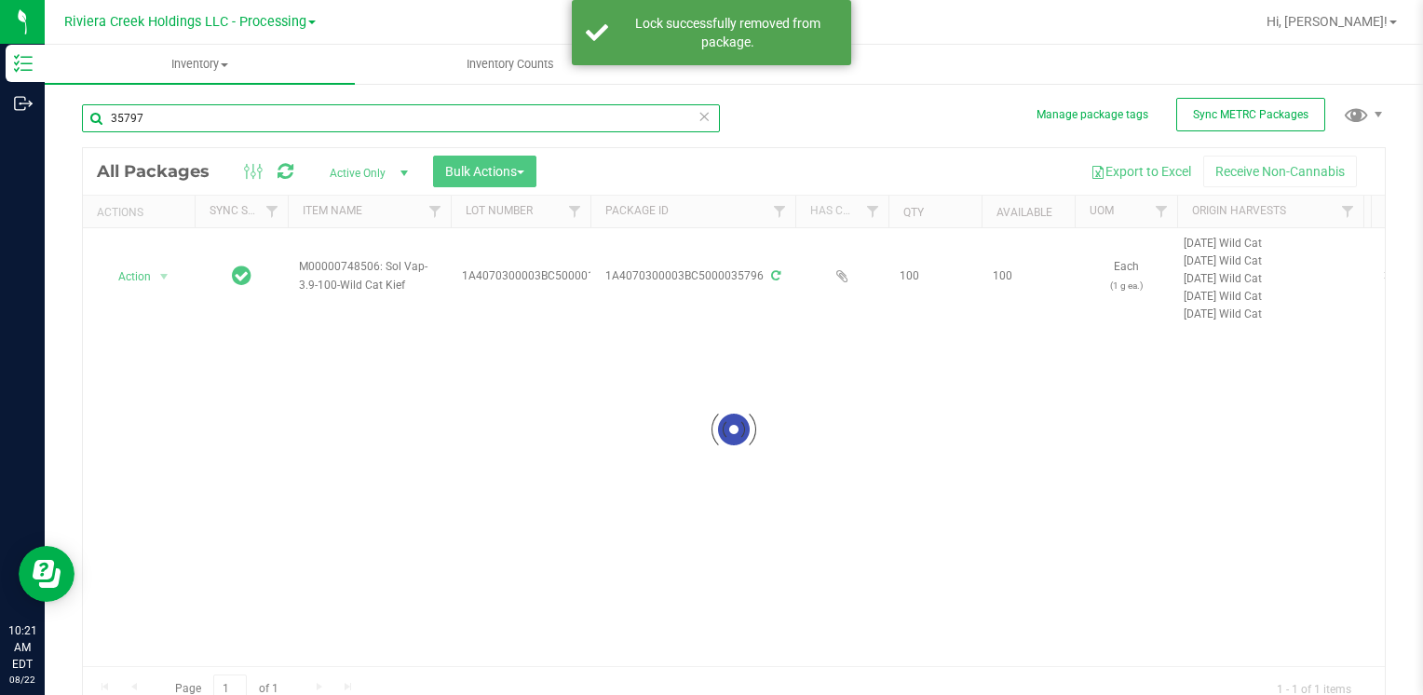
type input "35797"
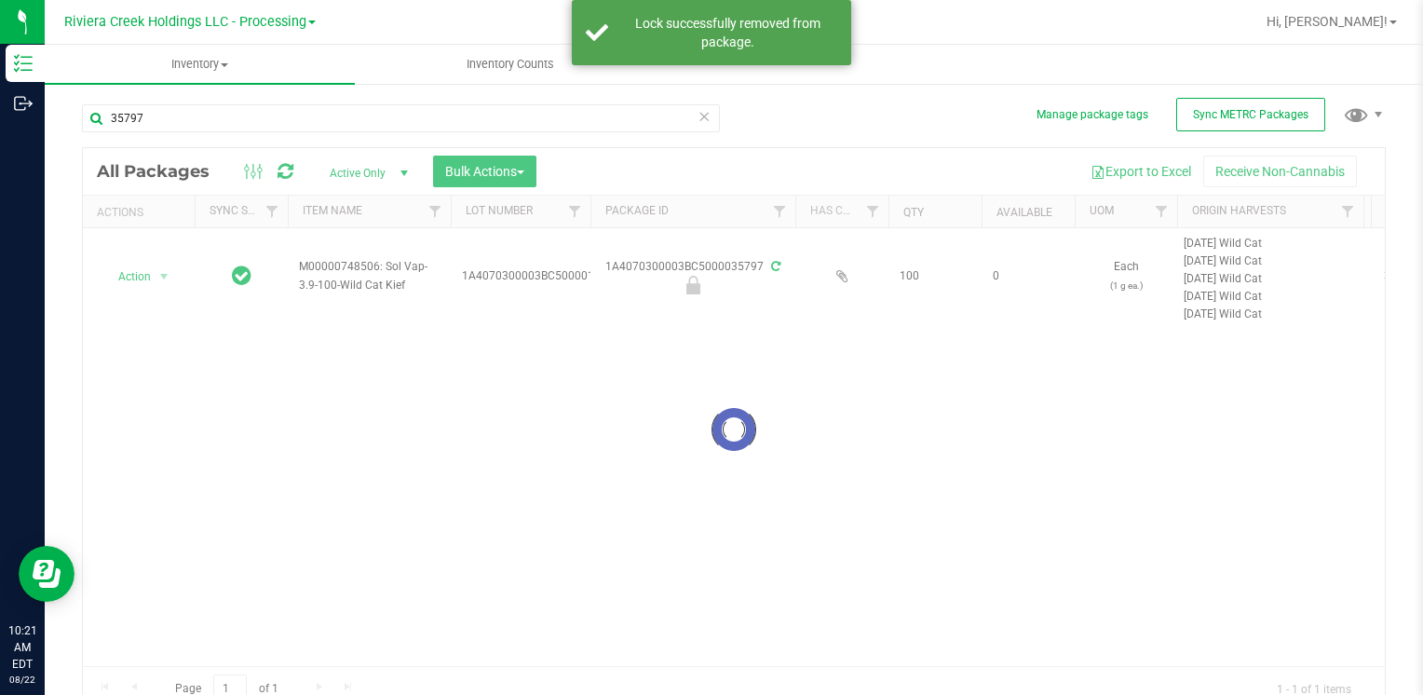
click at [131, 275] on div at bounding box center [734, 429] width 1302 height 563
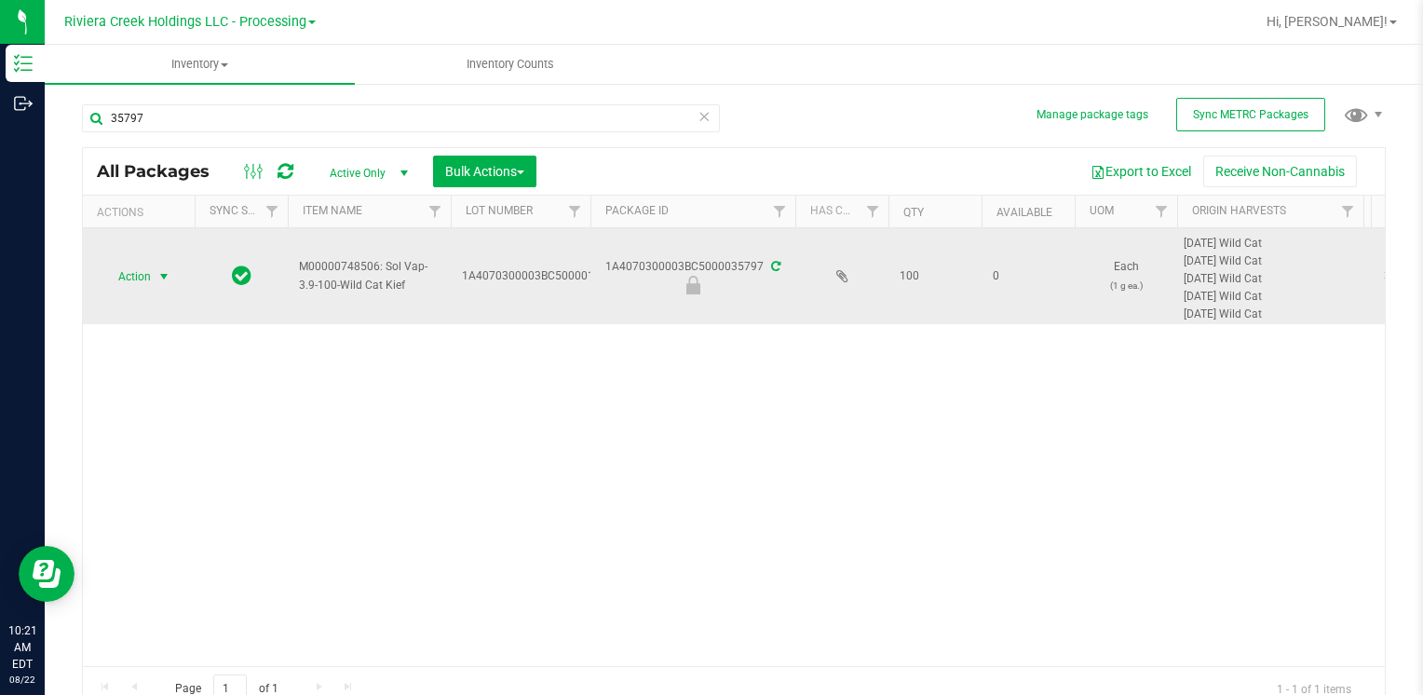
click at [156, 281] on span "select" at bounding box center [164, 277] width 23 height 26
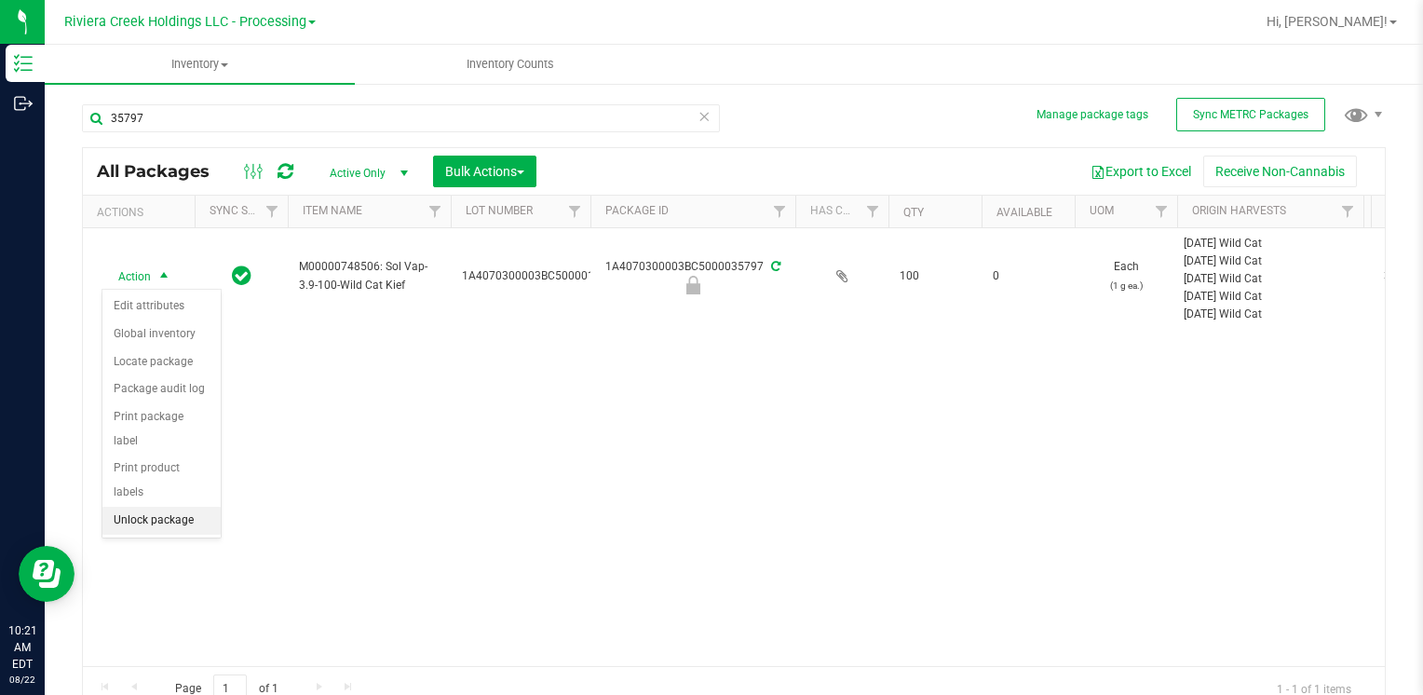
click at [195, 507] on li "Unlock package" at bounding box center [161, 521] width 118 height 28
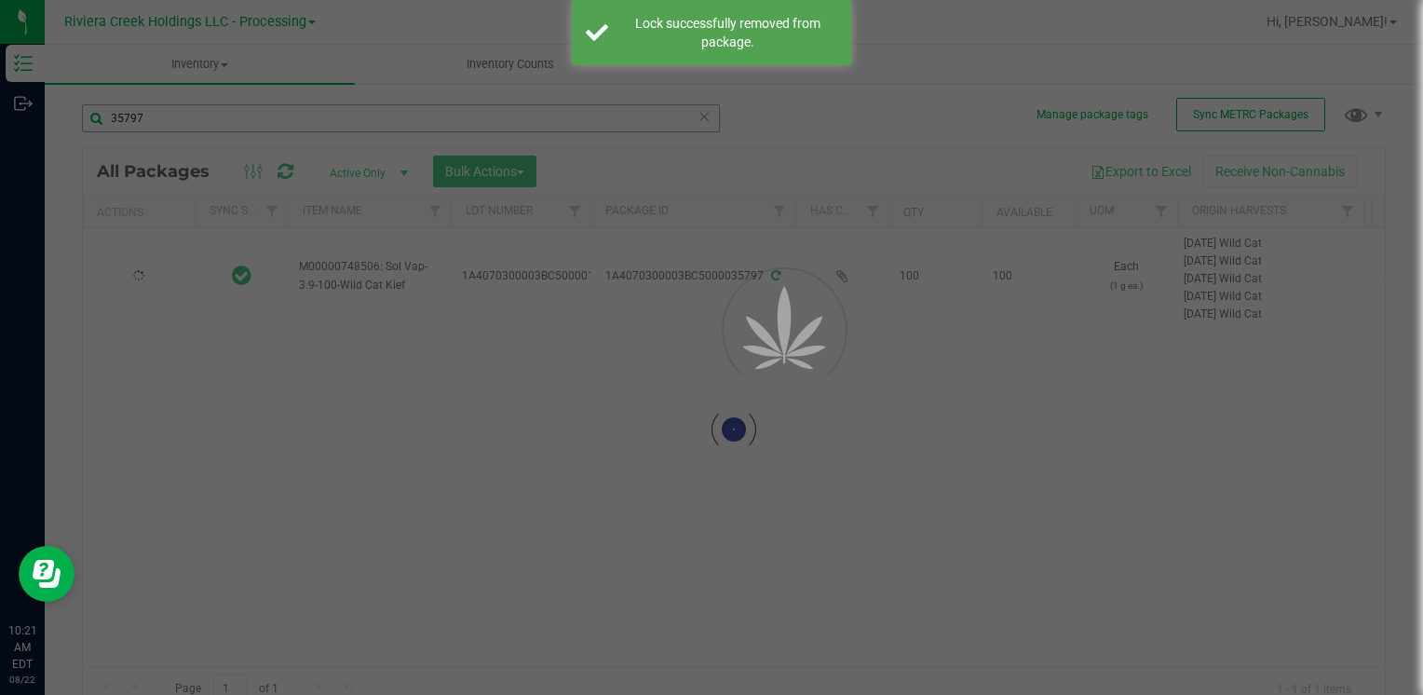
click at [179, 112] on div at bounding box center [711, 347] width 1423 height 695
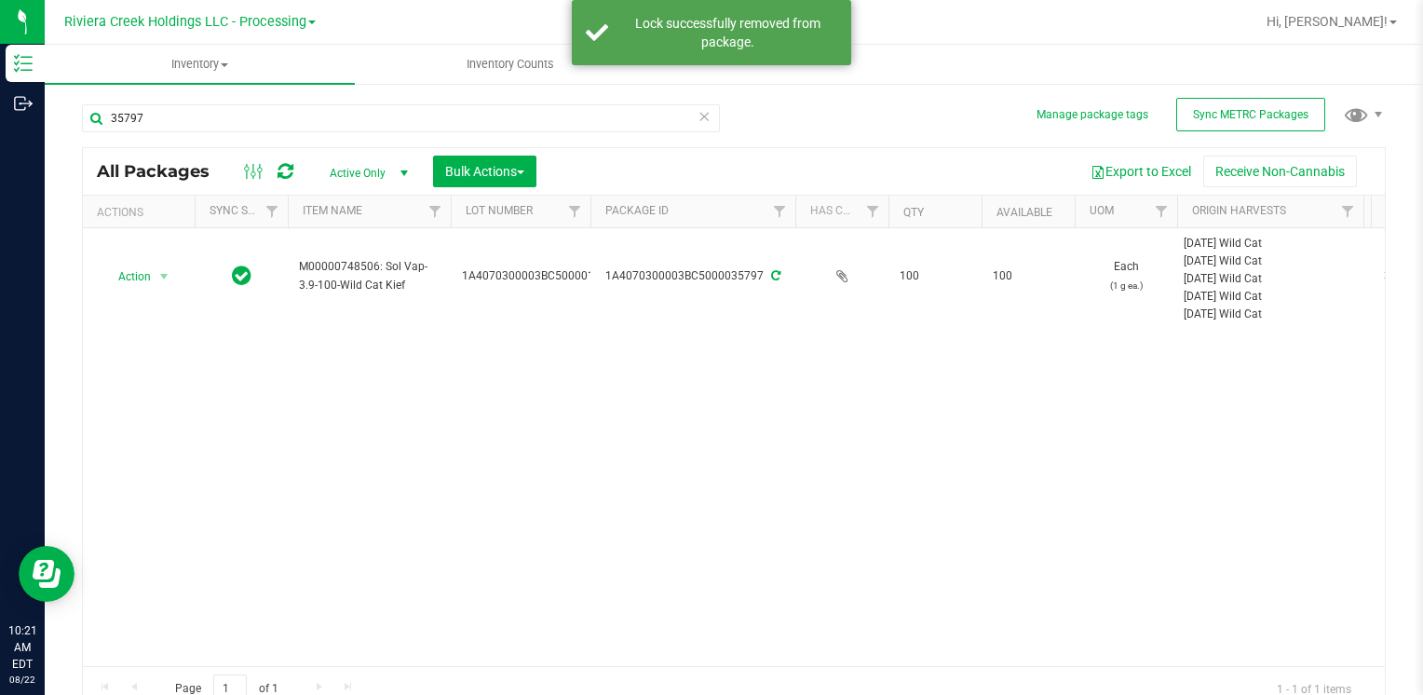
click at [155, 87] on div "35797 All Packages Active Only Active Only Lab Samples Locked All External Inte…" at bounding box center [734, 399] width 1304 height 625
click at [158, 104] on div "35797" at bounding box center [408, 118] width 652 height 60
click at [159, 108] on input "35797" at bounding box center [401, 118] width 638 height 28
type input "35798"
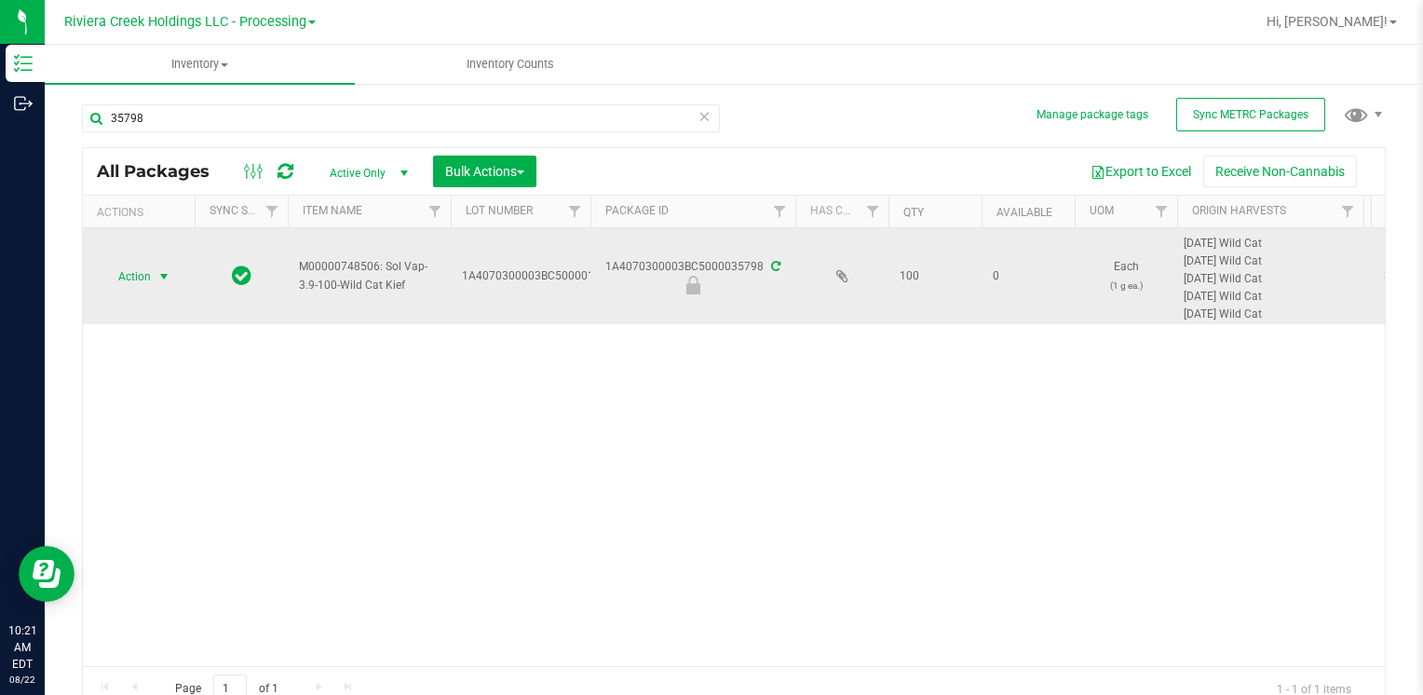
click at [161, 274] on span "select" at bounding box center [163, 276] width 15 height 15
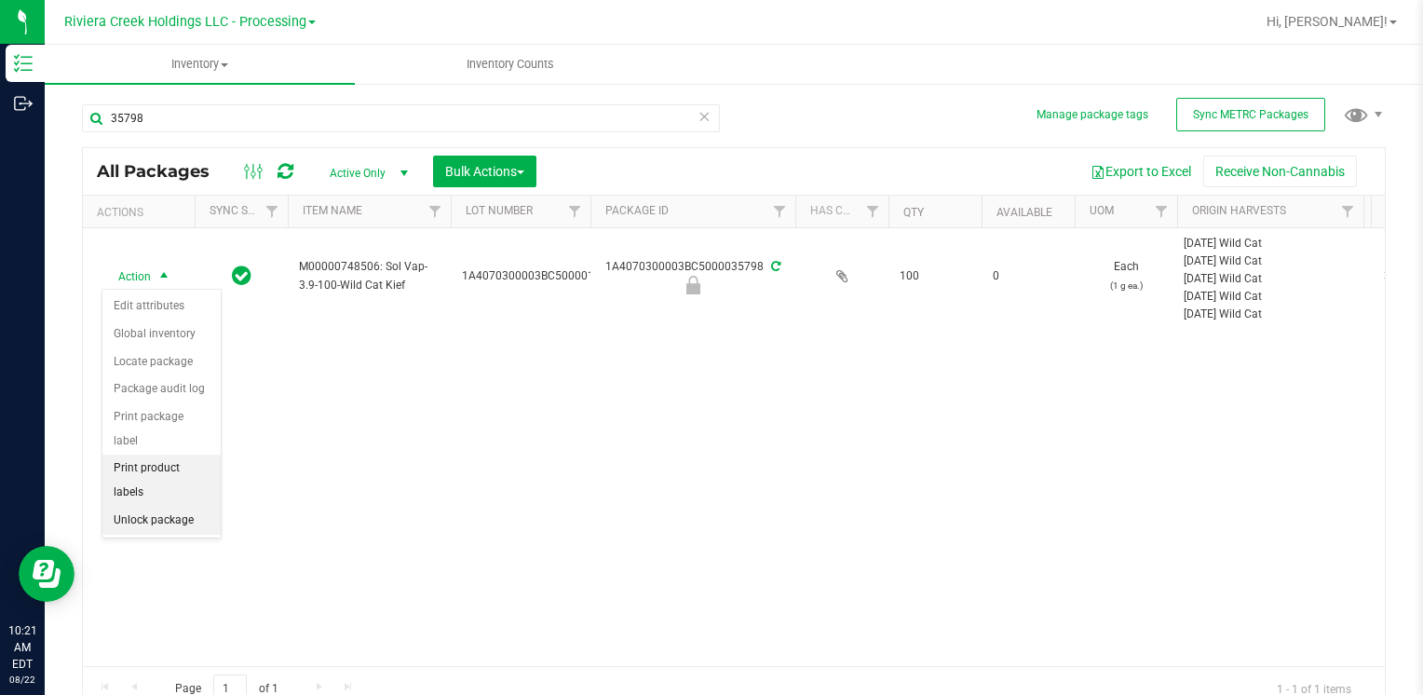
click at [169, 507] on li "Unlock package" at bounding box center [161, 521] width 118 height 28
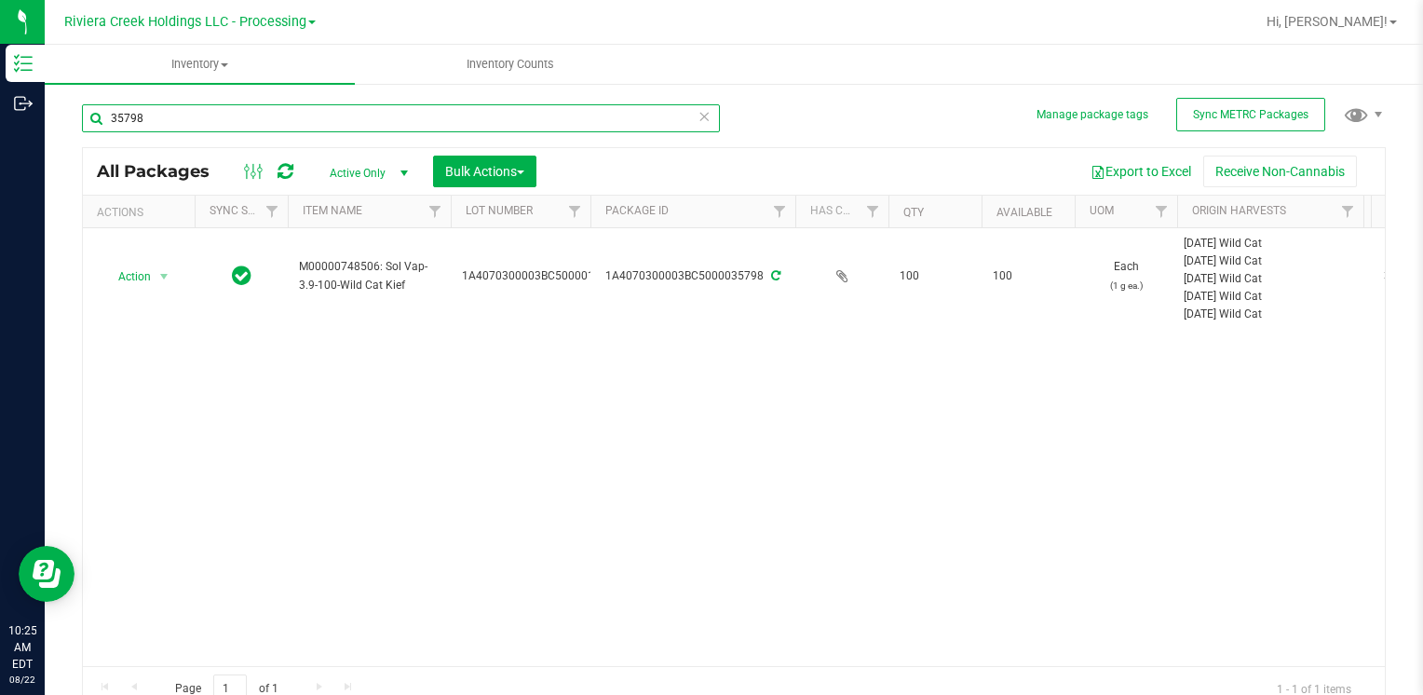
click at [185, 118] on input "35798" at bounding box center [401, 118] width 638 height 28
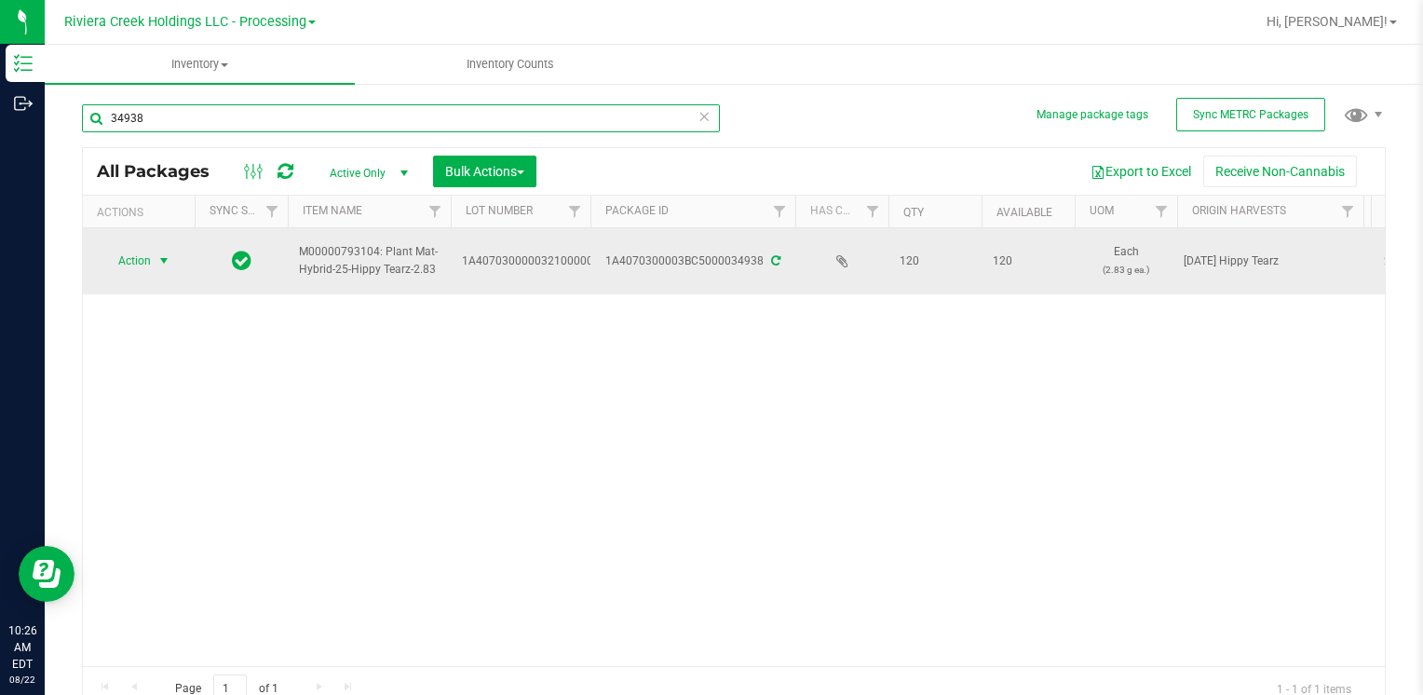
type input "34938"
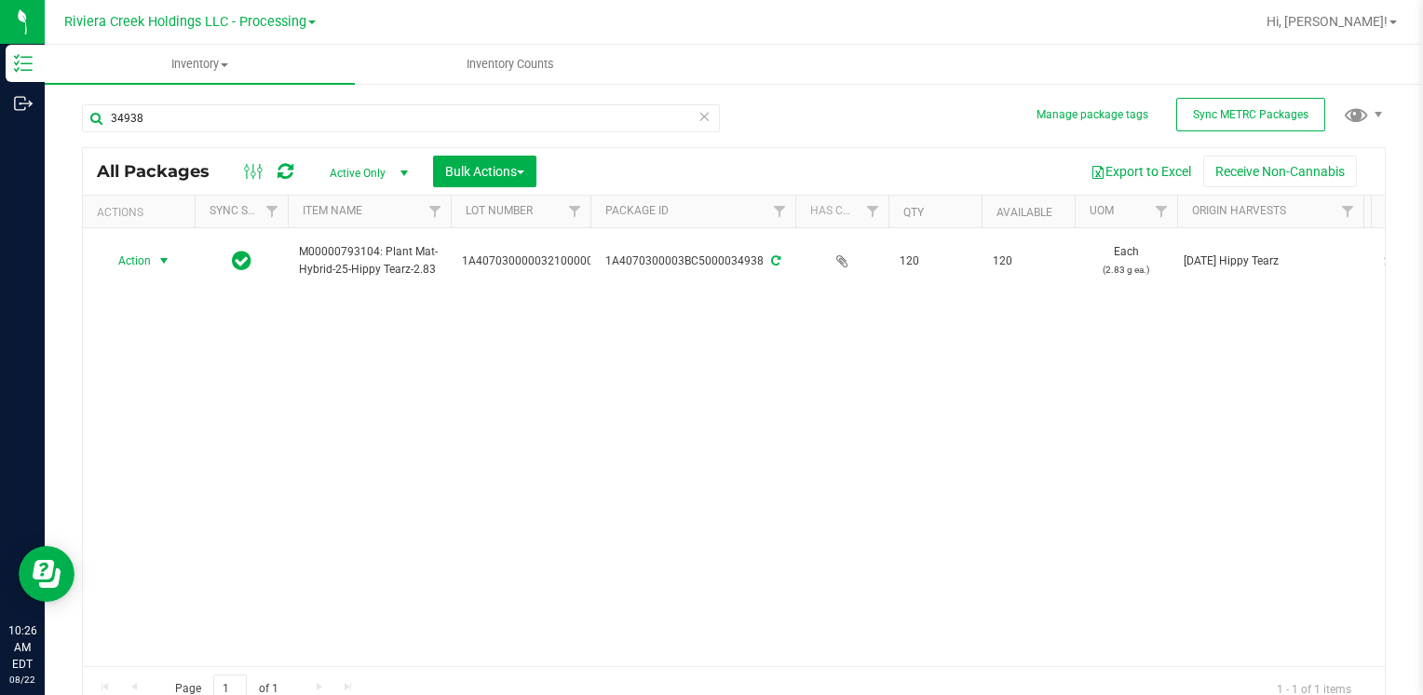
drag, startPoint x: 156, startPoint y: 255, endPoint x: 170, endPoint y: 296, distance: 43.3
click at [156, 258] on span "select" at bounding box center [163, 260] width 15 height 15
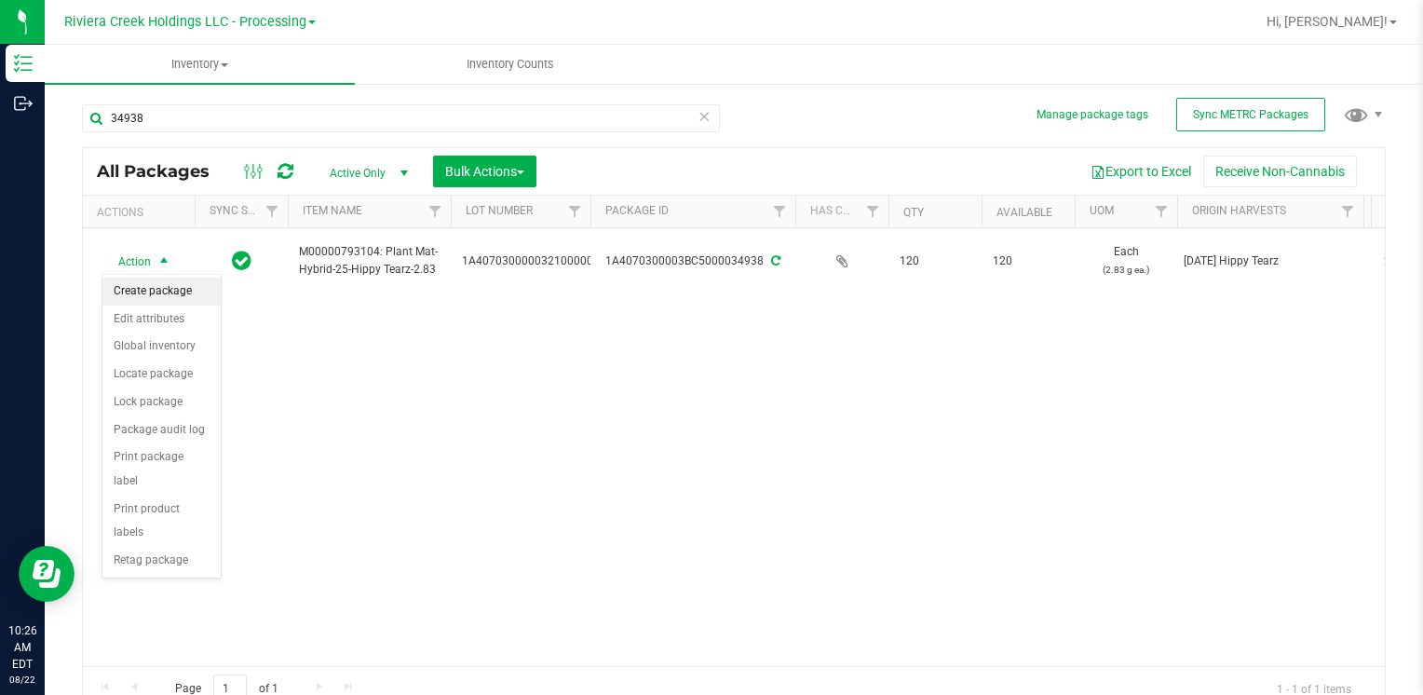
click at [170, 284] on li "Create package" at bounding box center [161, 292] width 118 height 28
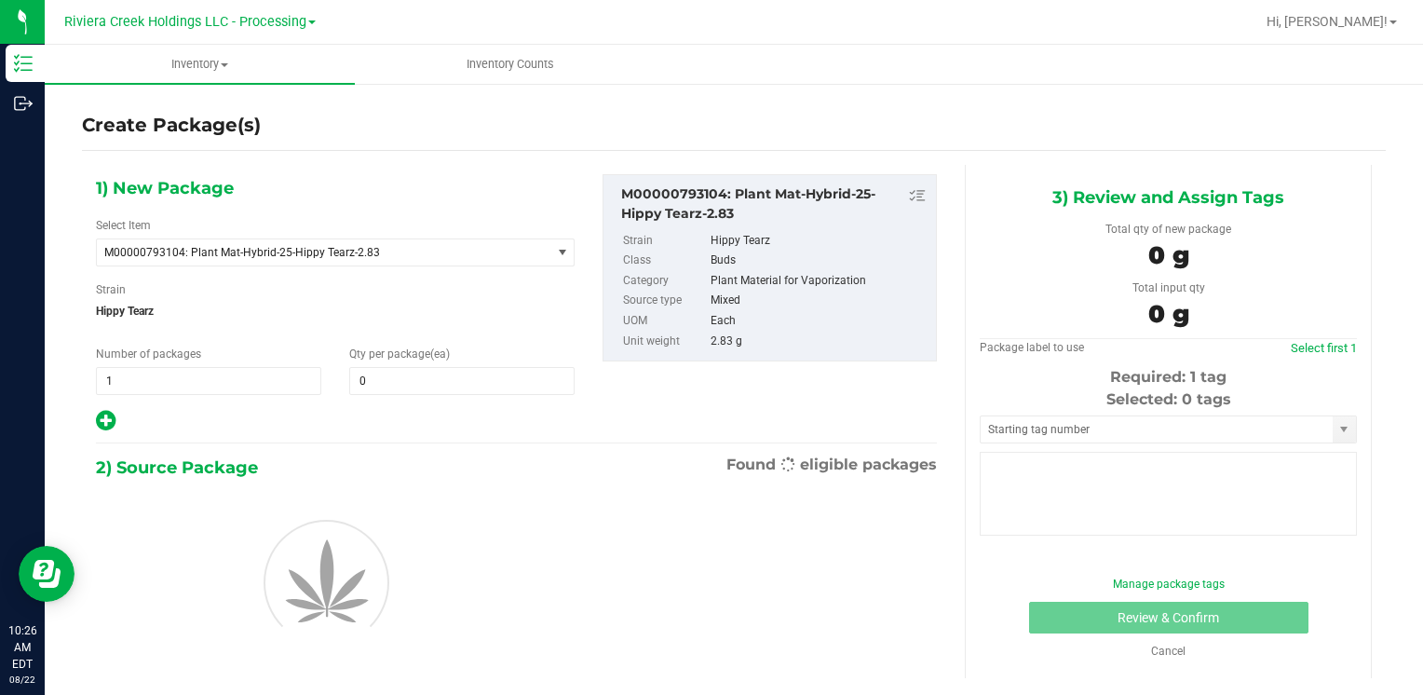
type input "0"
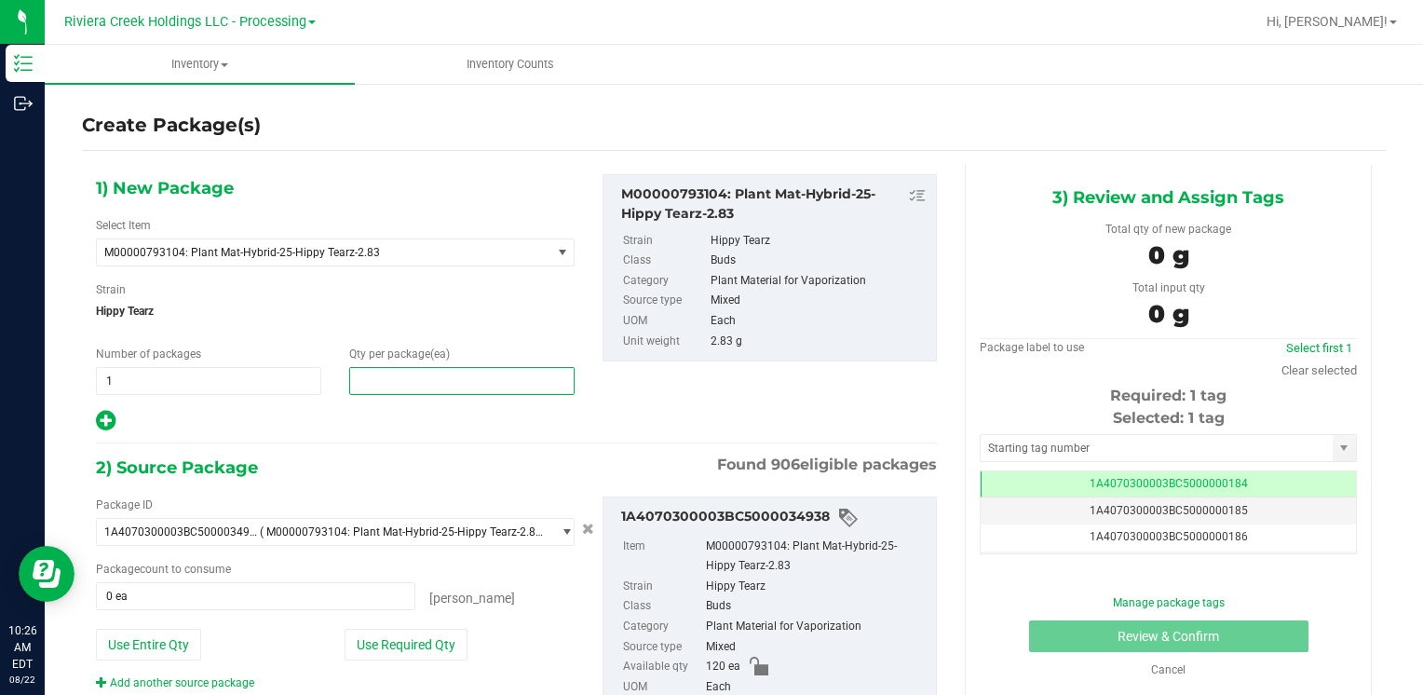
click at [465, 381] on span at bounding box center [461, 381] width 225 height 28
type input "40"
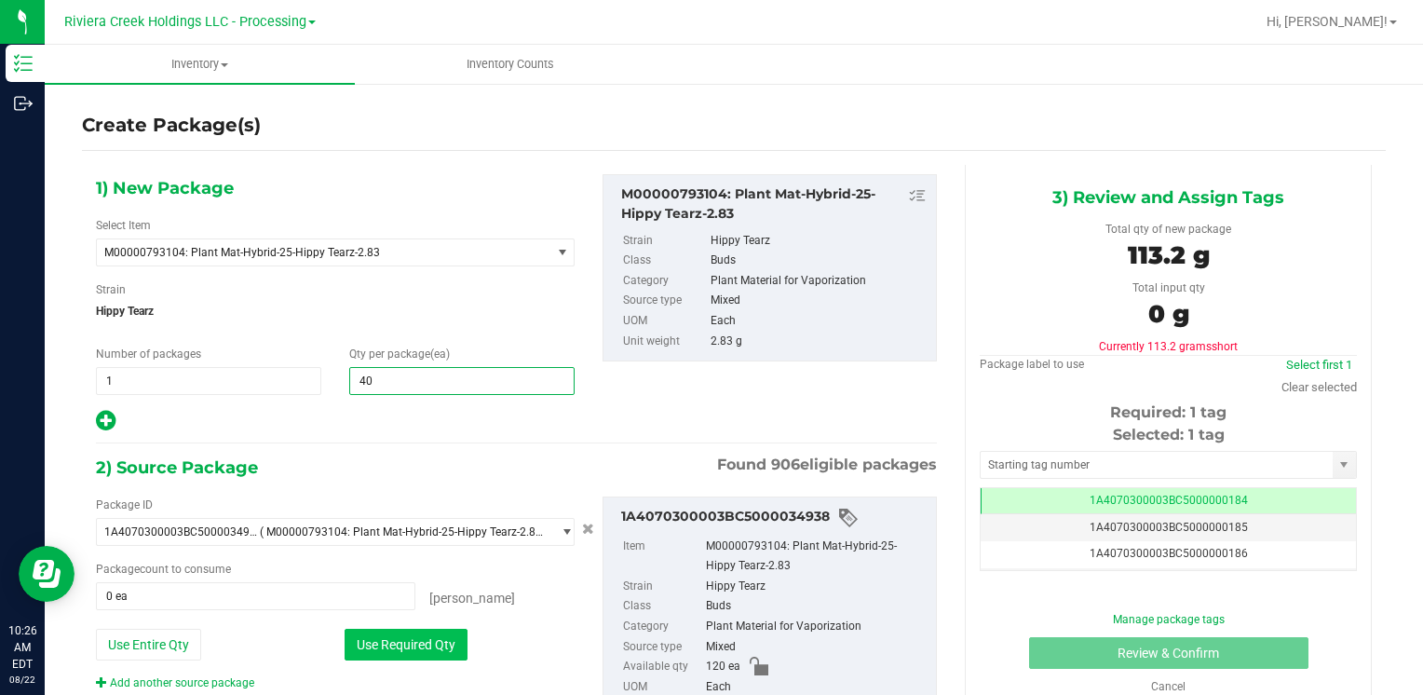
type input "40"
click at [385, 643] on button "Use Required Qty" at bounding box center [406, 645] width 123 height 32
type input "40 ea"
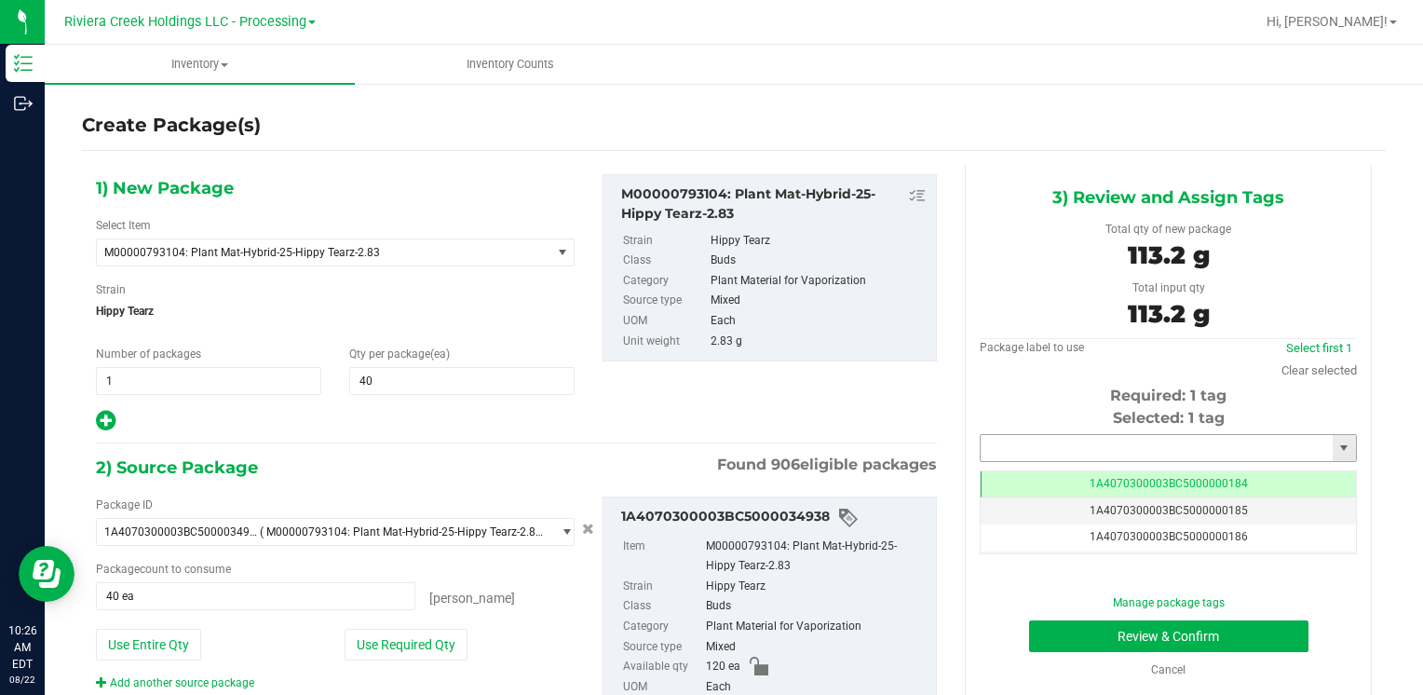
click at [1069, 451] on input "text" at bounding box center [1157, 448] width 352 height 26
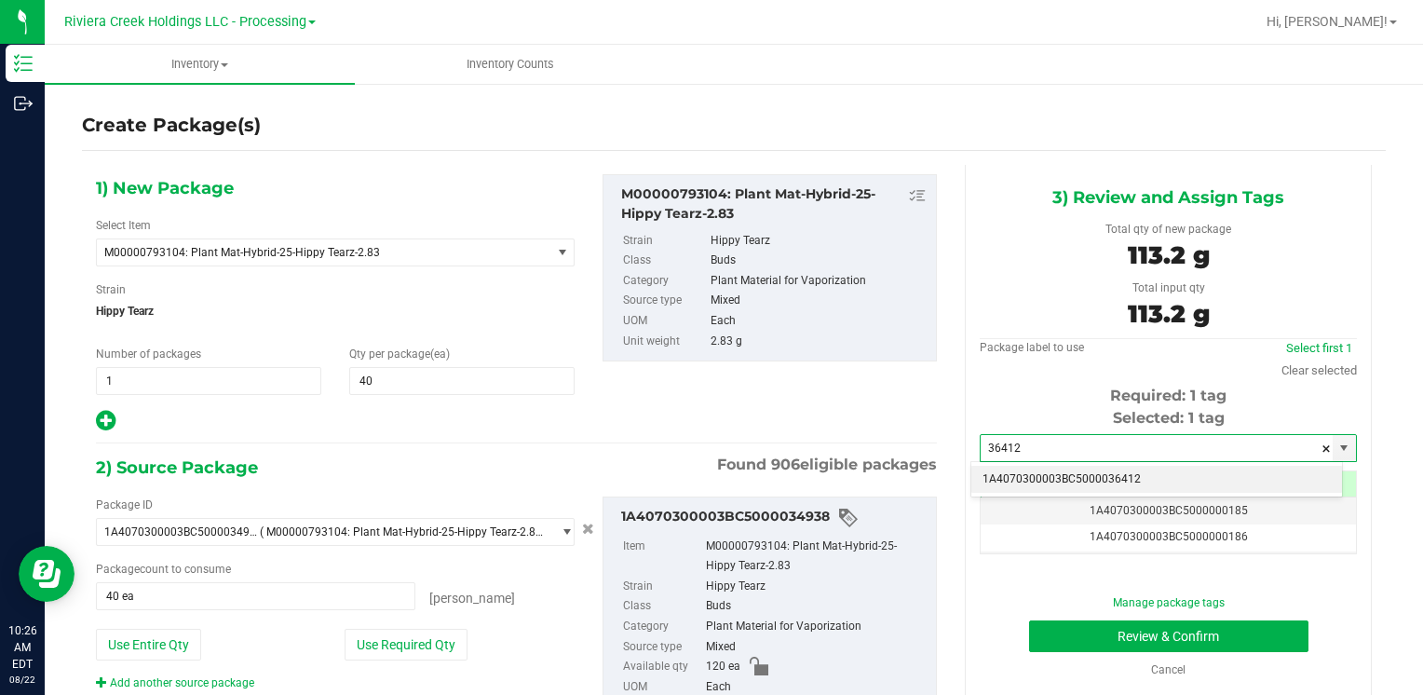
click at [1024, 468] on li "1A4070300003BC5000036412" at bounding box center [1156, 480] width 371 height 28
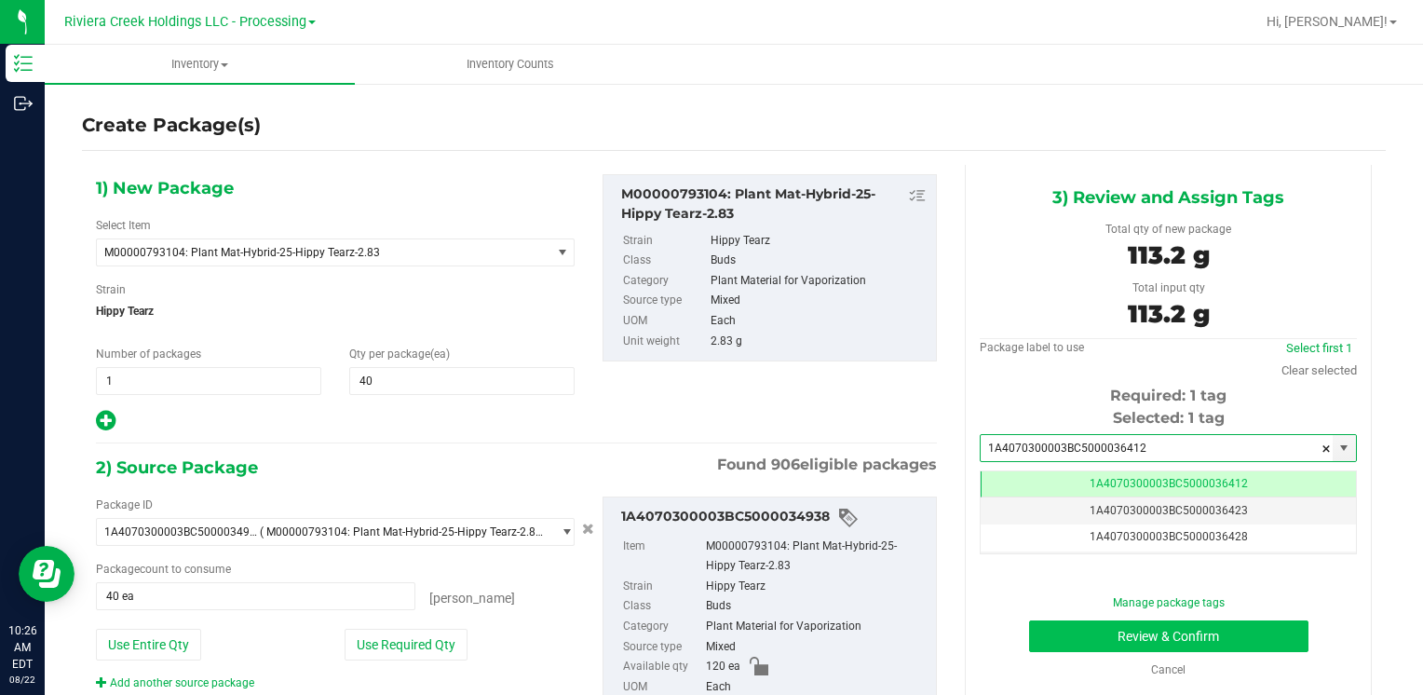
type input "1A4070300003BC5000036412"
click at [1054, 633] on button "Review & Confirm" at bounding box center [1168, 636] width 279 height 32
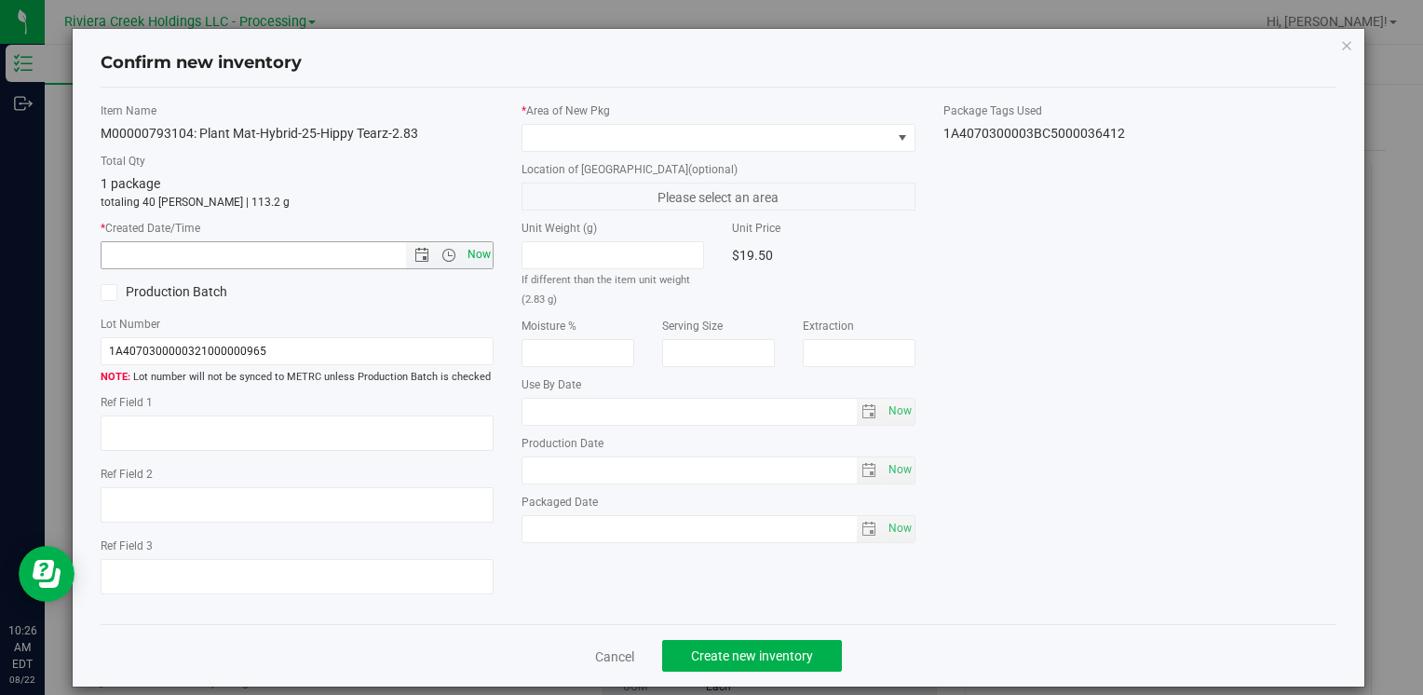
click at [469, 246] on span "Now" at bounding box center [479, 254] width 32 height 27
type input "[DATE] 10:26 AM"
click at [564, 129] on span at bounding box center [706, 138] width 368 height 26
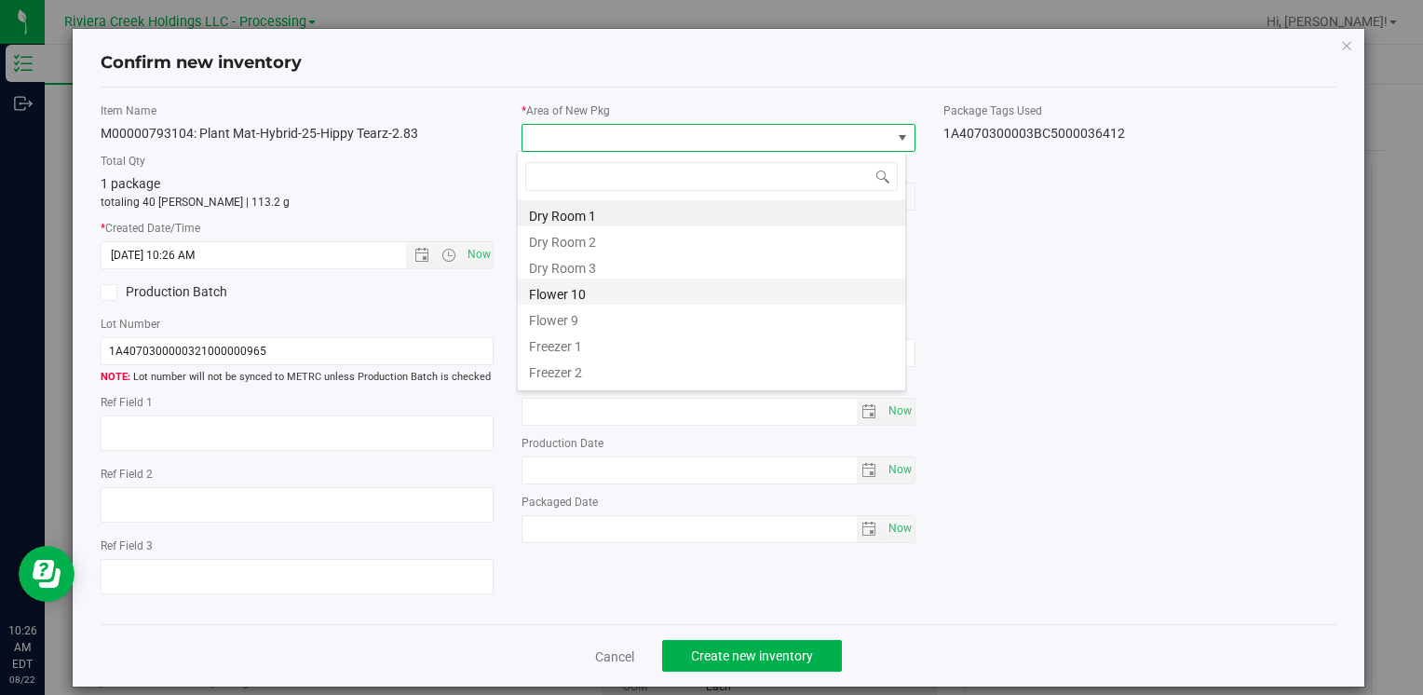
click at [595, 289] on li "Flower 10" at bounding box center [711, 291] width 387 height 26
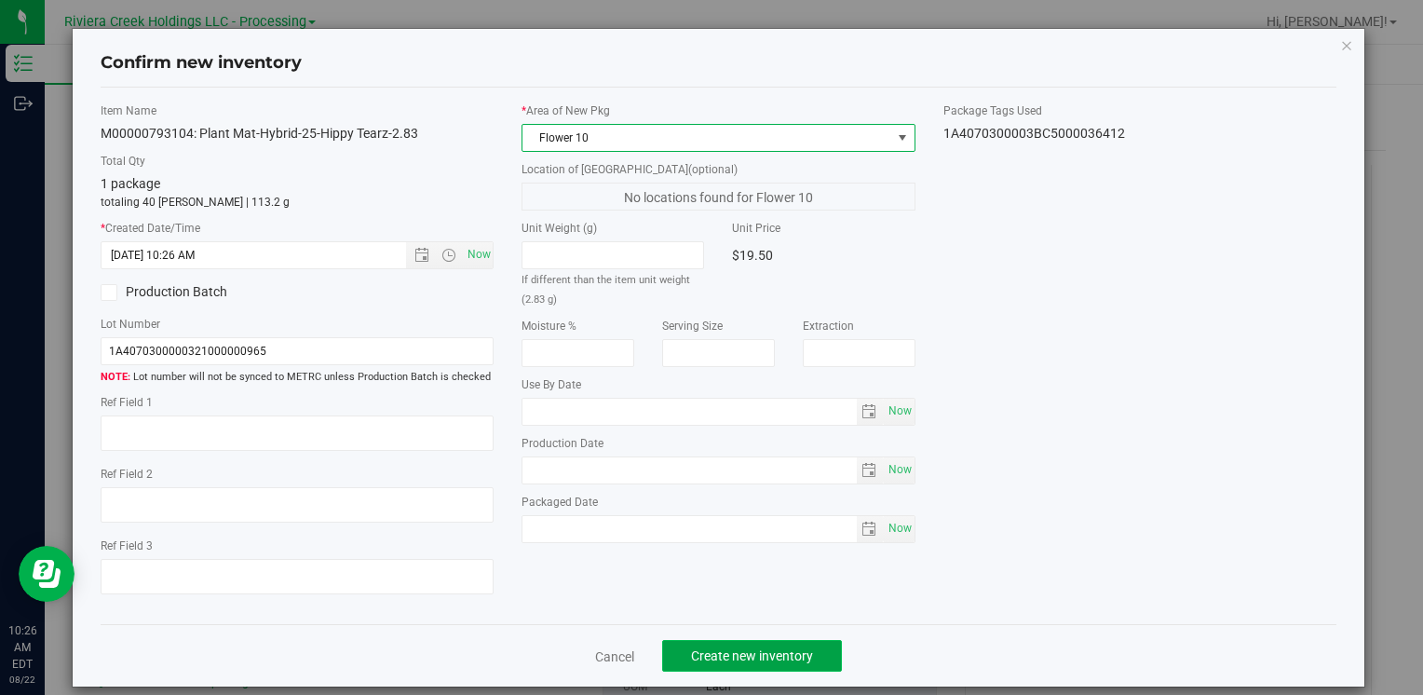
click at [712, 666] on button "Create new inventory" at bounding box center [752, 656] width 180 height 32
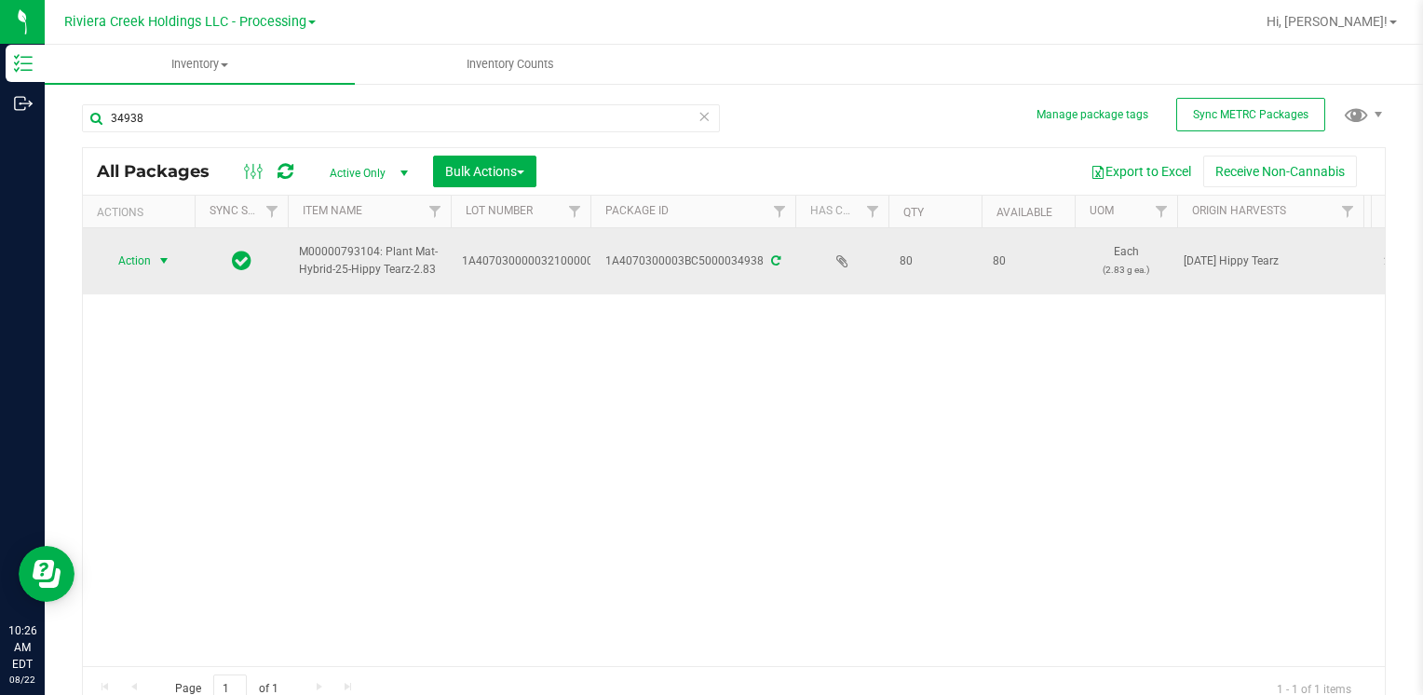
click at [147, 258] on span "Action" at bounding box center [127, 261] width 50 height 26
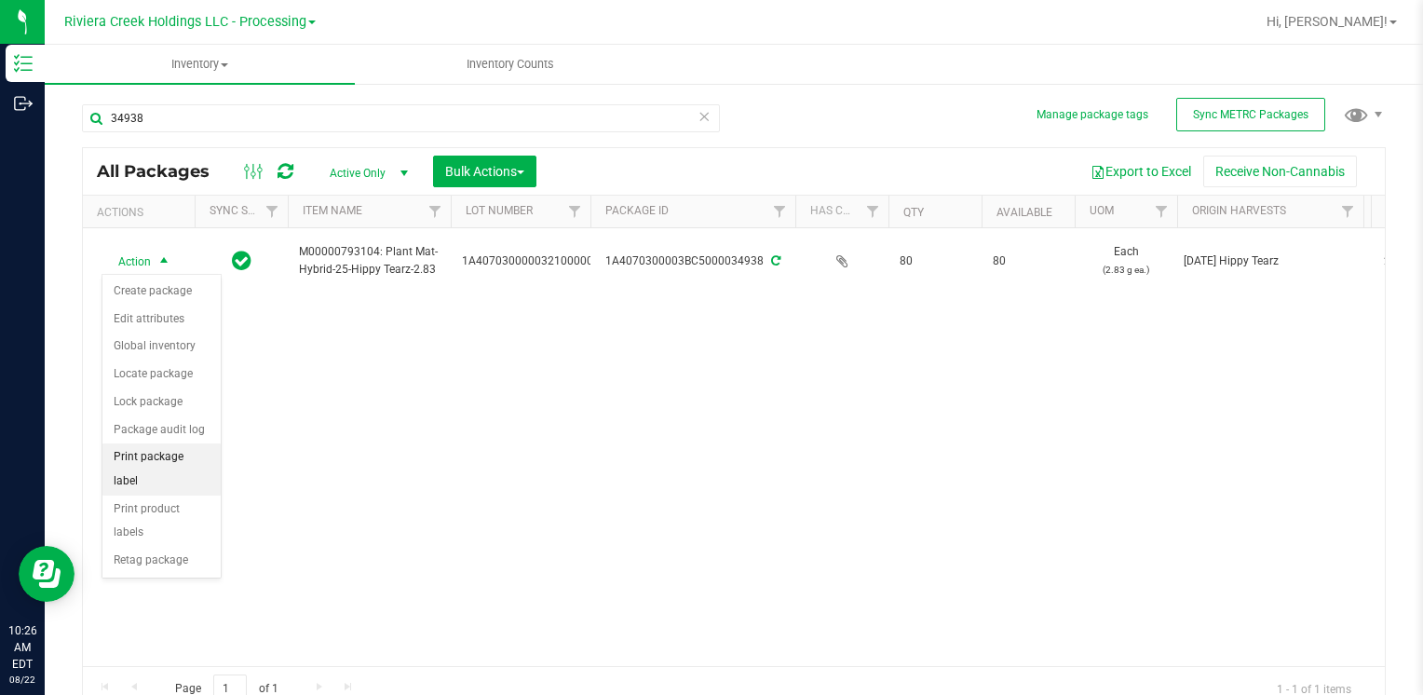
click at [181, 446] on li "Print package label" at bounding box center [161, 468] width 118 height 51
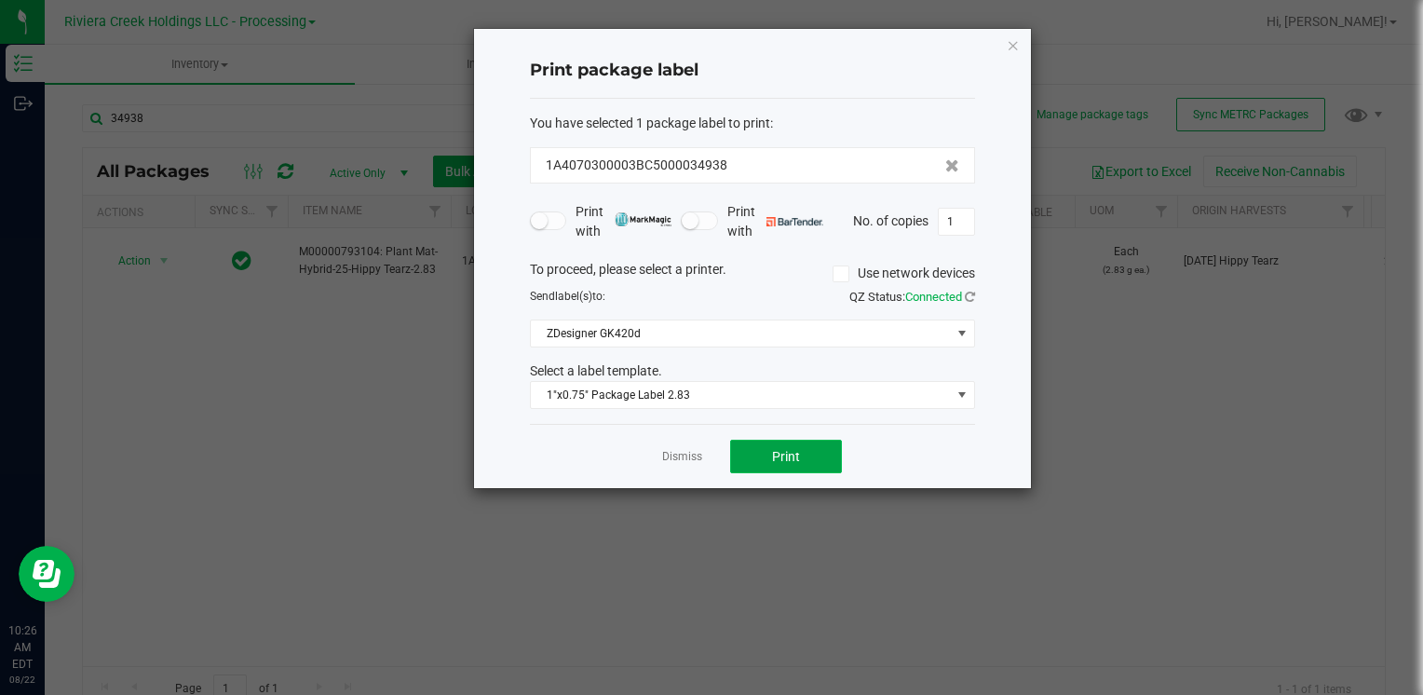
click at [745, 462] on button "Print" at bounding box center [786, 457] width 112 height 34
click at [1012, 40] on icon "button" at bounding box center [1013, 45] width 13 height 22
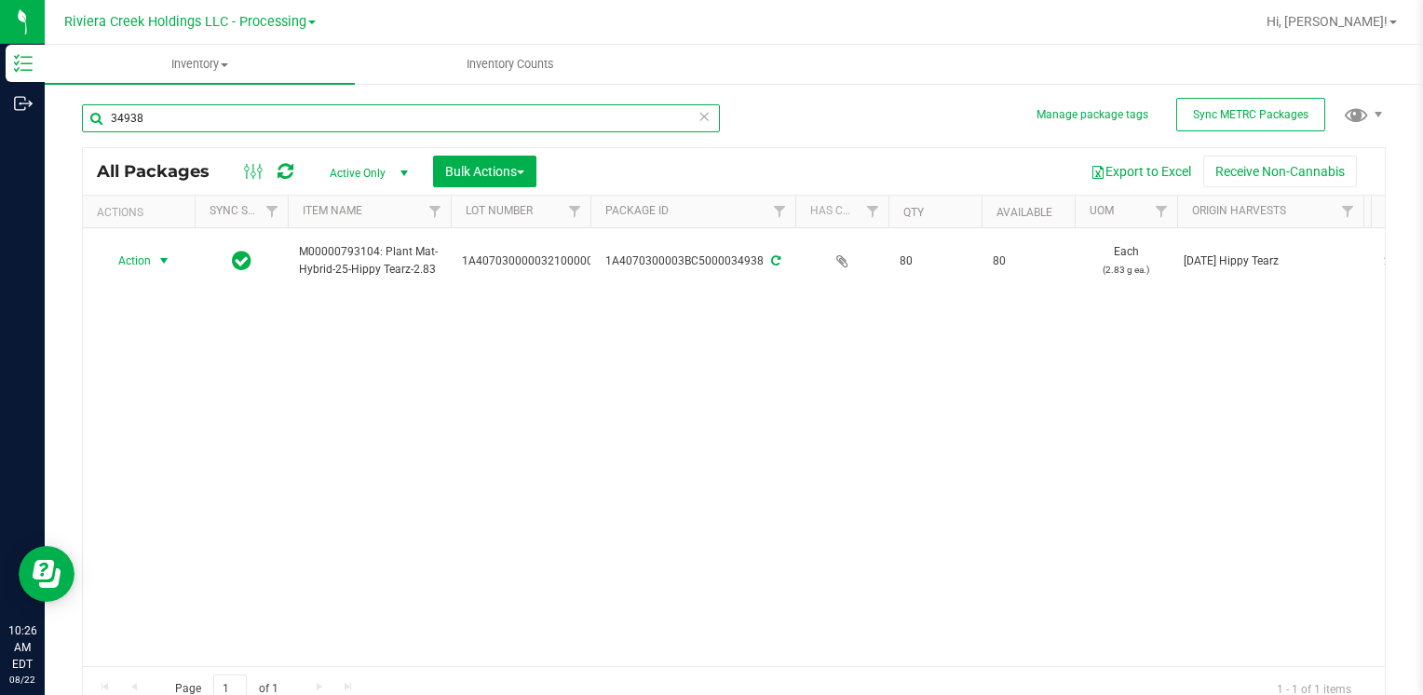
click at [268, 117] on input "34938" at bounding box center [401, 118] width 638 height 28
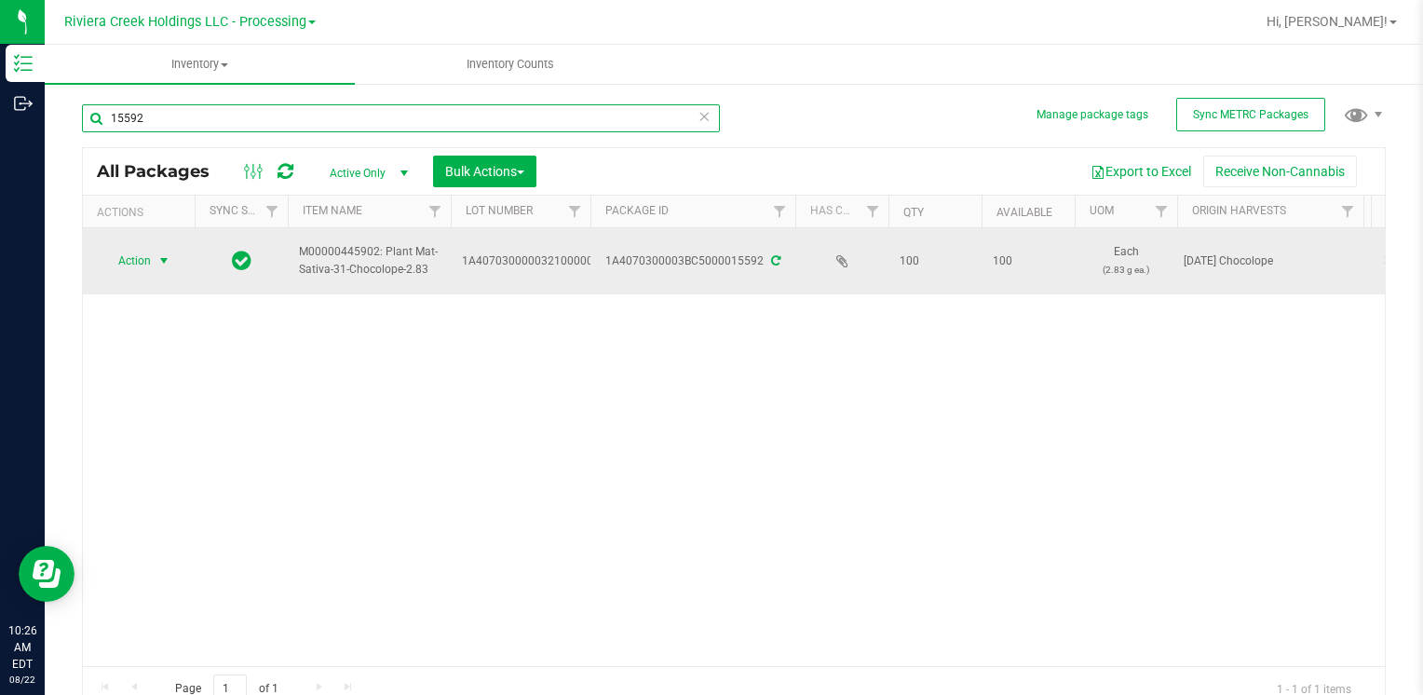
type input "15592"
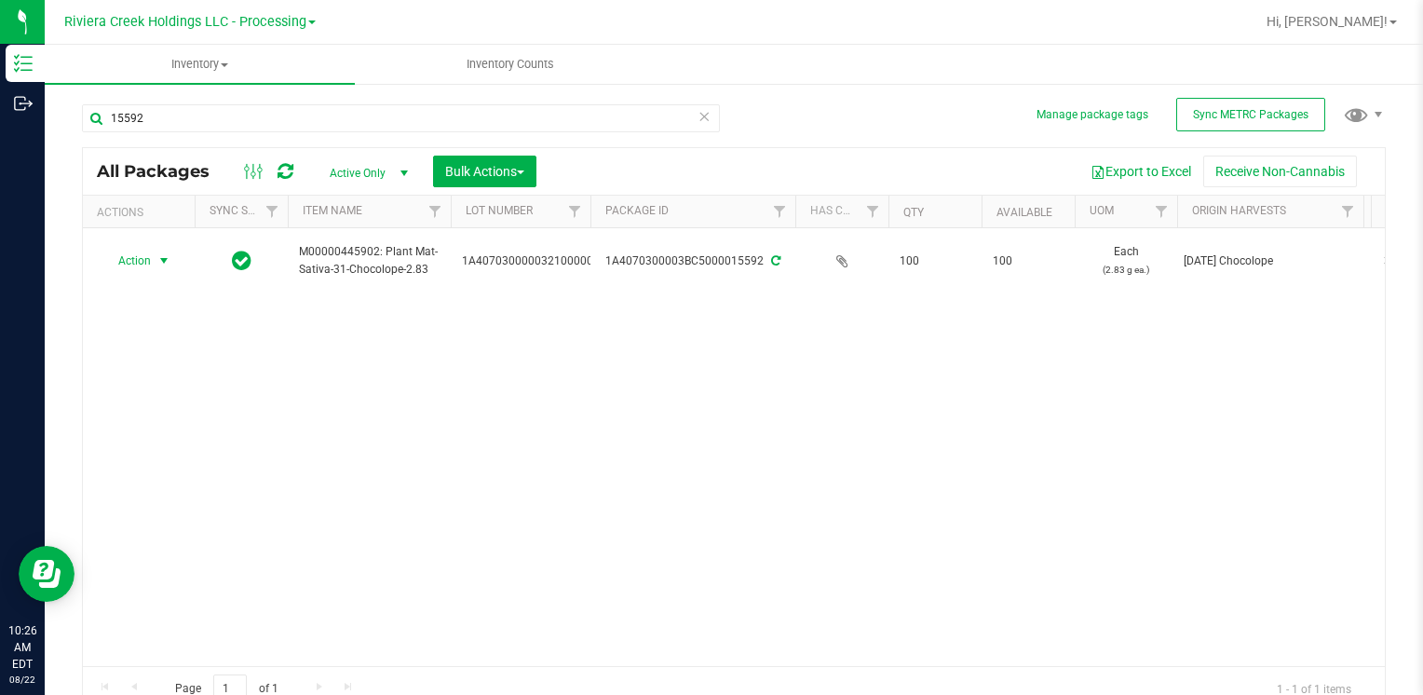
drag, startPoint x: 149, startPoint y: 261, endPoint x: 169, endPoint y: 354, distance: 95.4
click at [150, 261] on span "Action" at bounding box center [127, 261] width 50 height 26
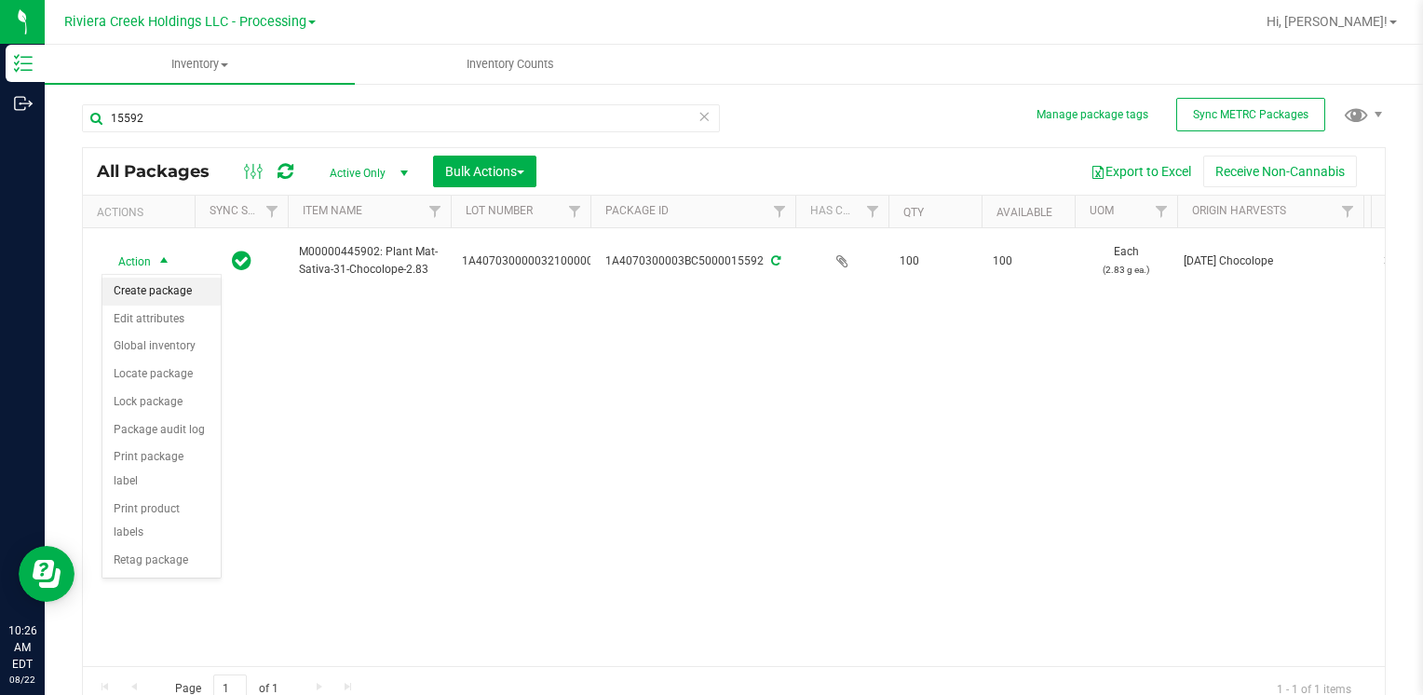
click at [164, 300] on li "Create package" at bounding box center [161, 292] width 118 height 28
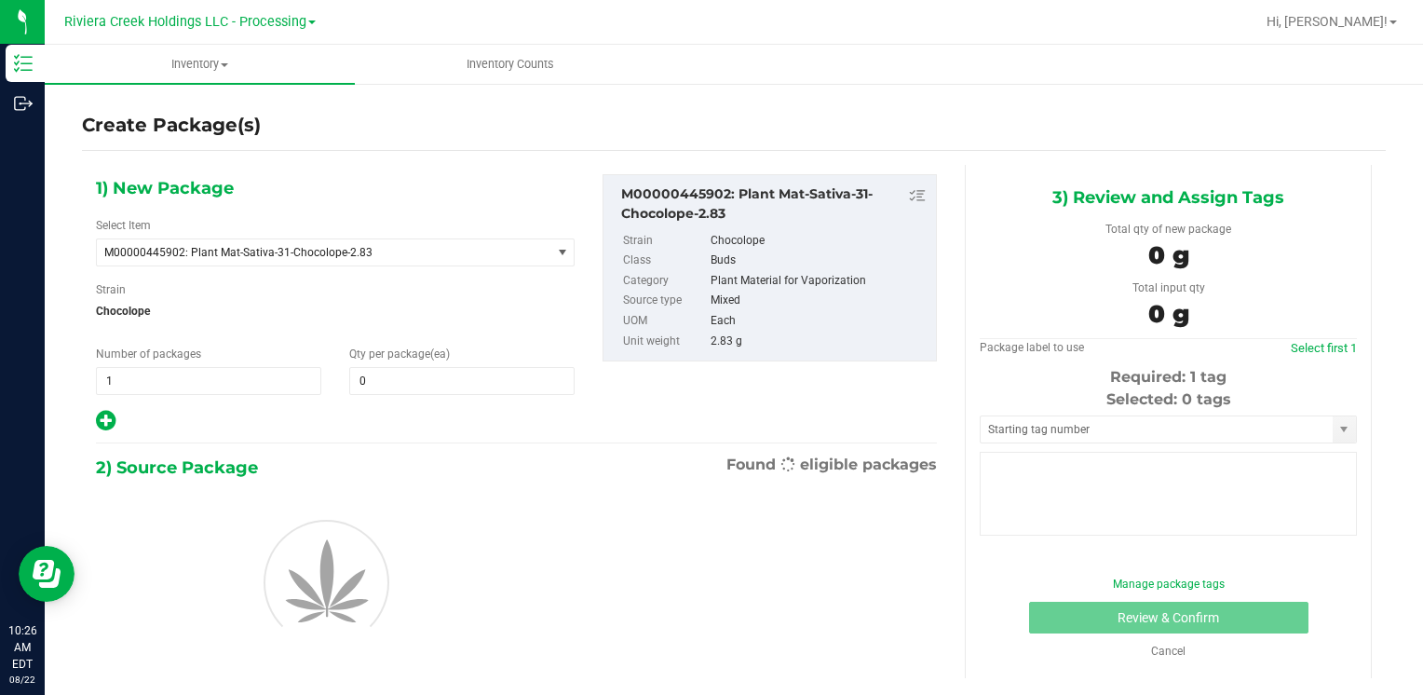
type input "0"
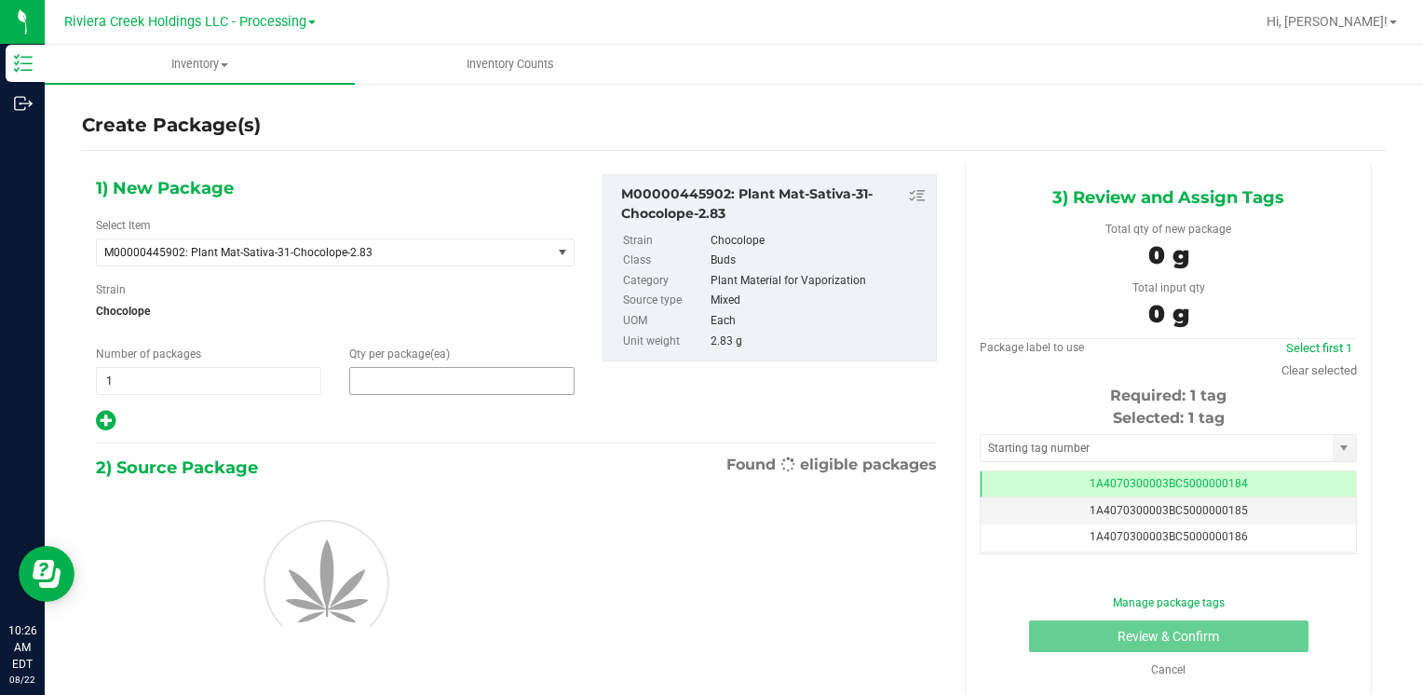
click at [381, 387] on span at bounding box center [461, 381] width 225 height 28
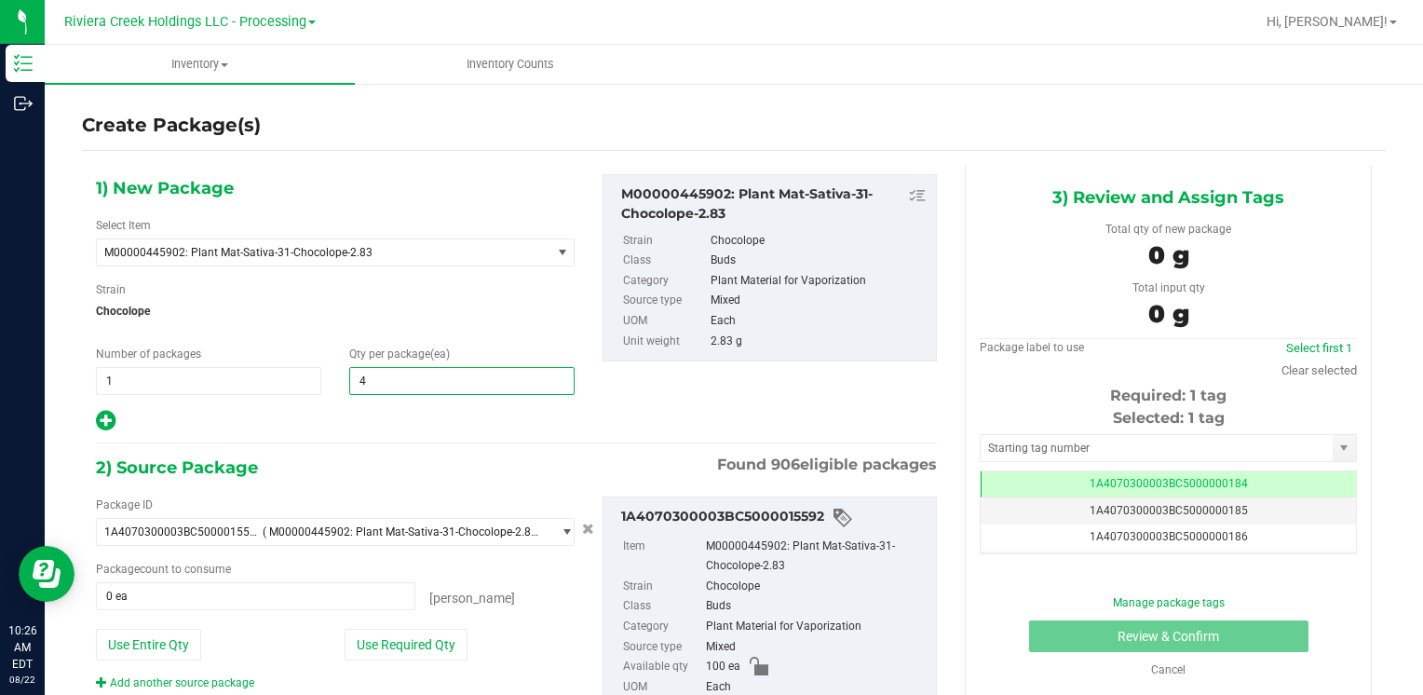
type input "40"
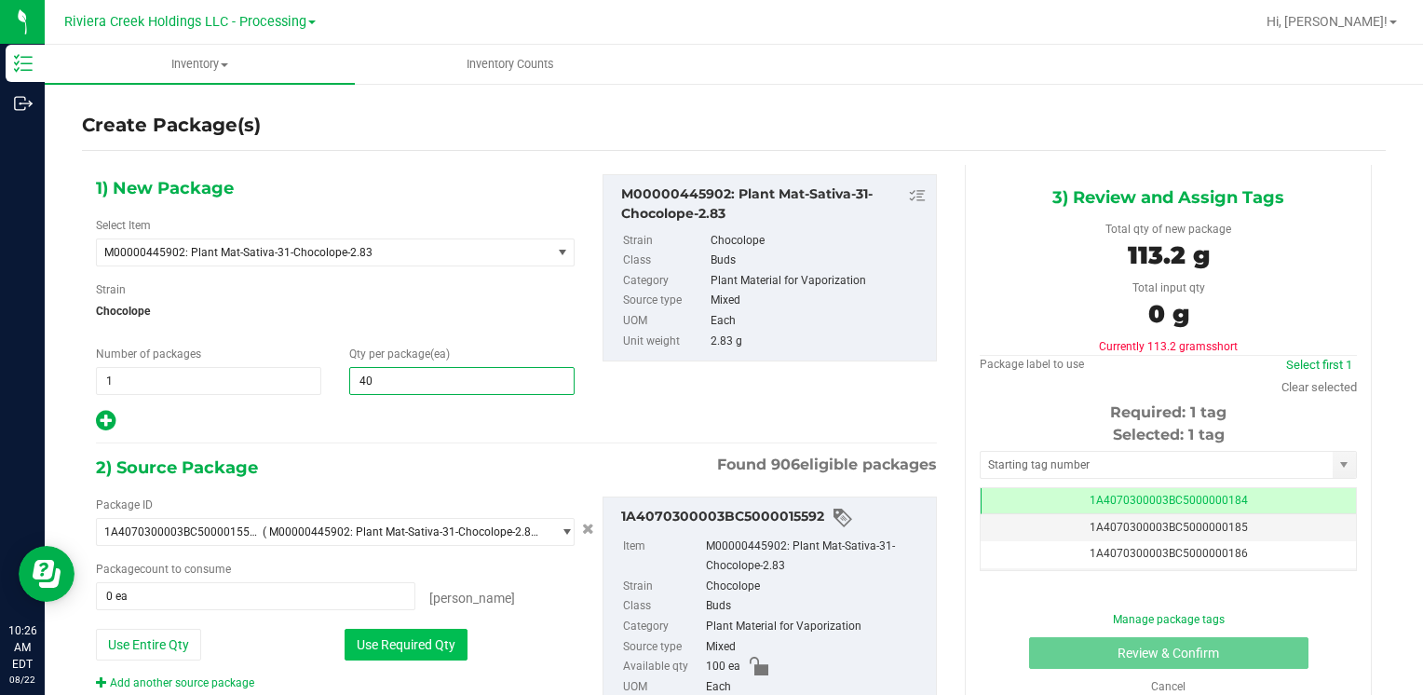
type input "40"
click at [373, 647] on button "Use Required Qty" at bounding box center [406, 645] width 123 height 32
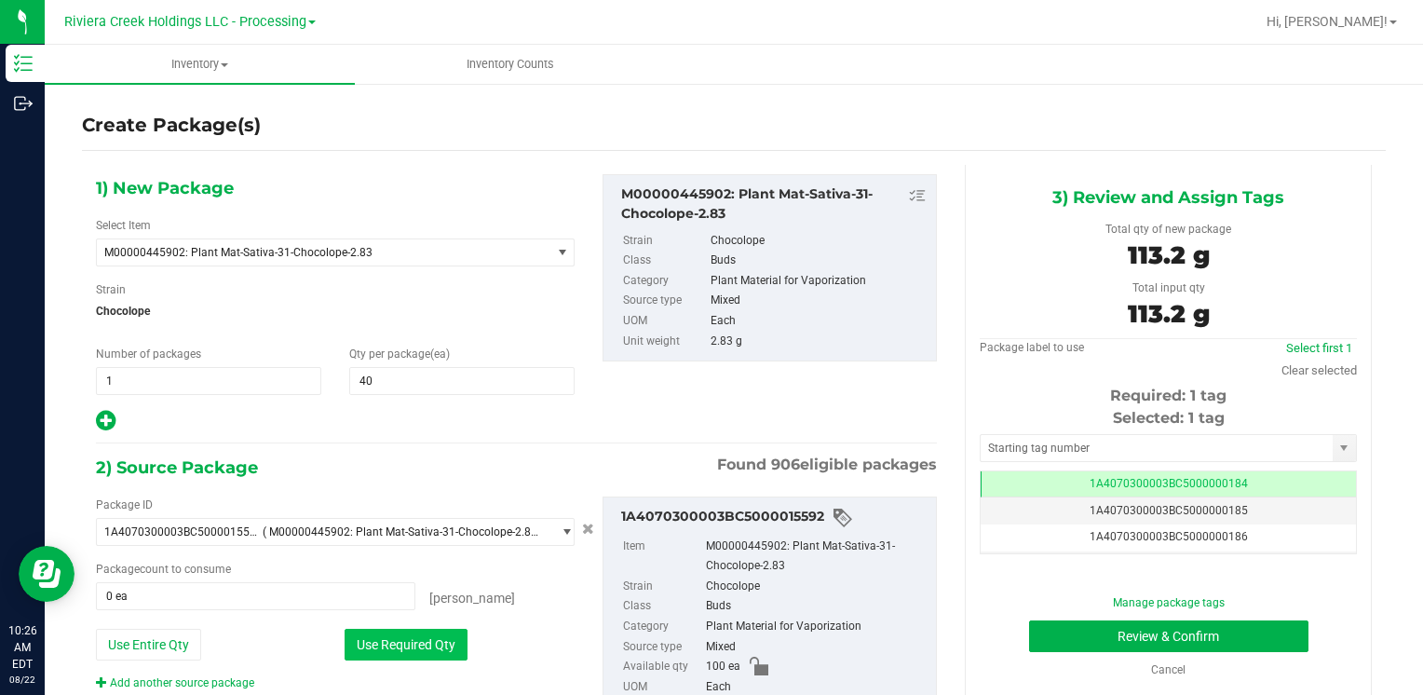
type input "40 ea"
click at [1039, 435] on input "text" at bounding box center [1157, 448] width 352 height 26
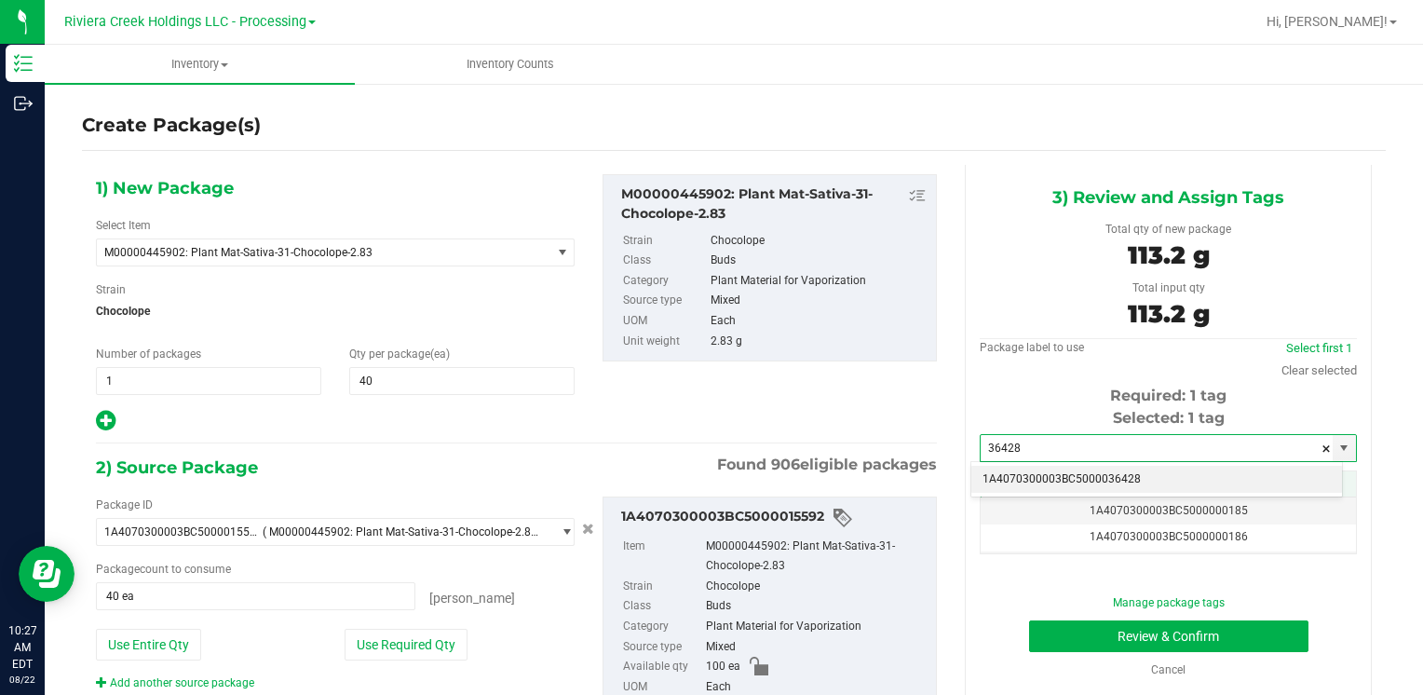
click at [1024, 473] on li "1A4070300003BC5000036428" at bounding box center [1156, 480] width 371 height 28
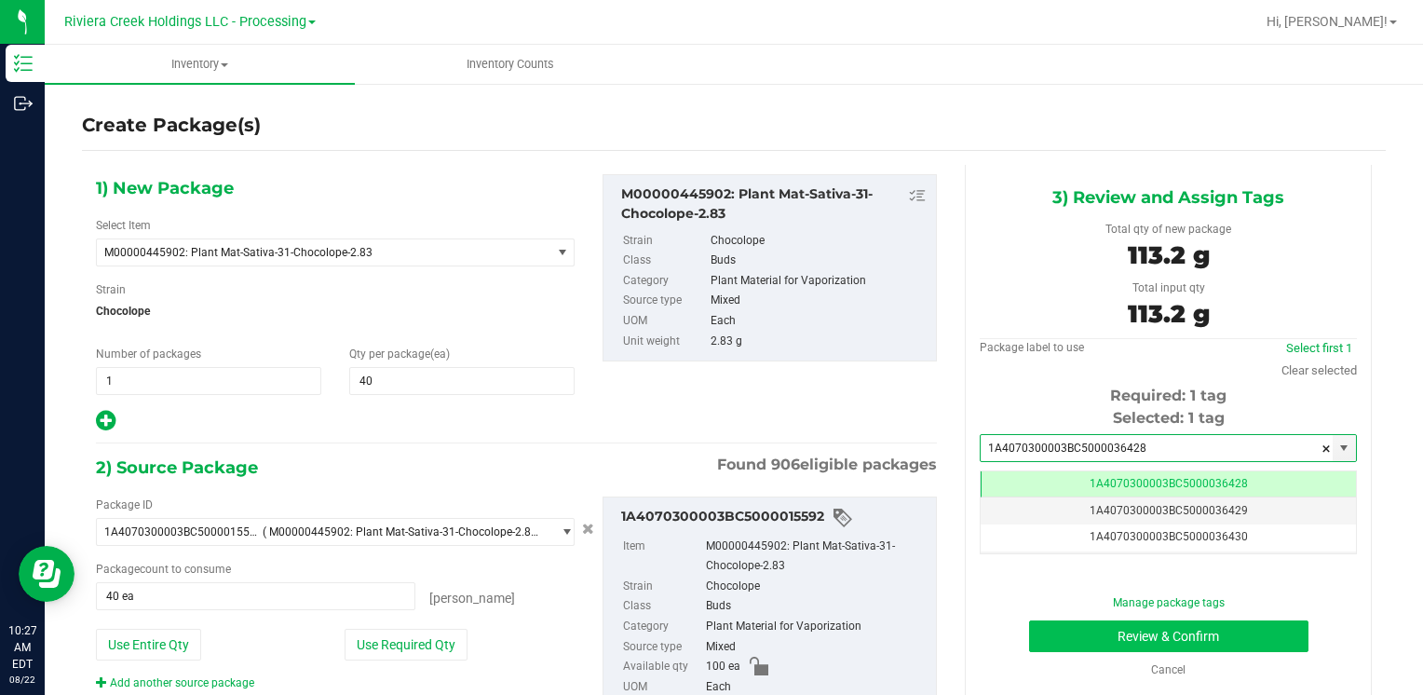
type input "1A4070300003BC5000036428"
click at [1052, 630] on button "Review & Confirm" at bounding box center [1168, 636] width 279 height 32
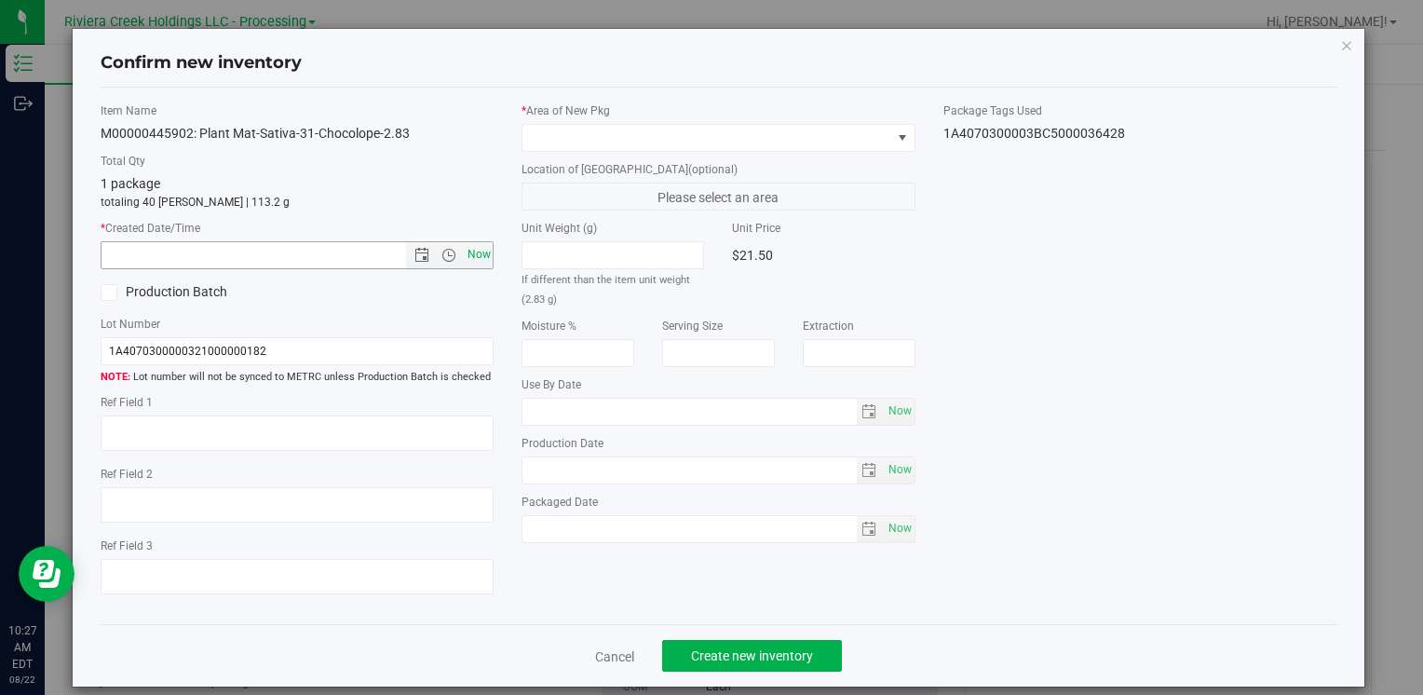
click at [477, 262] on span "Now" at bounding box center [479, 254] width 32 height 27
type input "[DATE] 10:27 AM"
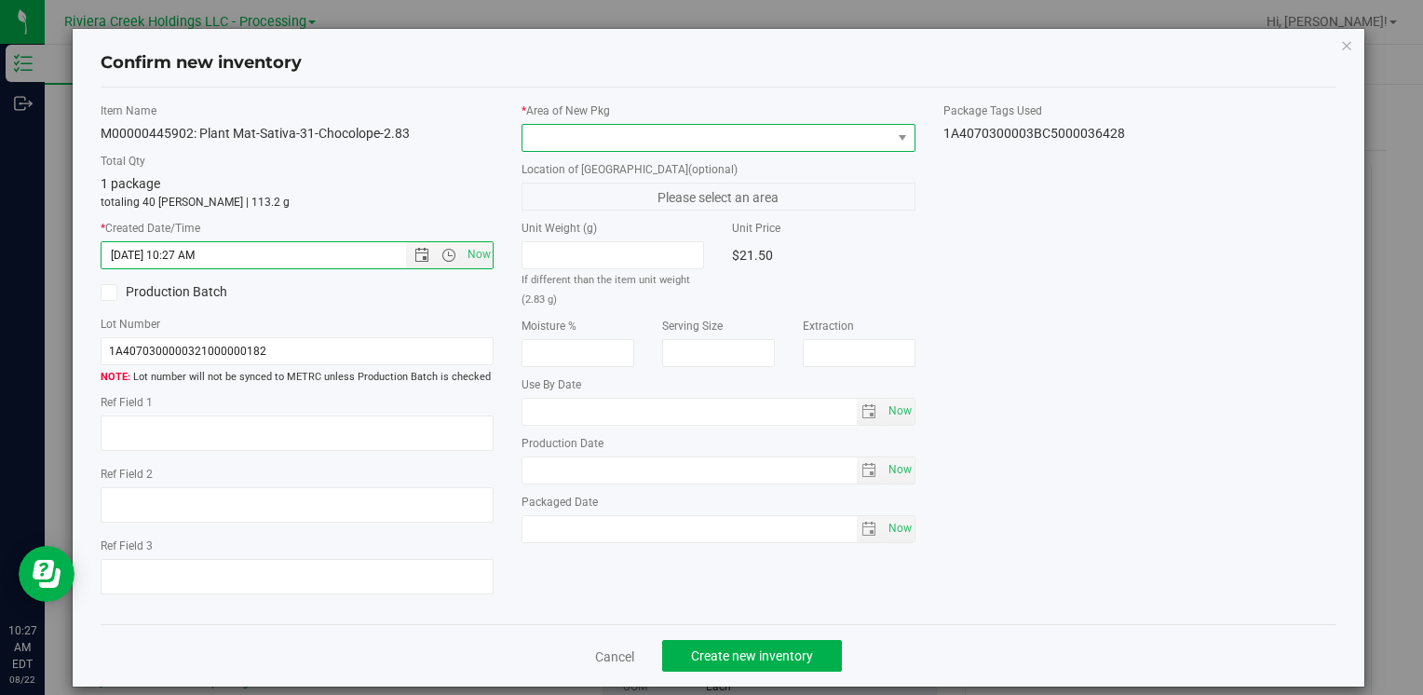
drag, startPoint x: 552, startPoint y: 136, endPoint x: 562, endPoint y: 145, distance: 13.2
click at [554, 136] on span at bounding box center [706, 138] width 368 height 26
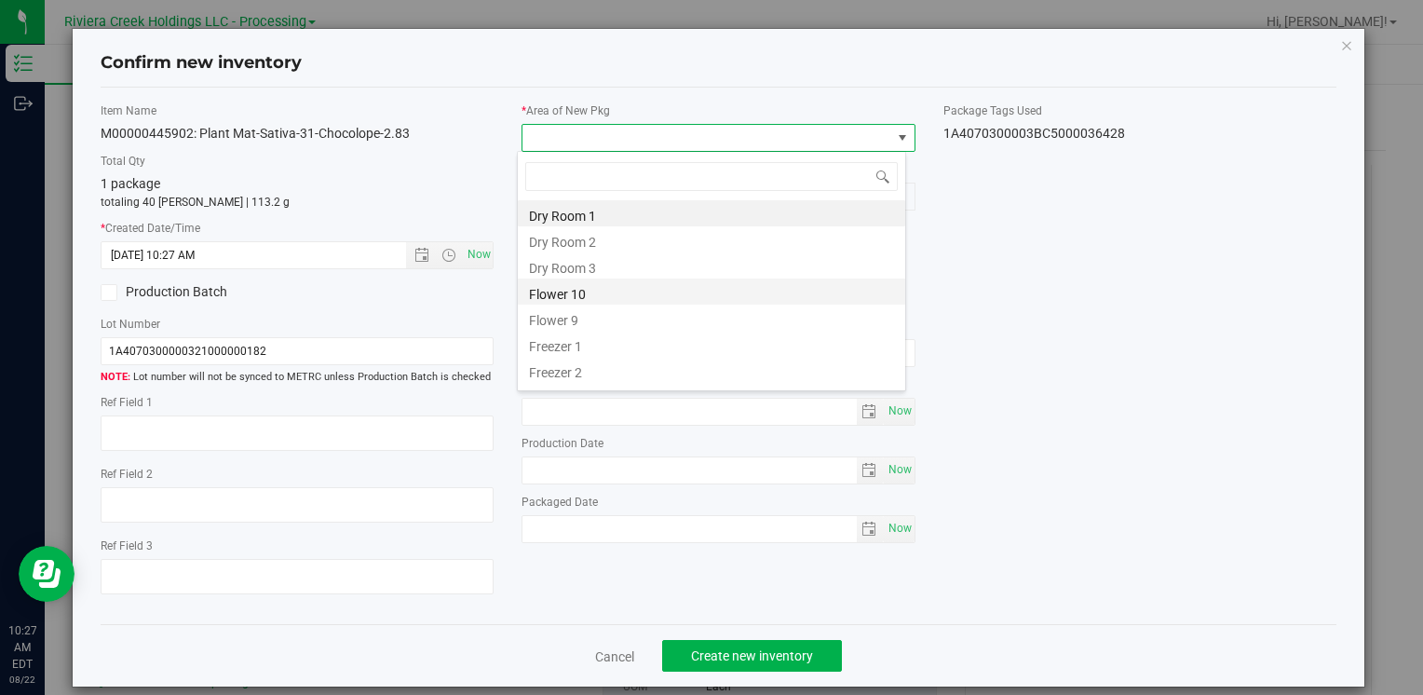
click at [640, 287] on li "Flower 10" at bounding box center [711, 291] width 387 height 26
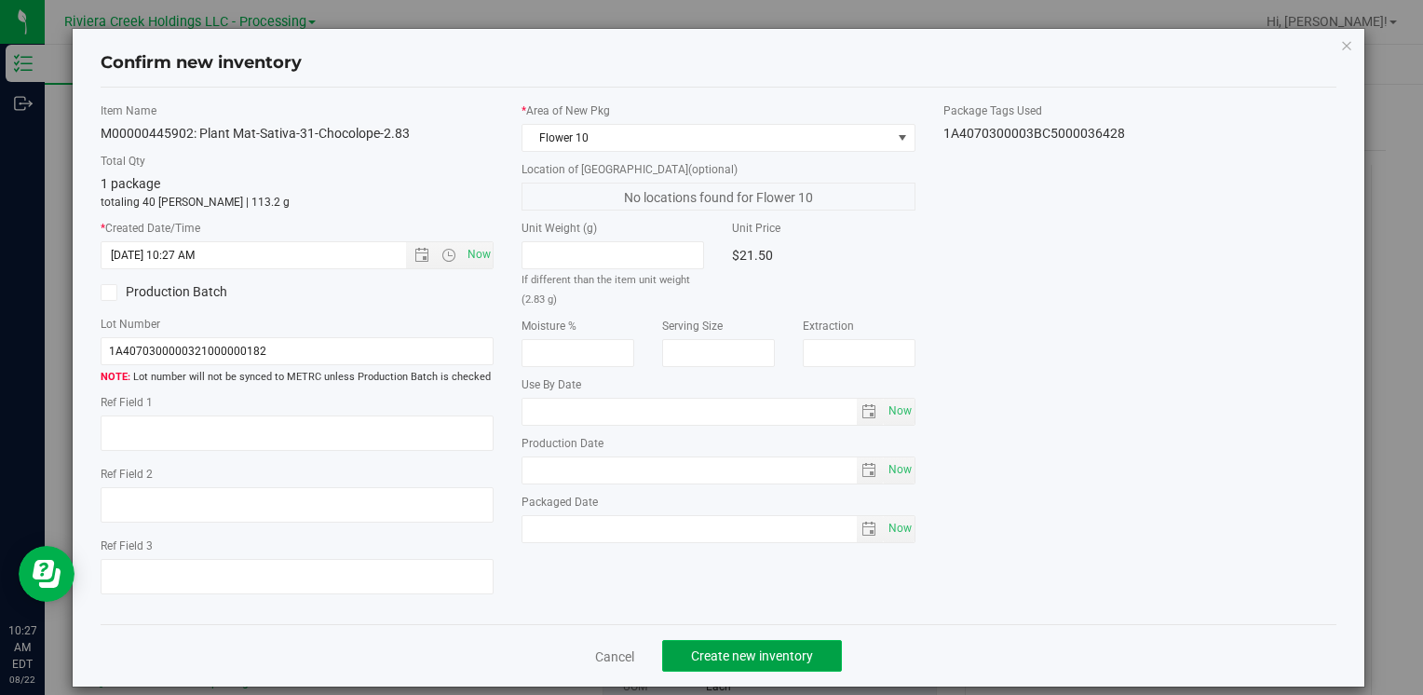
click at [739, 644] on button "Create new inventory" at bounding box center [752, 656] width 180 height 32
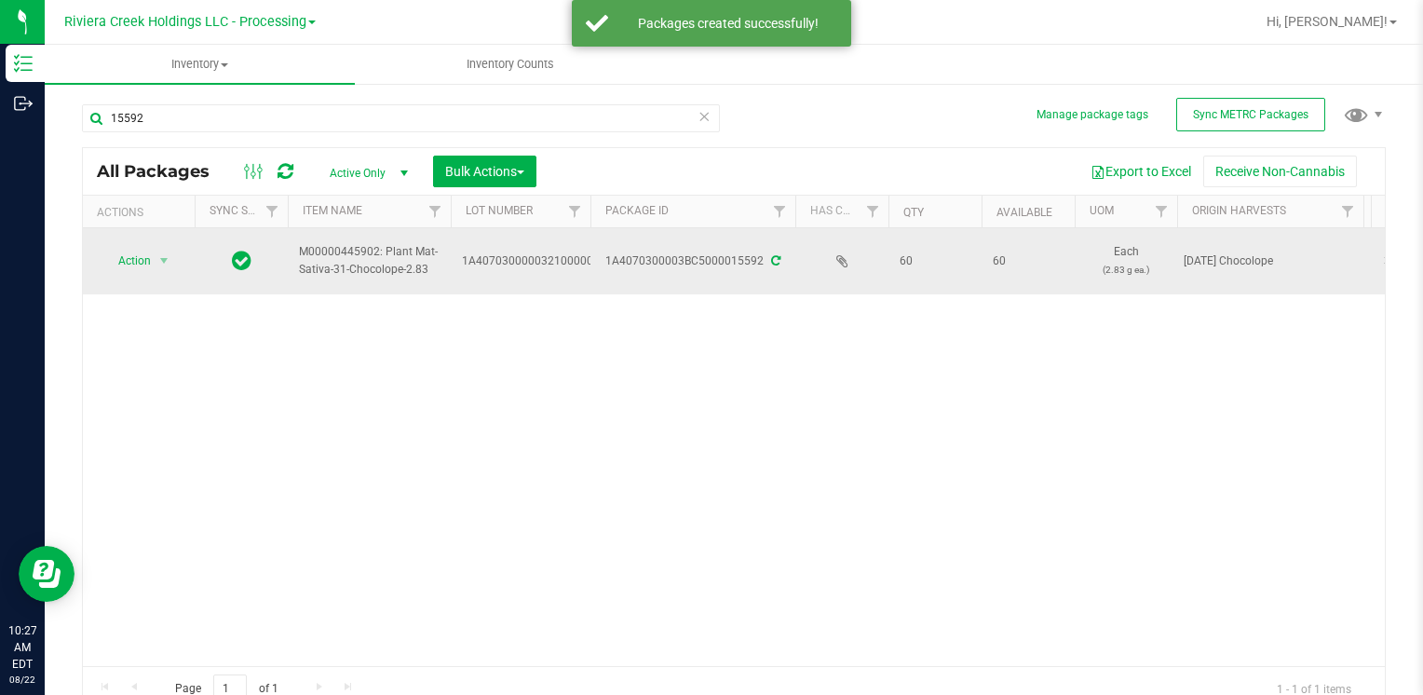
click at [126, 257] on span "Action" at bounding box center [127, 261] width 50 height 26
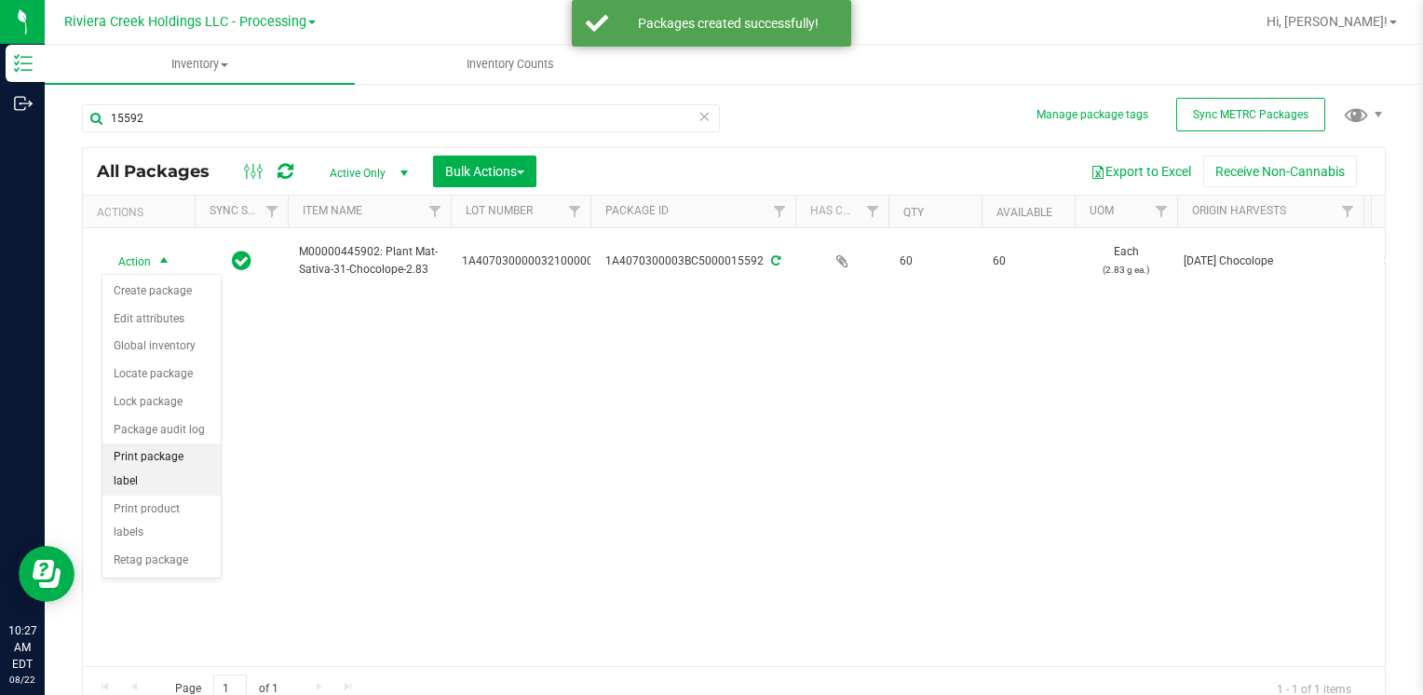
click at [210, 449] on li "Print package label" at bounding box center [161, 468] width 118 height 51
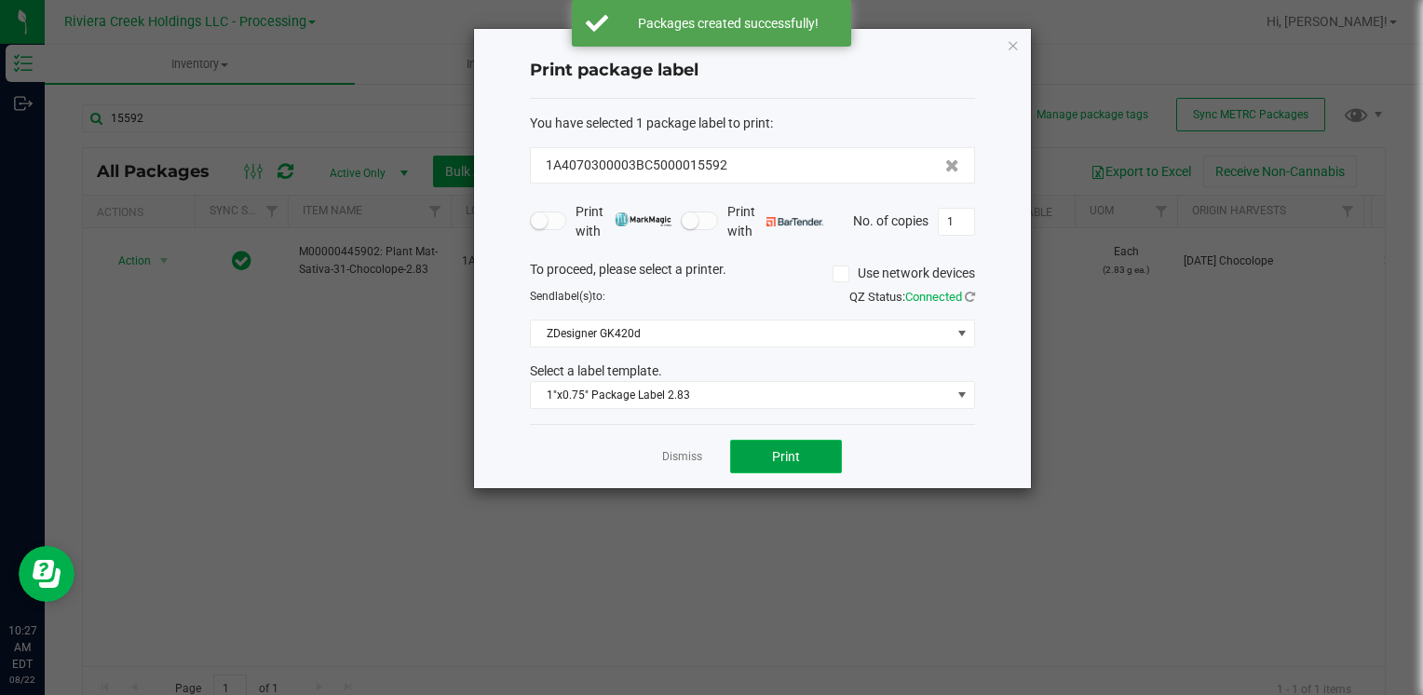
click at [770, 464] on button "Print" at bounding box center [786, 457] width 112 height 34
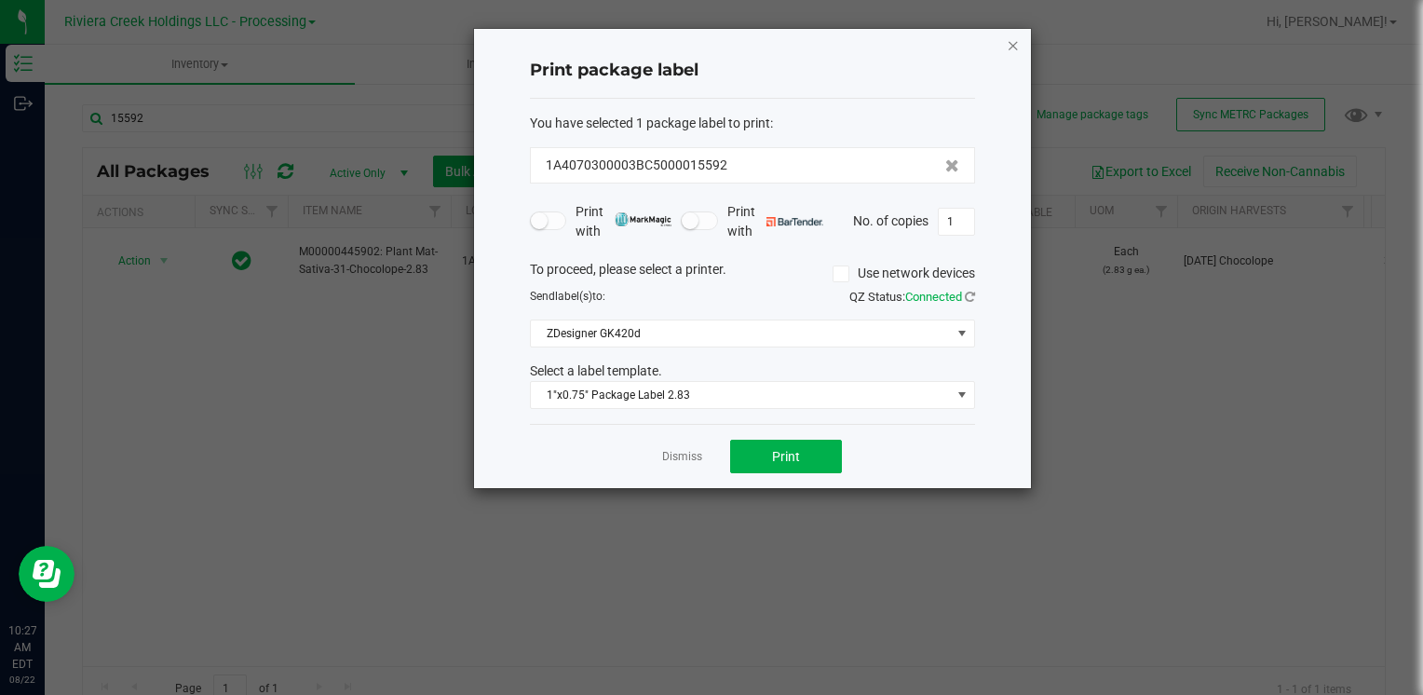
click at [1016, 39] on icon "button" at bounding box center [1013, 45] width 13 height 22
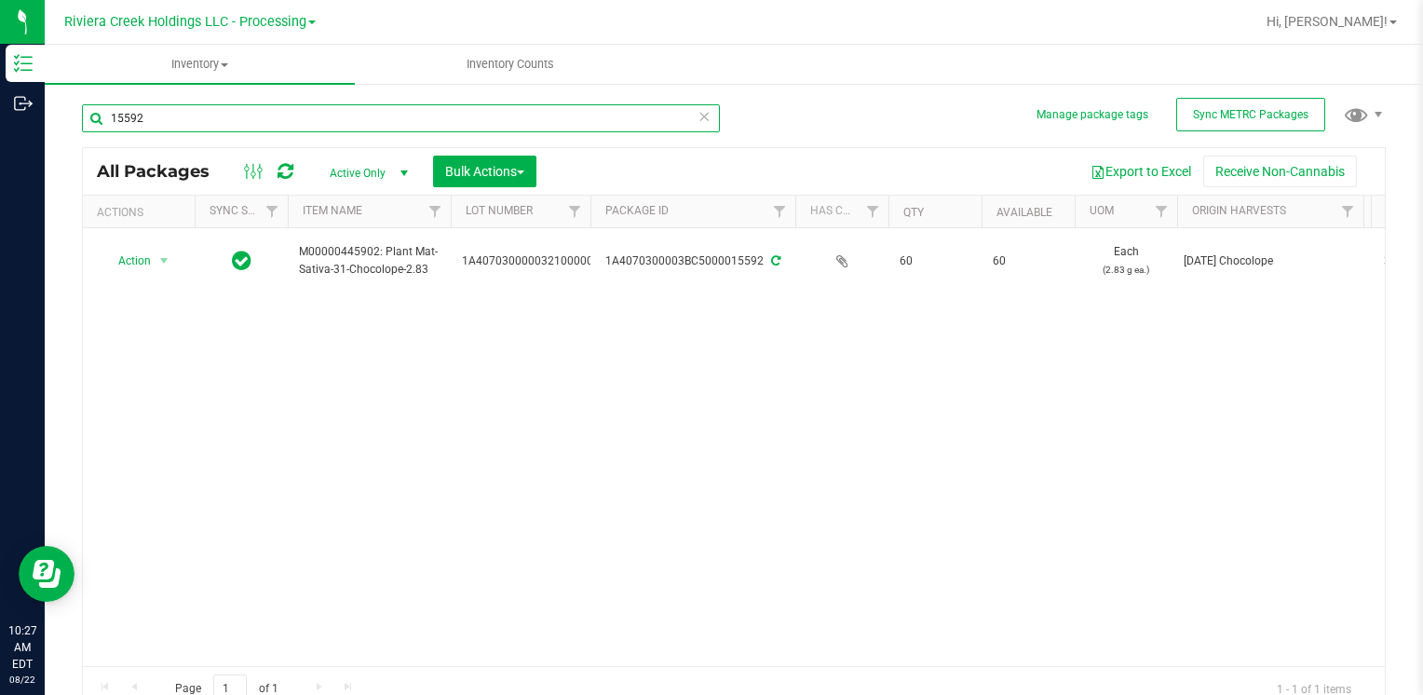
click at [273, 108] on input "15592" at bounding box center [401, 118] width 638 height 28
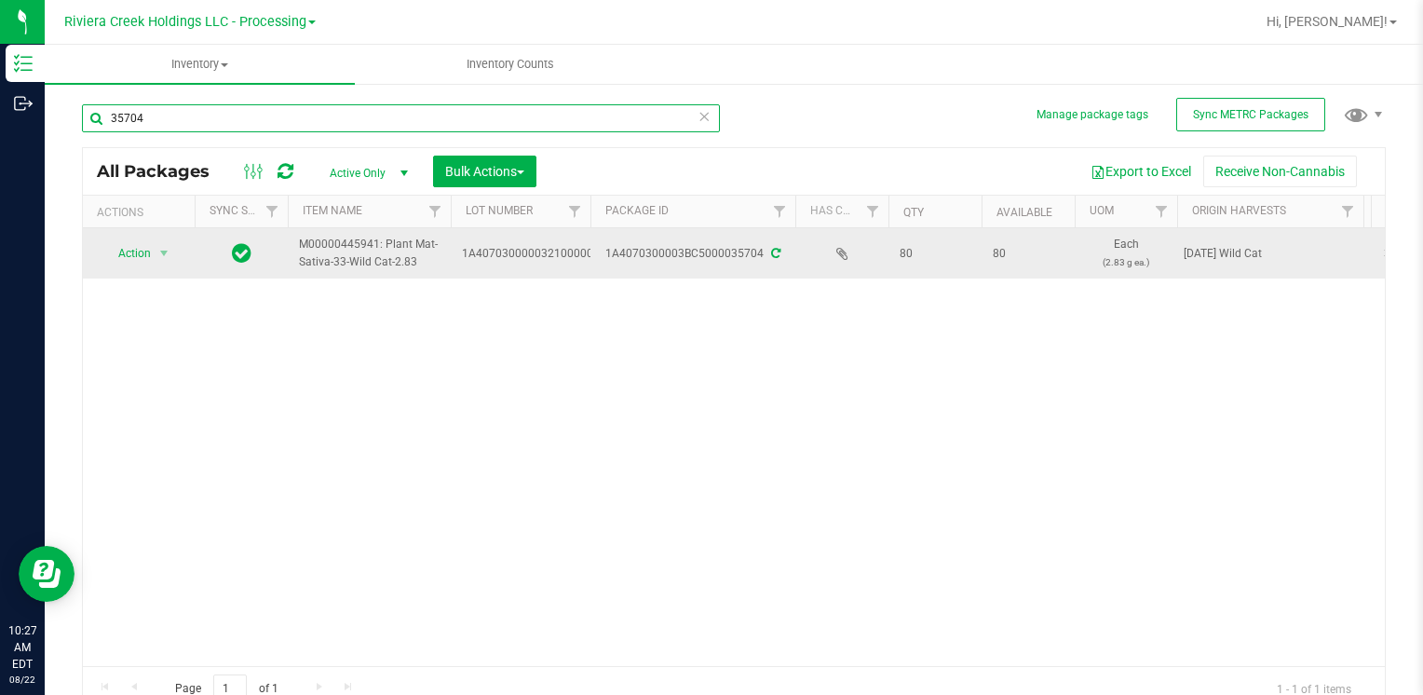
type input "35704"
click at [145, 247] on span "Action" at bounding box center [127, 253] width 50 height 26
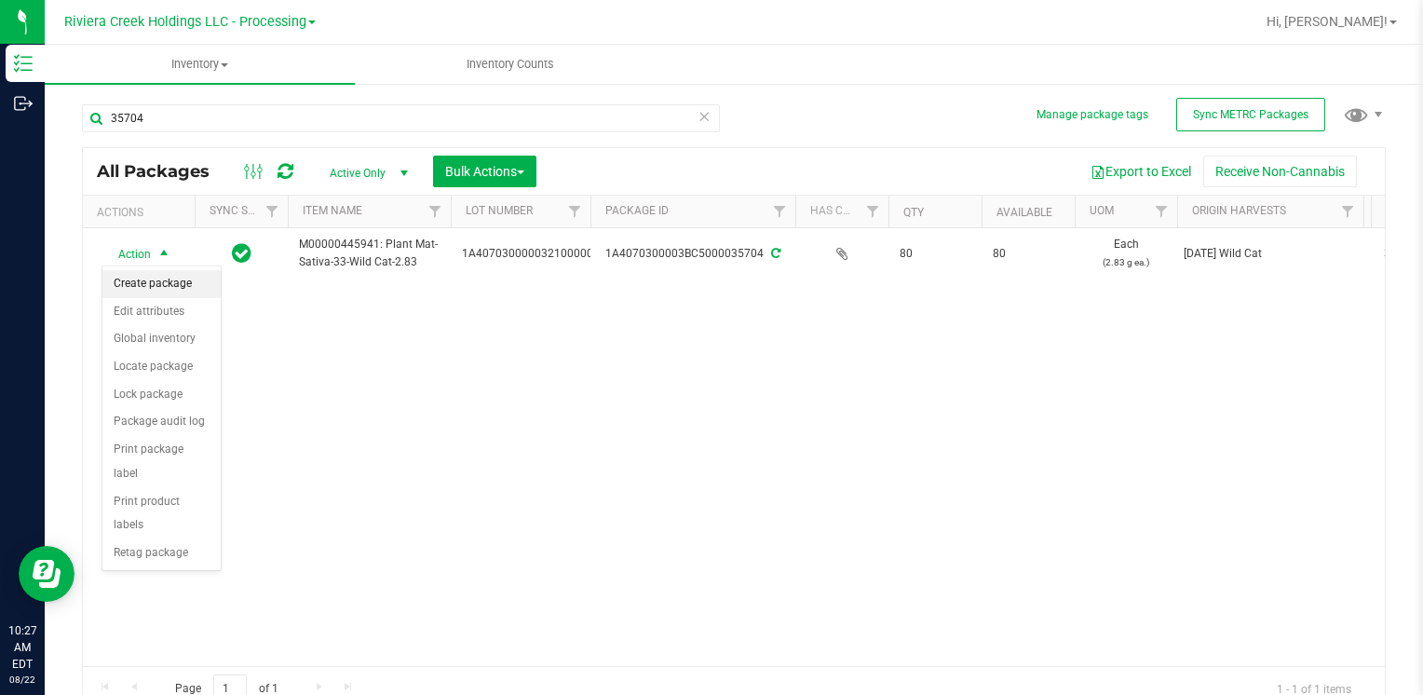
click at [172, 281] on li "Create package" at bounding box center [161, 284] width 118 height 28
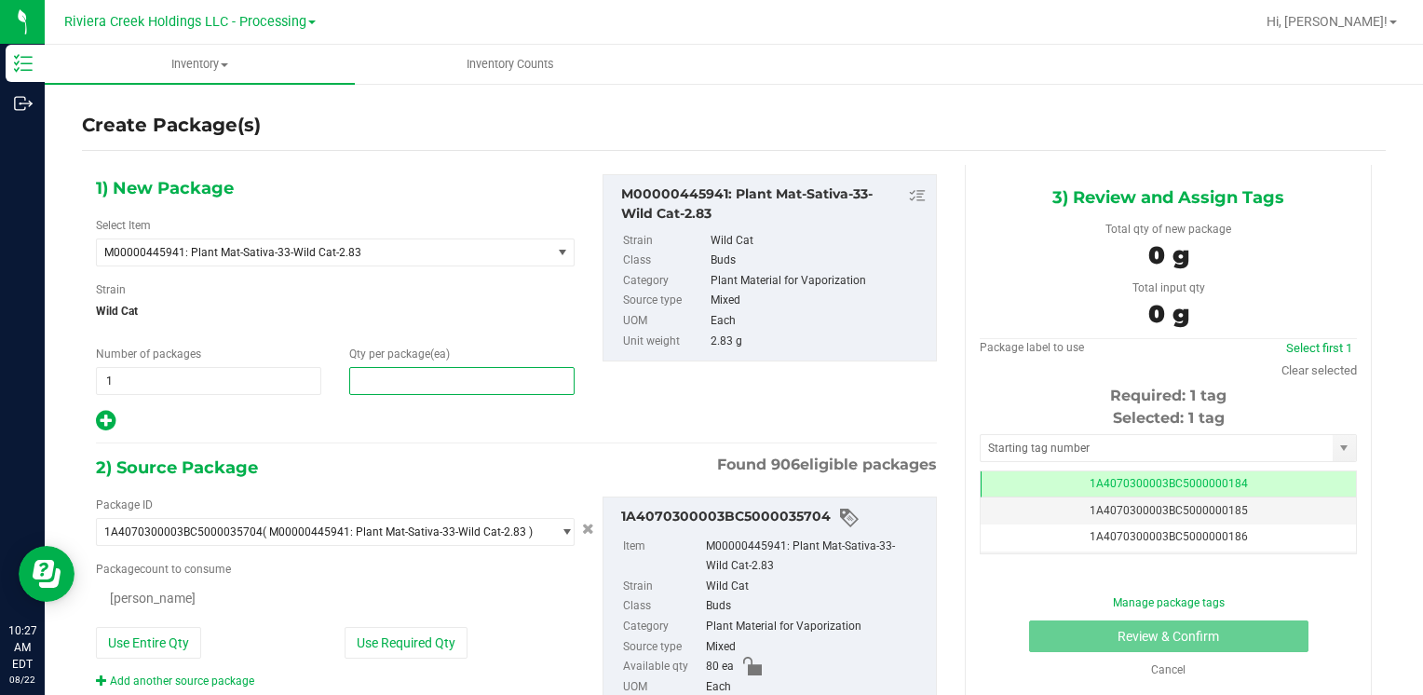
click at [411, 374] on span at bounding box center [461, 381] width 225 height 28
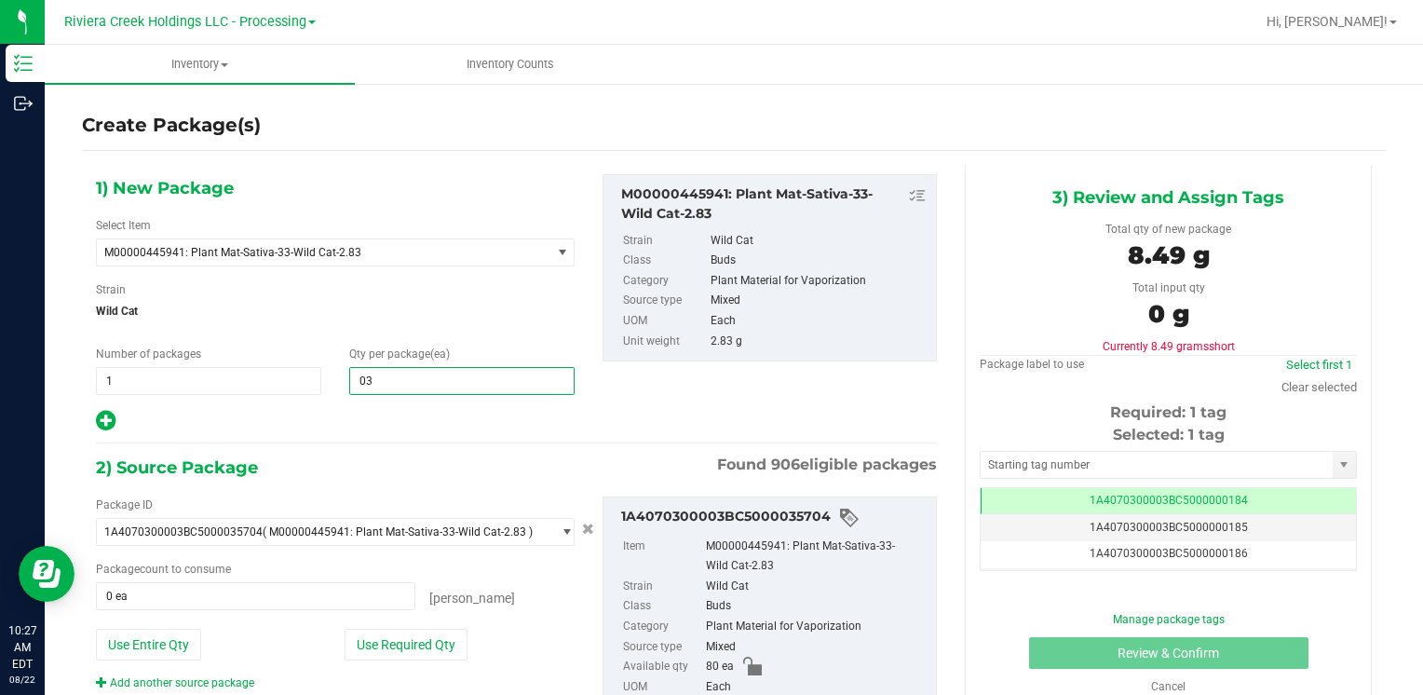
type input "0"
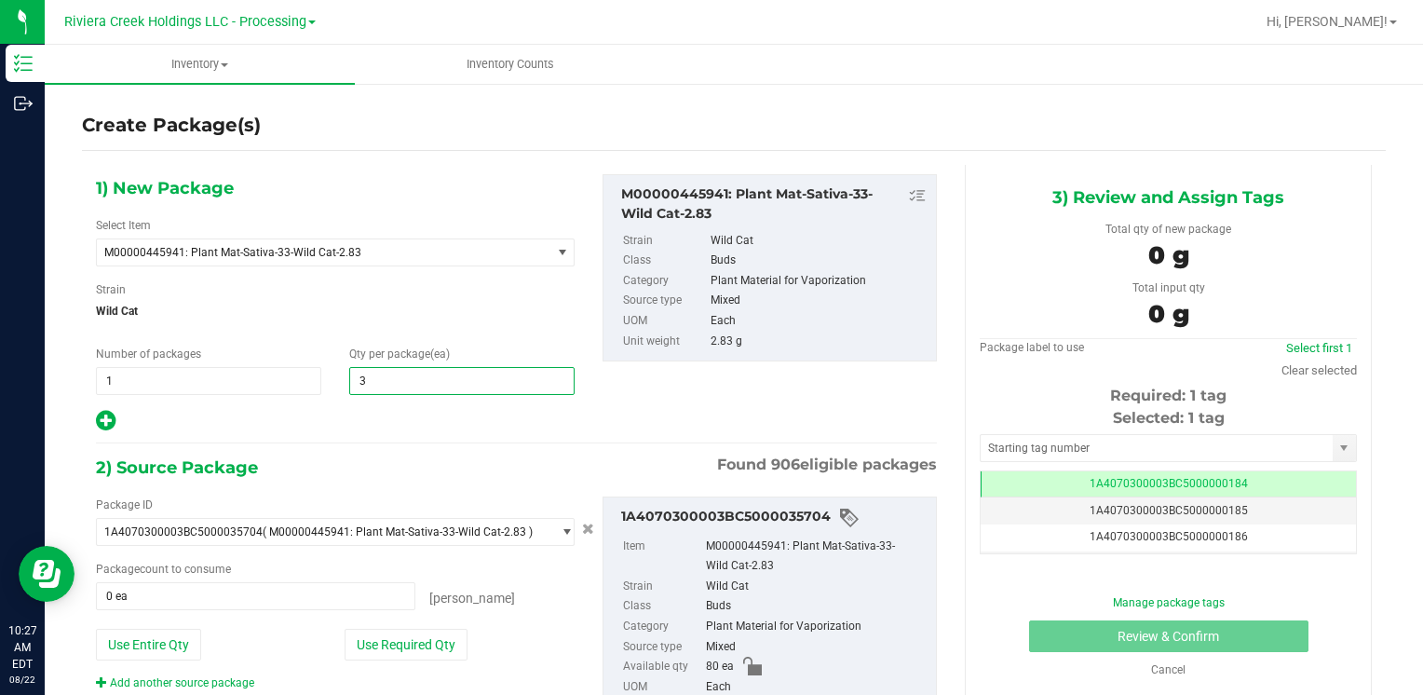
type input "30"
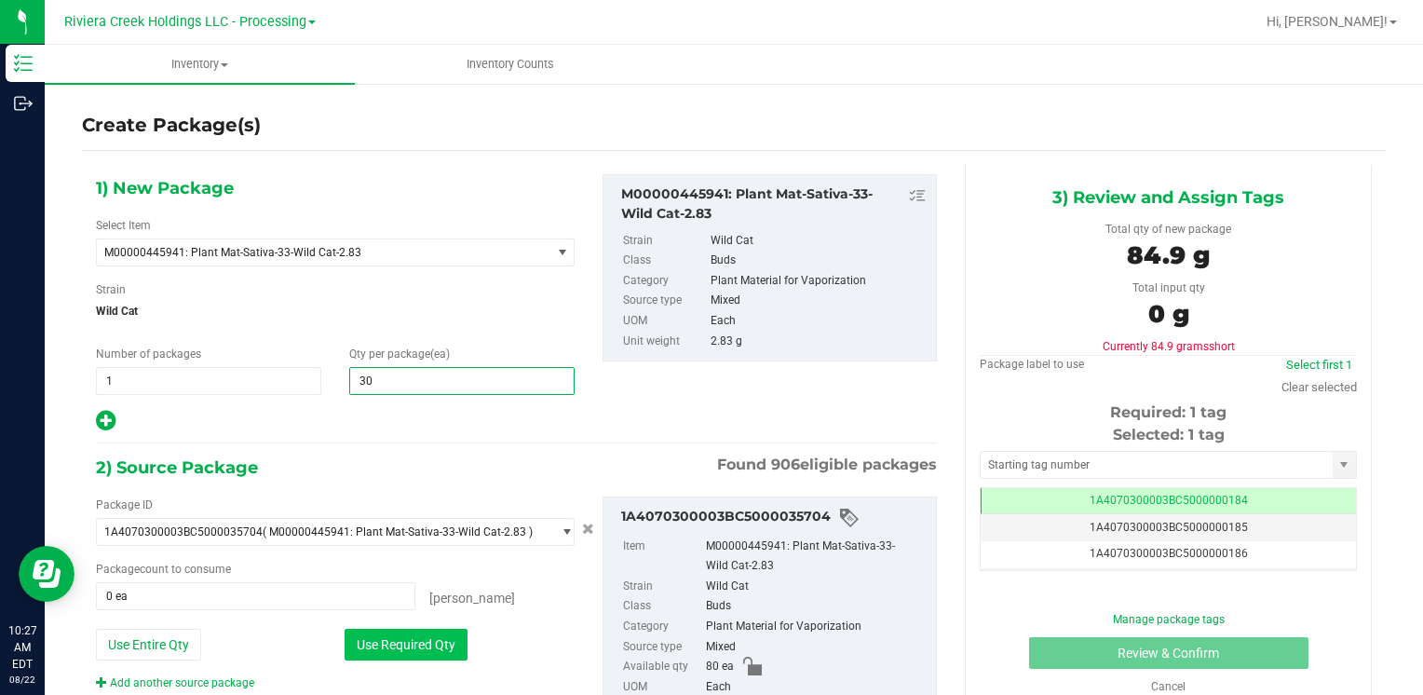
type input "30"
click at [399, 636] on button "Use Required Qty" at bounding box center [406, 645] width 123 height 32
type input "30 ea"
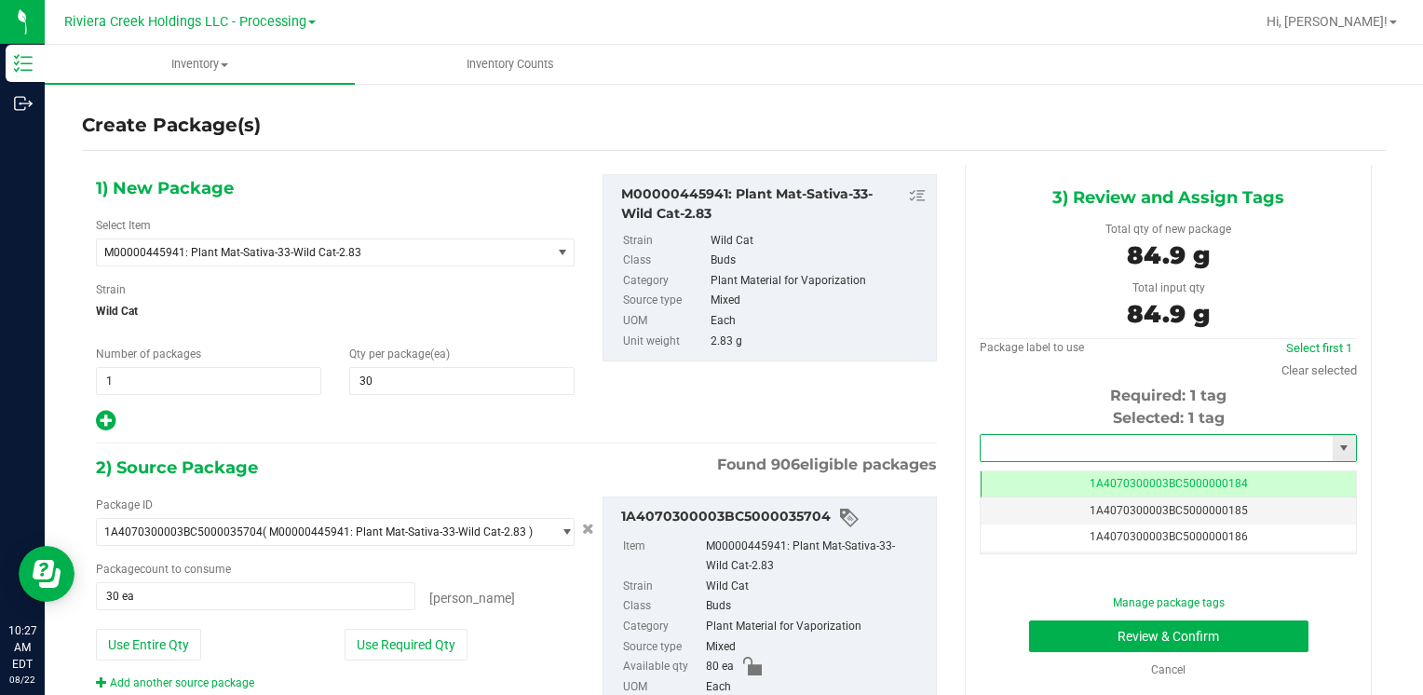
click at [1057, 446] on input "text" at bounding box center [1157, 448] width 352 height 26
click at [1039, 471] on li "1A4070300003BC5000036429" at bounding box center [1156, 480] width 371 height 28
type input "1A4070300003BC5000036429"
click at [1059, 632] on button "Review & Confirm" at bounding box center [1168, 636] width 279 height 32
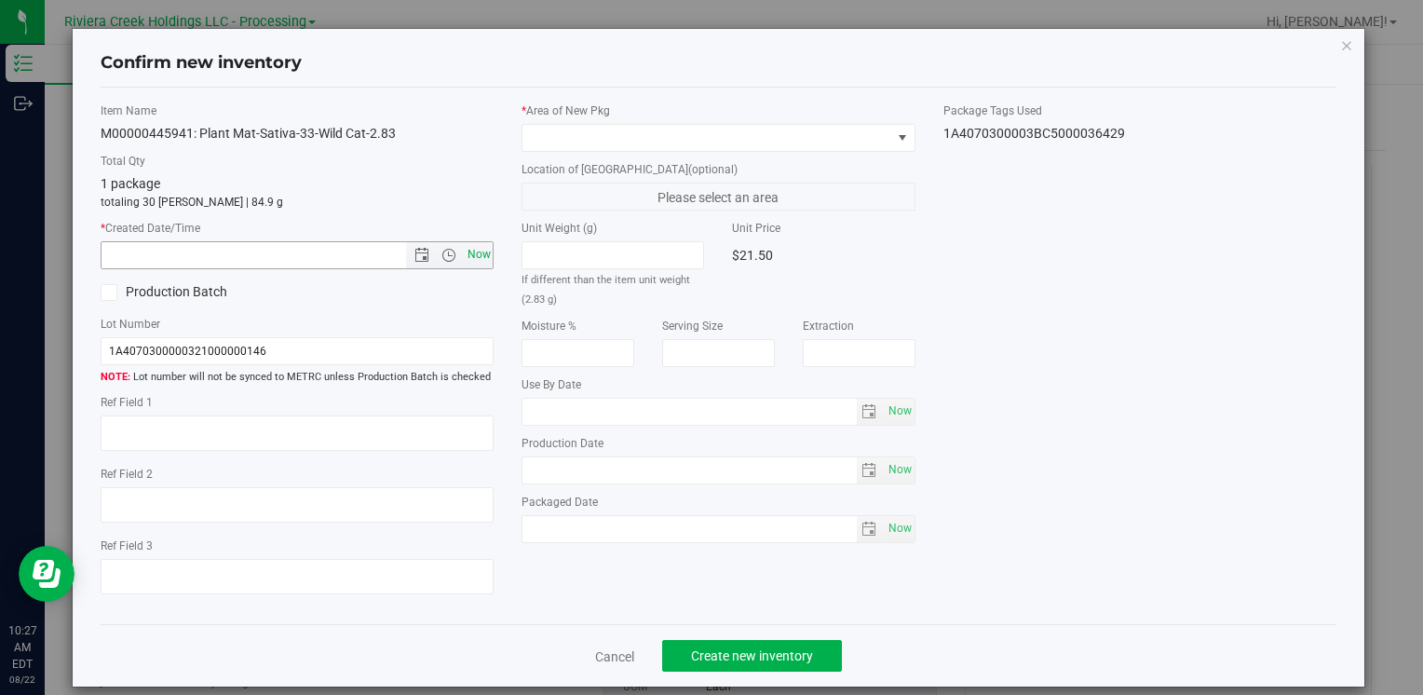
click at [463, 241] on span "Now" at bounding box center [479, 254] width 32 height 27
type input "[DATE] 10:27 AM"
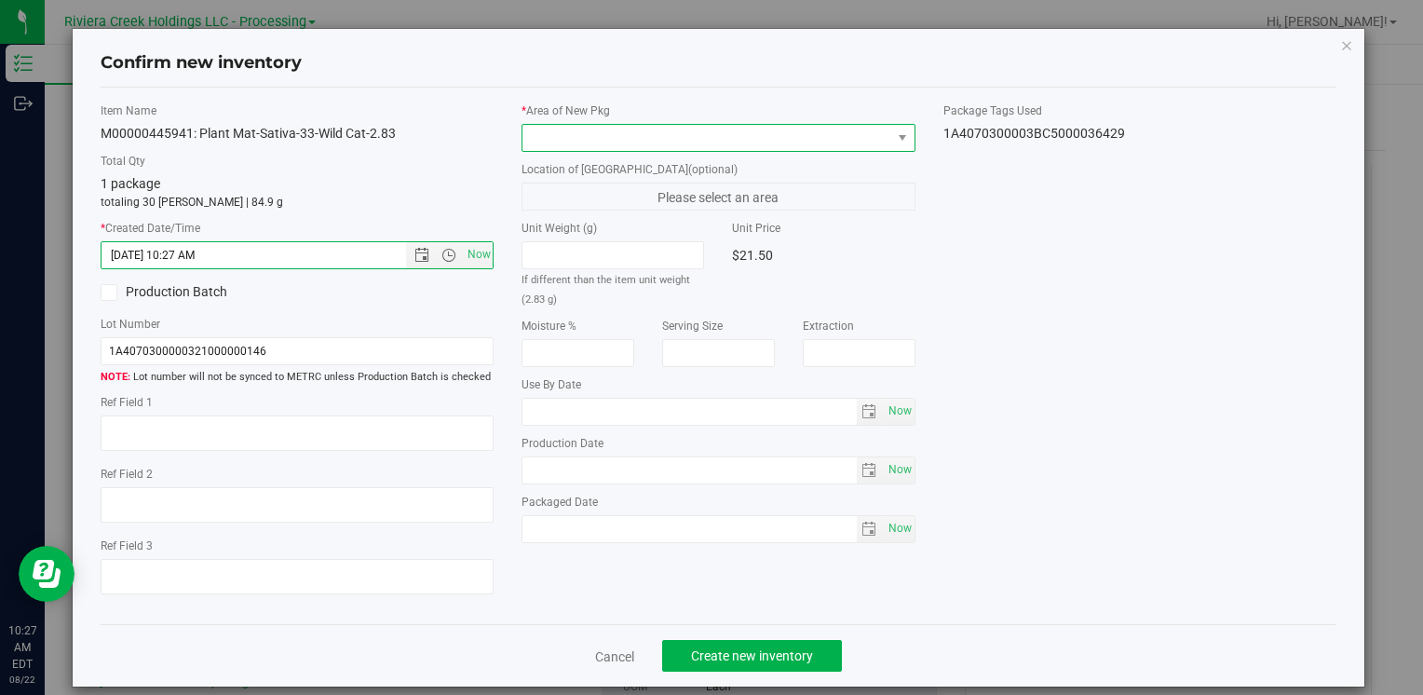
click at [570, 136] on span at bounding box center [706, 138] width 368 height 26
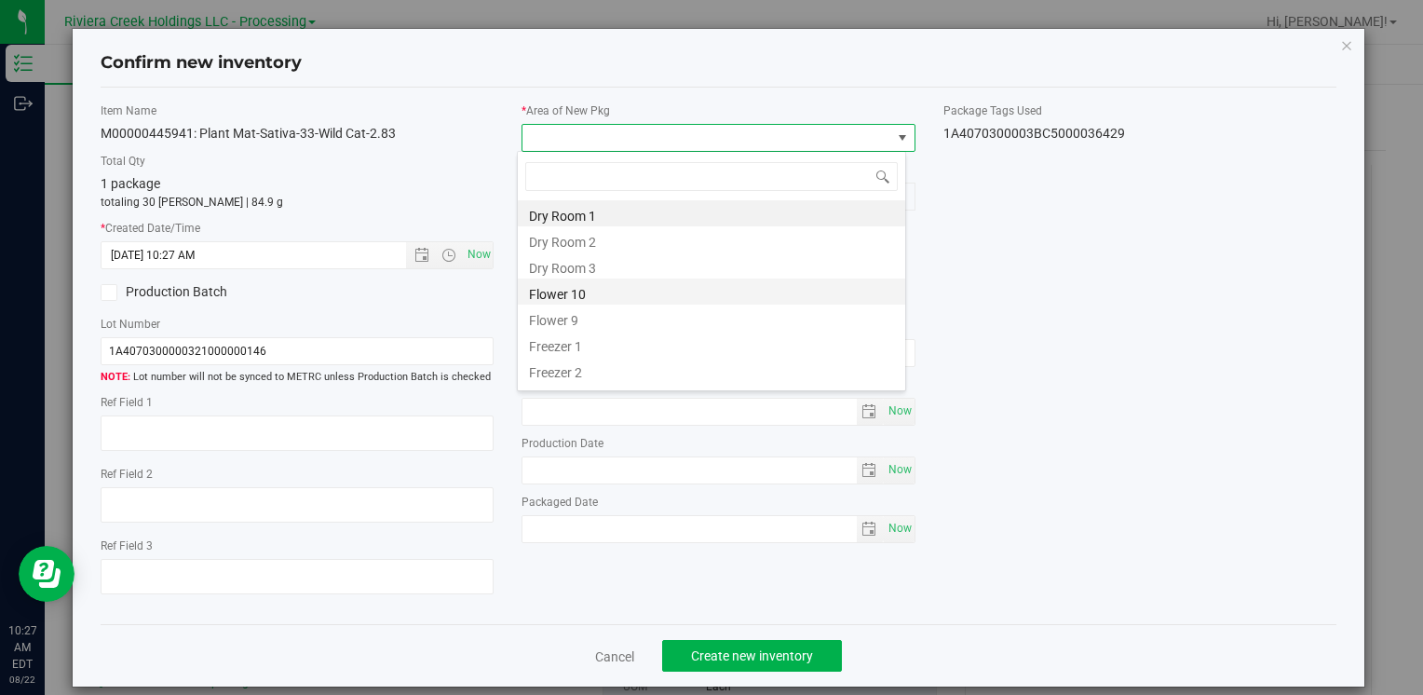
click at [610, 284] on li "Flower 10" at bounding box center [711, 291] width 387 height 26
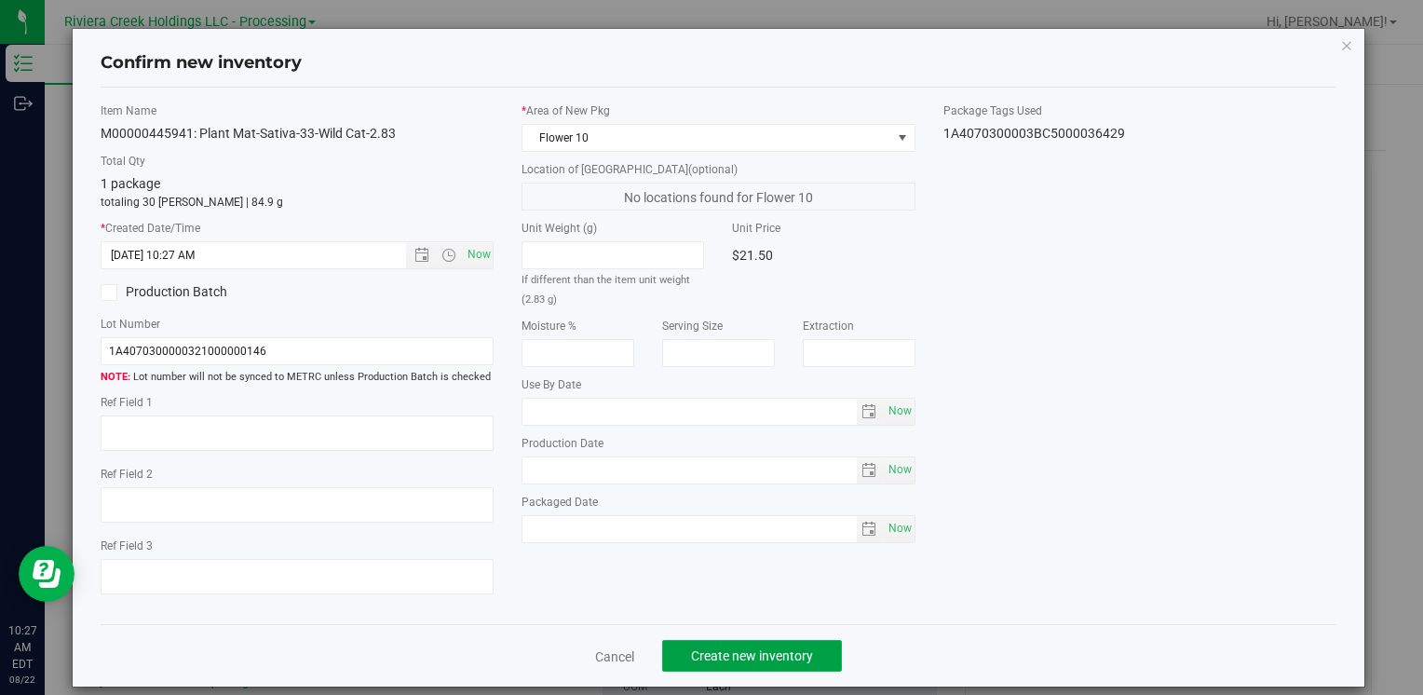
click at [746, 665] on button "Create new inventory" at bounding box center [752, 656] width 180 height 32
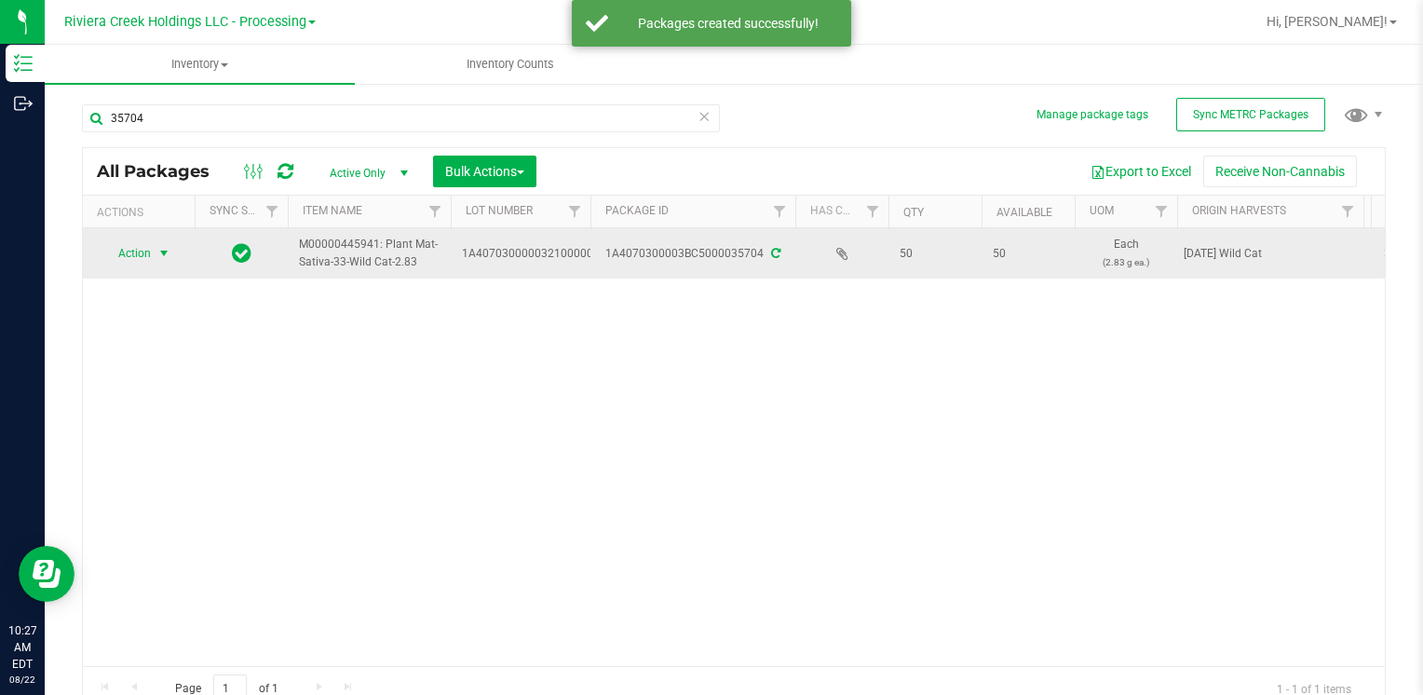
click at [136, 250] on span "Action" at bounding box center [127, 253] width 50 height 26
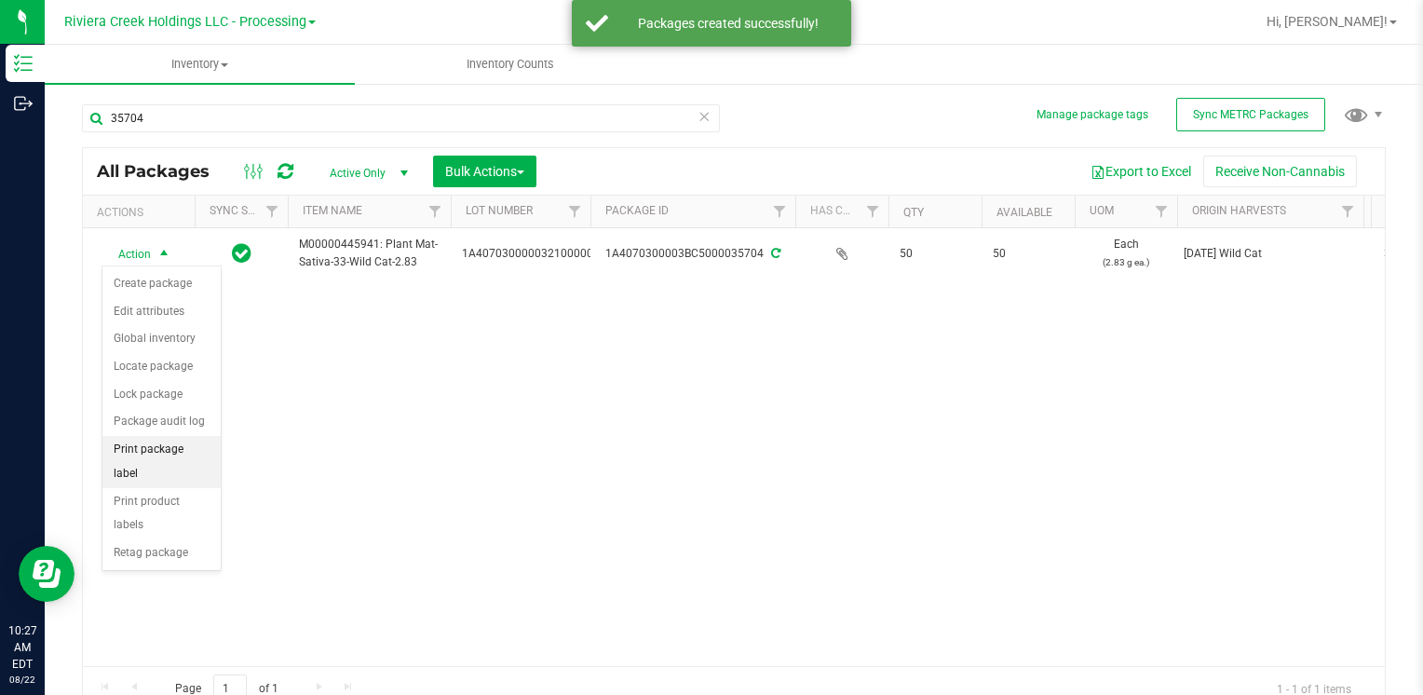
click at [196, 445] on li "Print package label" at bounding box center [161, 461] width 118 height 51
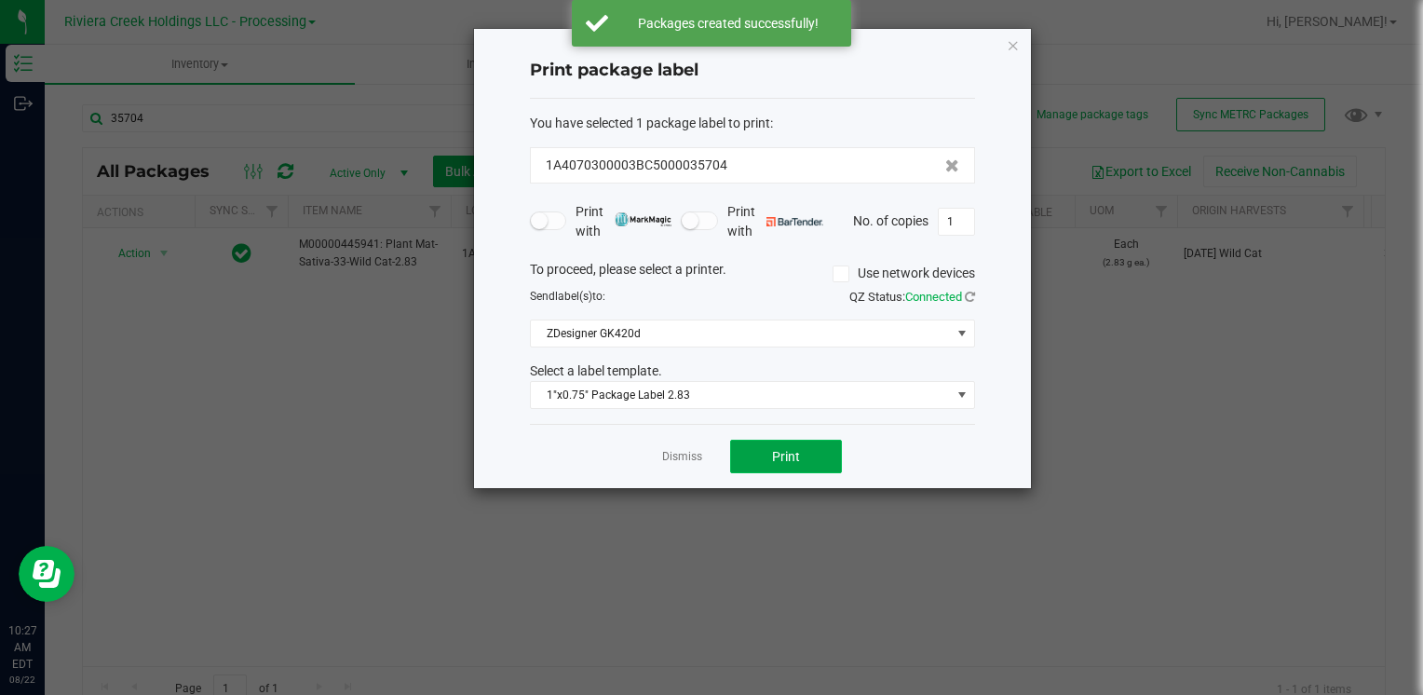
click at [806, 458] on button "Print" at bounding box center [786, 457] width 112 height 34
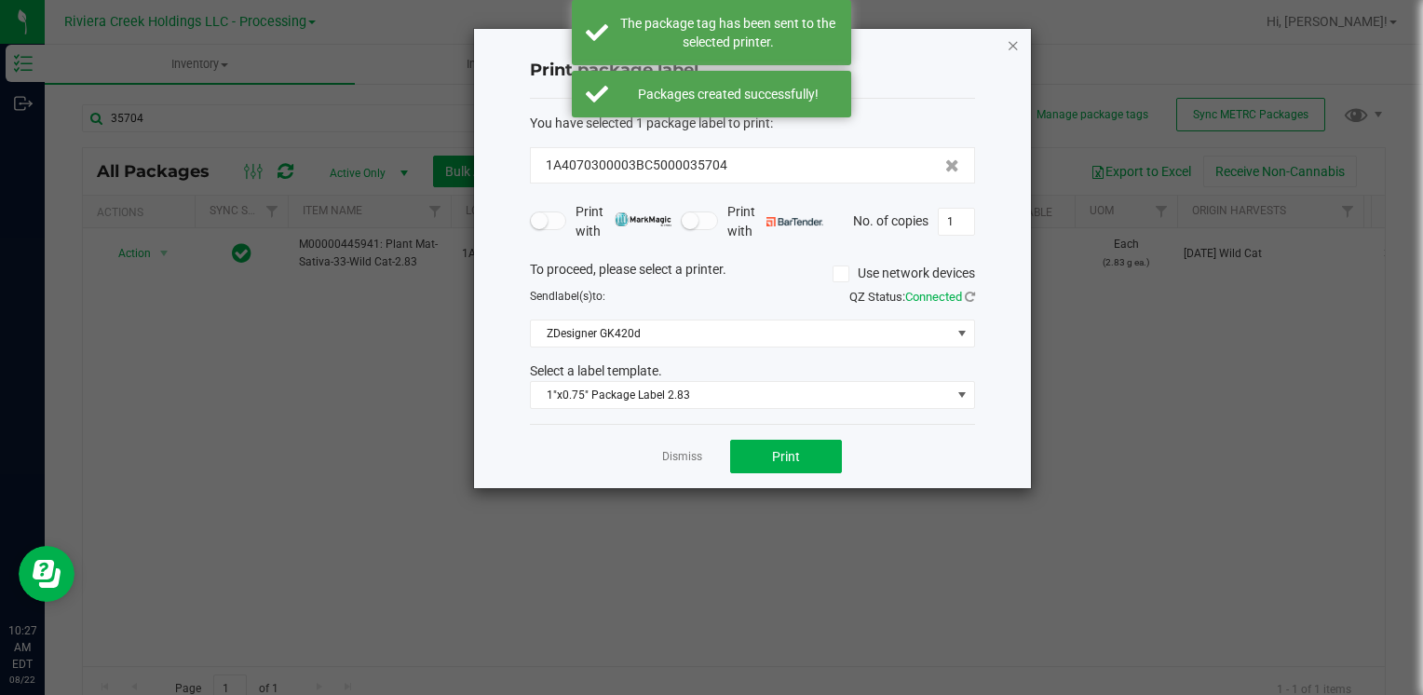
click at [1013, 39] on icon "button" at bounding box center [1013, 45] width 13 height 22
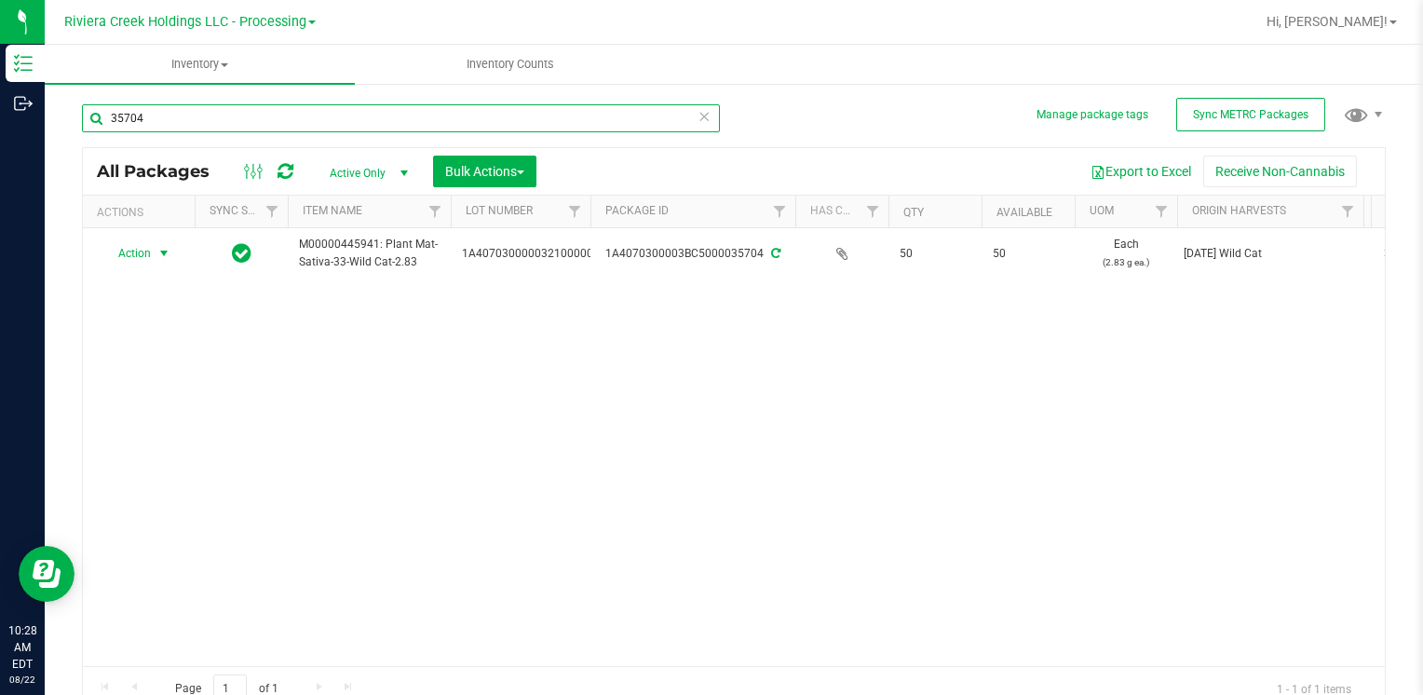
click at [183, 119] on input "35704" at bounding box center [401, 118] width 638 height 28
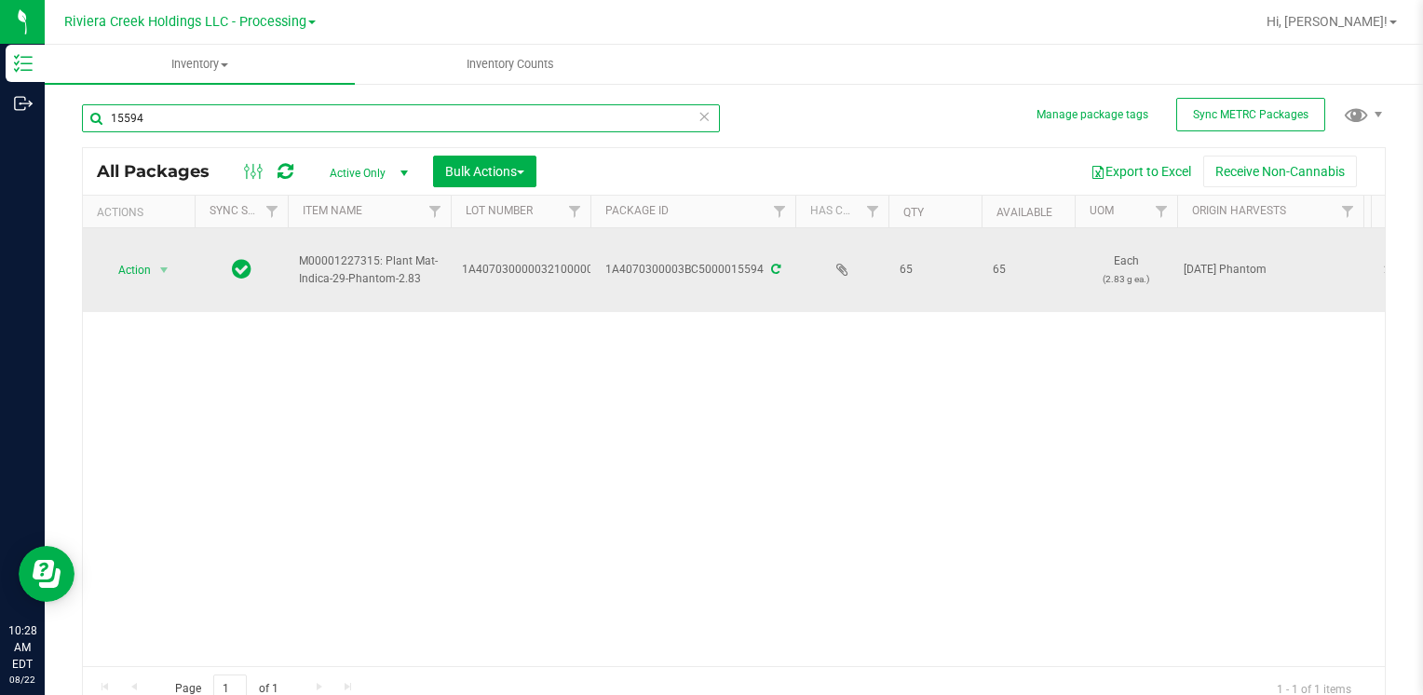
type input "15594"
click at [120, 269] on span "Action" at bounding box center [127, 270] width 50 height 26
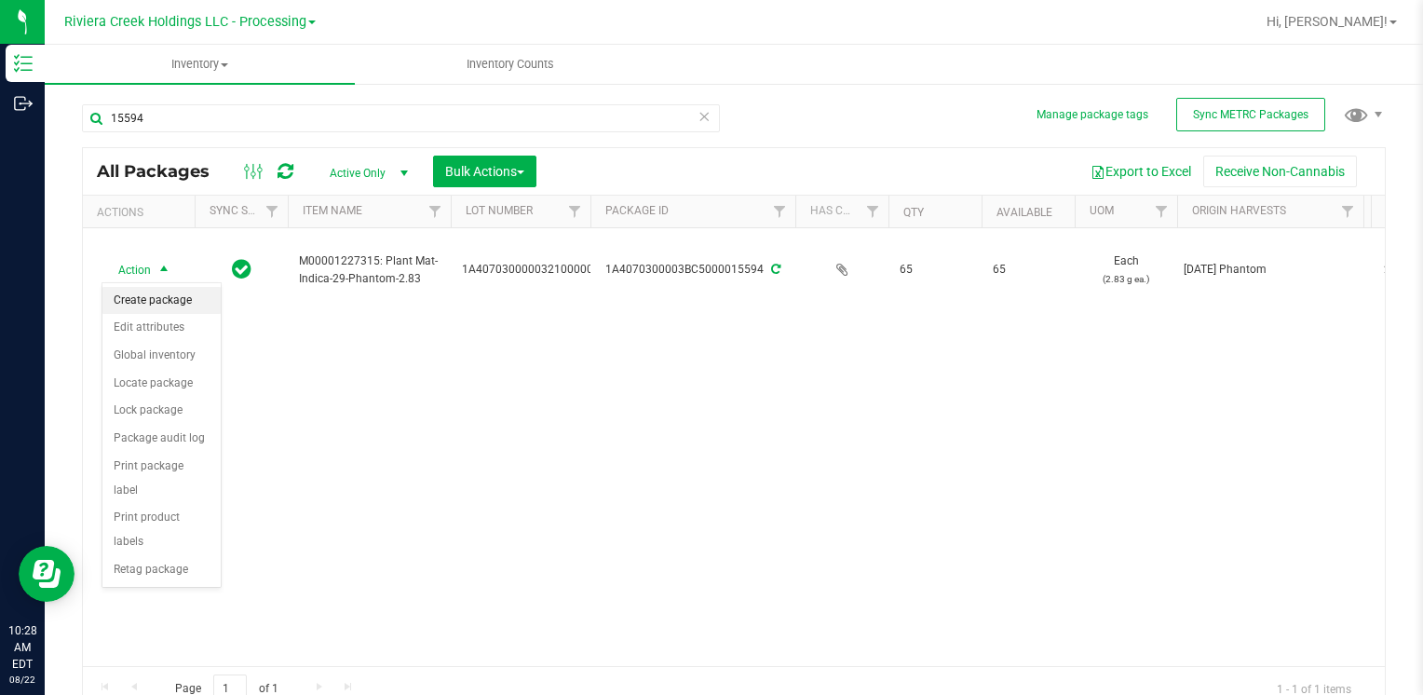
click at [156, 300] on li "Create package" at bounding box center [161, 301] width 118 height 28
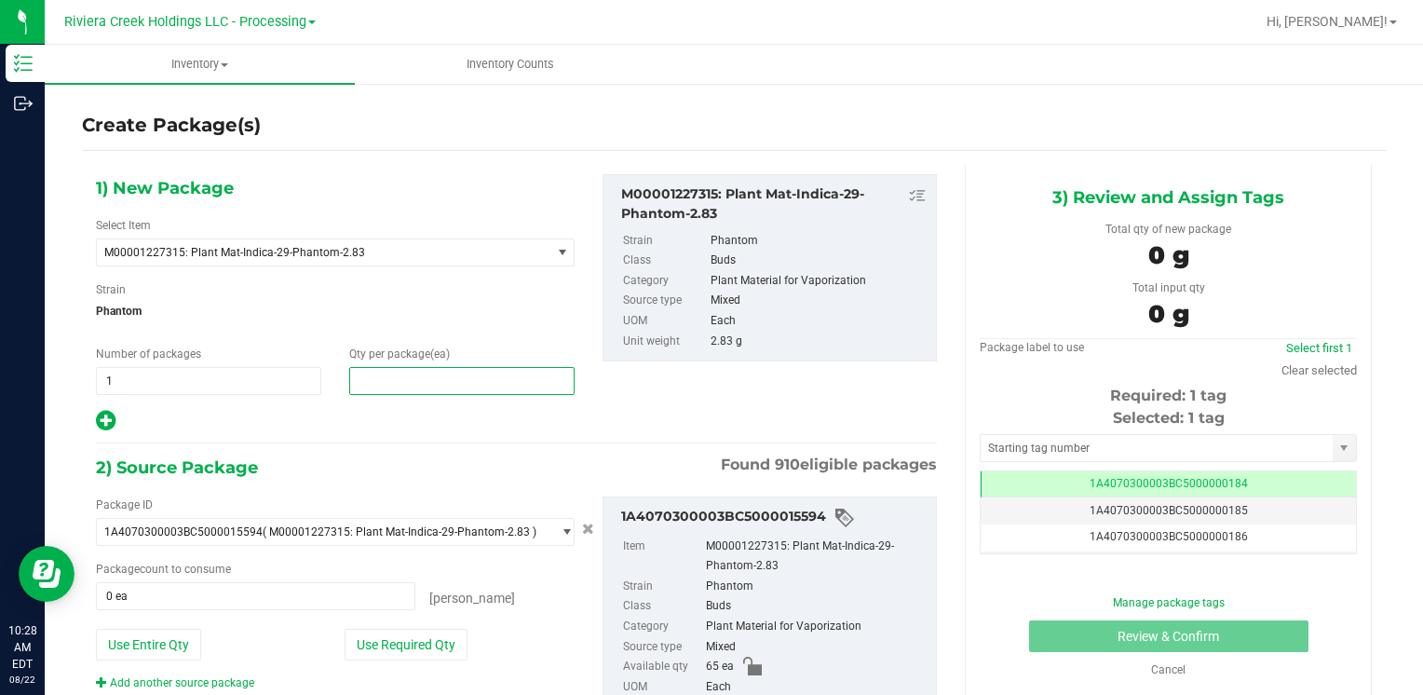
click at [389, 380] on span at bounding box center [461, 381] width 225 height 28
type input "20"
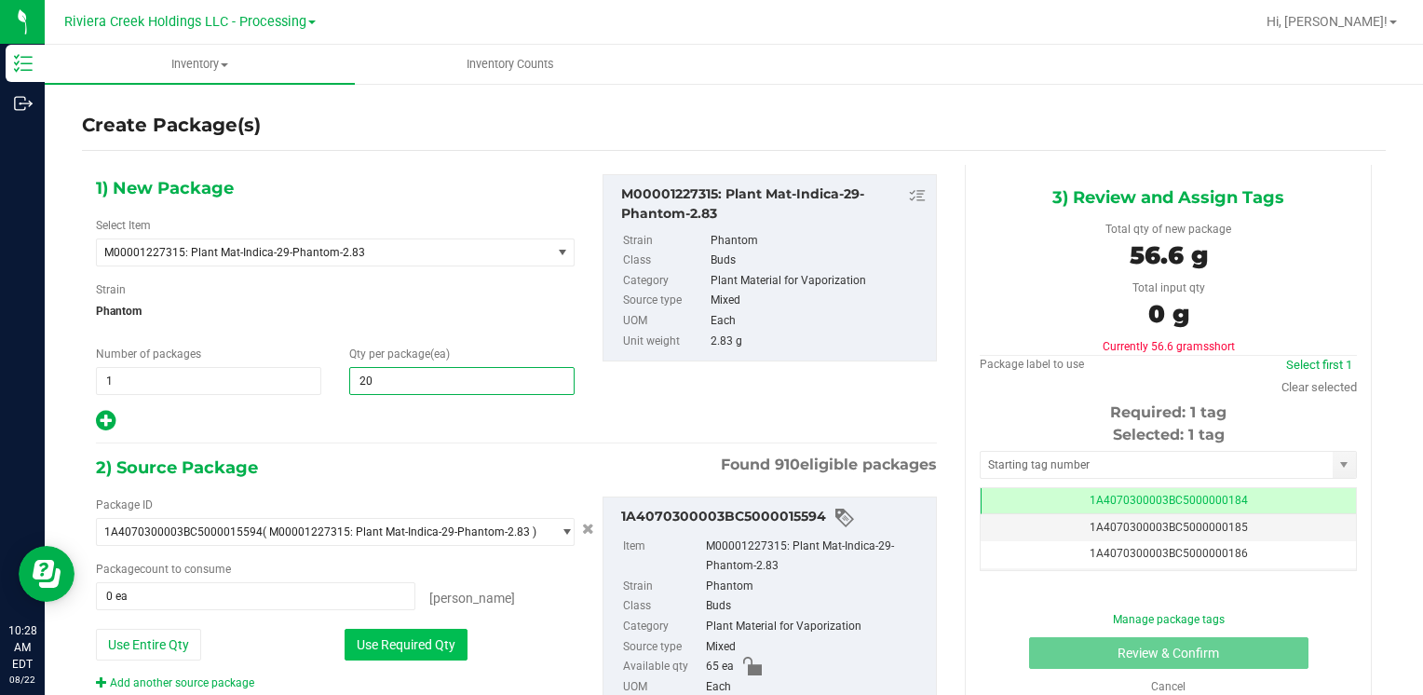
type input "20"
click at [381, 645] on button "Use Required Qty" at bounding box center [406, 645] width 123 height 32
type input "20 ea"
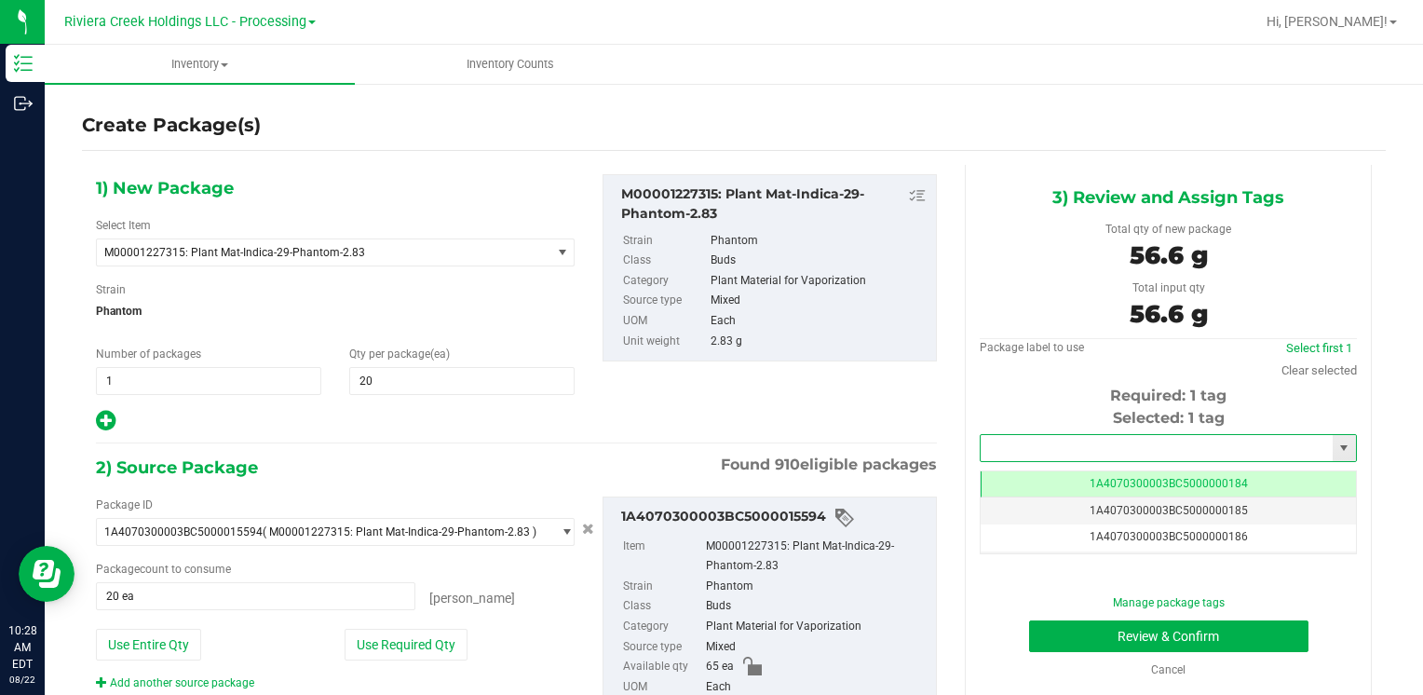
click at [1017, 449] on input "text" at bounding box center [1157, 448] width 352 height 26
click at [1014, 468] on li "1A4070300003BC5000036423" at bounding box center [1156, 480] width 371 height 28
type input "1A4070300003BC5000036423"
click at [1056, 631] on button "Review & Confirm" at bounding box center [1168, 636] width 279 height 32
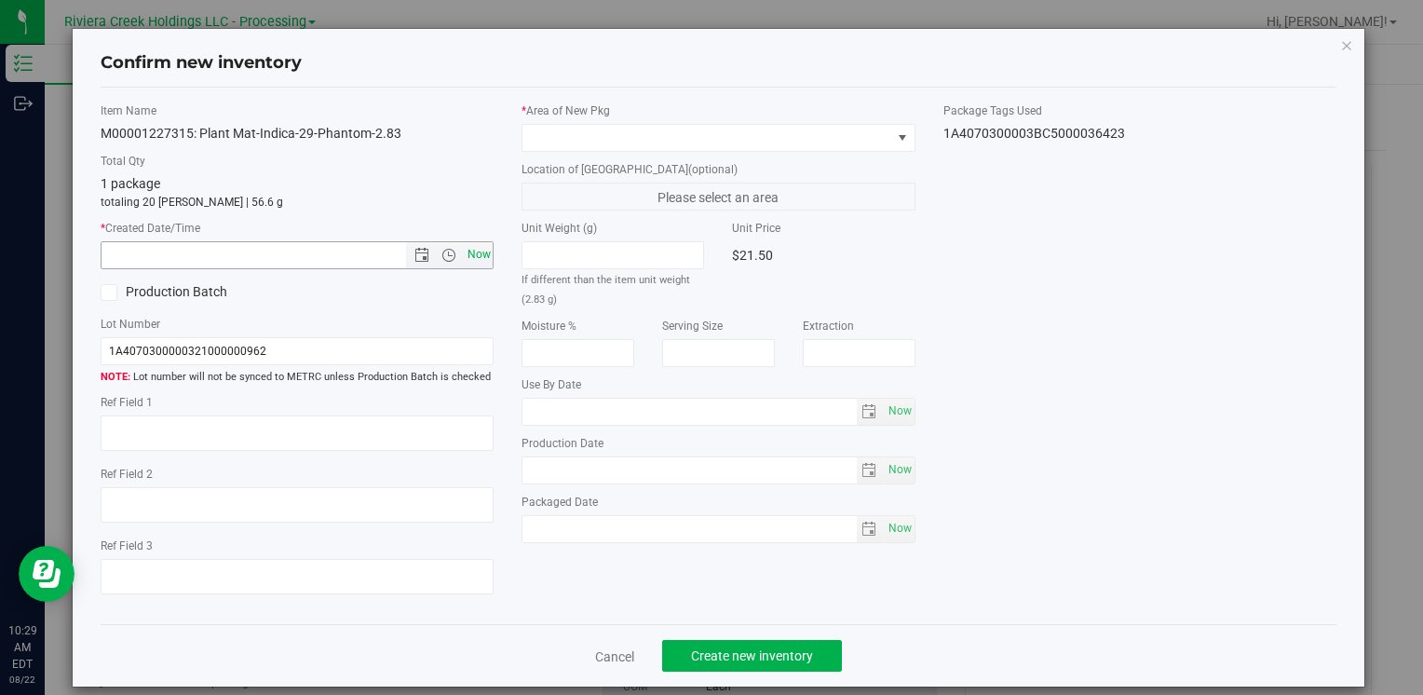
click at [477, 251] on span "Now" at bounding box center [479, 254] width 32 height 27
type input "[DATE] 10:29 AM"
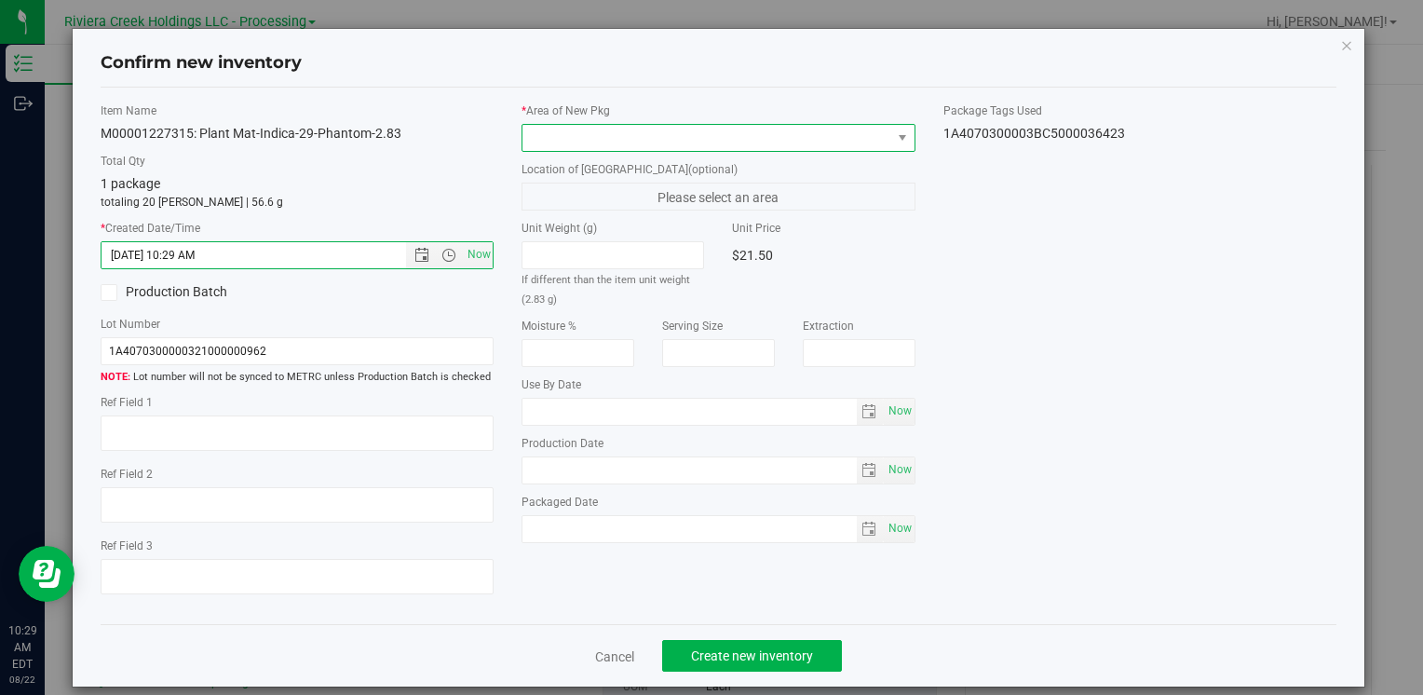
drag, startPoint x: 548, startPoint y: 128, endPoint x: 555, endPoint y: 136, distance: 11.2
click at [548, 128] on span at bounding box center [706, 138] width 368 height 26
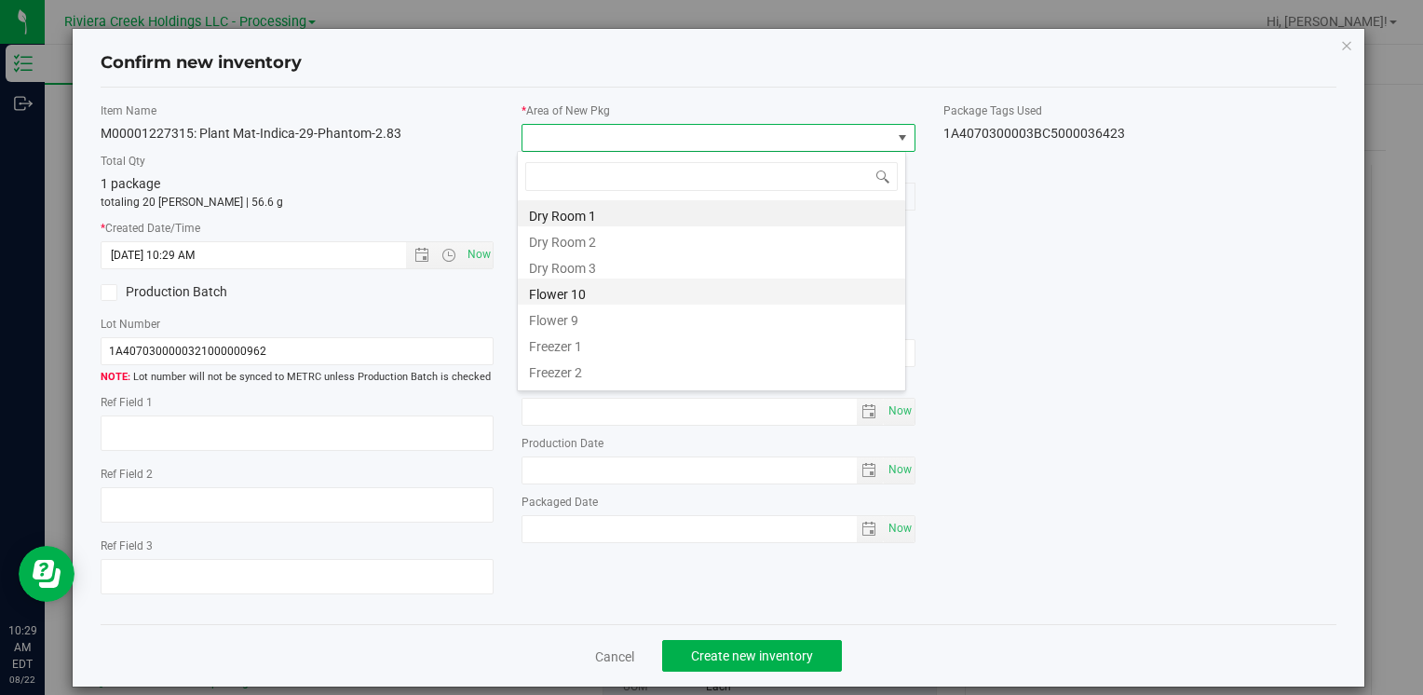
click at [626, 299] on li "Flower 10" at bounding box center [711, 291] width 387 height 26
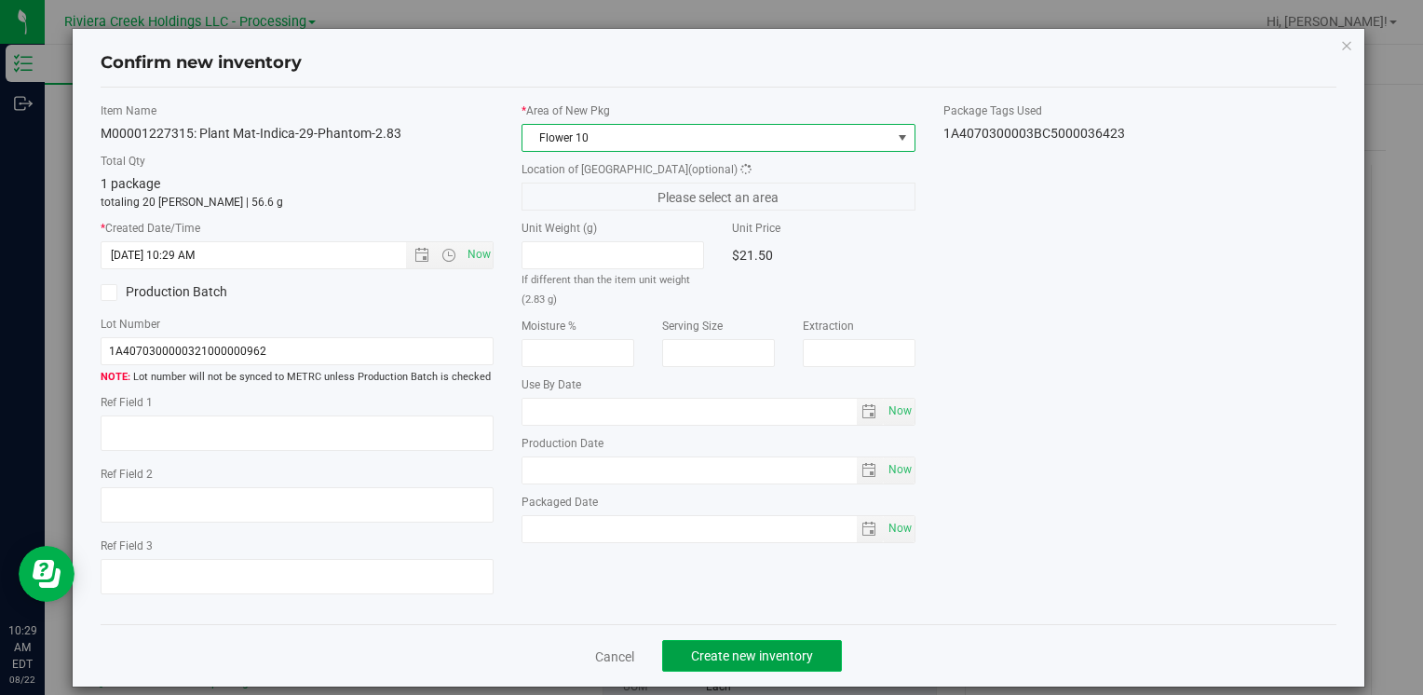
click at [719, 660] on span "Create new inventory" at bounding box center [752, 655] width 122 height 15
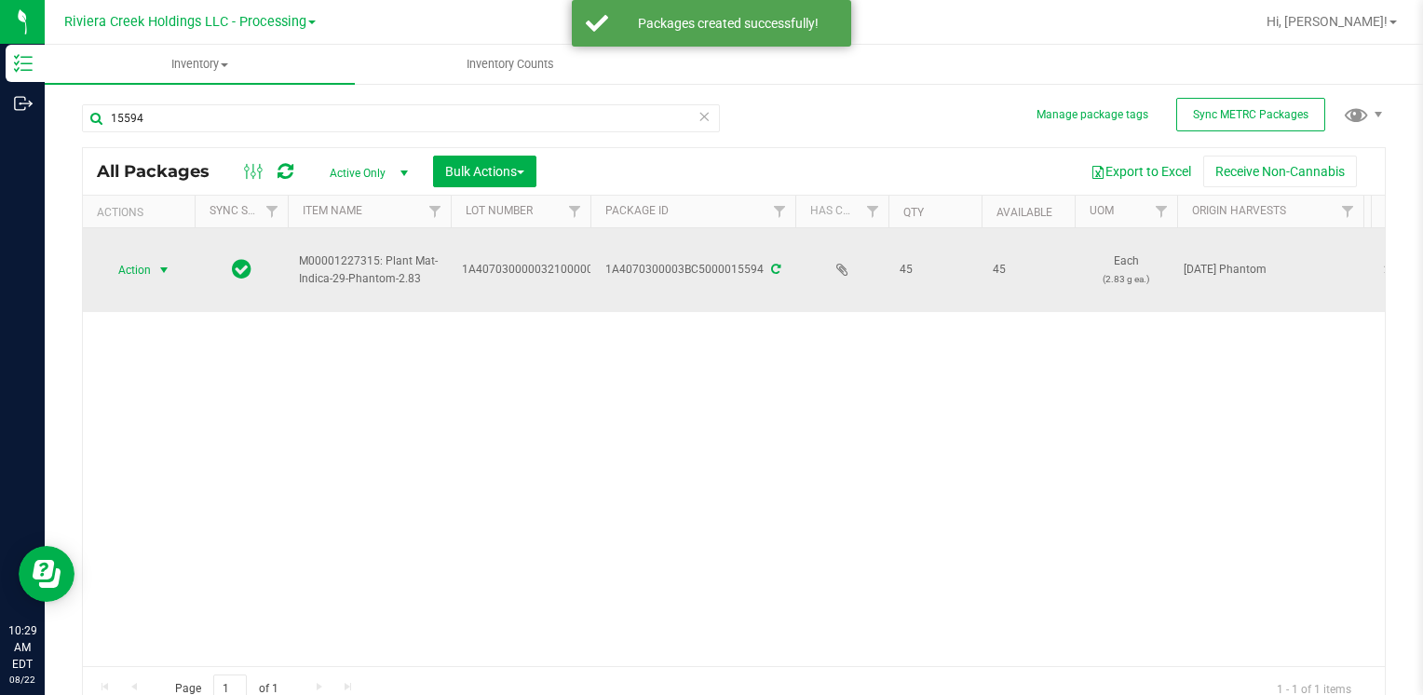
click at [140, 265] on span "Action" at bounding box center [127, 270] width 50 height 26
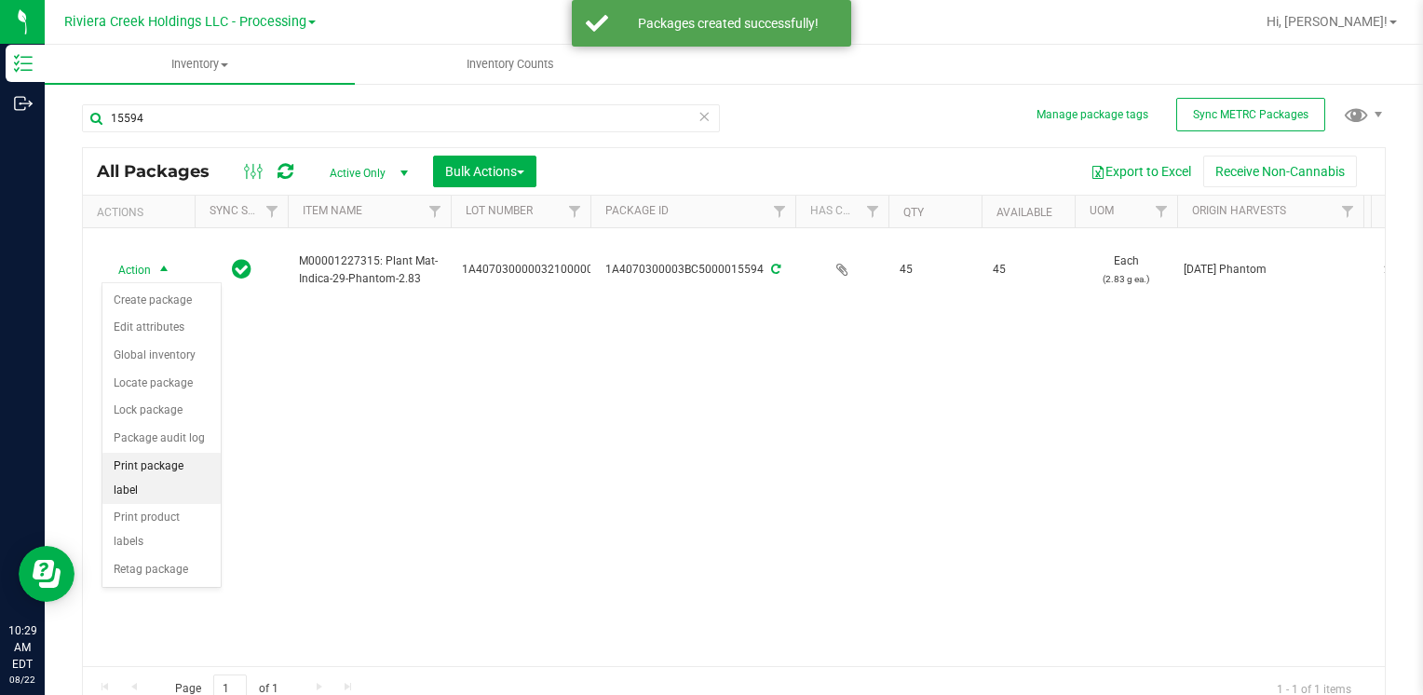
click at [205, 457] on li "Print package label" at bounding box center [161, 478] width 118 height 51
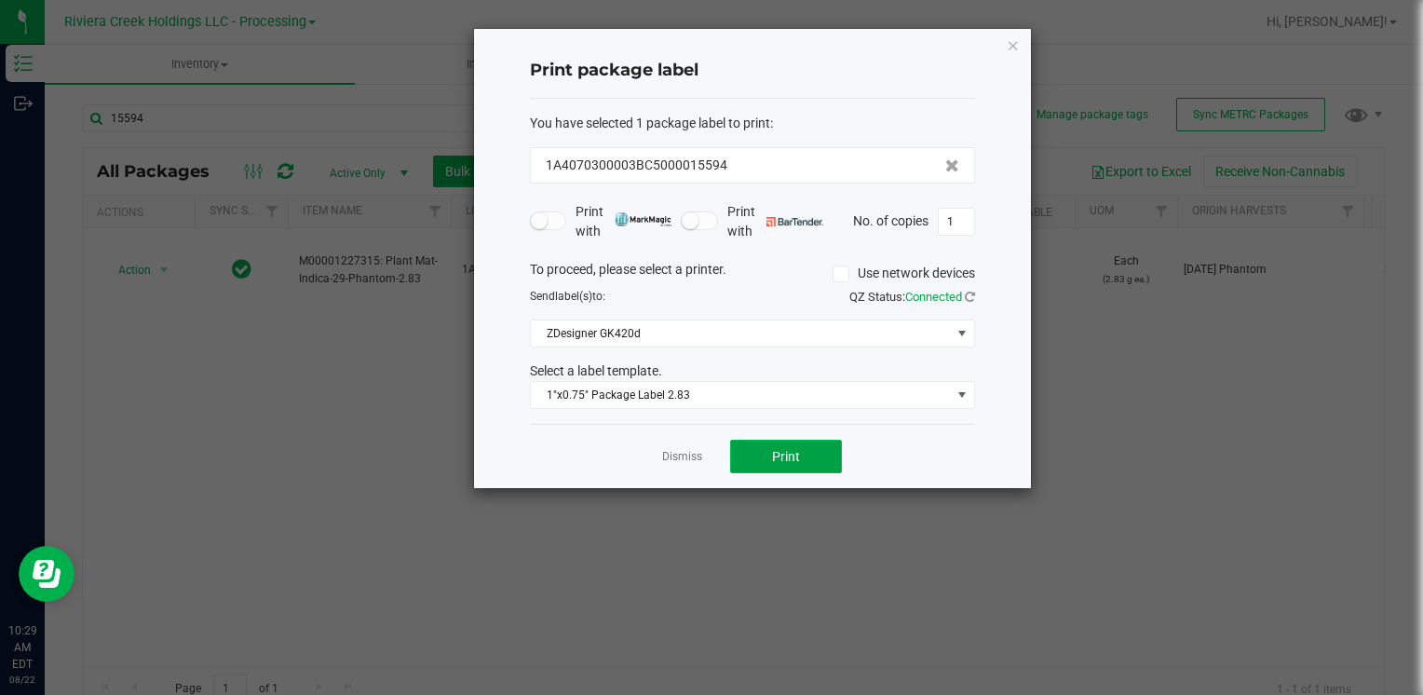
click at [823, 454] on button "Print" at bounding box center [786, 457] width 112 height 34
click at [998, 34] on div "Print package label You have selected 1 package label to print : 1A4070300003BC…" at bounding box center [752, 258] width 557 height 459
click at [1006, 43] on div "Print package label You have selected 1 package label to print : 1A4070300003BC…" at bounding box center [752, 258] width 557 height 459
click at [1013, 42] on icon "button" at bounding box center [1013, 45] width 13 height 22
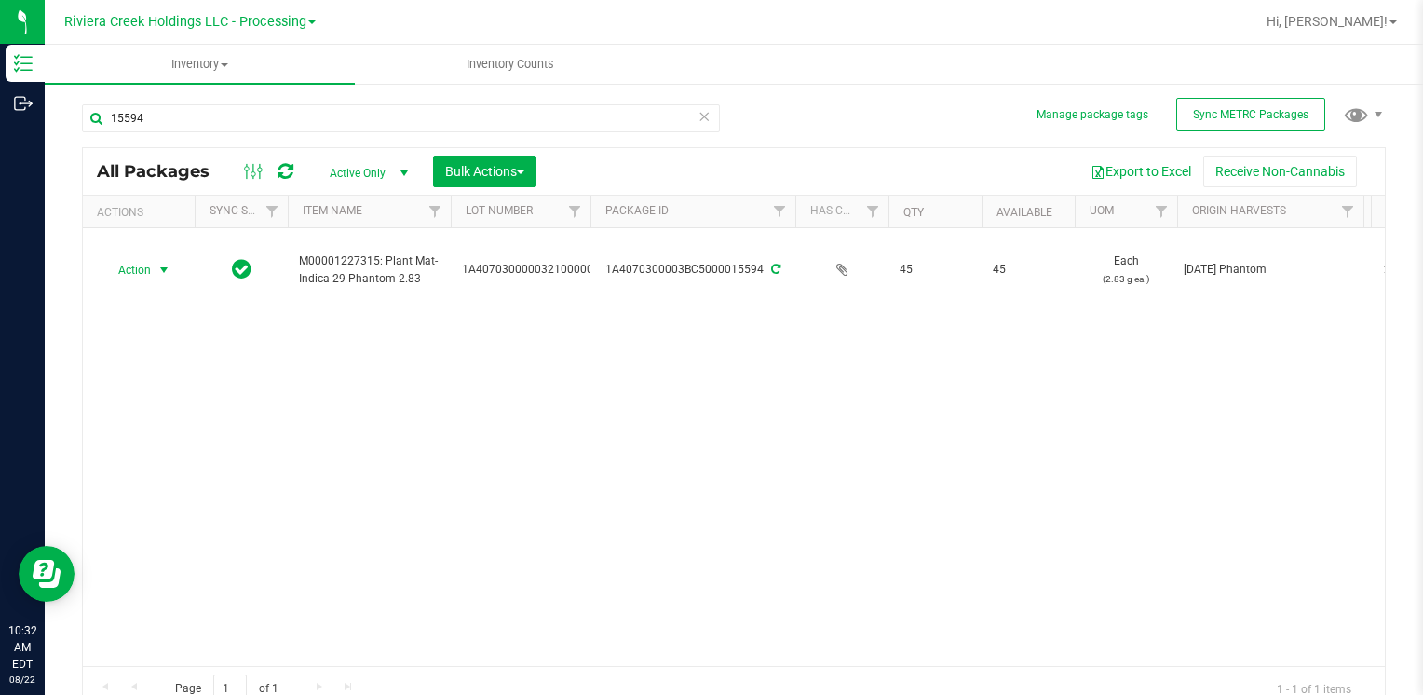
click at [333, 136] on div "15594" at bounding box center [401, 125] width 638 height 43
click at [324, 115] on input "15594" at bounding box center [401, 118] width 638 height 28
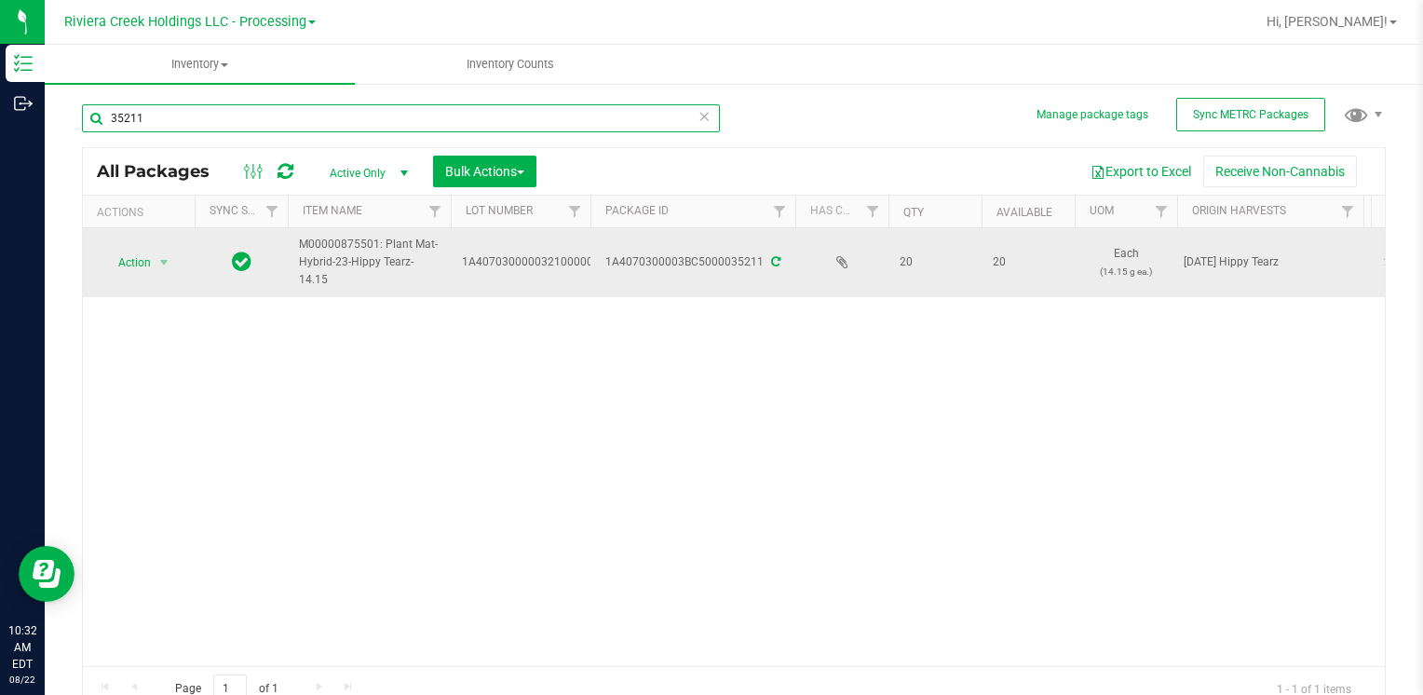
type input "35211"
click at [131, 261] on span "Action" at bounding box center [127, 263] width 50 height 26
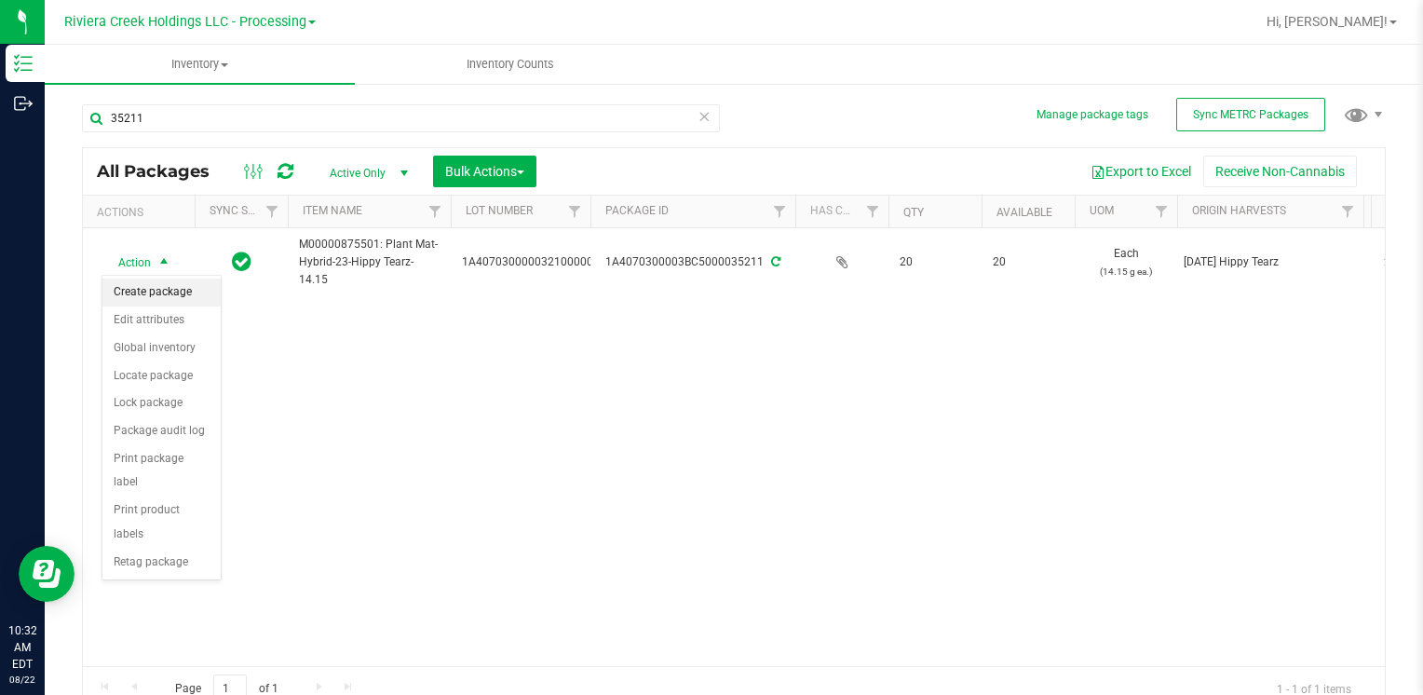
click at [147, 296] on li "Create package" at bounding box center [161, 292] width 118 height 28
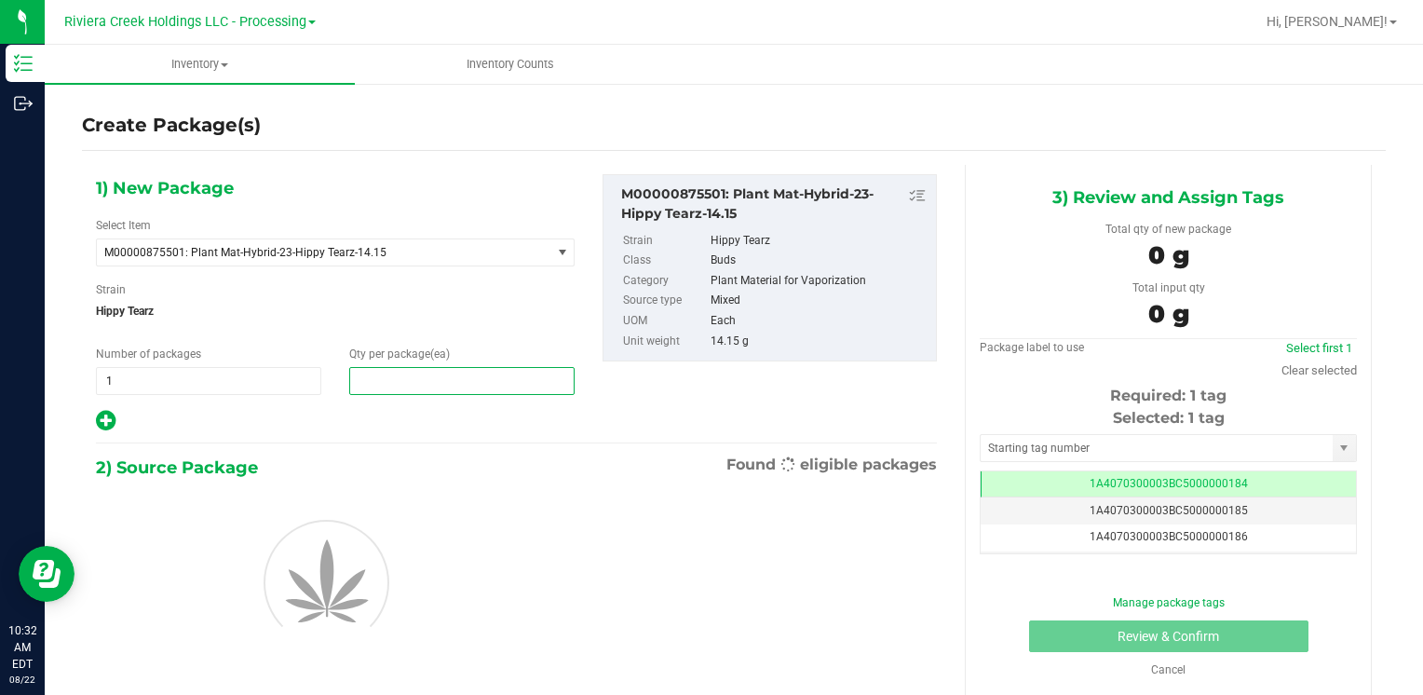
click at [413, 381] on span at bounding box center [461, 381] width 225 height 28
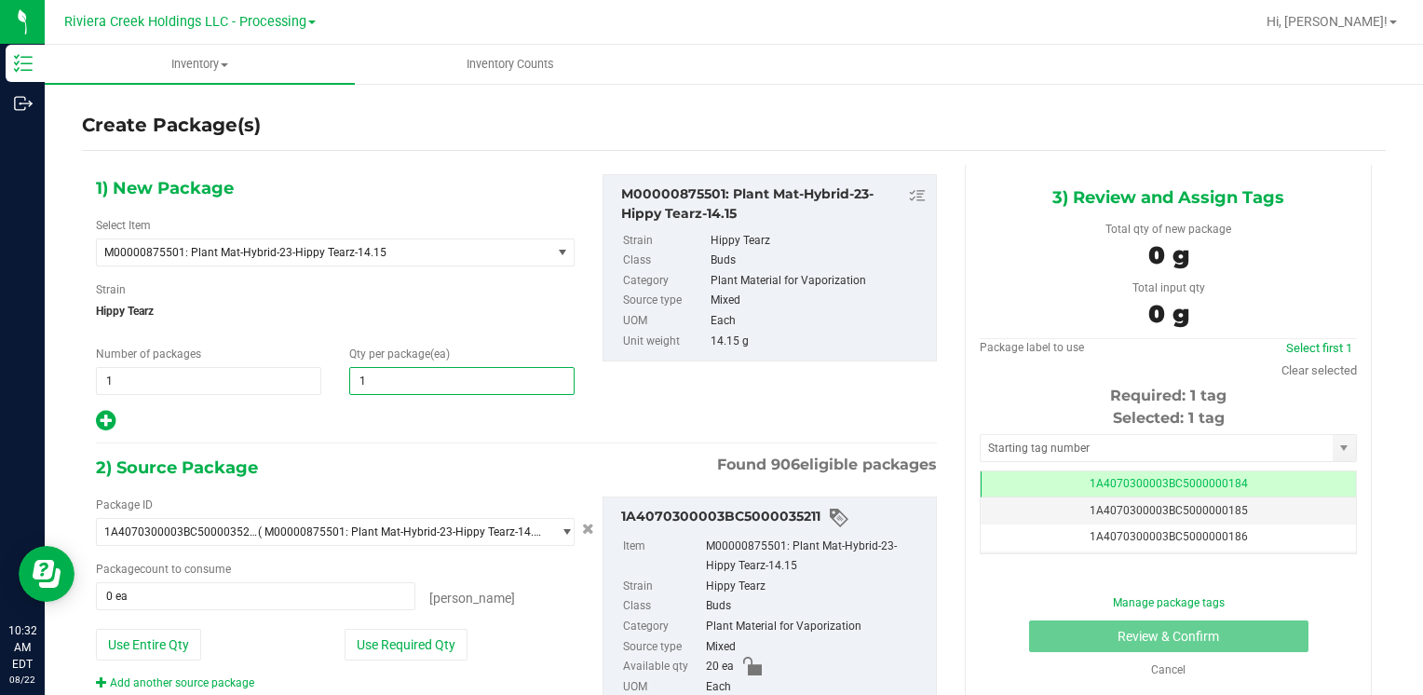
type input "18"
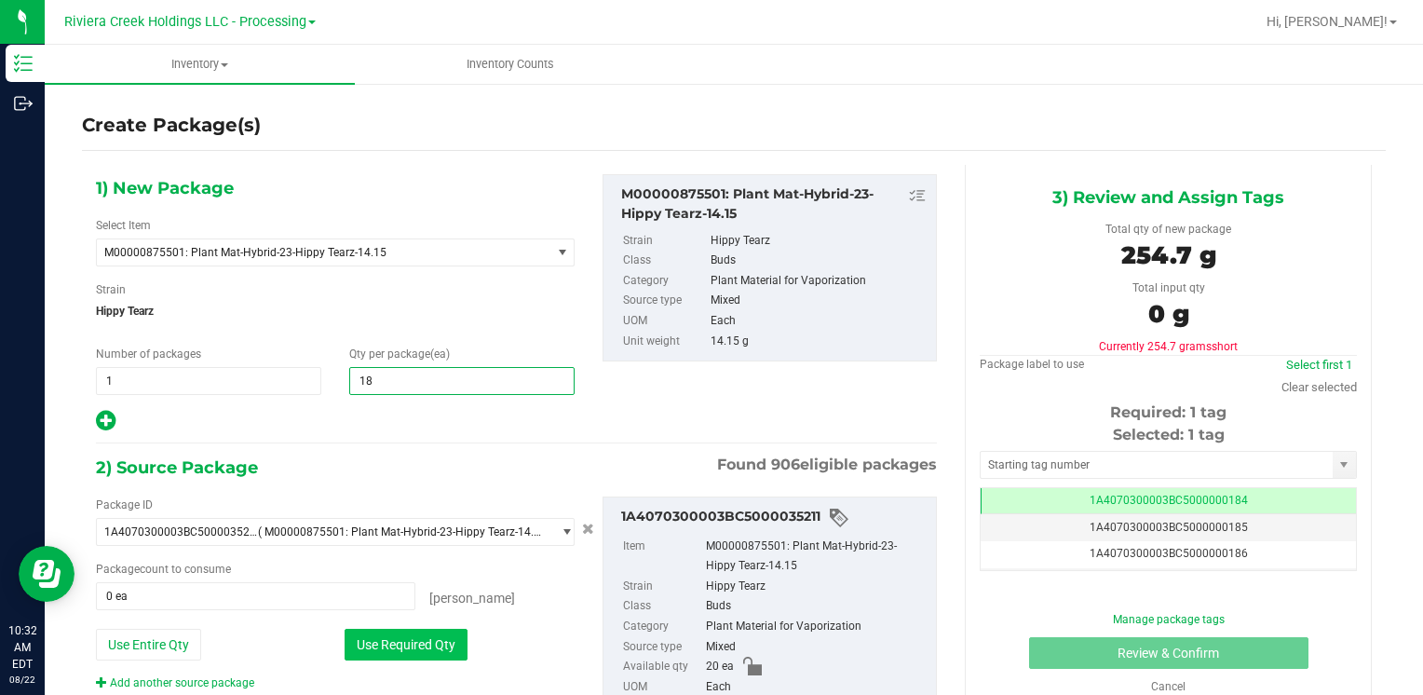
type input "18"
click at [405, 646] on button "Use Required Qty" at bounding box center [406, 645] width 123 height 32
type input "18 ea"
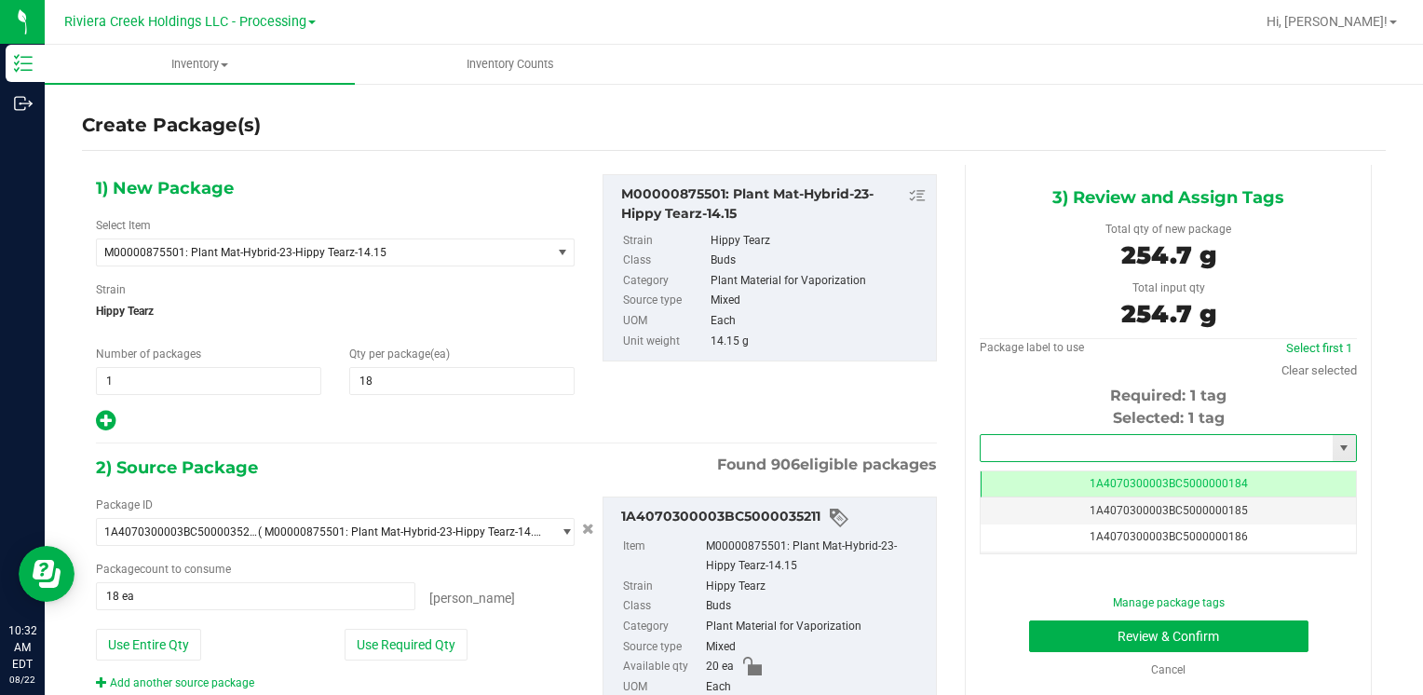
click at [1007, 456] on input "text" at bounding box center [1157, 448] width 352 height 26
click at [1002, 469] on li "1A4070300003BC5000036430" at bounding box center [1156, 480] width 371 height 28
type input "1A4070300003BC5000036430"
click at [1121, 626] on button "Review & Confirm" at bounding box center [1168, 636] width 279 height 32
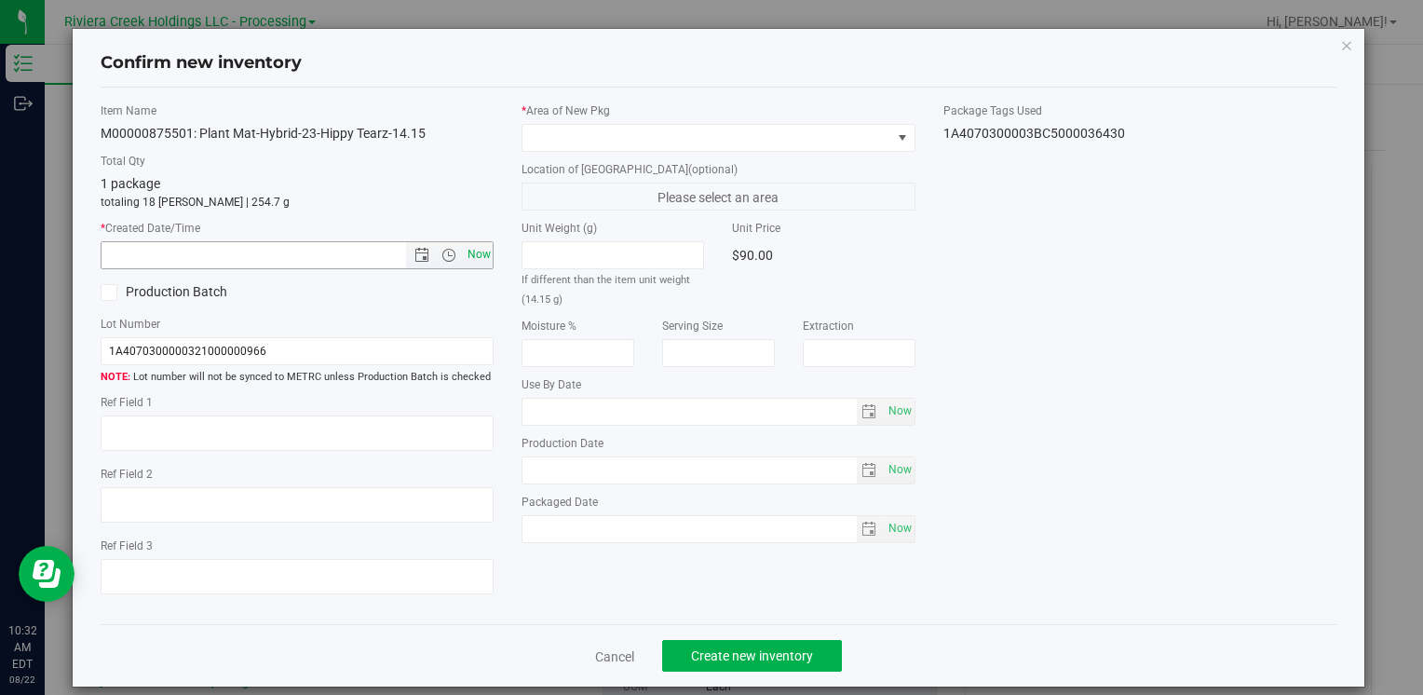
click at [472, 252] on span "Now" at bounding box center [479, 254] width 32 height 27
type input "[DATE] 10:32 AM"
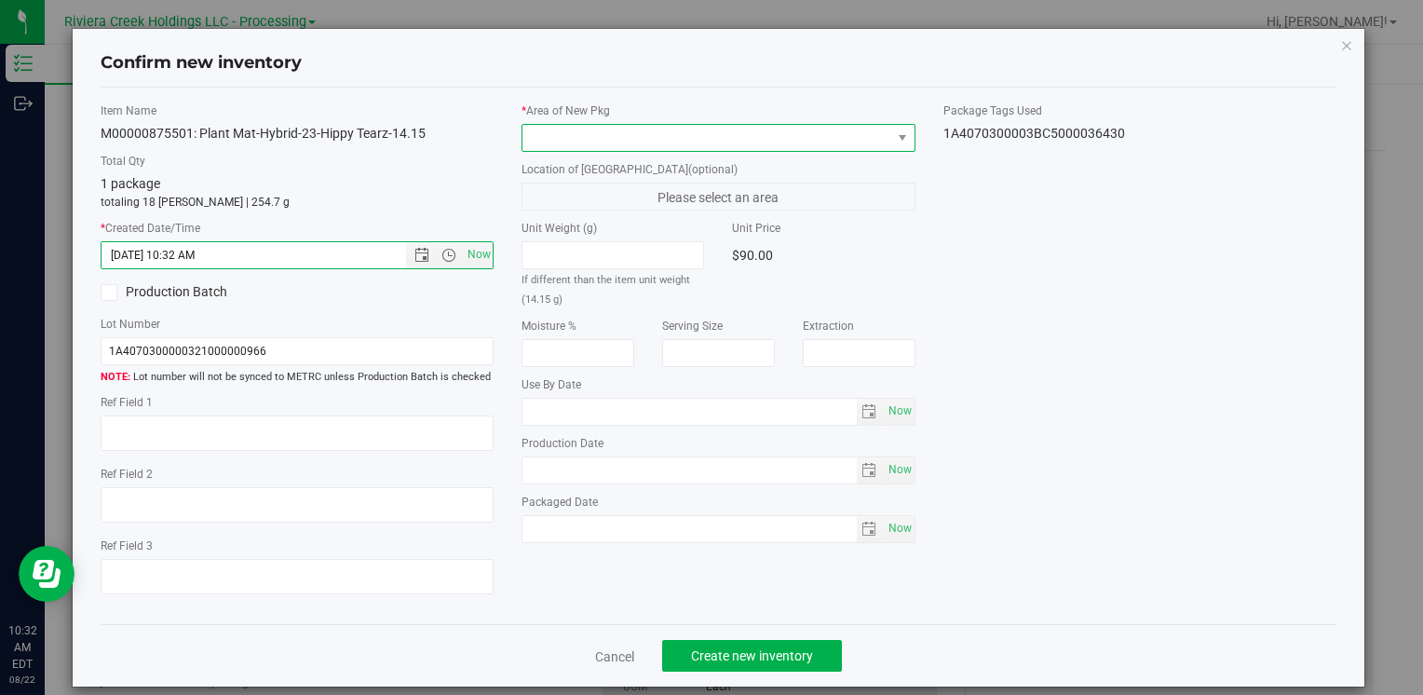
click at [561, 147] on span at bounding box center [706, 138] width 368 height 26
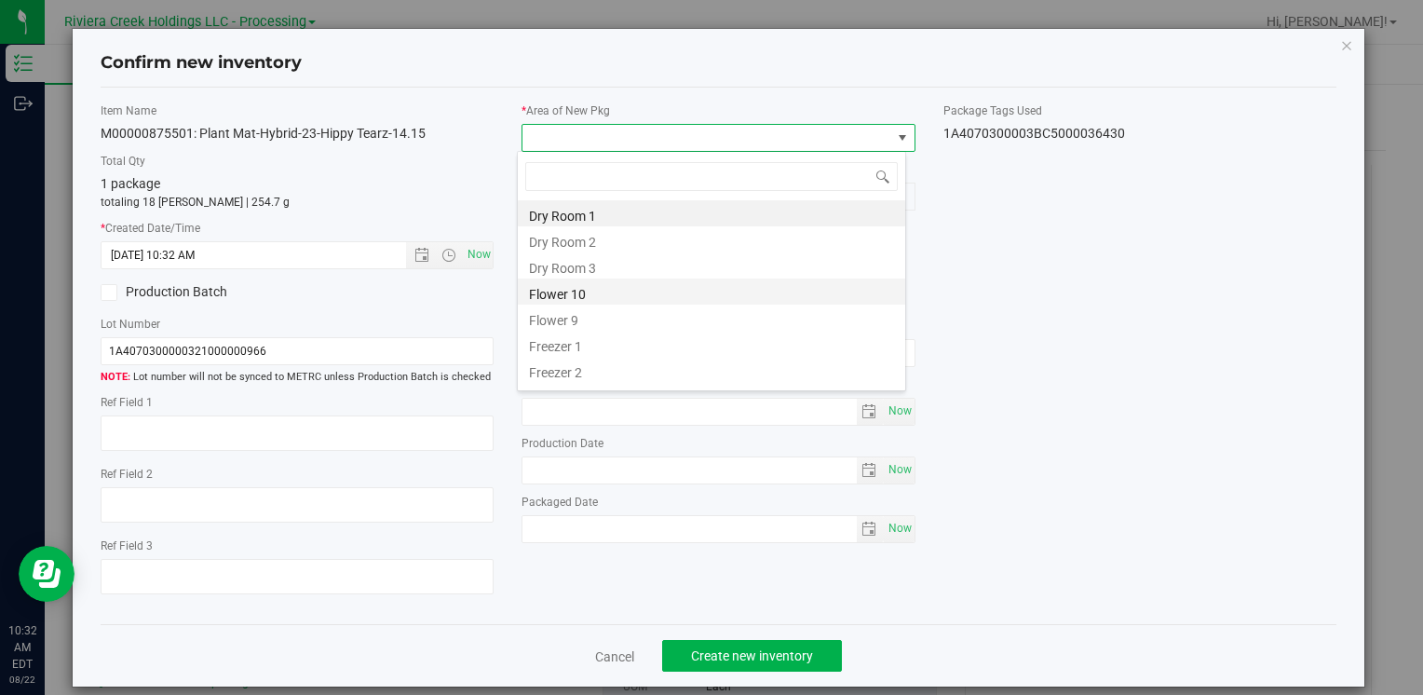
click at [598, 285] on li "Flower 10" at bounding box center [711, 291] width 387 height 26
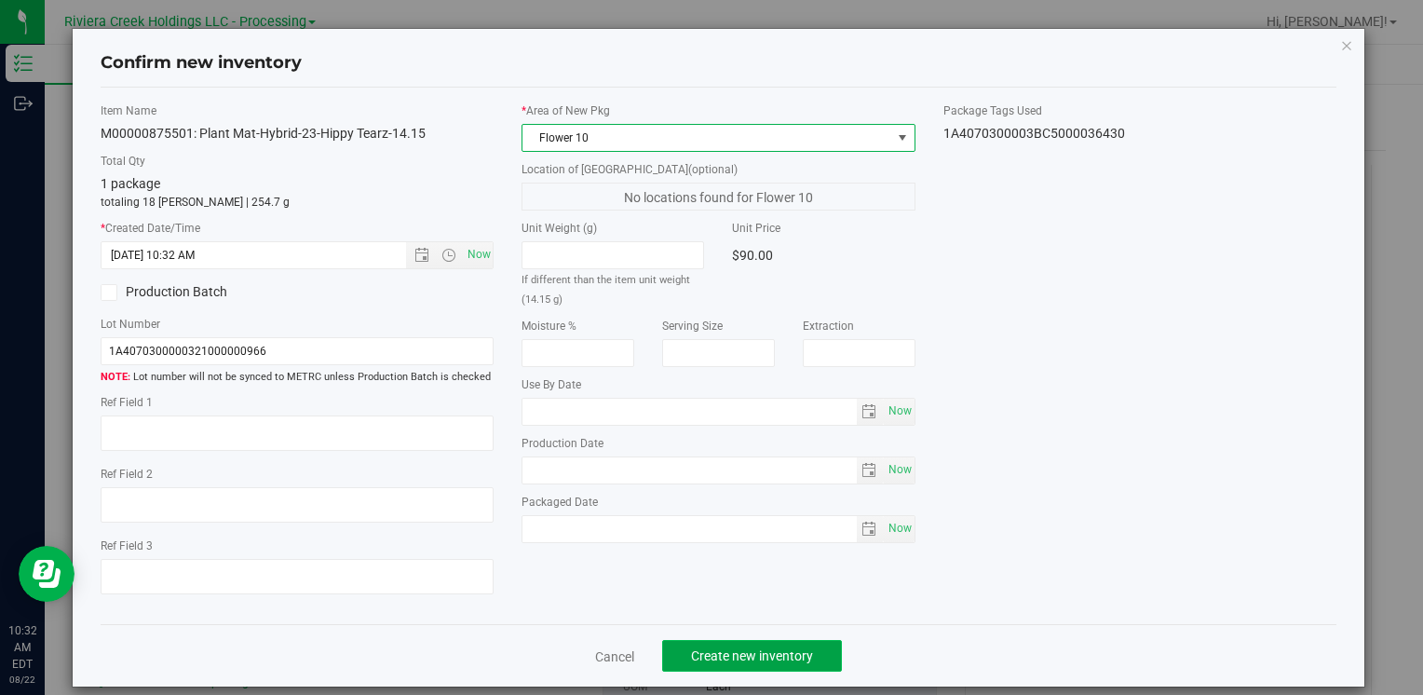
click at [712, 642] on button "Create new inventory" at bounding box center [752, 656] width 180 height 32
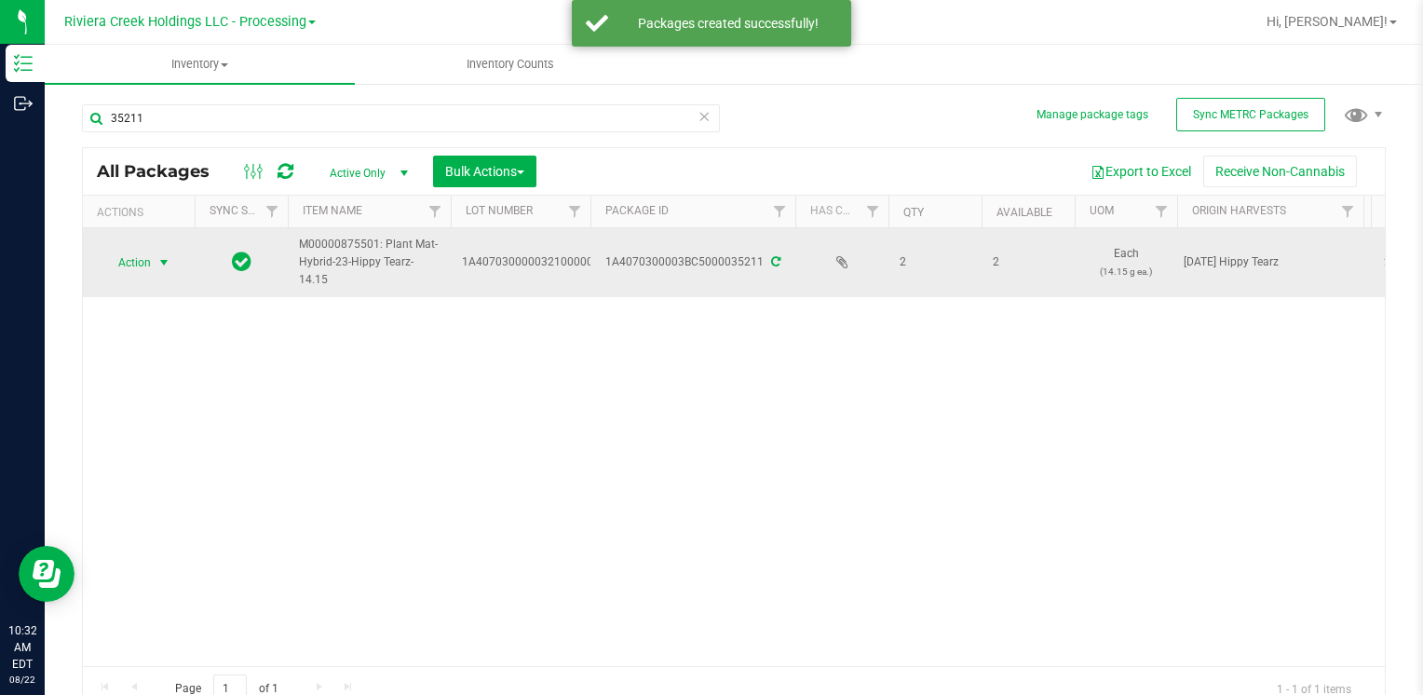
click at [151, 254] on span "Action" at bounding box center [127, 263] width 50 height 26
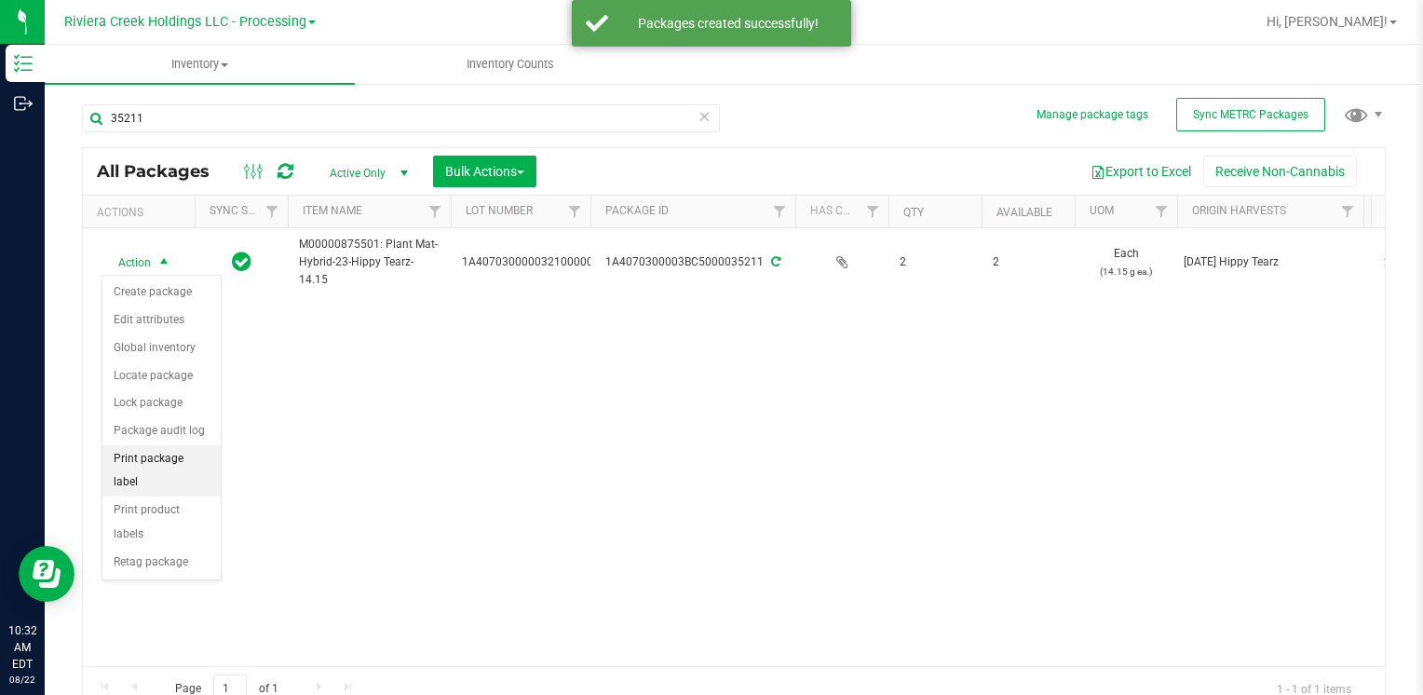
click at [196, 445] on li "Print package label" at bounding box center [161, 470] width 118 height 51
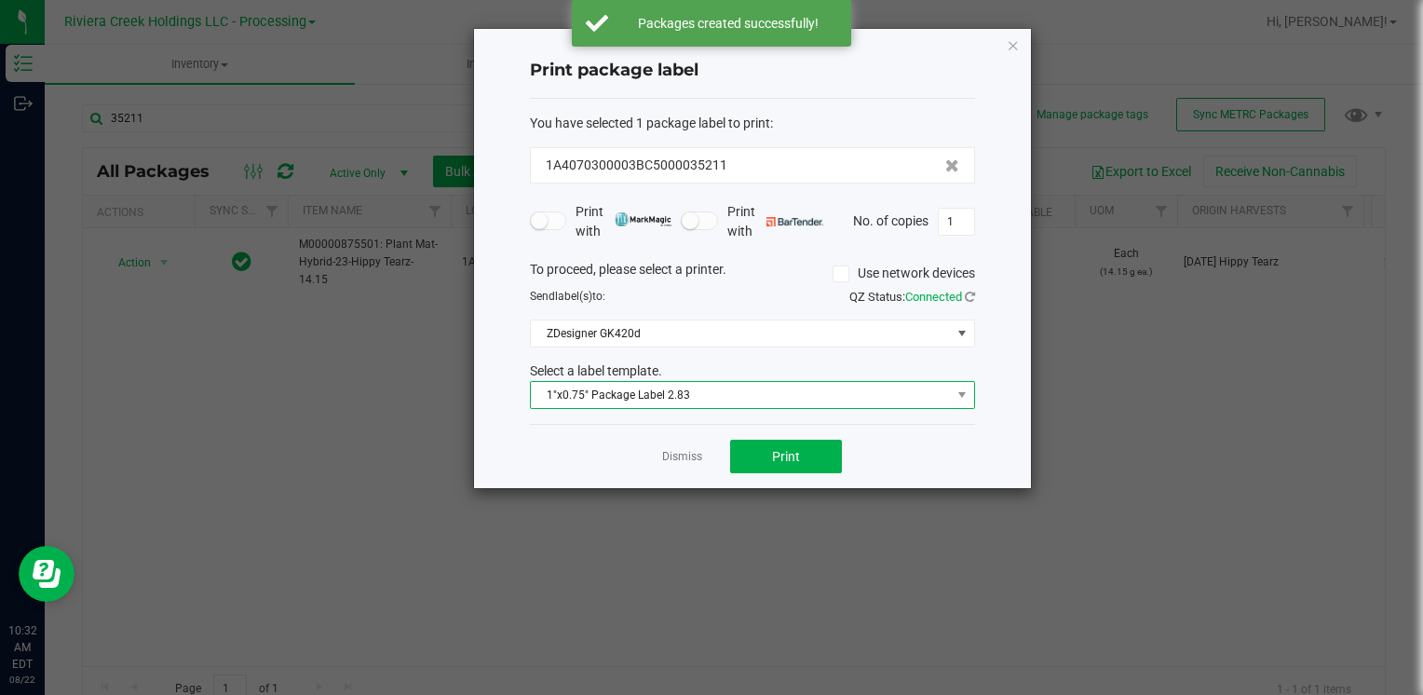
click at [772, 389] on span "1"x0.75" Package Label 2.83" at bounding box center [741, 395] width 420 height 26
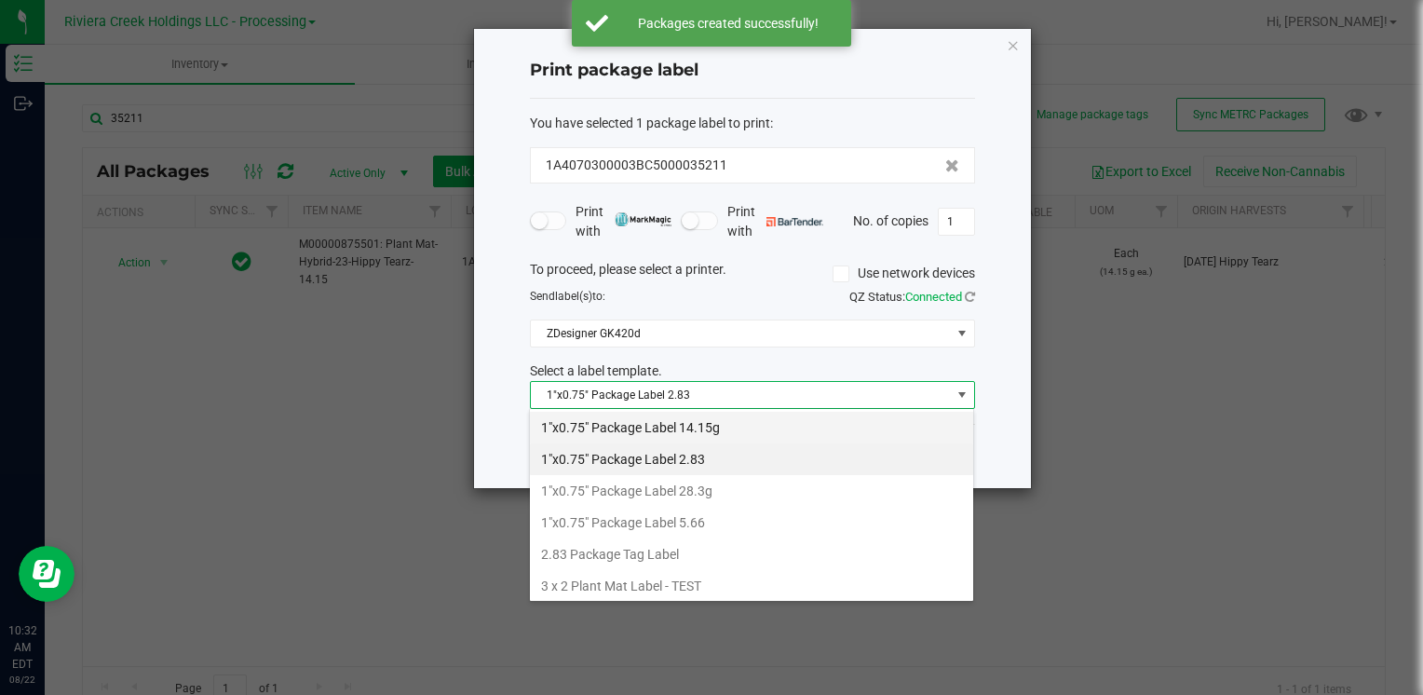
click at [760, 424] on li "1"x0.75" Package Label 14.15g" at bounding box center [751, 428] width 443 height 32
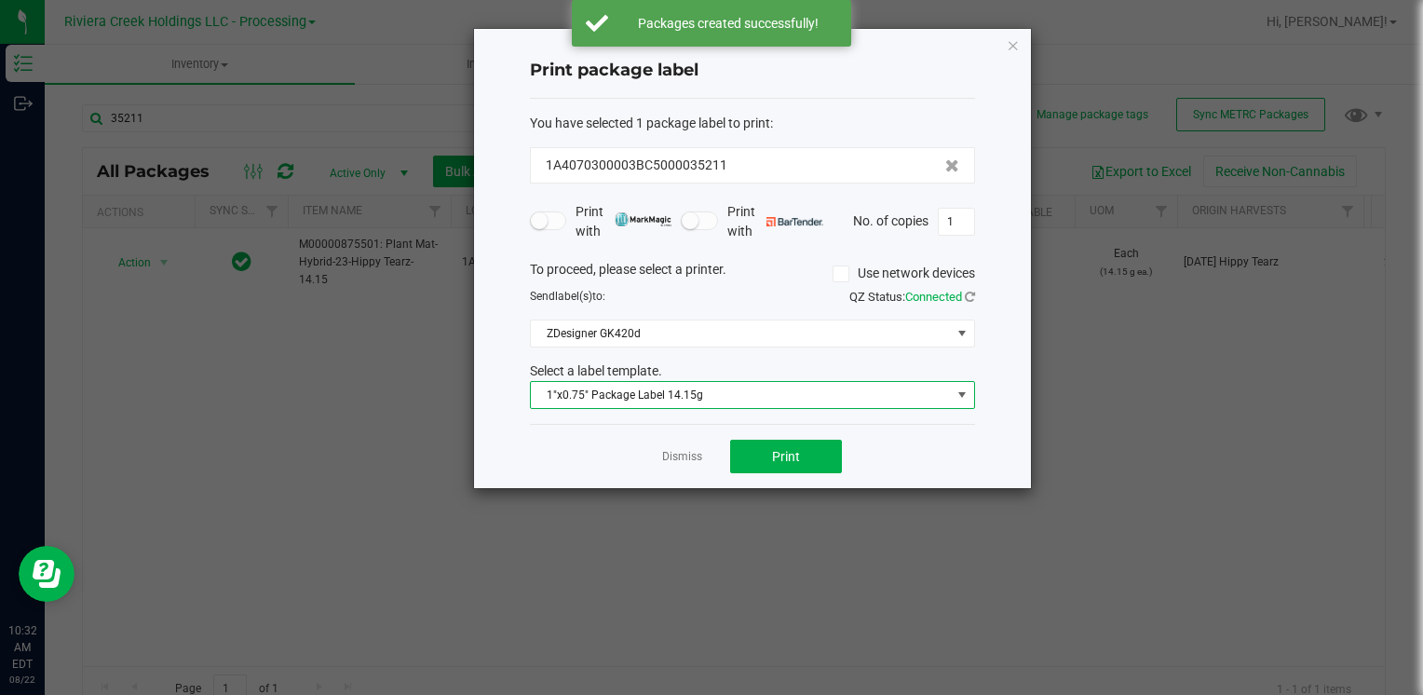
click at [778, 435] on div "Dismiss Print" at bounding box center [752, 456] width 445 height 64
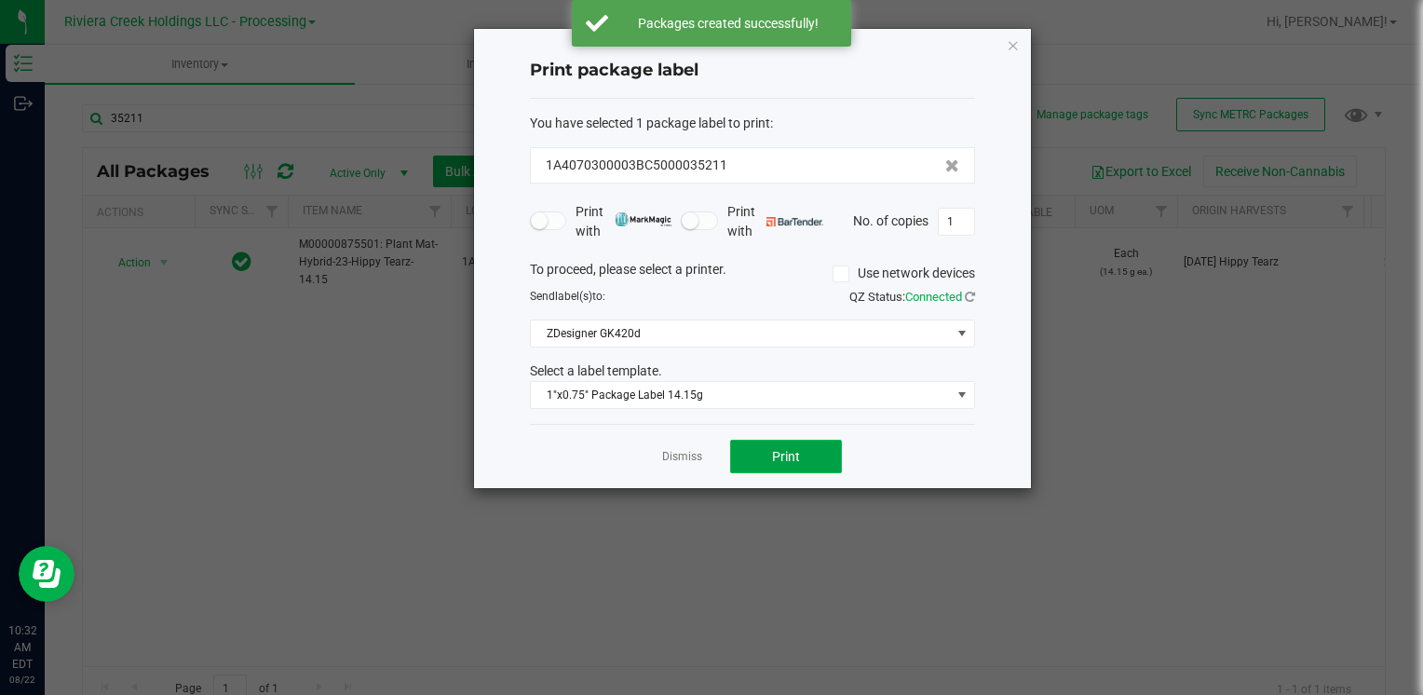
click at [779, 441] on button "Print" at bounding box center [786, 457] width 112 height 34
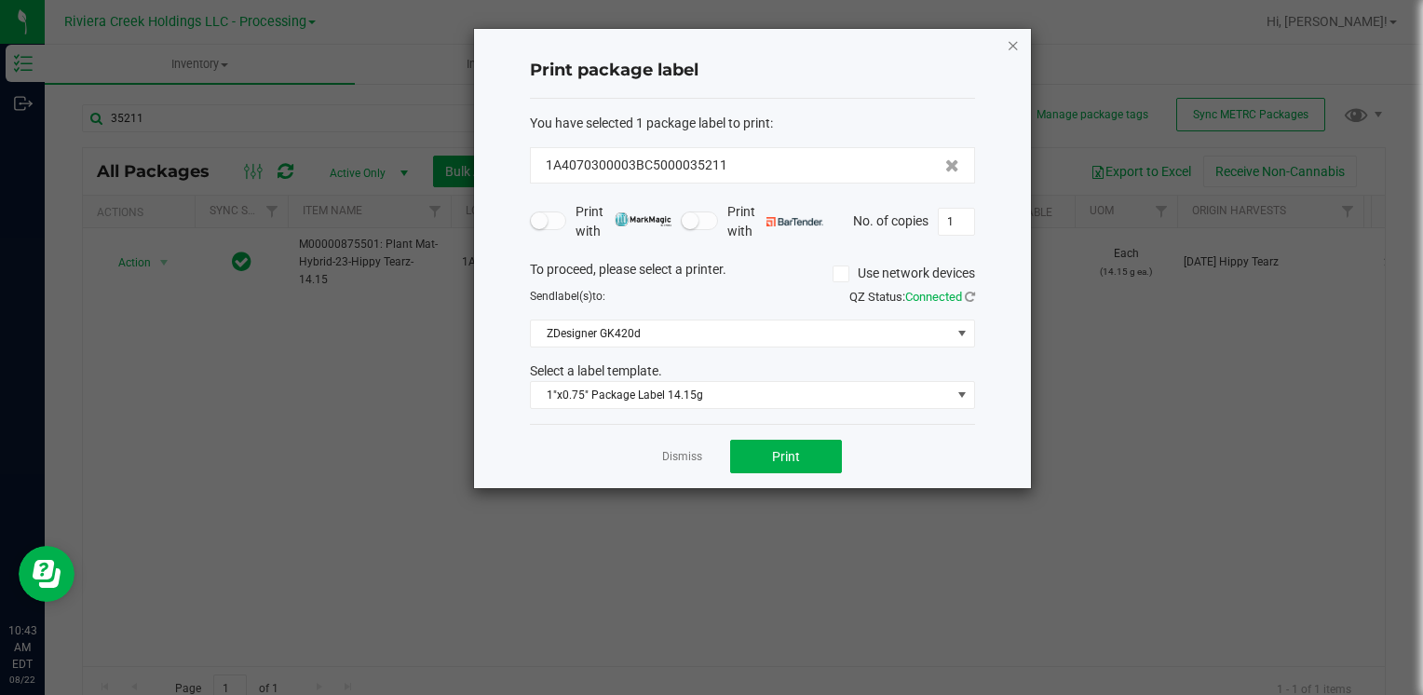
click at [1009, 42] on icon "button" at bounding box center [1013, 45] width 13 height 22
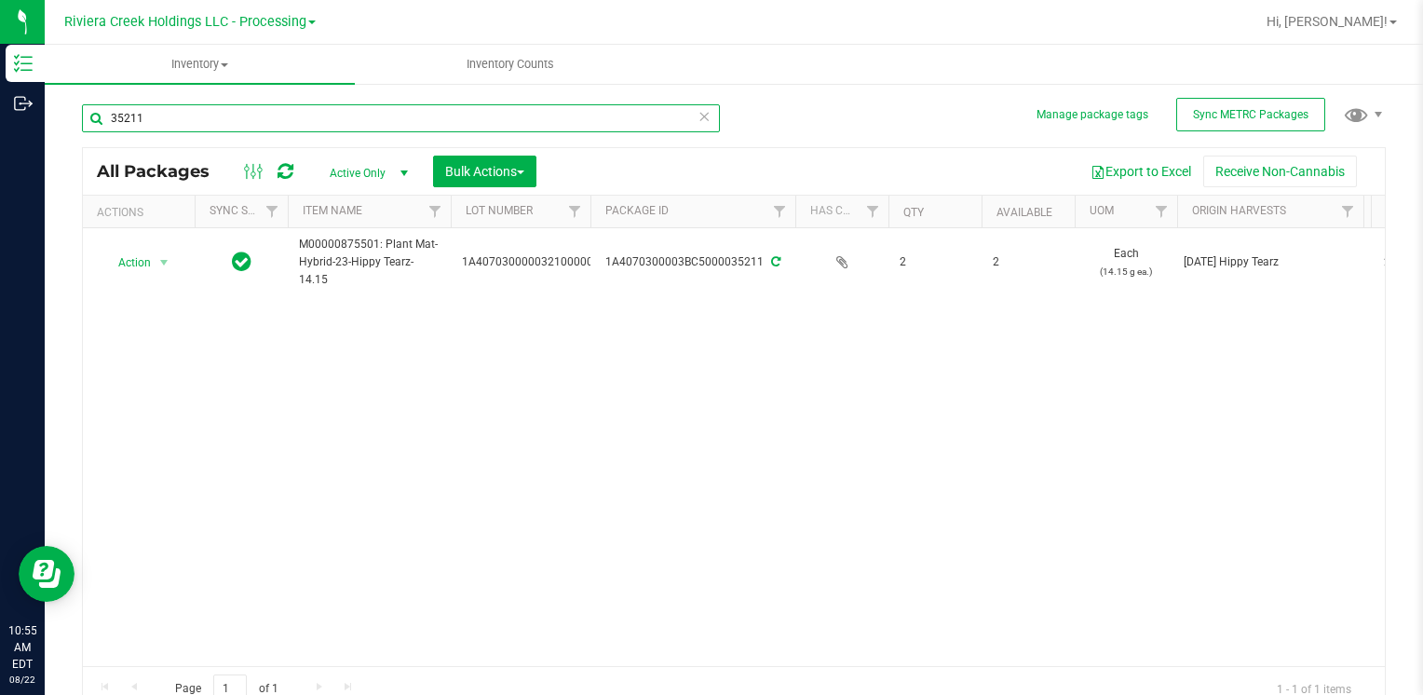
click at [171, 122] on input "35211" at bounding box center [401, 118] width 638 height 28
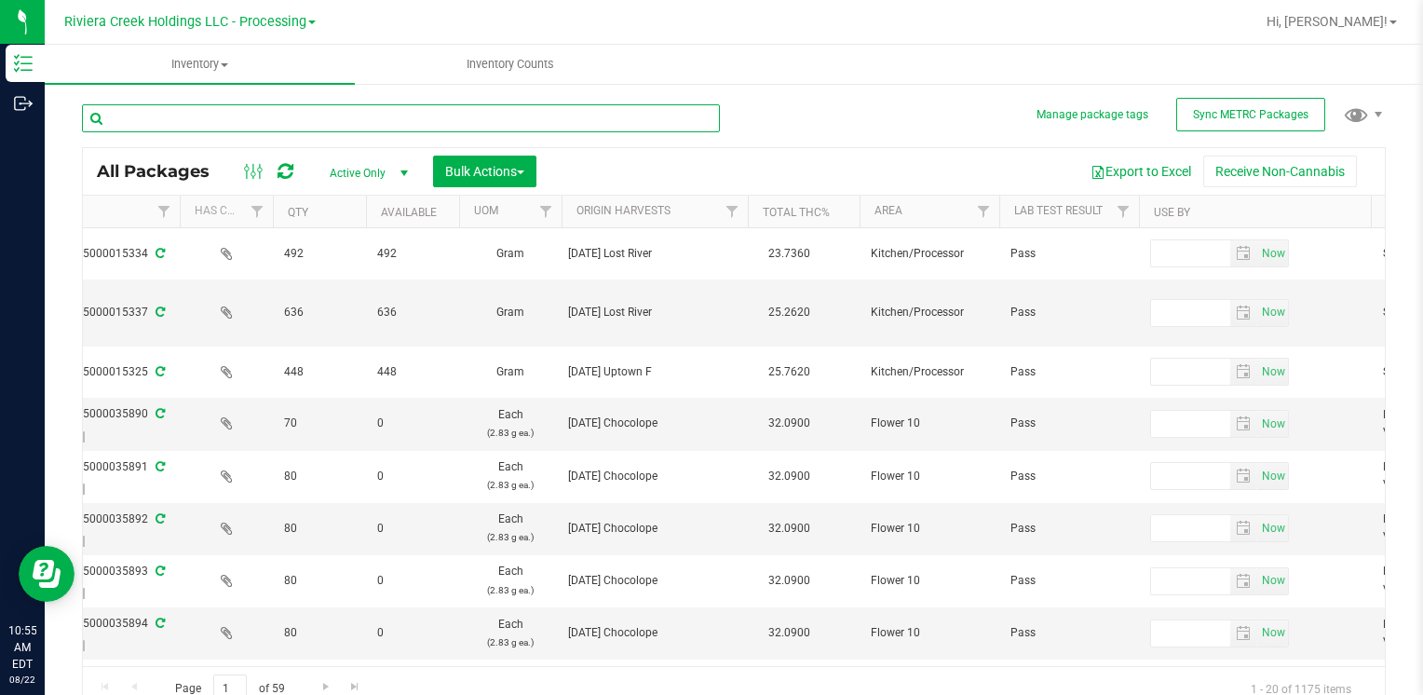
scroll to position [0, 1119]
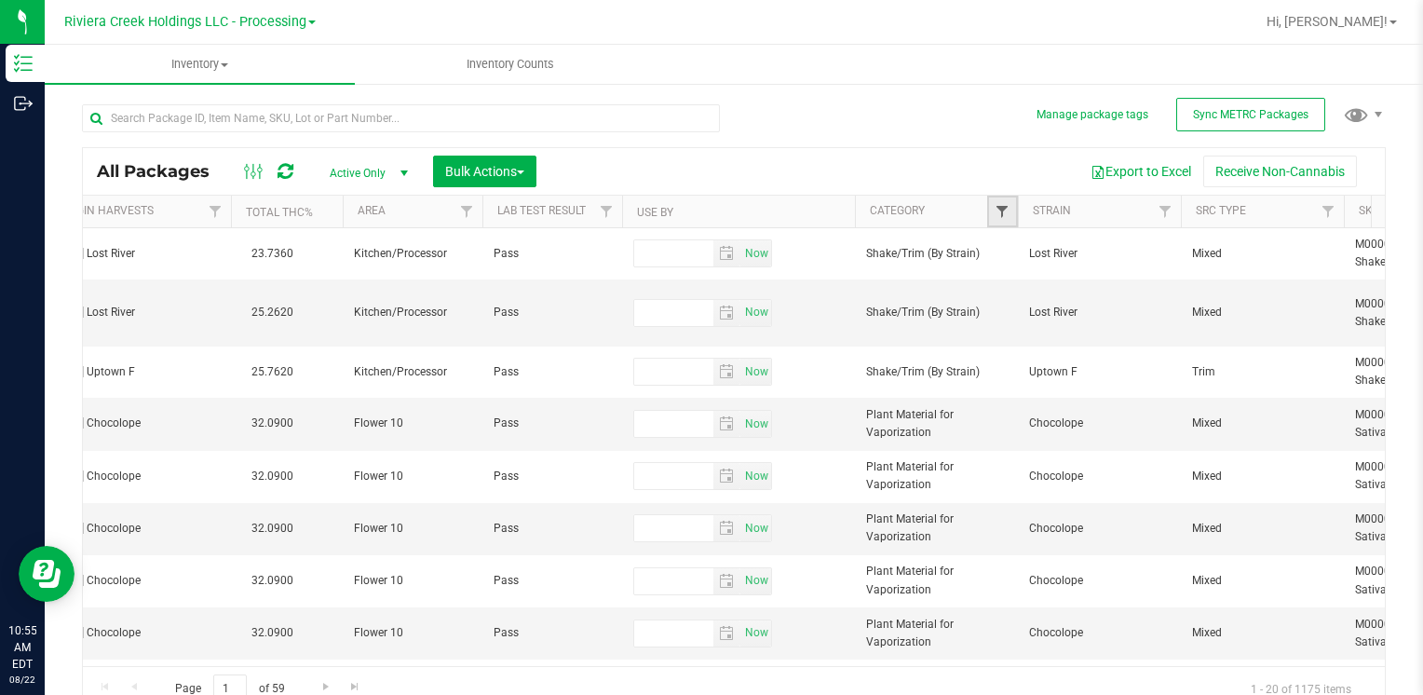
click at [1007, 210] on span "Filter" at bounding box center [1002, 211] width 15 height 15
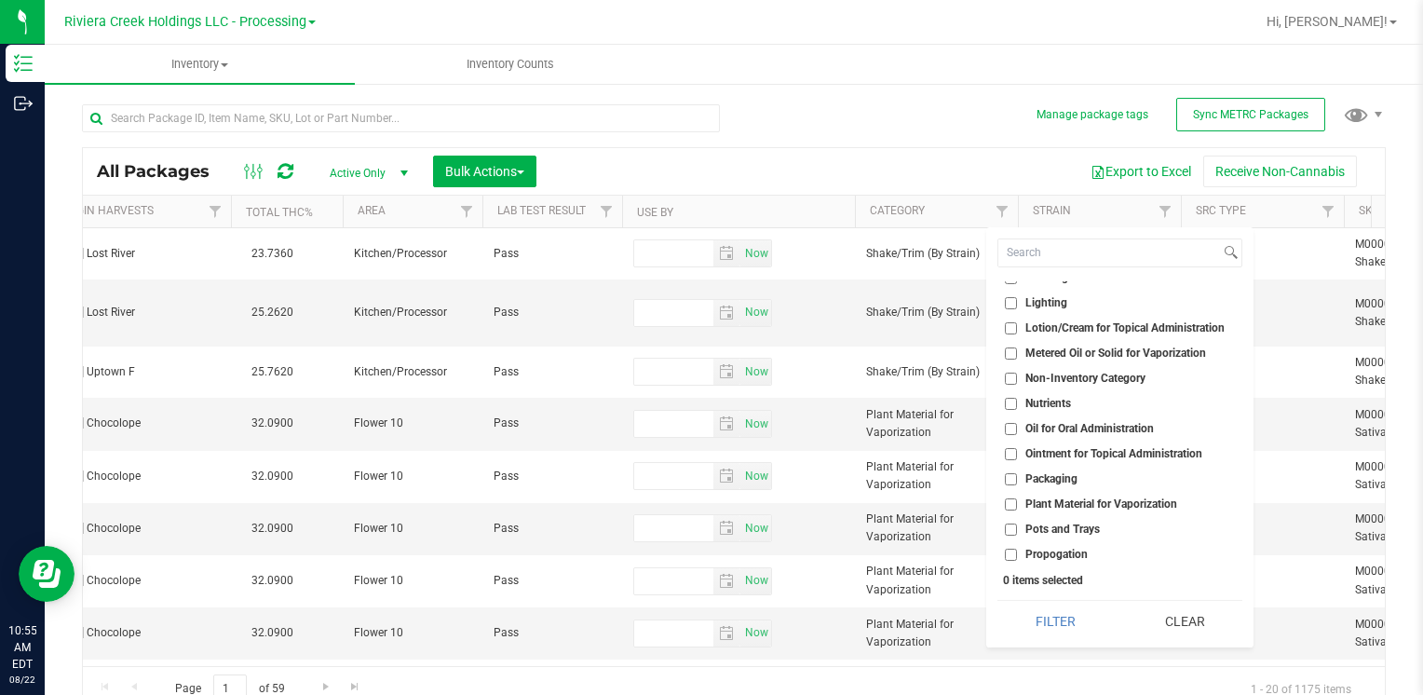
click at [1007, 503] on input "Plant Material for Vaporization" at bounding box center [1011, 504] width 12 height 12
checkbox input "true"
click at [1050, 618] on button "Filter" at bounding box center [1054, 621] width 115 height 41
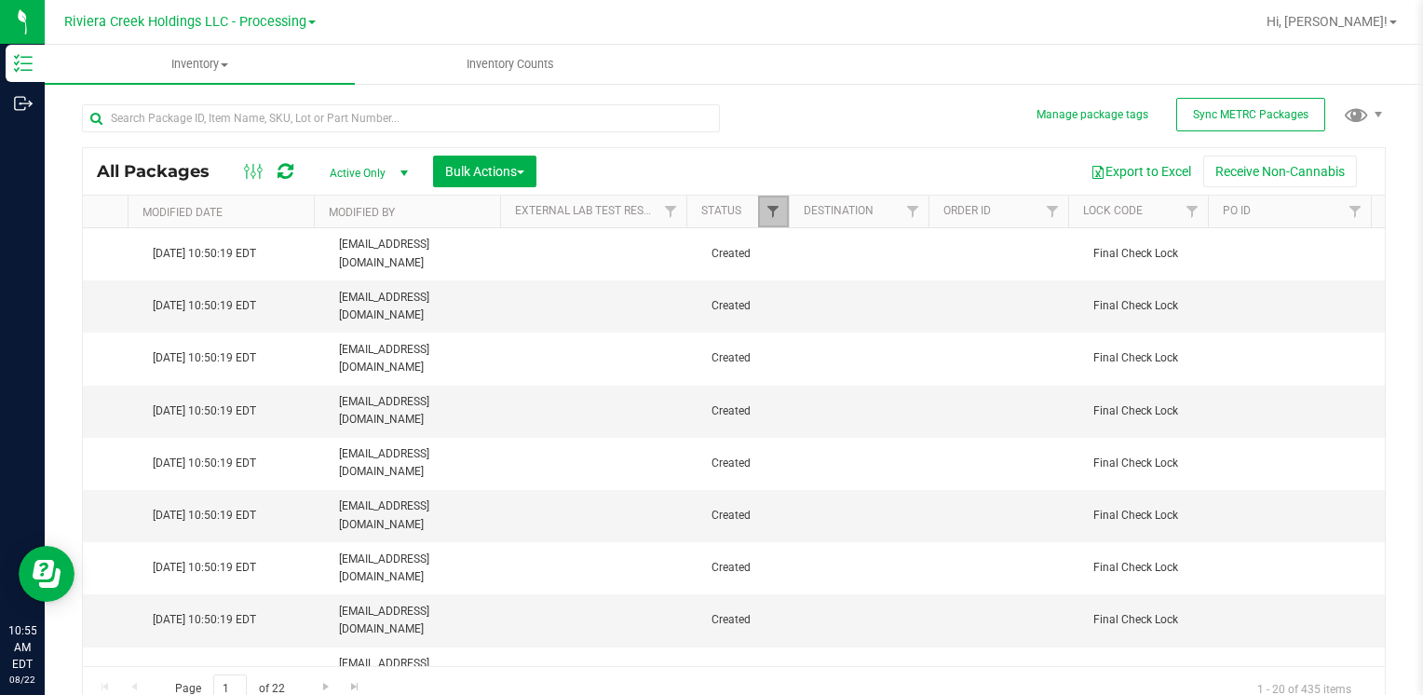
click at [766, 210] on span "Filter" at bounding box center [773, 211] width 15 height 15
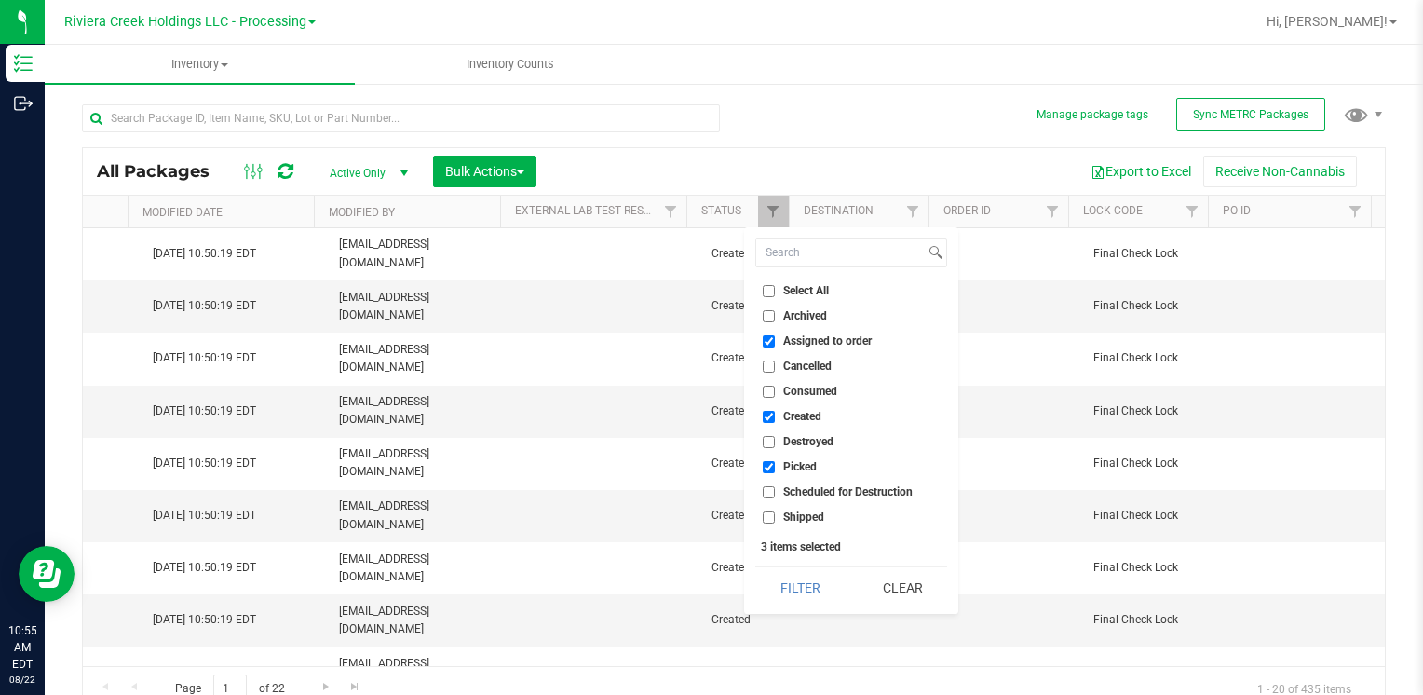
click at [772, 340] on input "Assigned to order" at bounding box center [769, 341] width 12 height 12
checkbox input "false"
click at [795, 602] on button "Filter" at bounding box center [799, 587] width 89 height 41
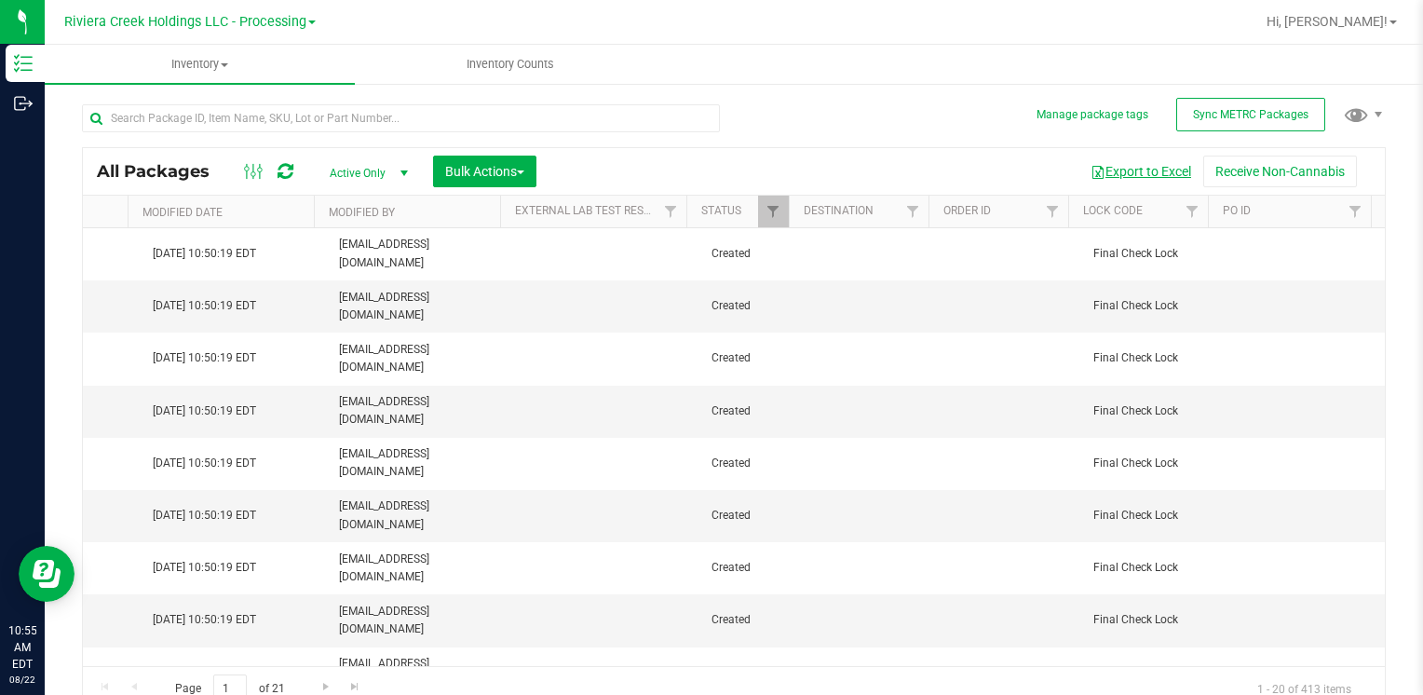
click at [1126, 158] on button "Export to Excel" at bounding box center [1140, 172] width 125 height 32
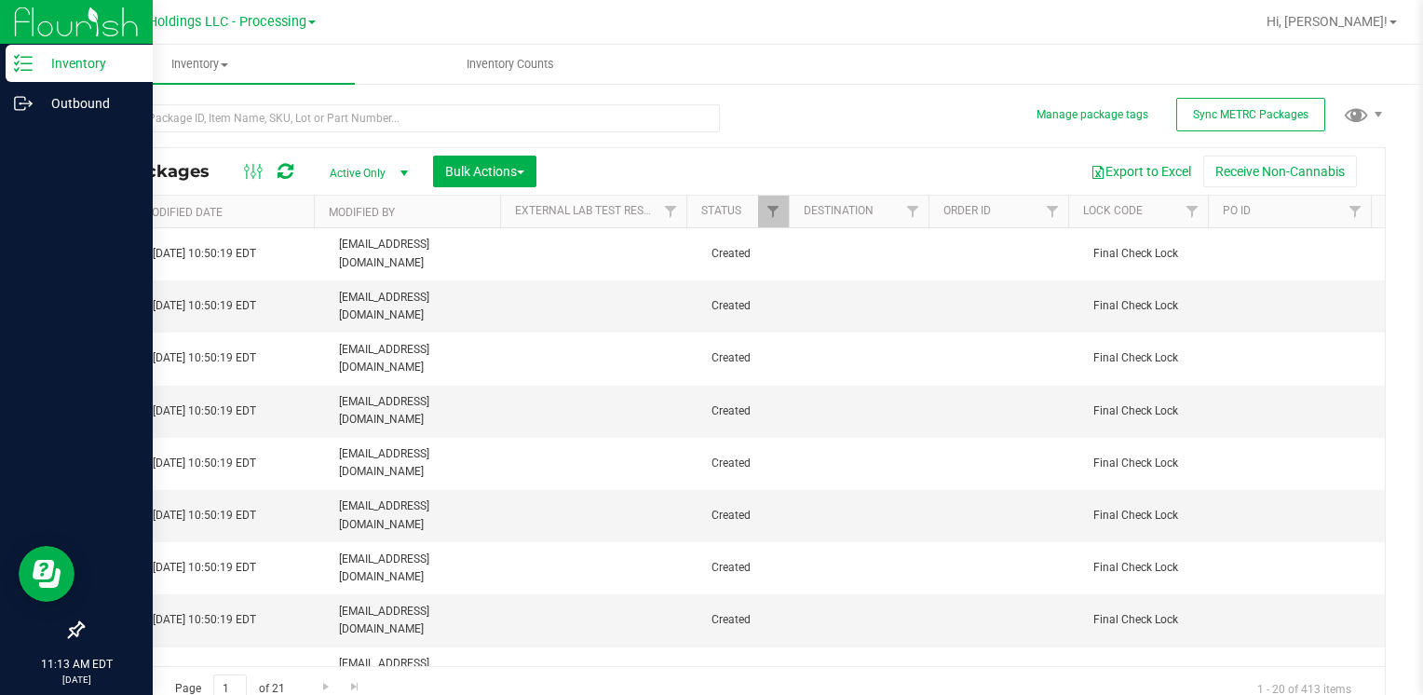
click at [102, 63] on p "Inventory" at bounding box center [89, 63] width 112 height 22
click at [88, 62] on p "Inventory" at bounding box center [89, 63] width 112 height 22
click at [60, 53] on p "Inventory" at bounding box center [89, 63] width 112 height 22
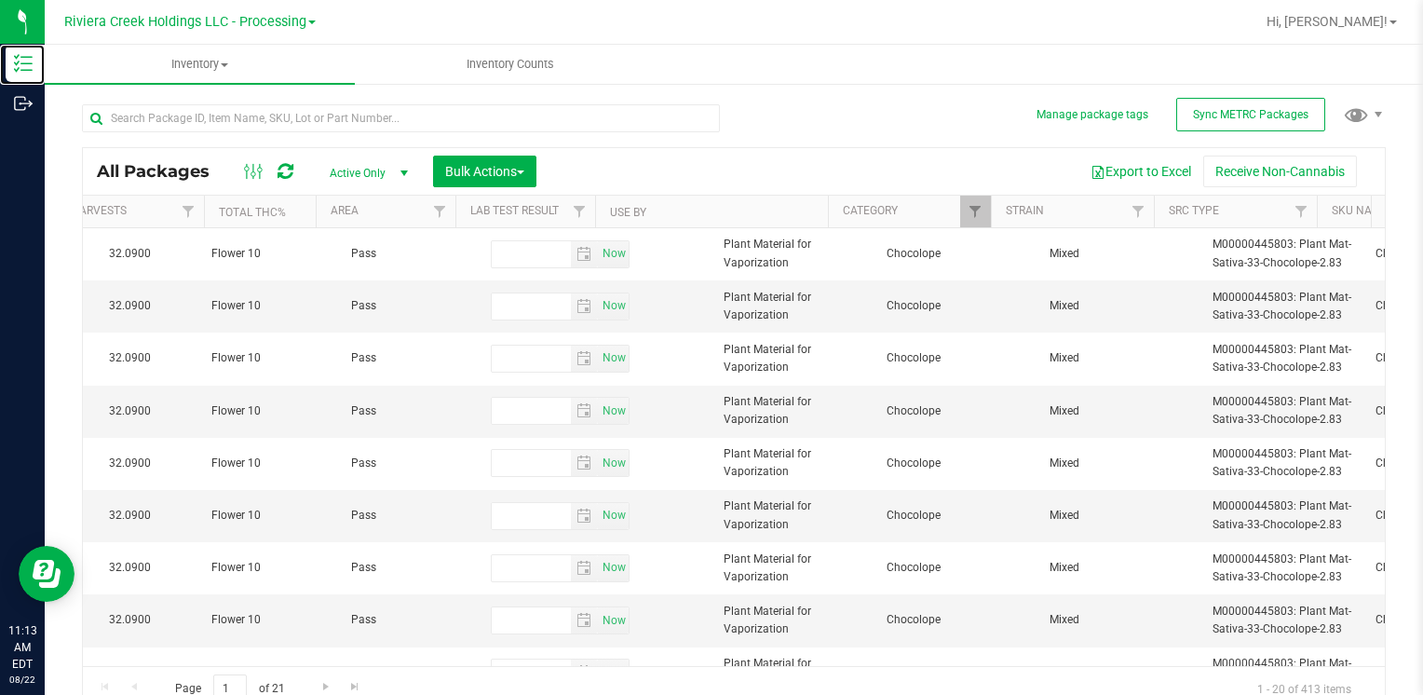
scroll to position [0, 1332]
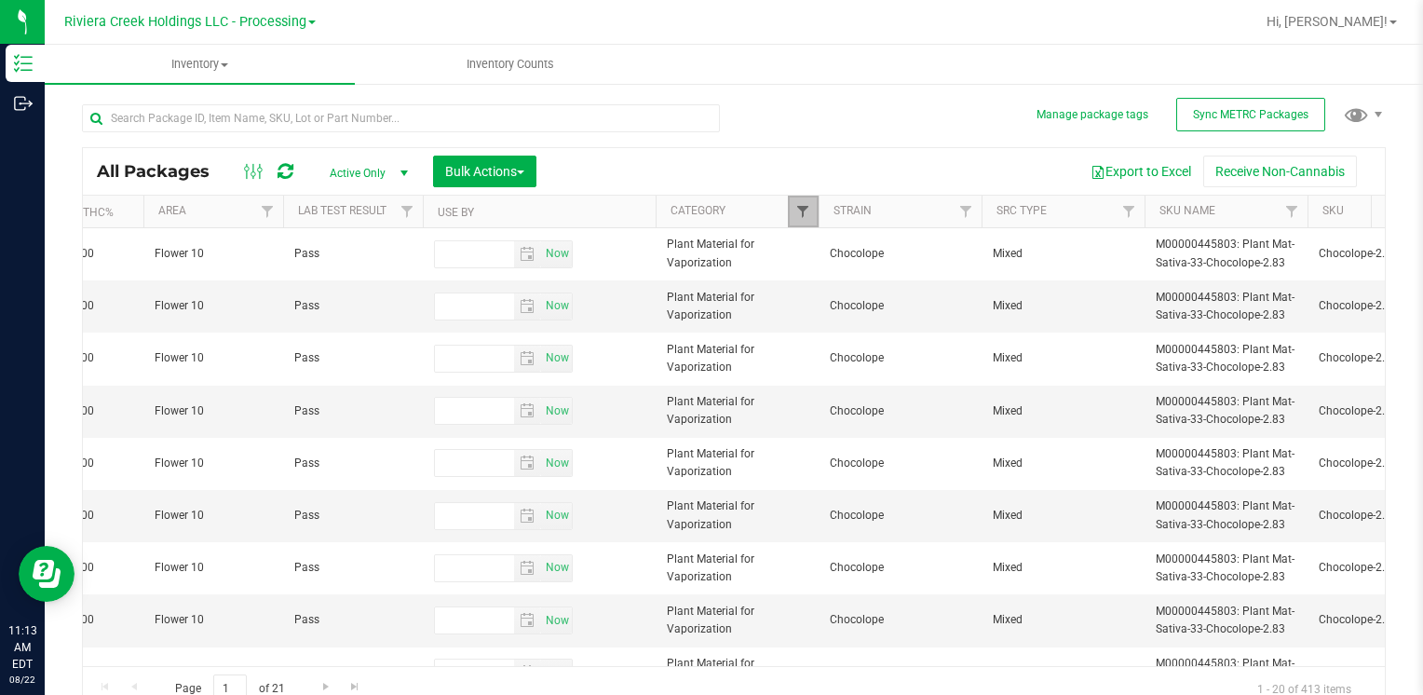
click at [802, 212] on span "Filter" at bounding box center [802, 211] width 15 height 15
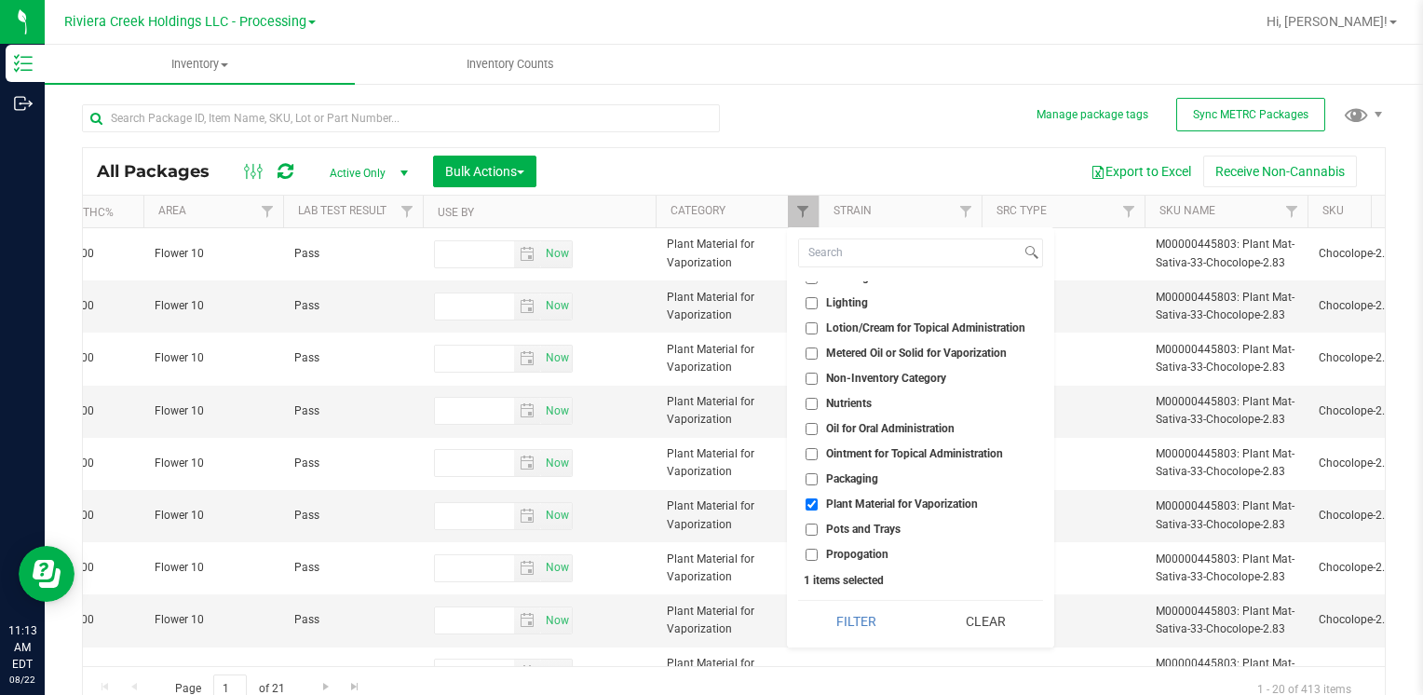
click at [816, 501] on input "Plant Material for Vaporization" at bounding box center [812, 504] width 12 height 12
checkbox input "false"
click at [986, 617] on button "Clear" at bounding box center [986, 621] width 116 height 41
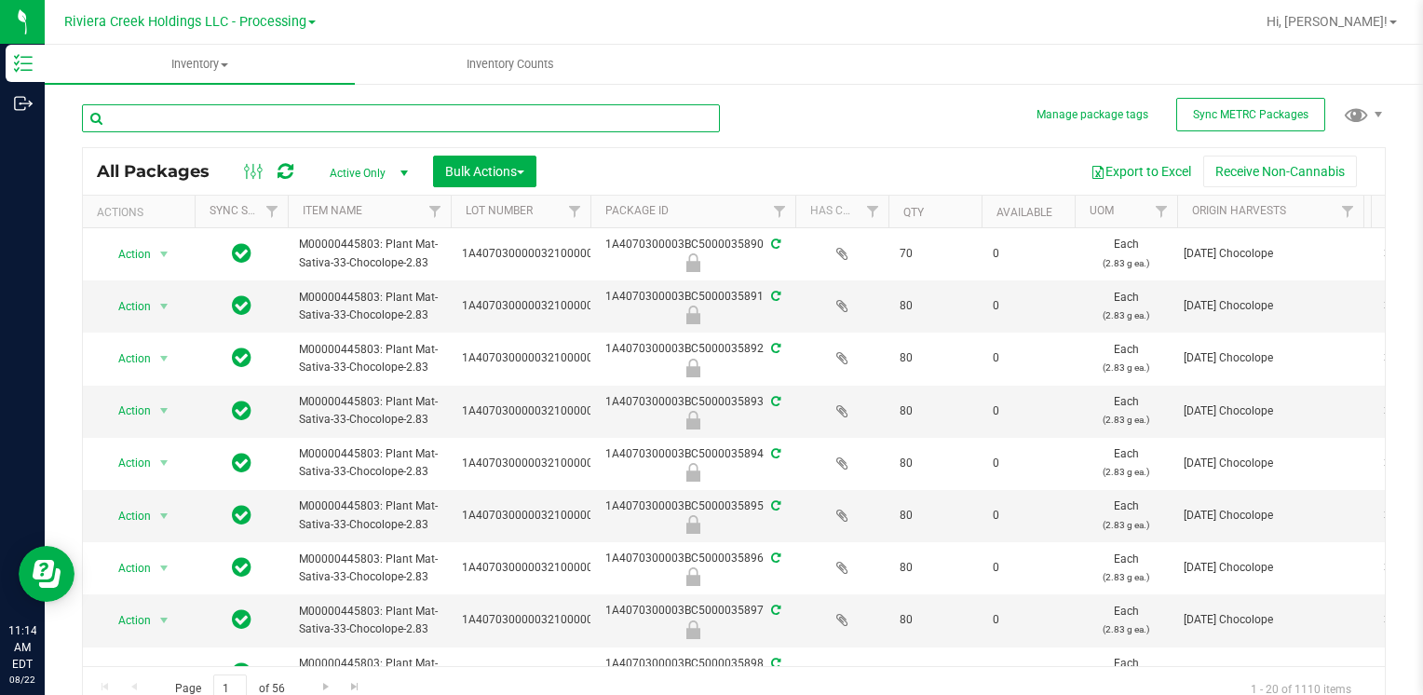
click at [268, 120] on input "text" at bounding box center [401, 118] width 638 height 28
type input "6"
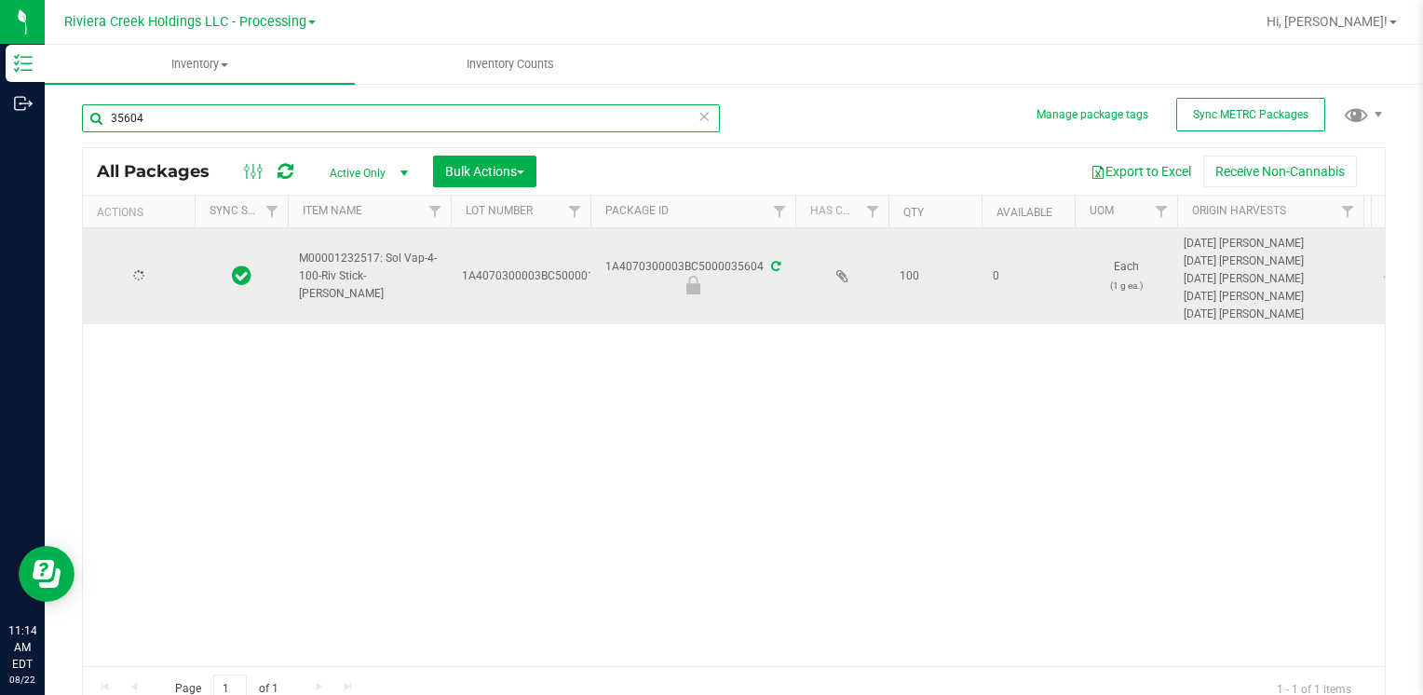
type input "35604"
click at [144, 274] on span "Action" at bounding box center [127, 277] width 50 height 26
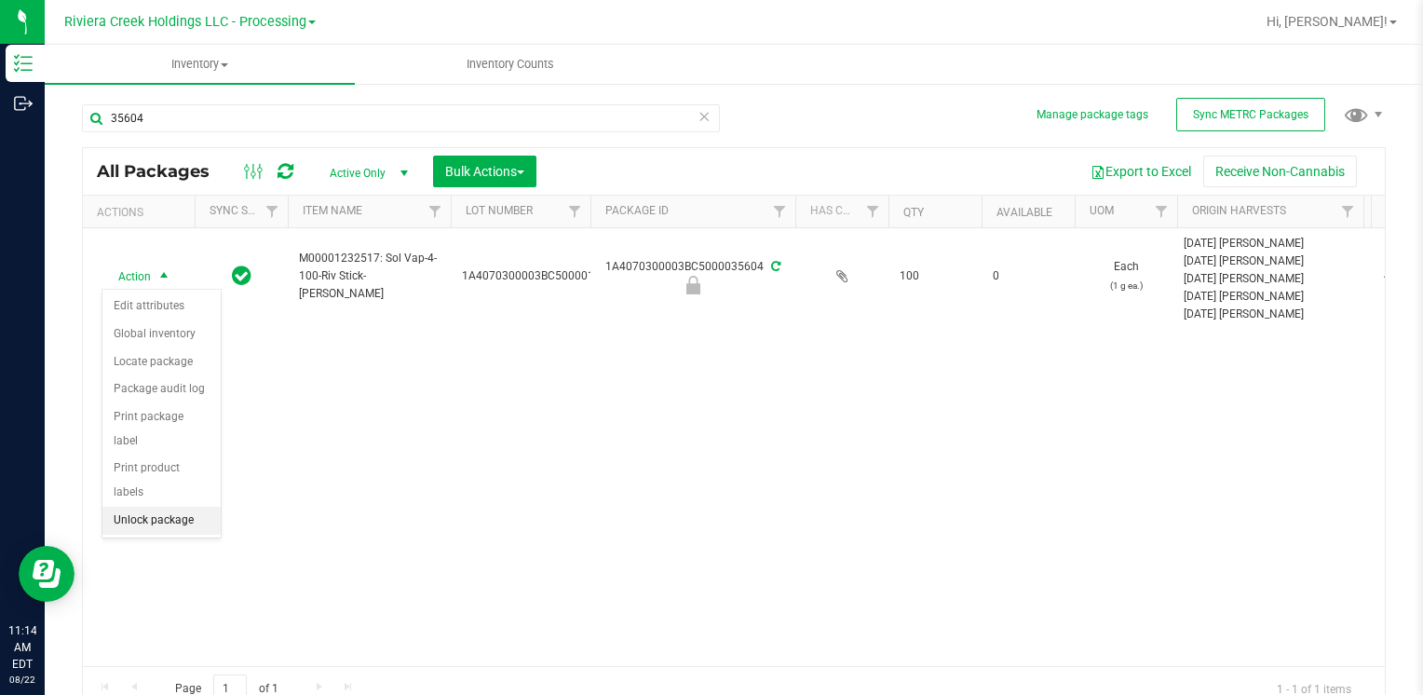
click at [200, 507] on li "Unlock package" at bounding box center [161, 521] width 118 height 28
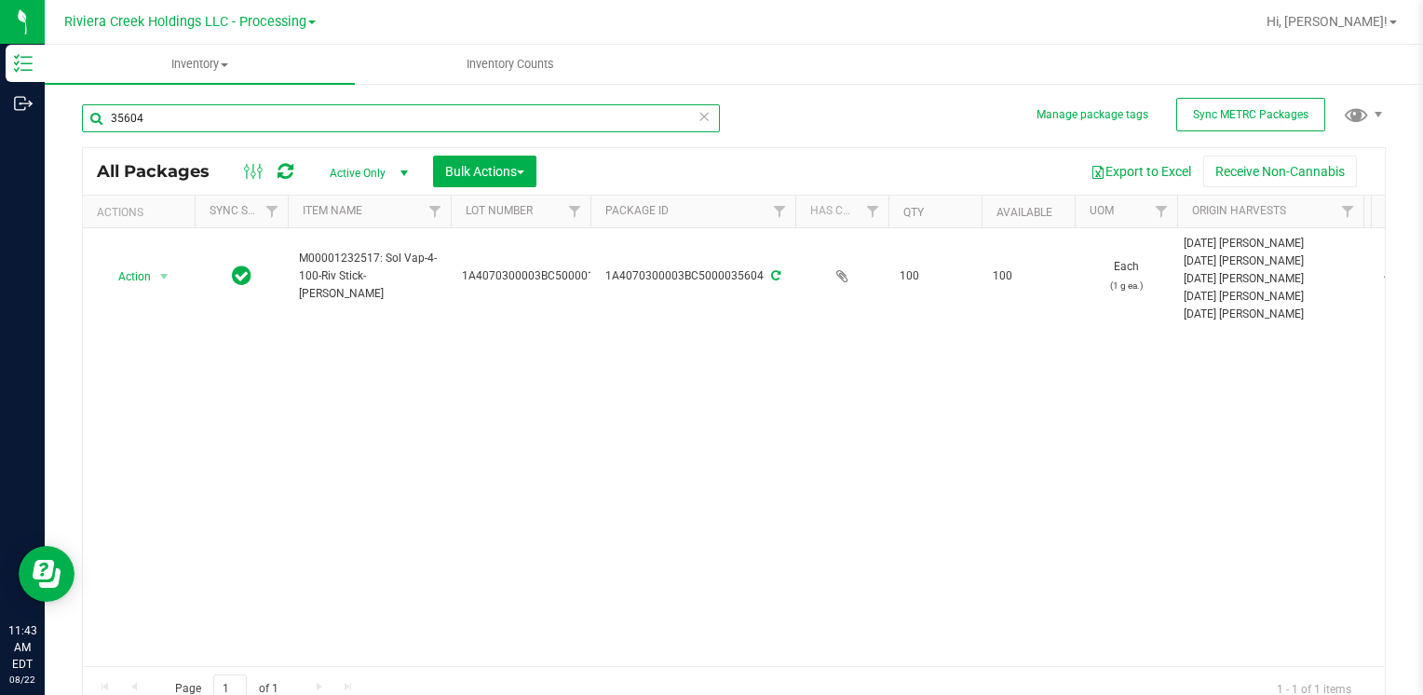
click at [290, 124] on input "35604" at bounding box center [401, 118] width 638 height 28
click at [287, 124] on input "35604" at bounding box center [401, 118] width 638 height 28
click at [287, 123] on input "35604" at bounding box center [401, 118] width 638 height 28
type input "1"
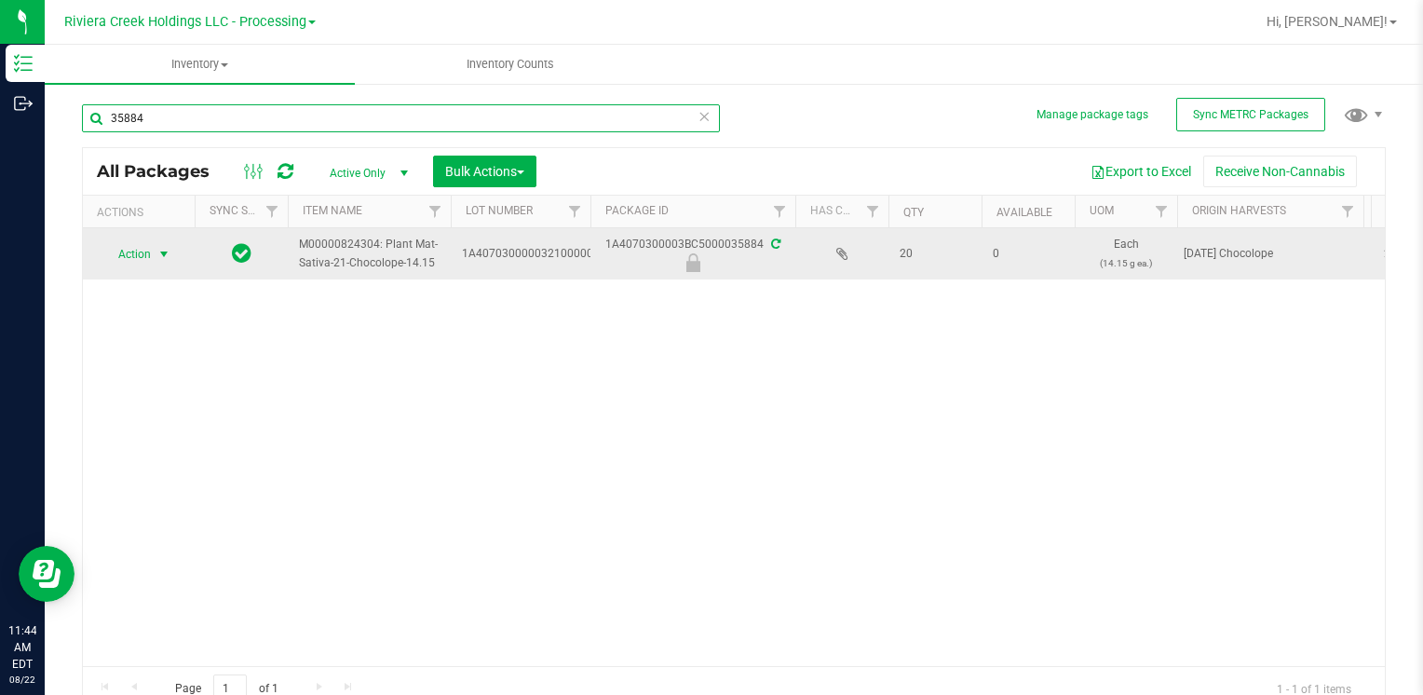
type input "35884"
click at [142, 264] on span "Action" at bounding box center [127, 254] width 50 height 26
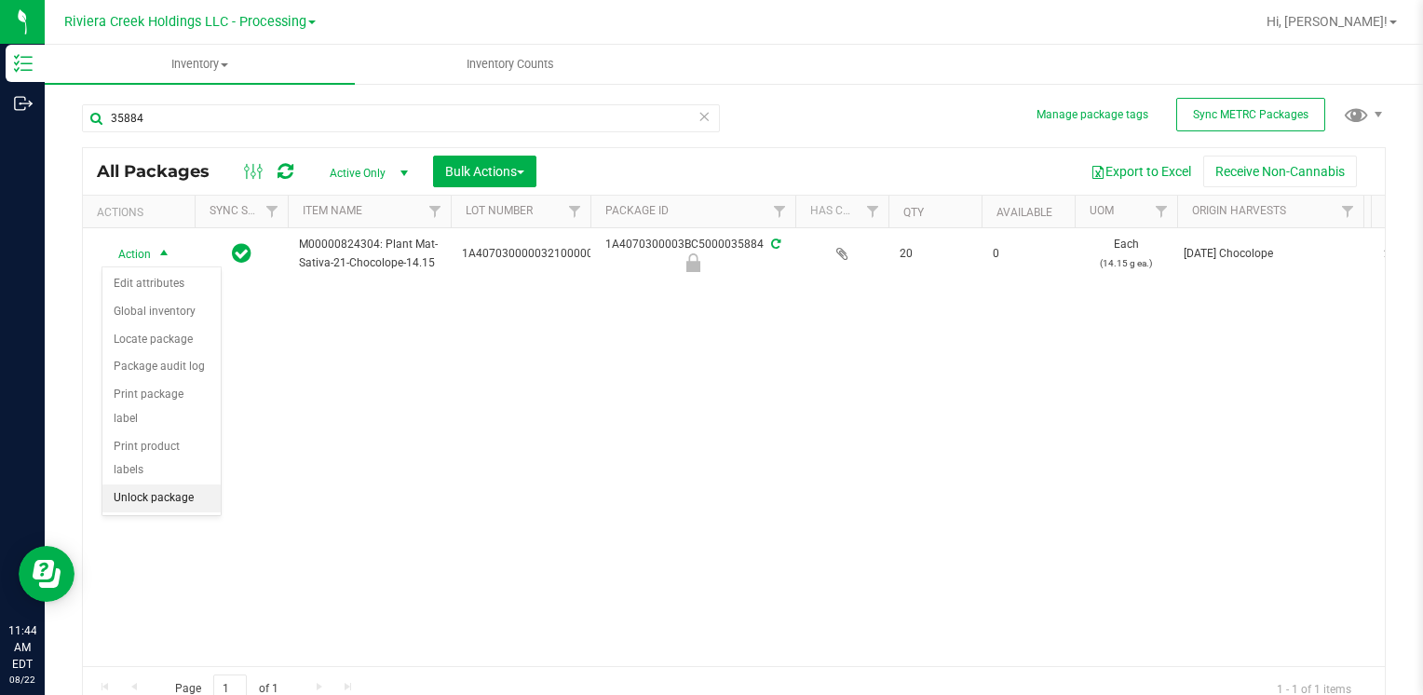
click at [197, 484] on li "Unlock package" at bounding box center [161, 498] width 118 height 28
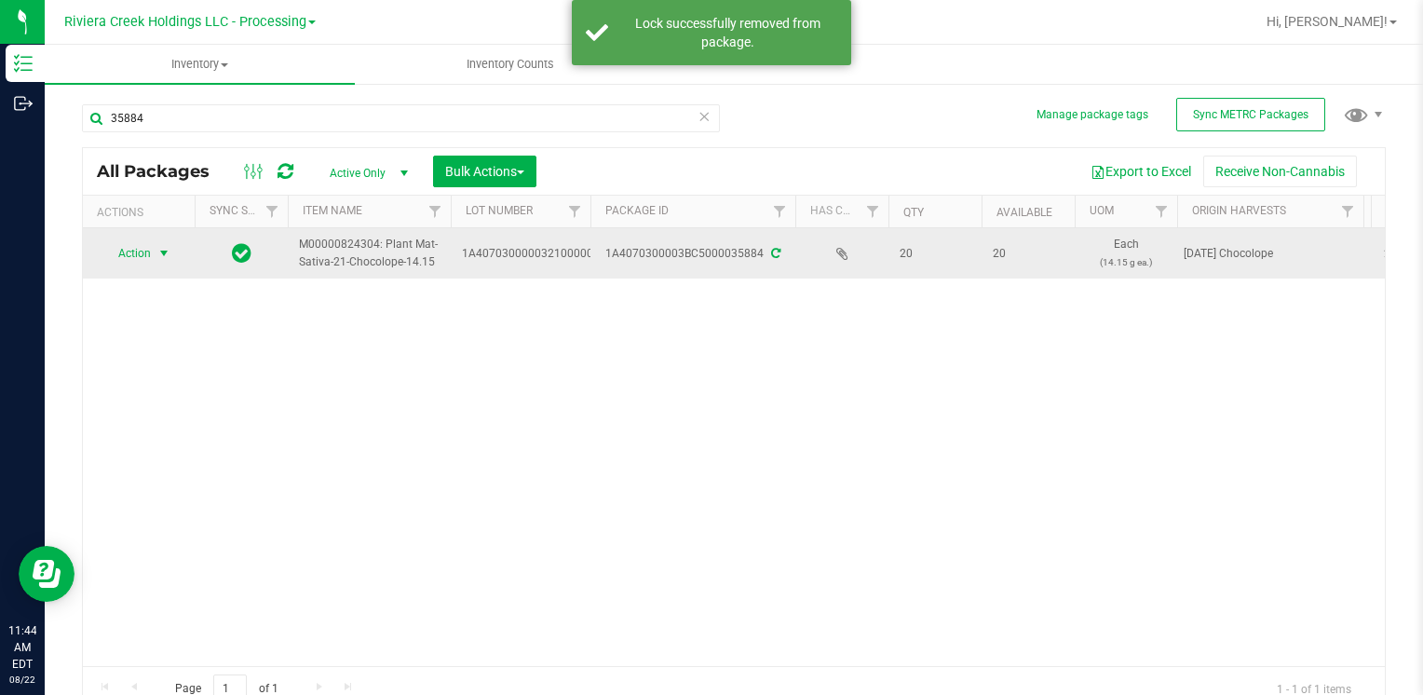
click at [143, 243] on span "Action" at bounding box center [127, 253] width 50 height 26
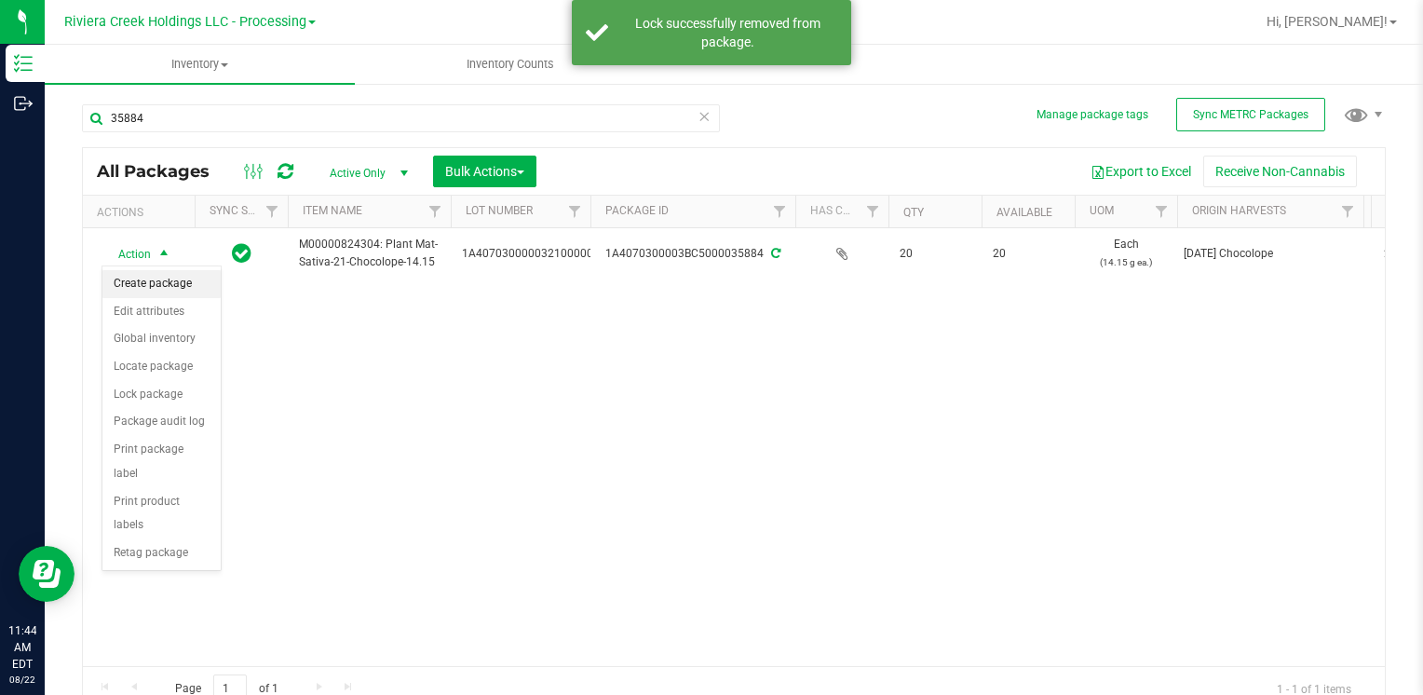
click at [175, 289] on li "Create package" at bounding box center [161, 284] width 118 height 28
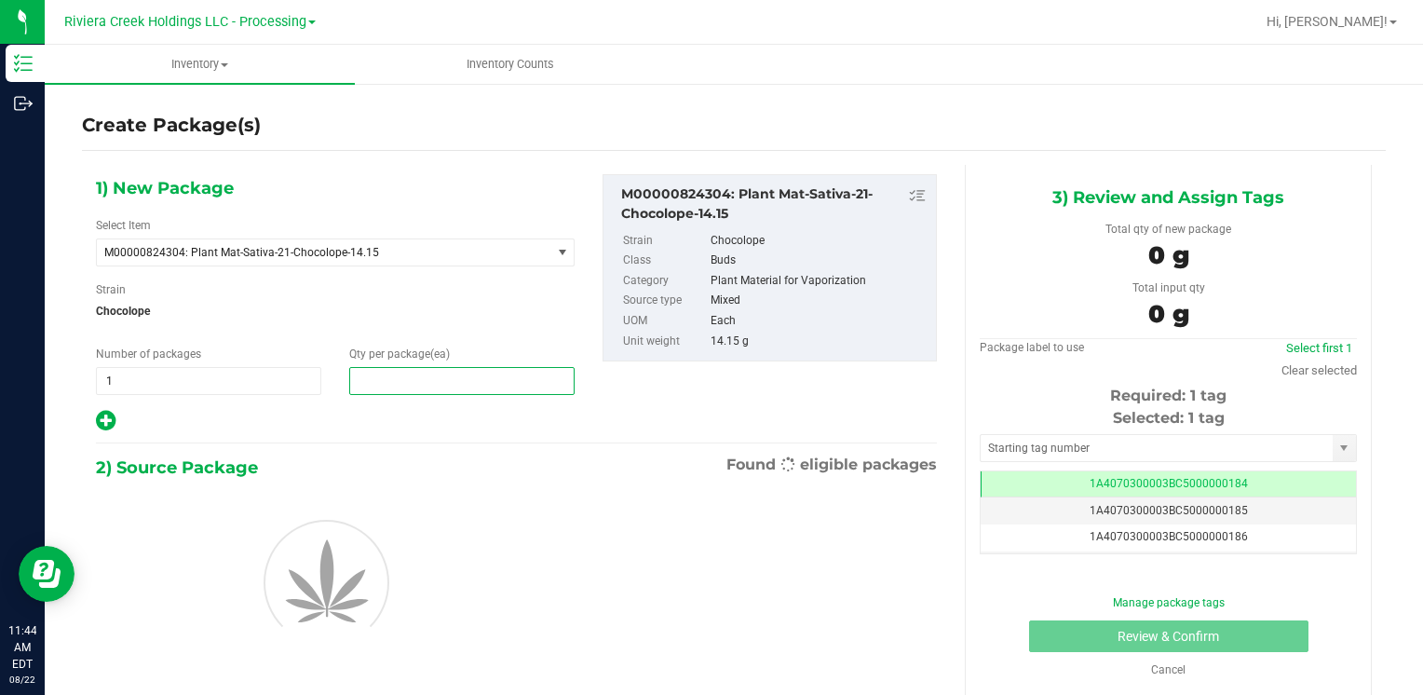
click at [414, 374] on span at bounding box center [461, 381] width 225 height 28
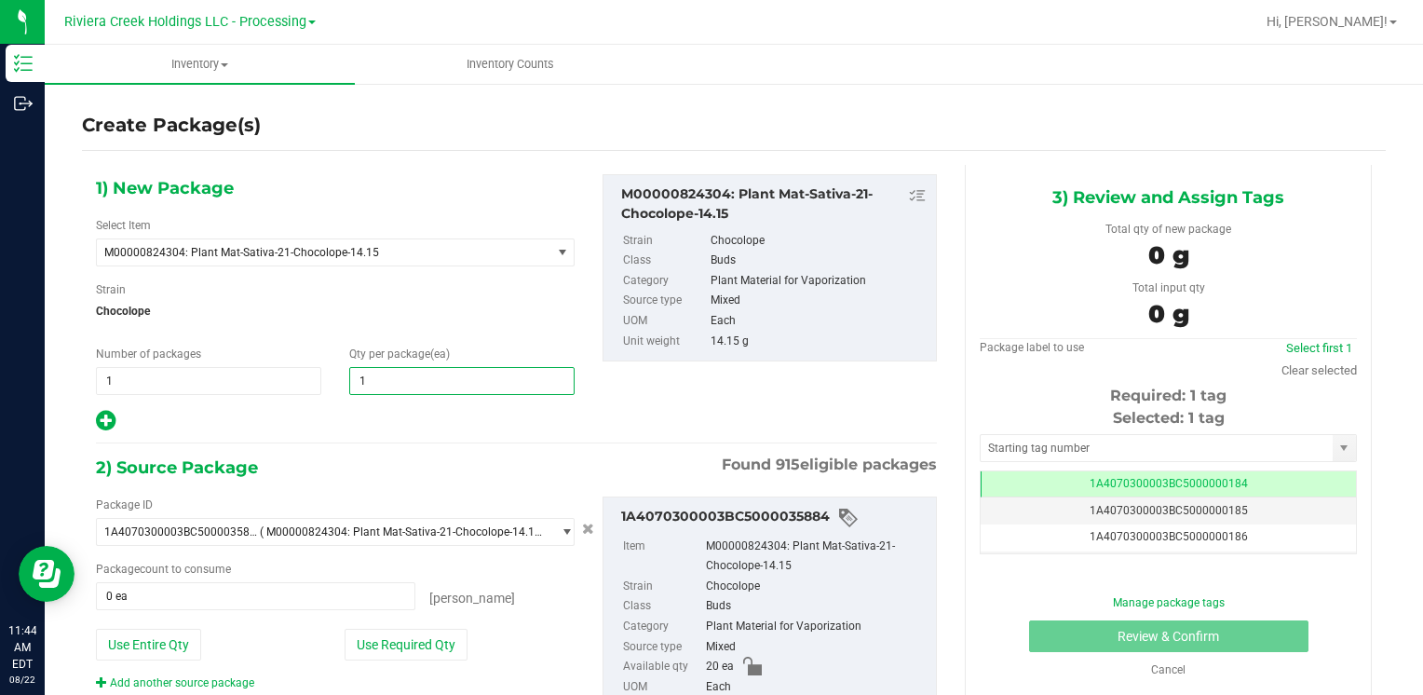
type input "16"
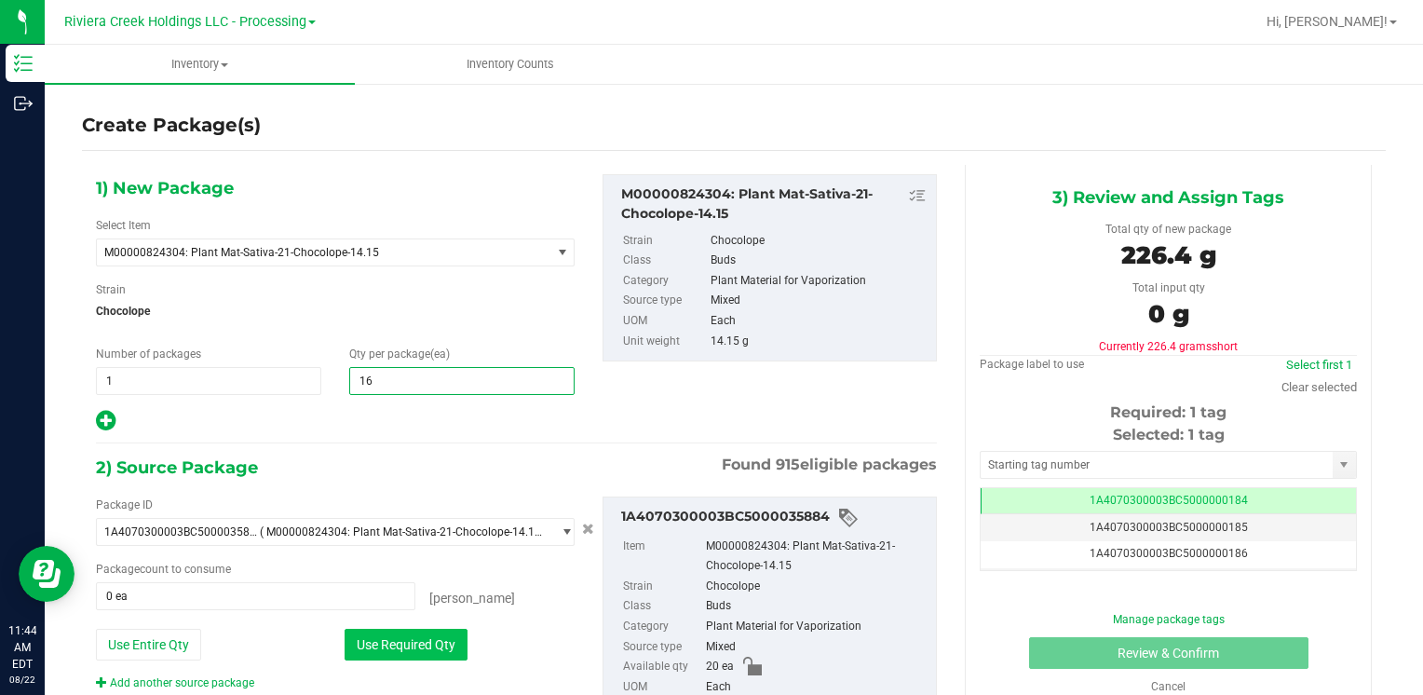
type input "16"
click at [376, 632] on button "Use Required Qty" at bounding box center [406, 645] width 123 height 32
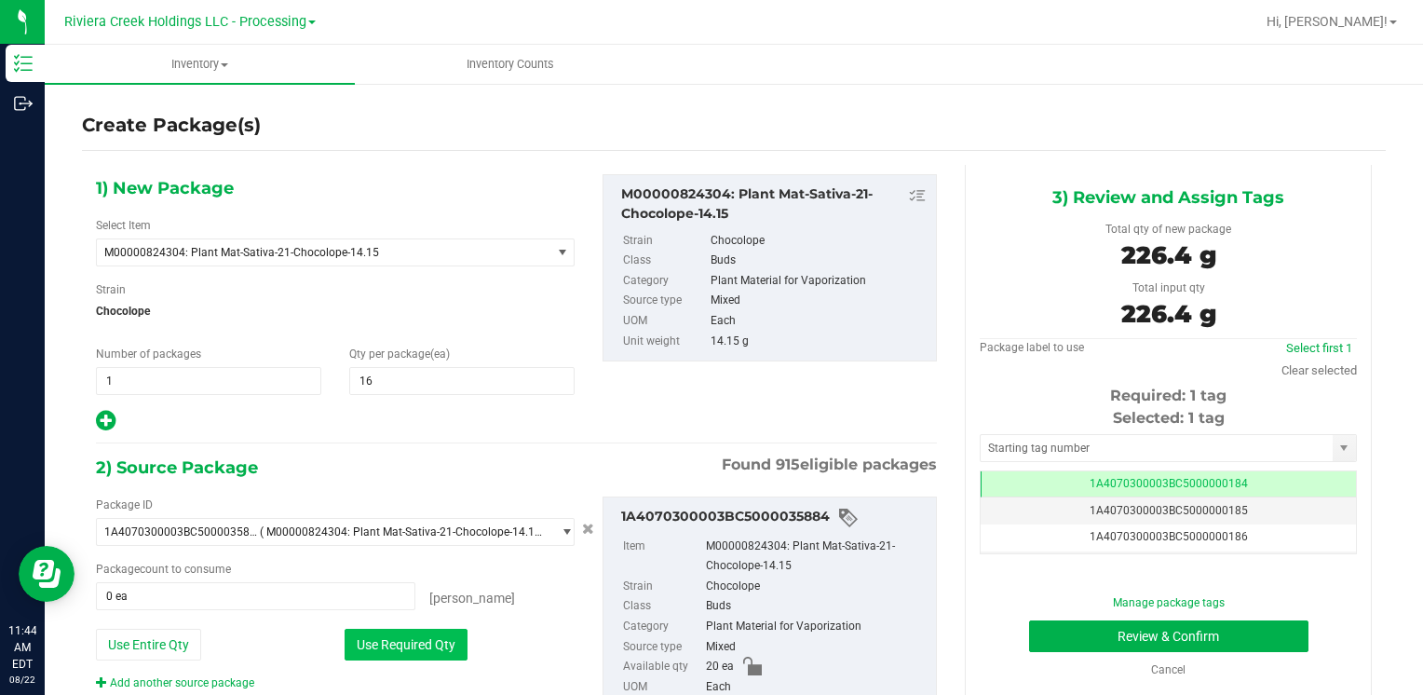
type input "16 ea"
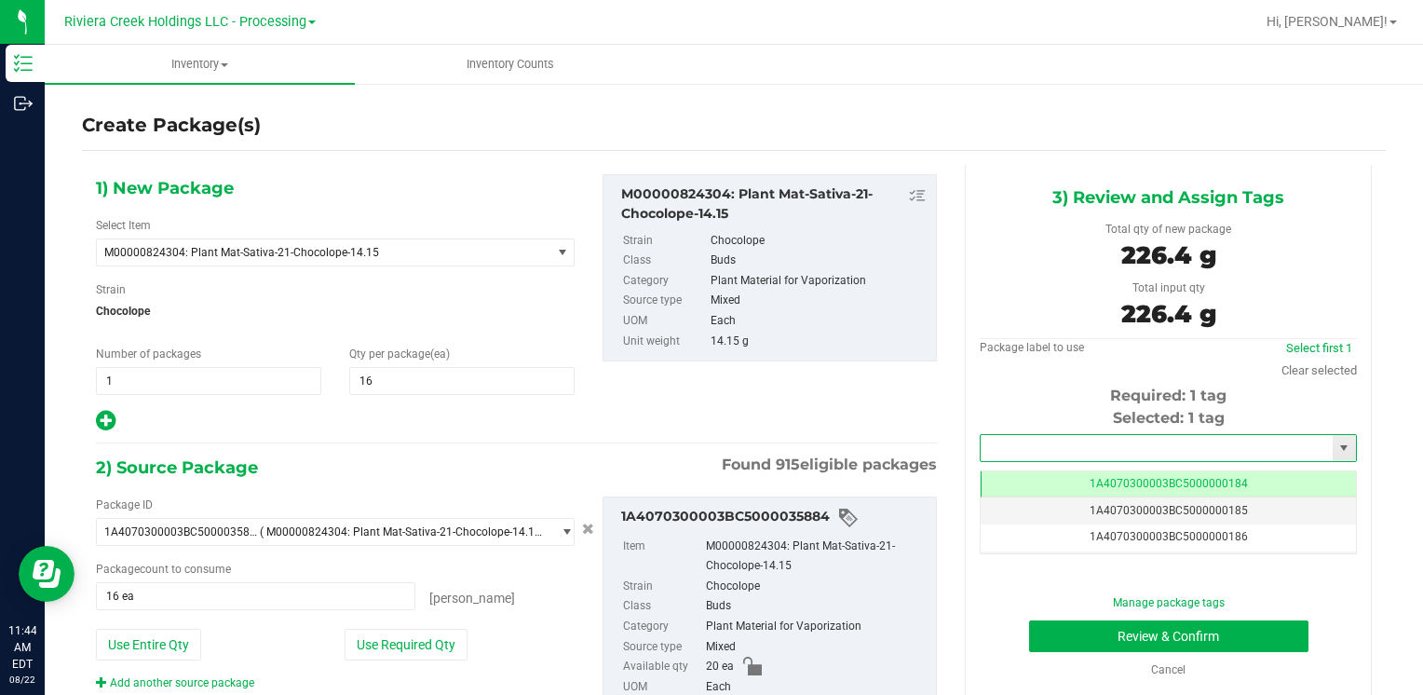
click at [1013, 435] on input "text" at bounding box center [1157, 448] width 352 height 26
click at [1031, 471] on li "1A4070300003BC5000015573" at bounding box center [1156, 480] width 371 height 28
type input "1A4070300003BC5000015573"
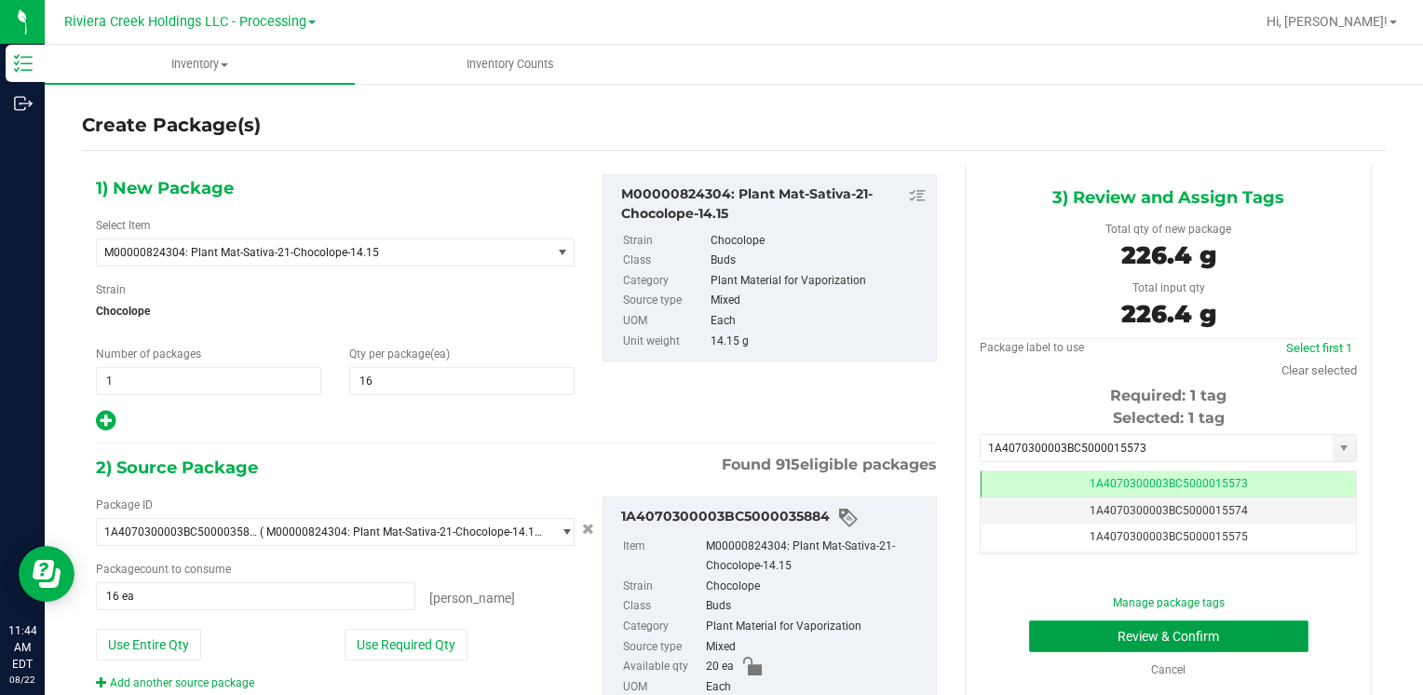
click at [1102, 620] on button "Review & Confirm" at bounding box center [1168, 636] width 279 height 32
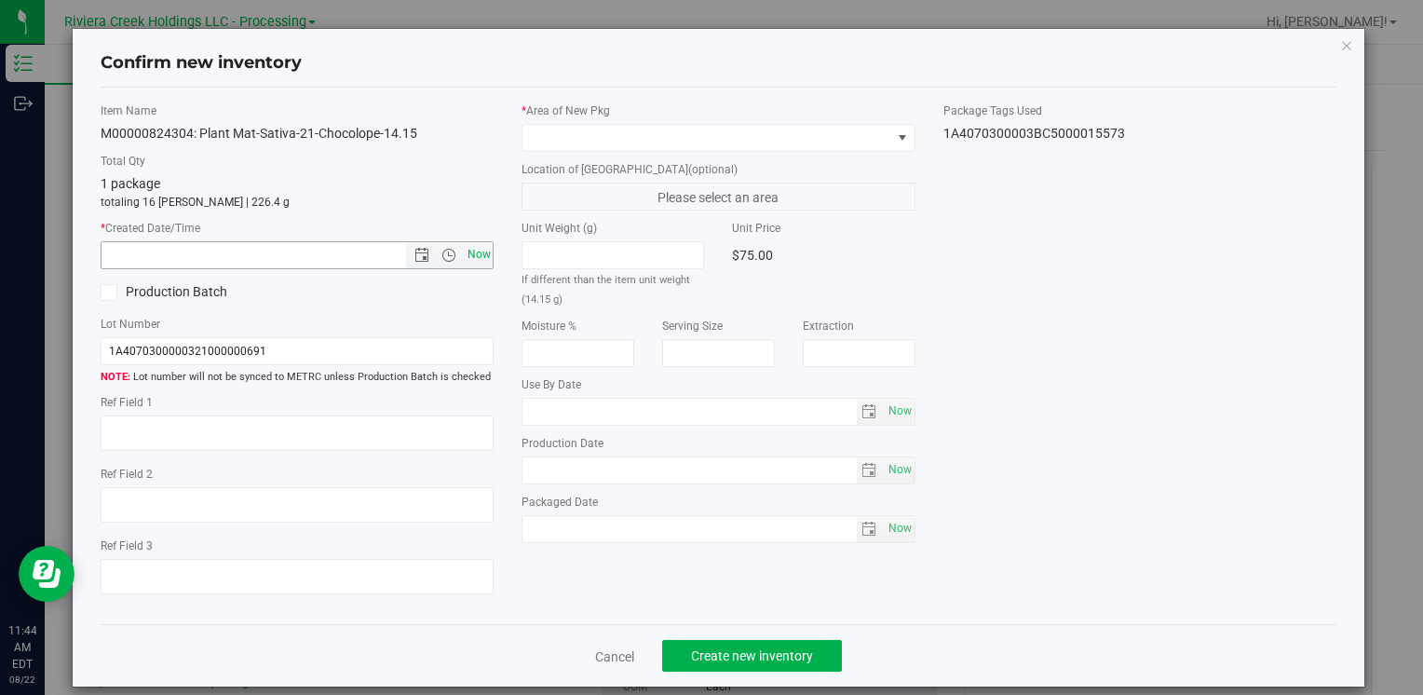
click at [481, 253] on span "Now" at bounding box center [479, 254] width 32 height 27
type input "[DATE] 11:44 AM"
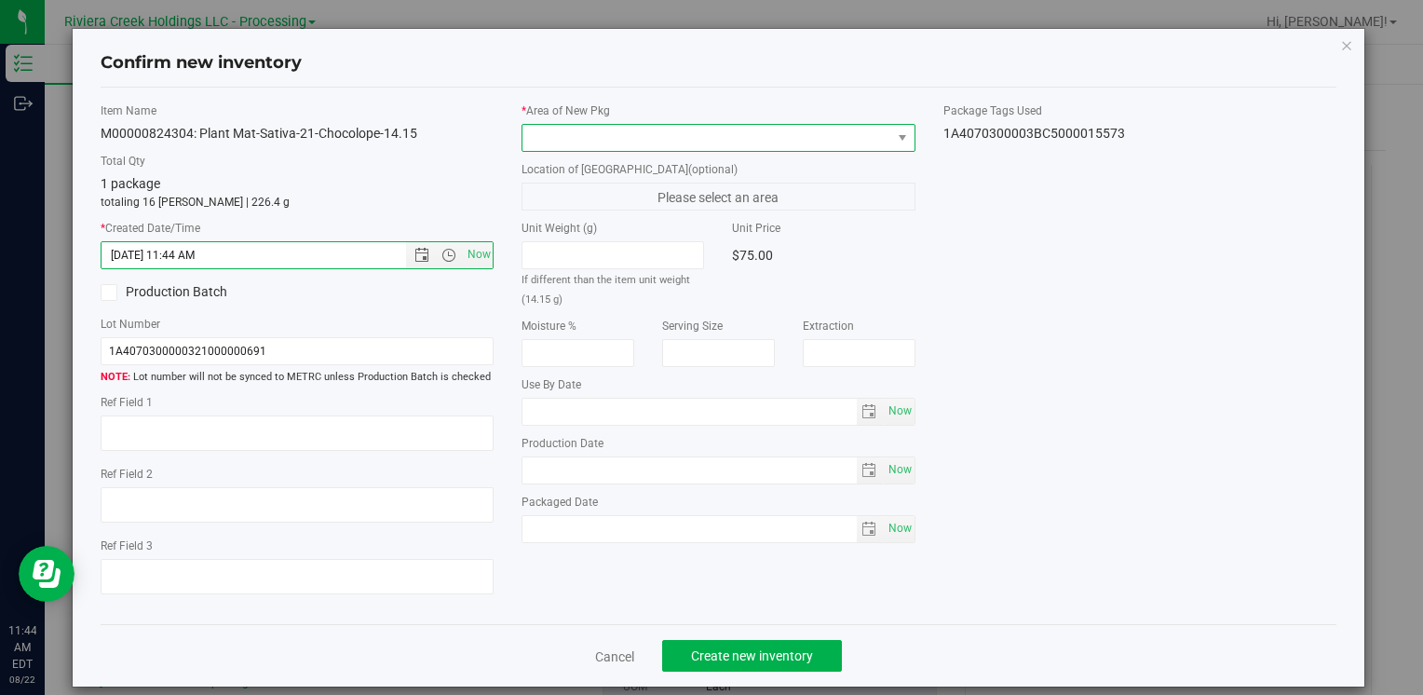
click at [587, 135] on span at bounding box center [706, 138] width 368 height 26
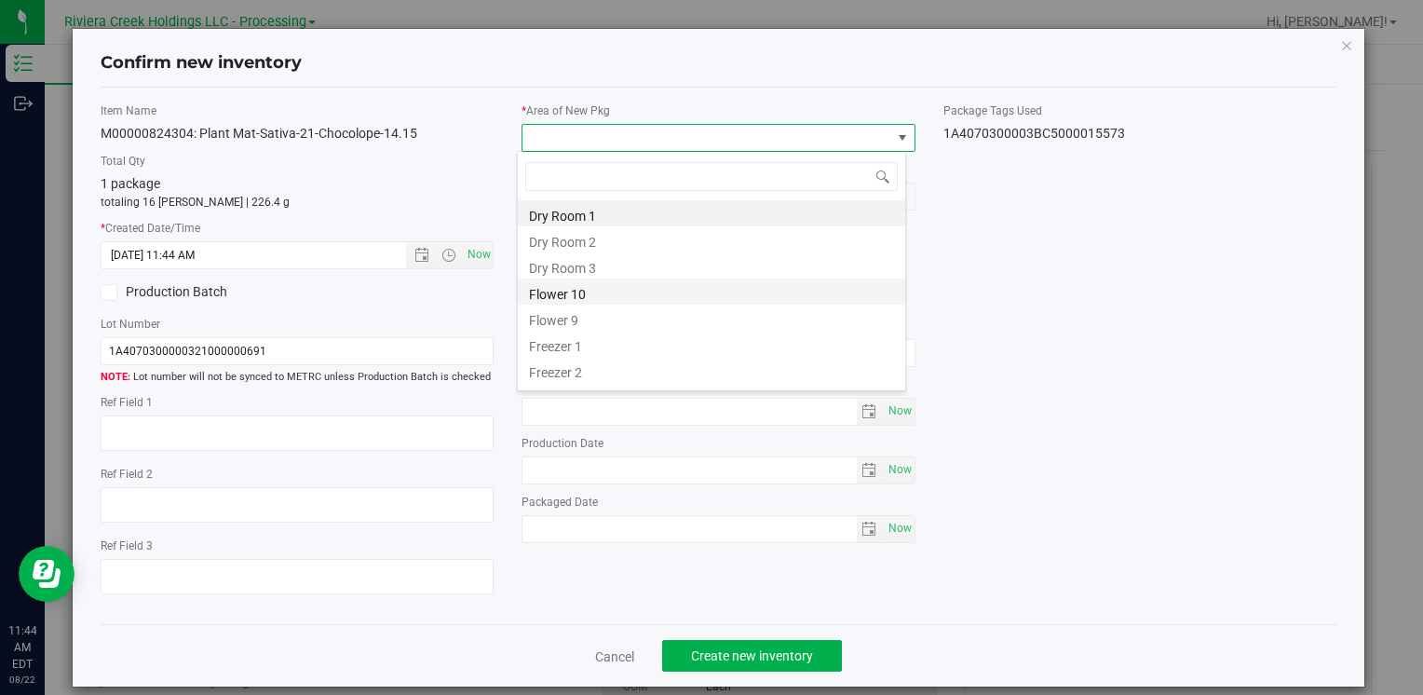
click at [608, 296] on li "Flower 10" at bounding box center [711, 291] width 387 height 26
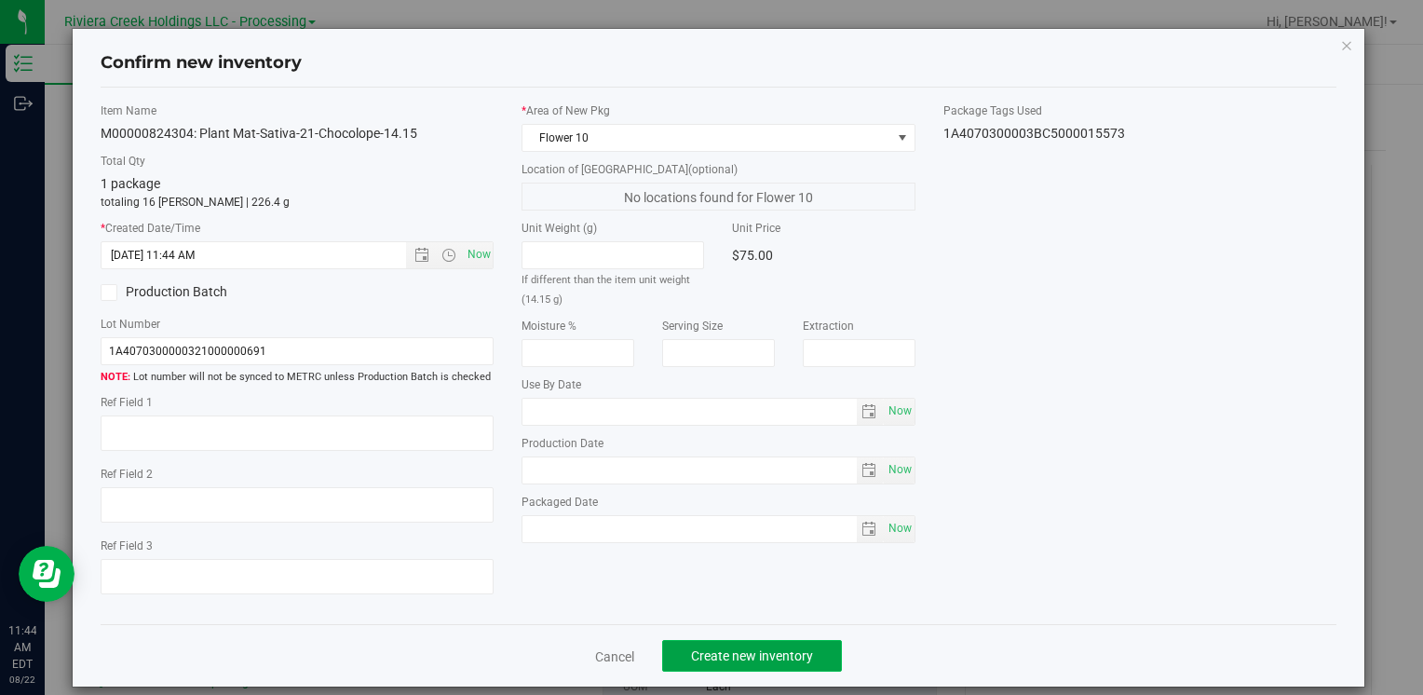
click at [750, 661] on span "Create new inventory" at bounding box center [752, 655] width 122 height 15
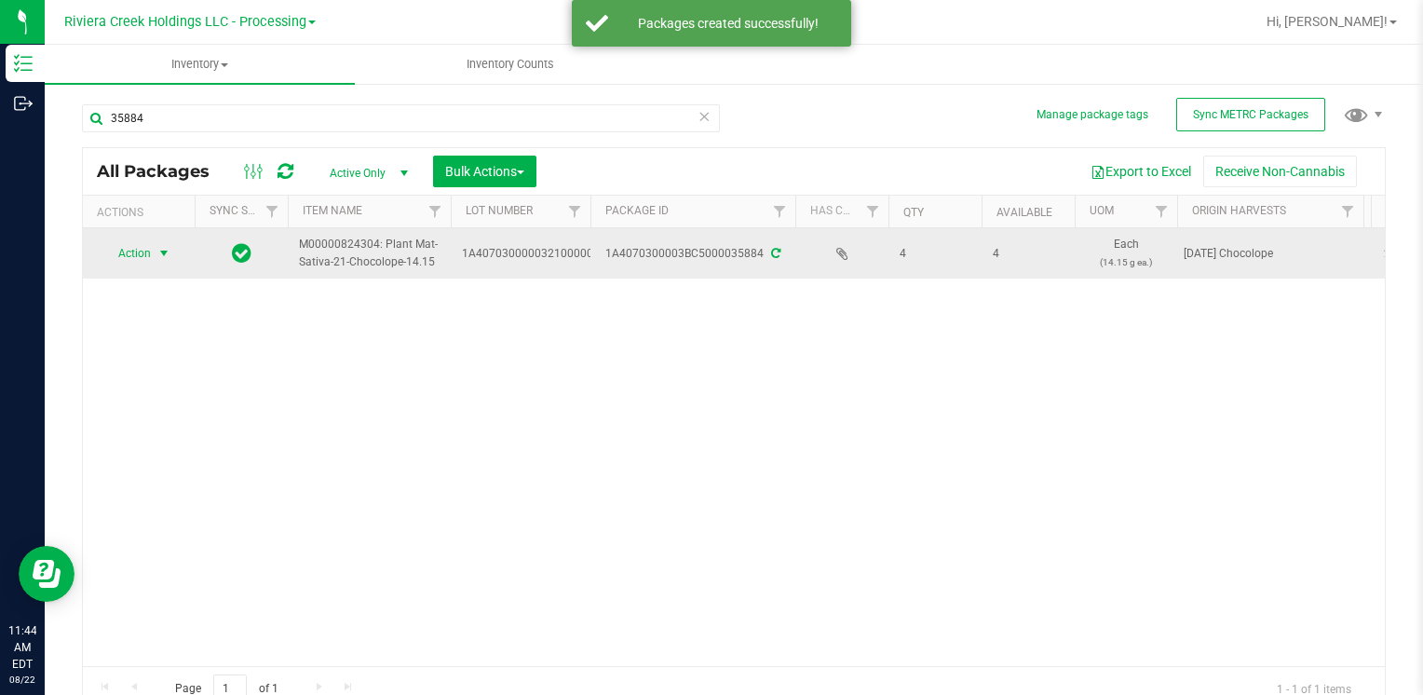
click at [156, 248] on span "select" at bounding box center [163, 253] width 15 height 15
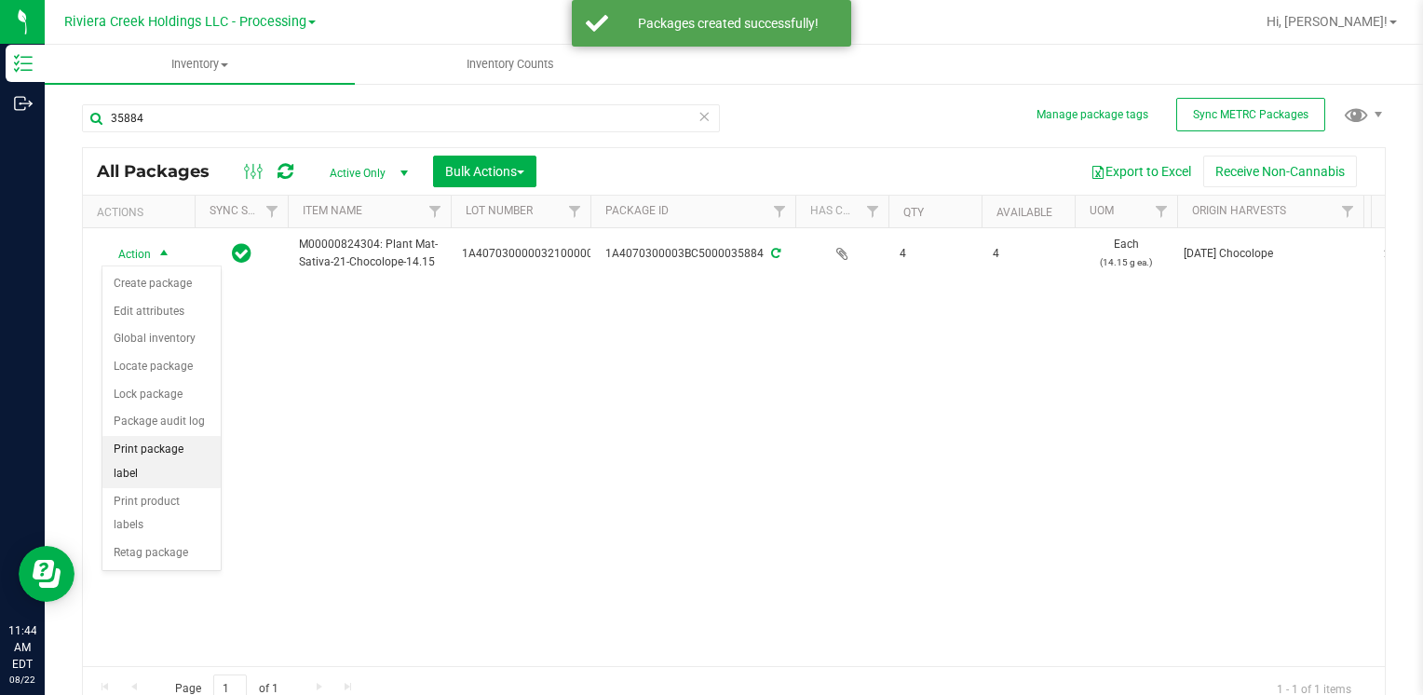
click at [194, 438] on li "Print package label" at bounding box center [161, 461] width 118 height 51
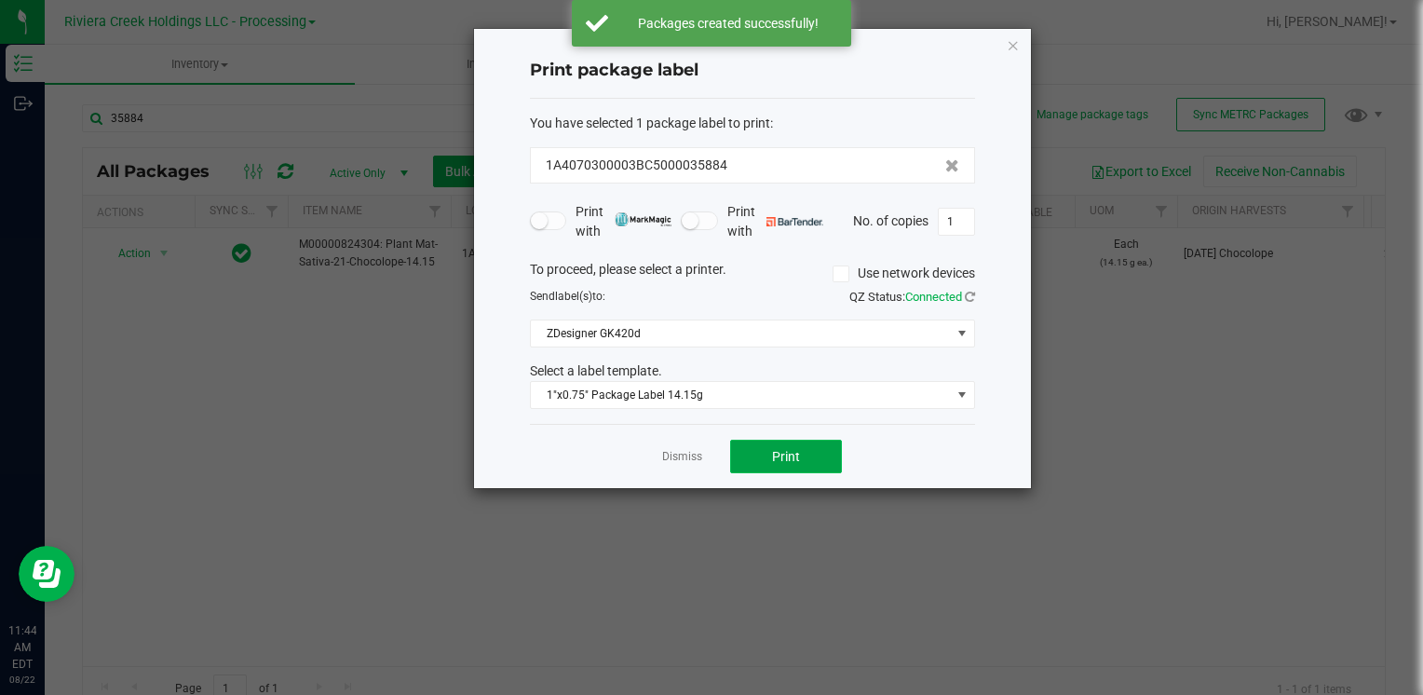
click at [773, 451] on span "Print" at bounding box center [786, 456] width 28 height 15
